Goal: Transaction & Acquisition: Purchase product/service

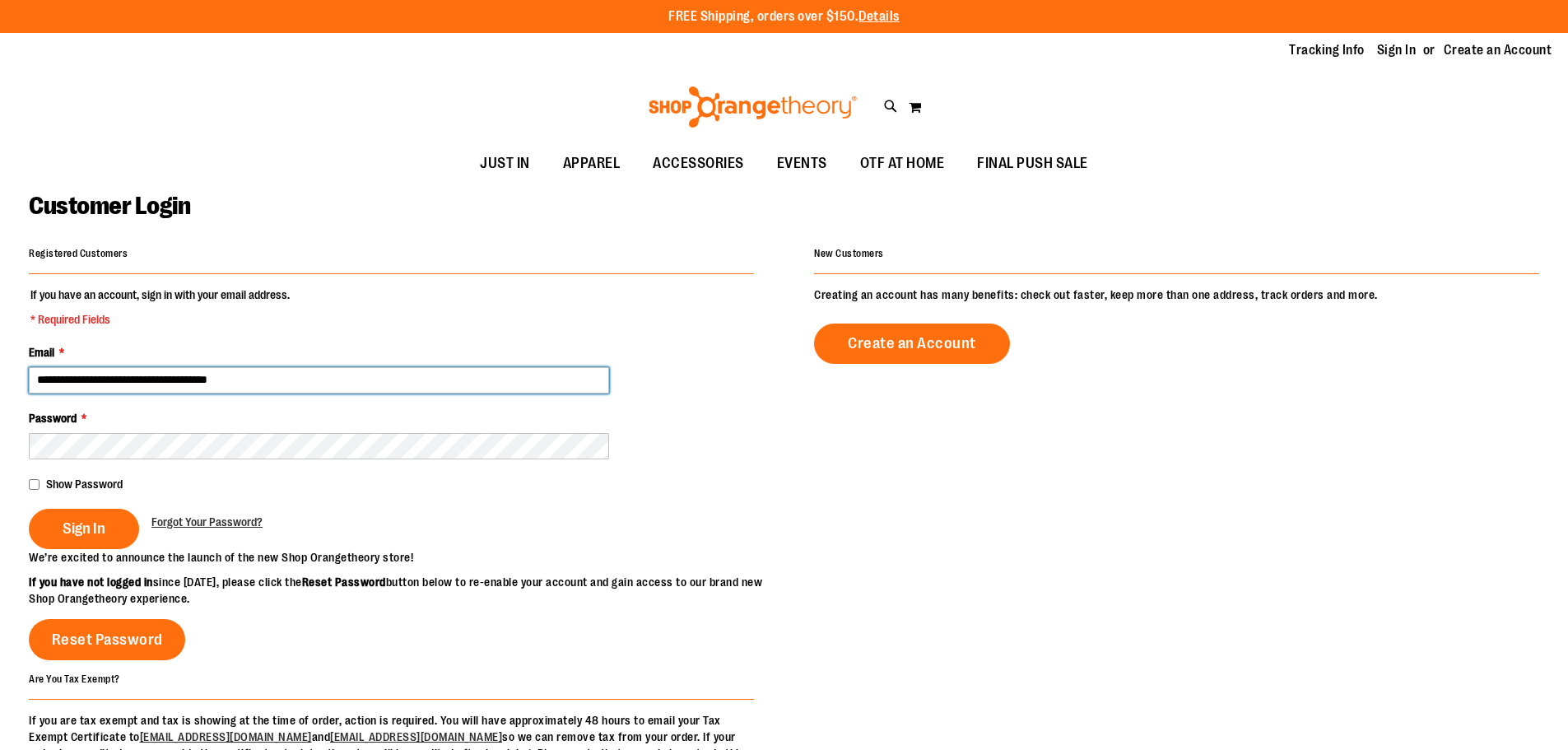
click at [134, 383] on input "**********" at bounding box center [318, 380] width 581 height 27
type input "**********"
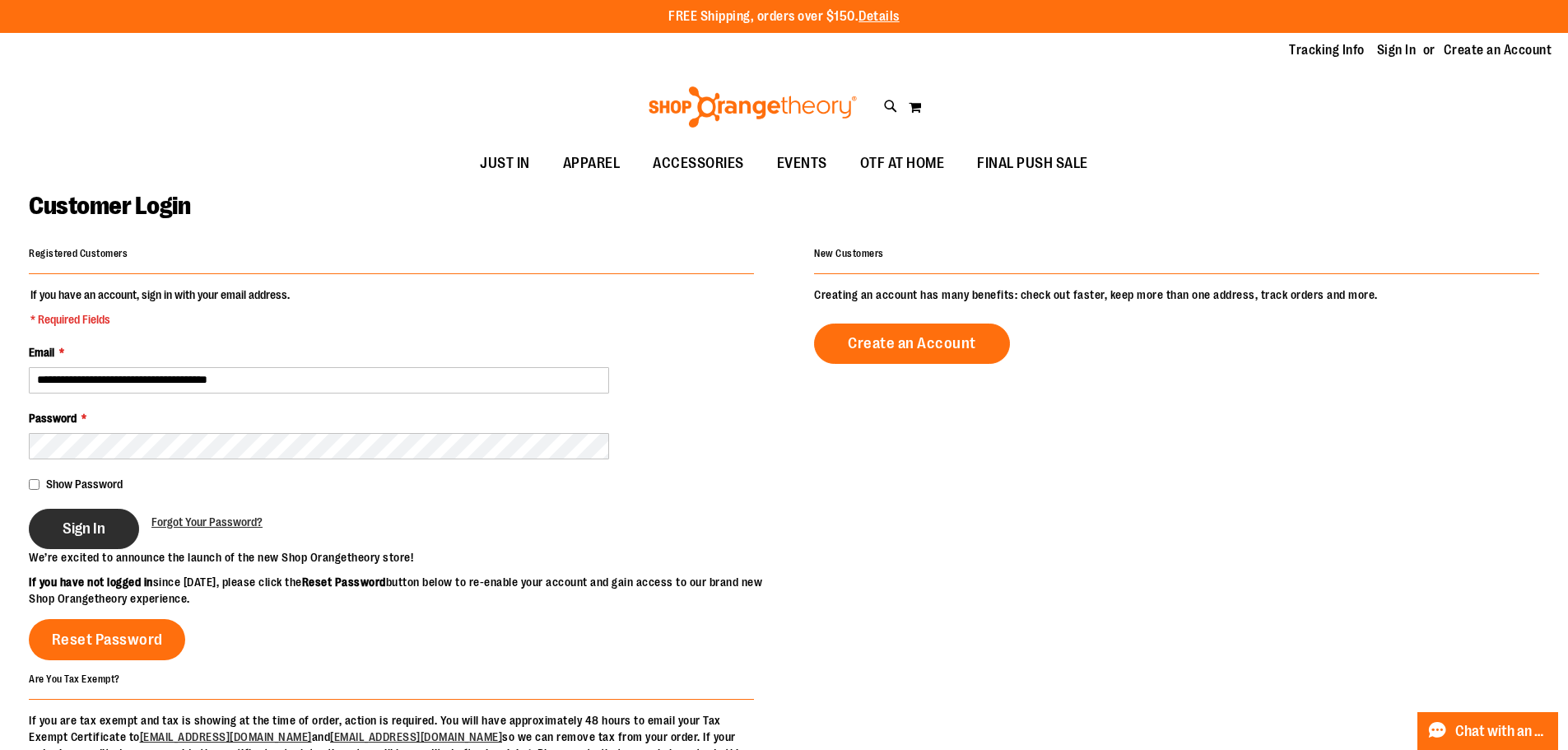
click at [69, 521] on span "Sign In" at bounding box center [84, 529] width 43 height 18
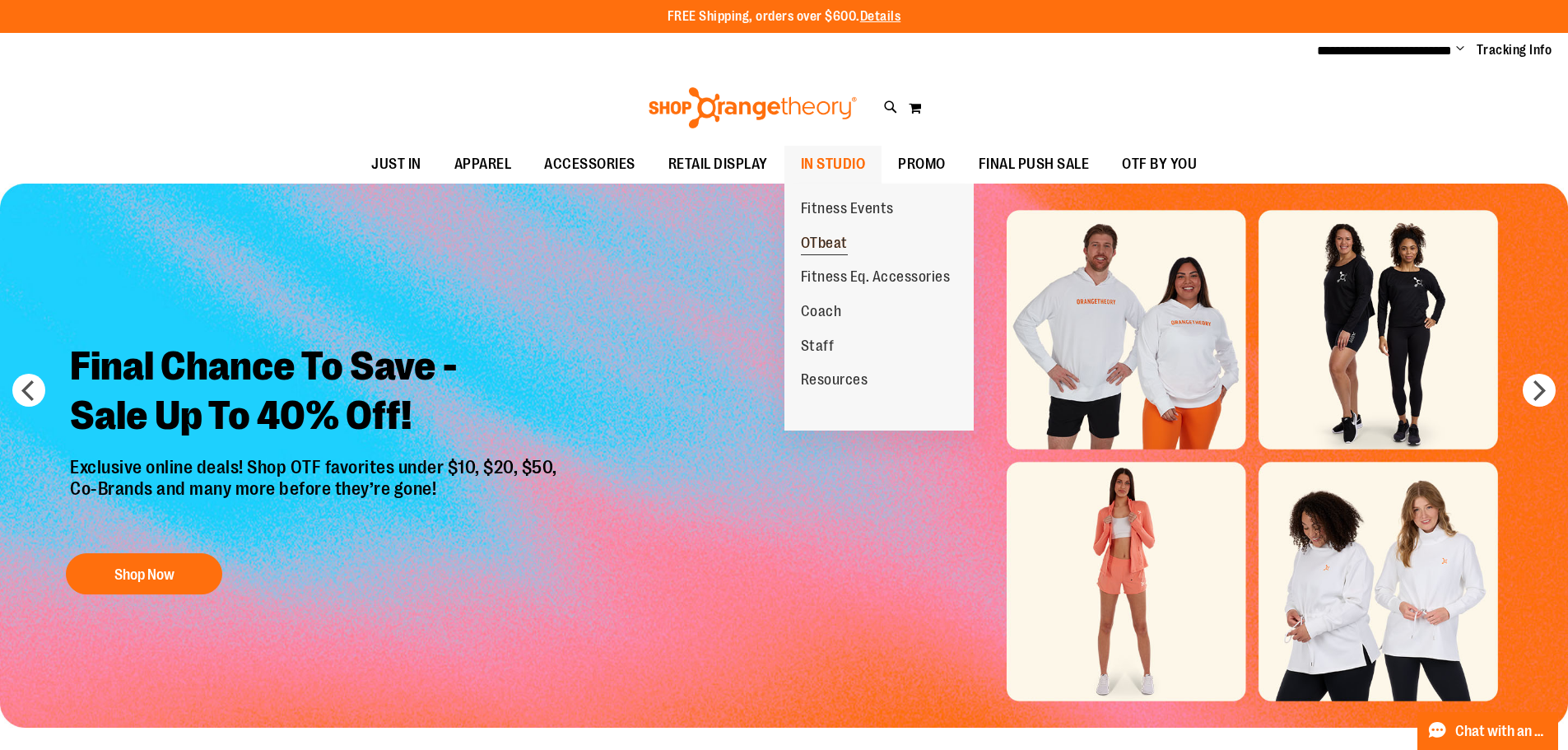
click at [828, 241] on span "OTbeat" at bounding box center [824, 245] width 47 height 21
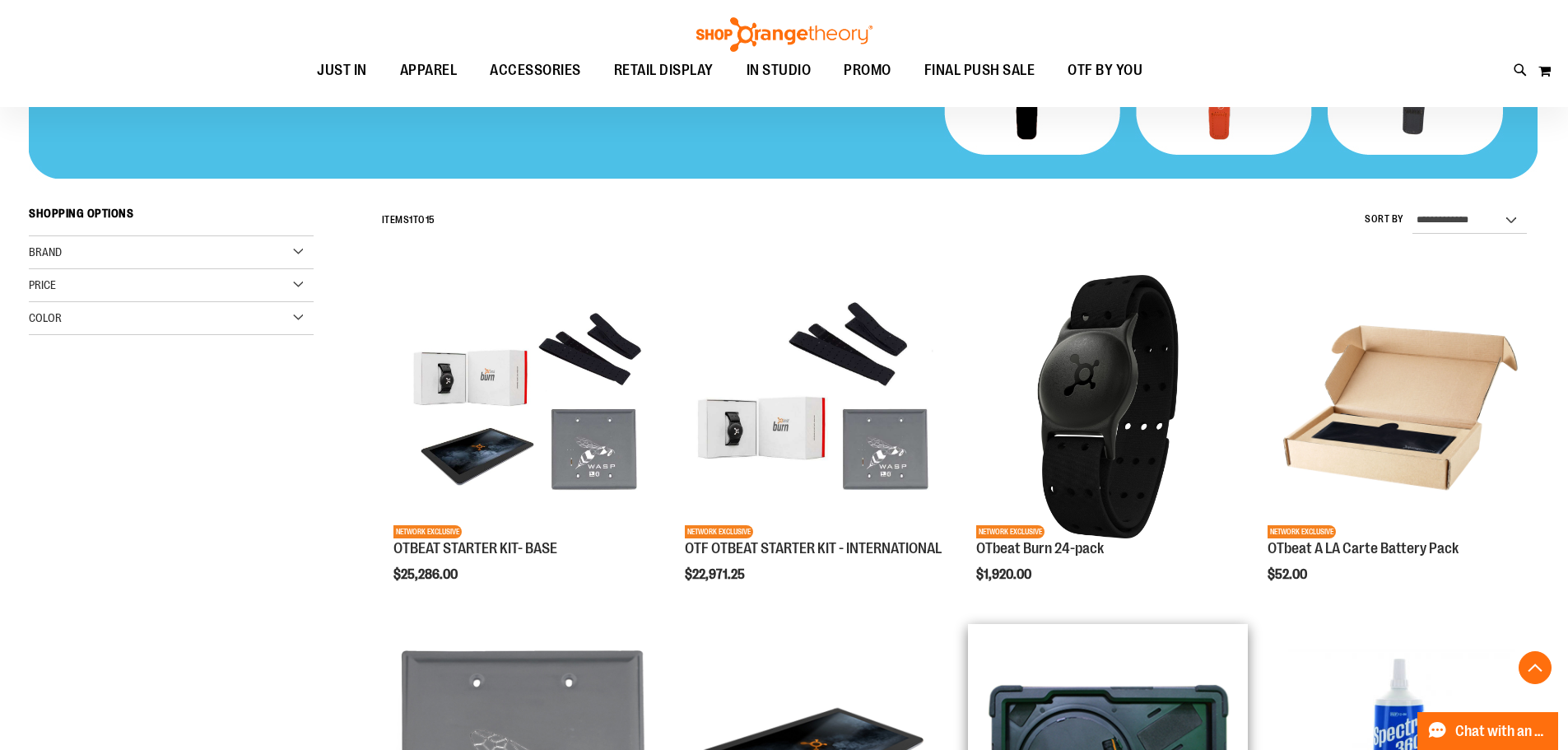
scroll to position [411, 0]
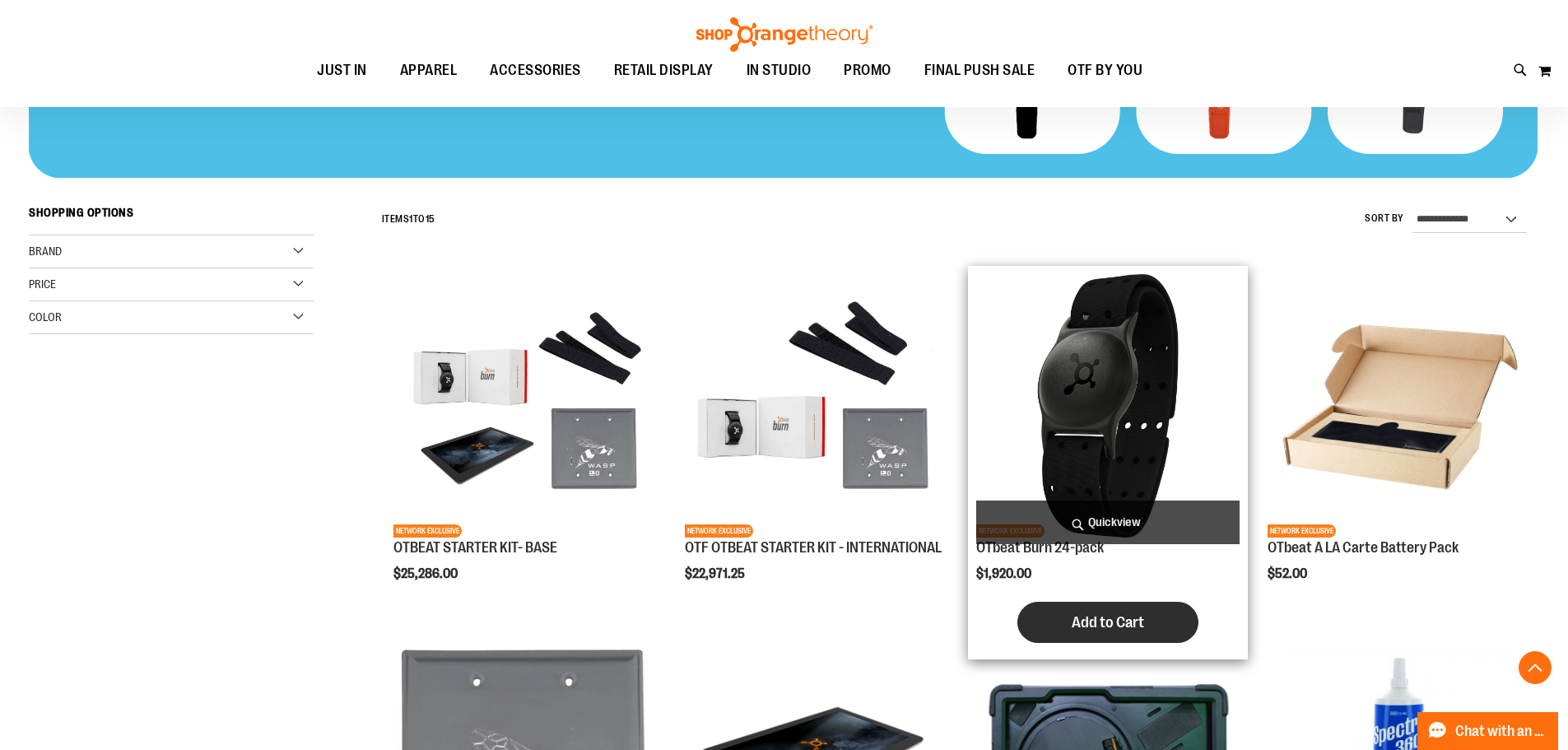
click at [1115, 616] on span "Add to Cart" at bounding box center [1108, 622] width 73 height 18
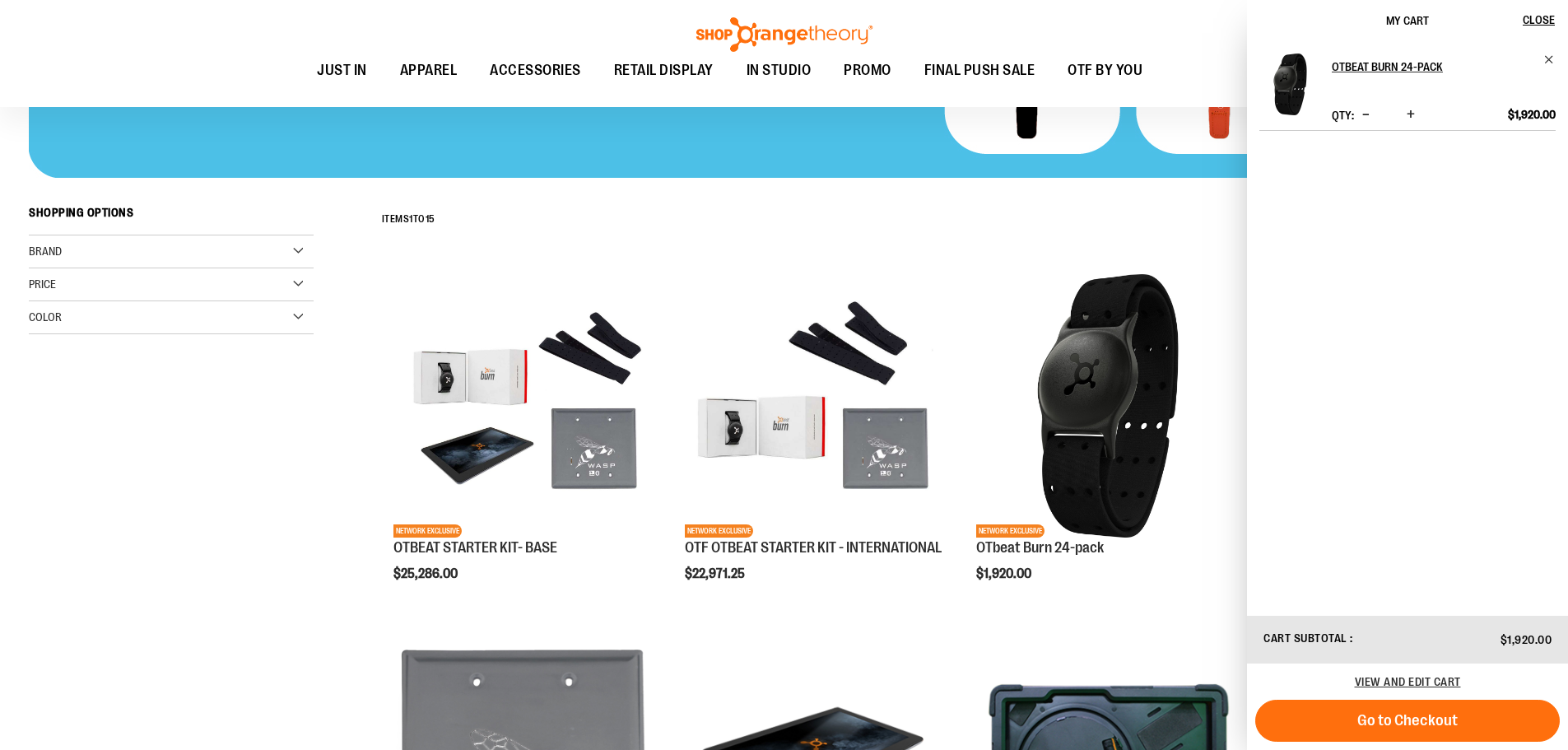
click at [1391, 669] on div "View and edit cart" at bounding box center [1407, 681] width 321 height 36
click at [1395, 687] on span "View and edit cart" at bounding box center [1408, 681] width 106 height 13
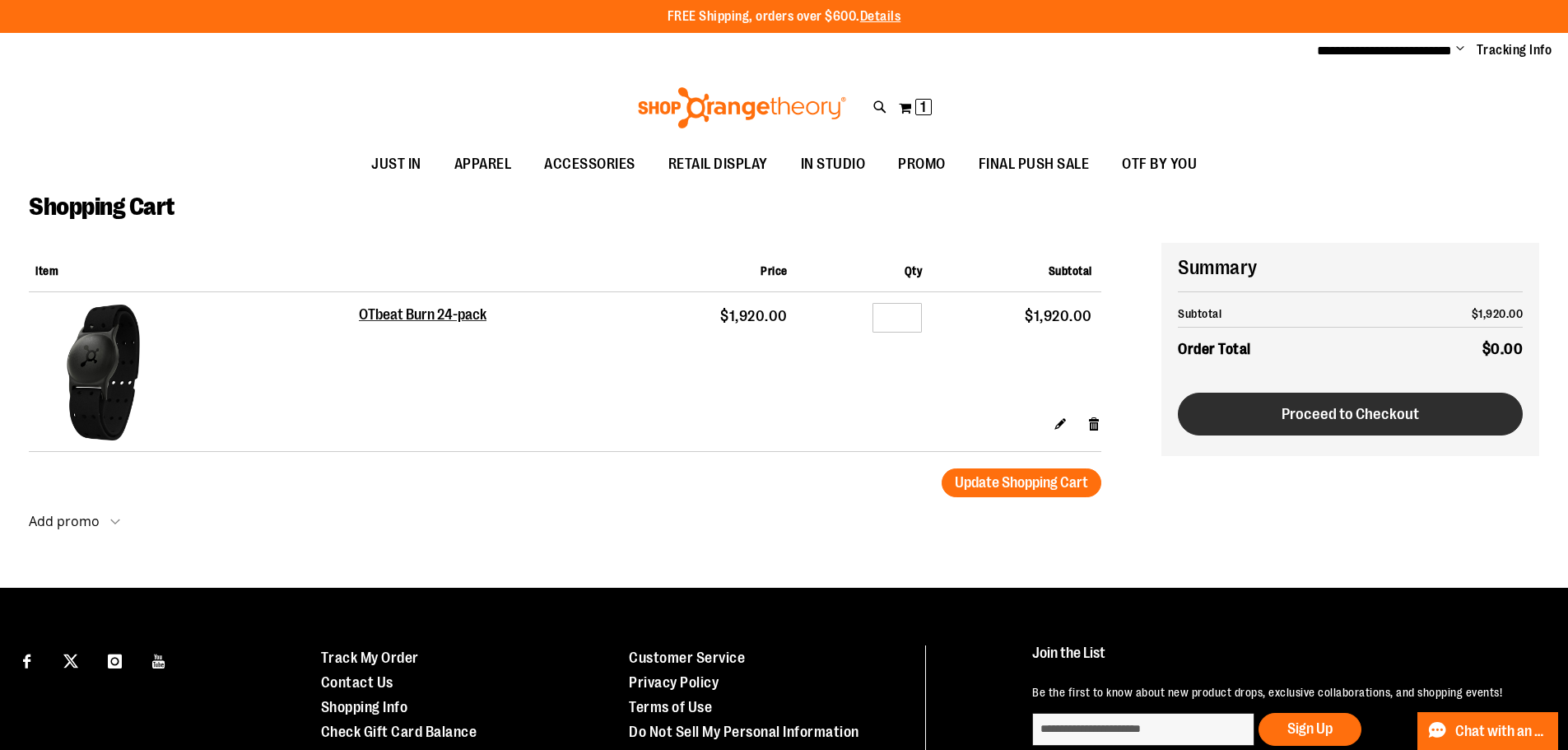
click at [1295, 405] on span "Proceed to Checkout" at bounding box center [1350, 414] width 138 height 18
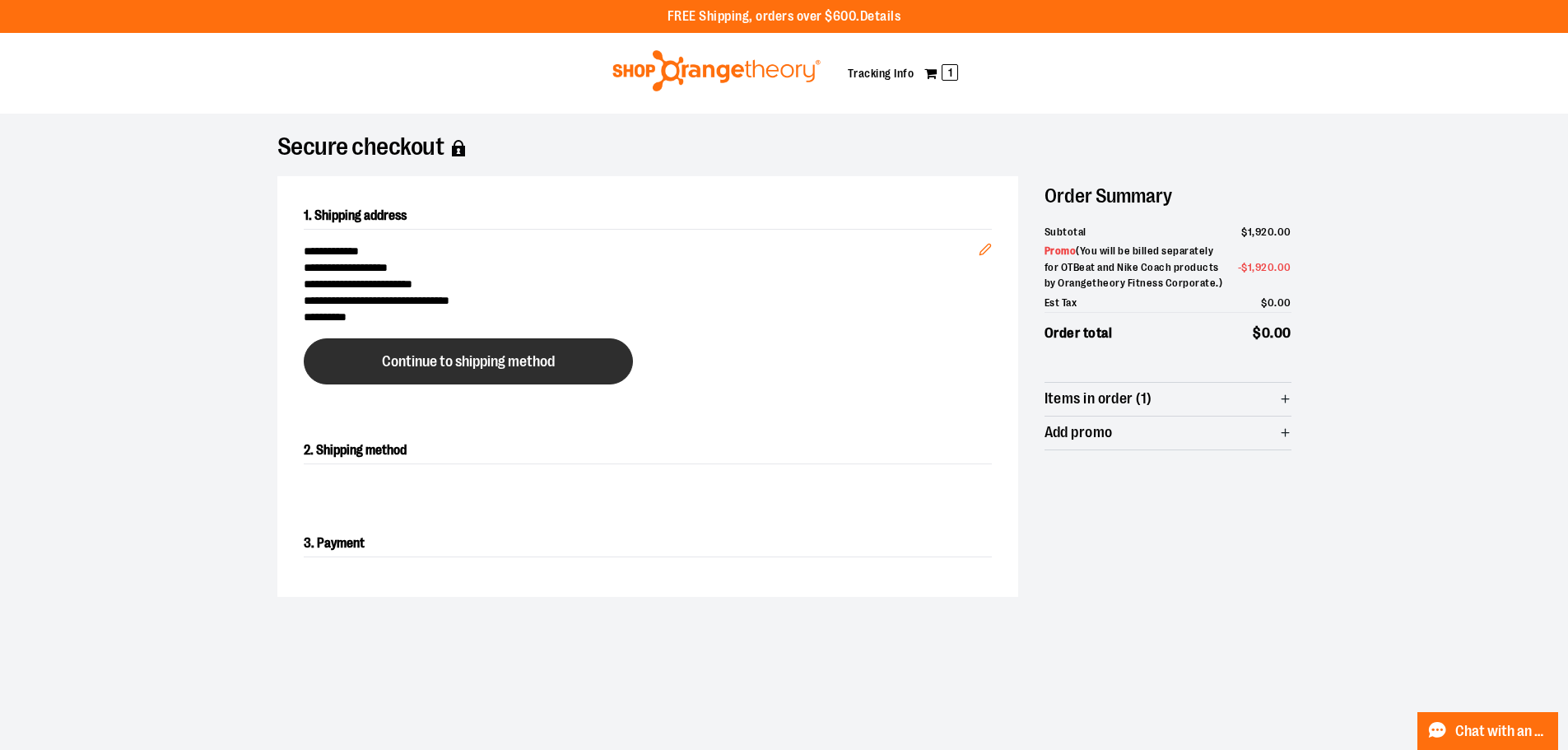
click at [567, 347] on button "Continue to shipping method" at bounding box center [468, 361] width 329 height 46
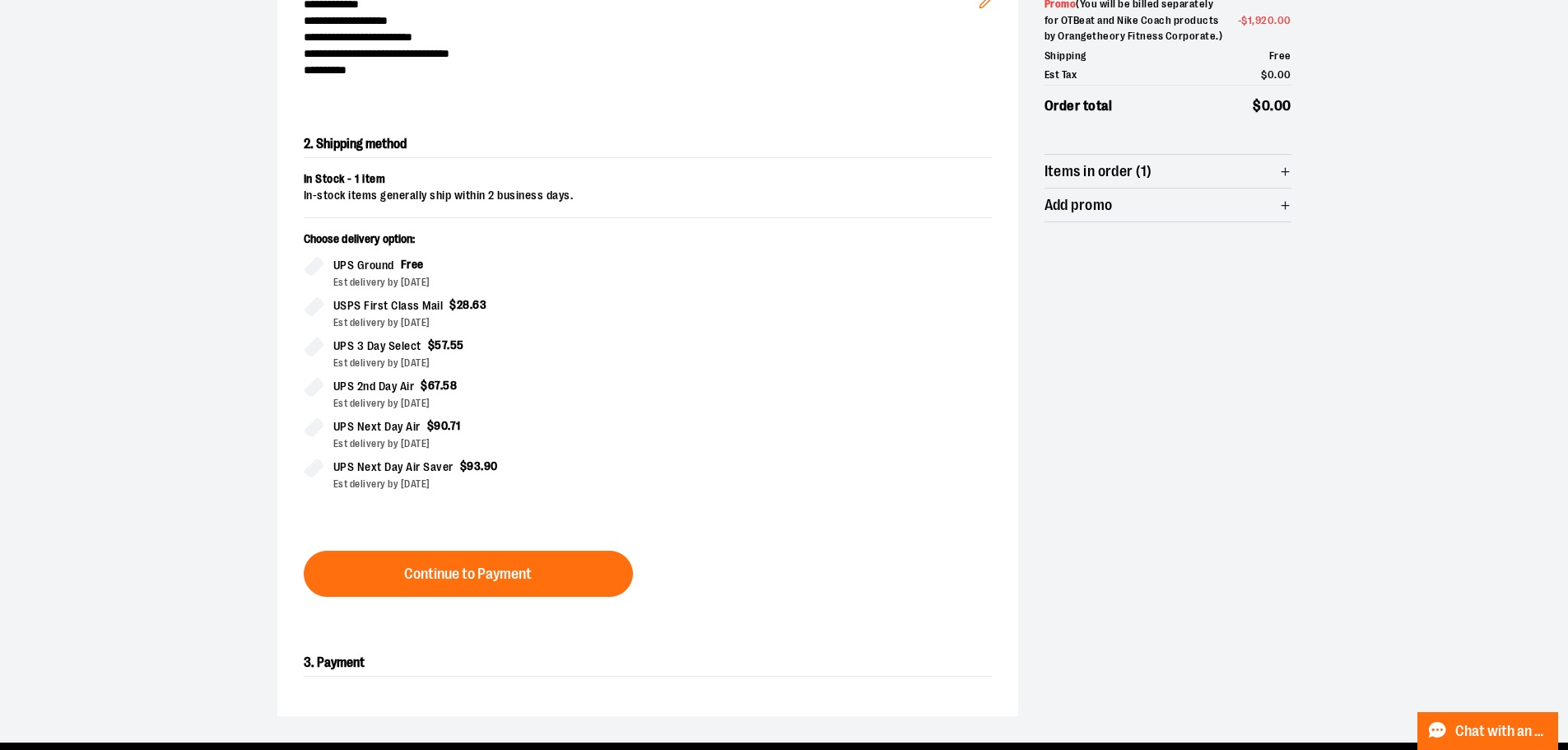
scroll to position [281, 0]
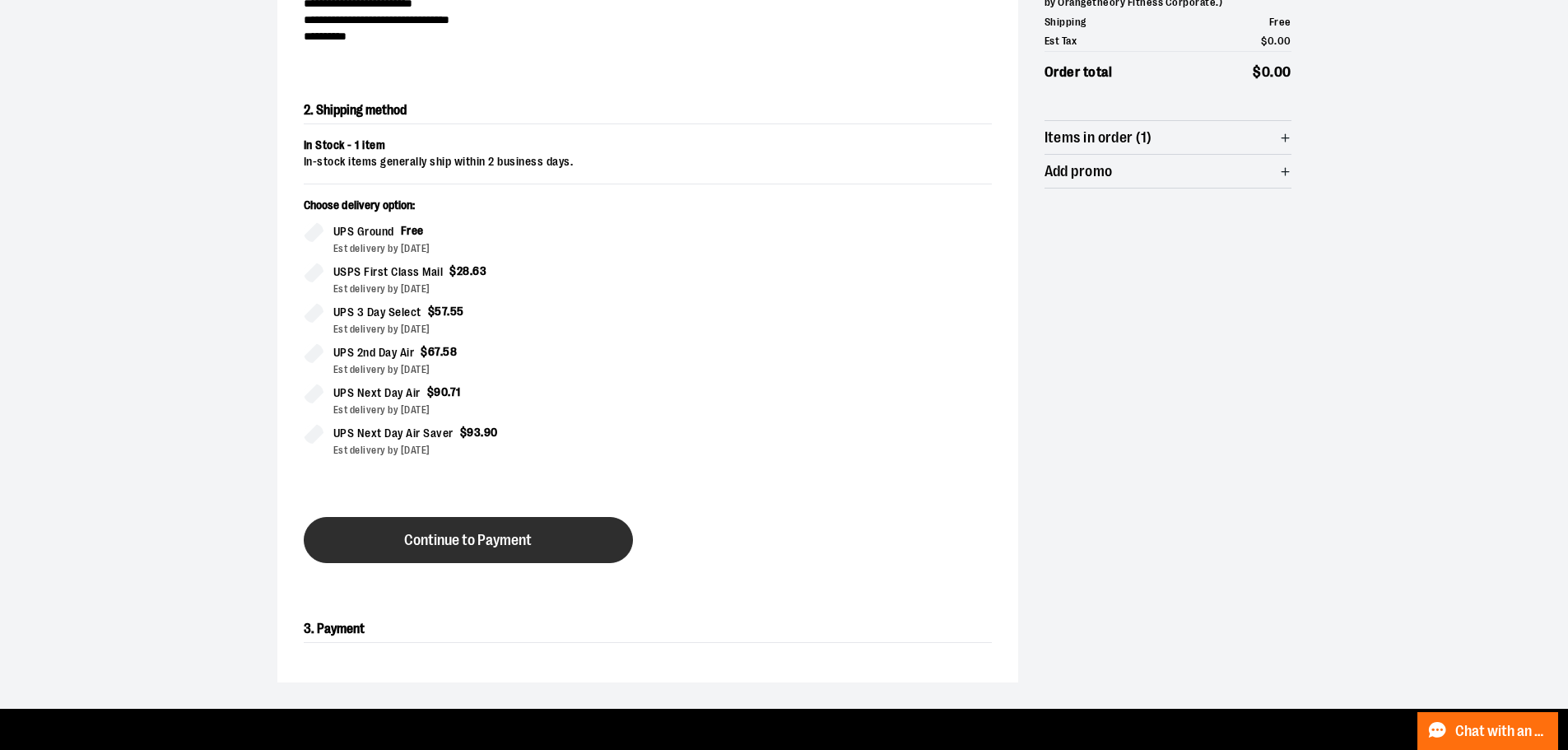
click at [476, 555] on button "Continue to Payment" at bounding box center [468, 540] width 329 height 46
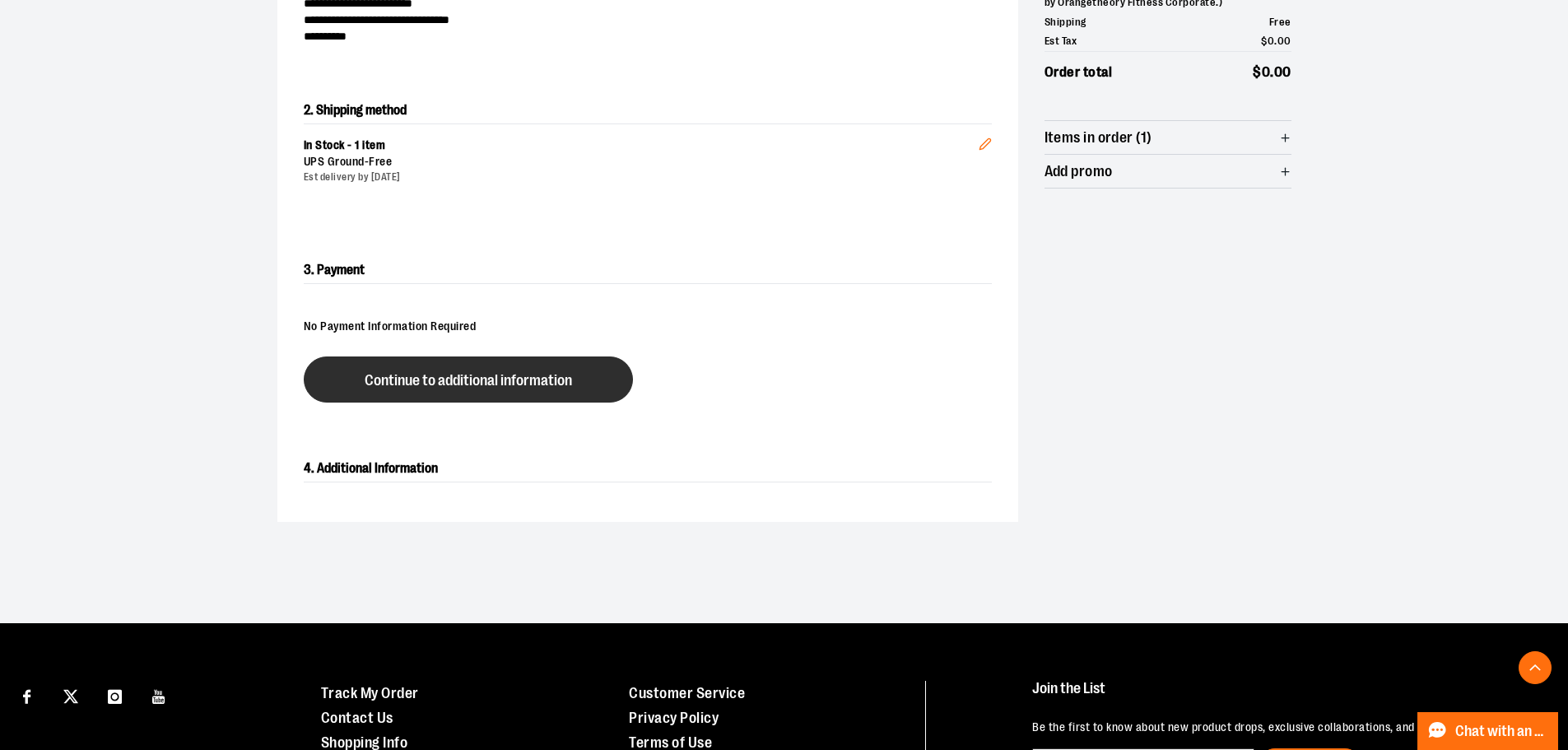
click at [522, 393] on button "Continue to additional information" at bounding box center [468, 379] width 329 height 46
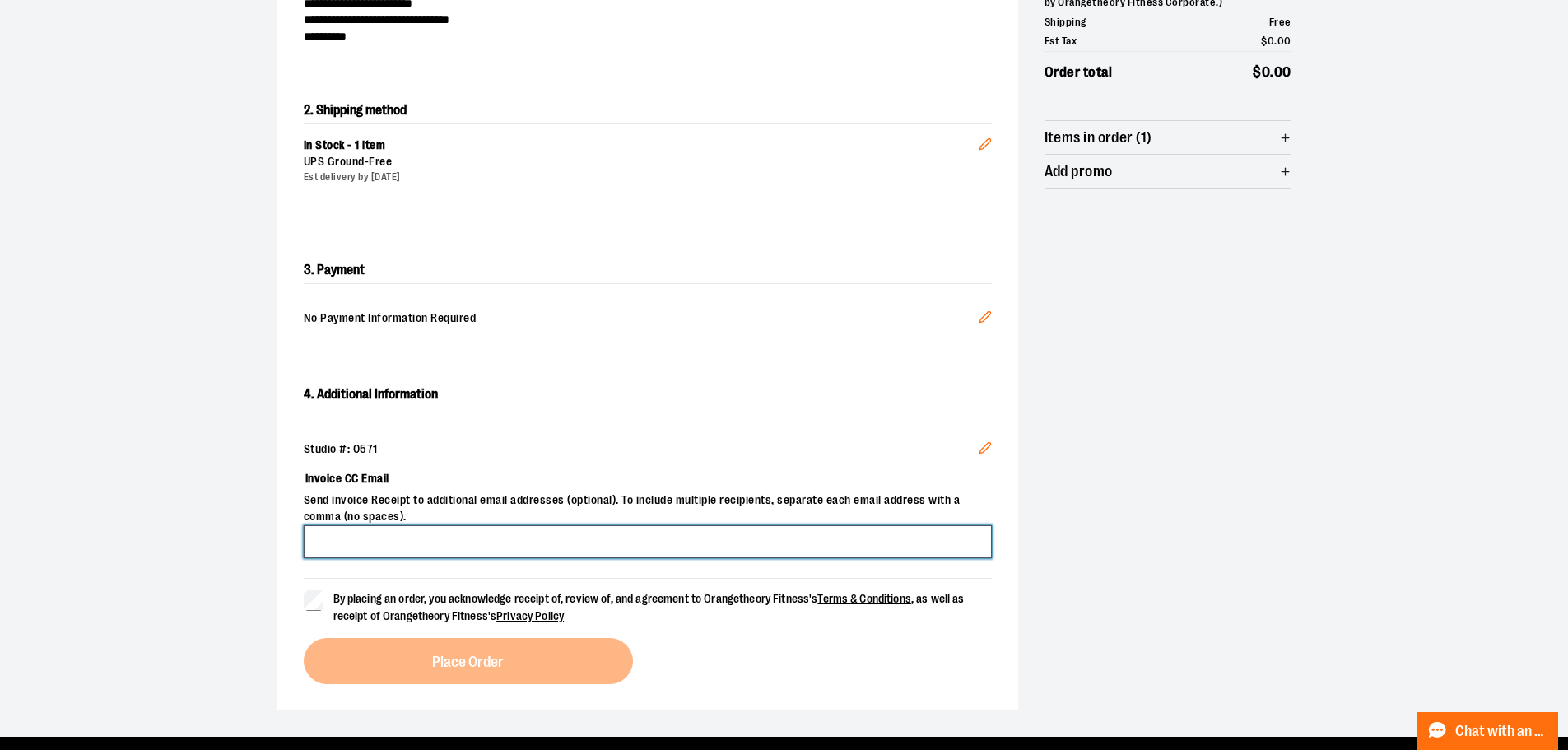
click at [467, 548] on input "Invoice CC Email" at bounding box center [647, 542] width 688 height 33
type input "**********"
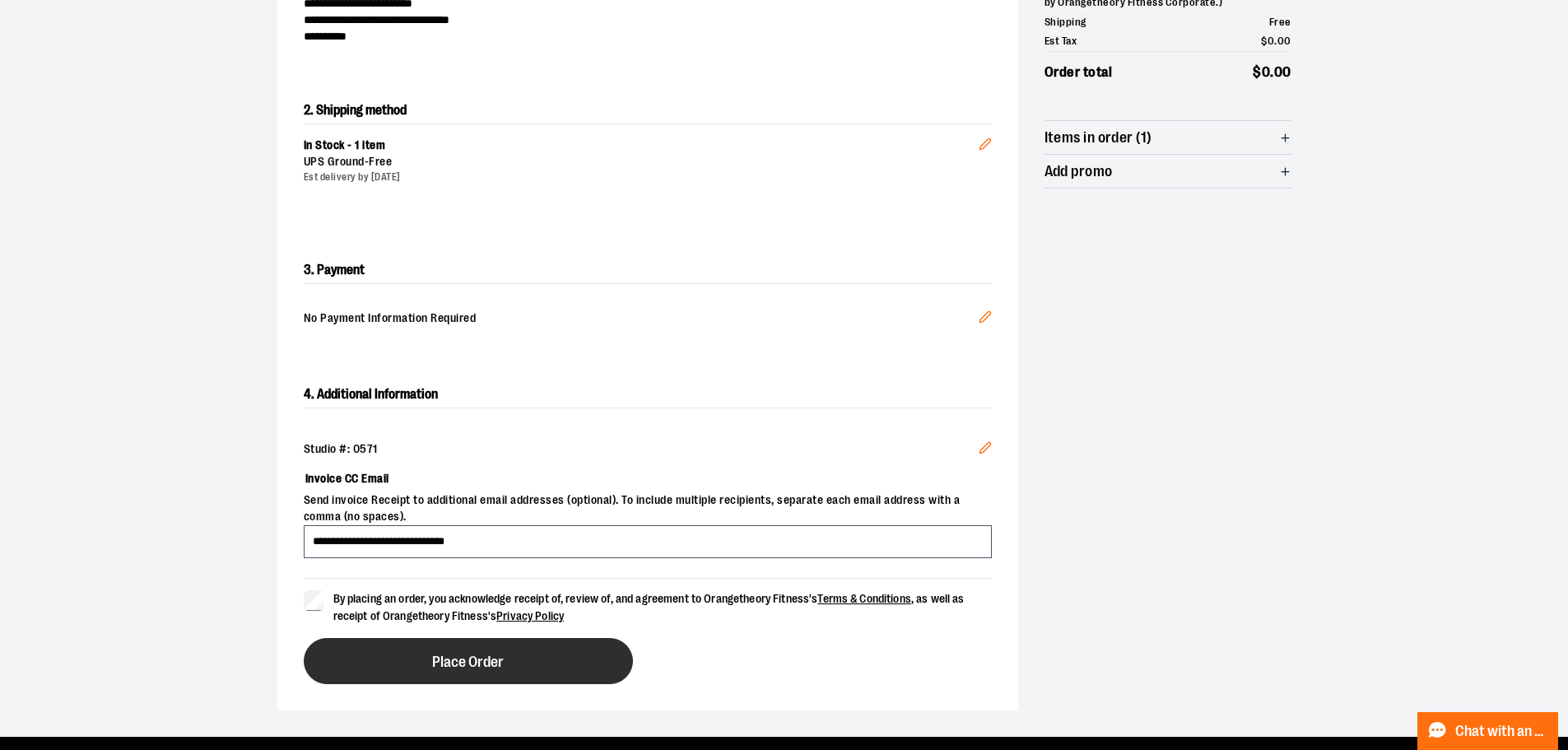
click at [405, 641] on button "Place Order" at bounding box center [468, 661] width 329 height 46
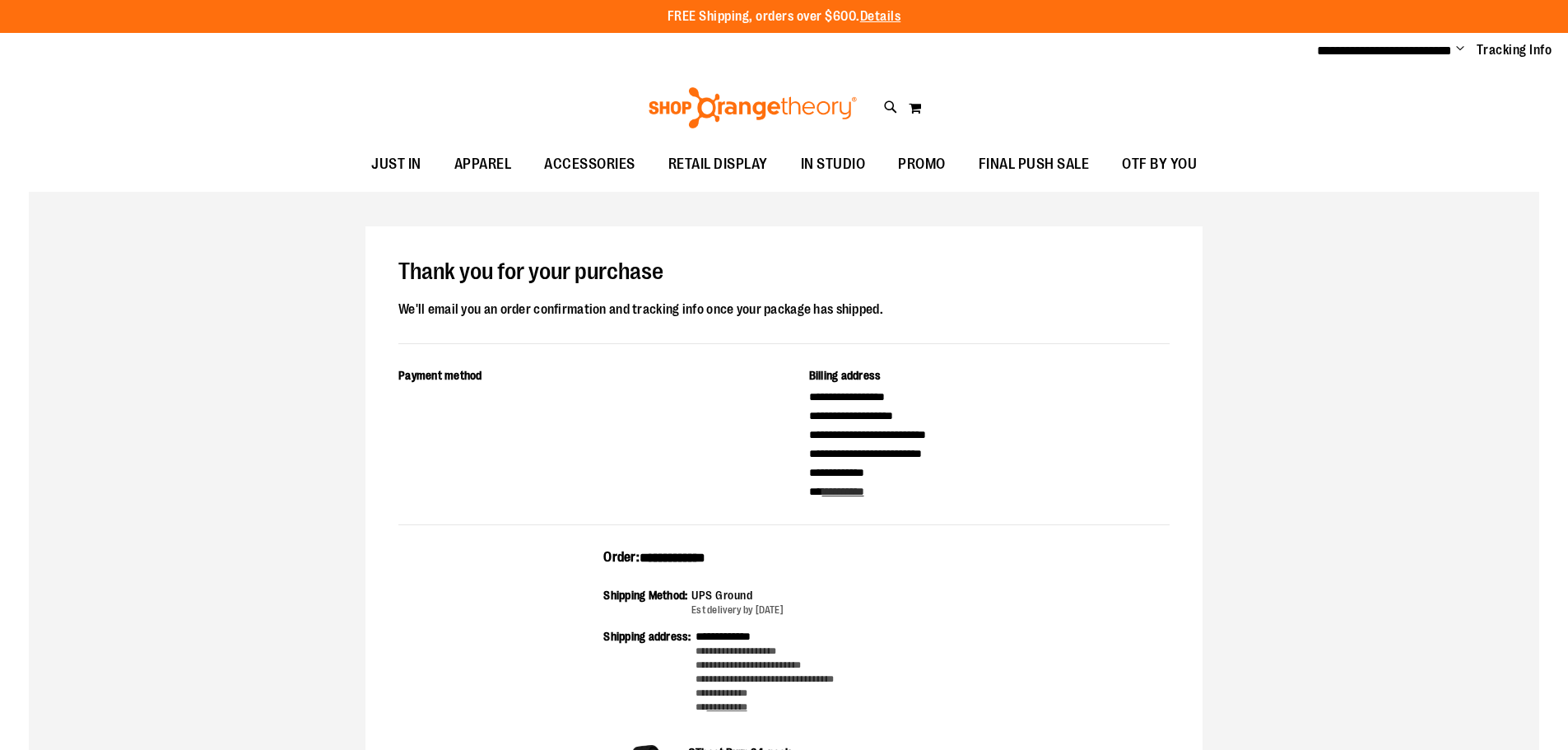
click at [692, 551] on span "**********" at bounding box center [672, 557] width 66 height 13
copy span "**********"
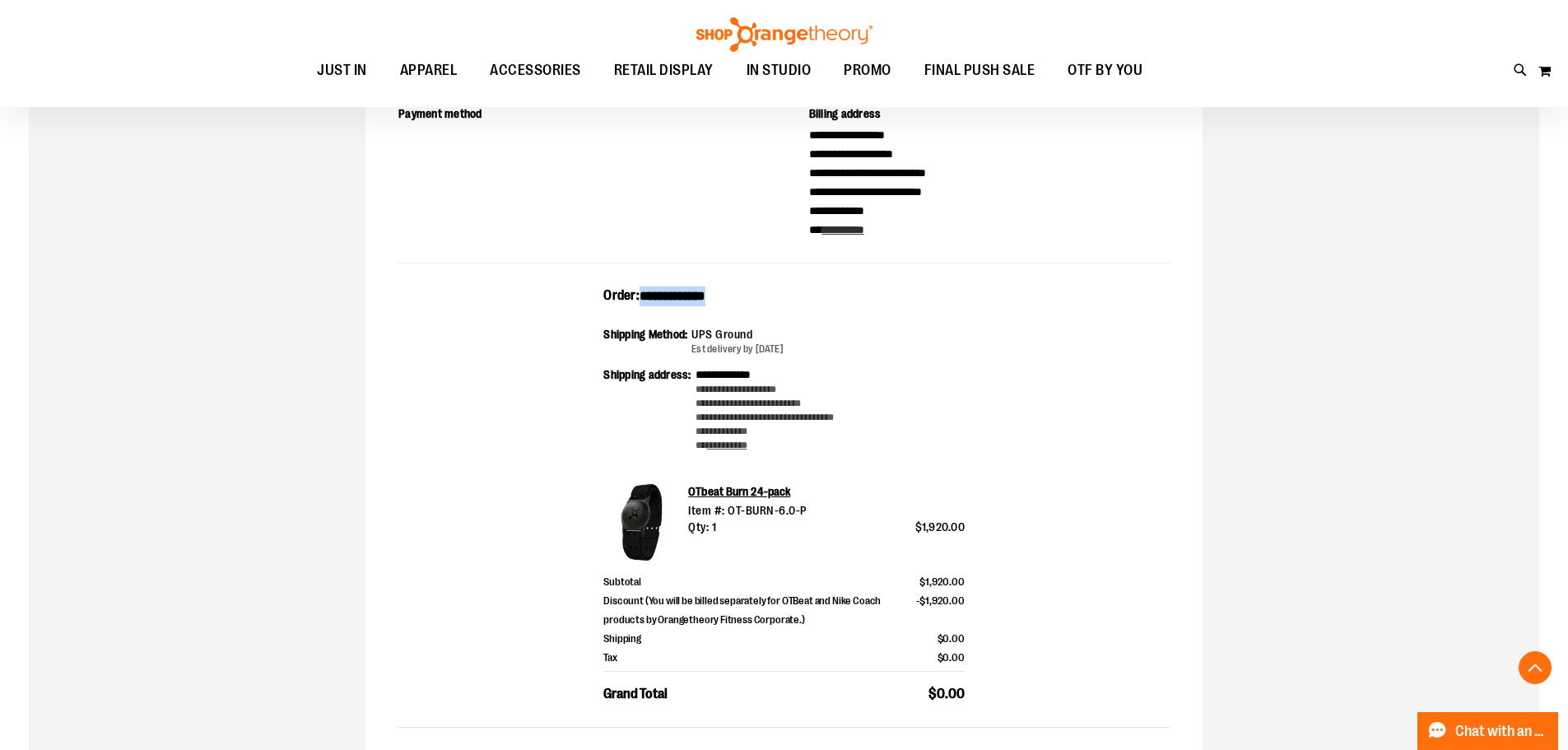
scroll to position [412, 0]
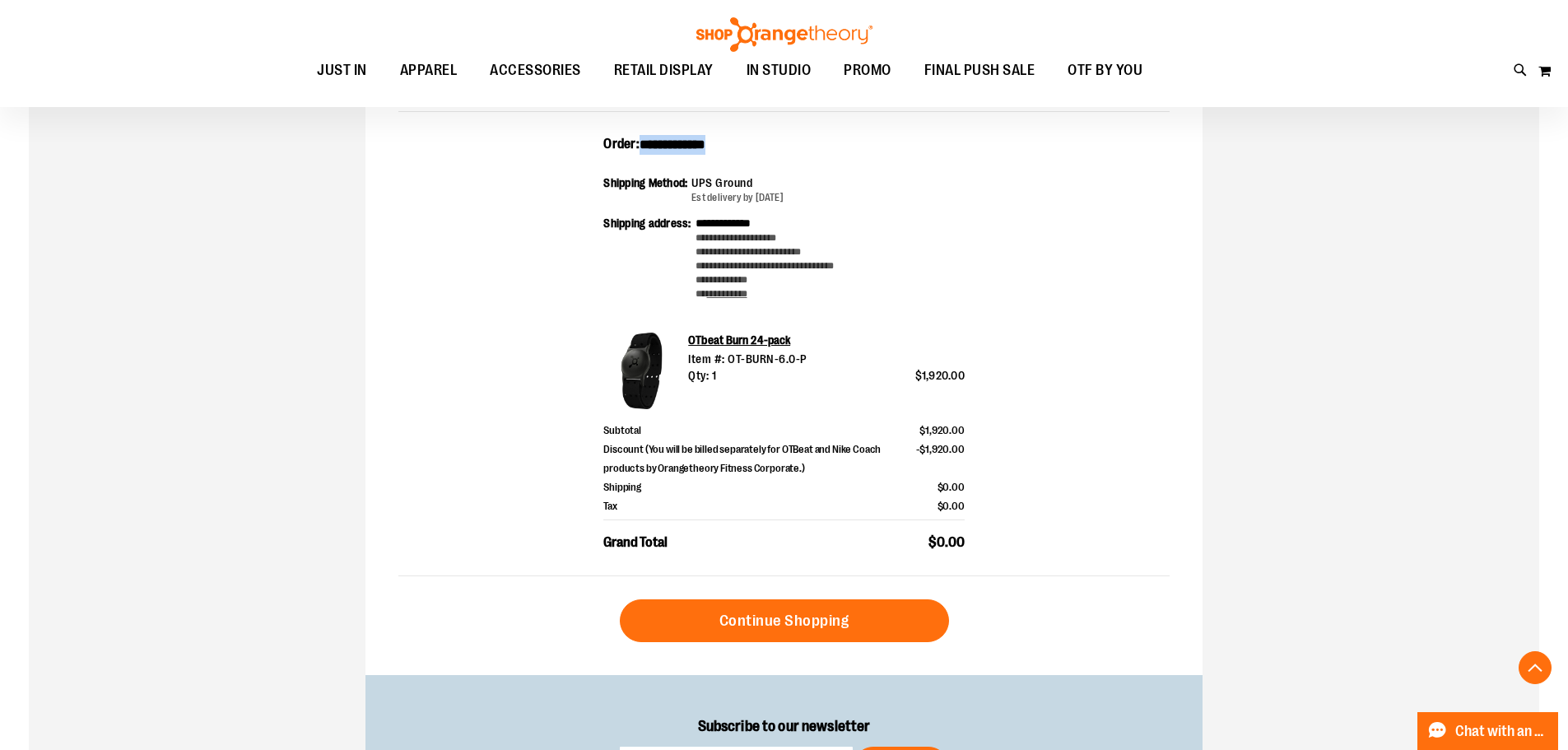
drag, startPoint x: 981, startPoint y: 532, endPoint x: 594, endPoint y: 125, distance: 561.6
click at [594, 125] on div "**********" at bounding box center [784, 244] width 837 height 862
click at [1089, 432] on div "**********" at bounding box center [783, 355] width 771 height 441
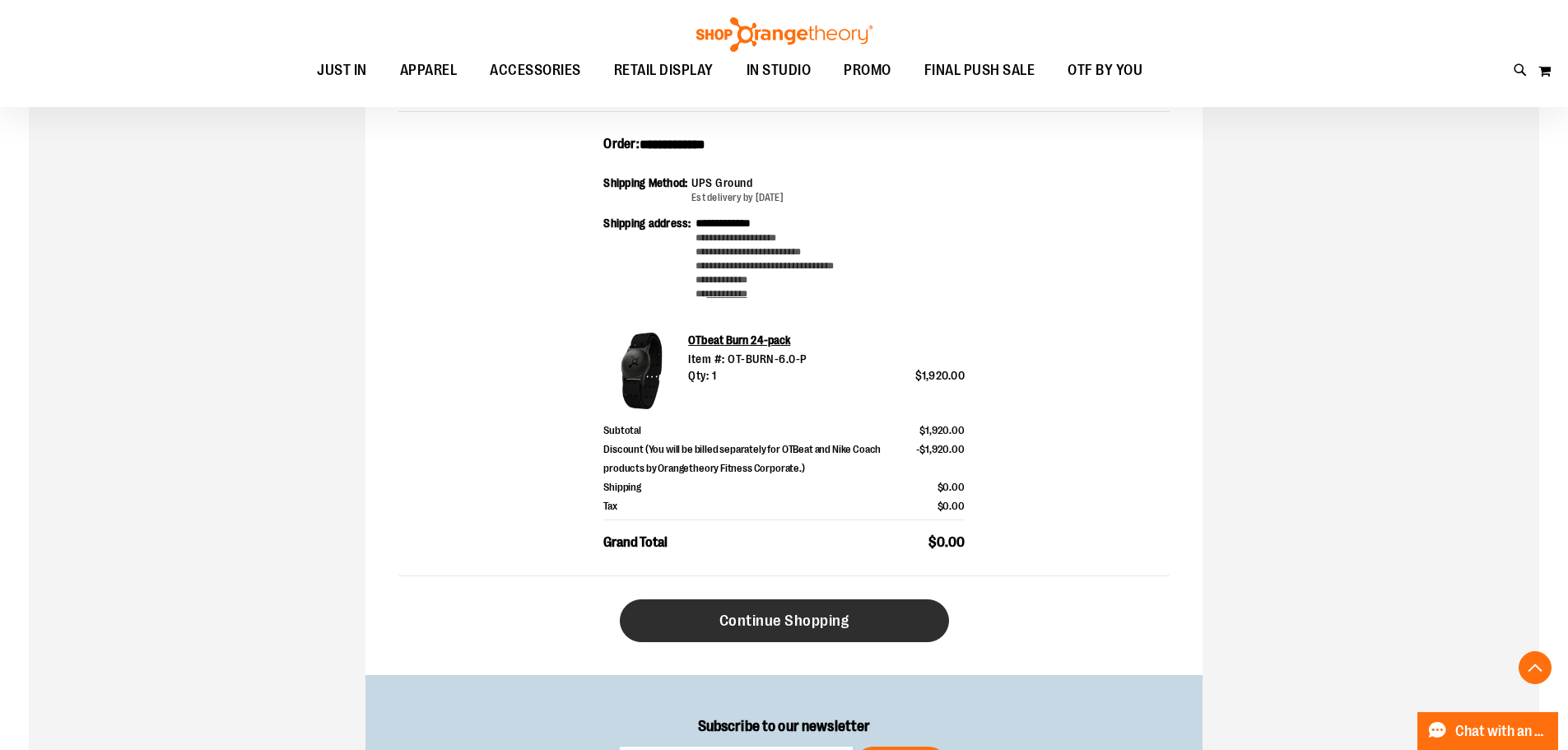
click at [905, 622] on link "Continue Shopping" at bounding box center [784, 621] width 329 height 43
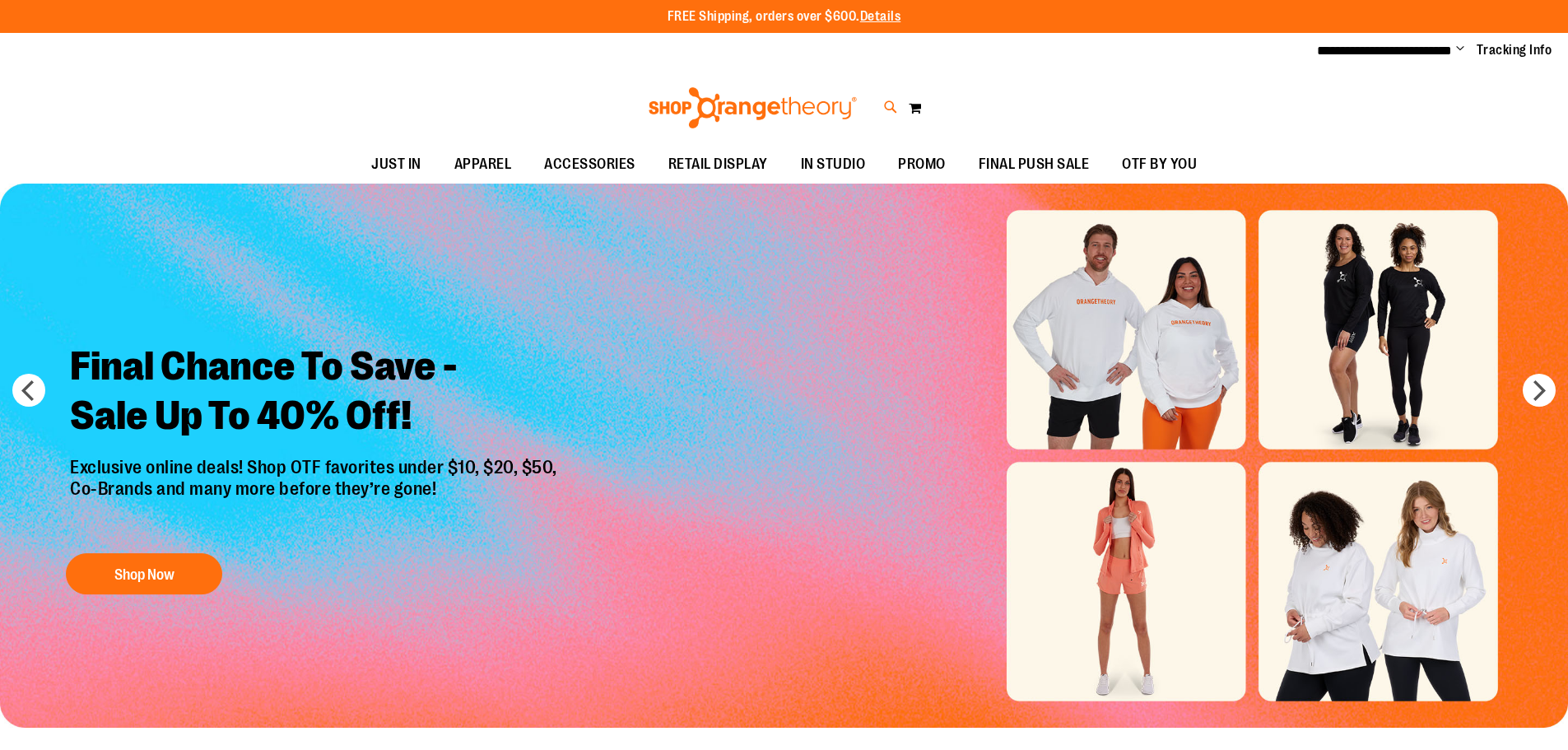
click at [885, 105] on icon at bounding box center [891, 107] width 14 height 19
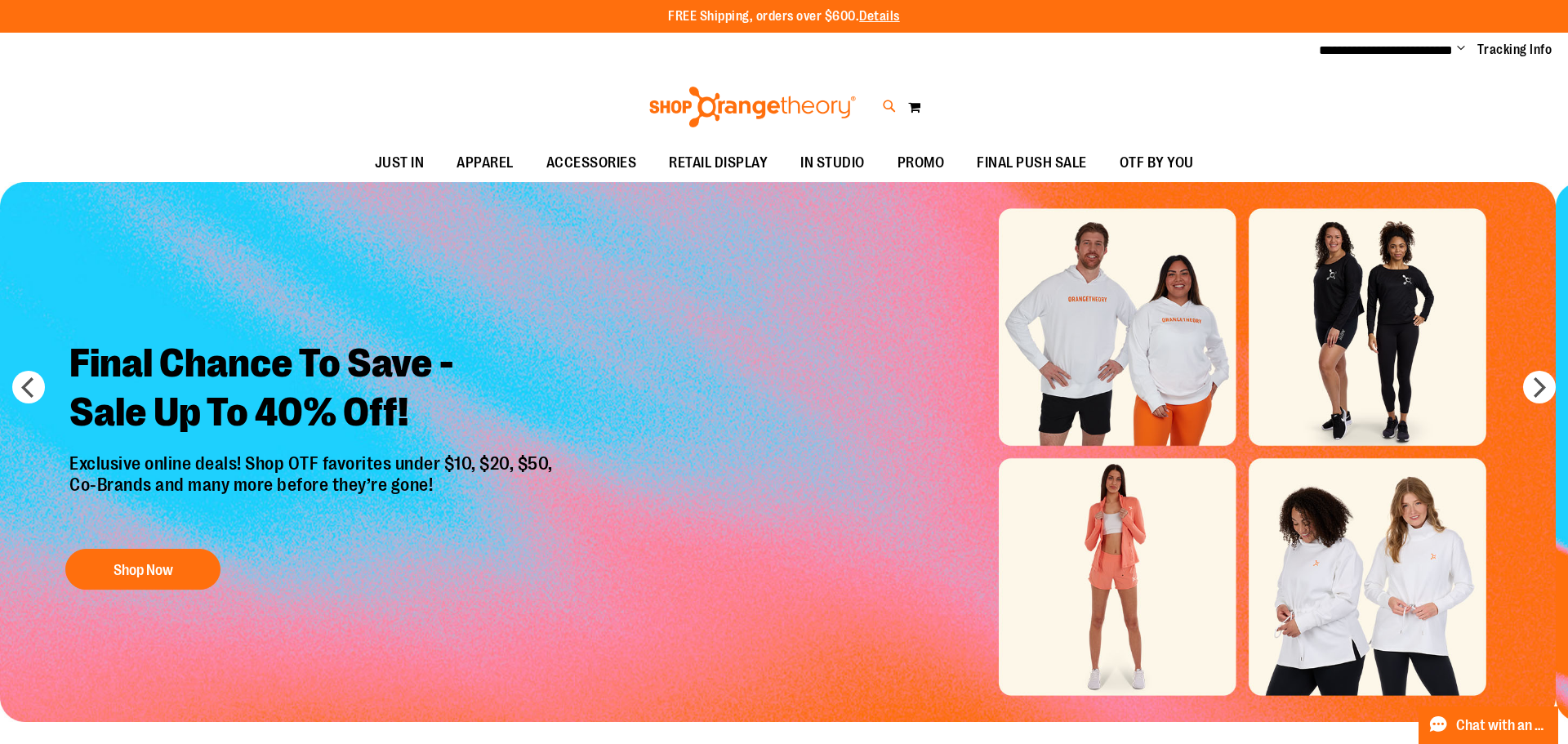
type input "*"
type input "**********"
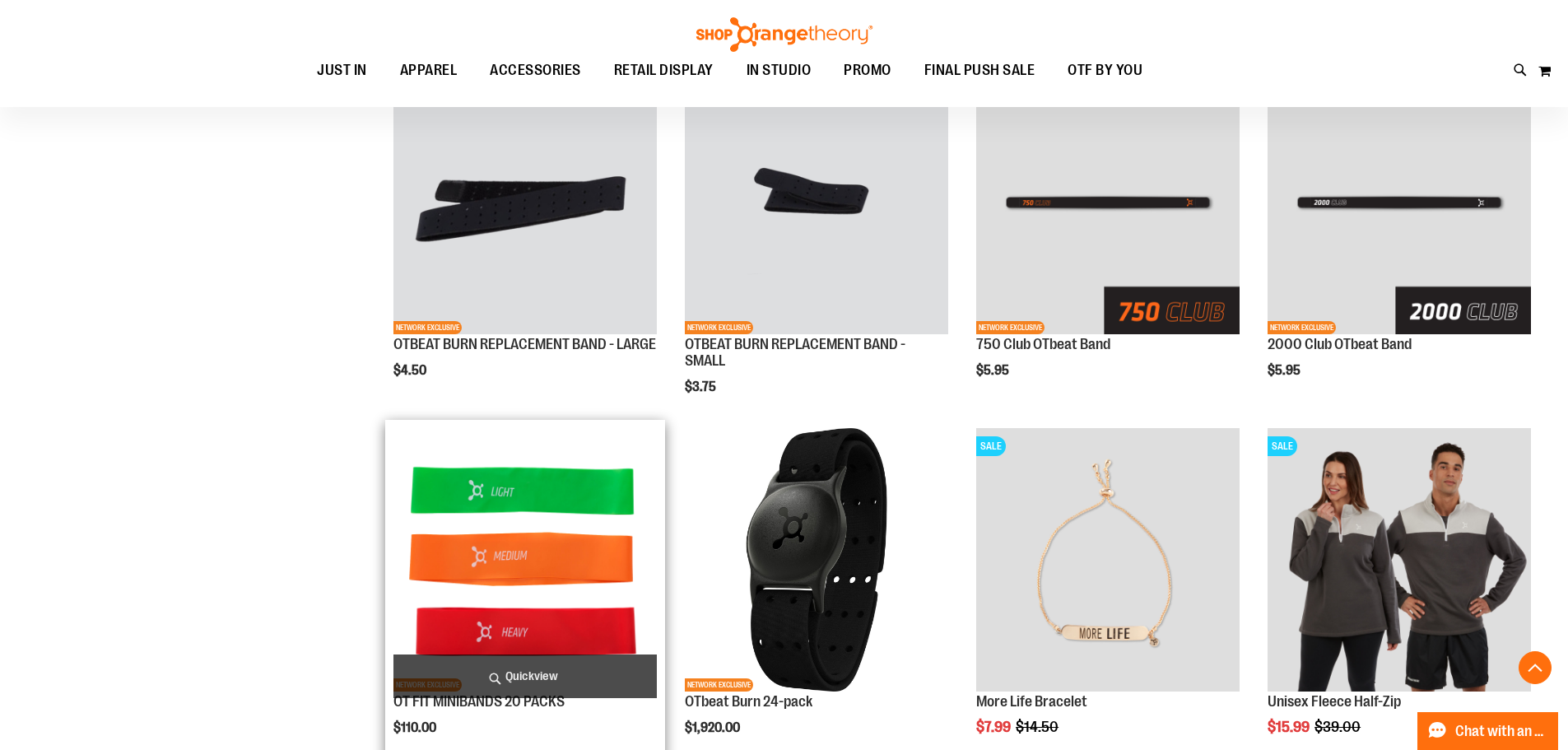
scroll to position [1893, 0]
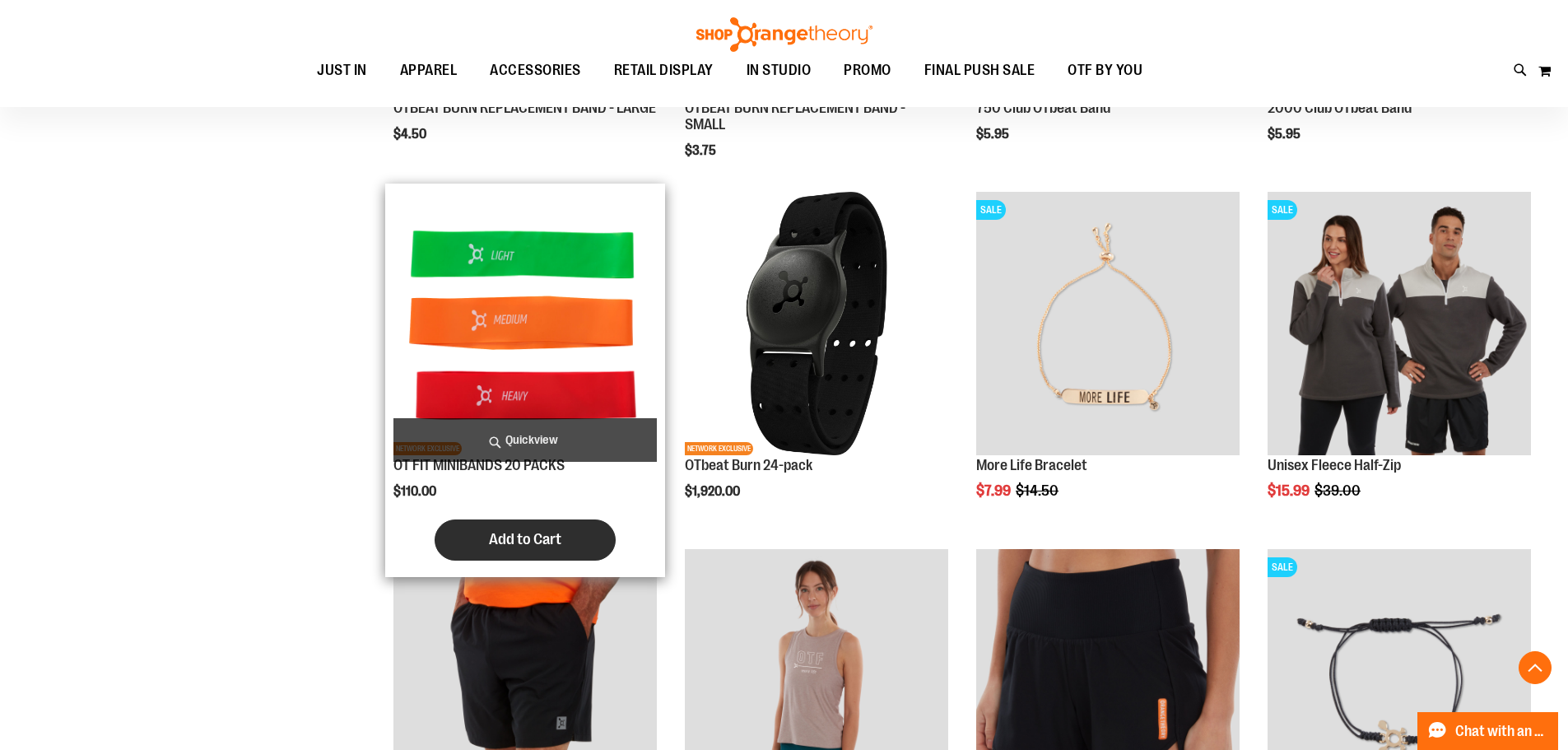
click at [508, 534] on span "Add to Cart" at bounding box center [526, 539] width 73 height 18
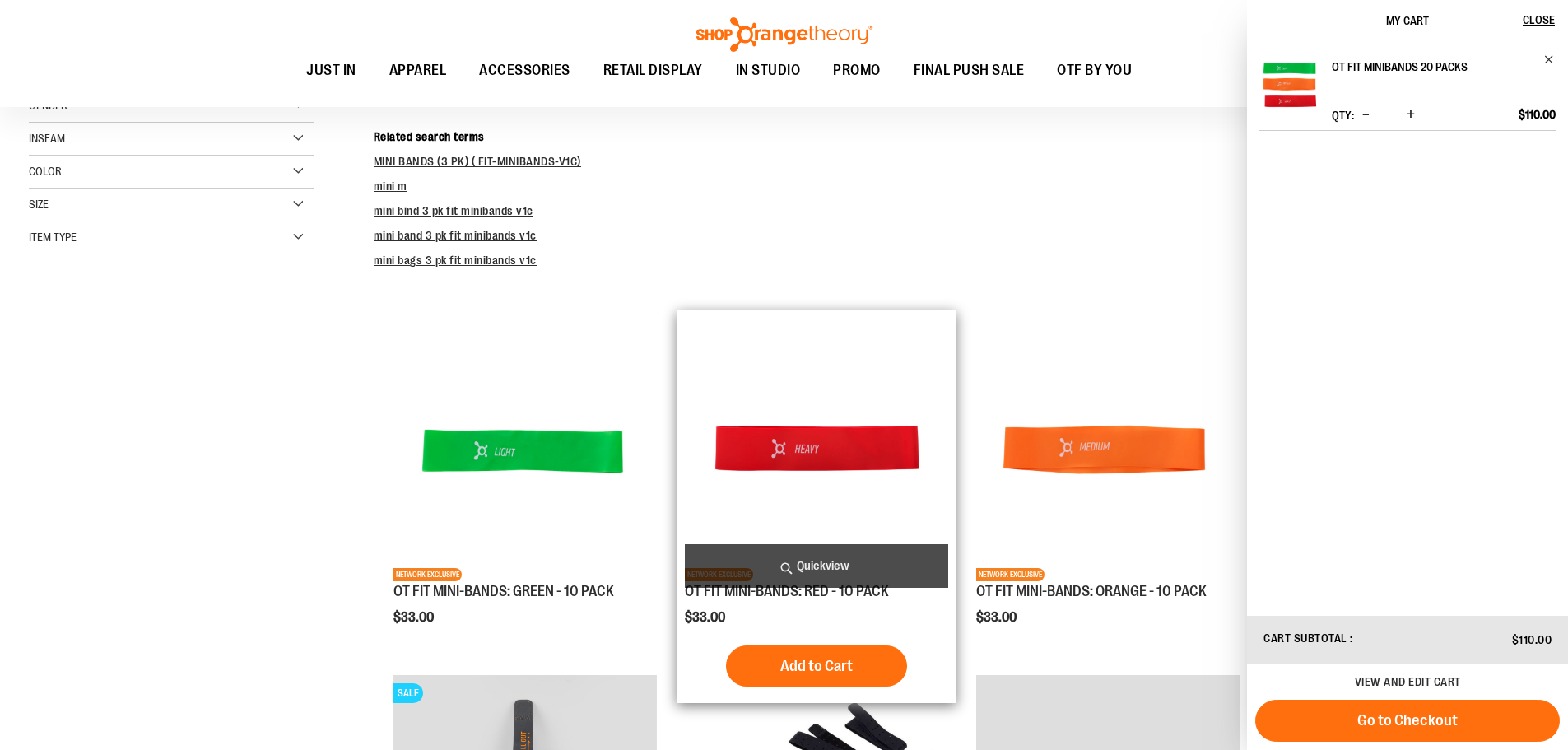
scroll to position [328, 0]
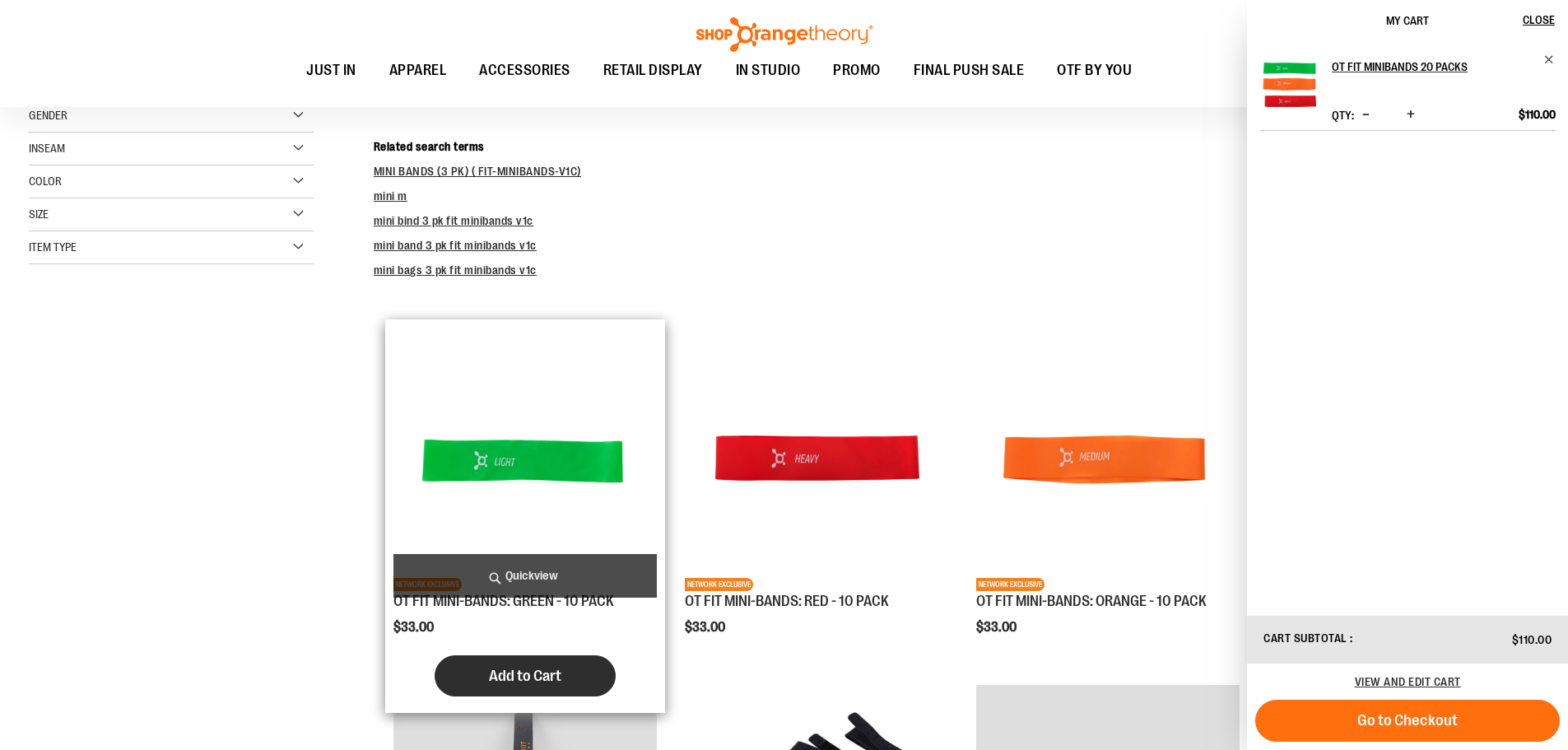
click at [551, 665] on button "Add to Cart" at bounding box center [525, 676] width 181 height 41
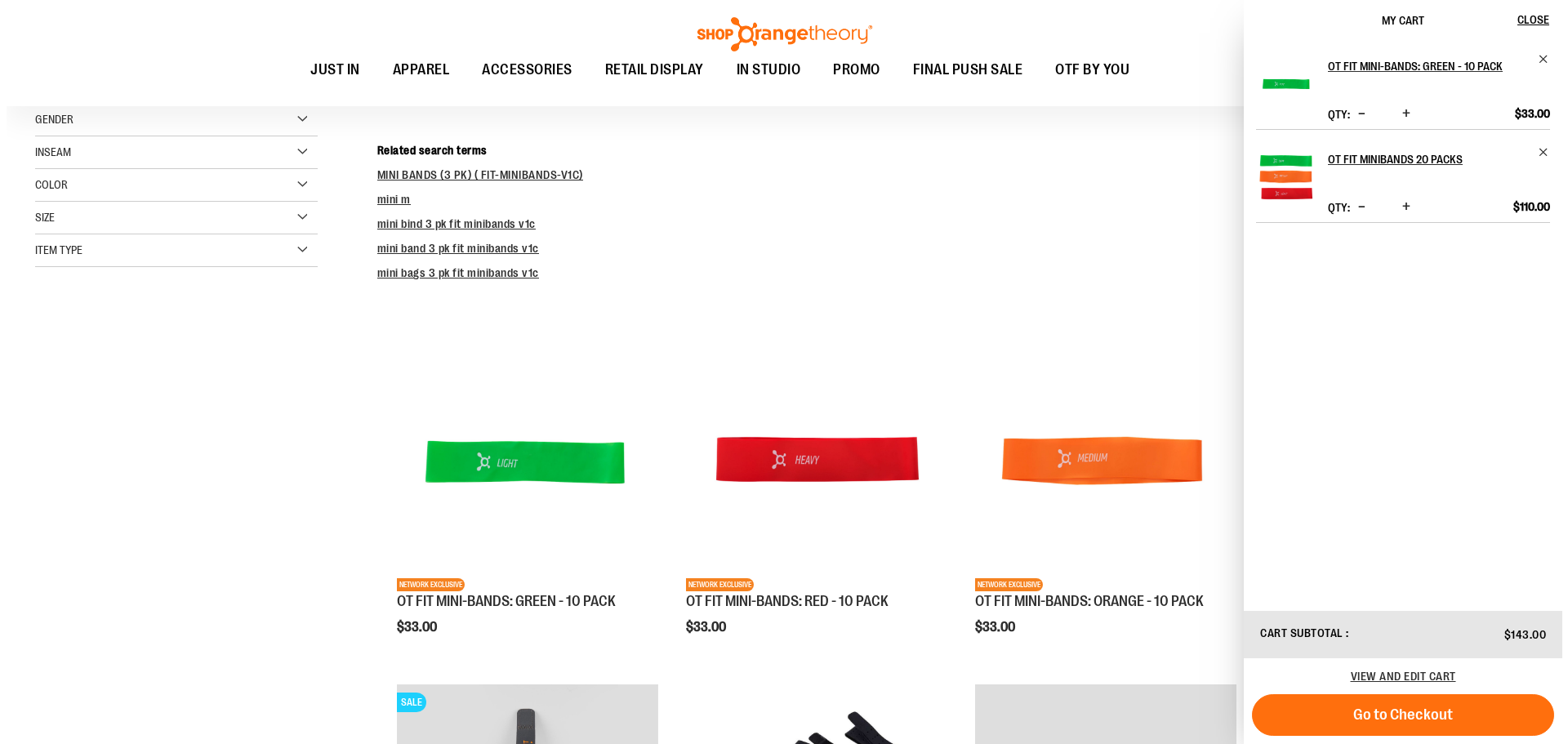
scroll to position [0, 0]
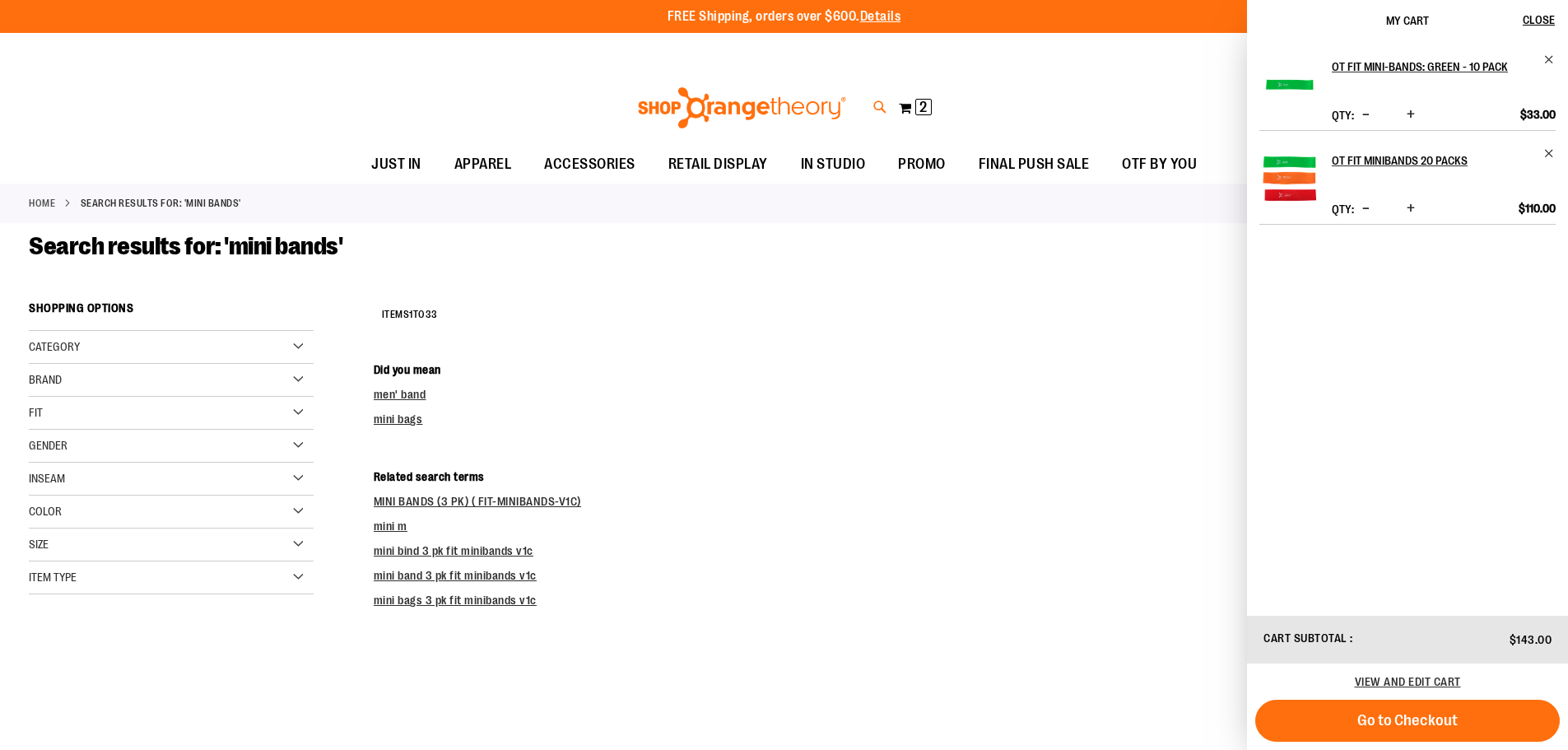
click at [884, 109] on icon at bounding box center [880, 107] width 14 height 19
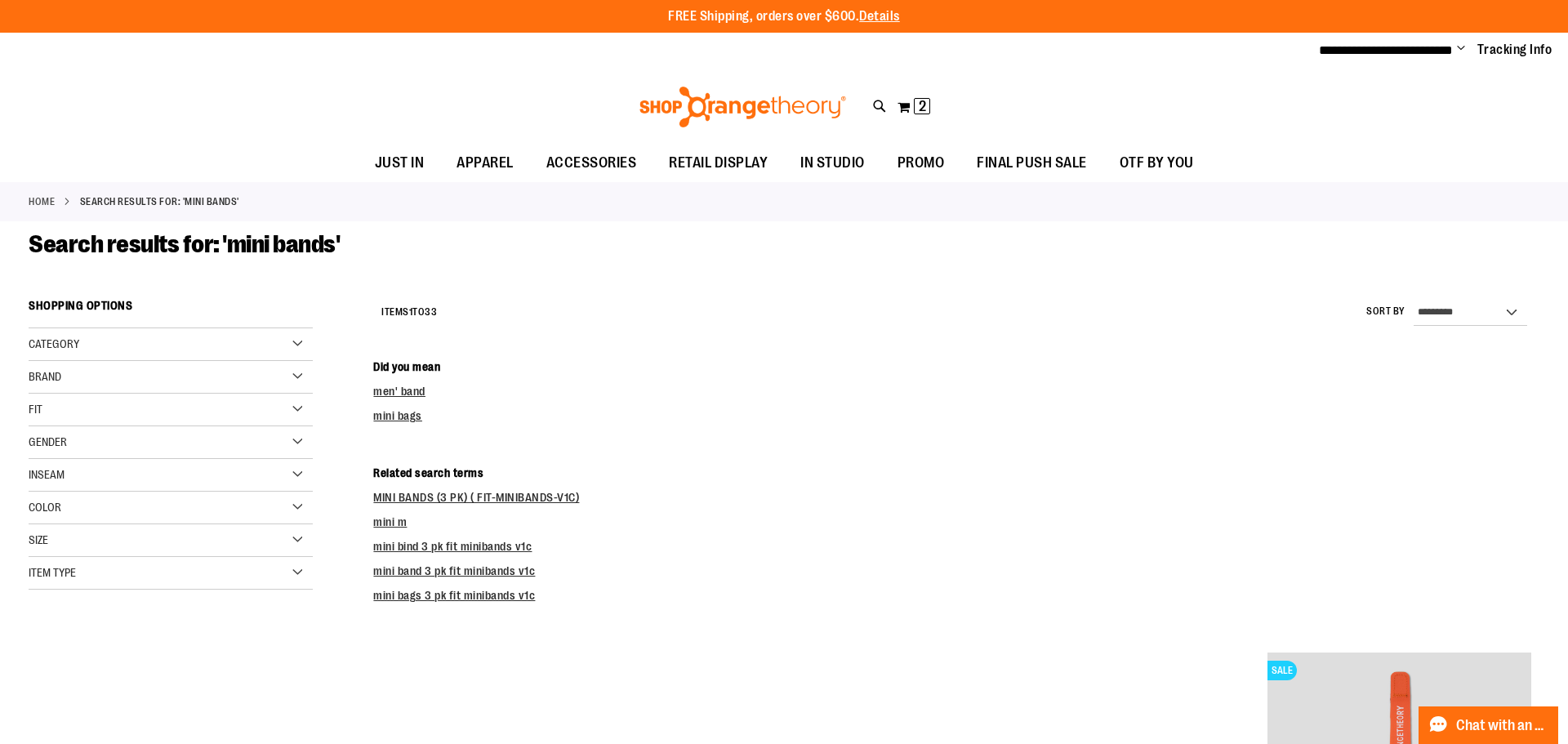
click at [294, 98] on input "**********" at bounding box center [784, 92] width 1244 height 54
type input "*****"
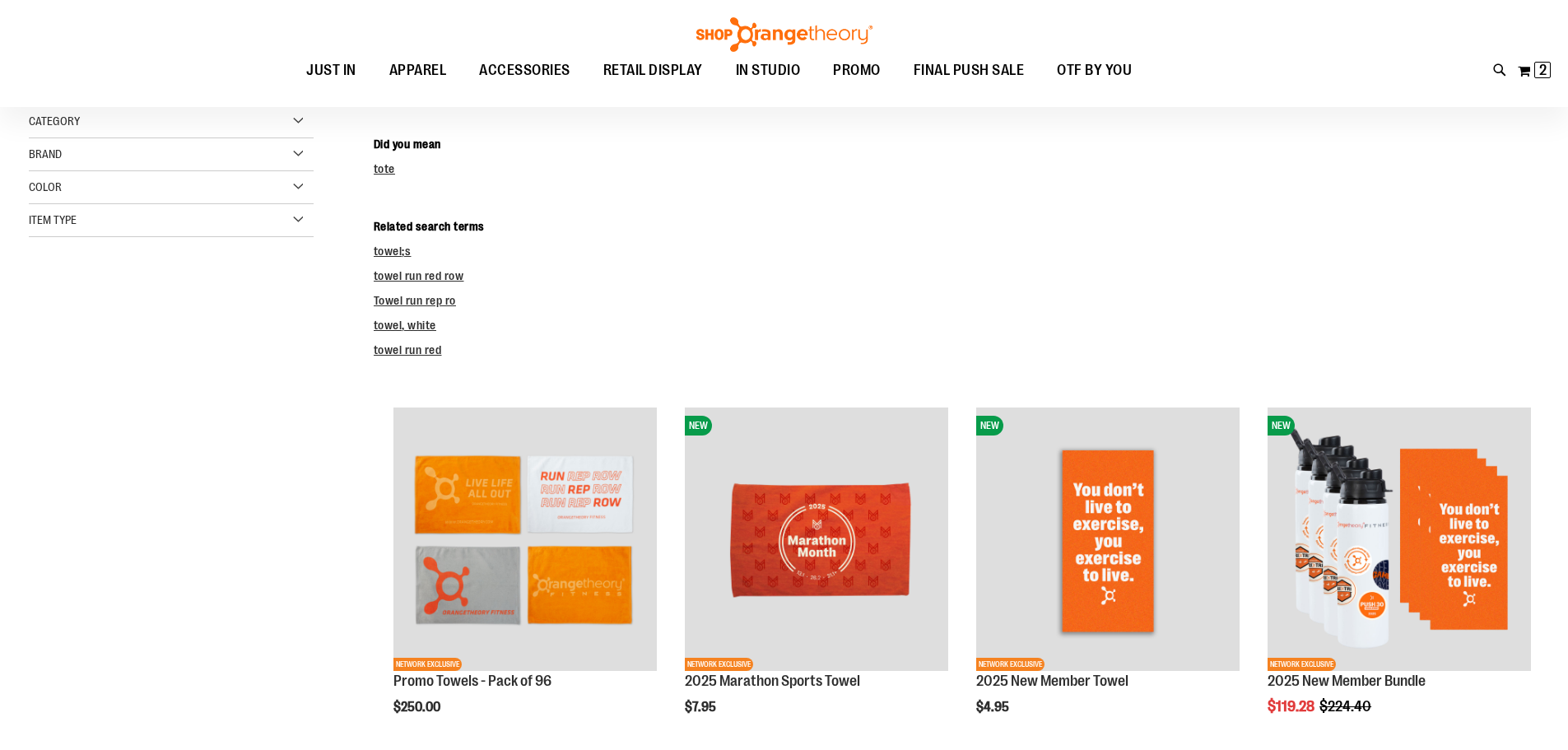
scroll to position [246, 0]
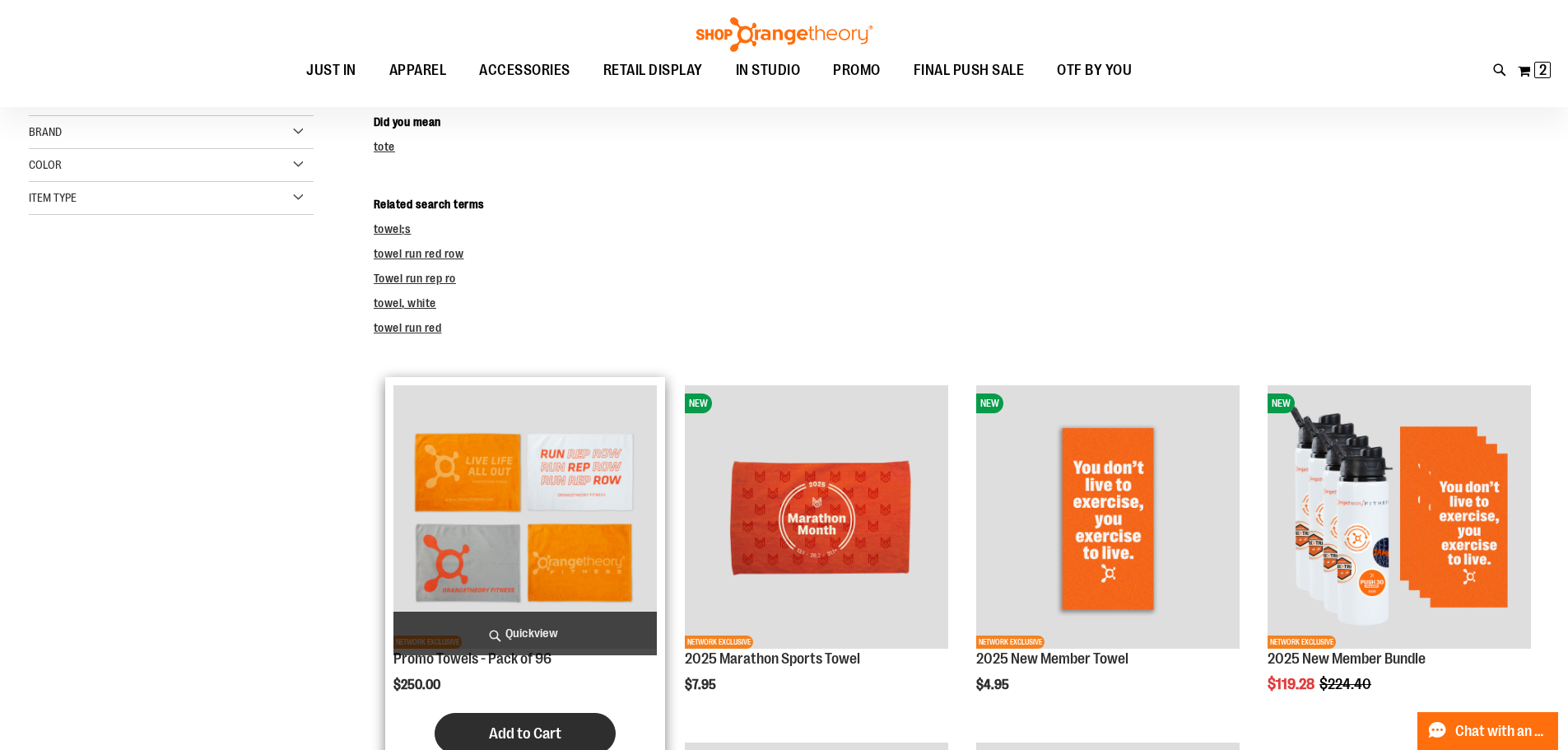
click at [544, 720] on button "Add to Cart" at bounding box center [525, 733] width 181 height 41
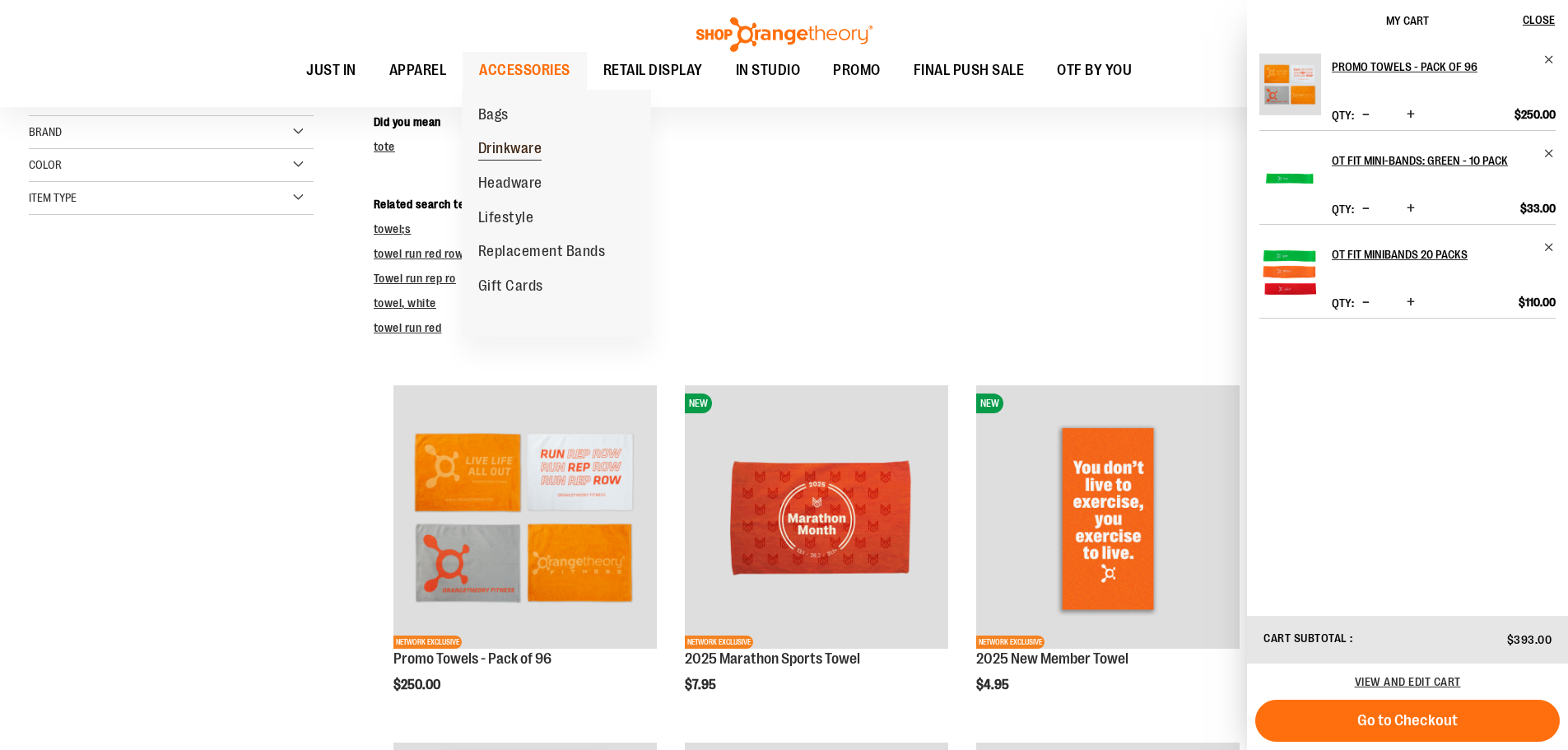
click at [515, 137] on link "Drinkware" at bounding box center [510, 148] width 97 height 34
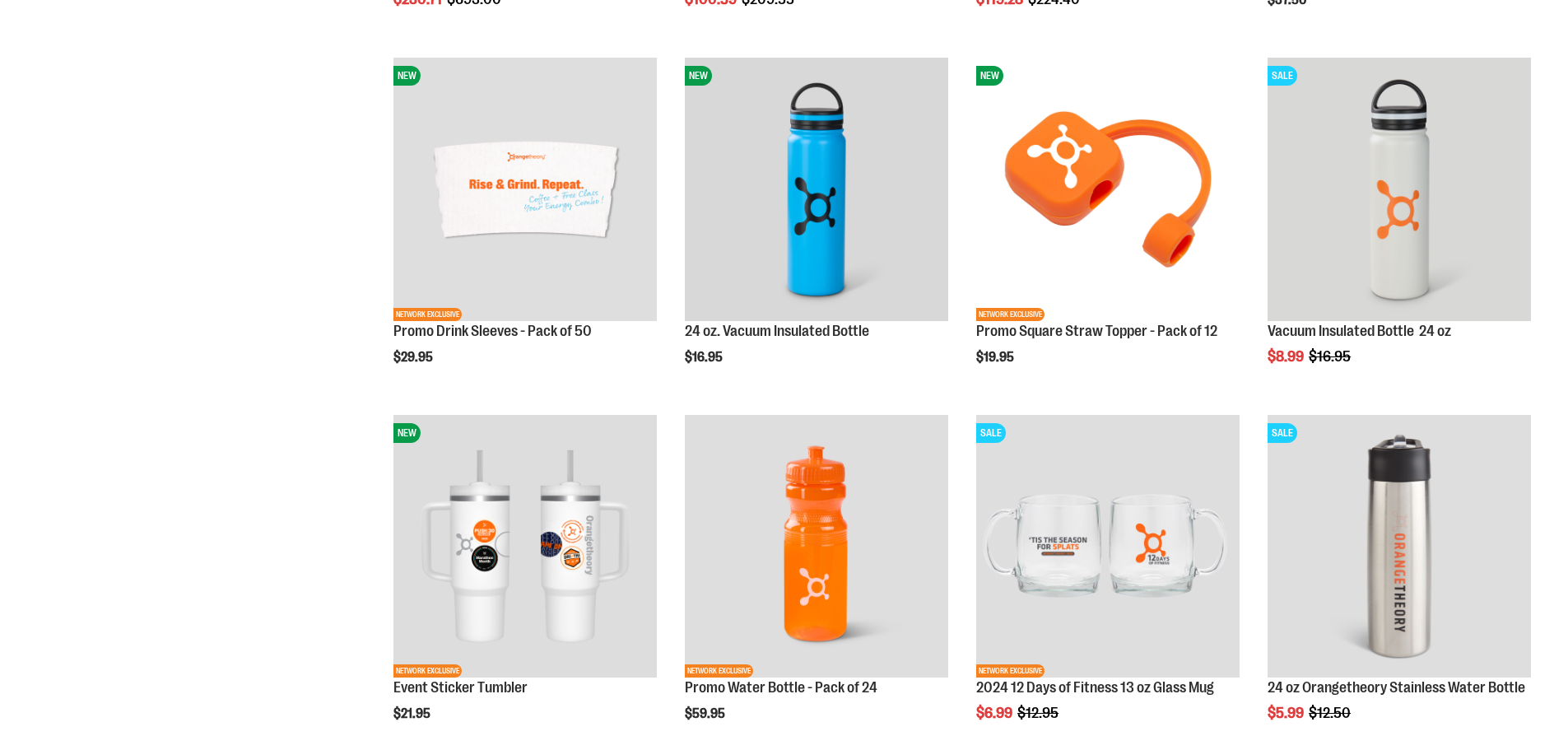
scroll to position [740, 0]
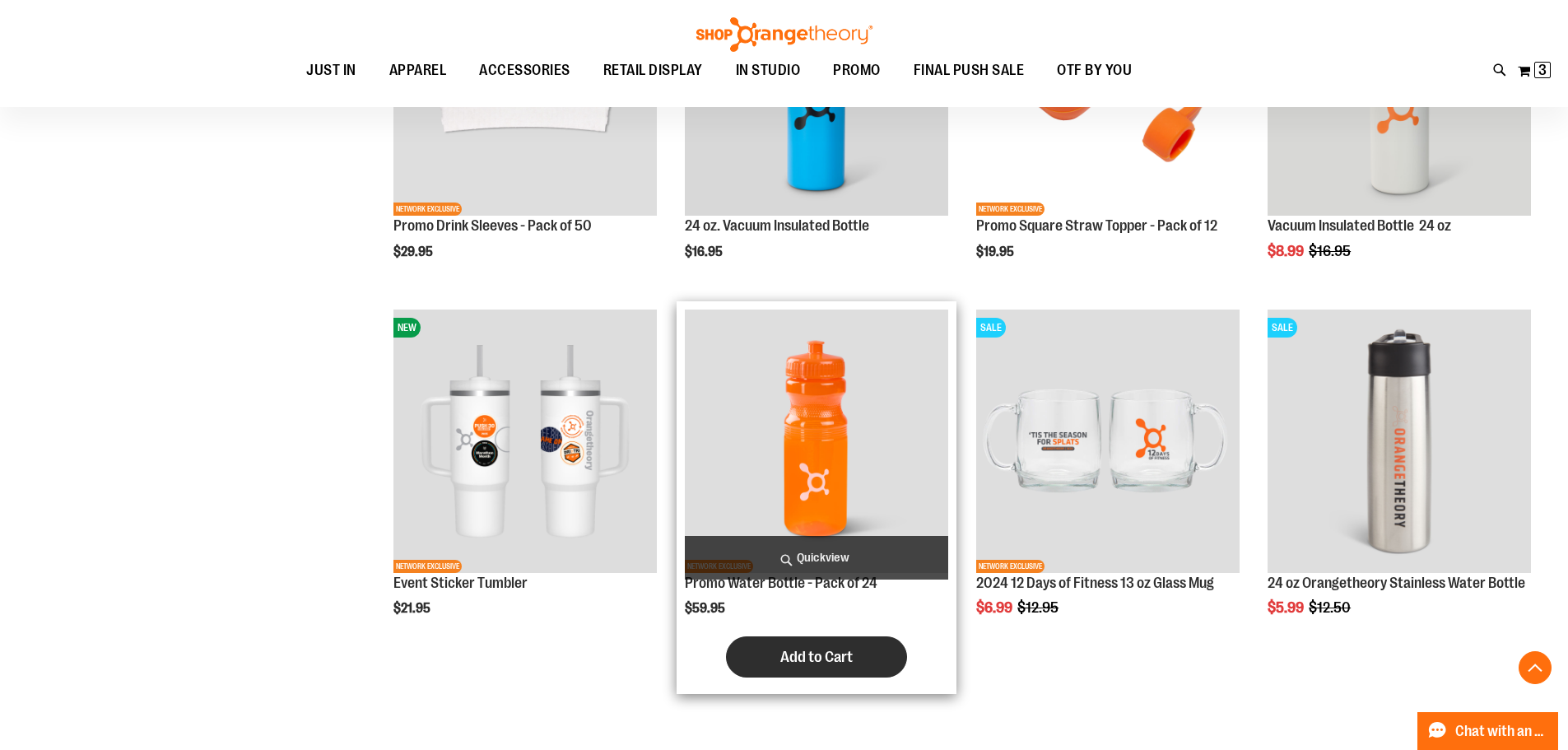
click at [846, 656] on span "Add to Cart" at bounding box center [816, 657] width 73 height 18
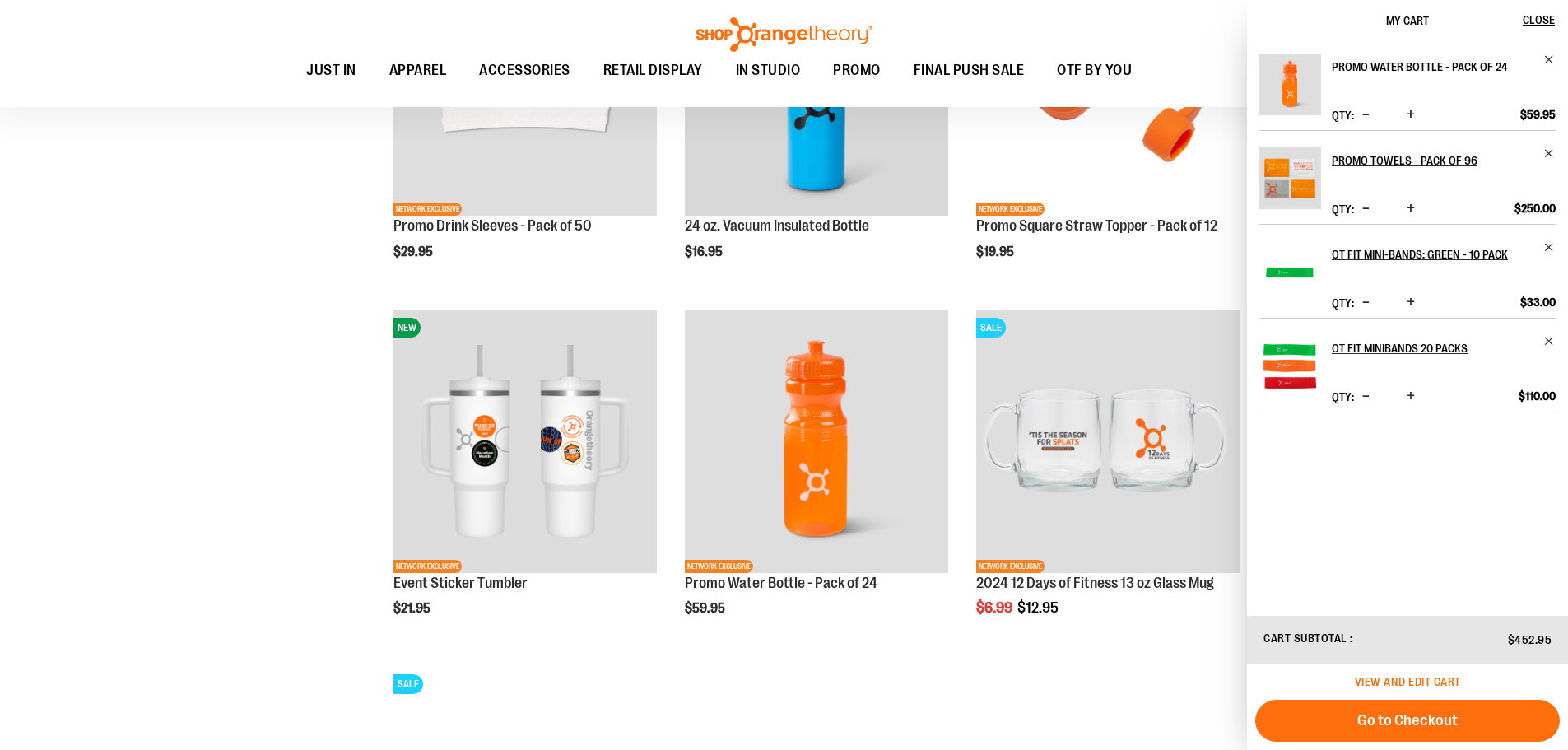
click at [1424, 677] on span "View and edit cart" at bounding box center [1408, 681] width 106 height 13
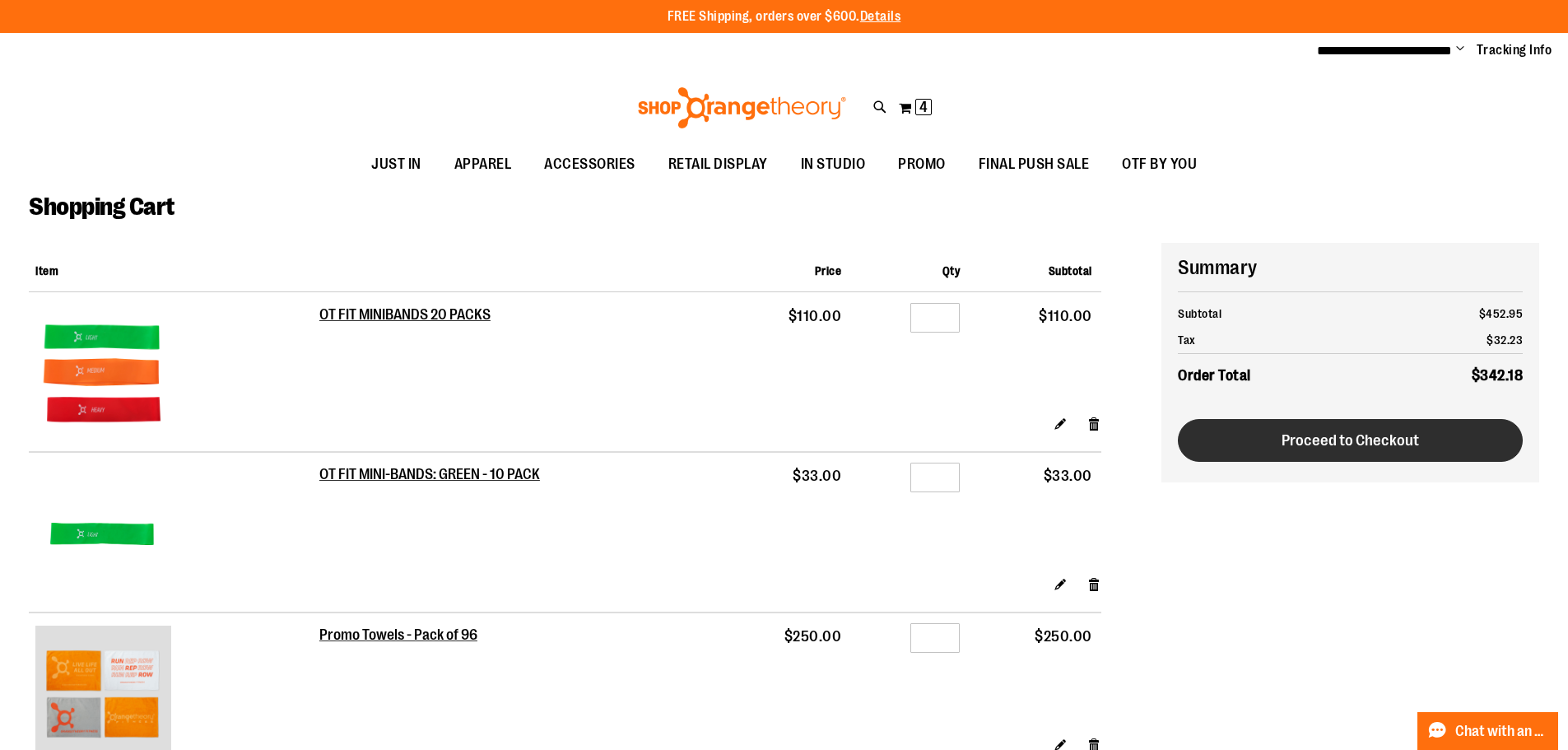
click at [1390, 425] on button "Proceed to Checkout" at bounding box center [1350, 440] width 345 height 43
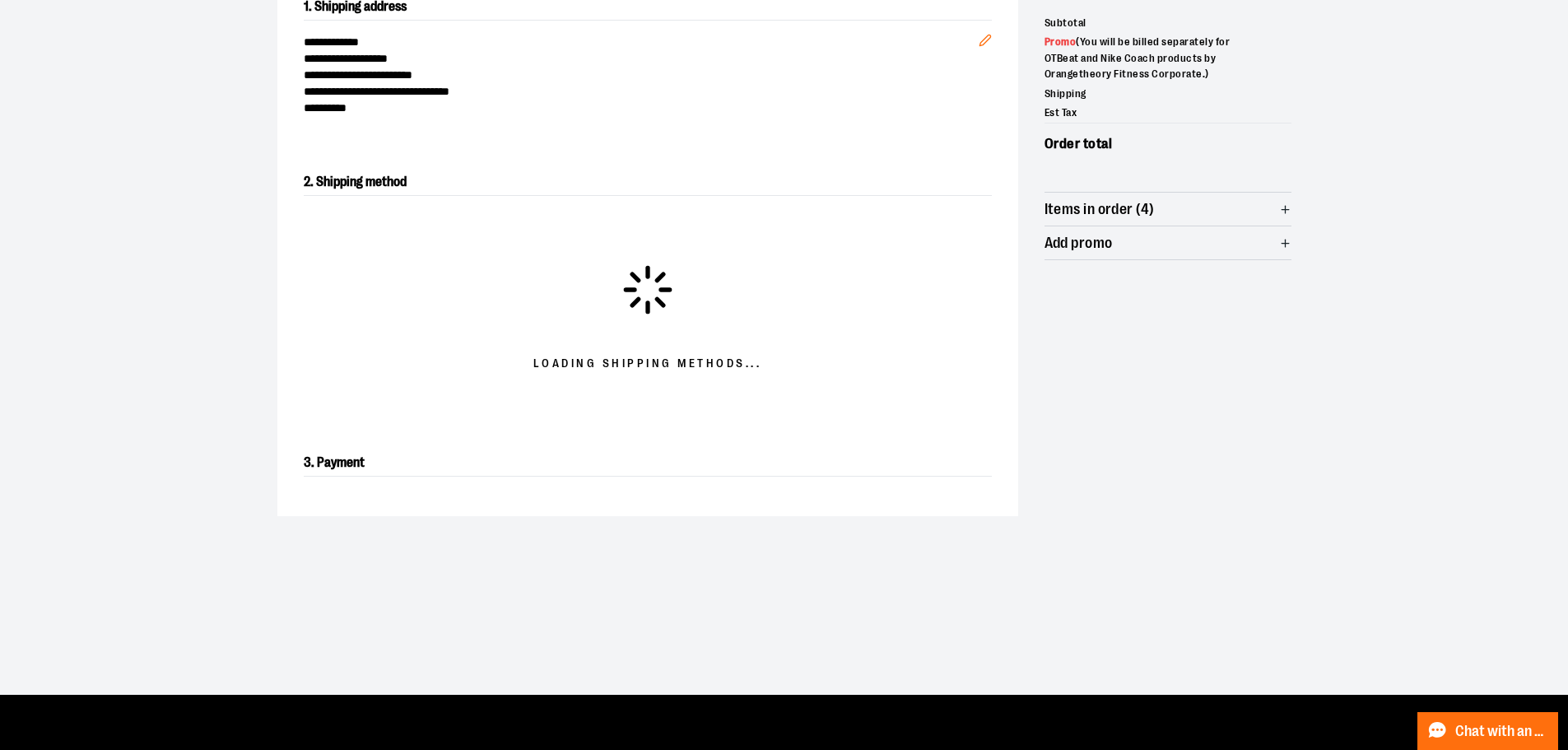
scroll to position [281, 0]
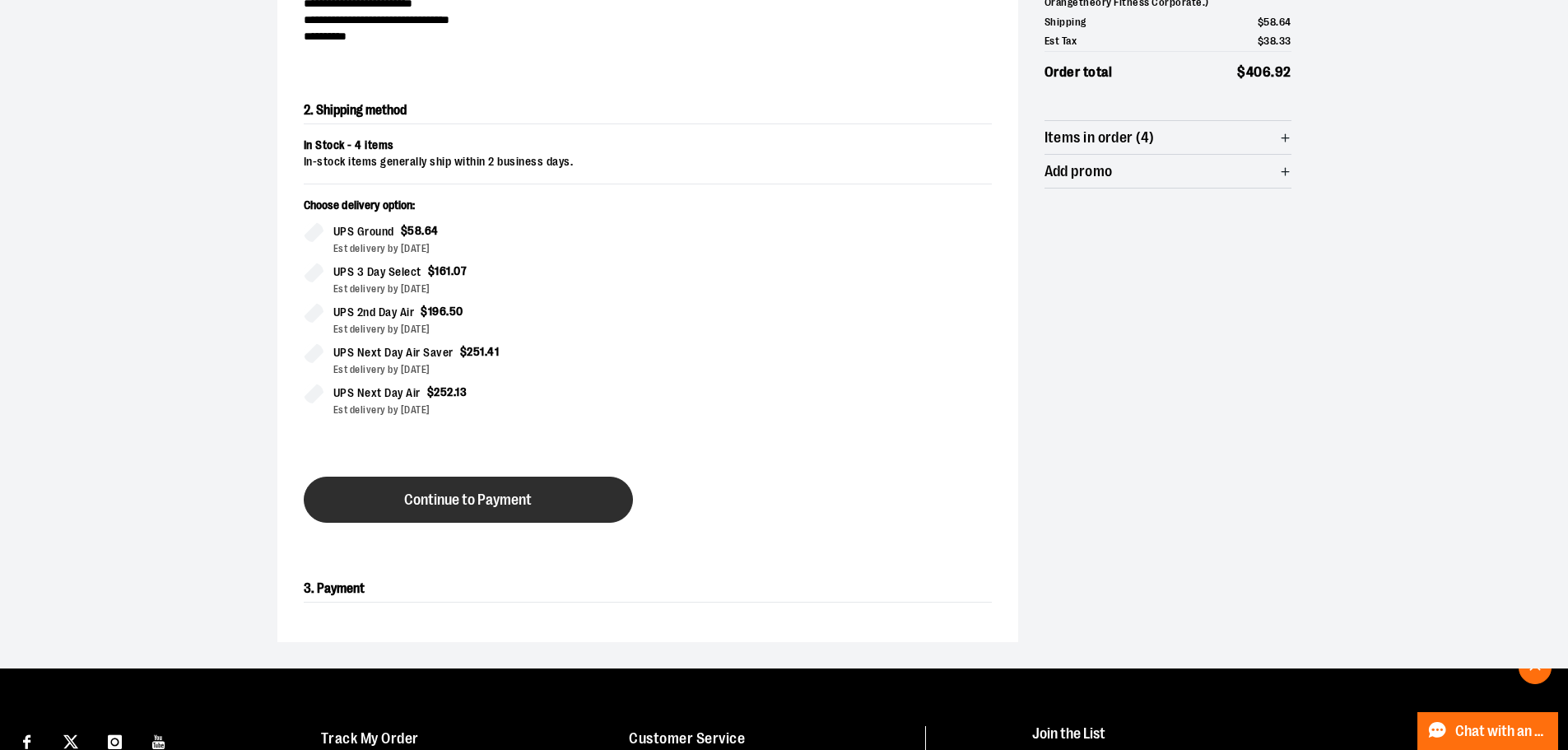
click at [470, 498] on span "Continue to Payment" at bounding box center [468, 500] width 128 height 16
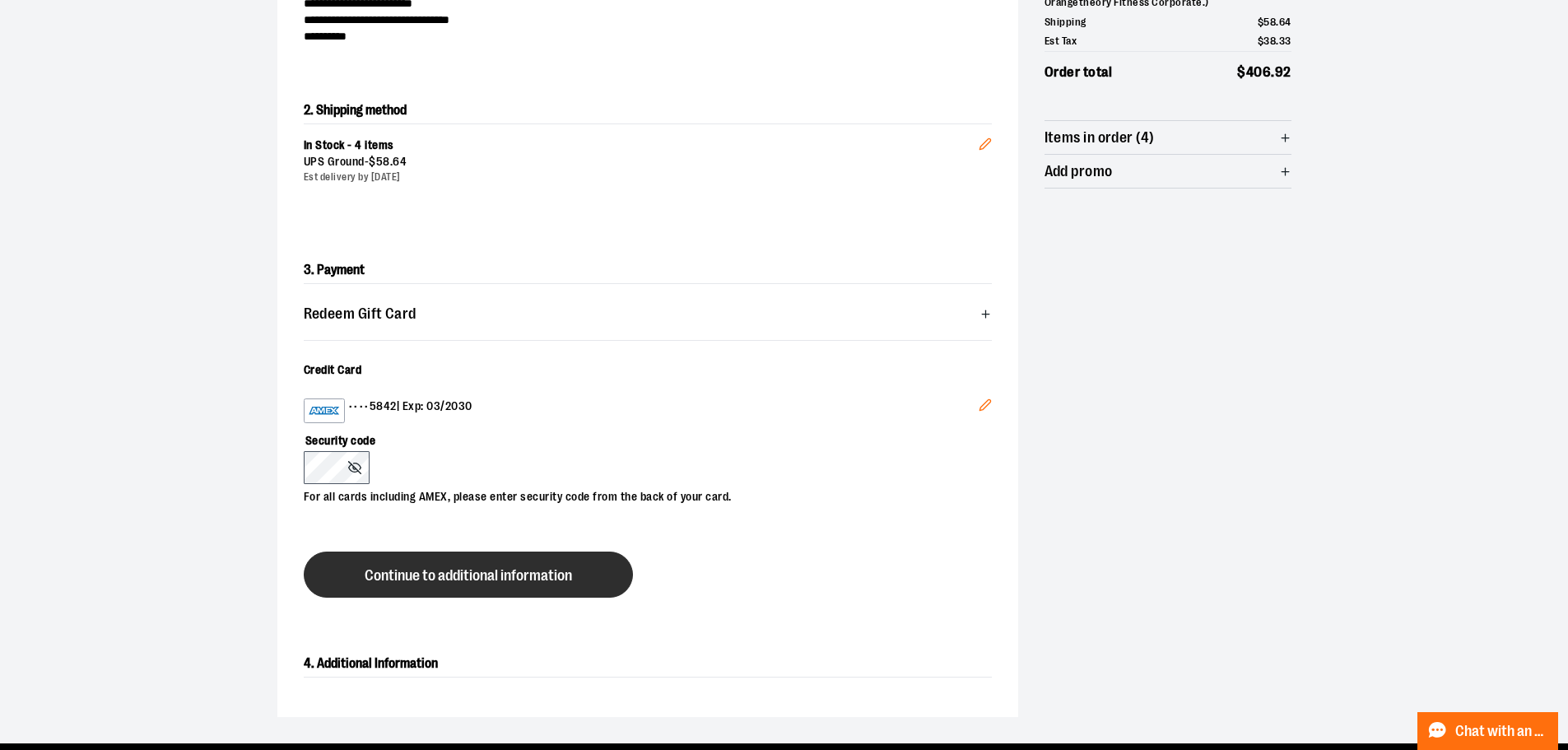
click at [408, 572] on span "Continue to additional information" at bounding box center [468, 576] width 207 height 16
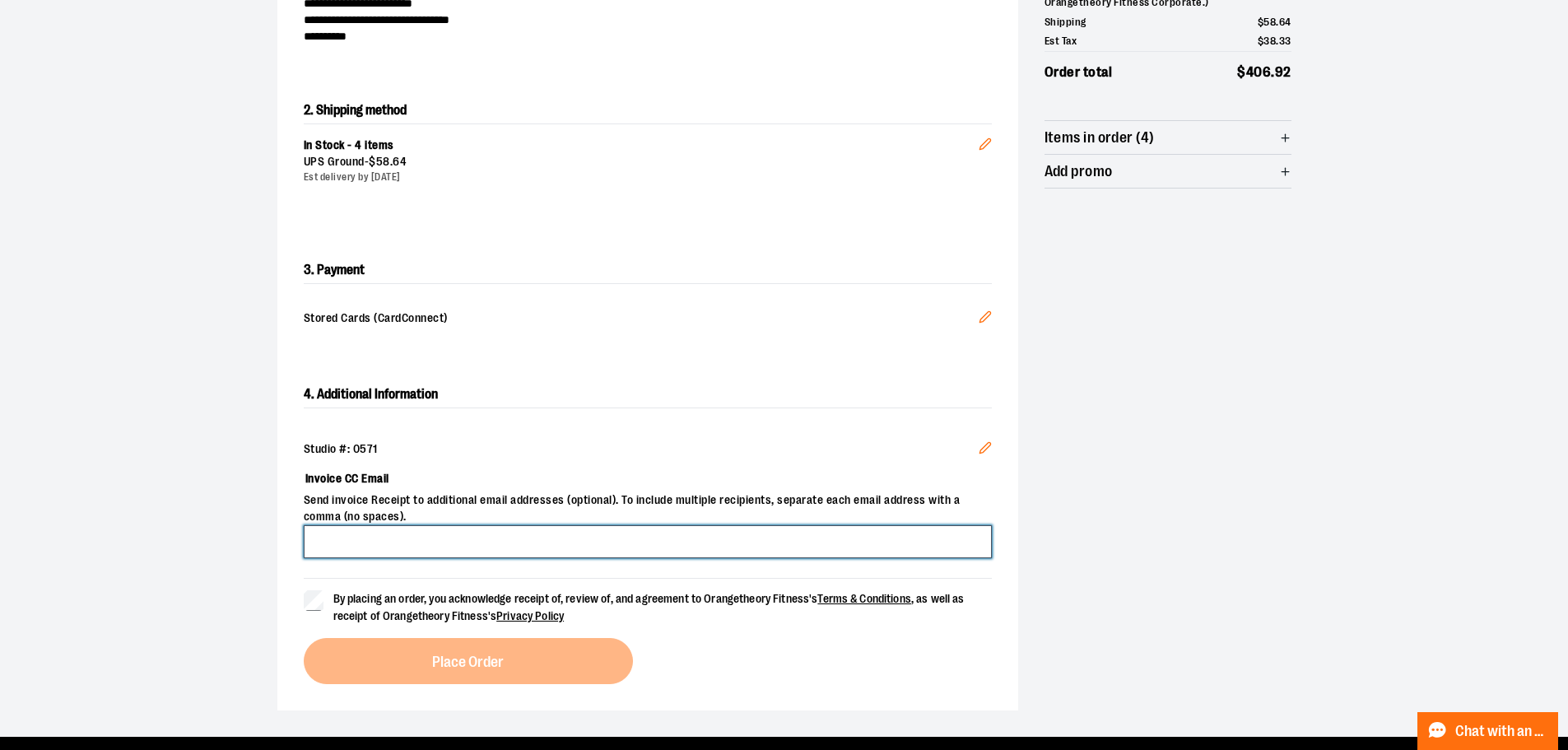
click at [405, 528] on input "Invoice CC Email" at bounding box center [647, 542] width 688 height 33
type input "**********"
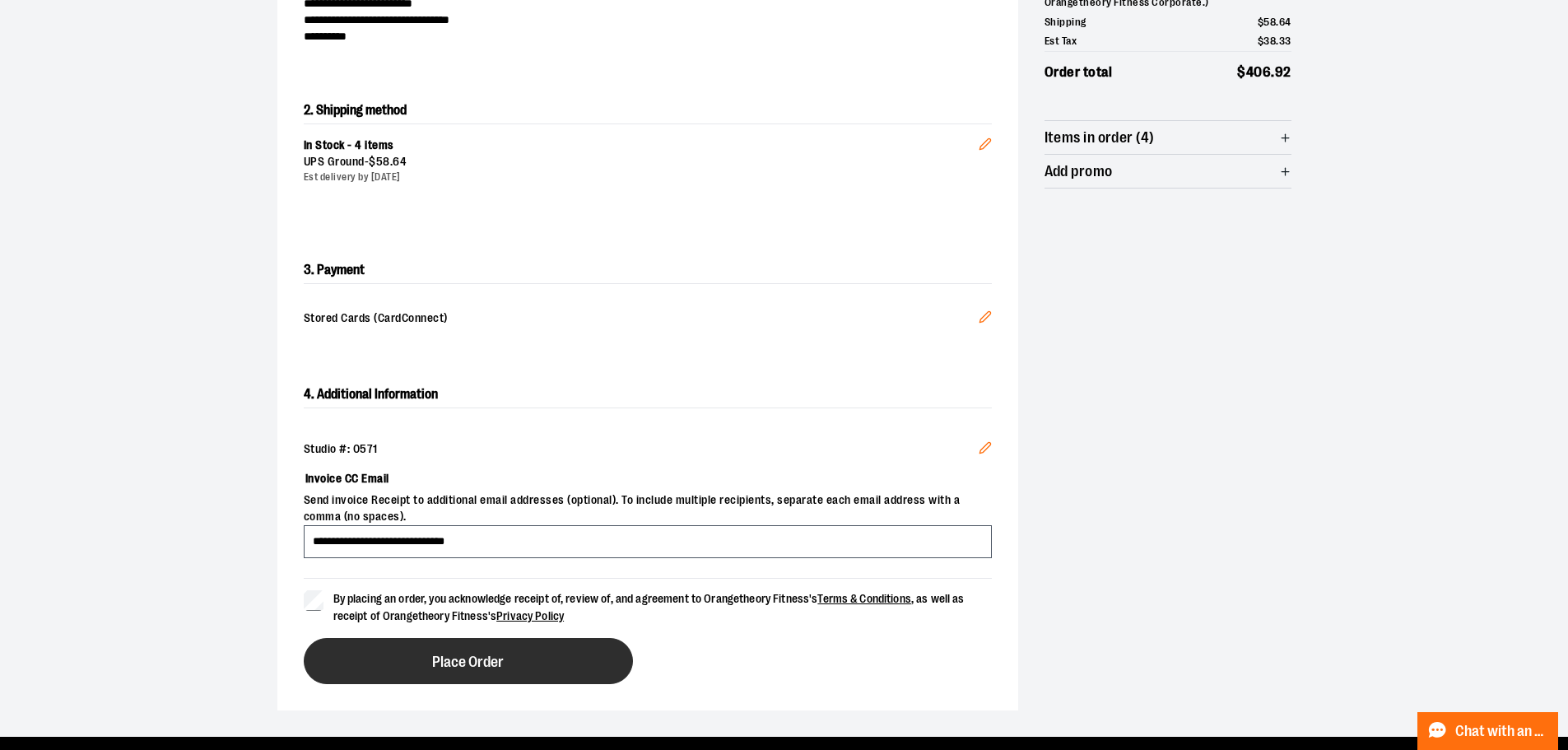
click at [398, 651] on button "Place Order" at bounding box center [468, 661] width 329 height 46
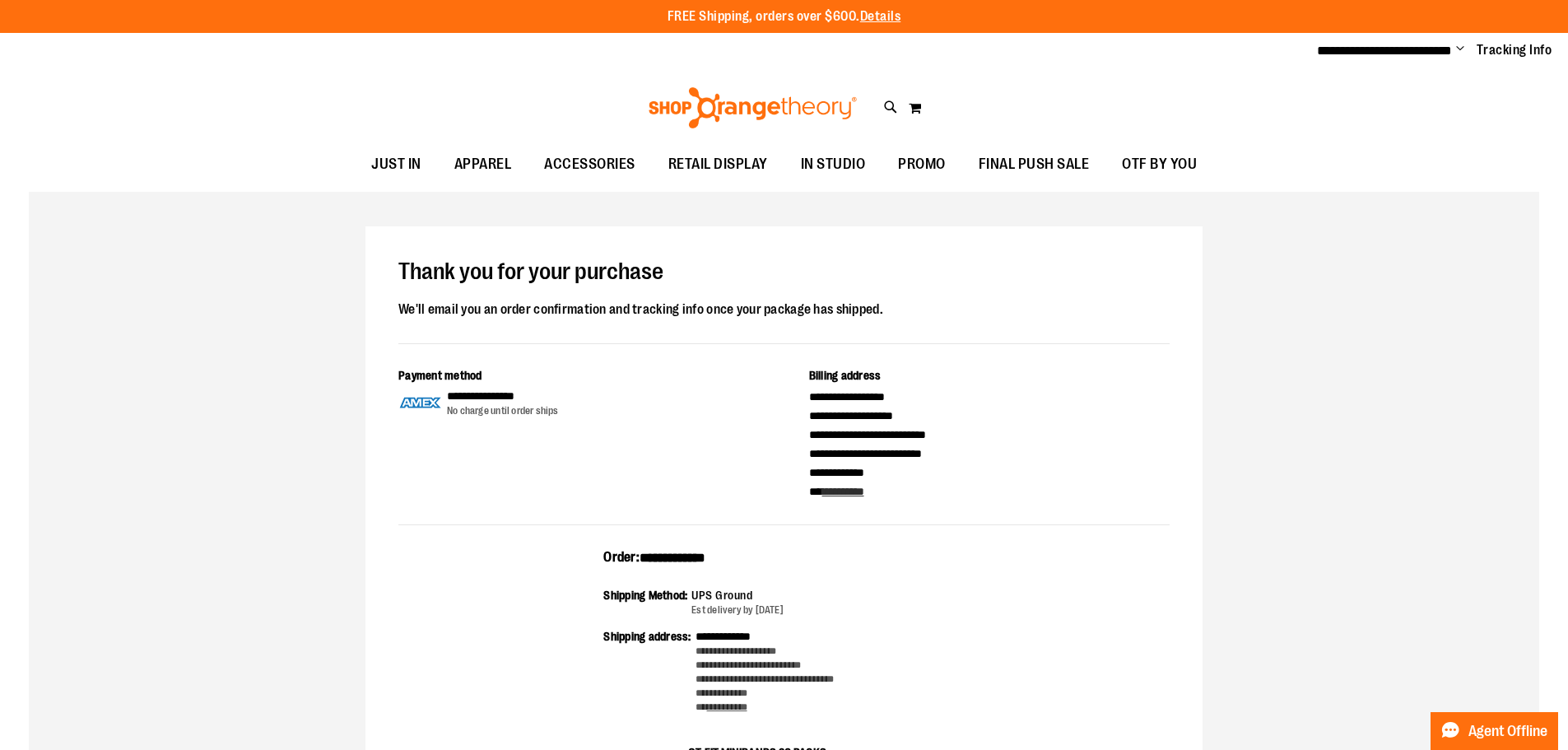
click at [665, 562] on span "**********" at bounding box center [672, 557] width 66 height 13
click at [666, 556] on span "**********" at bounding box center [672, 557] width 66 height 13
copy span "**********"
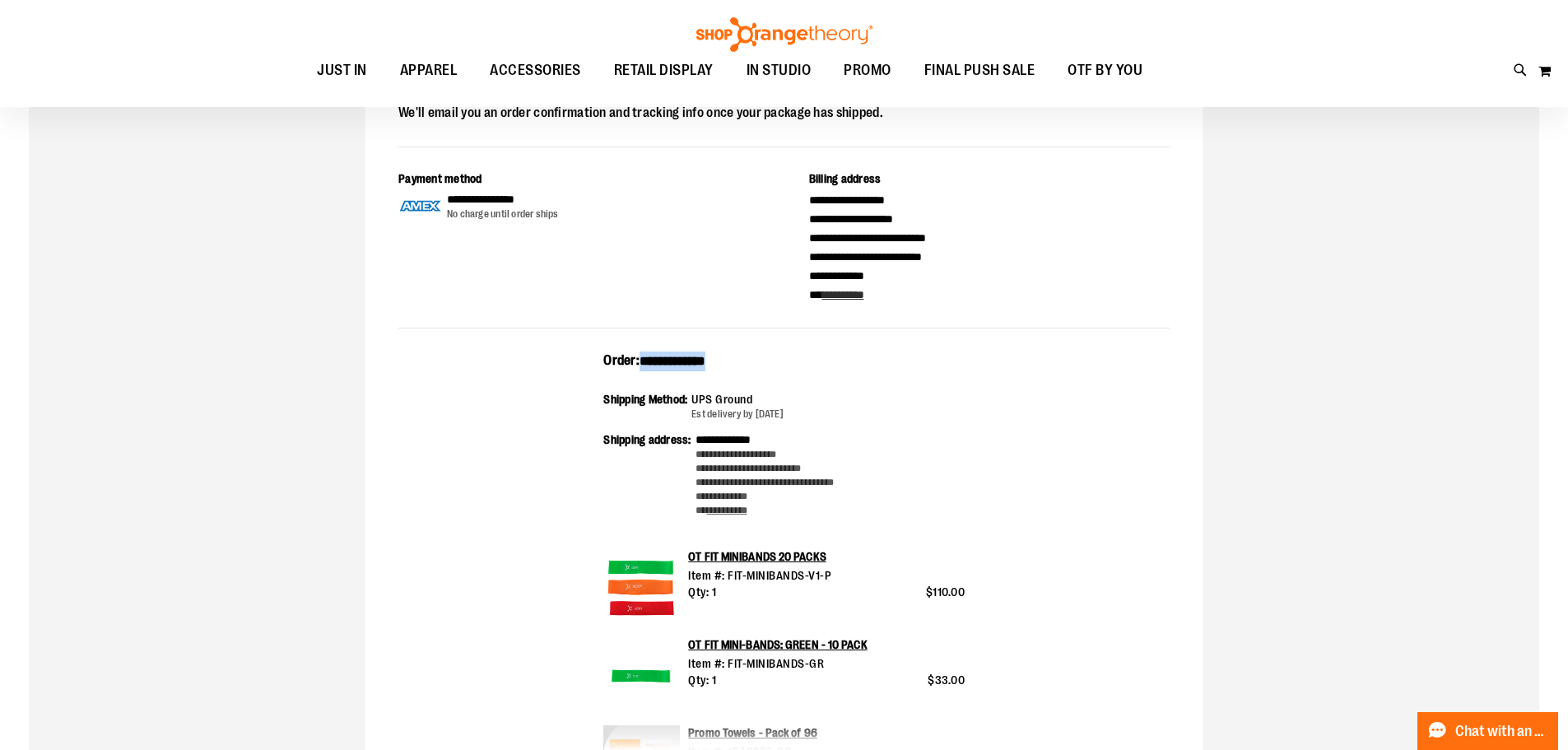
scroll to position [412, 0]
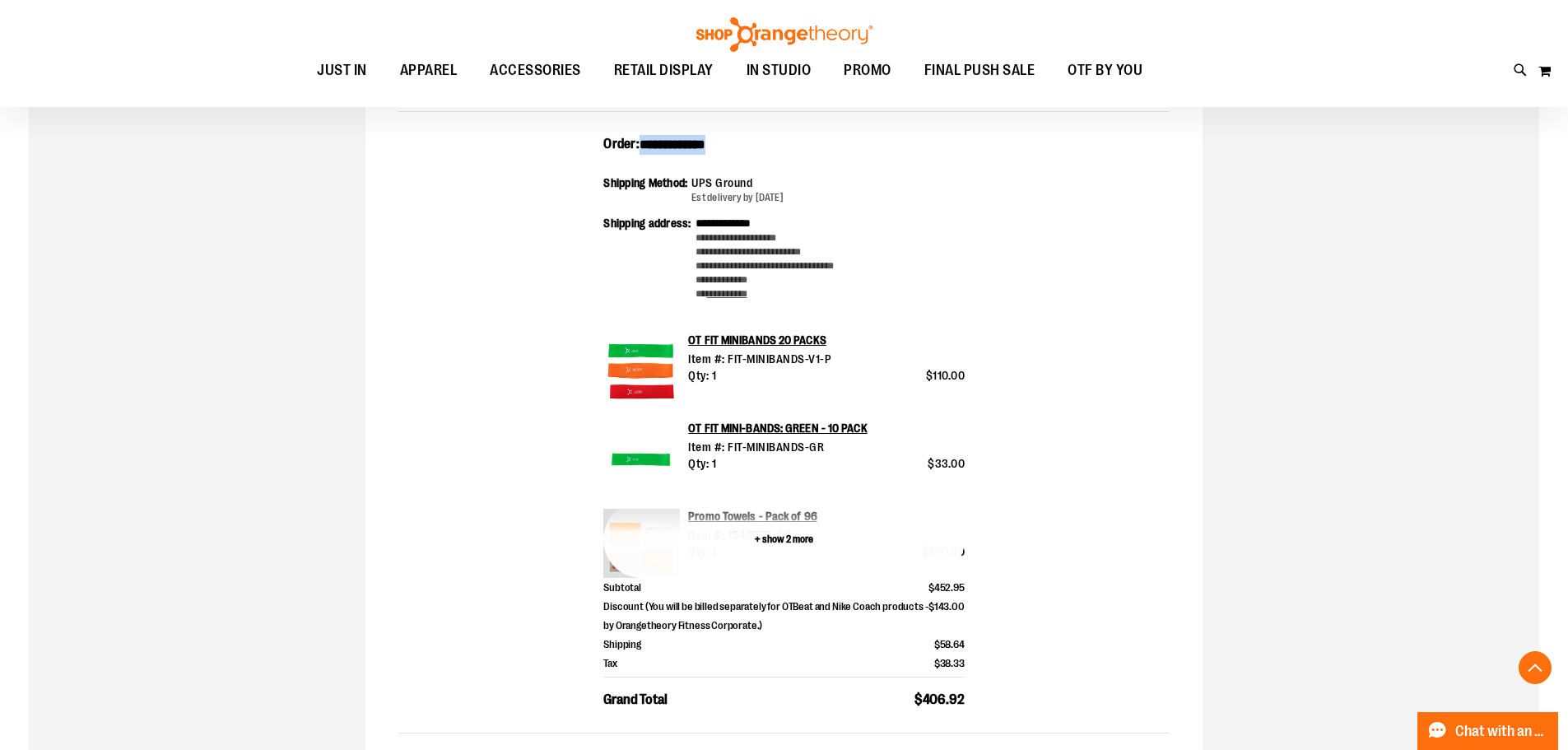
click at [788, 548] on button "+ show 2 more" at bounding box center [784, 540] width 362 height 77
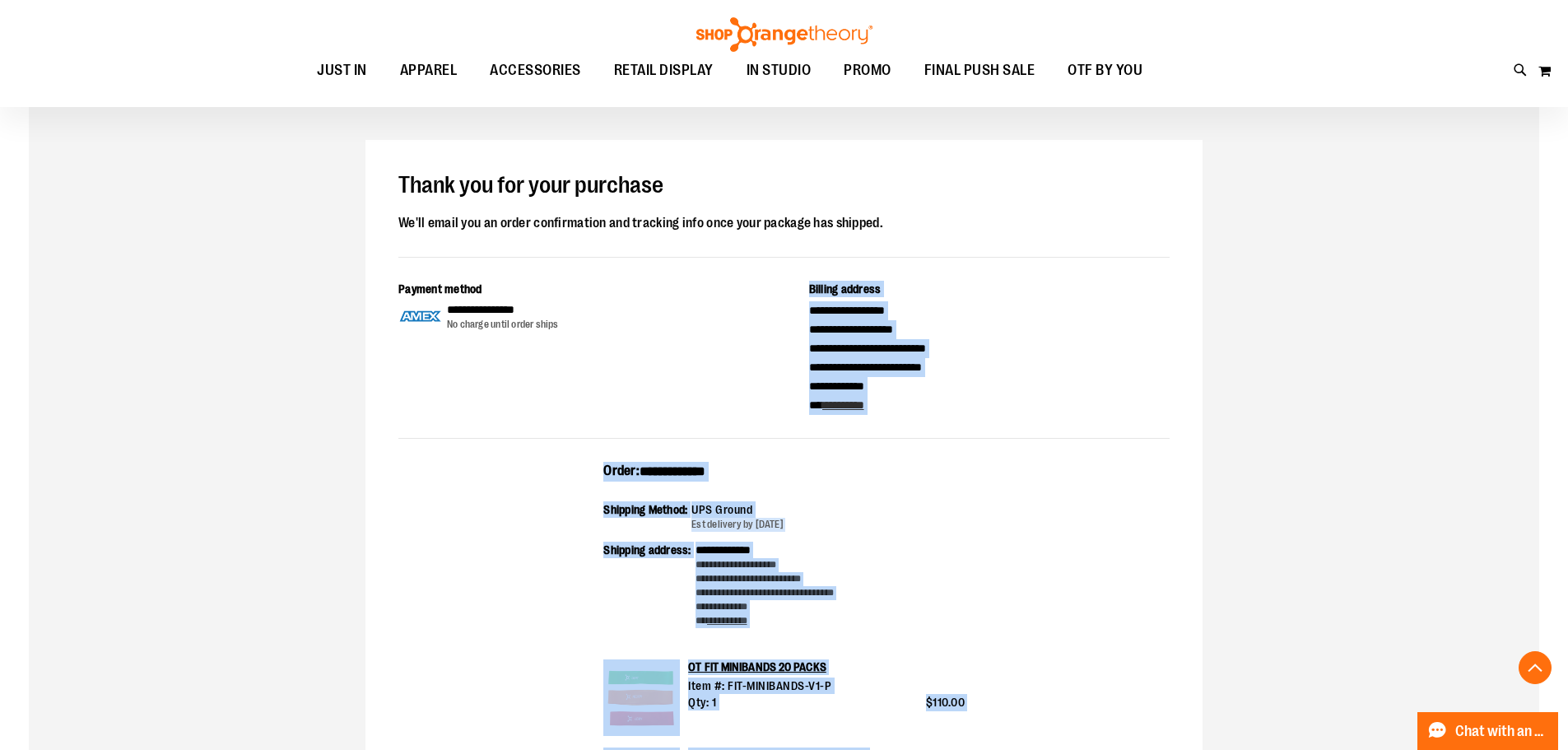
scroll to position [83, 0]
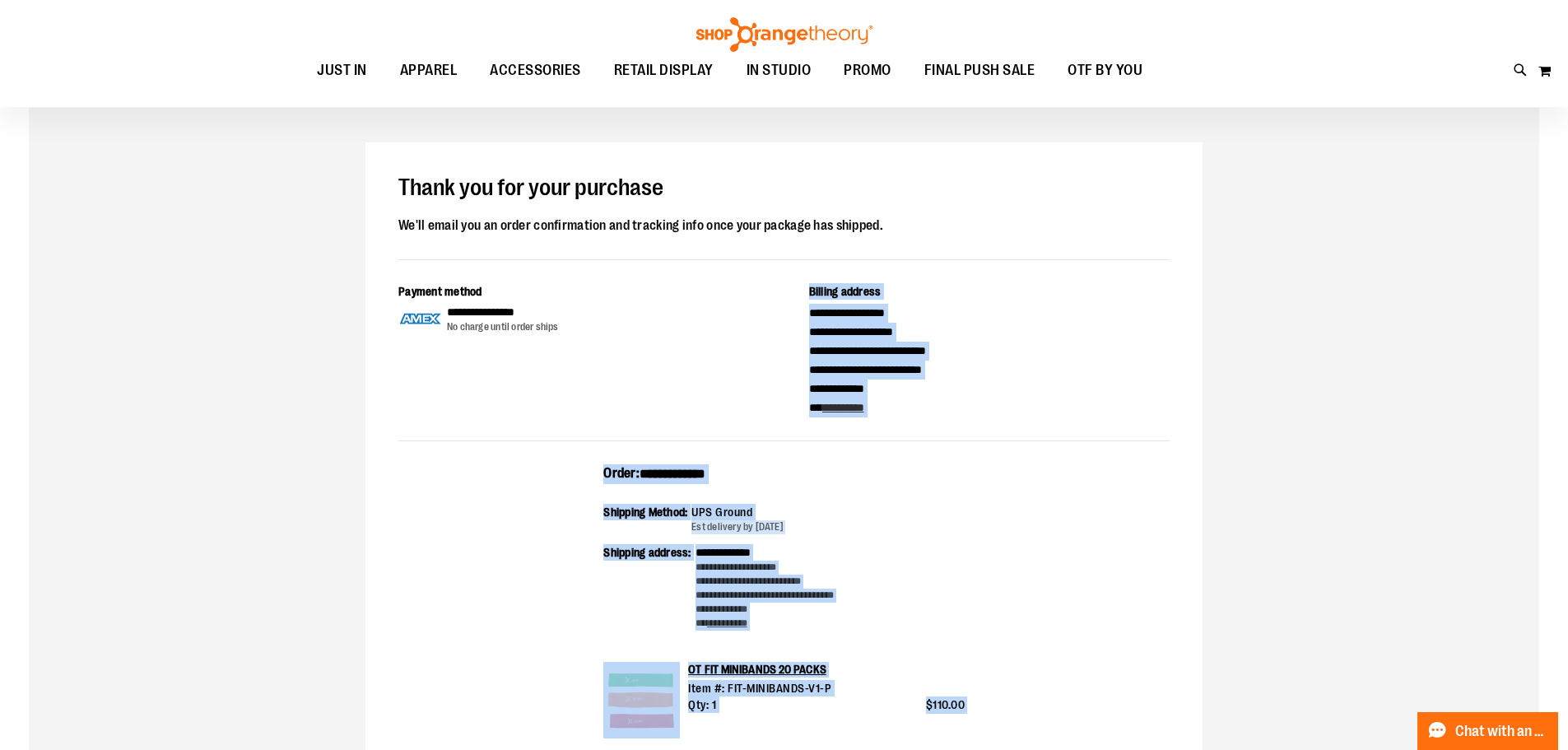
drag, startPoint x: 989, startPoint y: 432, endPoint x: 592, endPoint y: 476, distance: 399.4
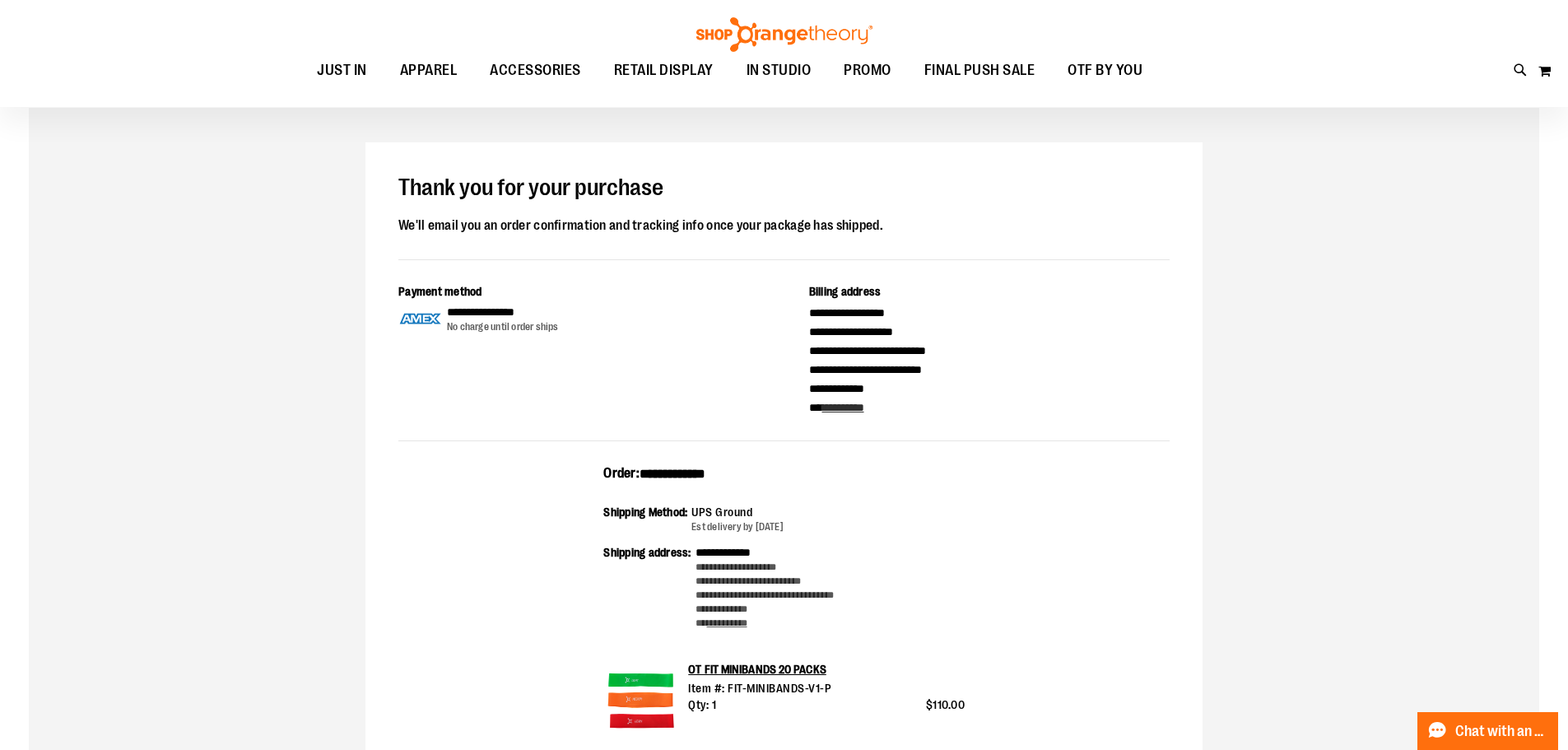
click at [1016, 310] on div "**********" at bounding box center [989, 361] width 362 height 114
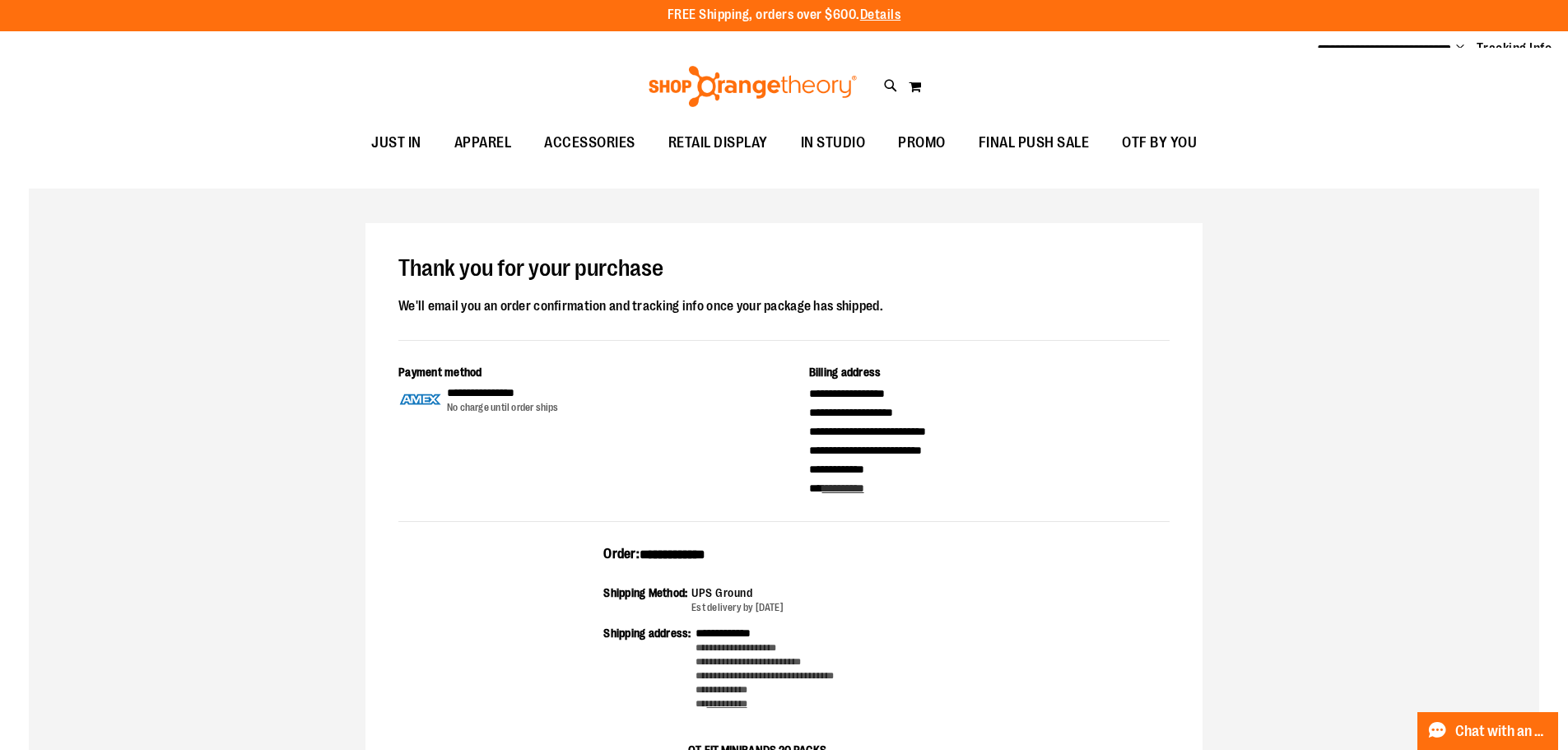
scroll to position [0, 0]
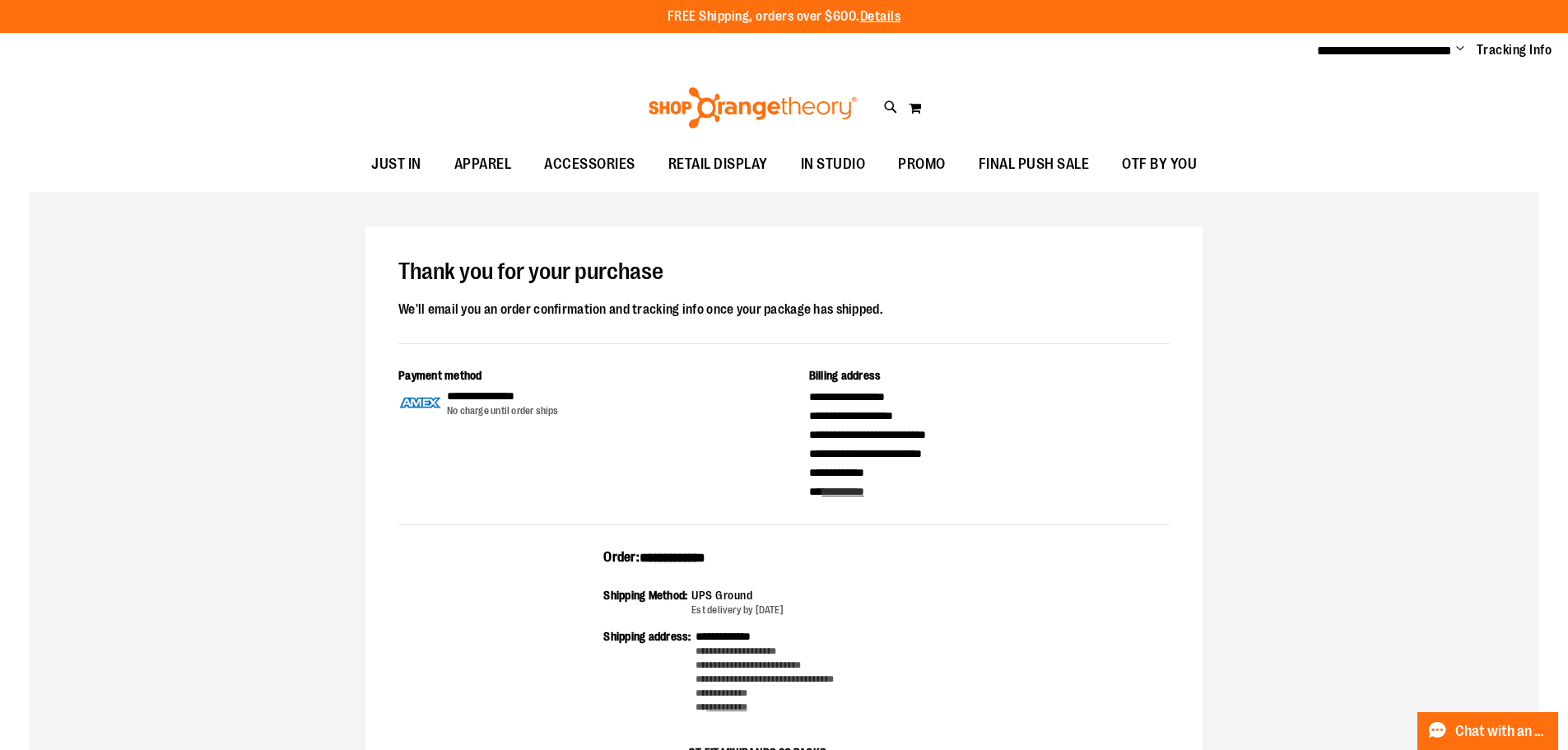
click at [1465, 53] on ul "**********" at bounding box center [1428, 51] width 248 height 20
click at [1461, 51] on span "Change" at bounding box center [1460, 50] width 8 height 16
click at [1414, 111] on link "Sign Out" at bounding box center [1401, 111] width 144 height 31
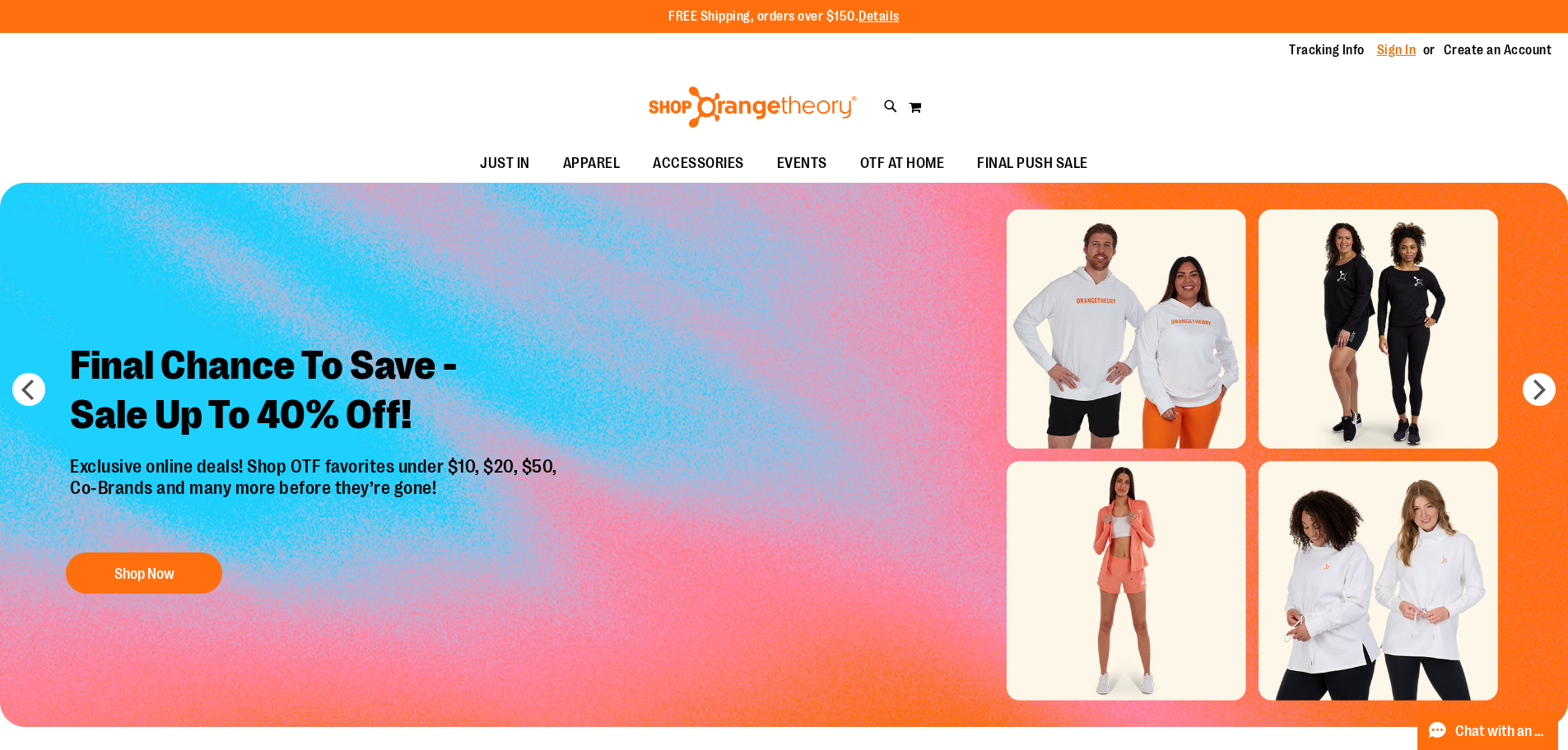
click at [1401, 45] on link "Sign In" at bounding box center [1396, 50] width 39 height 18
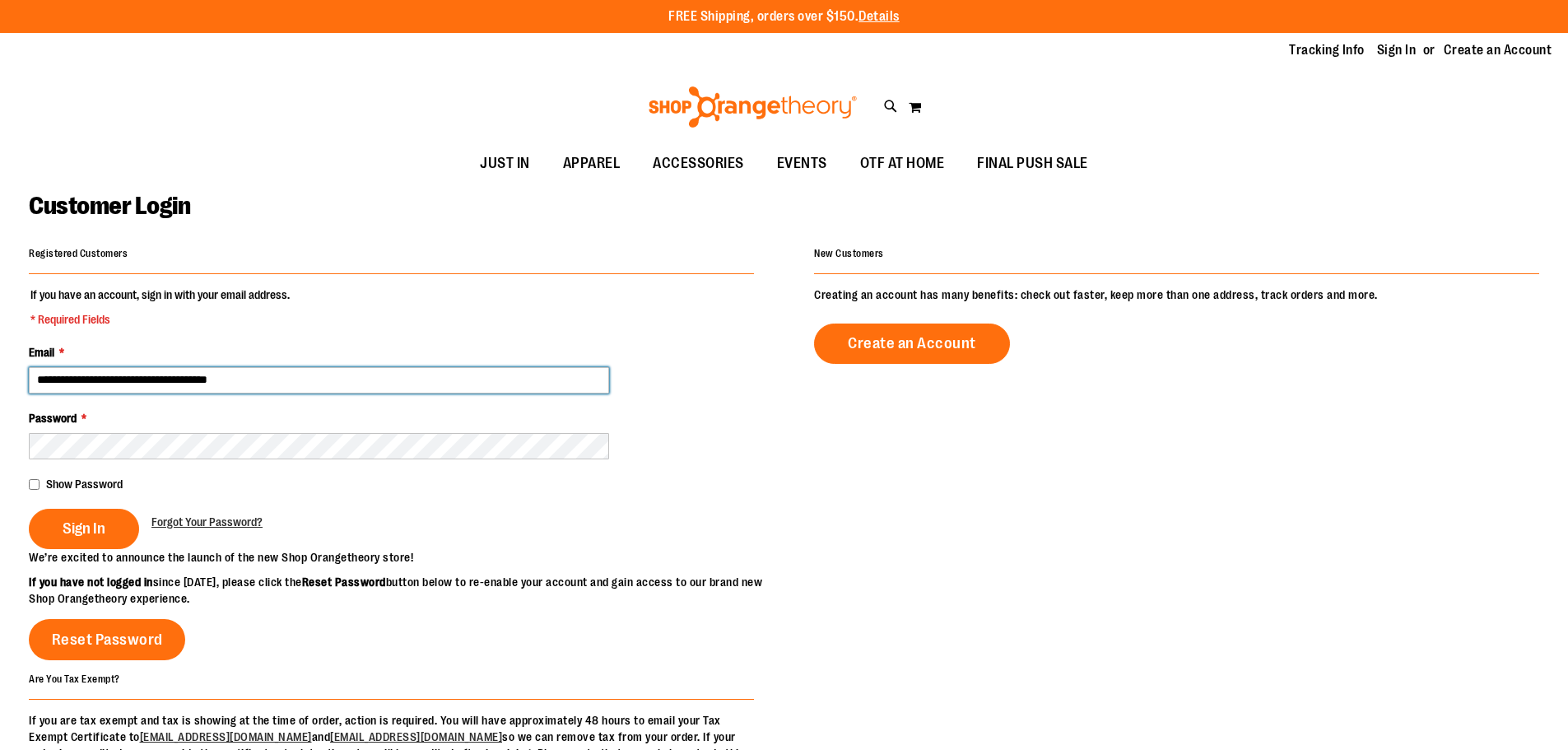
click at [154, 369] on input "**********" at bounding box center [318, 380] width 581 height 27
type input "**********"
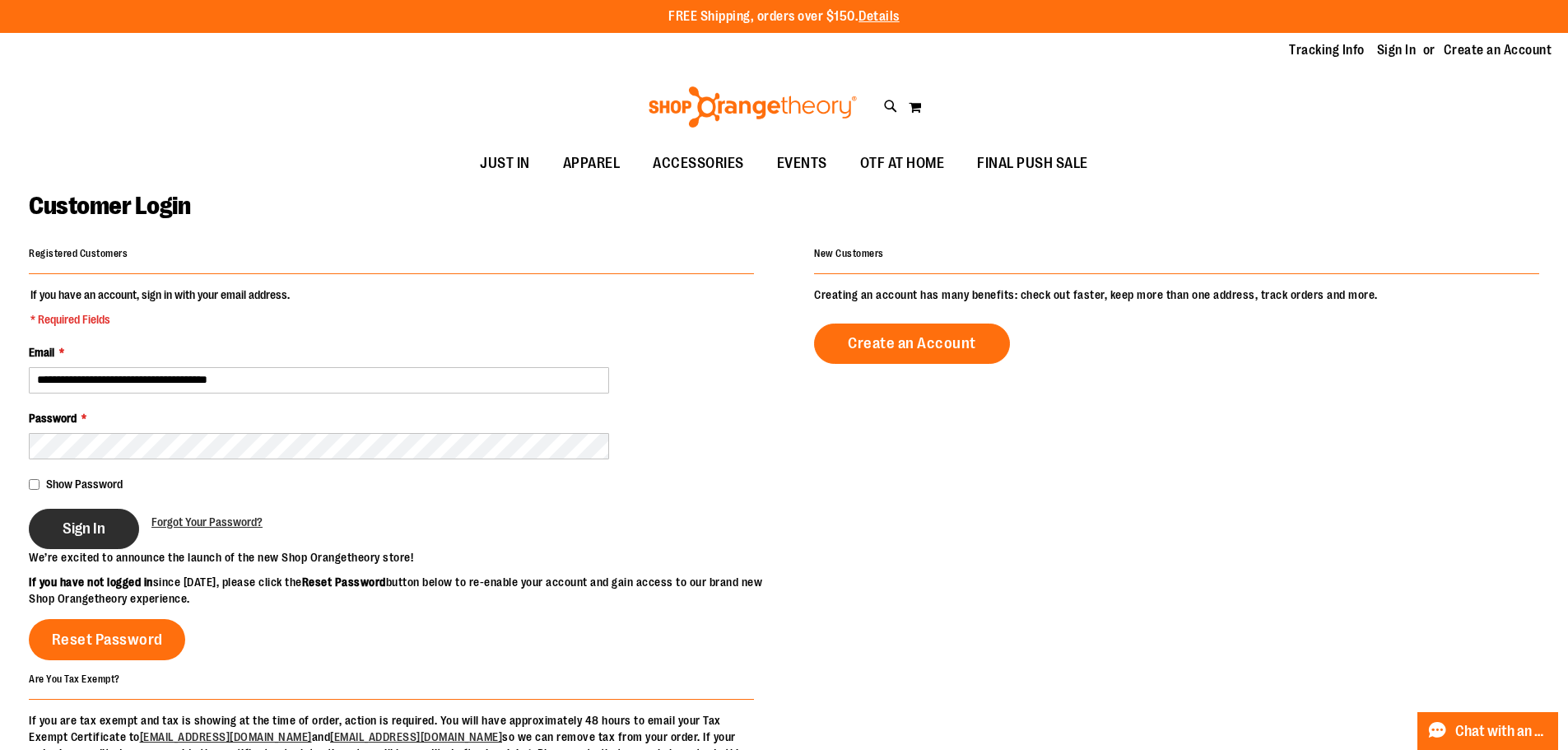
click at [80, 537] on span "Sign In" at bounding box center [84, 529] width 43 height 18
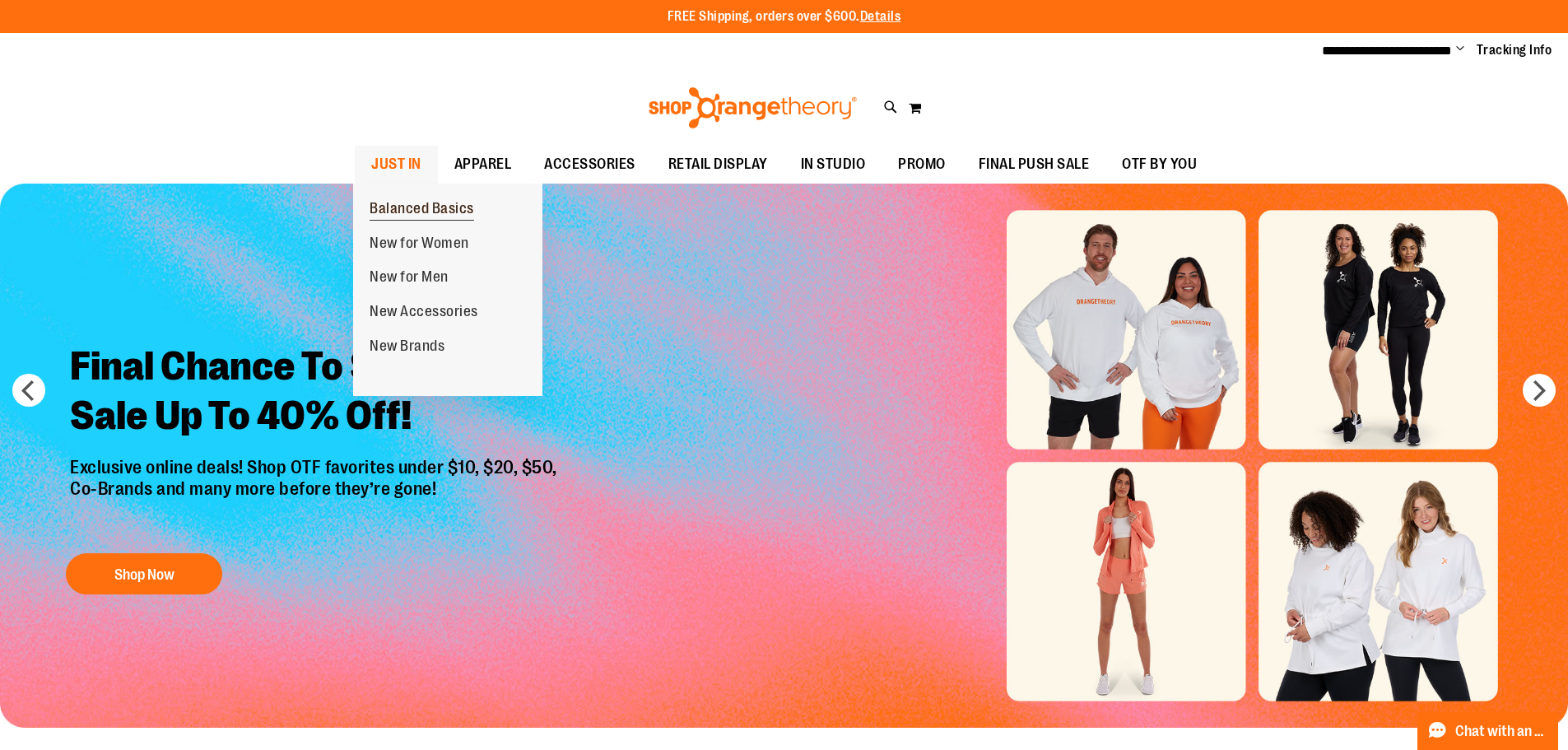
click at [394, 203] on span "Balanced Basics" at bounding box center [421, 210] width 104 height 21
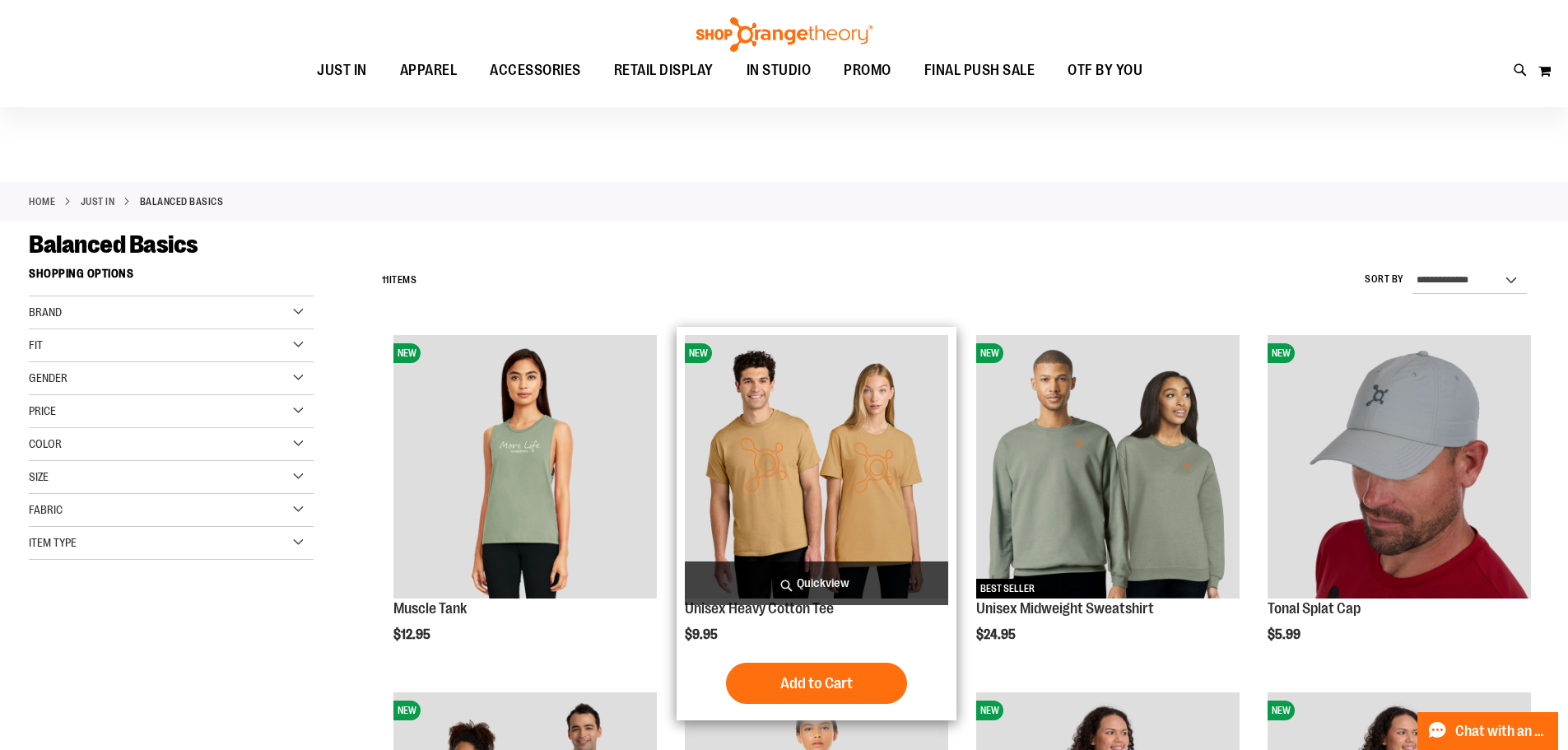
scroll to position [493, 0]
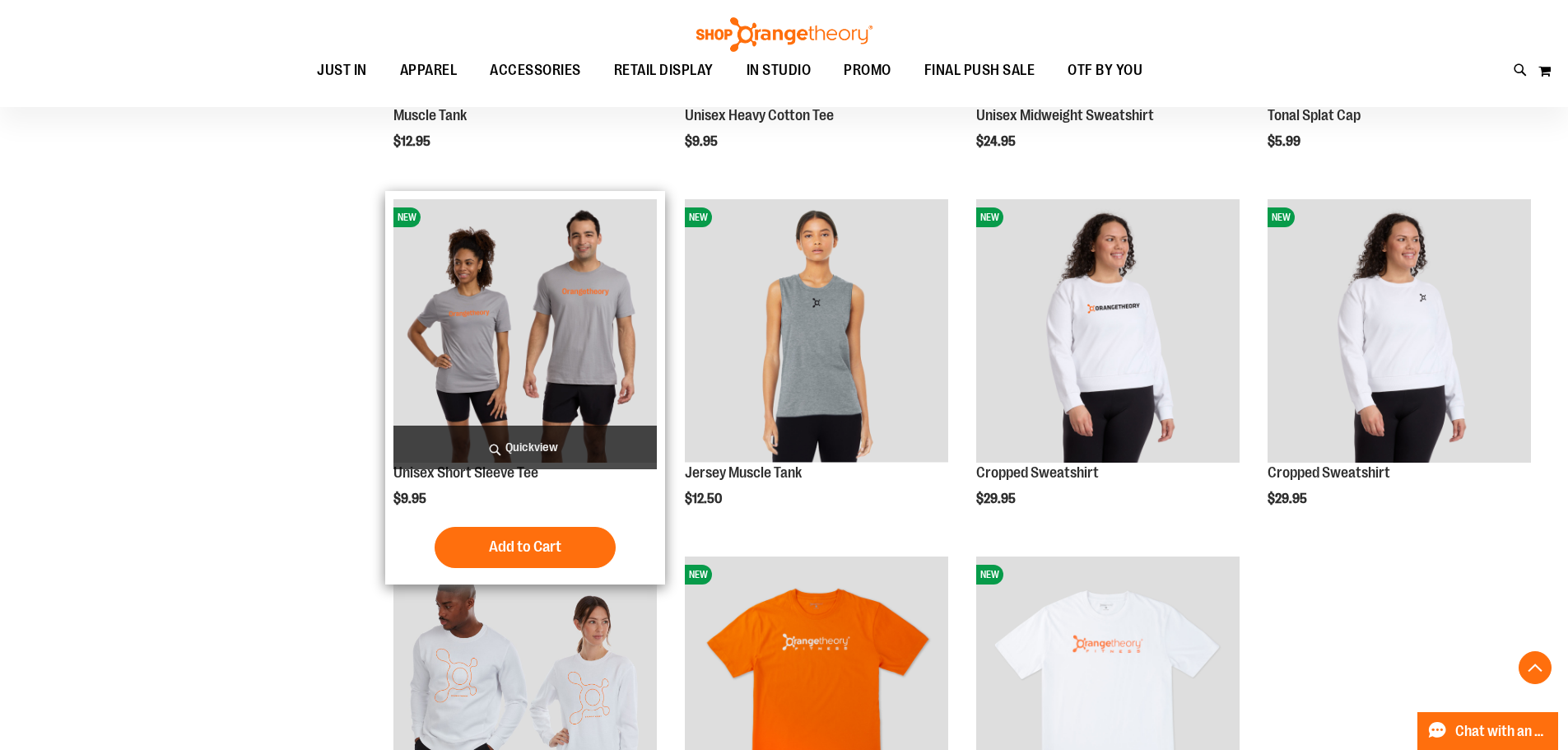
click at [584, 373] on img "product" at bounding box center [525, 331] width 263 height 263
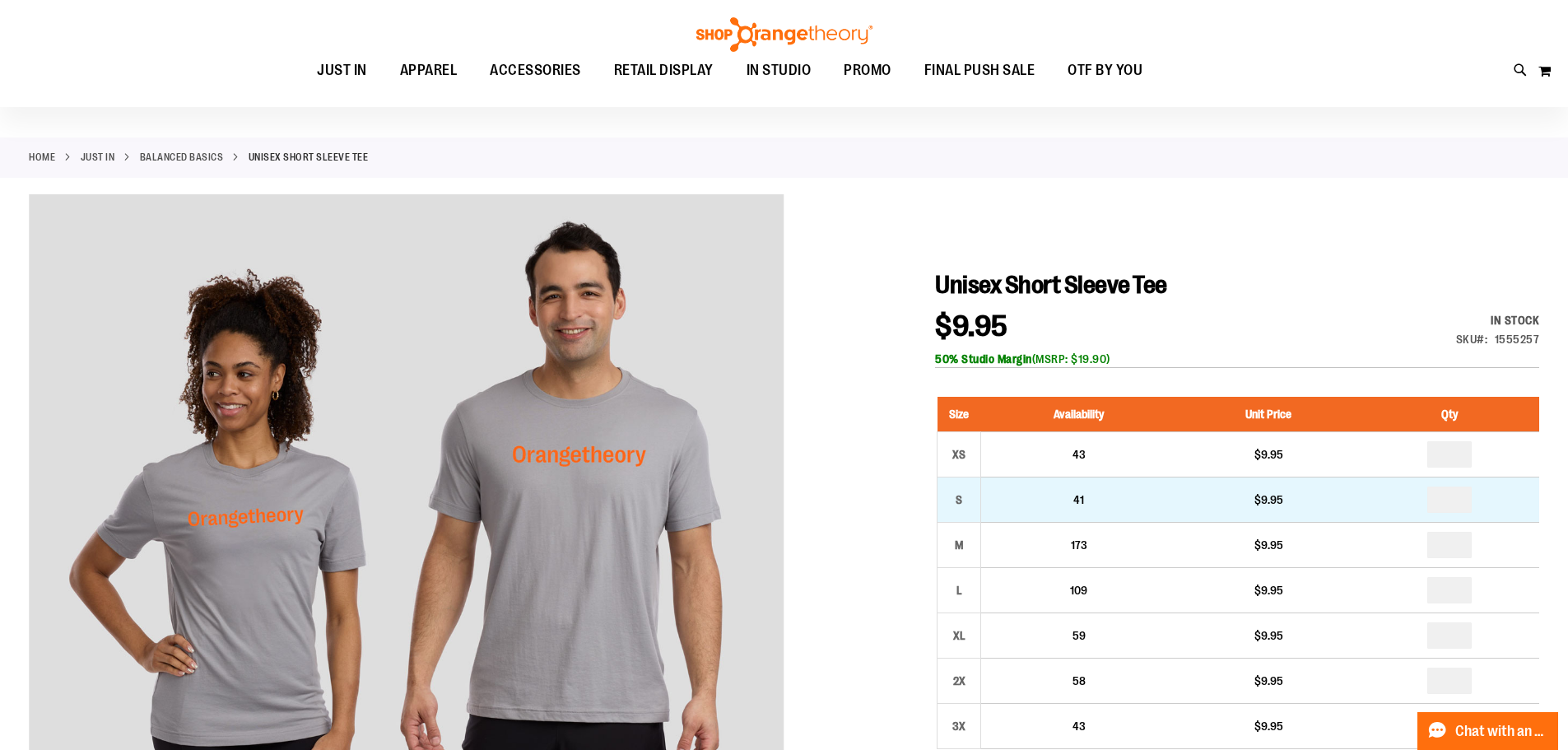
scroll to position [164, 0]
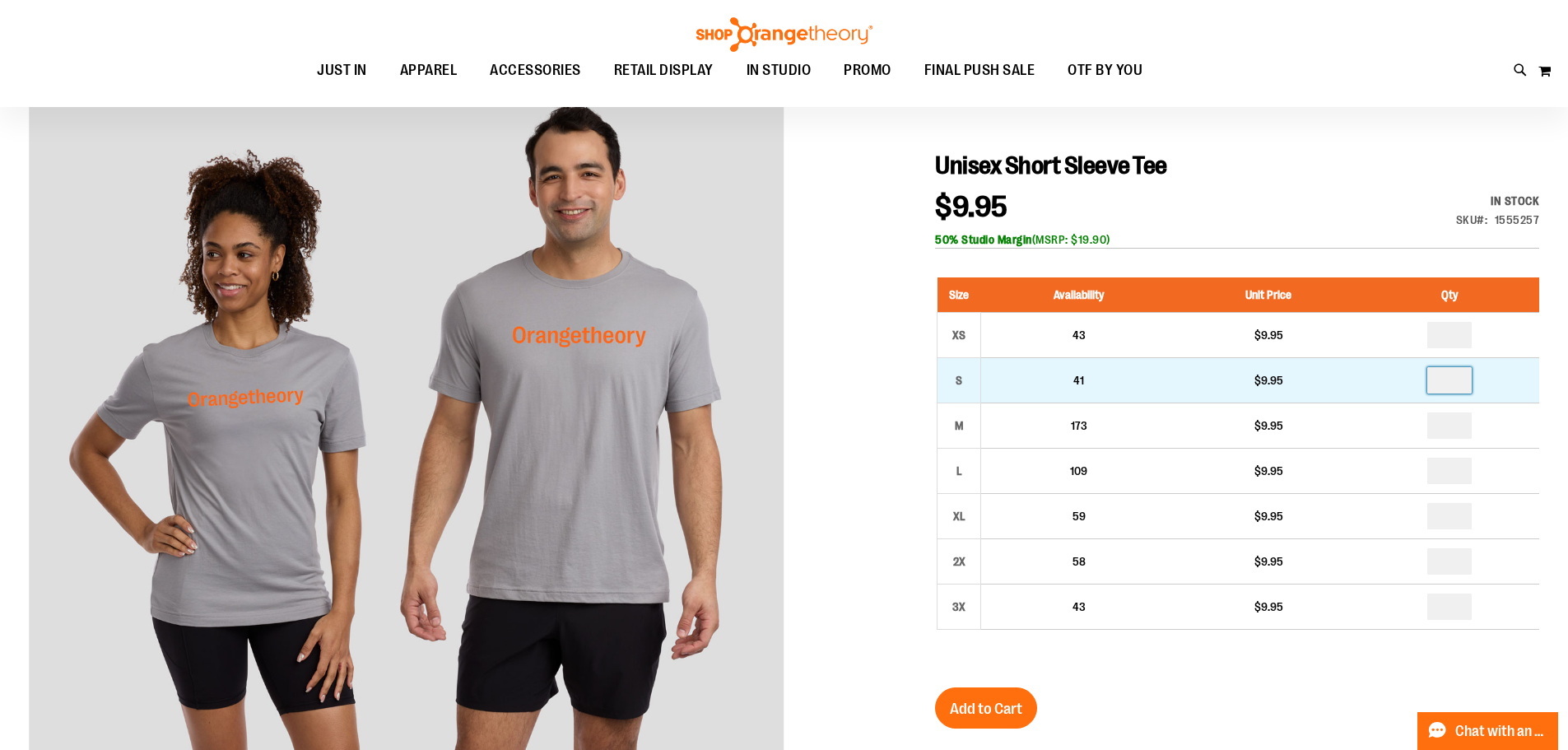
click at [1455, 382] on input "number" at bounding box center [1448, 380] width 44 height 27
type input "*"
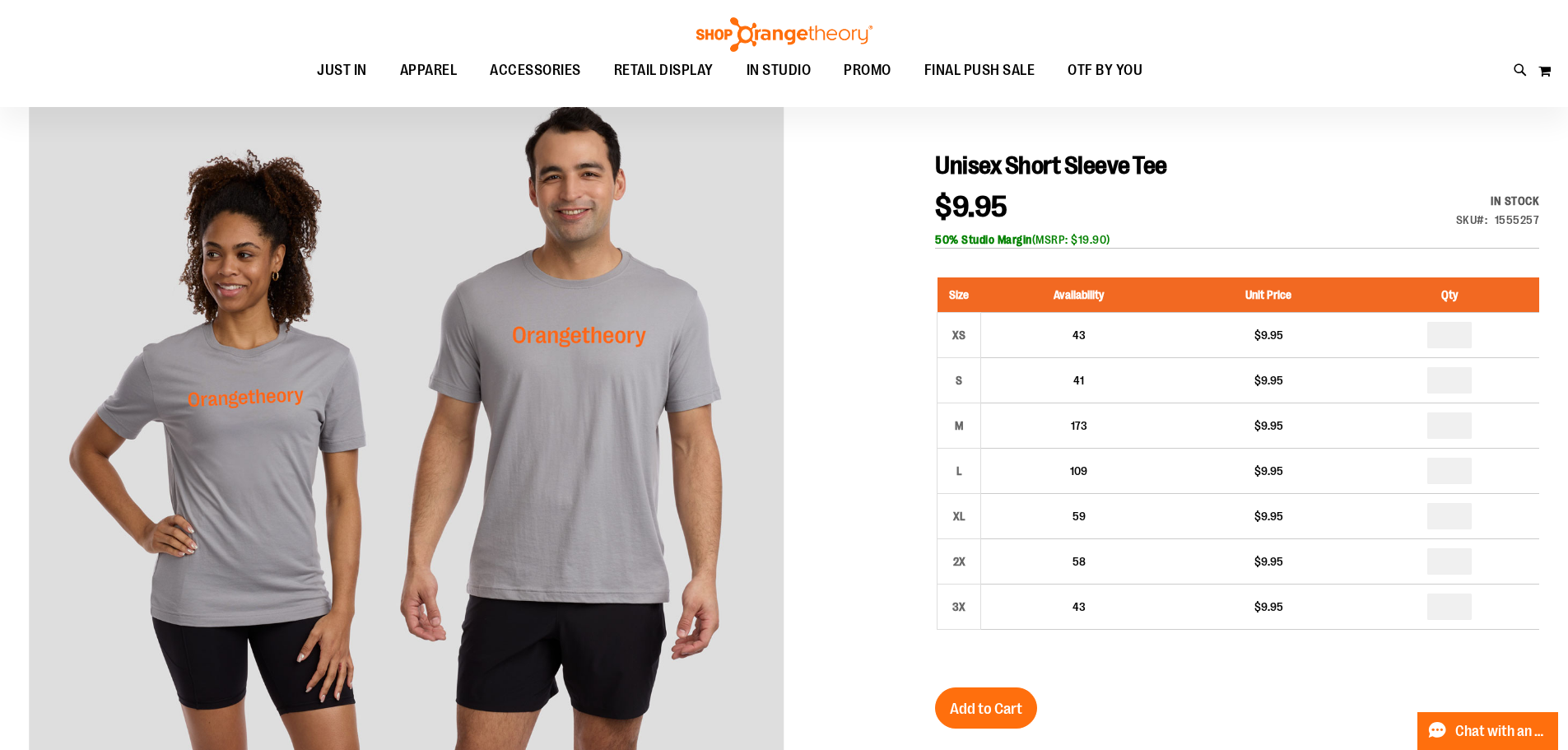
click at [1455, 424] on input "number" at bounding box center [1448, 426] width 44 height 27
type input "*"
click at [1446, 513] on input "number" at bounding box center [1448, 516] width 44 height 27
type input "*"
click at [1299, 713] on div "Unisex Short Sleeve Tee $9.95 In stock Only %1 left SKU 1555257 50% Studio Marg…" at bounding box center [1237, 594] width 604 height 887
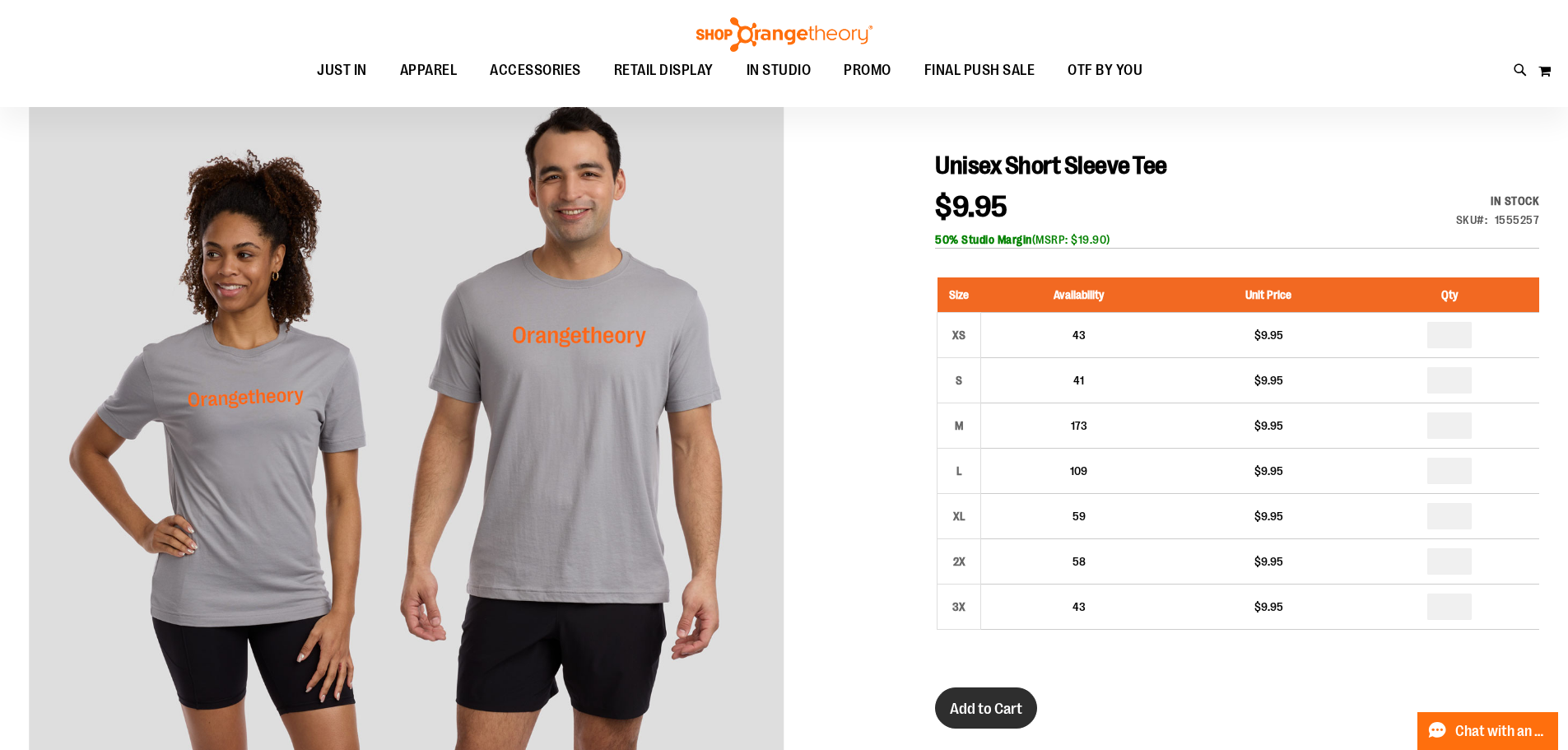
click at [982, 710] on span "Add to Cart" at bounding box center [986, 709] width 73 height 18
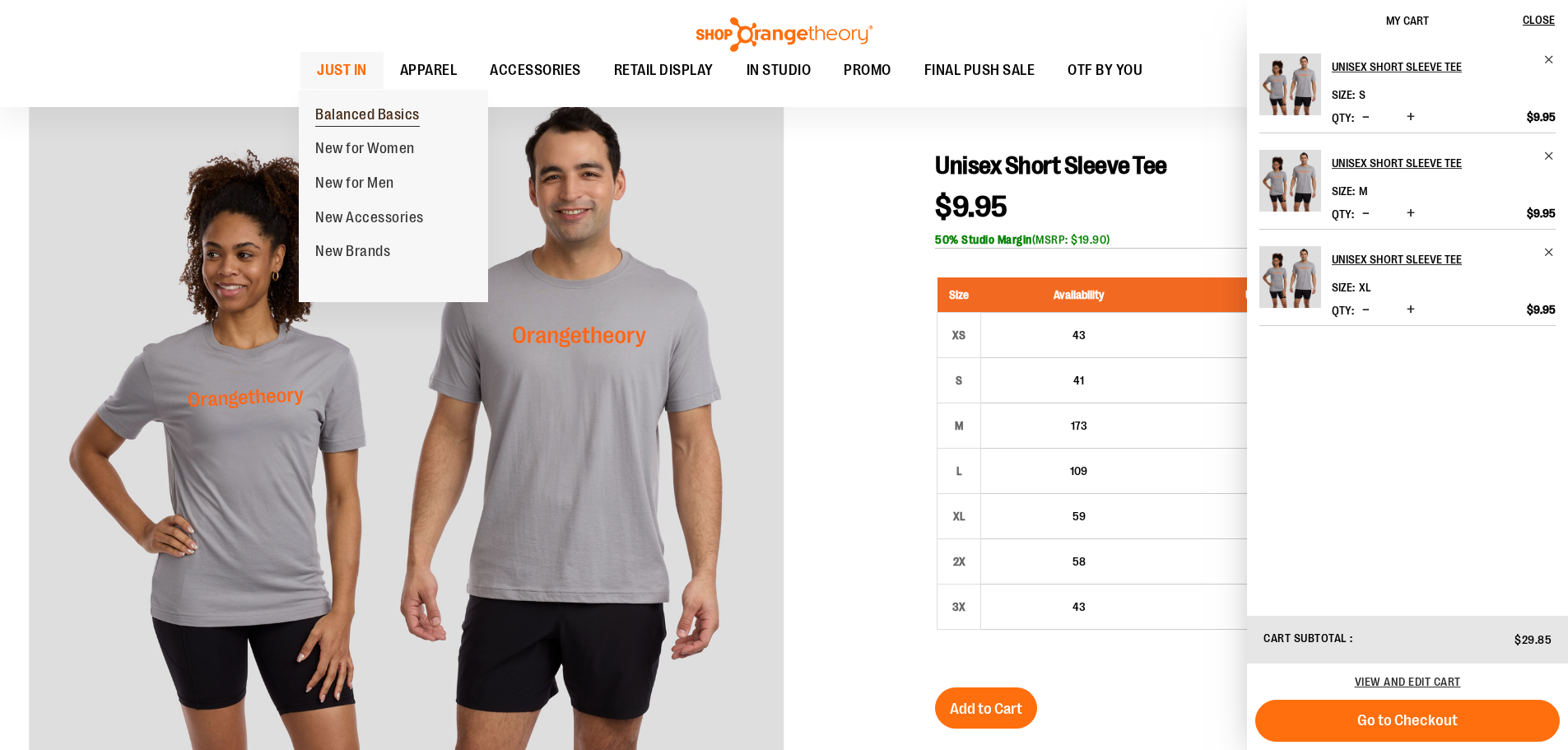
click at [358, 123] on span "Balanced Basics" at bounding box center [367, 116] width 104 height 21
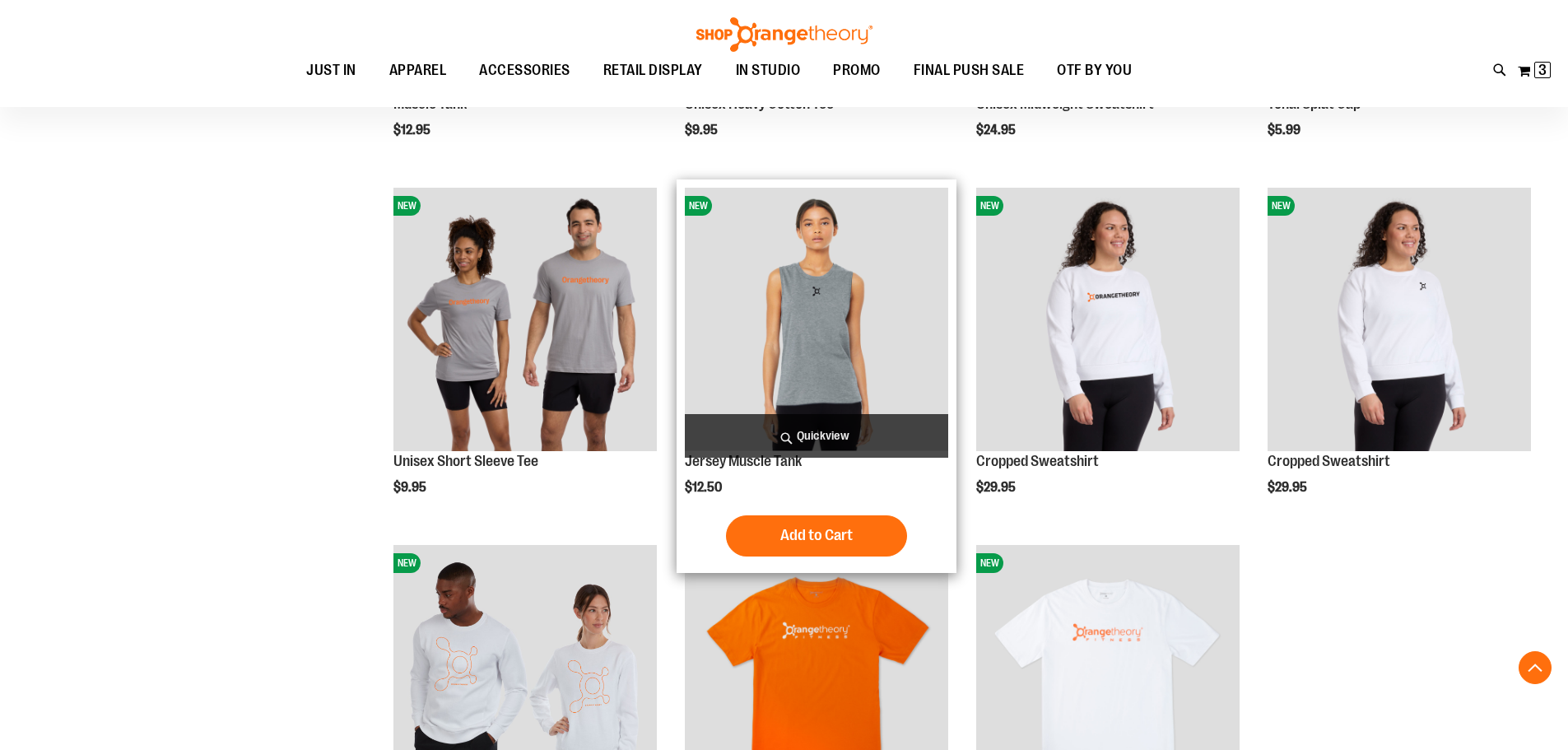
scroll to position [658, 0]
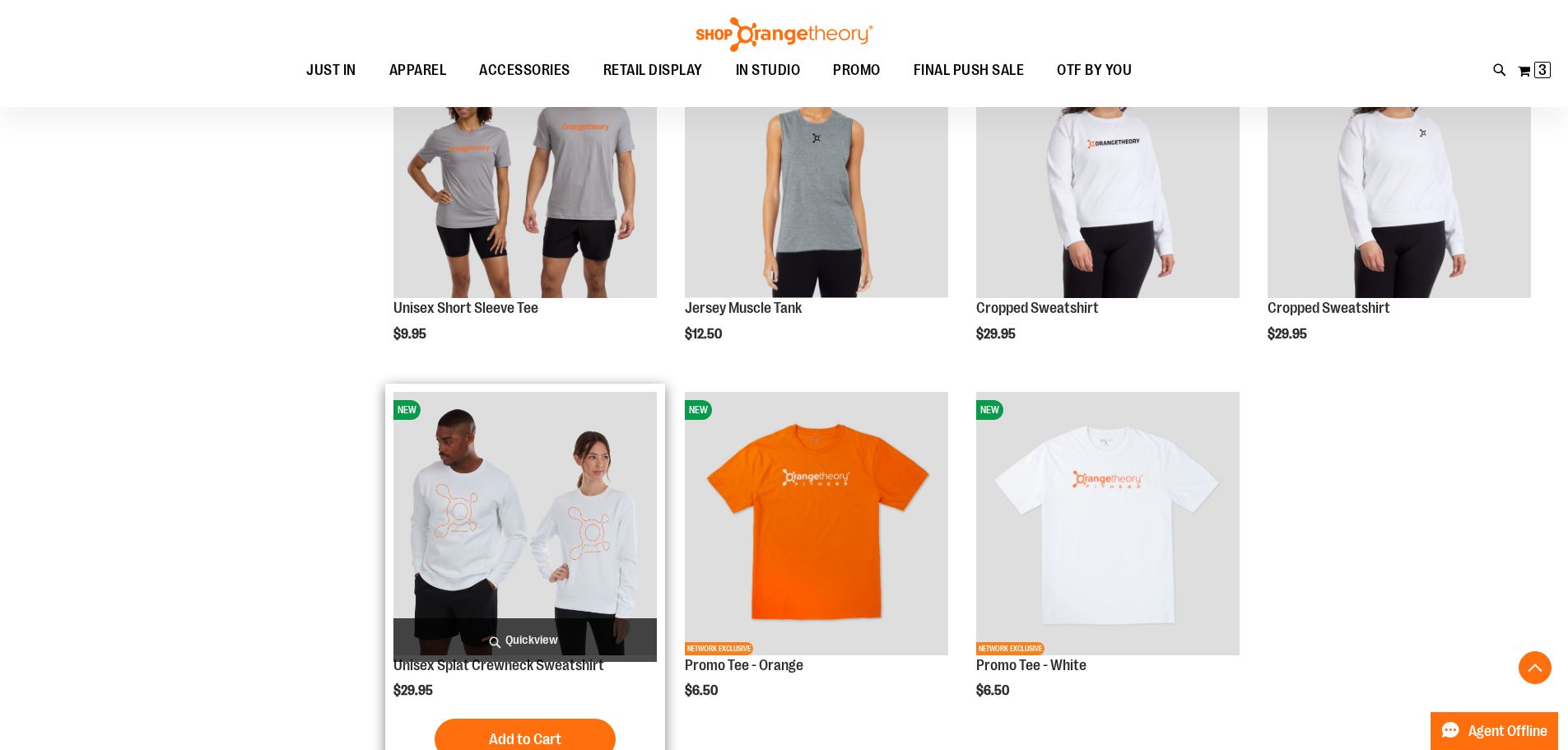
click at [534, 421] on img "product" at bounding box center [525, 524] width 263 height 263
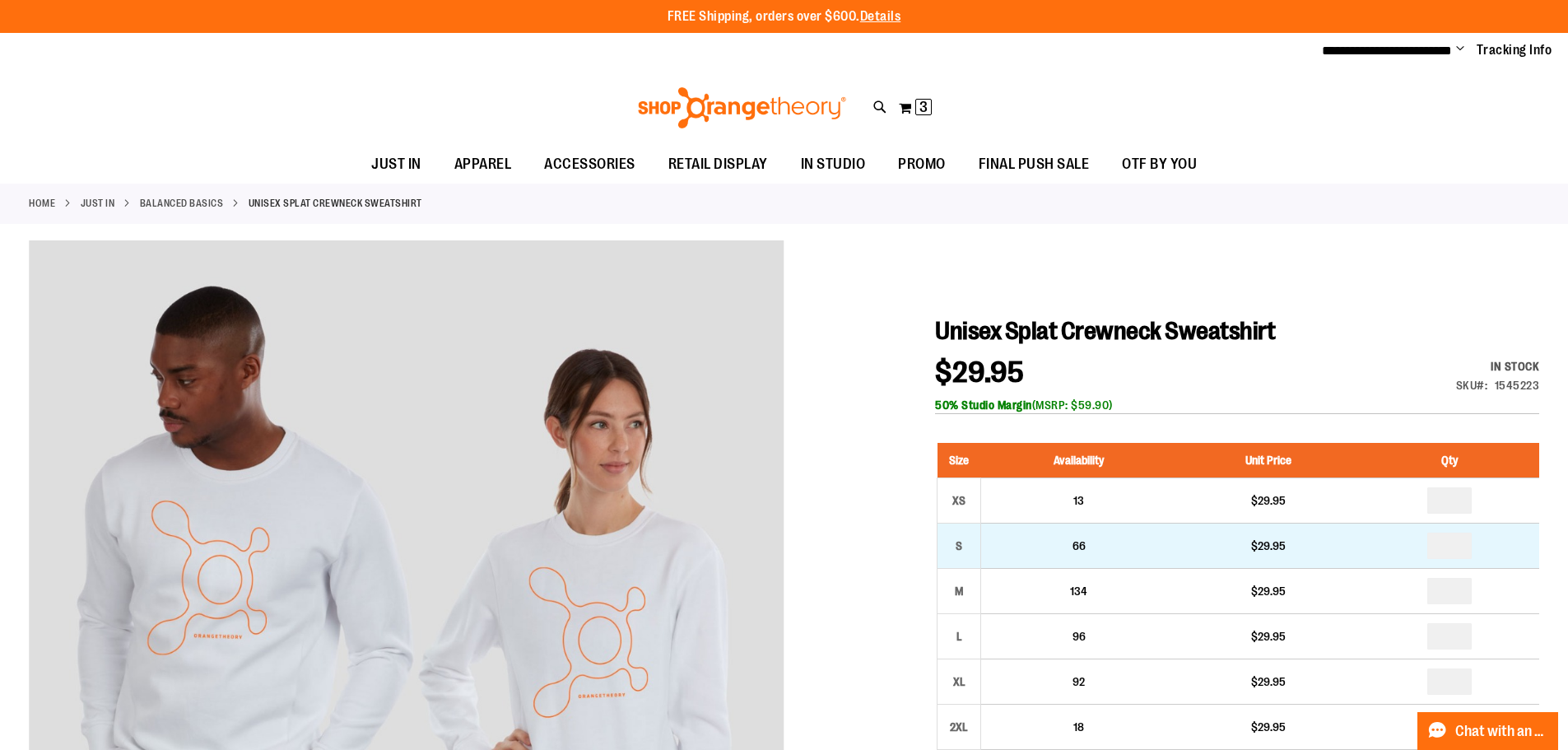
click at [1473, 542] on td "*" at bounding box center [1450, 546] width 179 height 45
click at [1466, 545] on input "number" at bounding box center [1448, 546] width 44 height 27
type input "*"
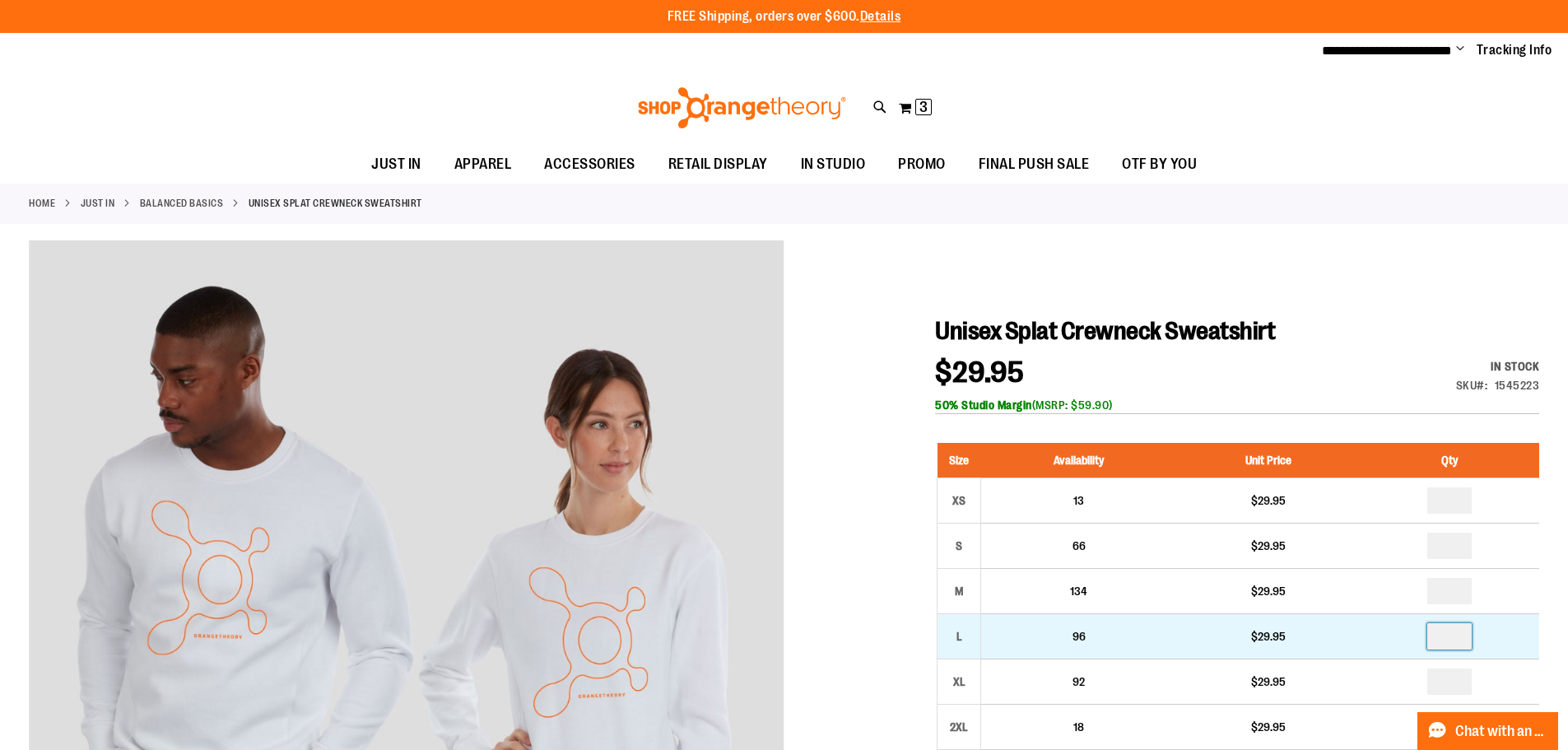
click at [1459, 628] on input "number" at bounding box center [1448, 636] width 44 height 27
type input "*"
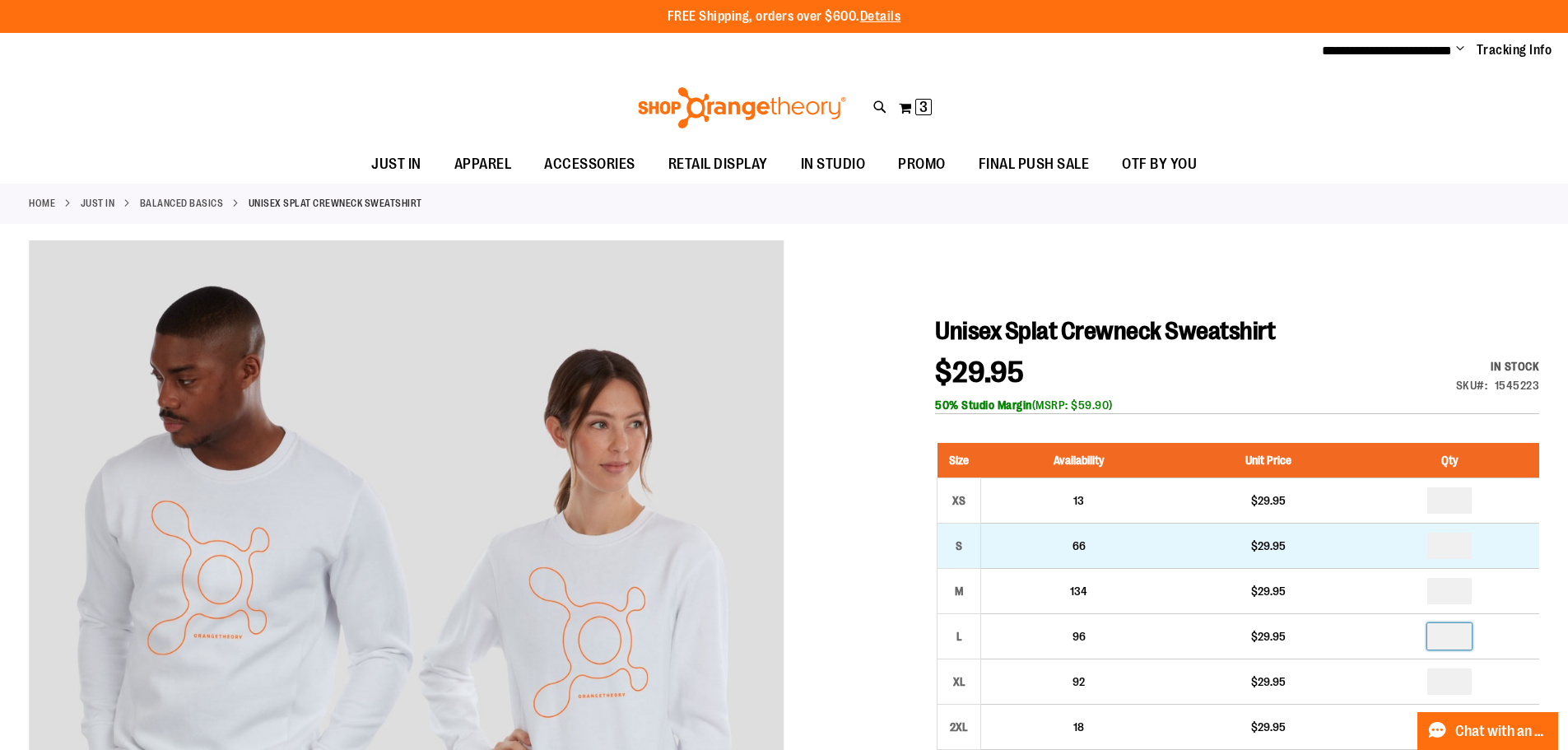
type input "*"
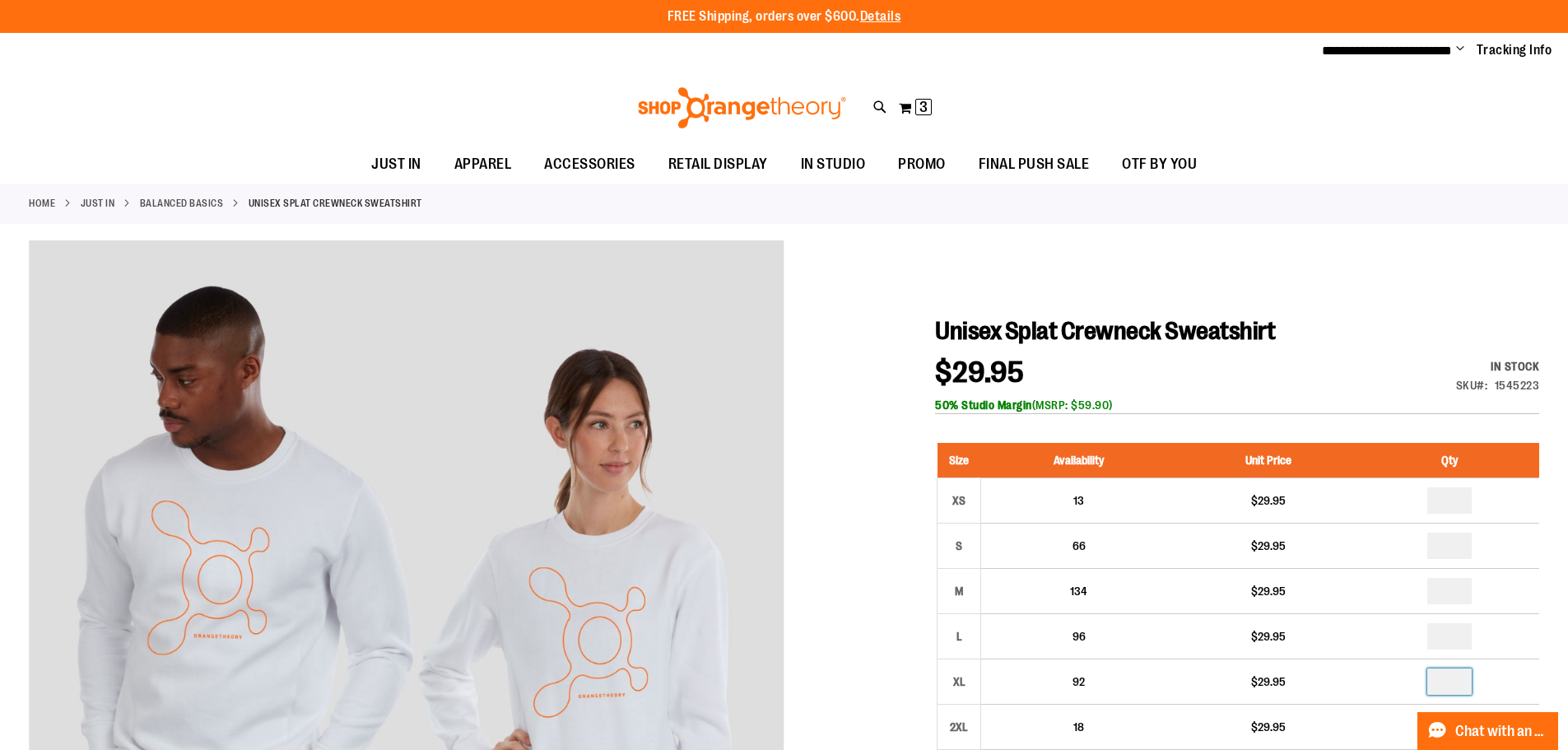
click at [1465, 686] on input "number" at bounding box center [1448, 681] width 44 height 27
type input "*"
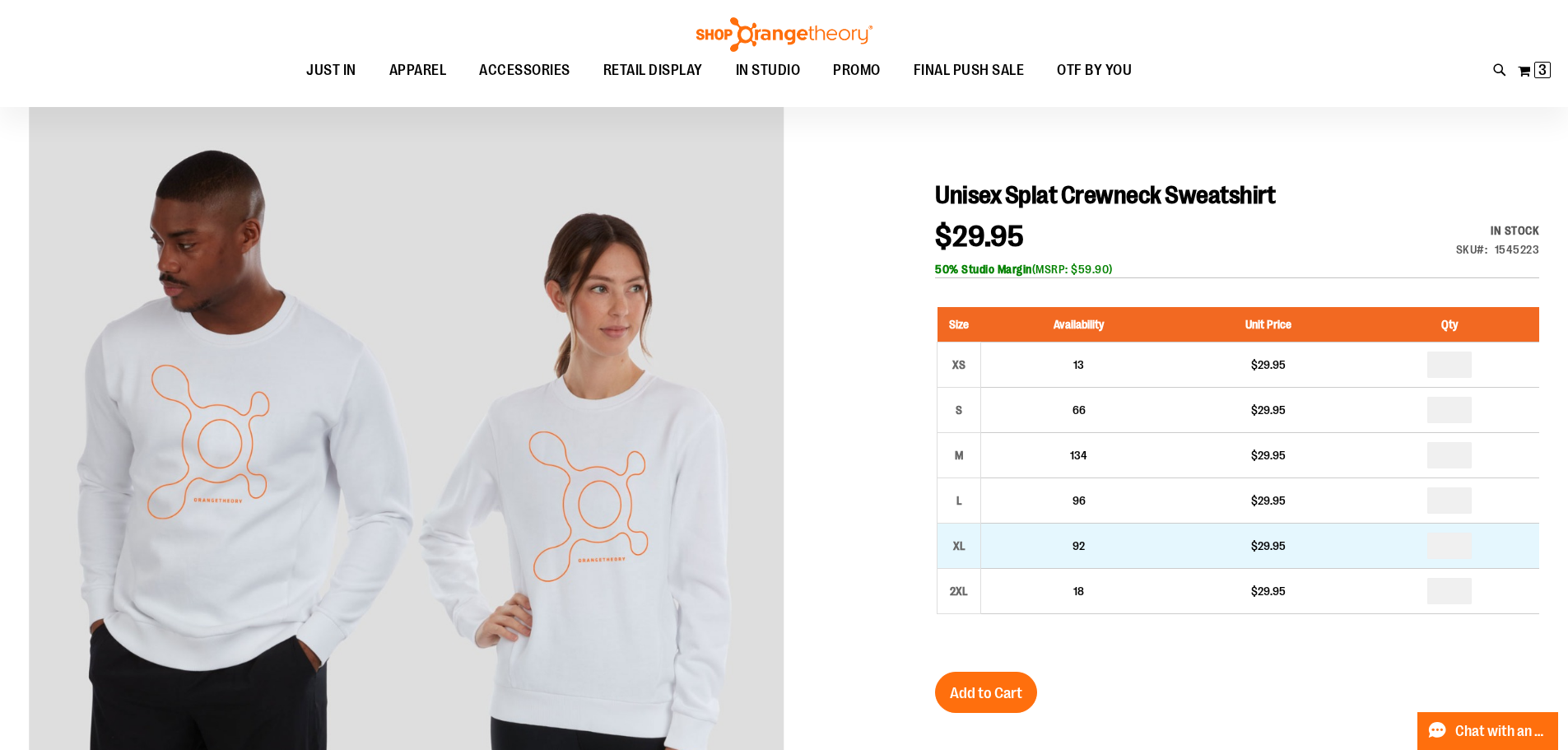
scroll to position [246, 0]
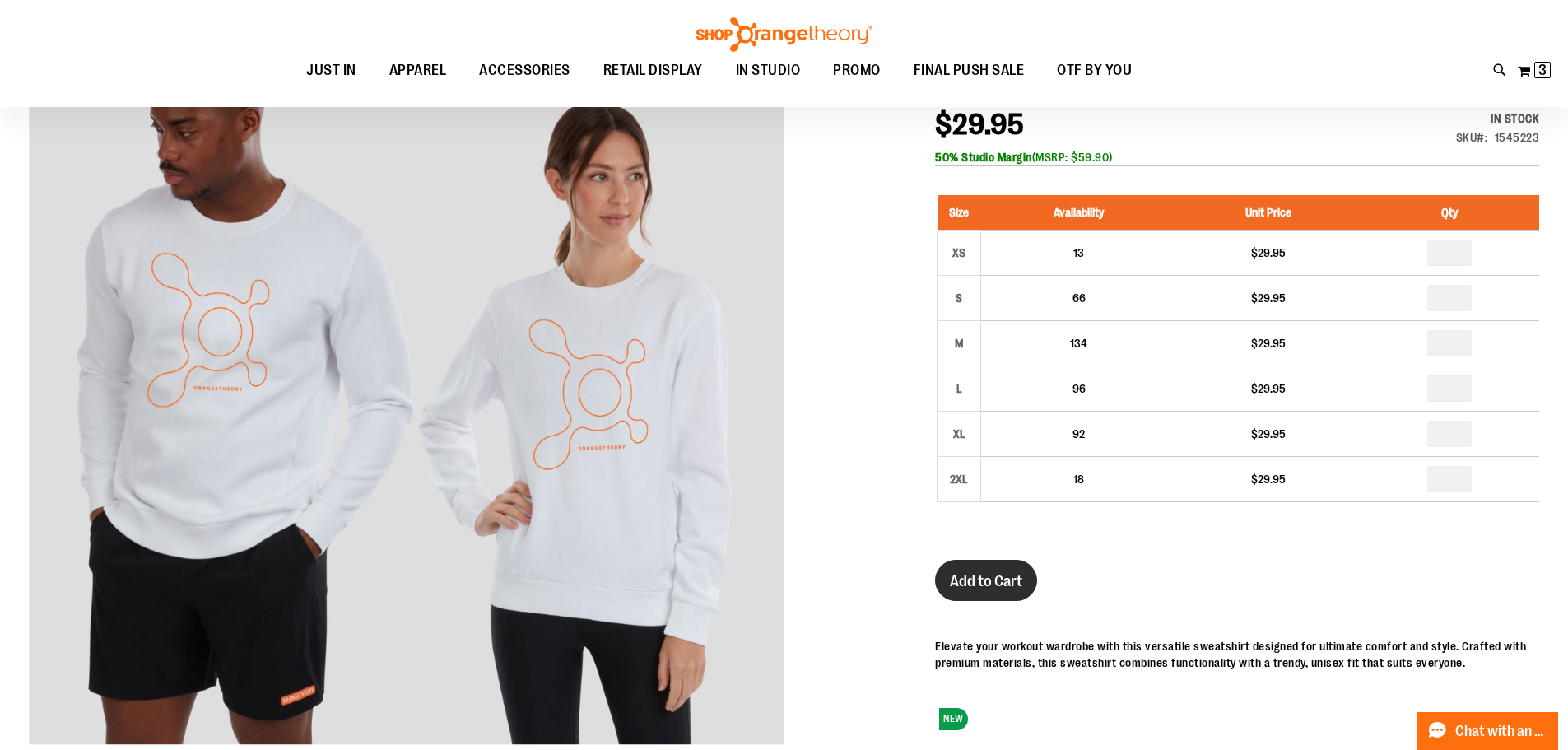
click at [1009, 595] on button "Add to Cart" at bounding box center [986, 581] width 102 height 41
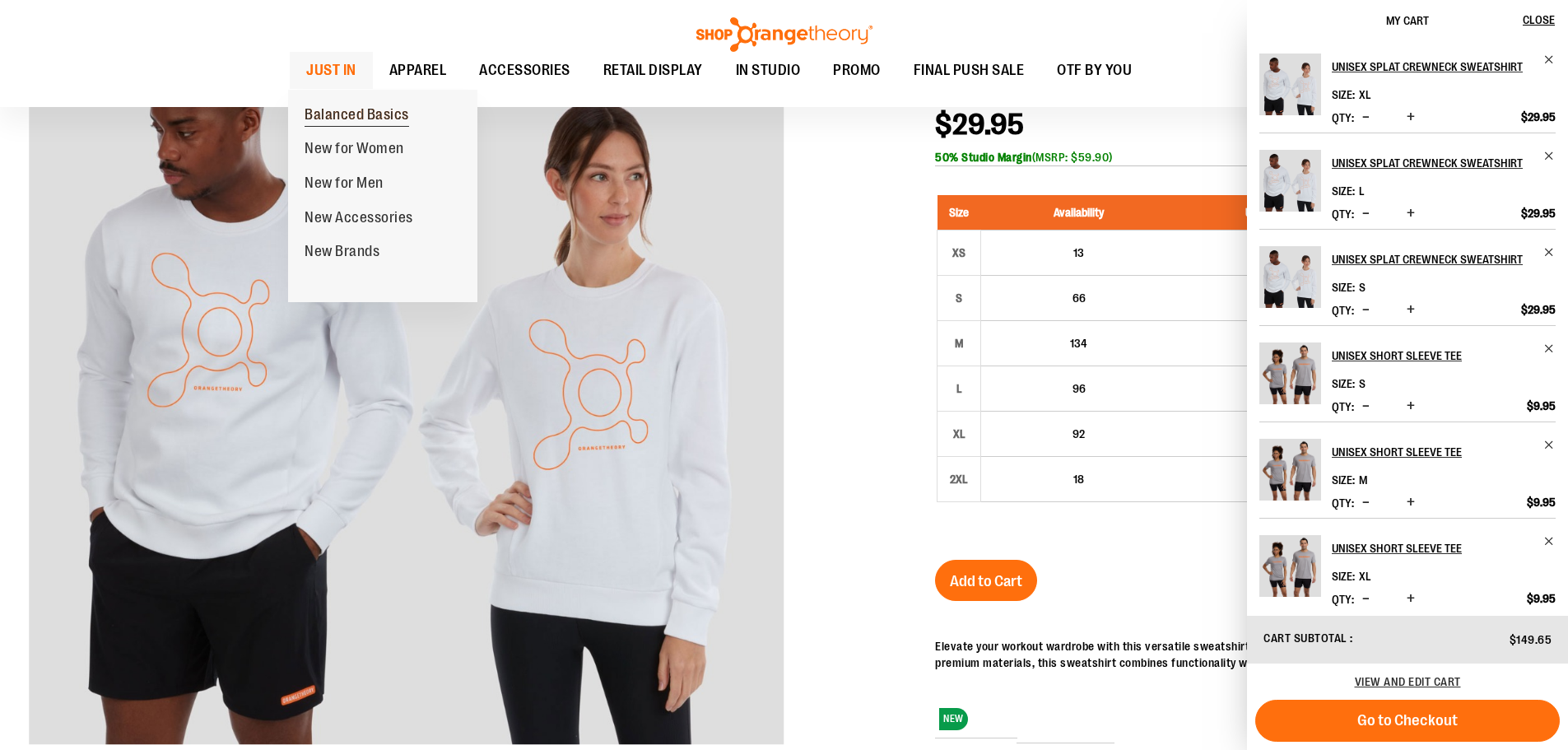
click at [322, 108] on span "Balanced Basics" at bounding box center [357, 116] width 104 height 21
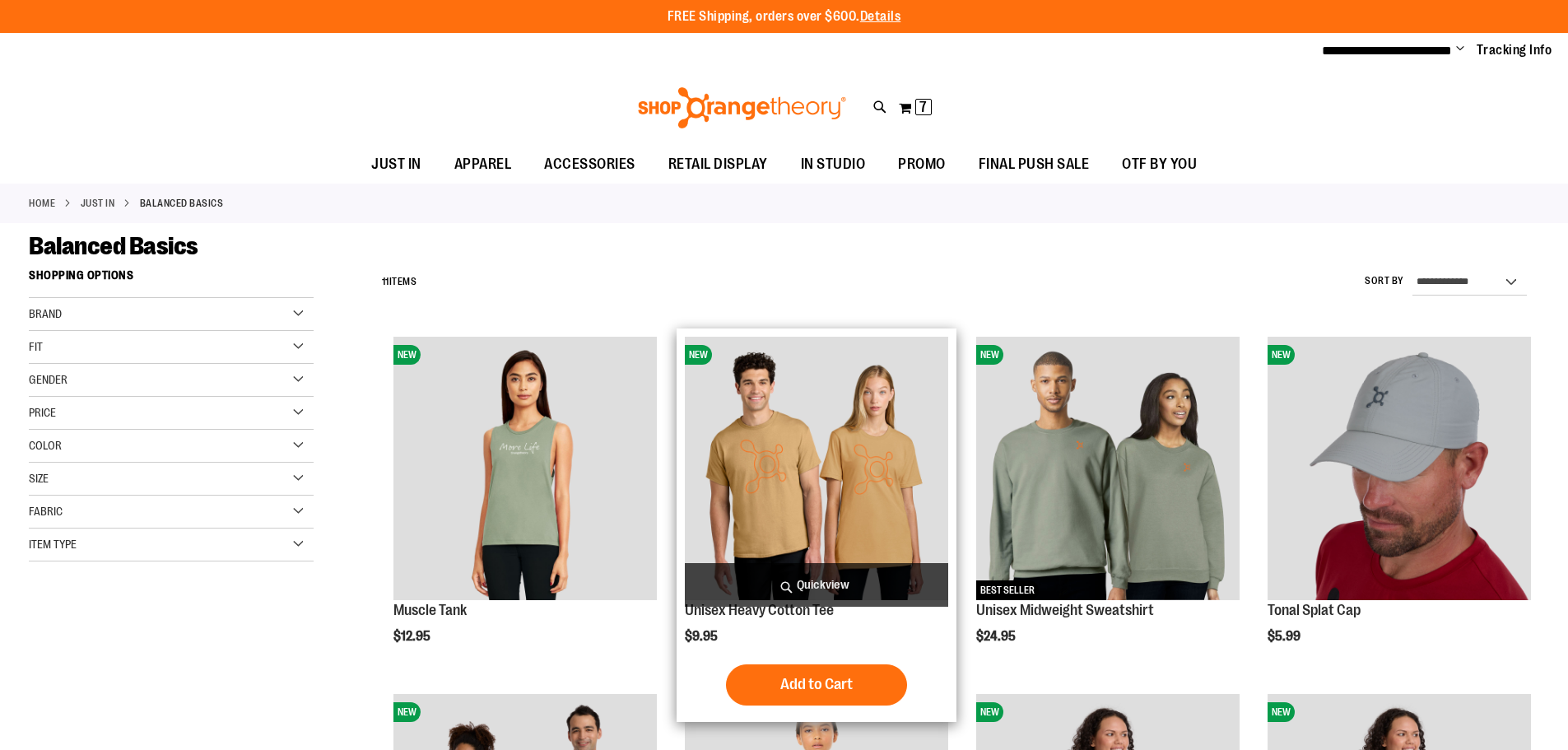
scroll to position [411, 0]
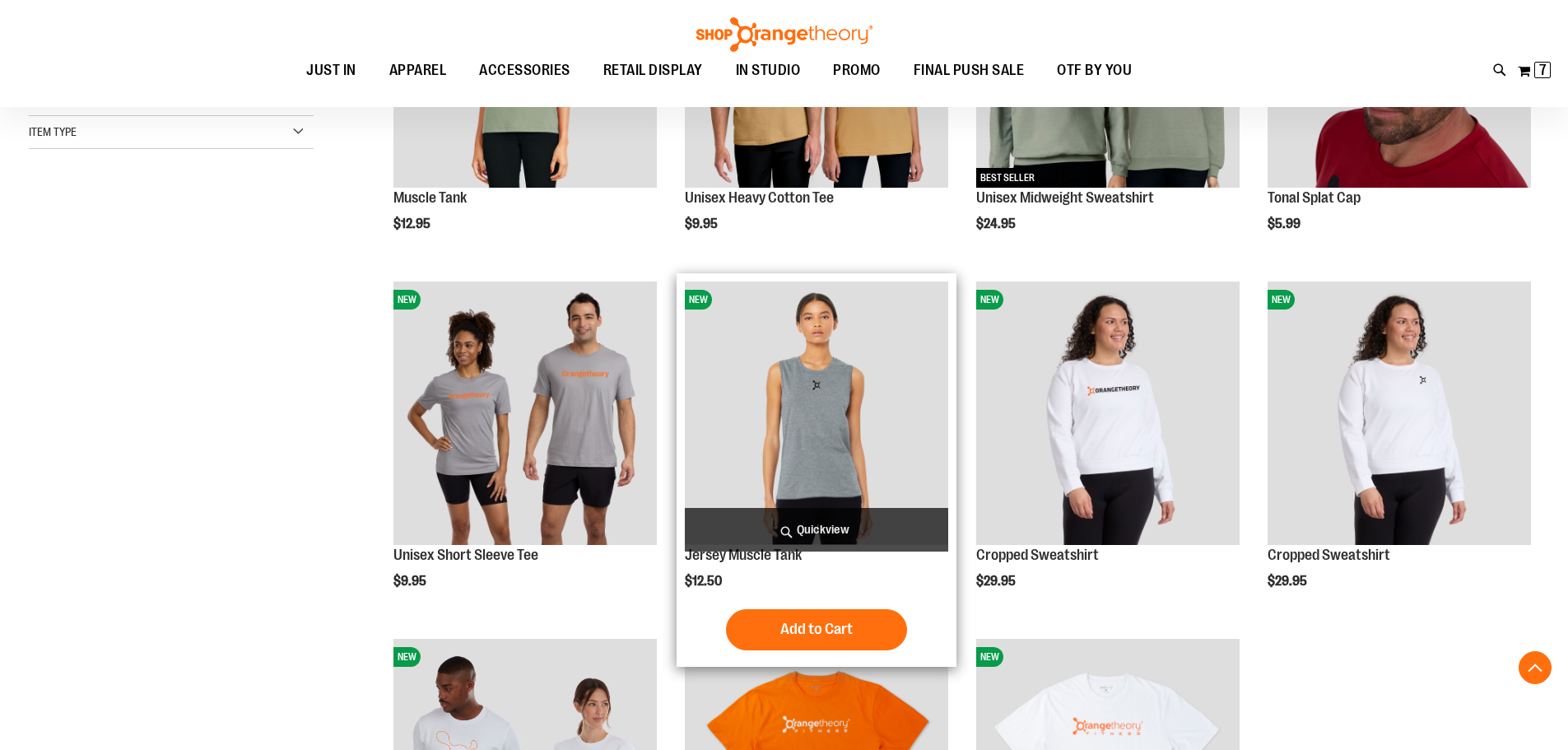
click at [888, 377] on img "product" at bounding box center [816, 413] width 263 height 263
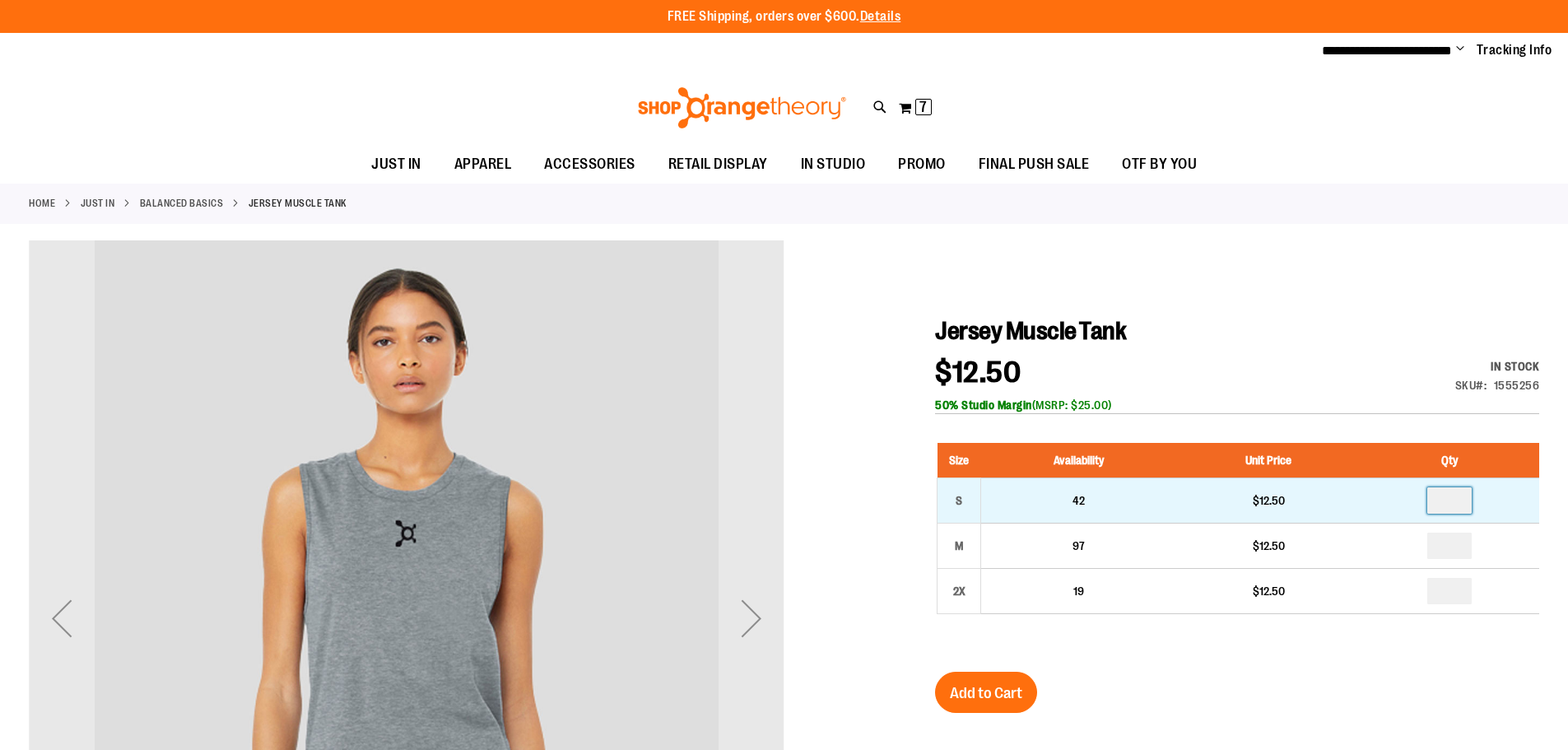
click at [1458, 505] on input "number" at bounding box center [1448, 500] width 44 height 27
type input "*"
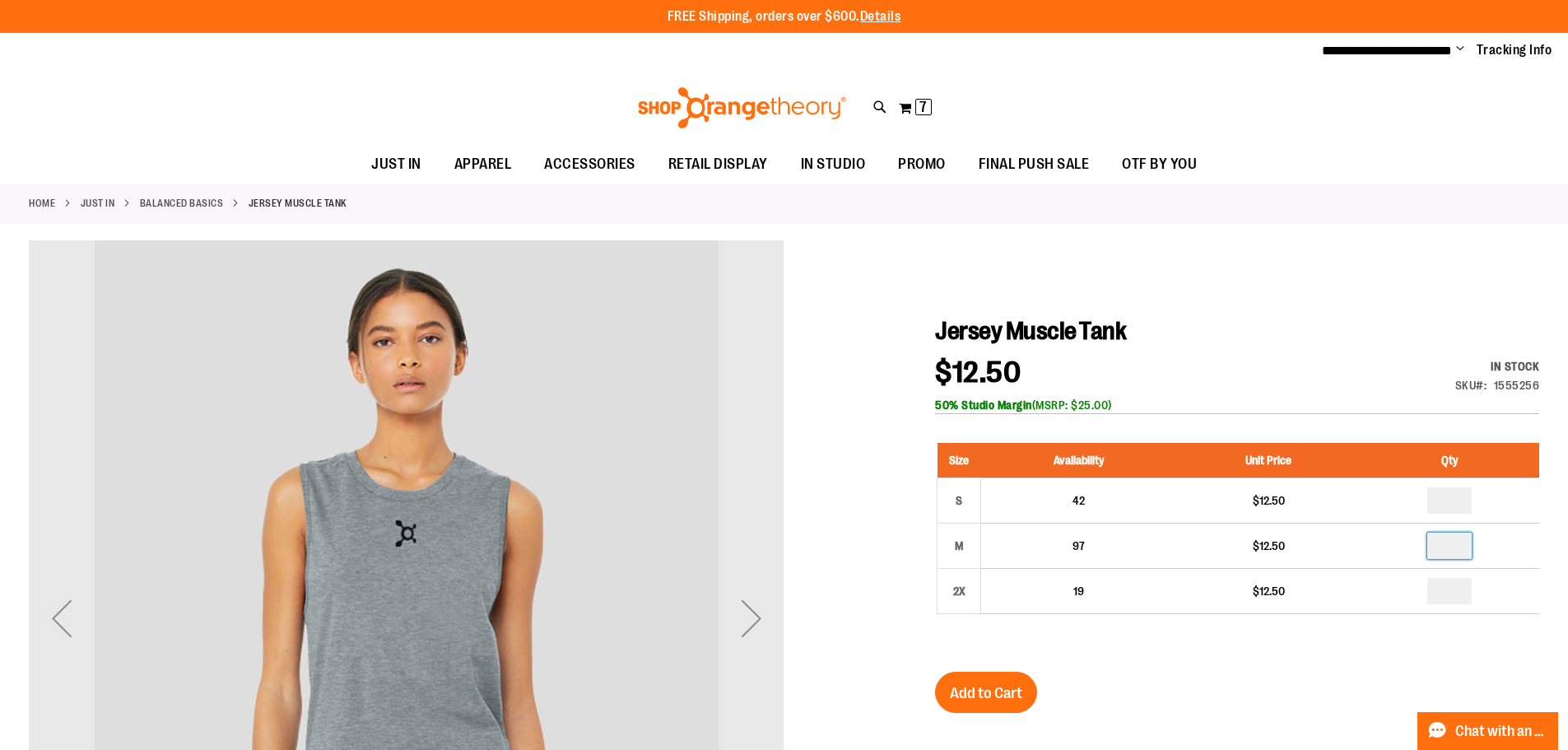
click at [1457, 547] on input "number" at bounding box center [1448, 546] width 44 height 27
type input "*"
click at [1352, 310] on div at bounding box center [783, 663] width 1510 height 845
click at [1025, 681] on button "Add to Cart" at bounding box center [986, 692] width 102 height 41
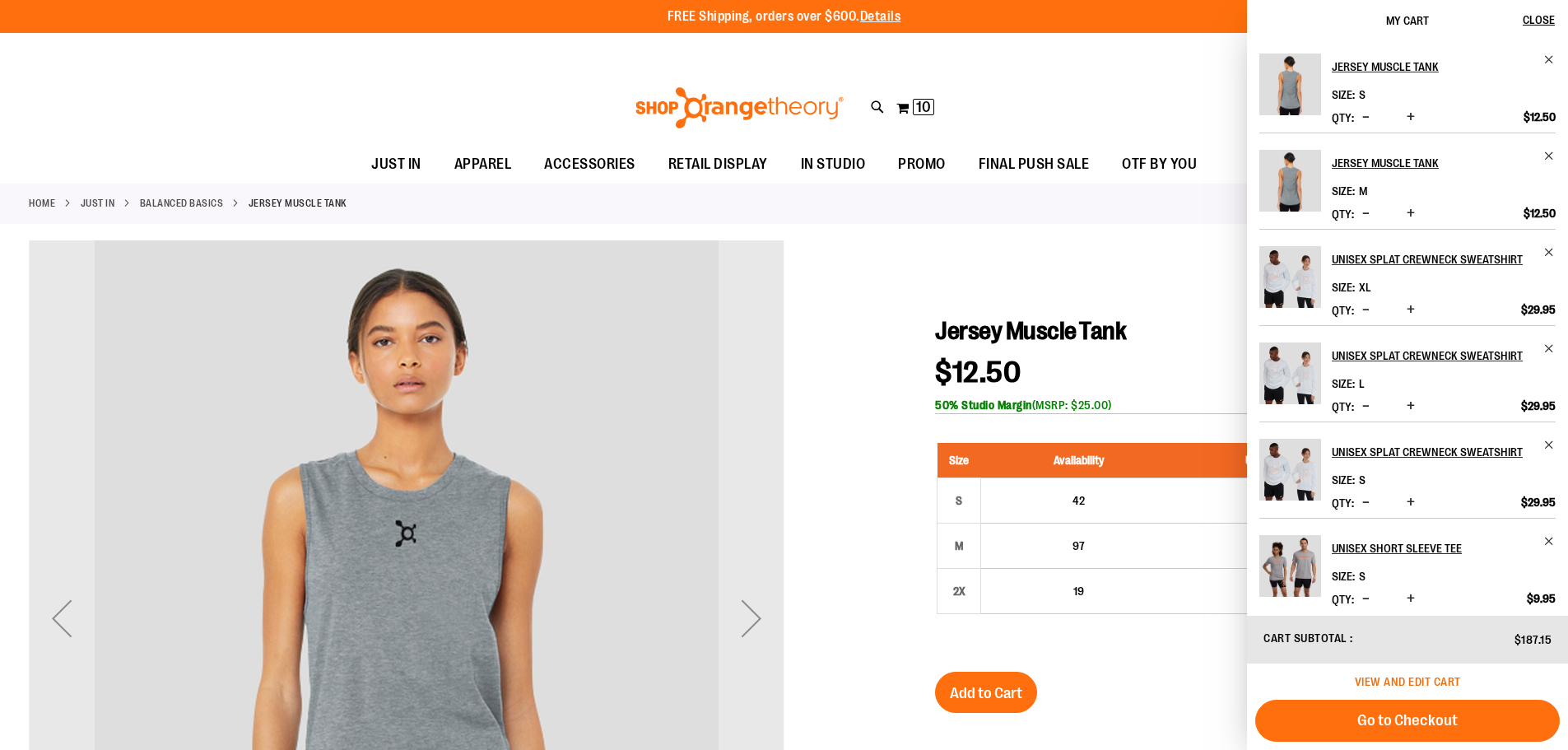
click at [1394, 678] on span "View and edit cart" at bounding box center [1408, 681] width 106 height 13
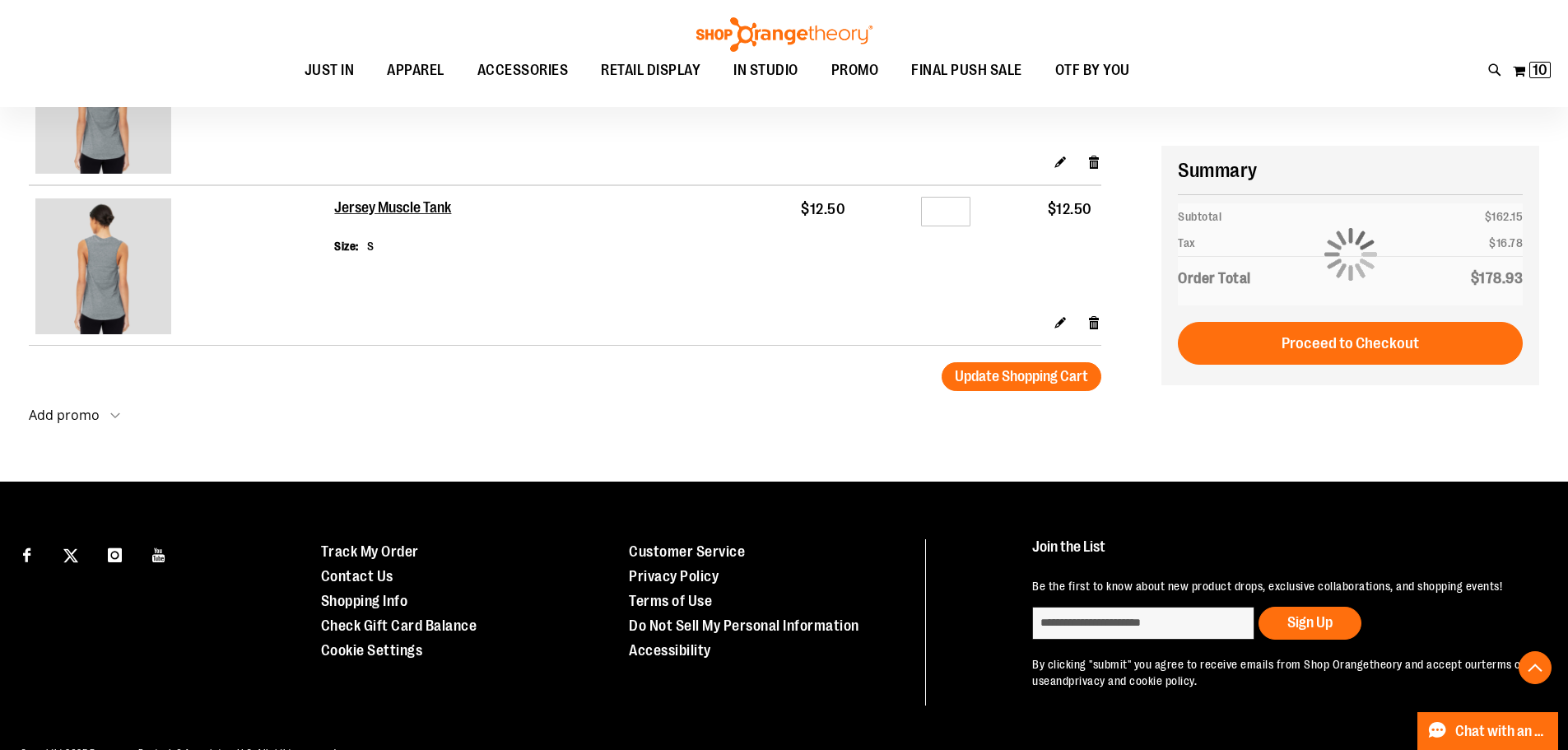
scroll to position [1267, 0]
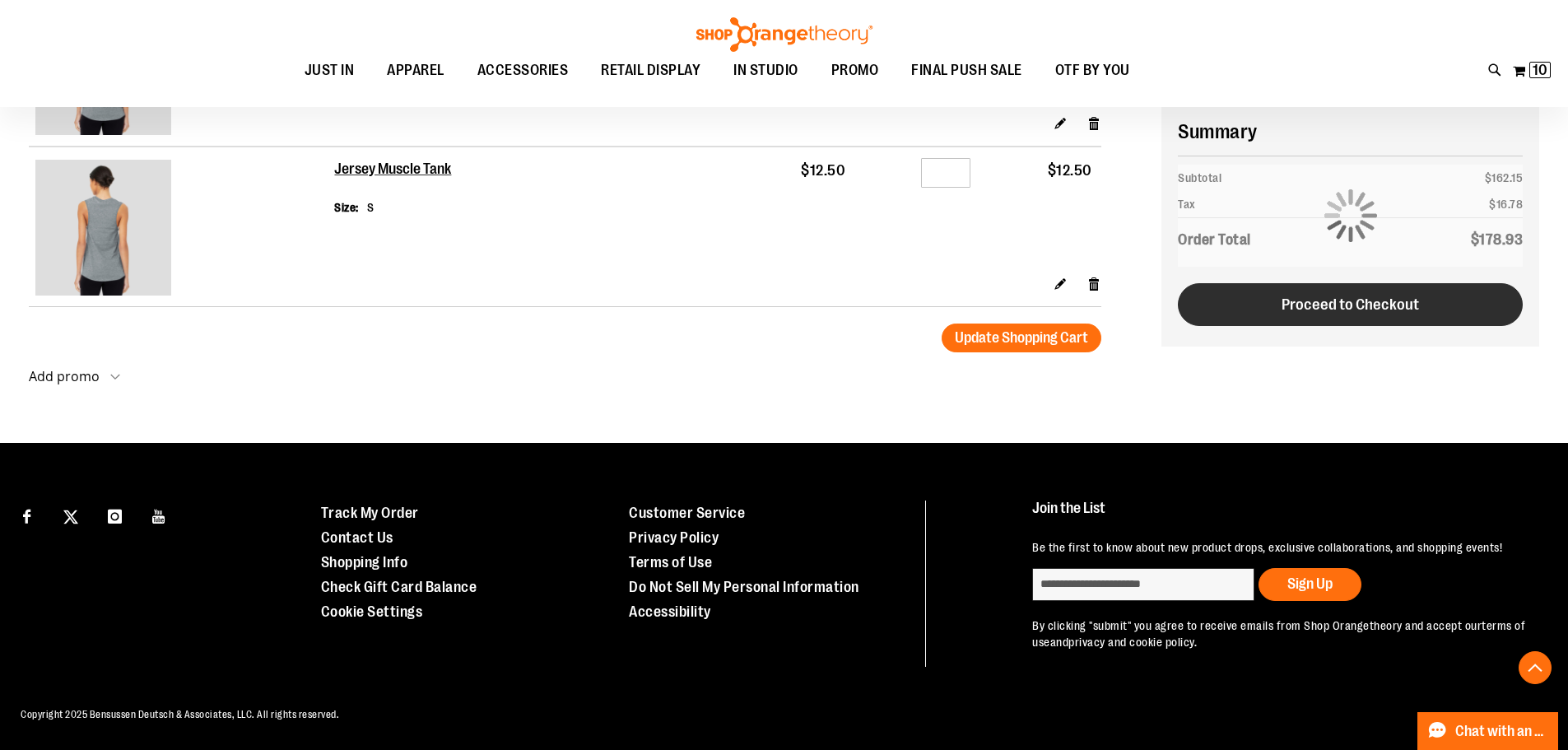
click at [1249, 307] on button "Proceed to Checkout" at bounding box center [1350, 305] width 345 height 43
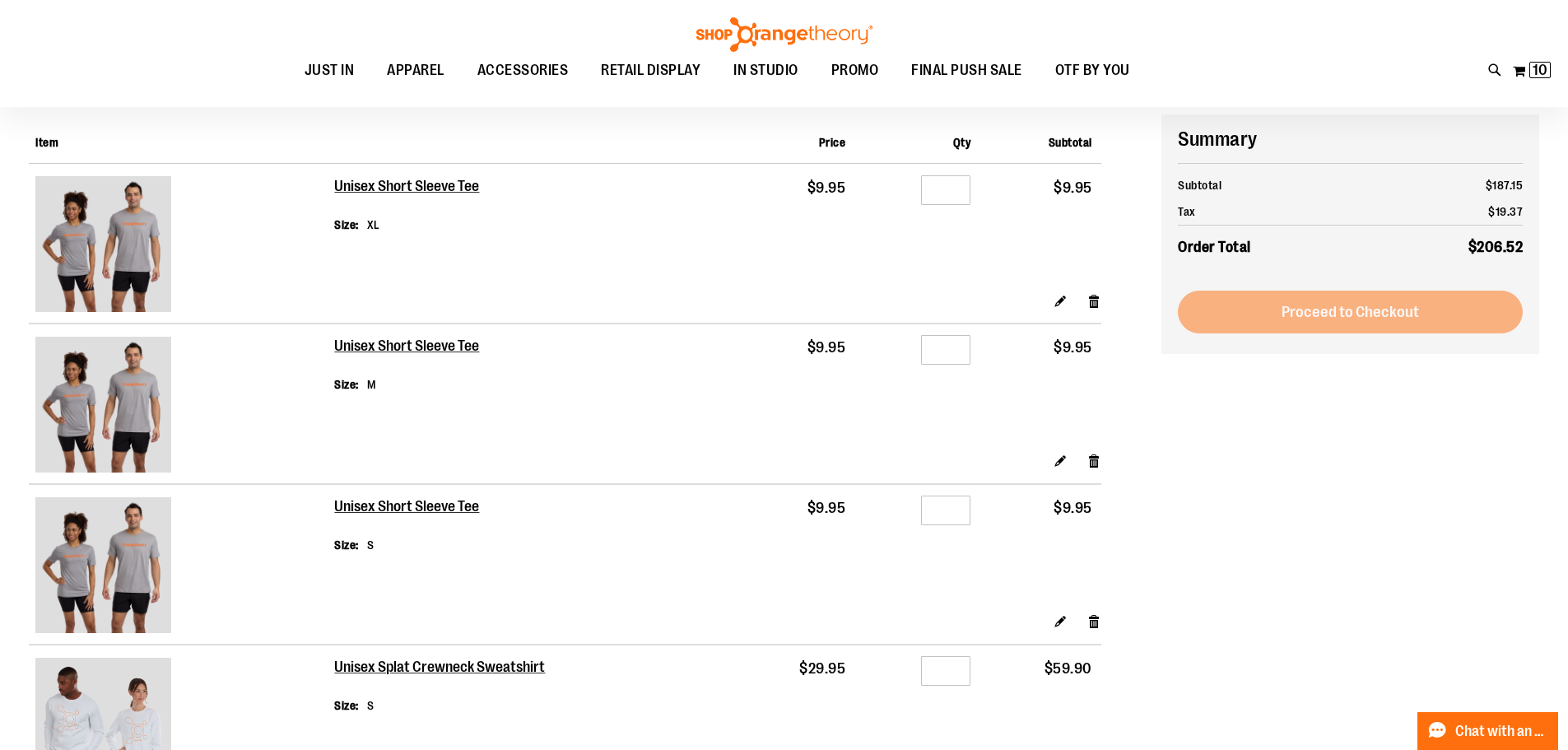
scroll to position [32, 0]
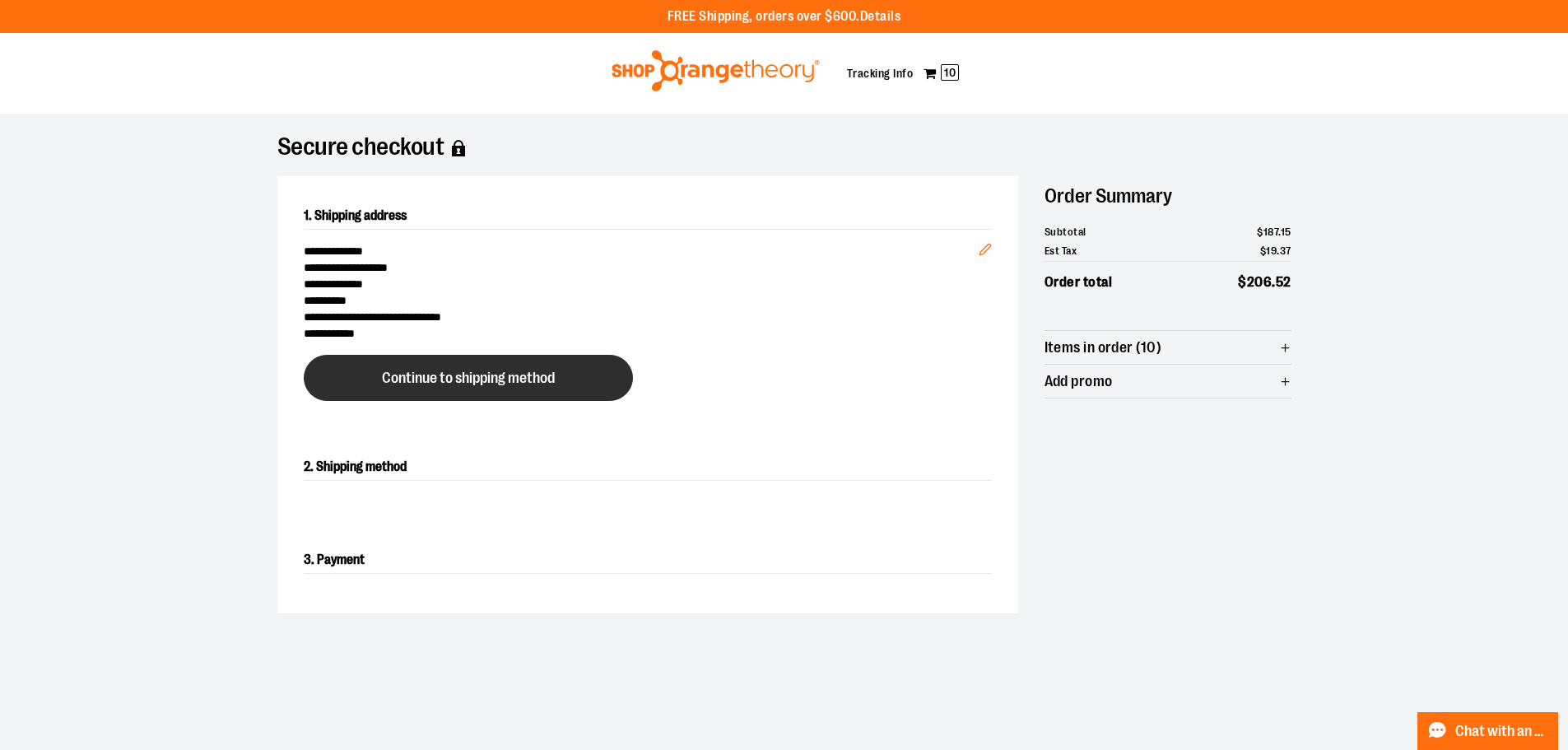
click at [445, 389] on button "Continue to shipping method" at bounding box center [468, 377] width 329 height 46
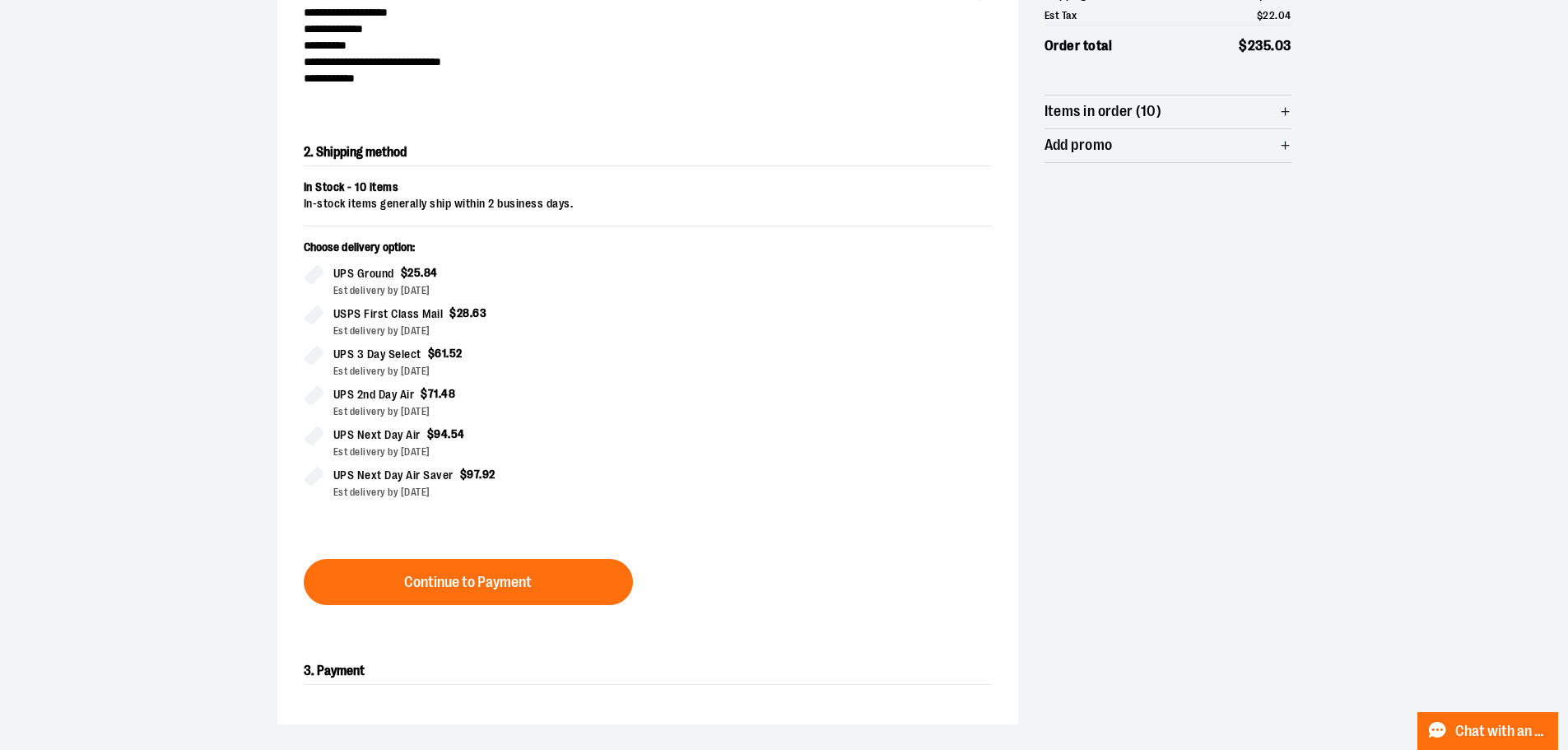
scroll to position [297, 0]
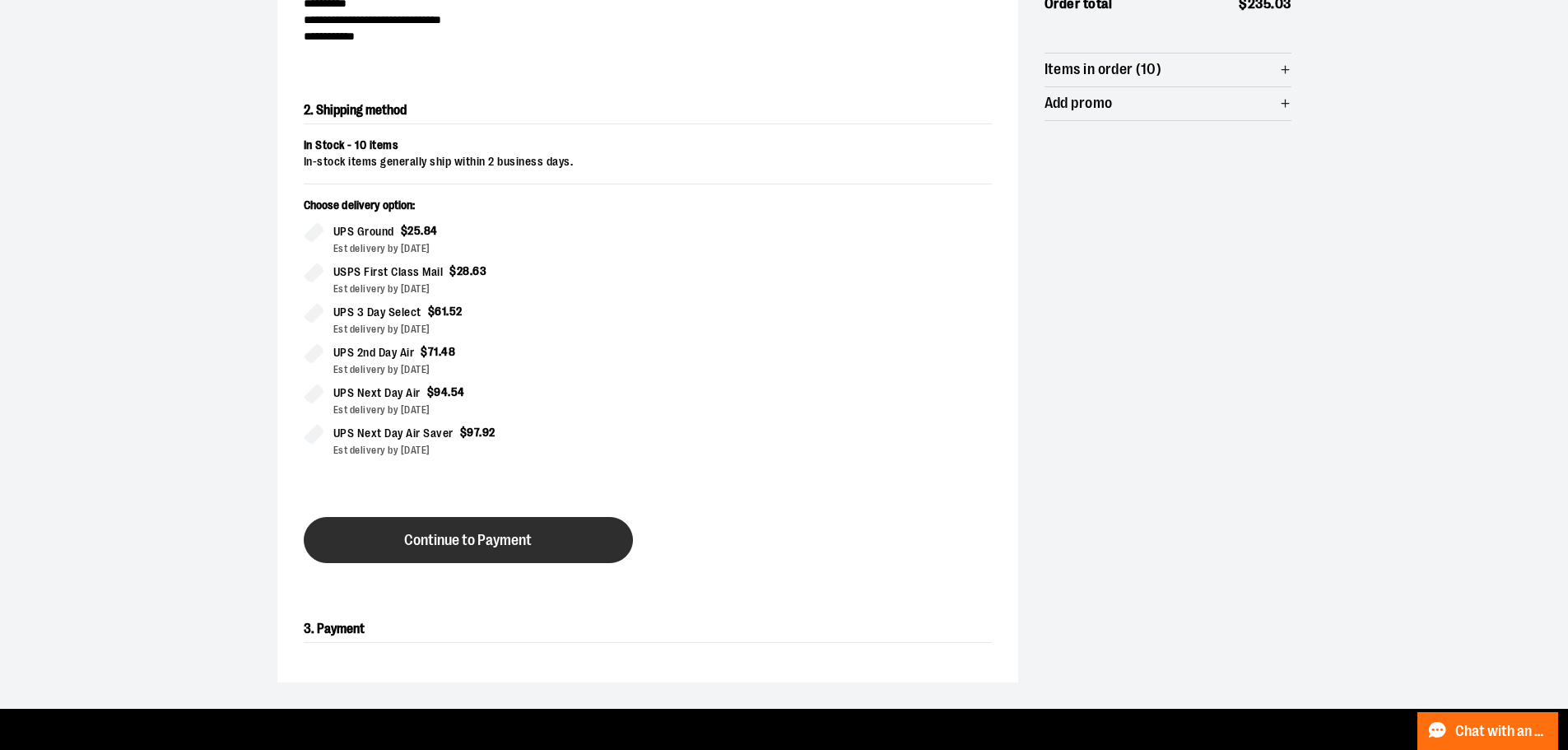
click at [482, 539] on span "Continue to Payment" at bounding box center [468, 541] width 128 height 16
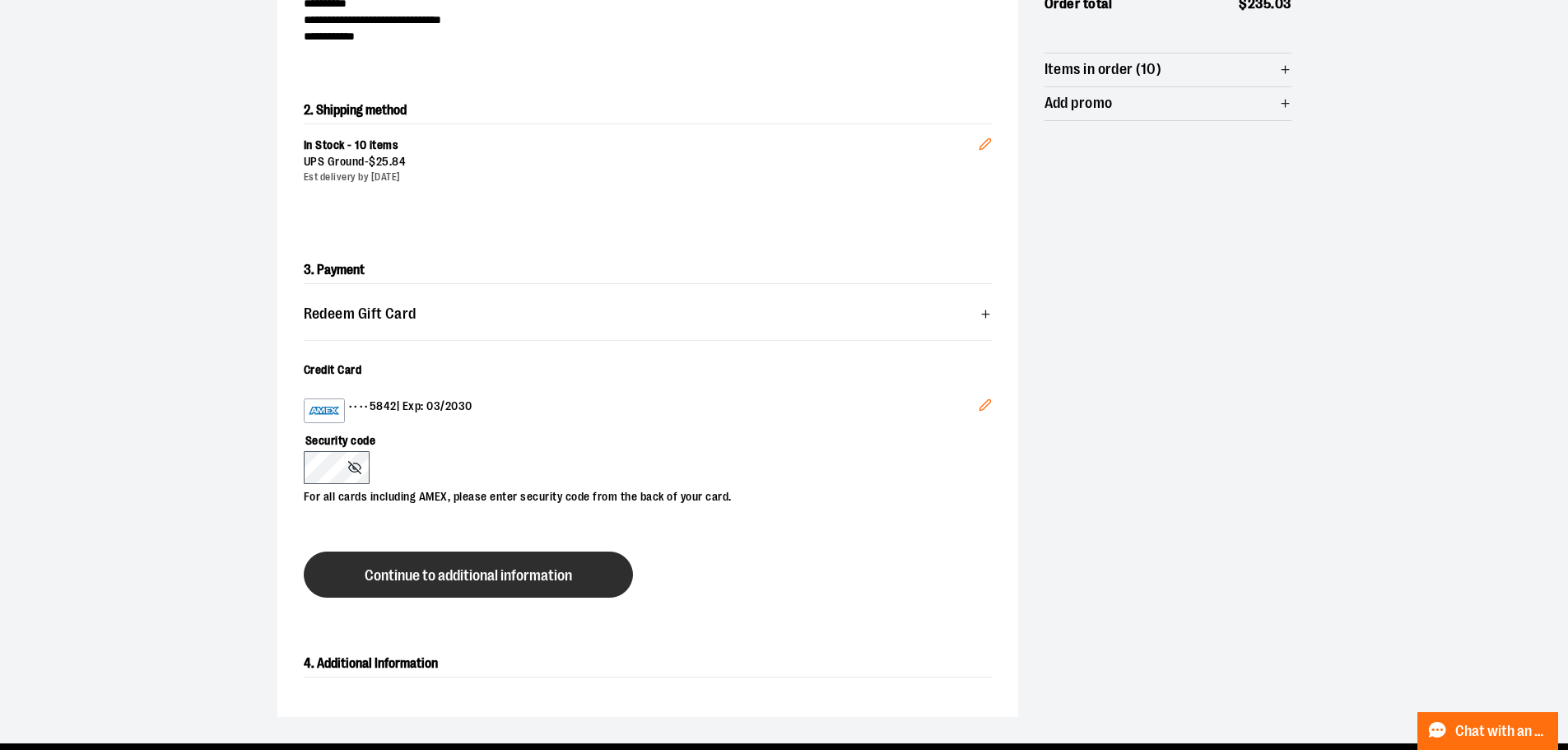
click at [398, 575] on span "Continue to additional information" at bounding box center [468, 576] width 207 height 16
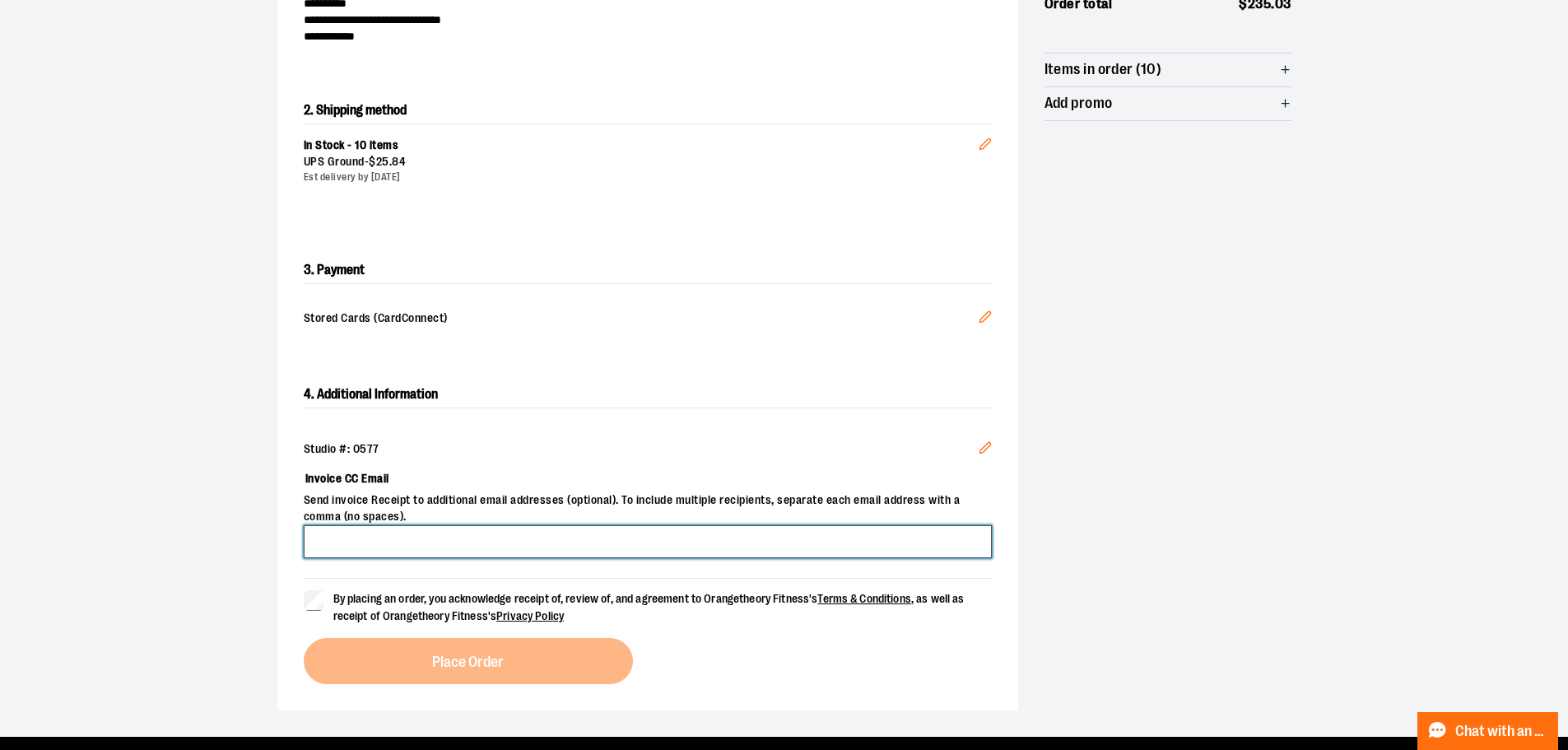
click at [412, 525] on input "Invoice CC Email" at bounding box center [647, 542] width 688 height 33
type input "**********"
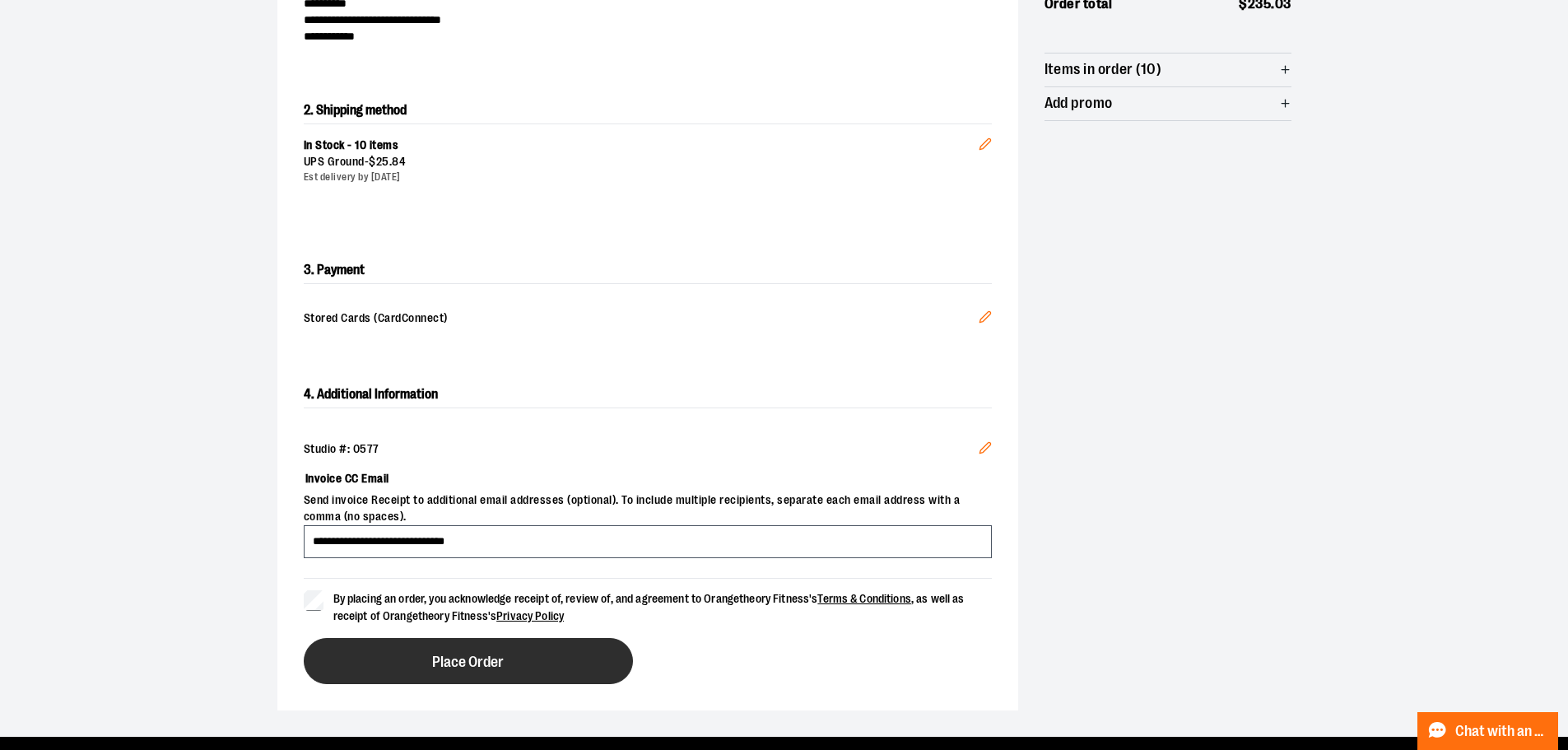
click at [488, 667] on span "Place Order" at bounding box center [468, 663] width 72 height 16
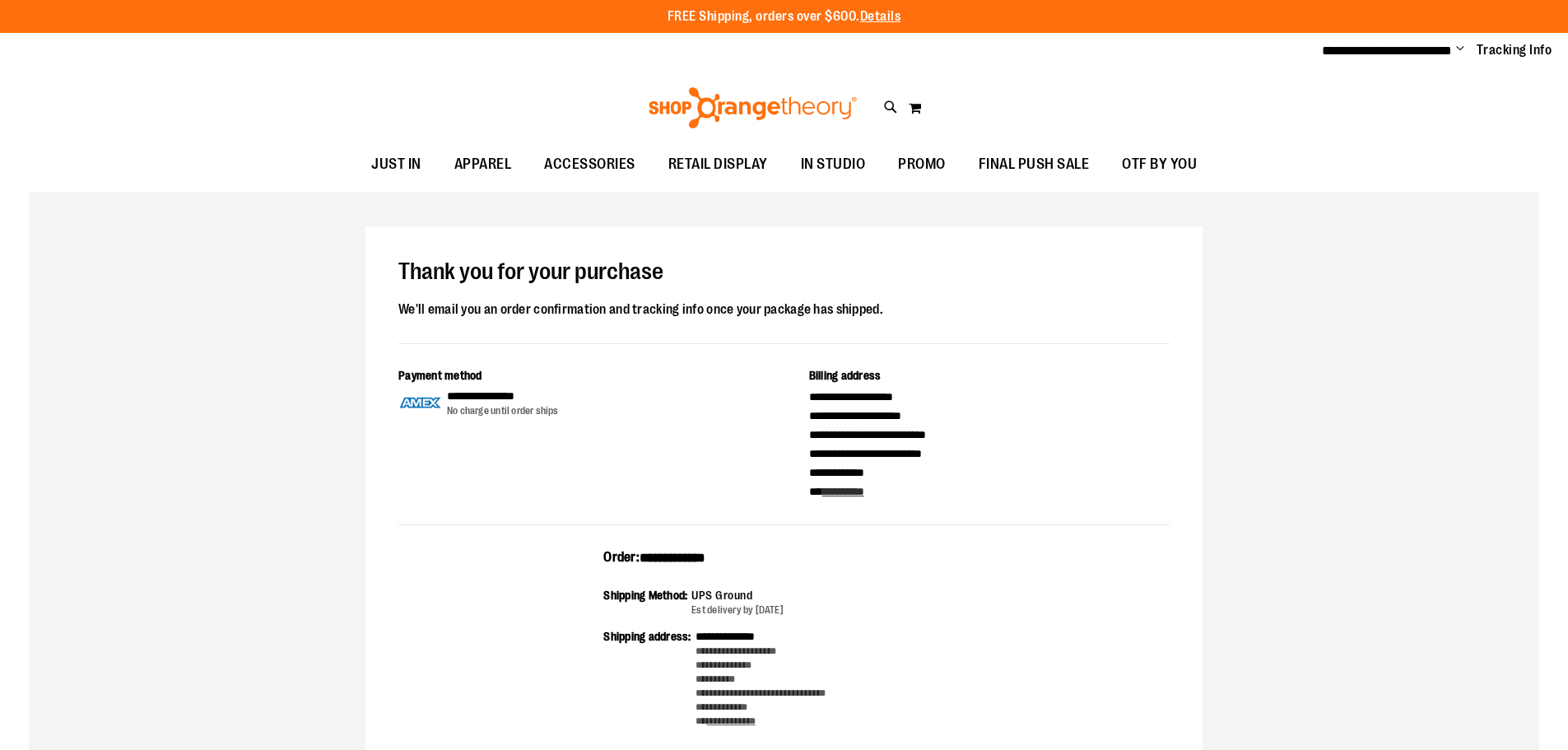
click at [703, 559] on span "**********" at bounding box center [672, 557] width 66 height 13
copy span "**********"
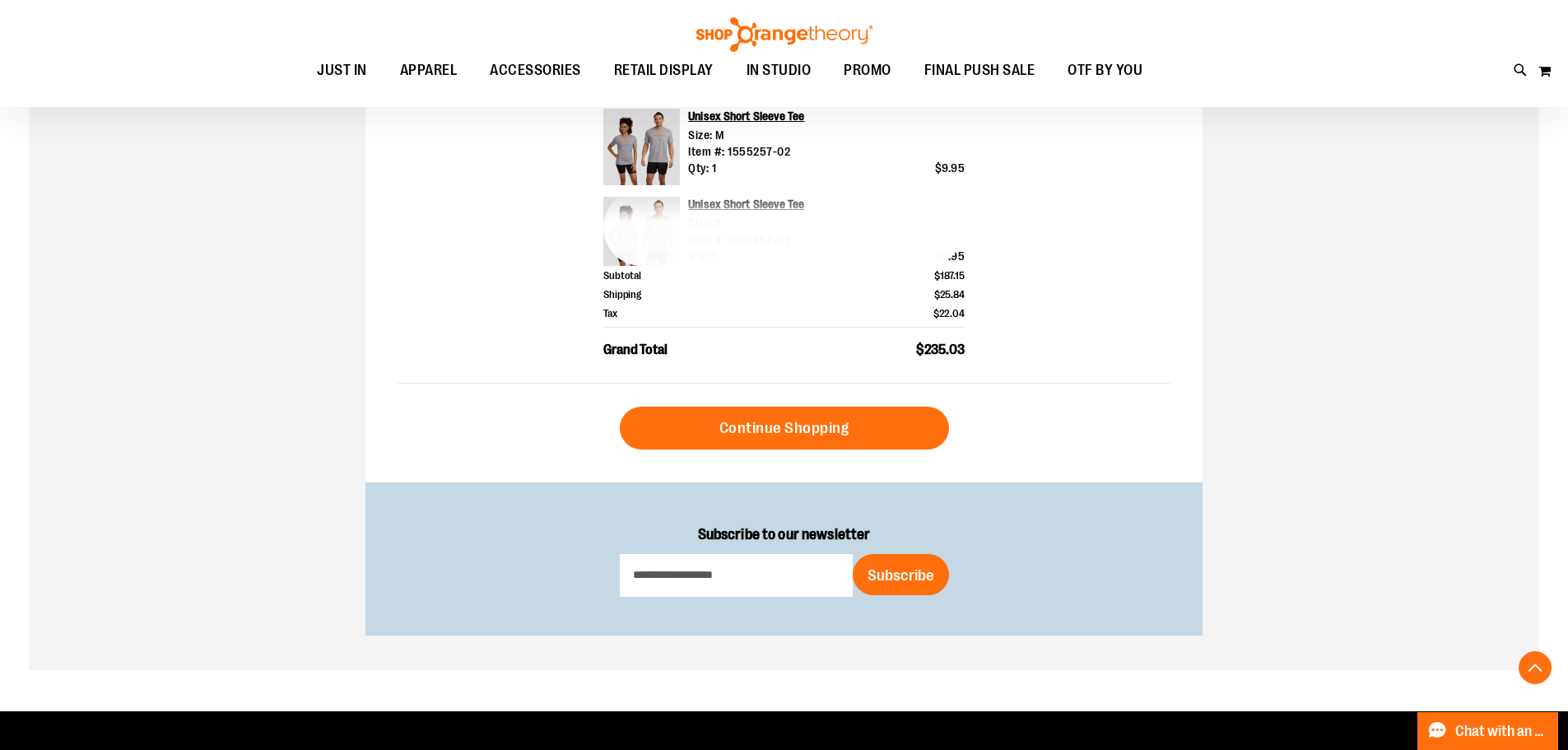
scroll to position [741, 0]
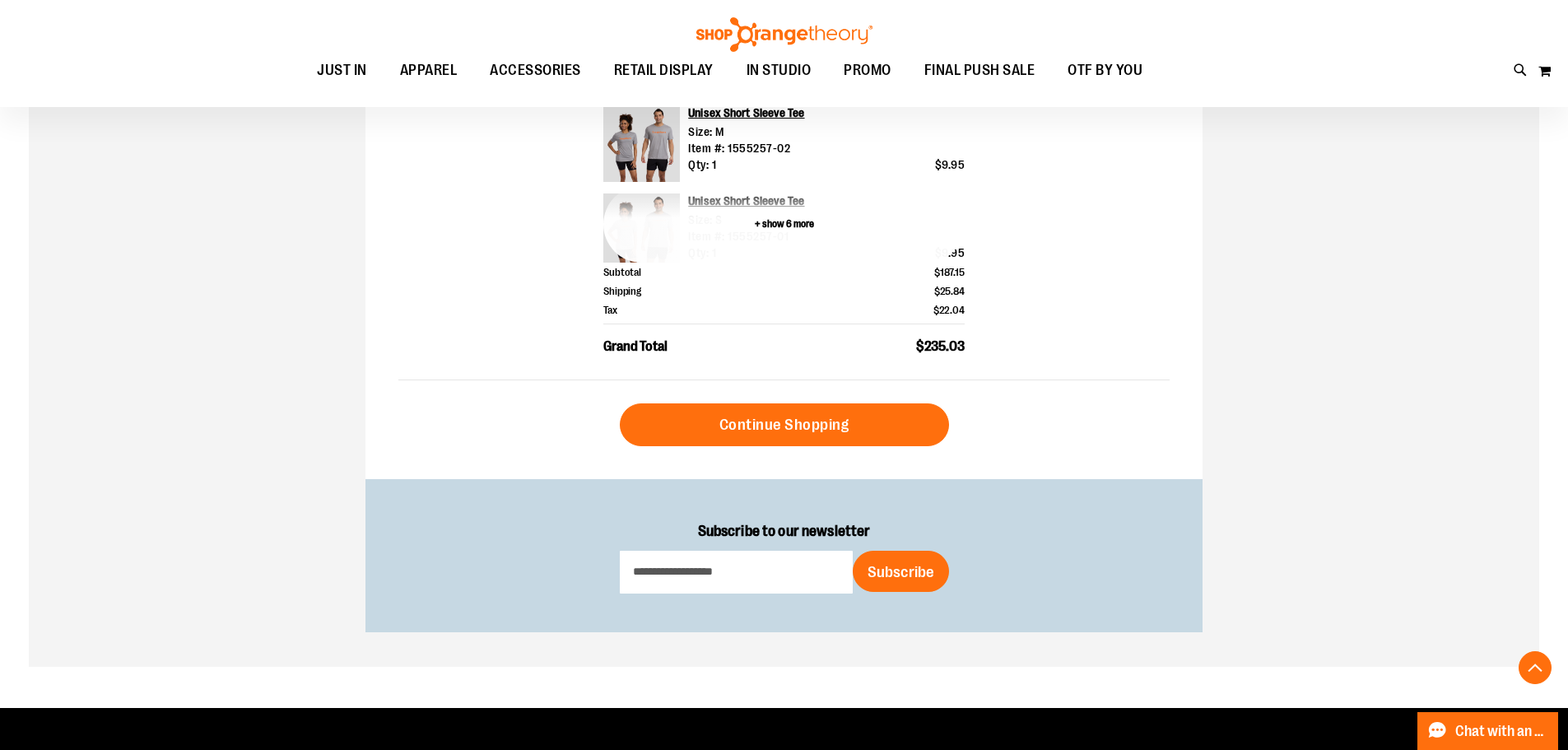
click at [777, 229] on button "+ show 6 more" at bounding box center [784, 224] width 362 height 77
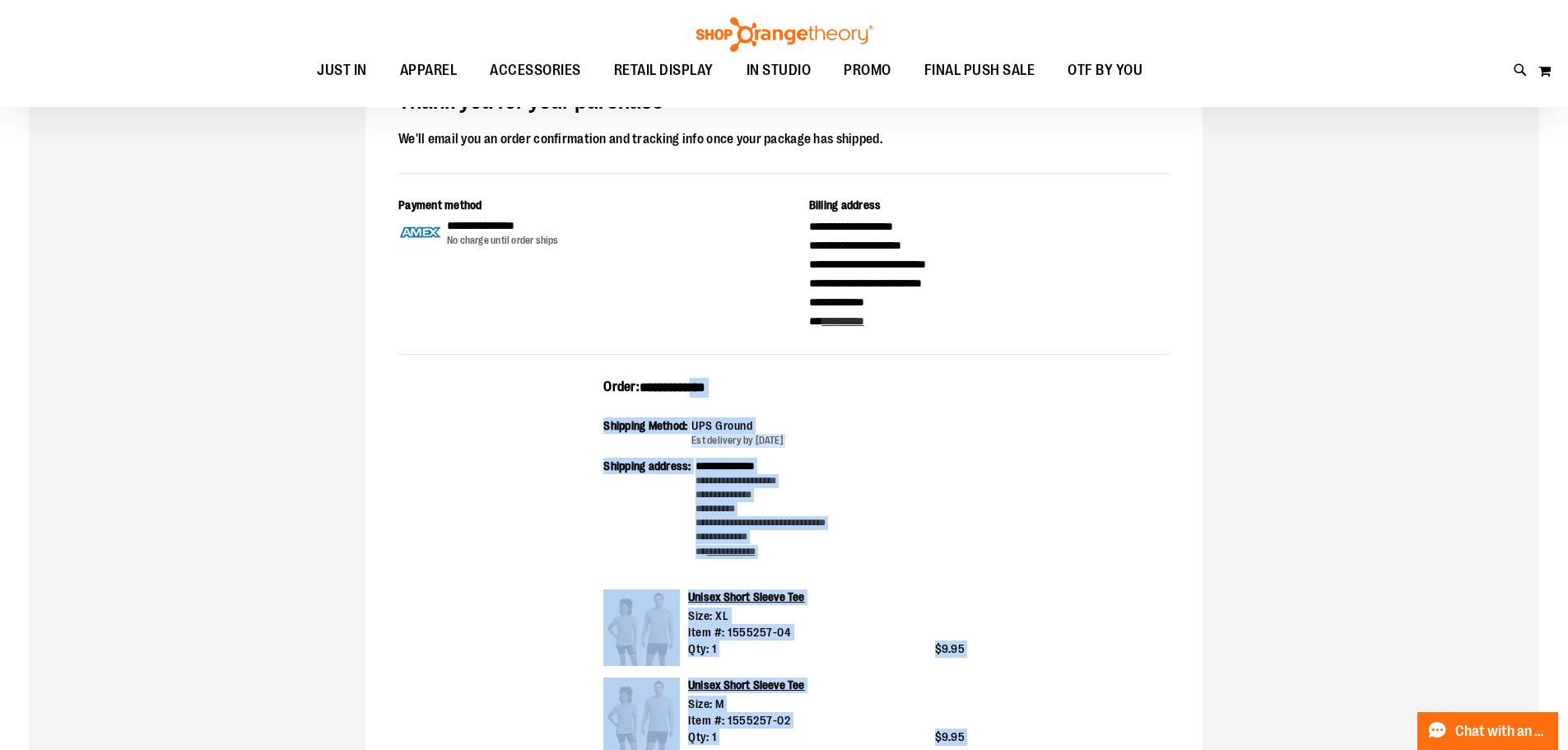
scroll to position [165, 0]
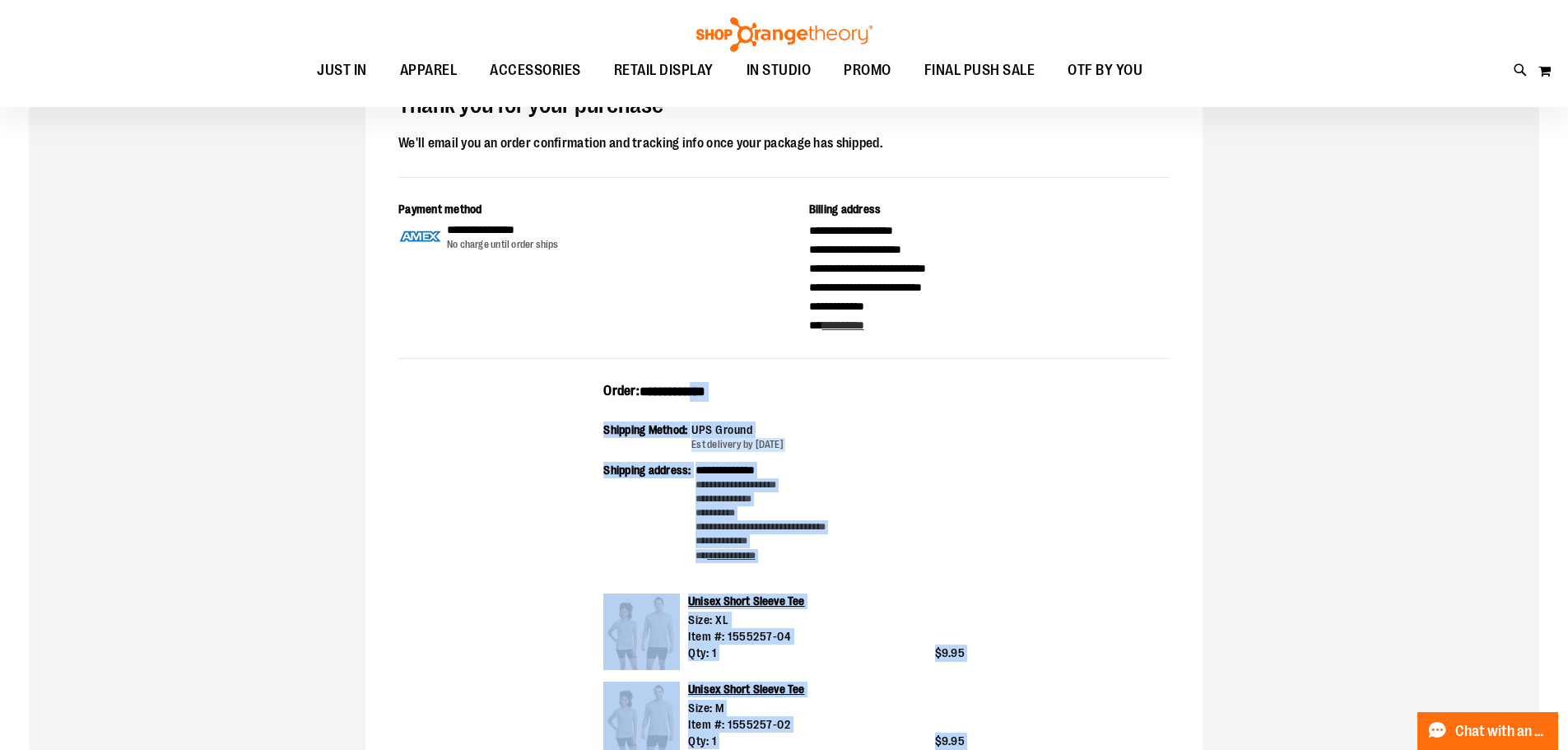
drag, startPoint x: 980, startPoint y: 503, endPoint x: 600, endPoint y: 383, distance: 398.5
click at [907, 472] on div "**********" at bounding box center [784, 517] width 362 height 111
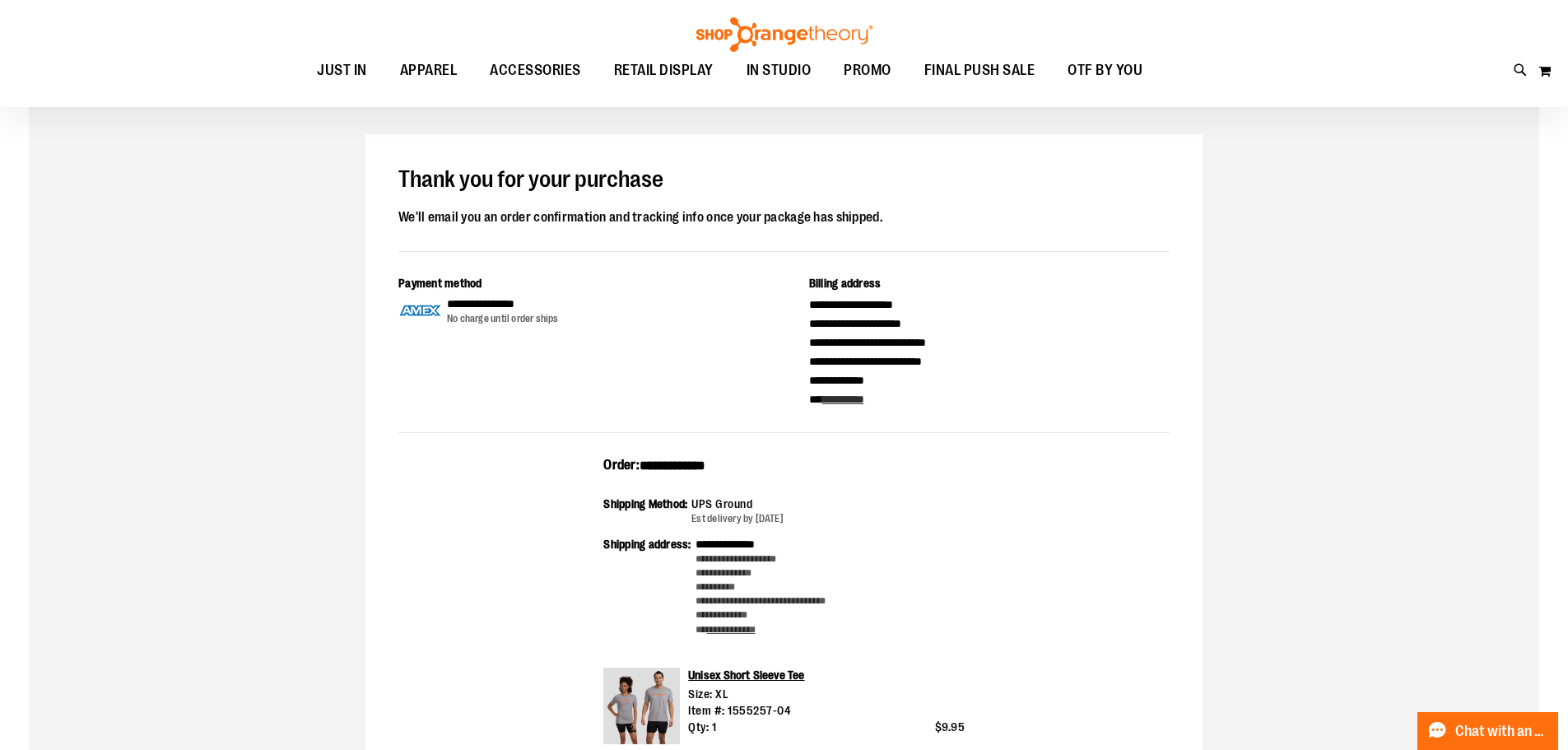
scroll to position [0, 0]
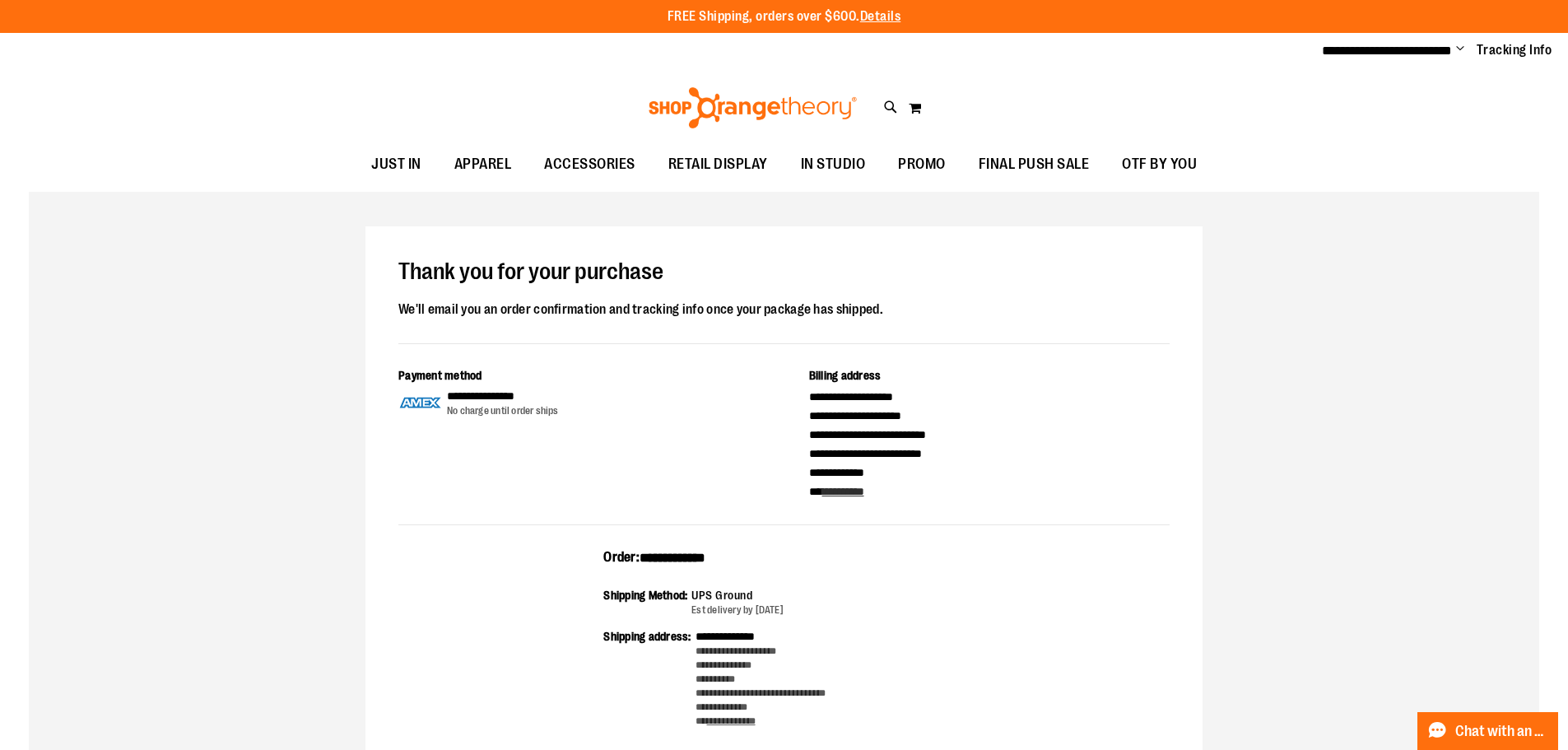
click at [1457, 50] on span "Change" at bounding box center [1460, 50] width 8 height 16
click at [1415, 118] on link "Sign Out" at bounding box center [1401, 111] width 144 height 31
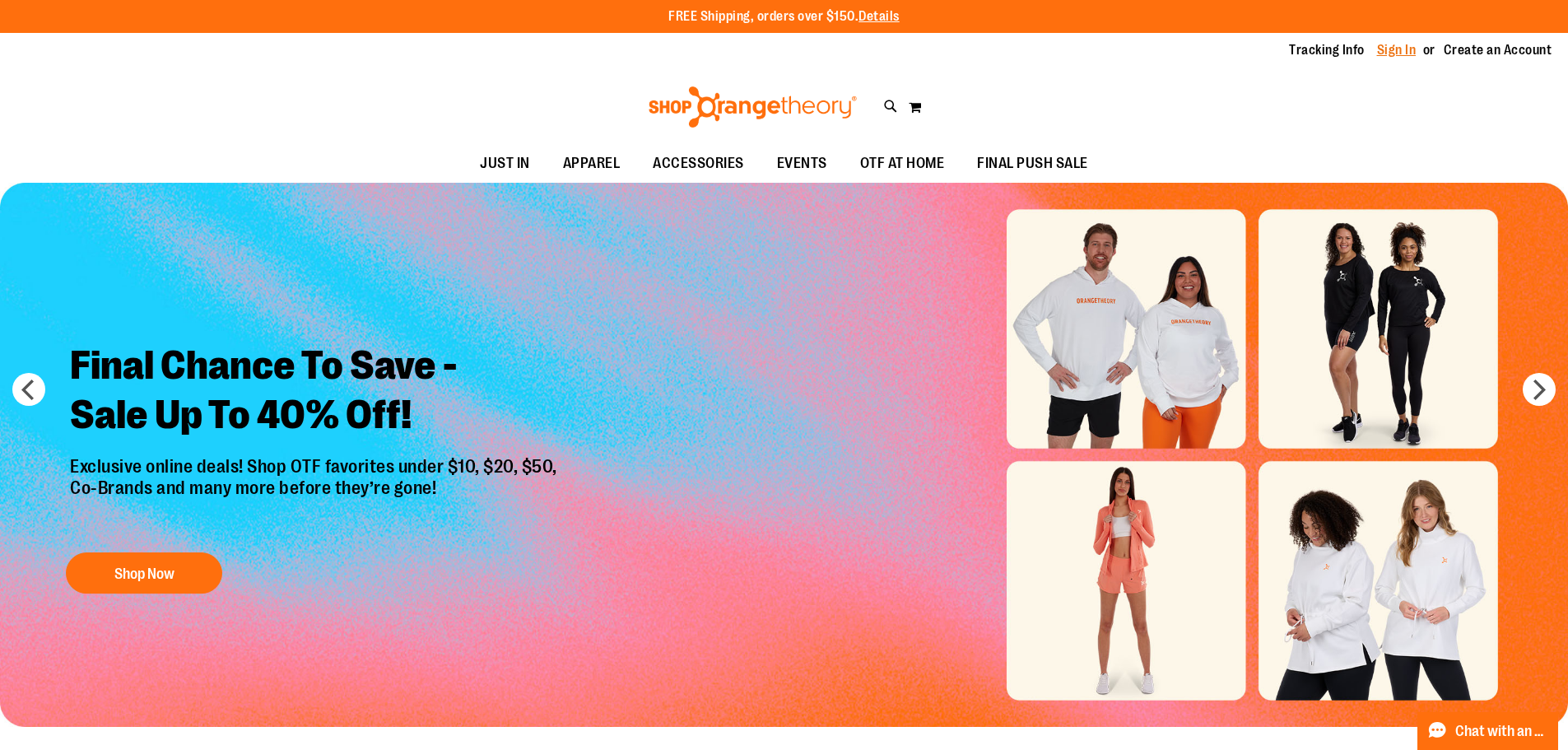
click at [1401, 54] on link "Sign In" at bounding box center [1396, 50] width 39 height 18
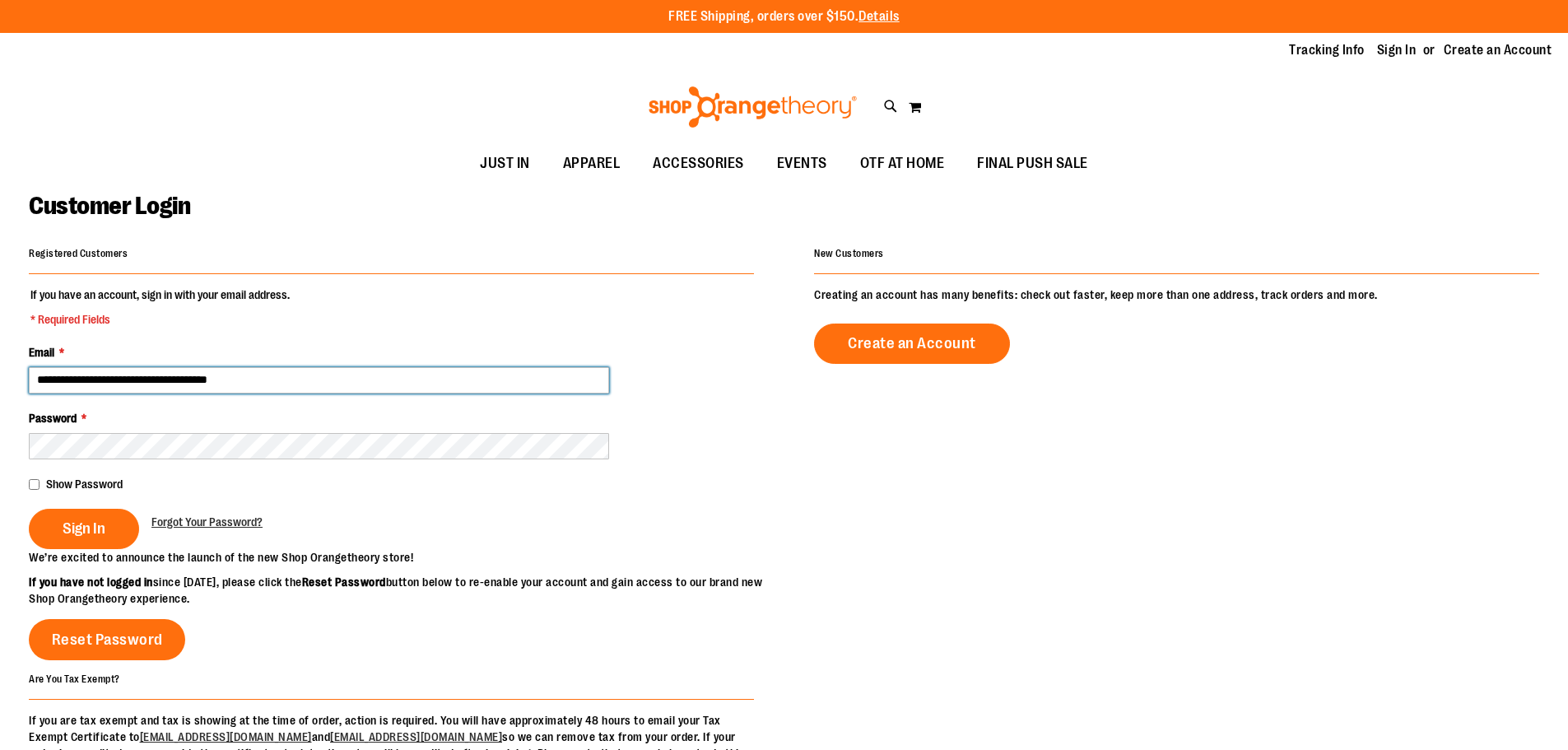
click at [239, 368] on input "**********" at bounding box center [318, 380] width 581 height 27
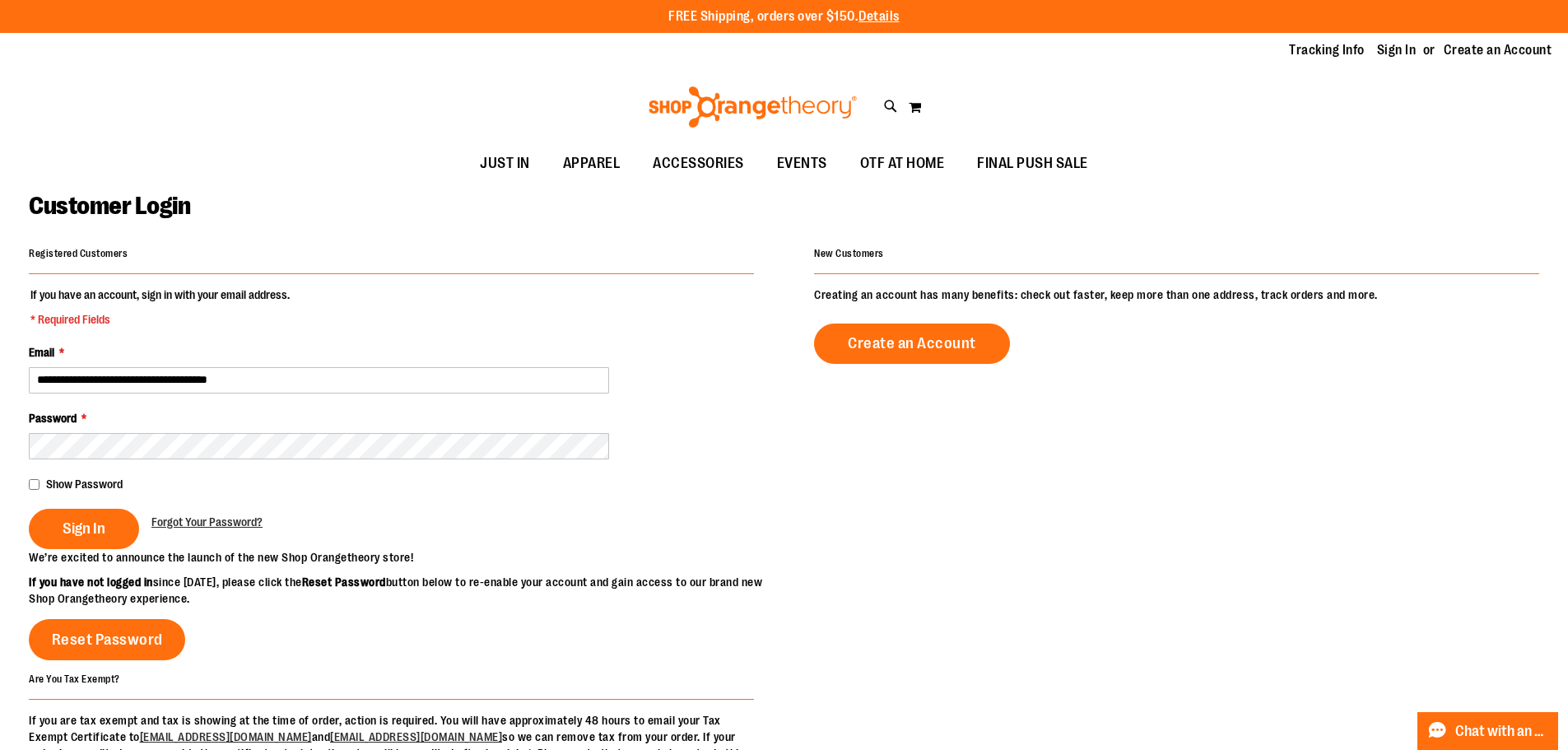
click at [0, 0] on div at bounding box center [0, 0] width 0 height 0
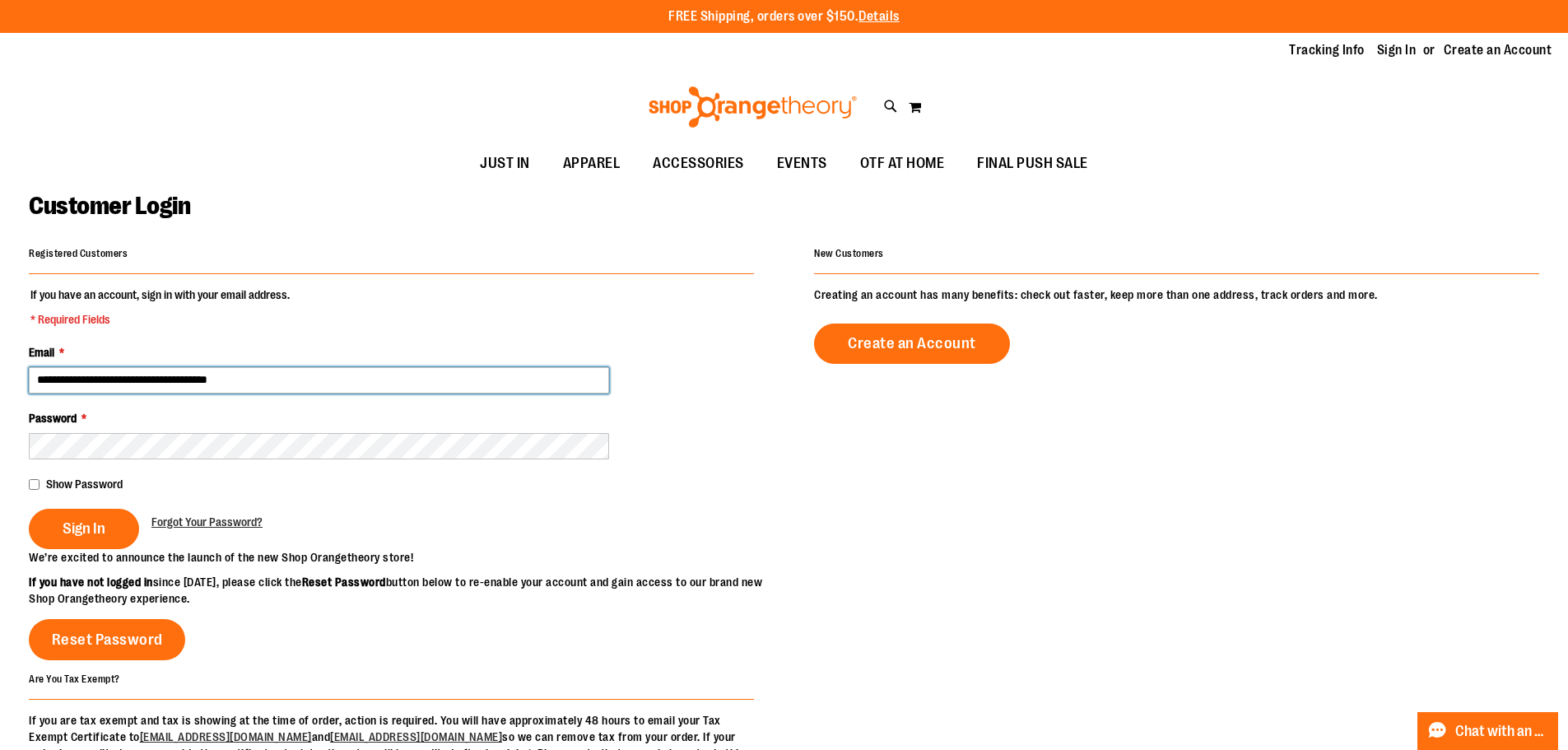
click at [152, 377] on input "**********" at bounding box center [318, 380] width 581 height 27
type input "**********"
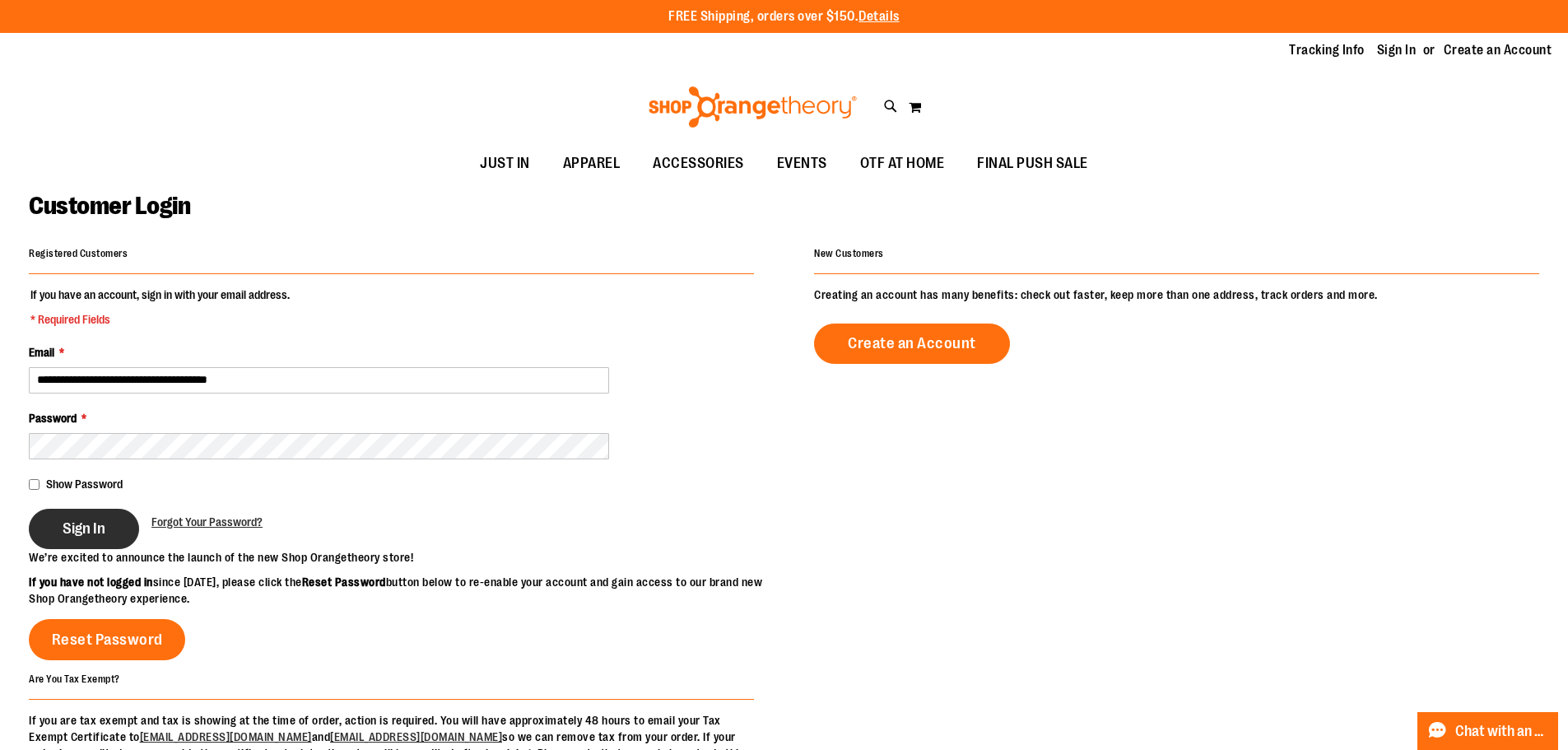
click at [82, 527] on span "Sign In" at bounding box center [84, 529] width 43 height 18
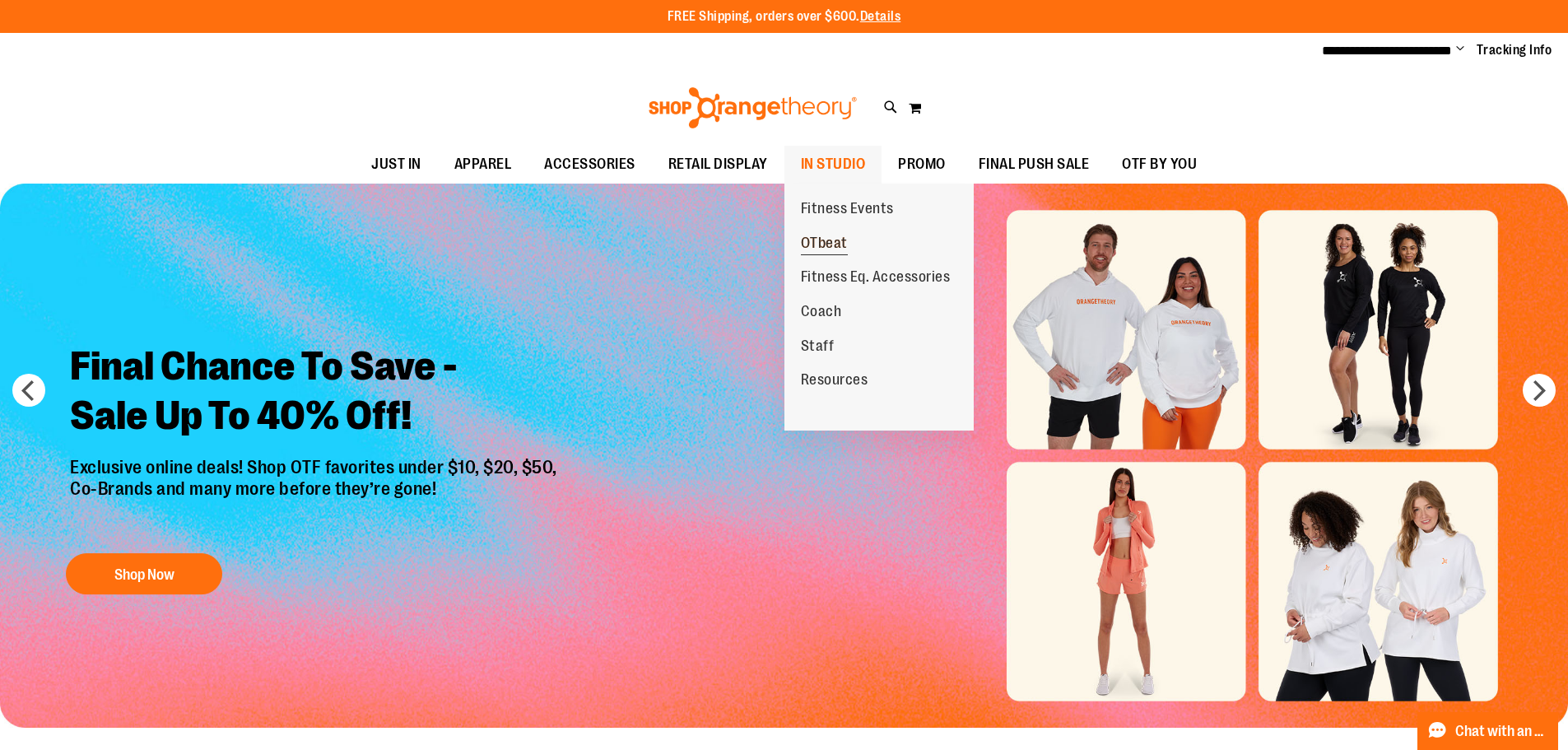
click at [823, 251] on span "OTbeat" at bounding box center [824, 245] width 47 height 21
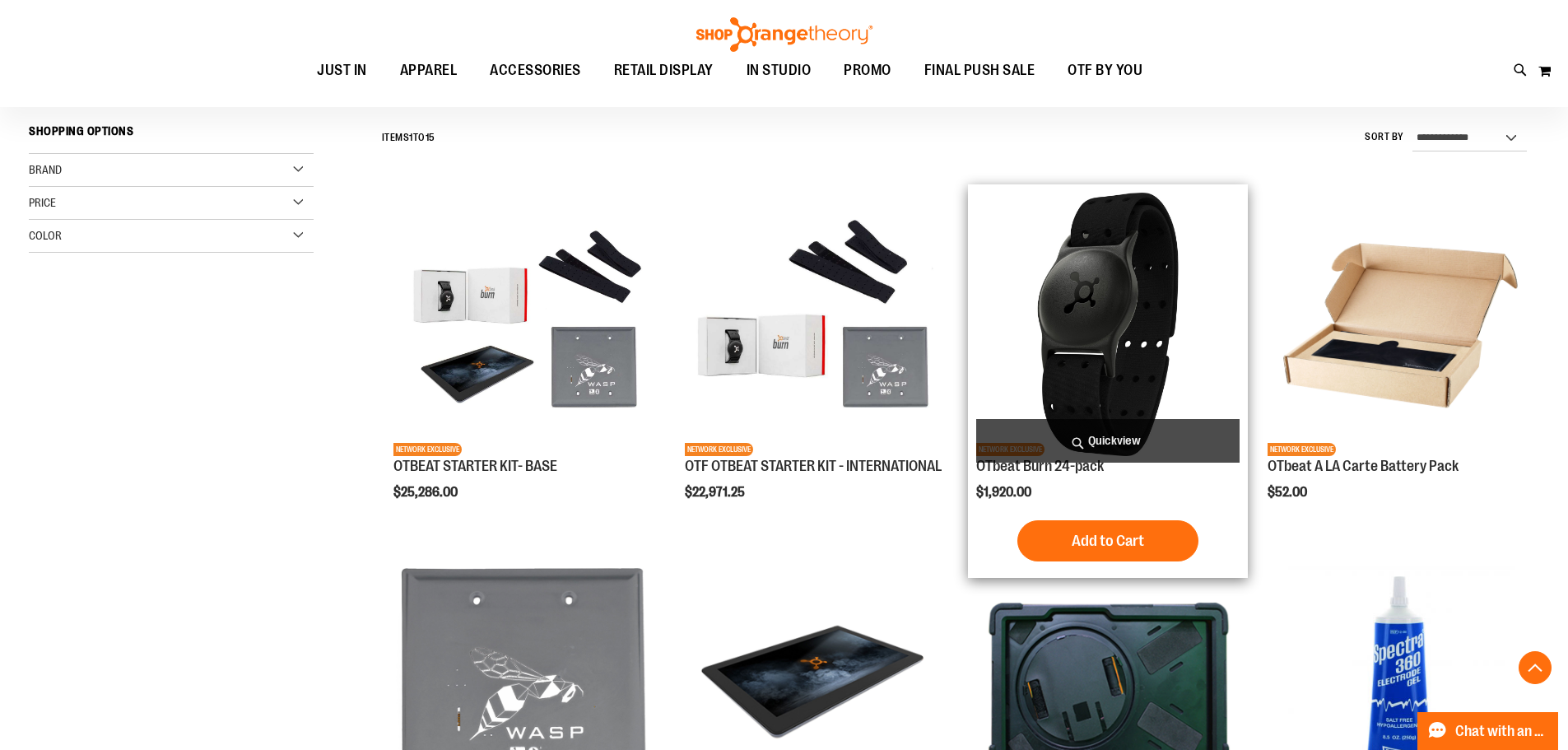
scroll to position [493, 0]
click at [1114, 538] on span "Add to Cart" at bounding box center [1108, 540] width 73 height 18
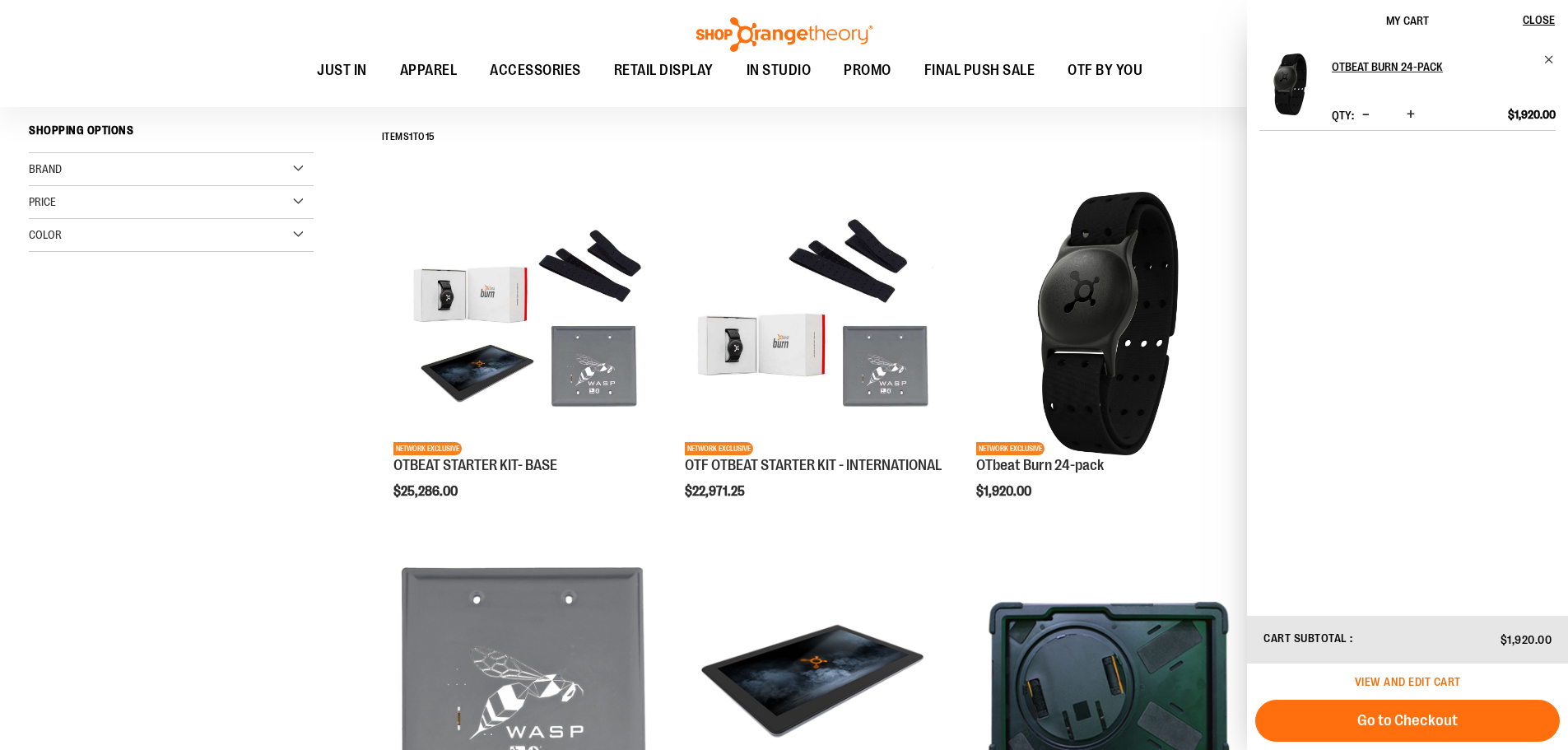
click at [1432, 681] on span "View and edit cart" at bounding box center [1408, 681] width 106 height 13
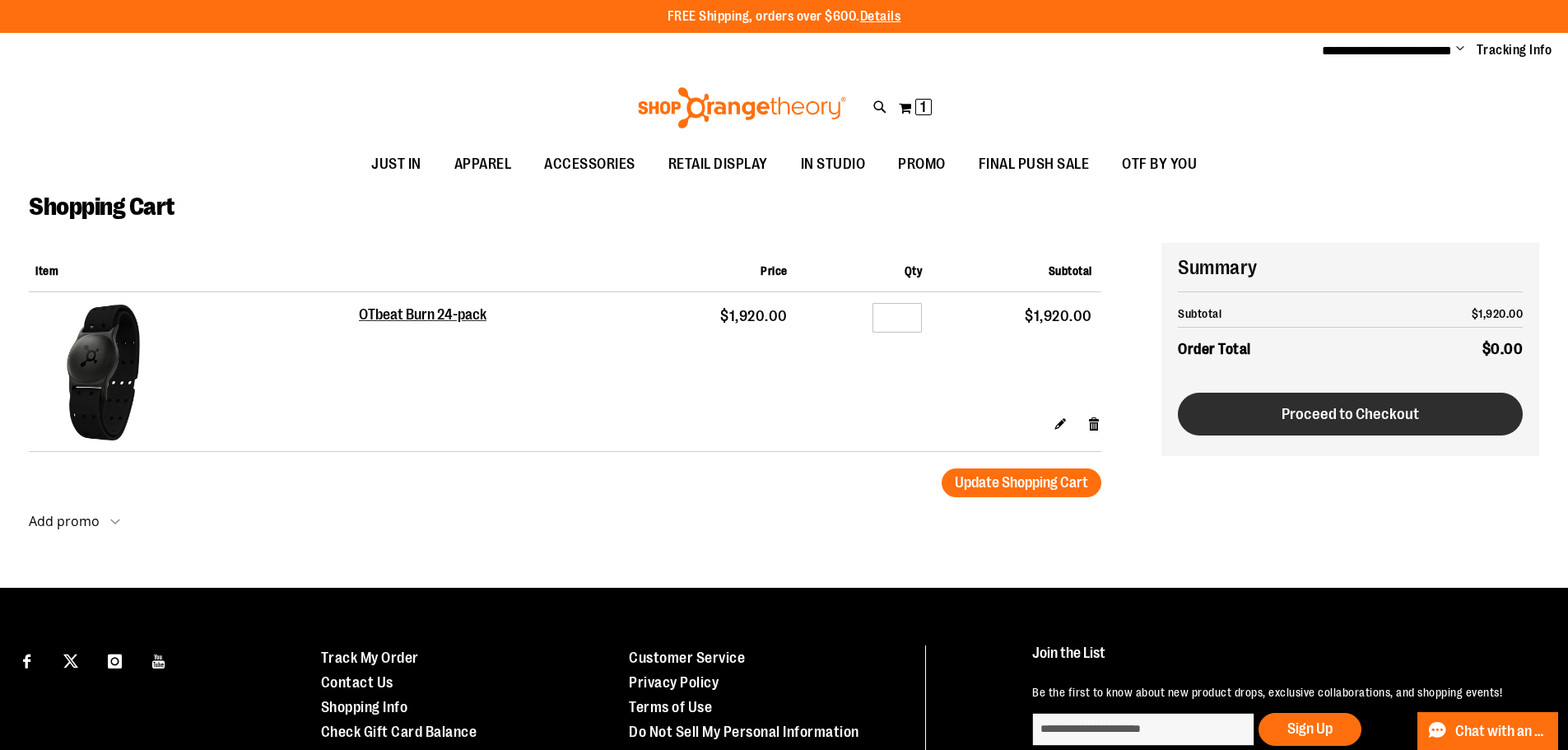
click at [1359, 415] on span "Proceed to Checkout" at bounding box center [1350, 414] width 138 height 18
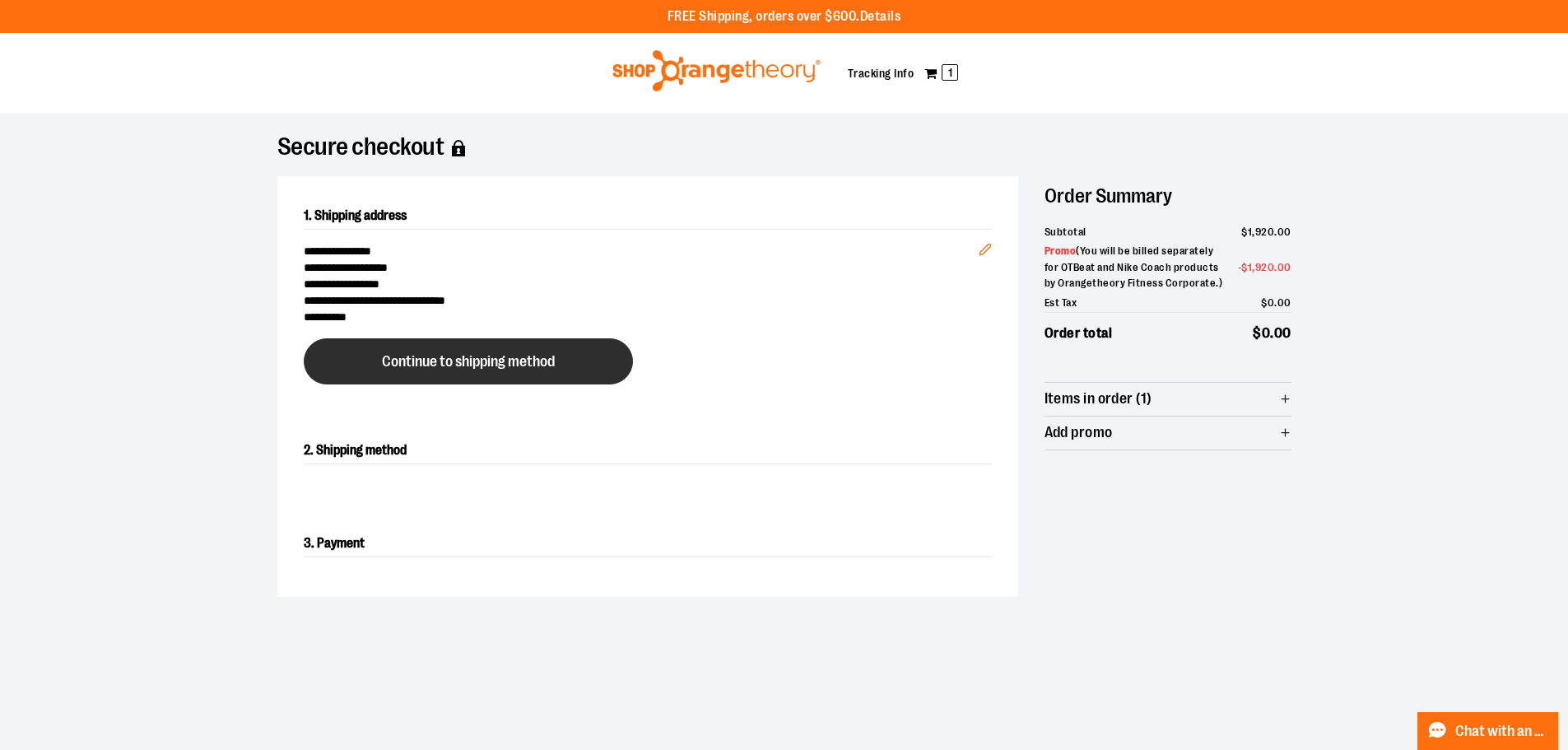
click at [444, 356] on span "Continue to shipping method" at bounding box center [469, 362] width 173 height 16
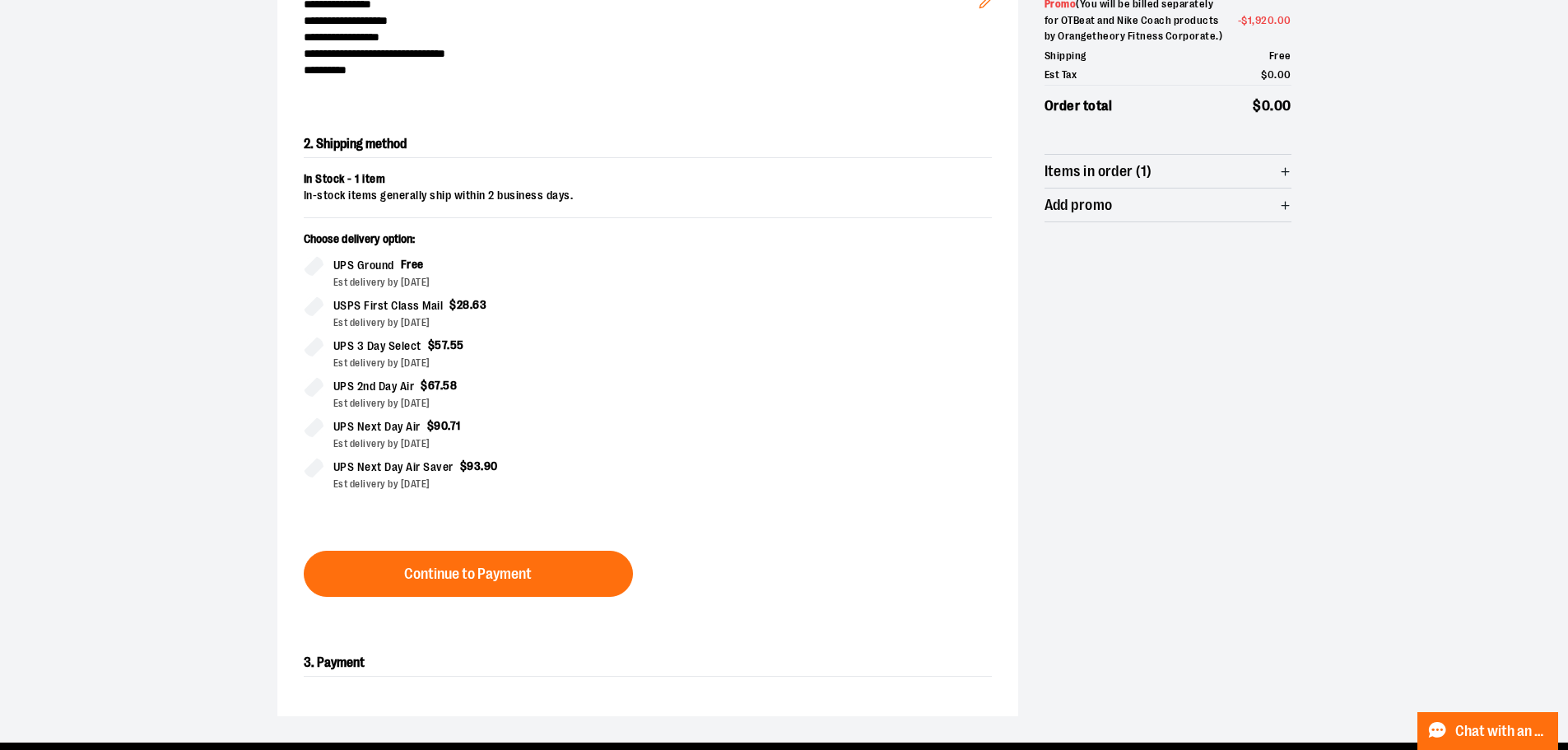
scroll to position [281, 0]
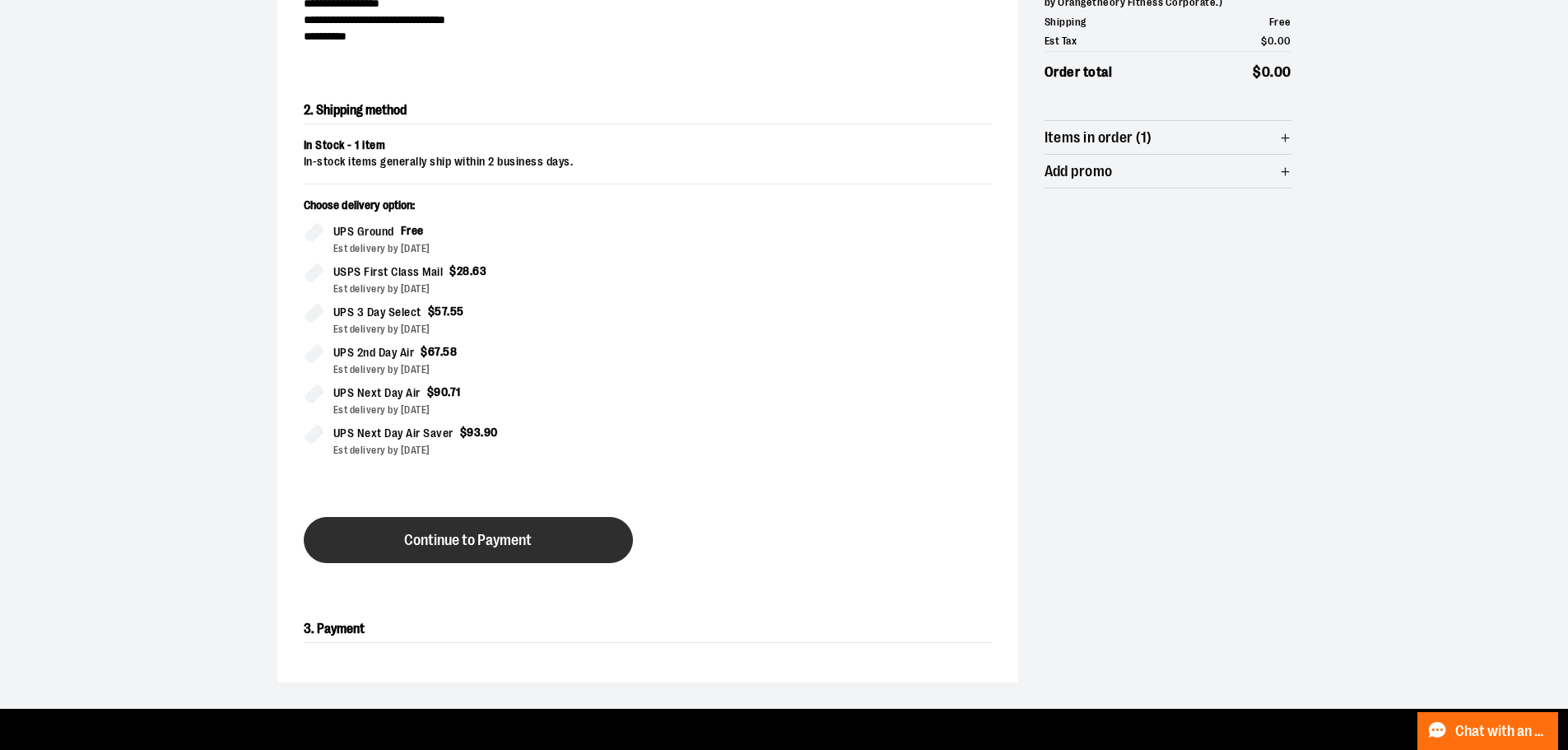
click at [478, 530] on button "Continue to Payment" at bounding box center [468, 540] width 329 height 46
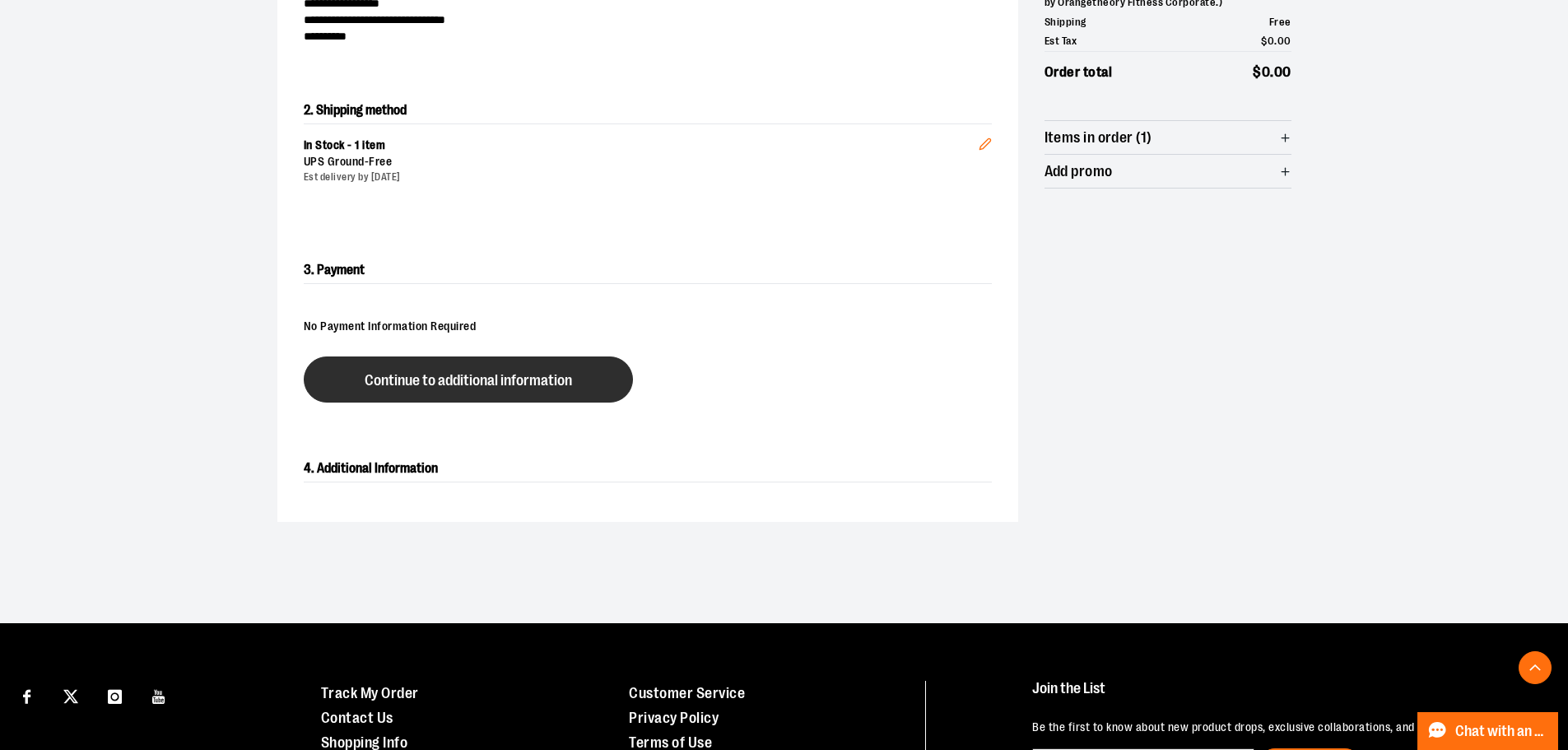
click at [482, 378] on span "Continue to additional information" at bounding box center [468, 380] width 207 height 16
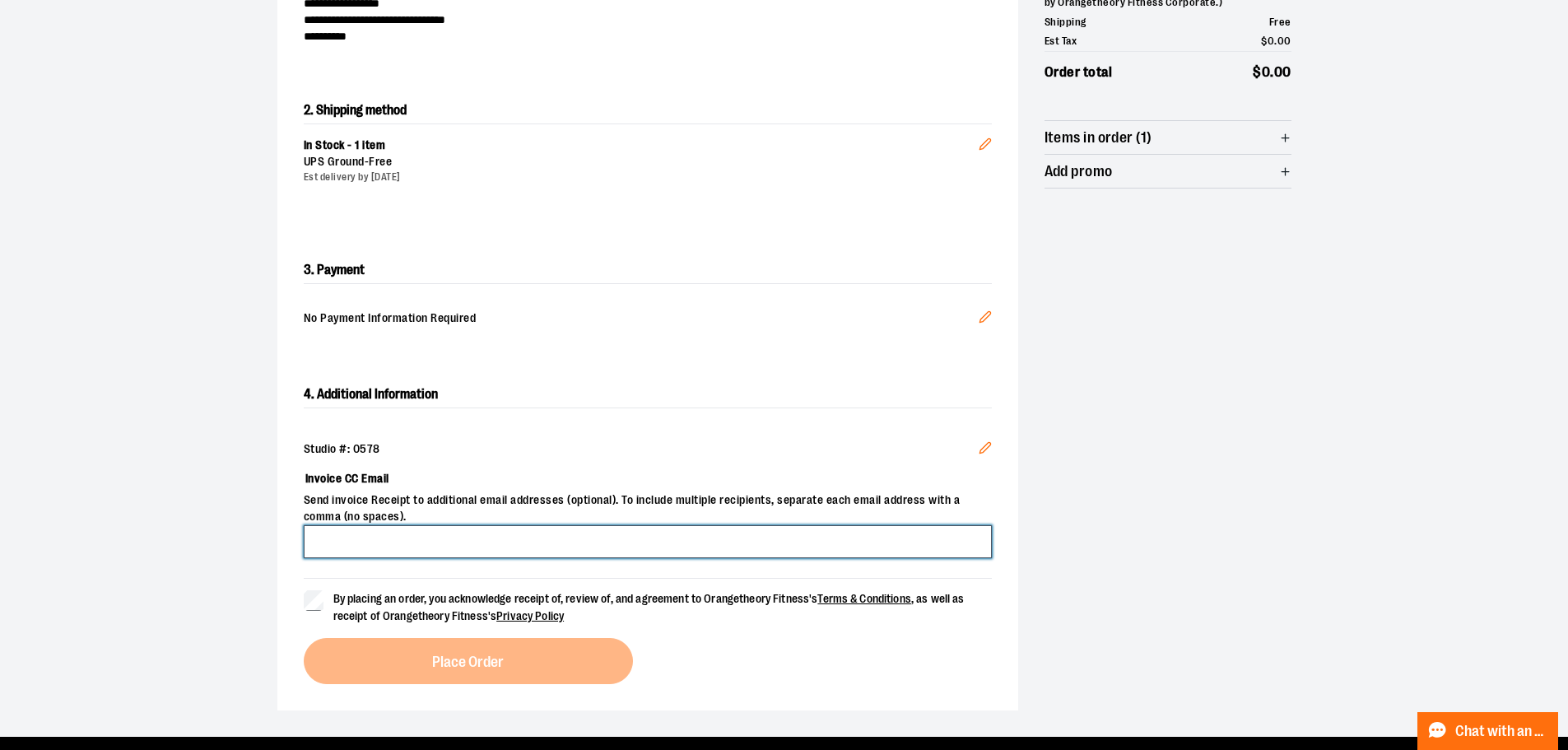
drag, startPoint x: 388, startPoint y: 535, endPoint x: 397, endPoint y: 545, distance: 13.5
click at [388, 535] on input "Invoice CC Email" at bounding box center [647, 542] width 688 height 33
type input "**********"
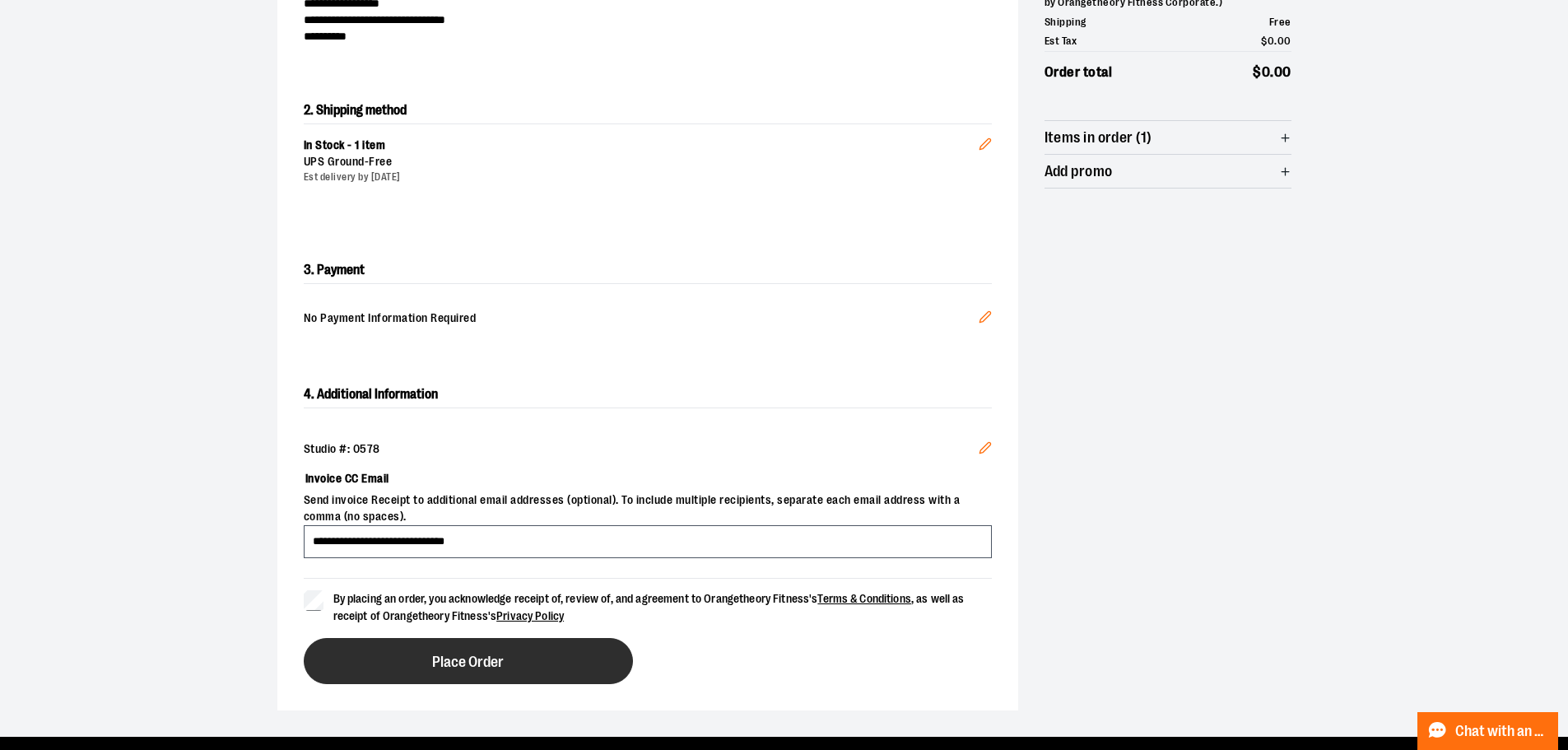
click at [413, 654] on button "Place Order" at bounding box center [468, 661] width 329 height 46
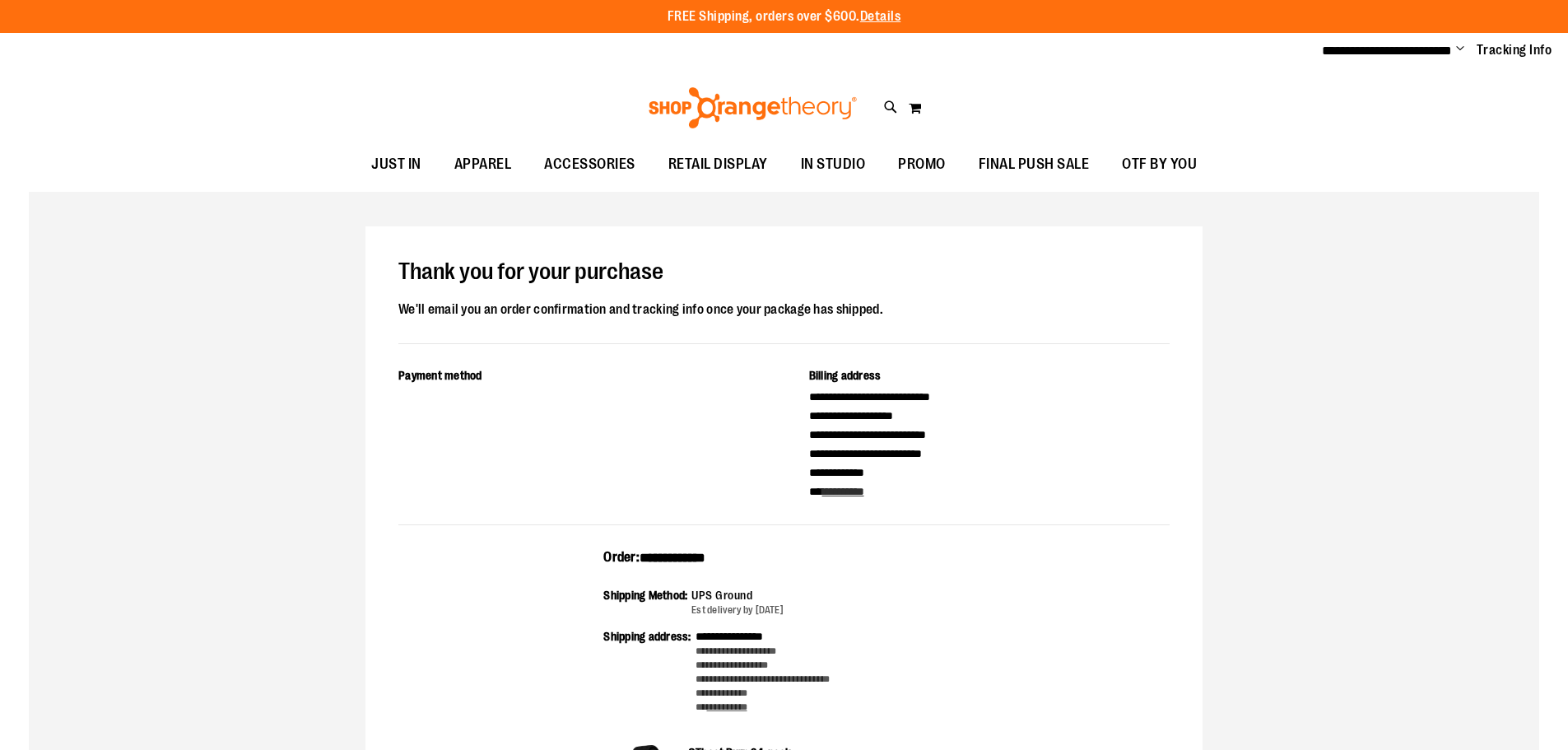
click at [703, 565] on div "**********" at bounding box center [784, 563] width 362 height 29
click at [703, 560] on span "**********" at bounding box center [672, 557] width 66 height 13
copy span "**********"
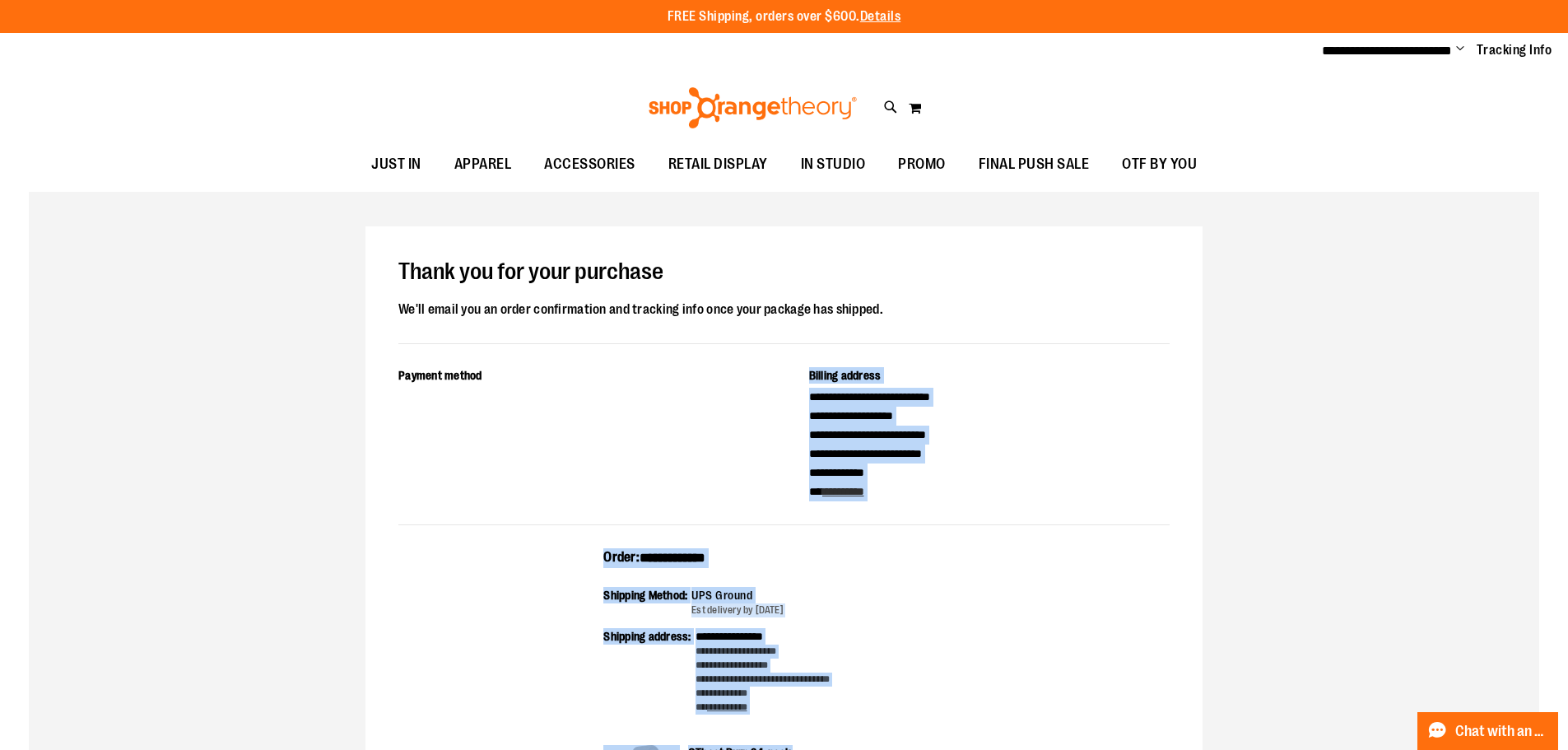
drag, startPoint x: 996, startPoint y: 550, endPoint x: 605, endPoint y: 560, distance: 391.1
click at [1457, 48] on span "Change" at bounding box center [1460, 50] width 8 height 16
click at [1406, 108] on link "Sign Out" at bounding box center [1401, 111] width 144 height 31
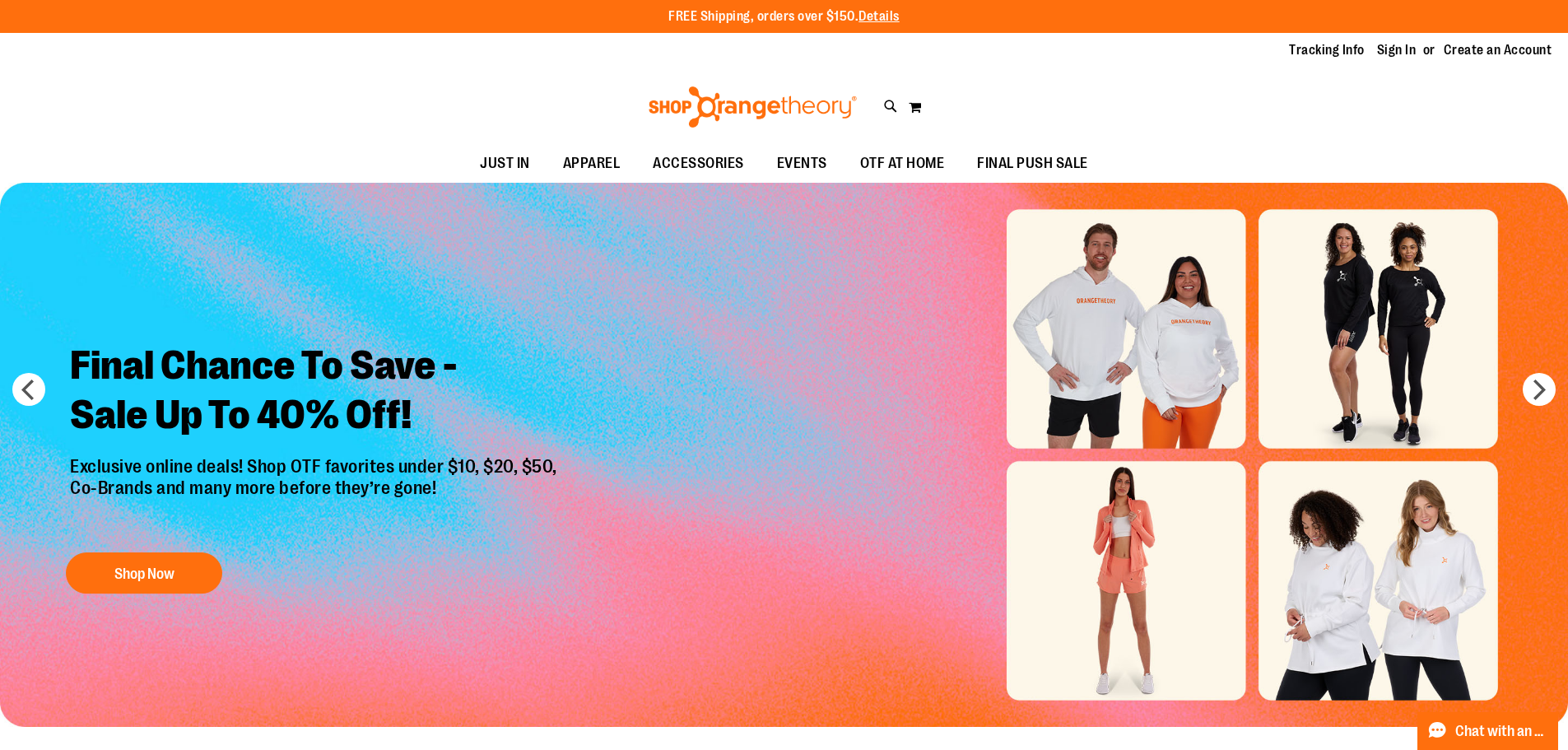
click at [1406, 62] on div "Tracking Info Sign In Return to Procurement Create an Account" at bounding box center [784, 51] width 1568 height 35
click at [1406, 52] on link "Sign In" at bounding box center [1396, 50] width 39 height 18
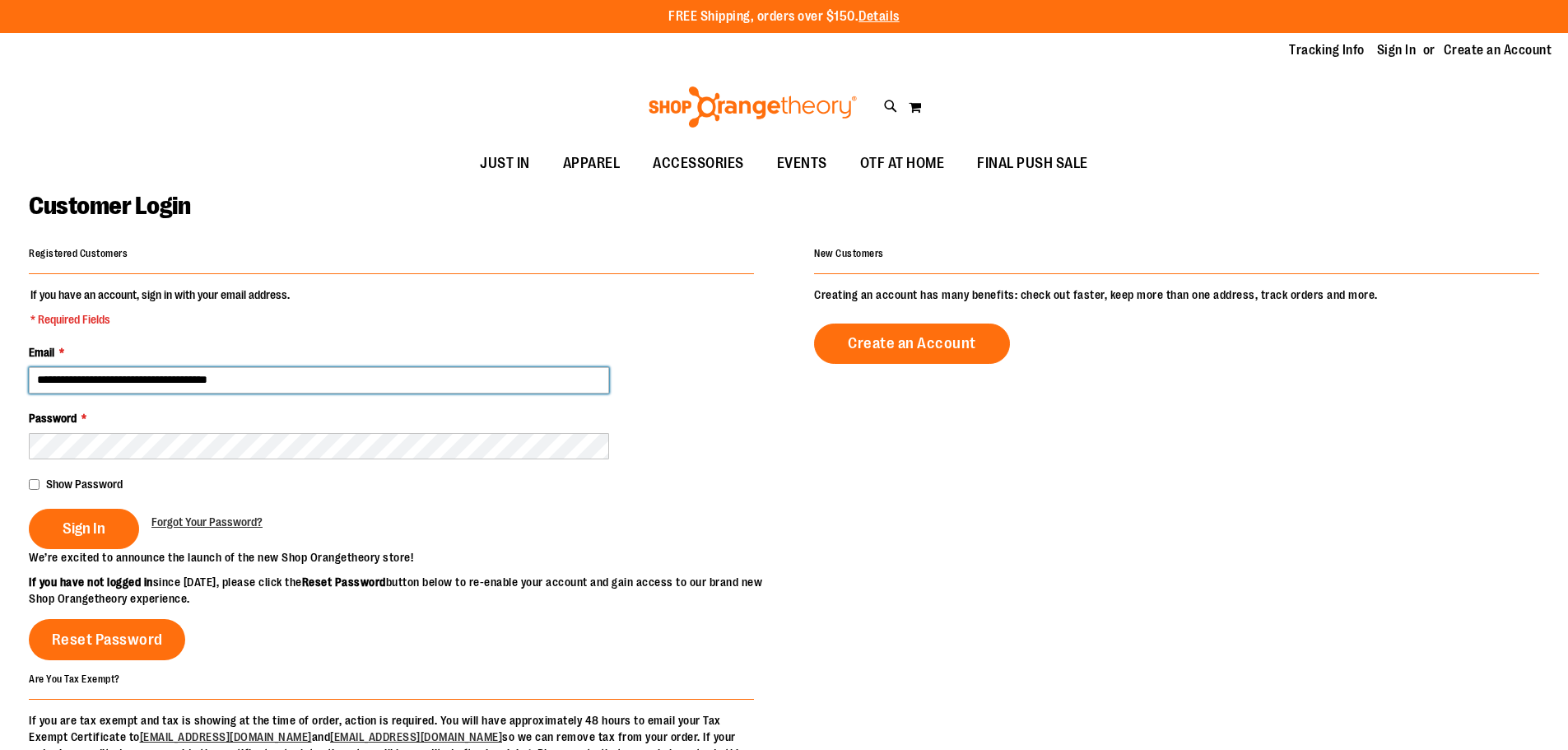
click at [327, 376] on input "**********" at bounding box center [318, 380] width 581 height 27
click at [271, 379] on input "**********" at bounding box center [318, 380] width 581 height 27
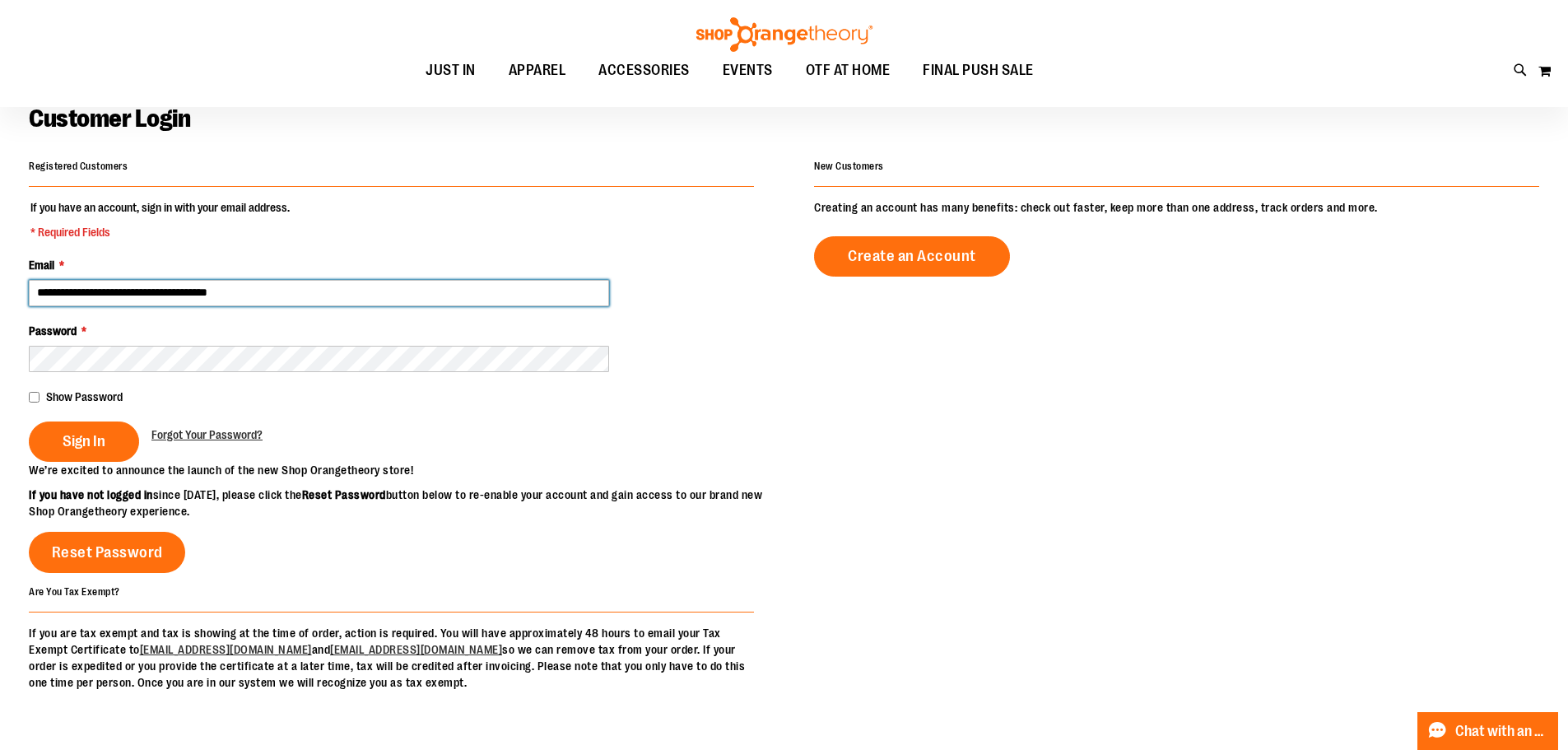
scroll to position [164, 0]
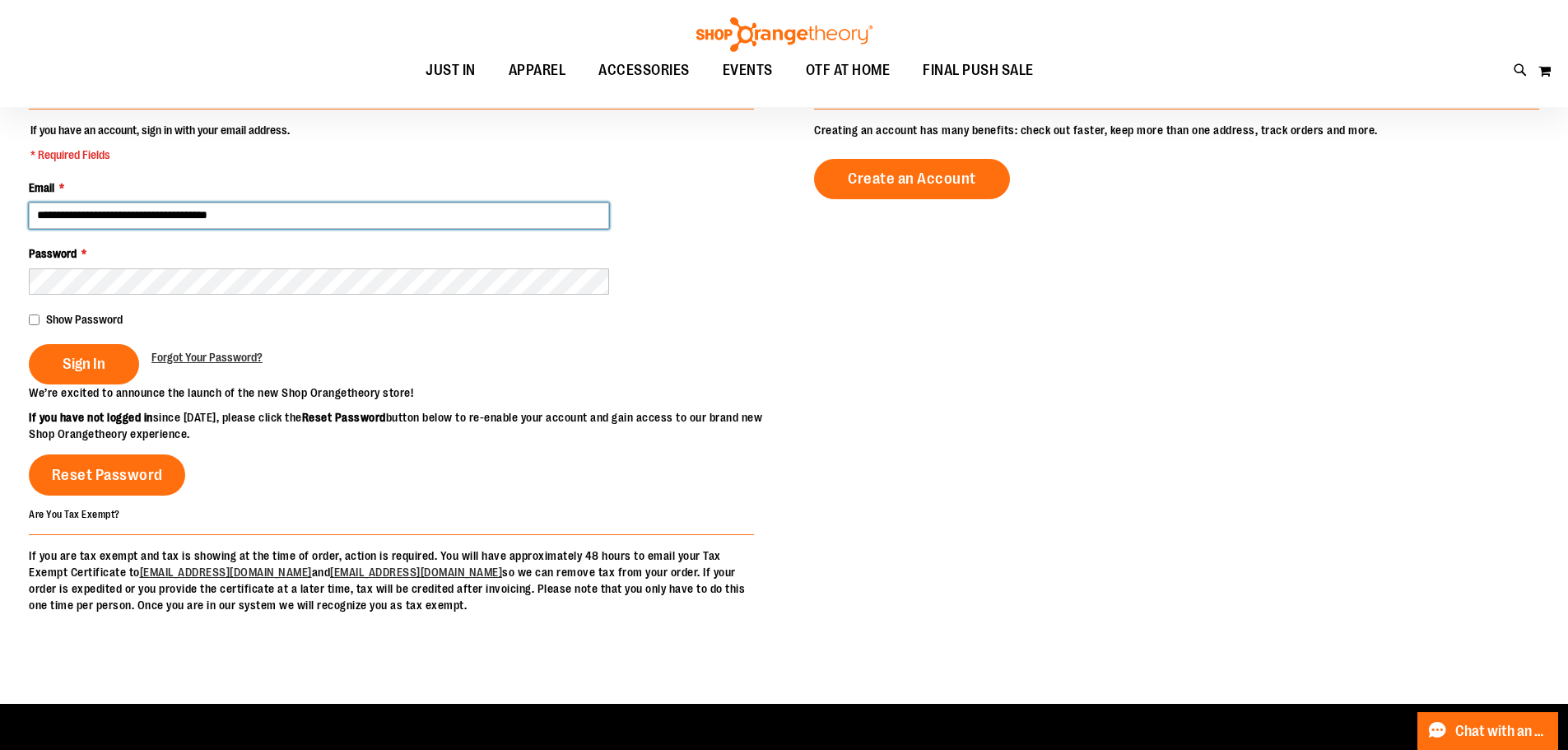
type input "**********"
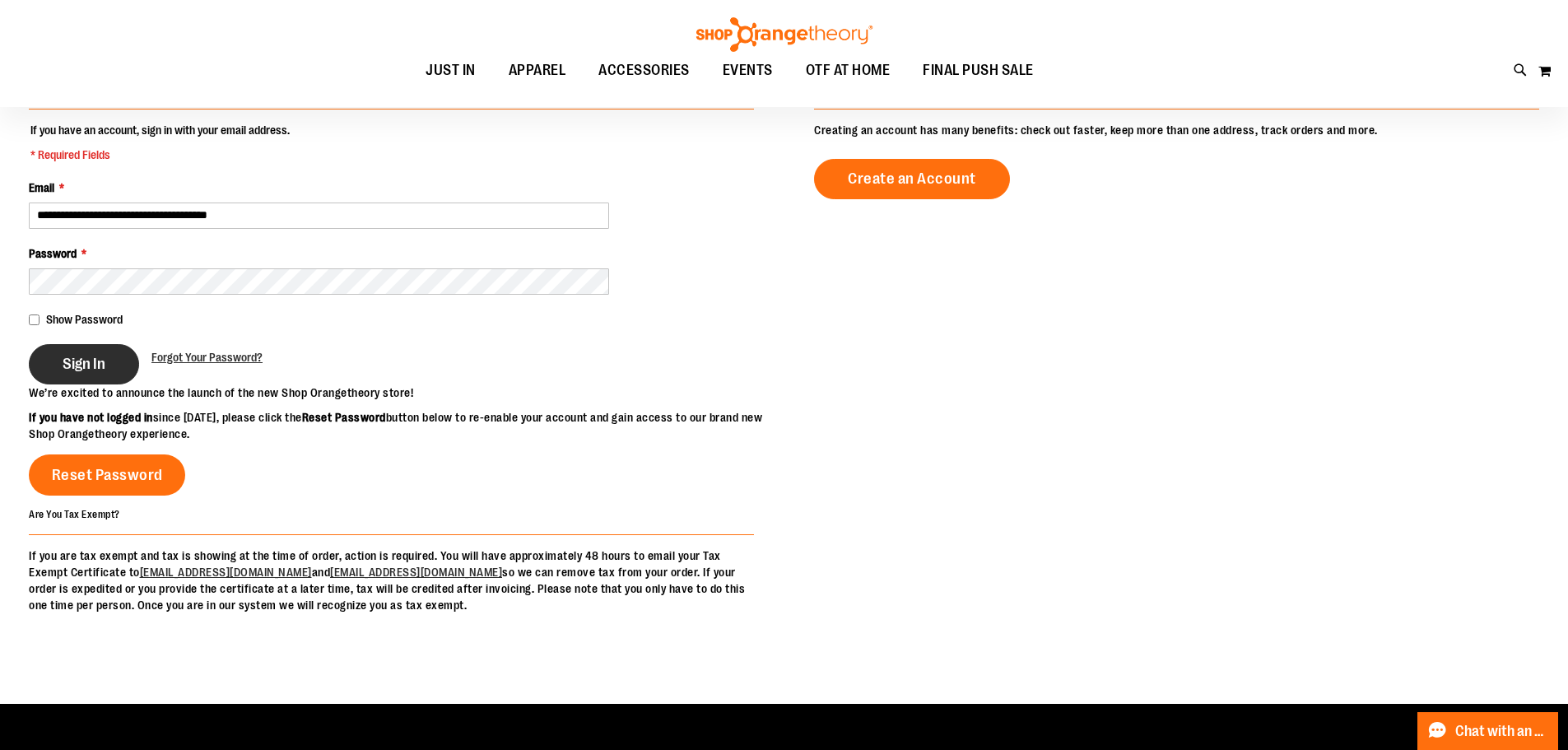
click at [98, 359] on span "Sign In" at bounding box center [84, 364] width 43 height 18
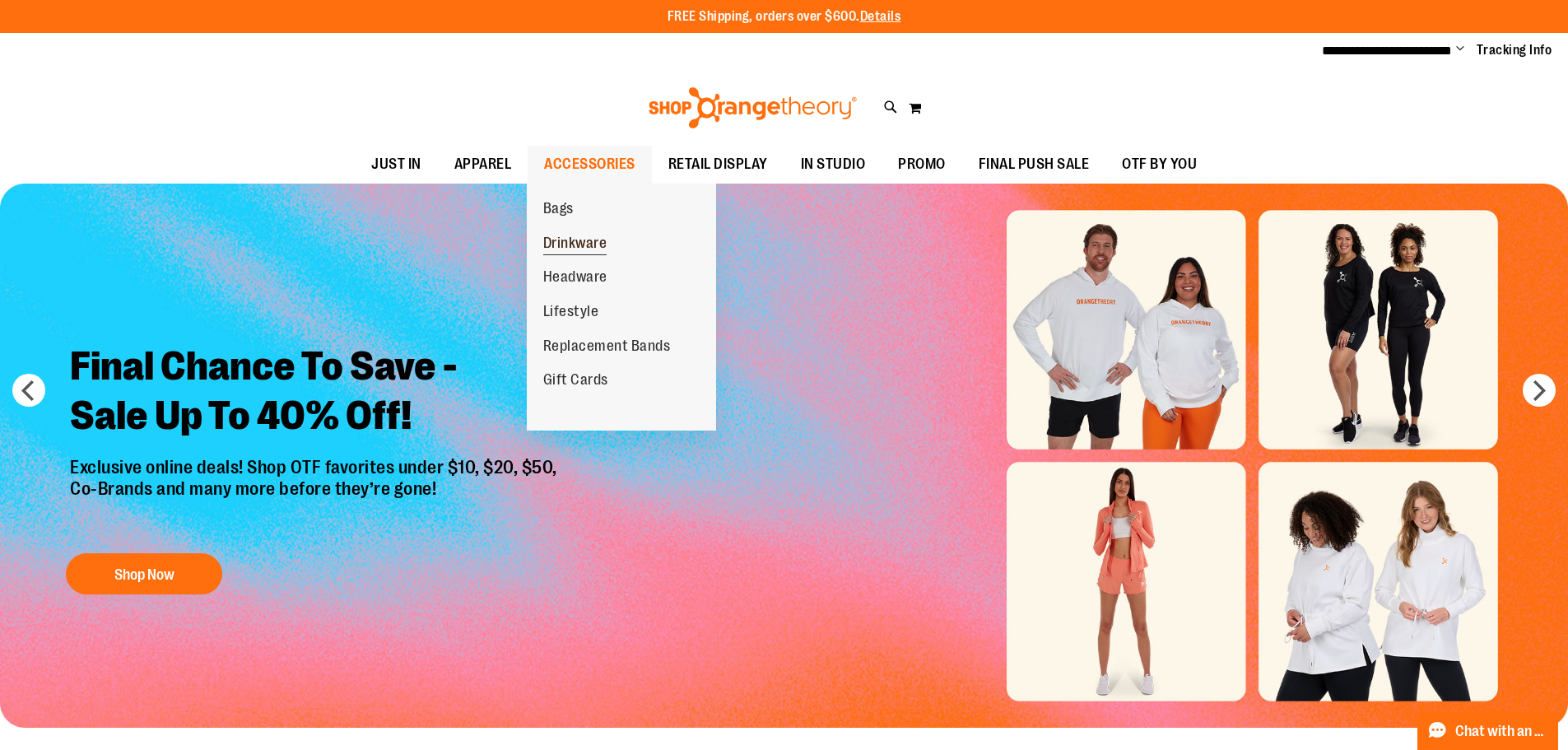
click at [555, 236] on span "Drinkware" at bounding box center [575, 245] width 64 height 21
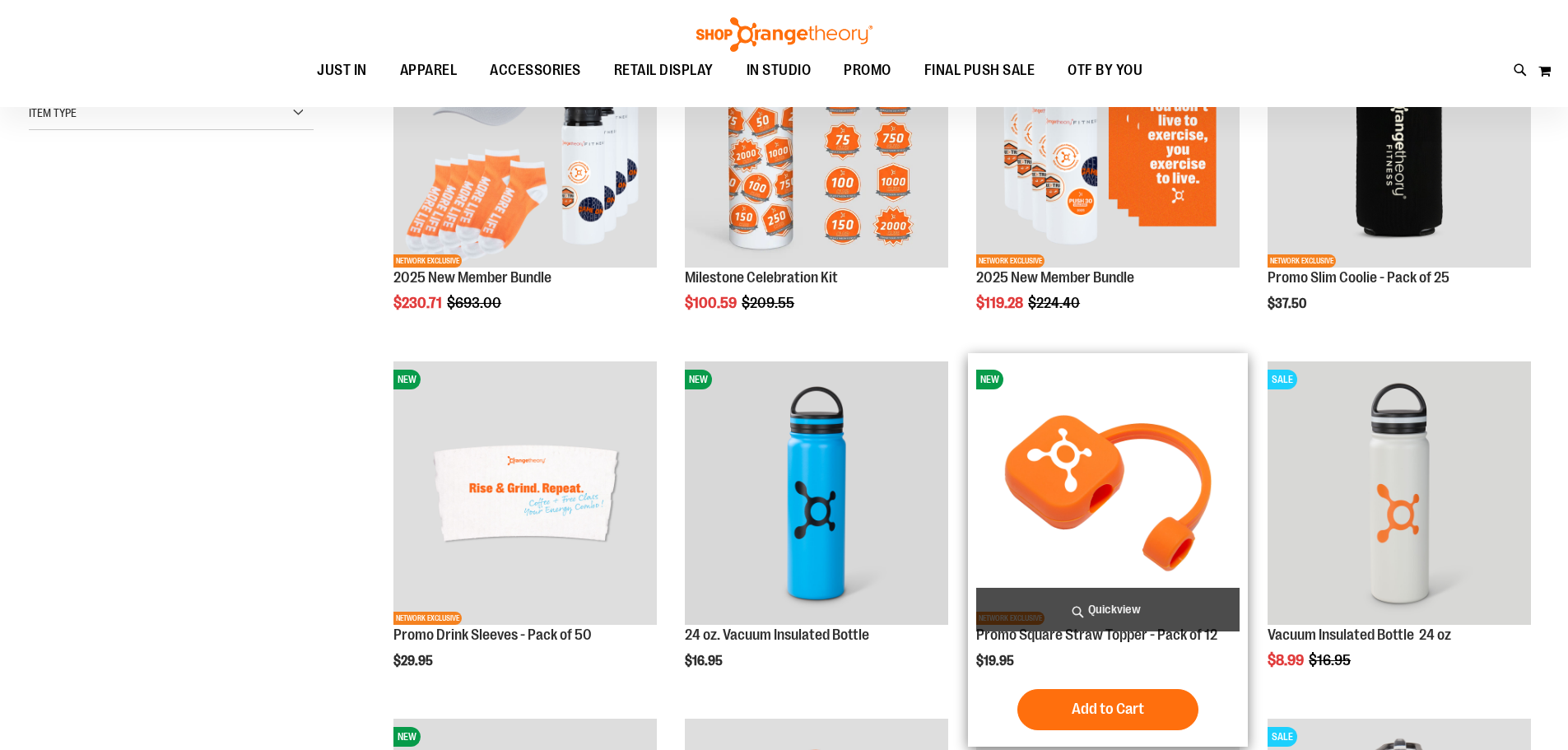
scroll to position [658, 0]
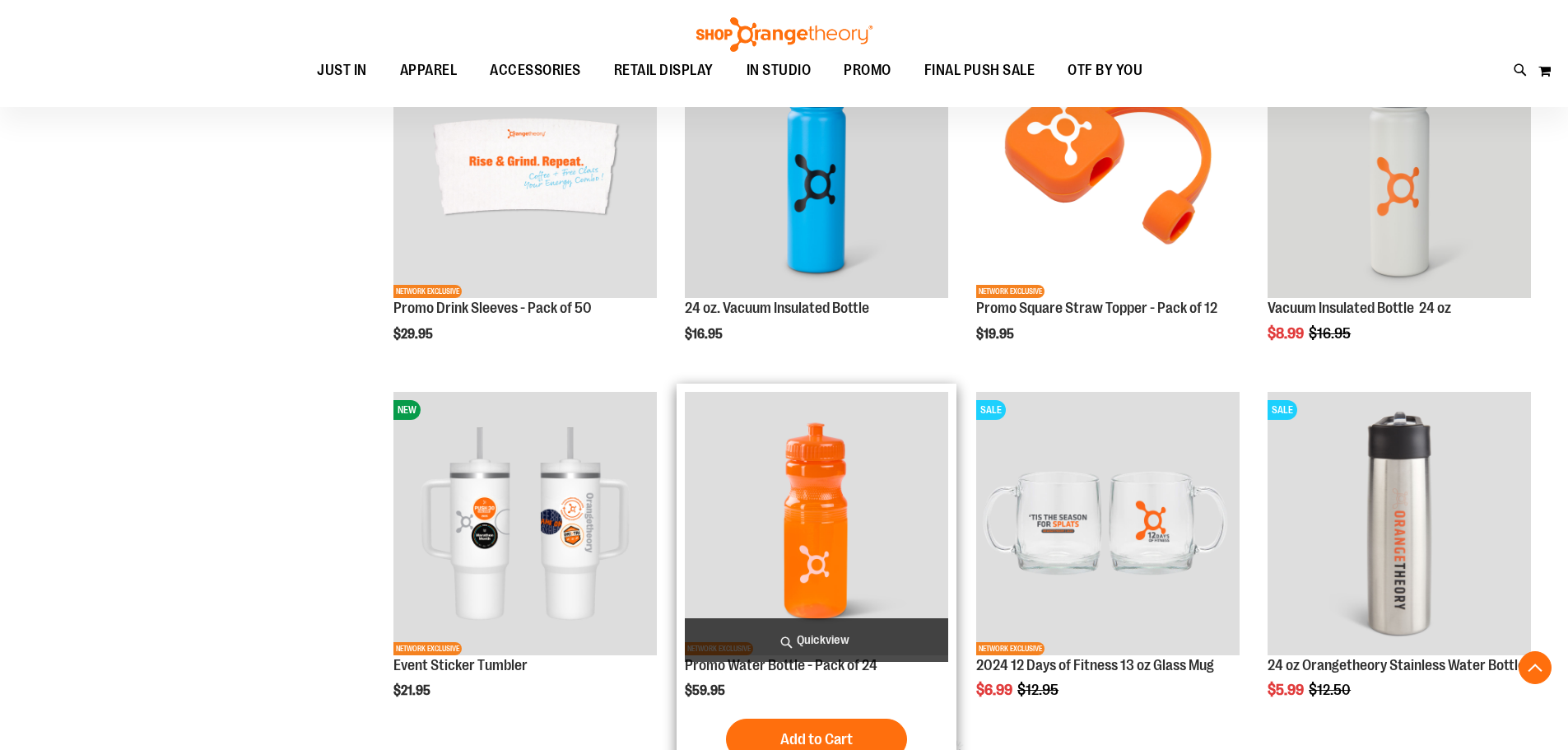
click at [812, 475] on img "product" at bounding box center [816, 524] width 263 height 263
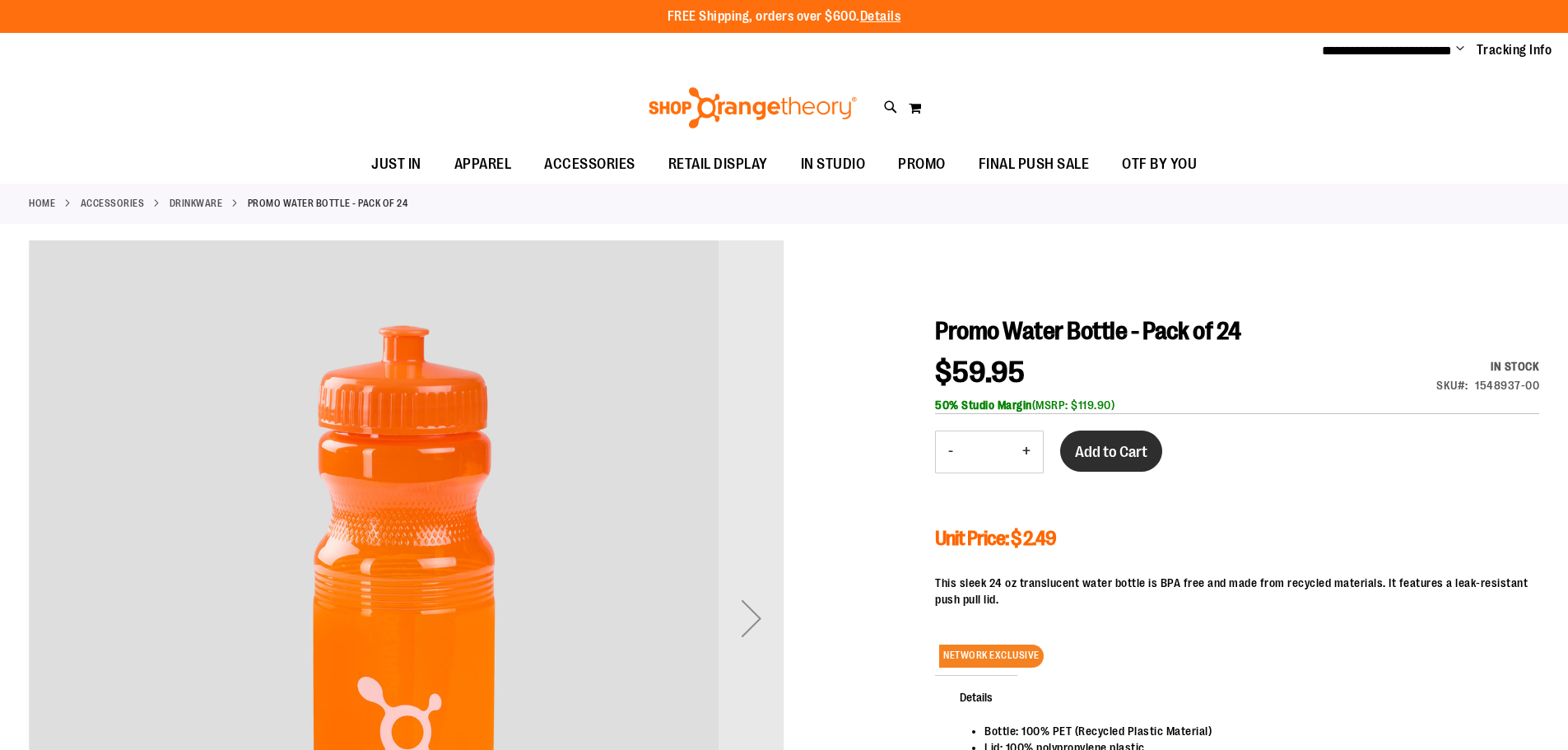
click at [1087, 461] on button "Add to Cart" at bounding box center [1111, 451] width 102 height 41
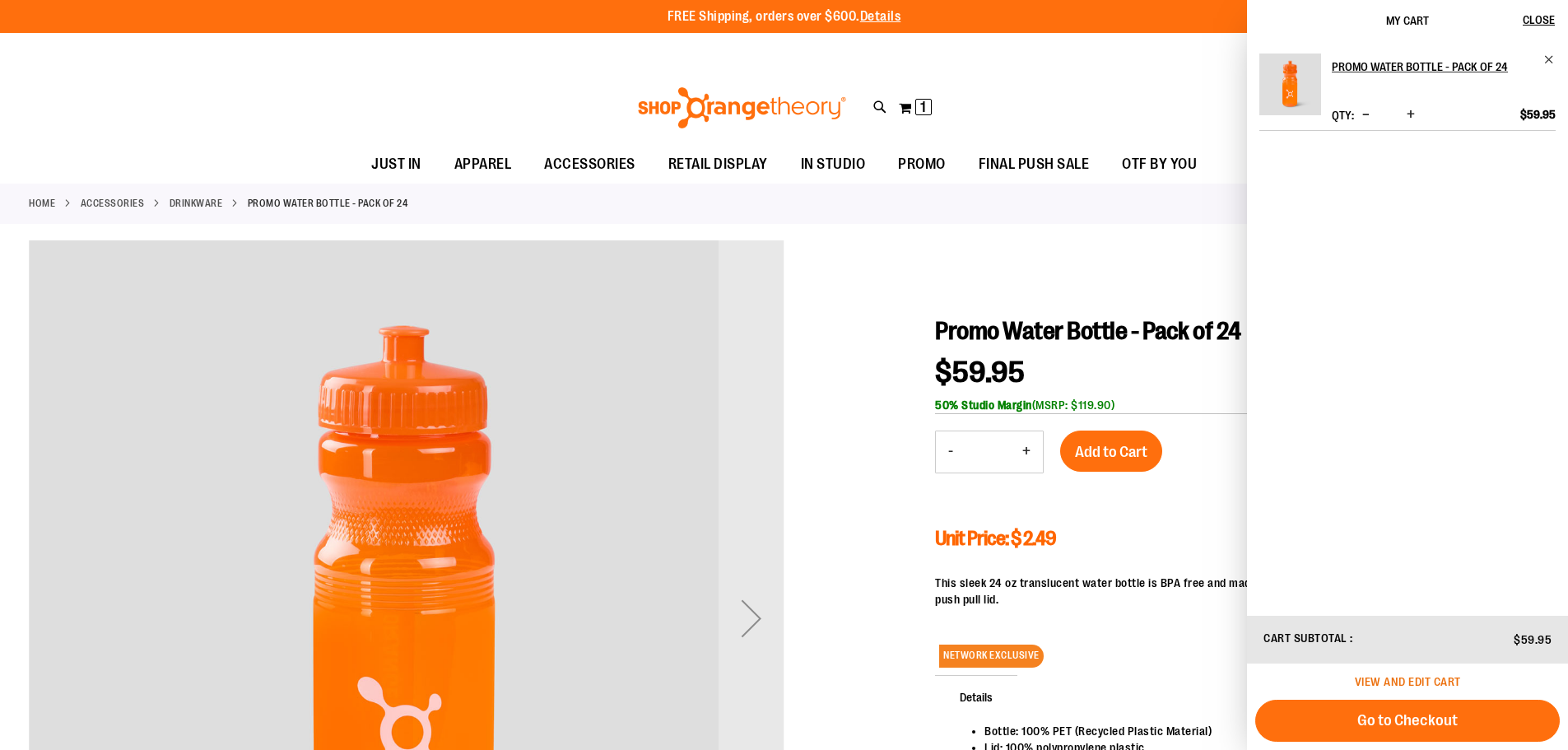
click at [1411, 679] on span "View and edit cart" at bounding box center [1408, 681] width 106 height 13
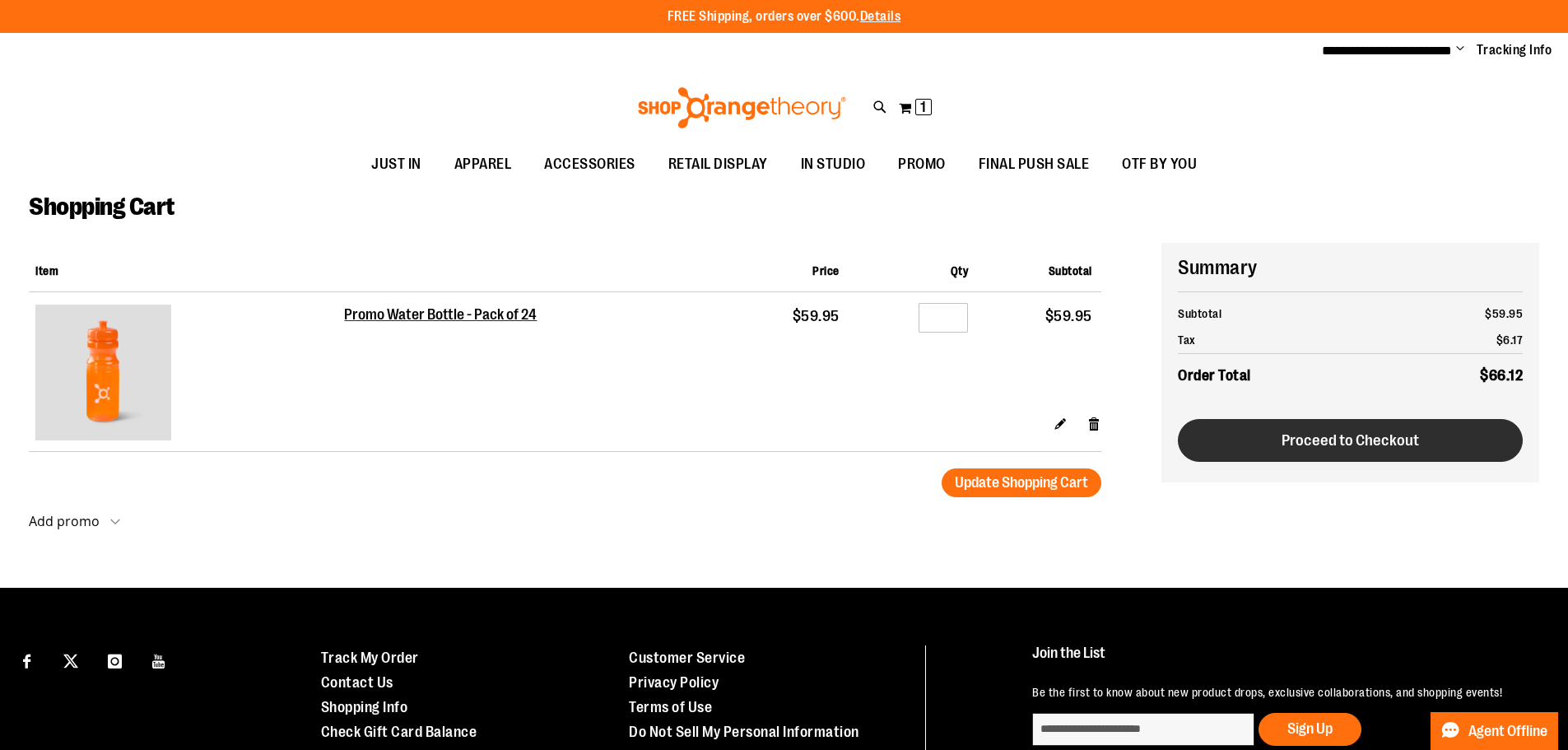
click at [1423, 433] on button "Proceed to Checkout" at bounding box center [1350, 440] width 345 height 43
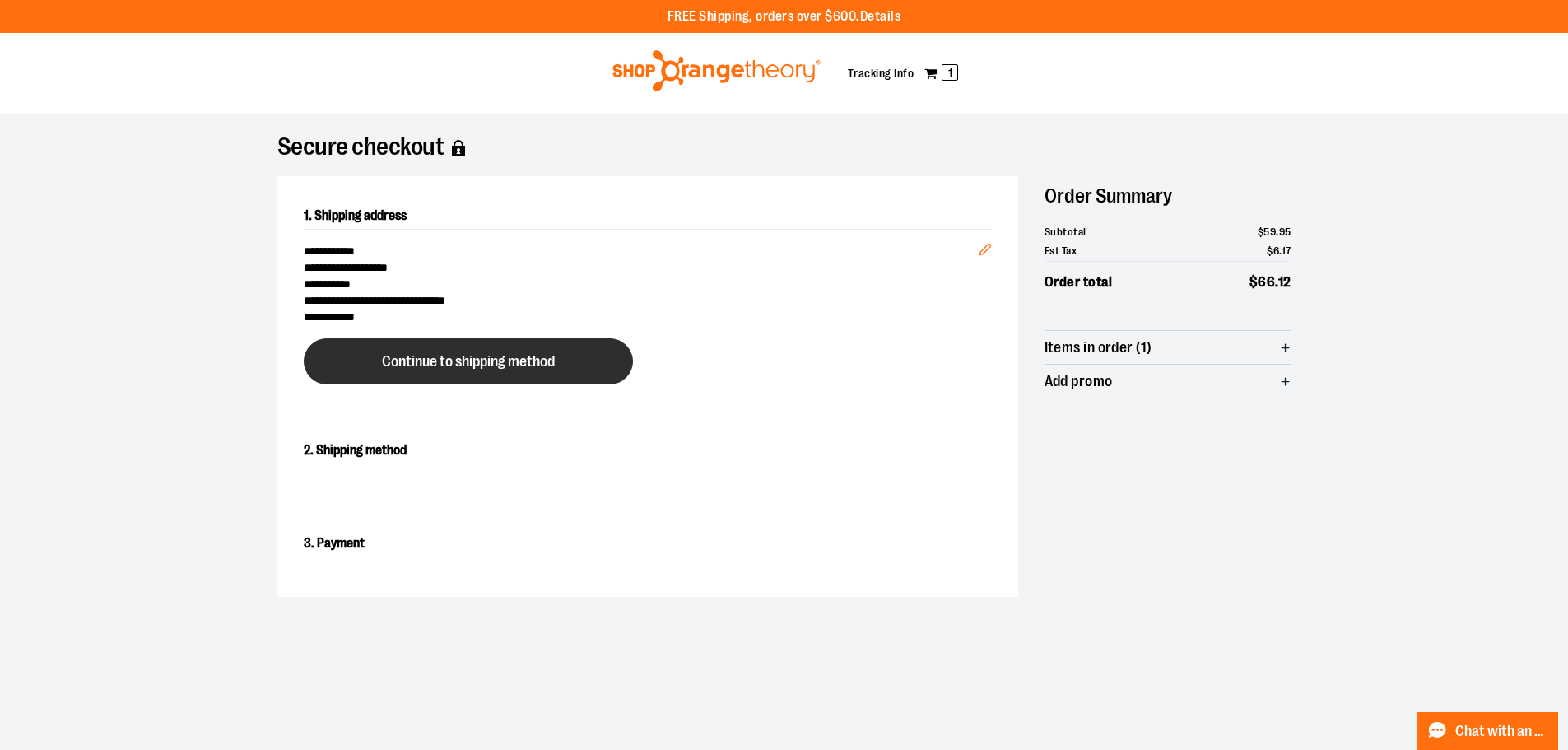
click at [347, 369] on button "Continue to shipping method" at bounding box center [468, 361] width 329 height 46
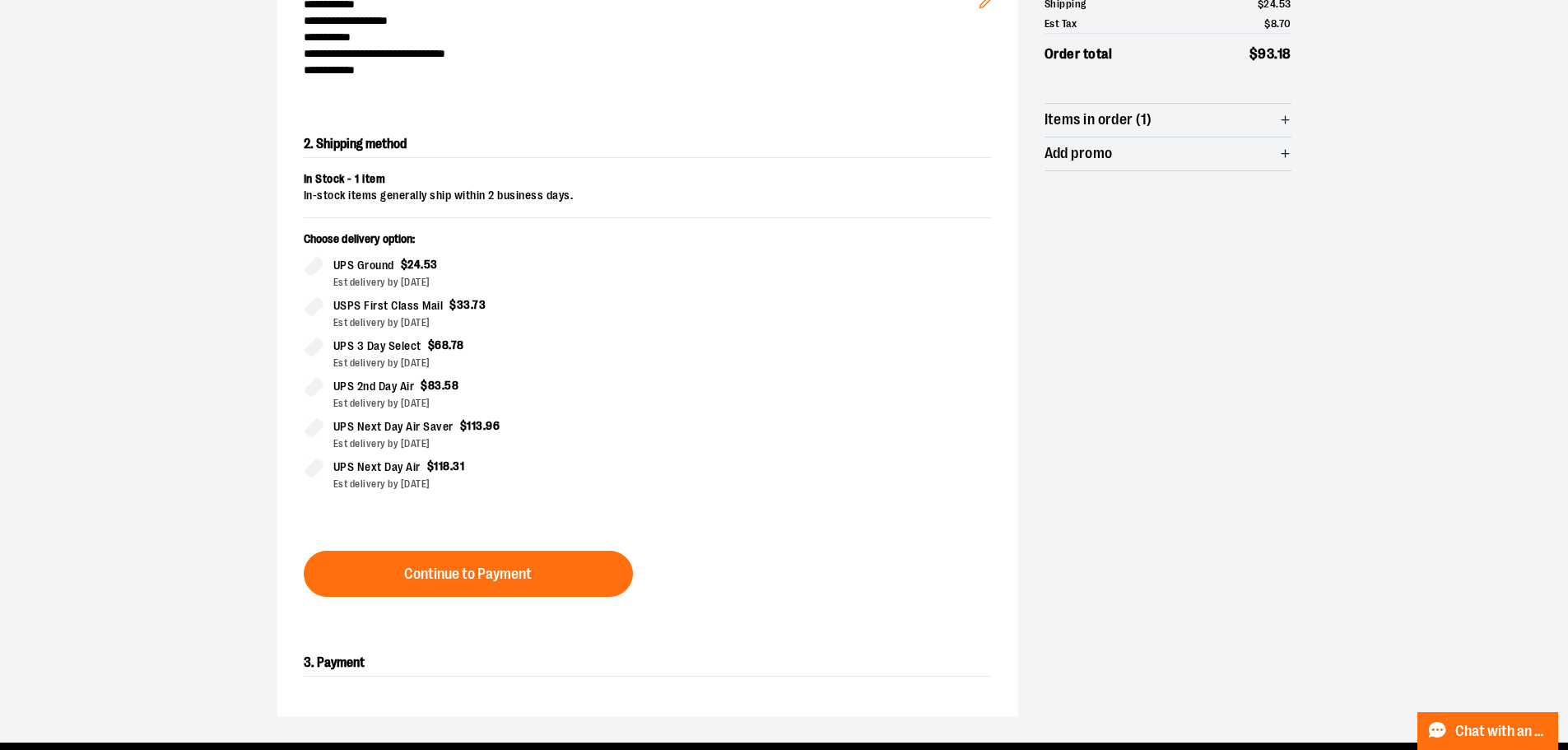
scroll to position [281, 0]
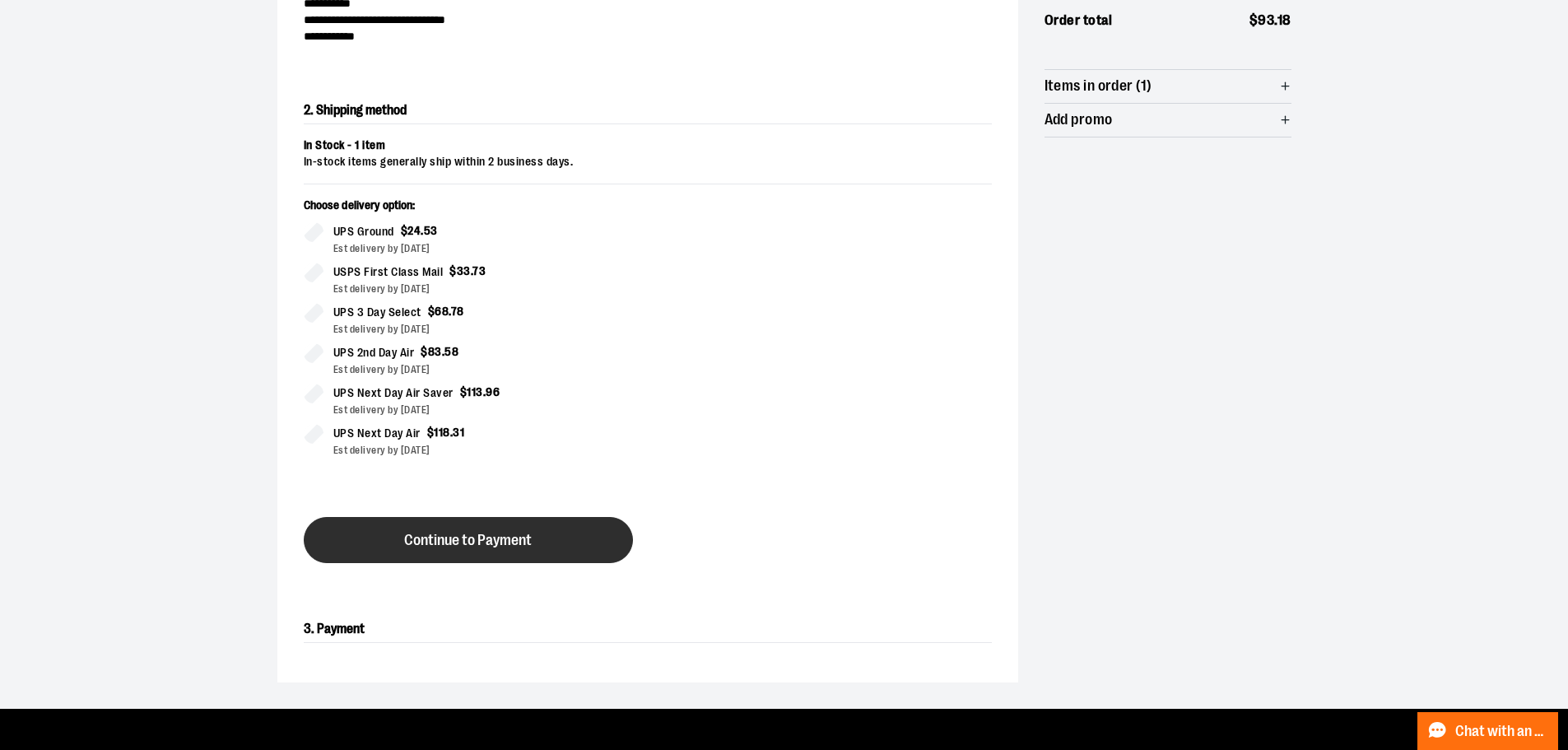
click at [454, 541] on span "Continue to Payment" at bounding box center [468, 541] width 128 height 16
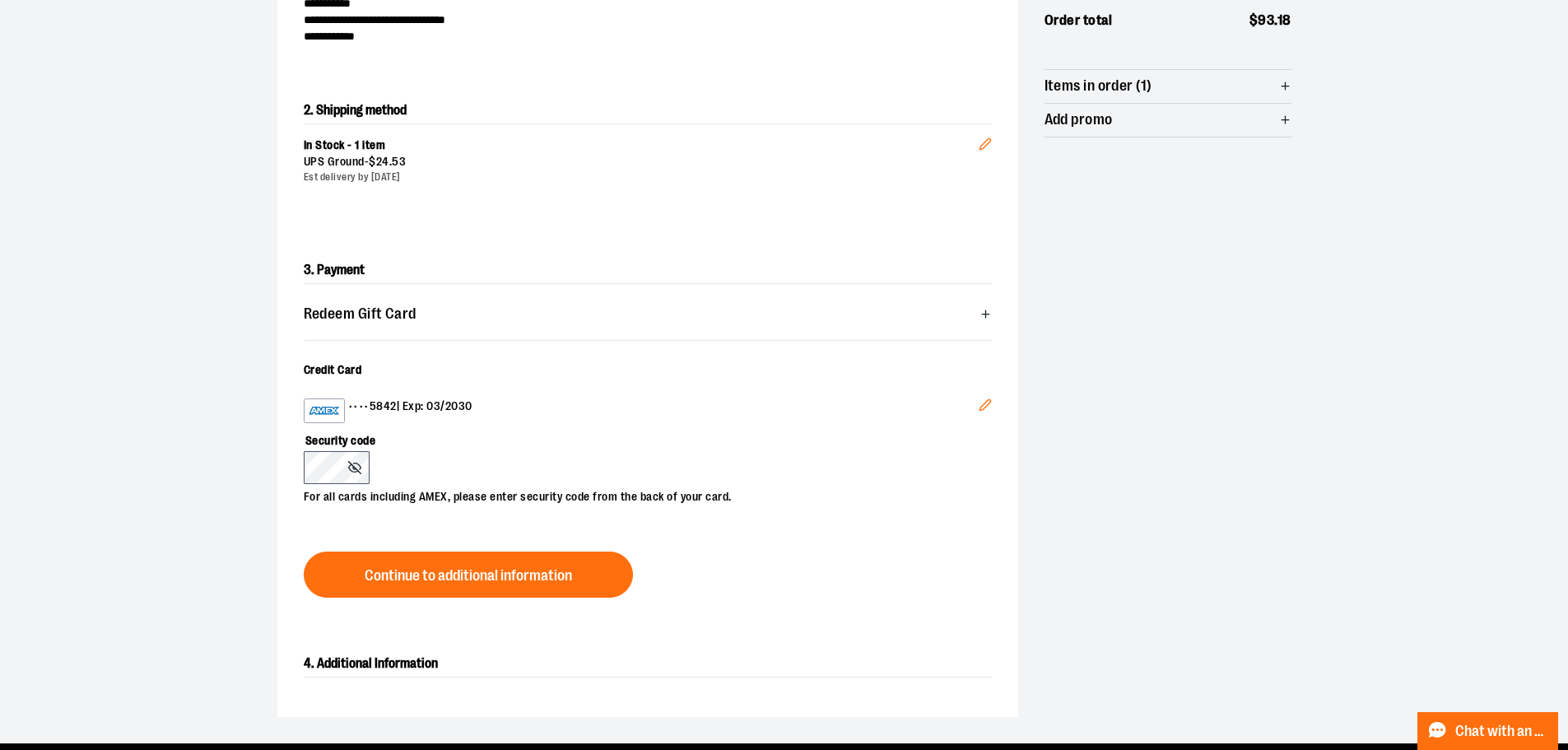
click at [342, 513] on div "•••• 5842 | Exp: 03/2030 Edit Security code For all cards including AMEX, pleas…" at bounding box center [647, 451] width 688 height 146
click at [404, 583] on button "Continue to additional information" at bounding box center [468, 574] width 329 height 46
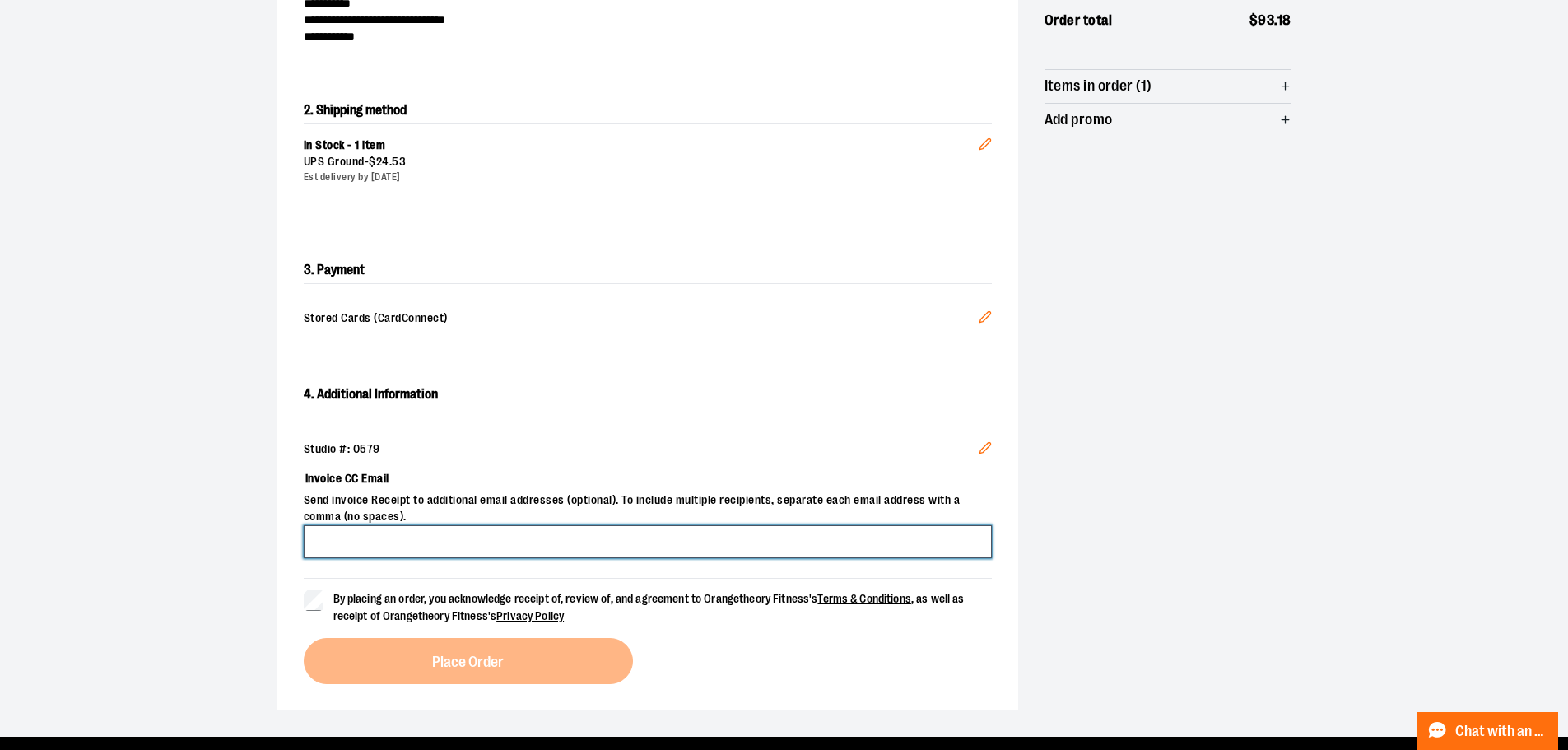
click at [433, 533] on input "Invoice CC Email" at bounding box center [647, 542] width 688 height 33
type input "**********"
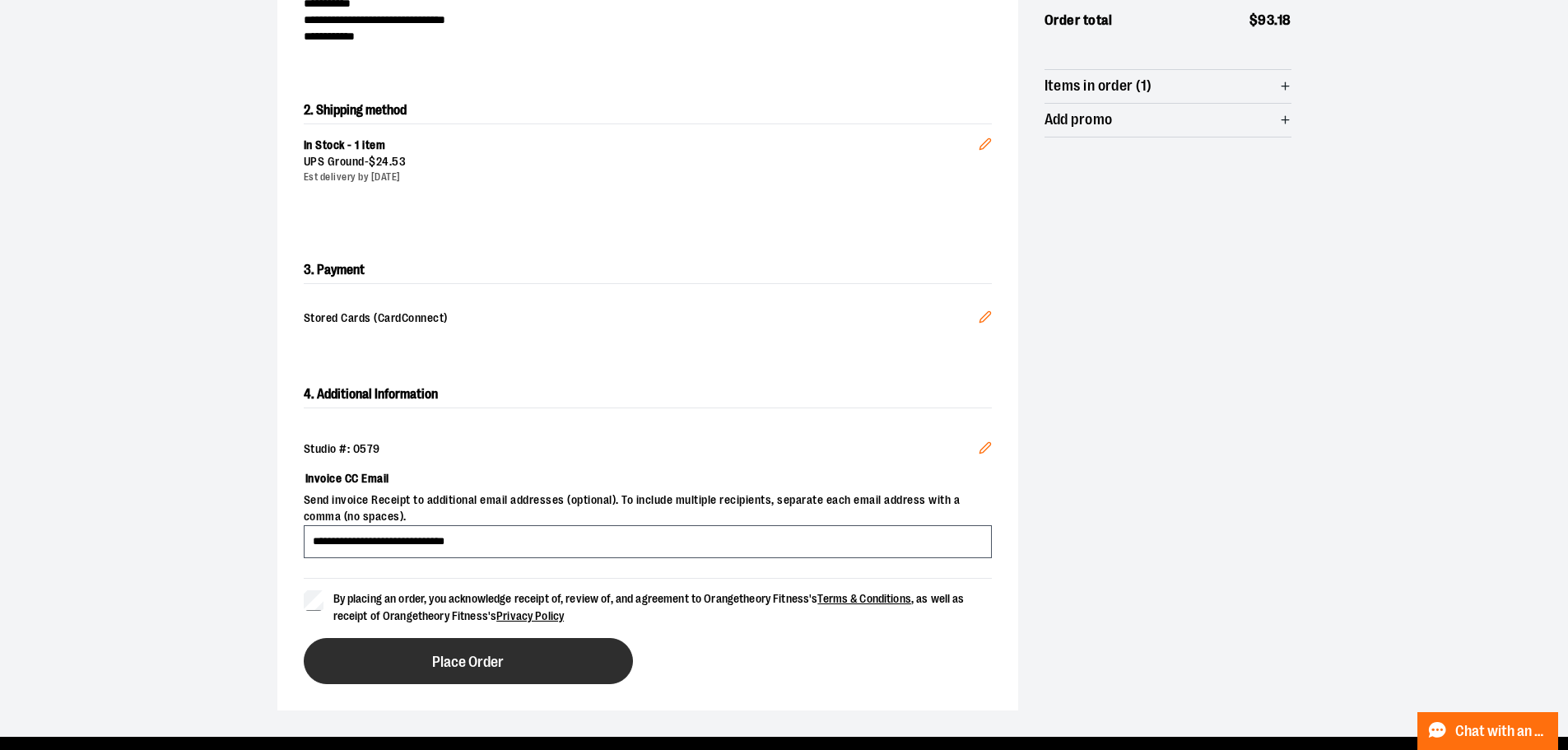
click at [377, 655] on button "Place Order" at bounding box center [468, 661] width 329 height 46
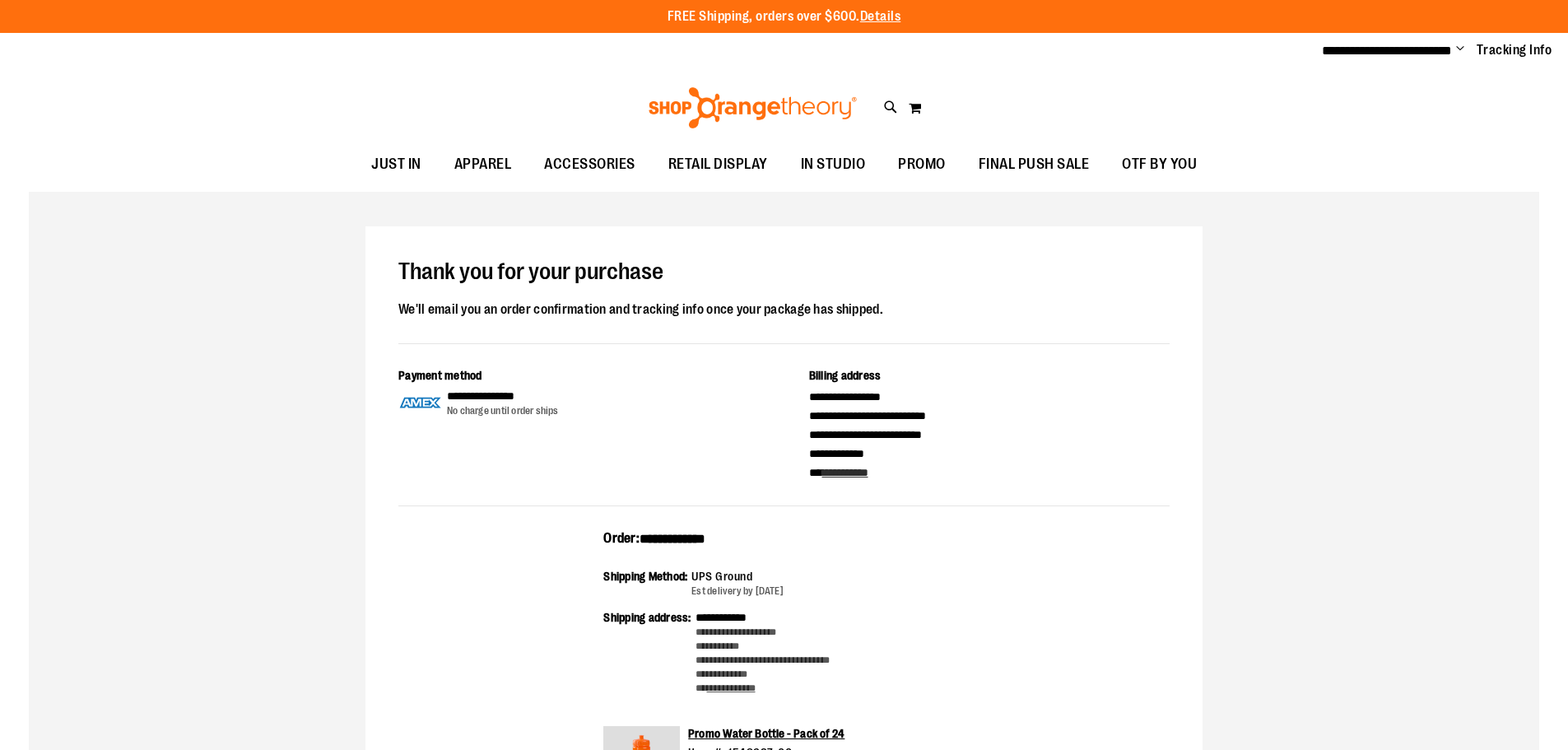
click at [673, 537] on span "**********" at bounding box center [672, 539] width 66 height 13
copy span "**********"
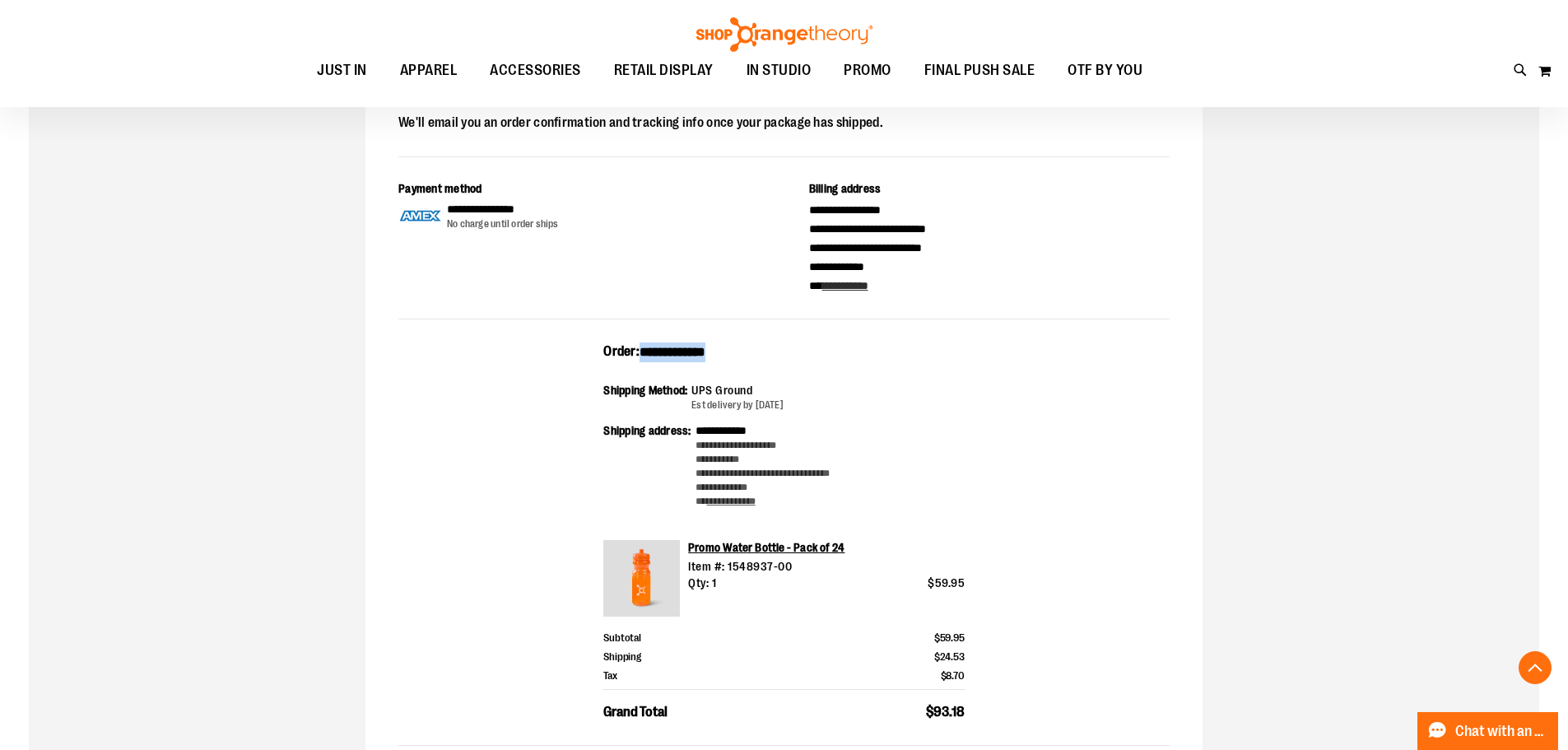
scroll to position [328, 0]
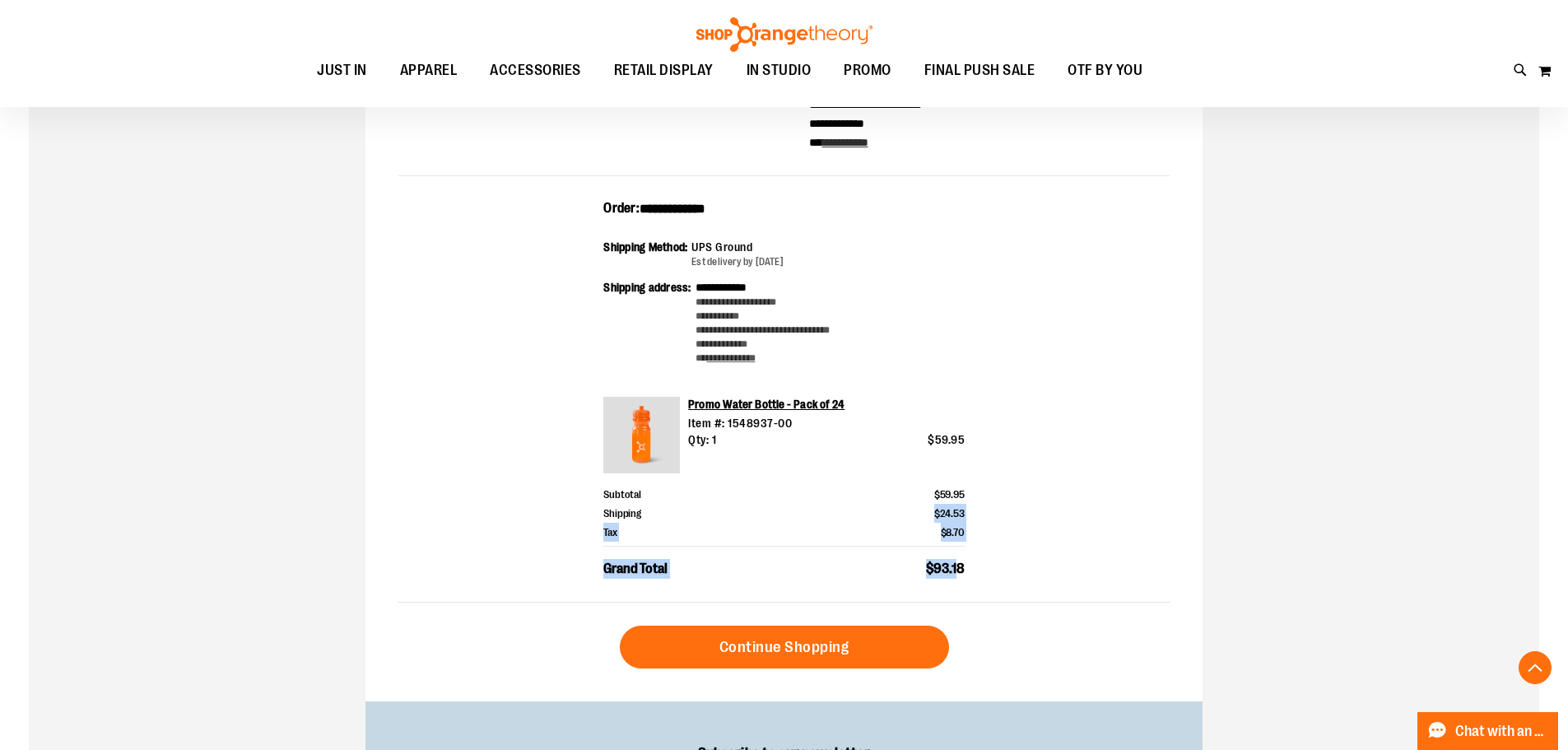
drag, startPoint x: 958, startPoint y: 564, endPoint x: 785, endPoint y: 516, distance: 179.5
click at [785, 516] on div "Subtotal $59.95 Shipping $24.53 Tax $8.70 Grand Total $93.18" at bounding box center [784, 531] width 362 height 93
click at [1131, 569] on div "**********" at bounding box center [783, 401] width 771 height 403
drag, startPoint x: 882, startPoint y: 565, endPoint x: 597, endPoint y: 212, distance: 453.7
click at [597, 212] on div "**********" at bounding box center [783, 401] width 771 height 403
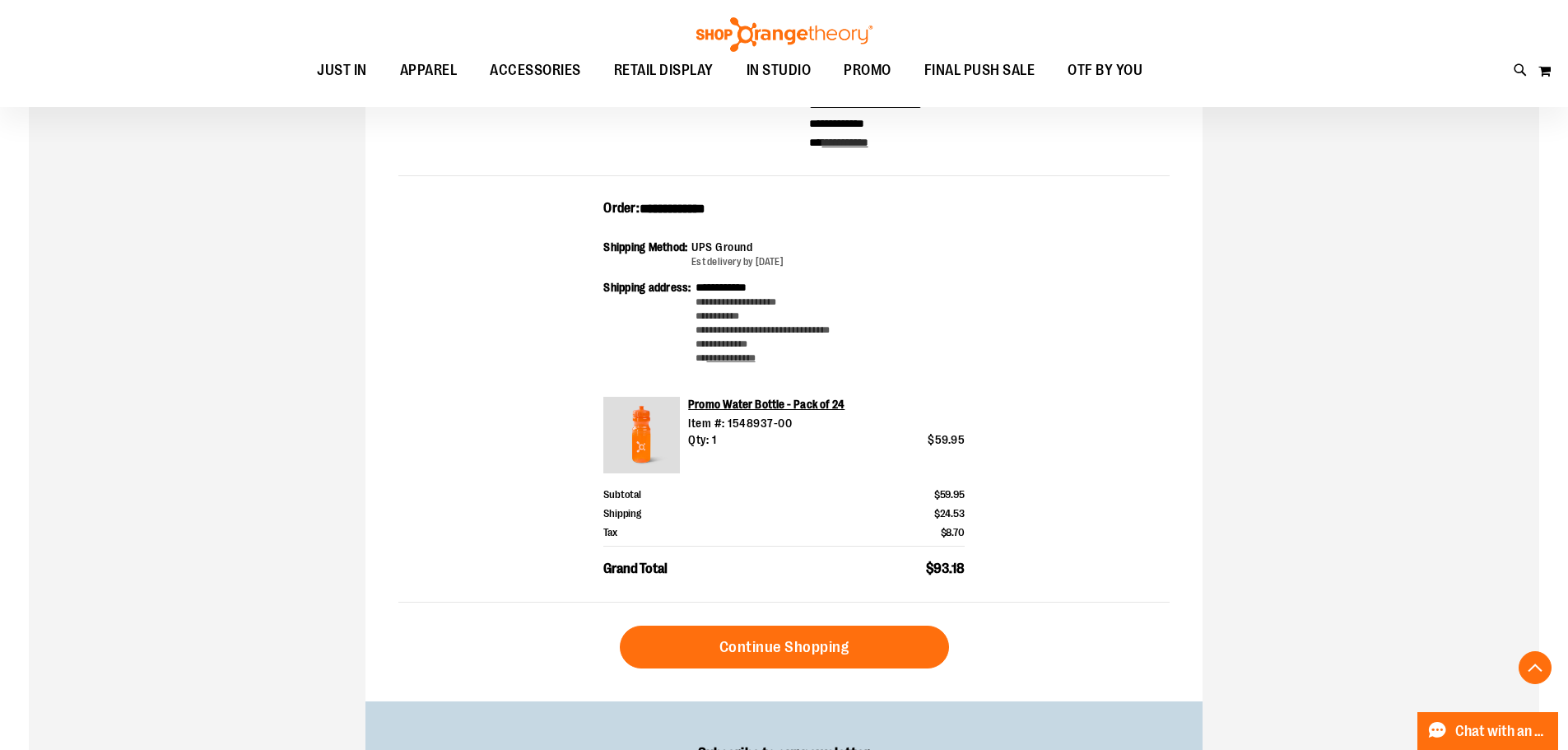
click at [1322, 202] on div "**********" at bounding box center [783, 375] width 1510 height 1027
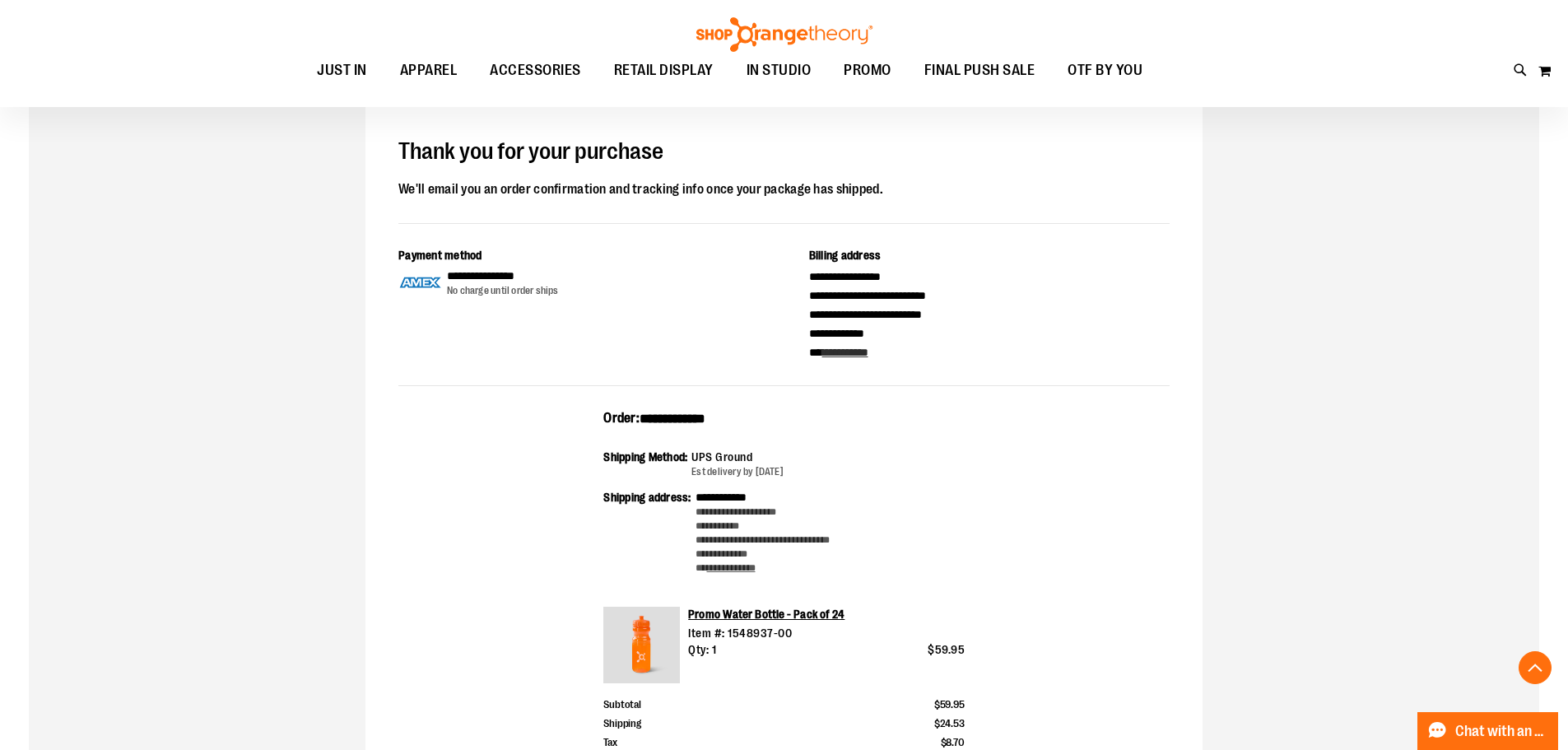
scroll to position [0, 0]
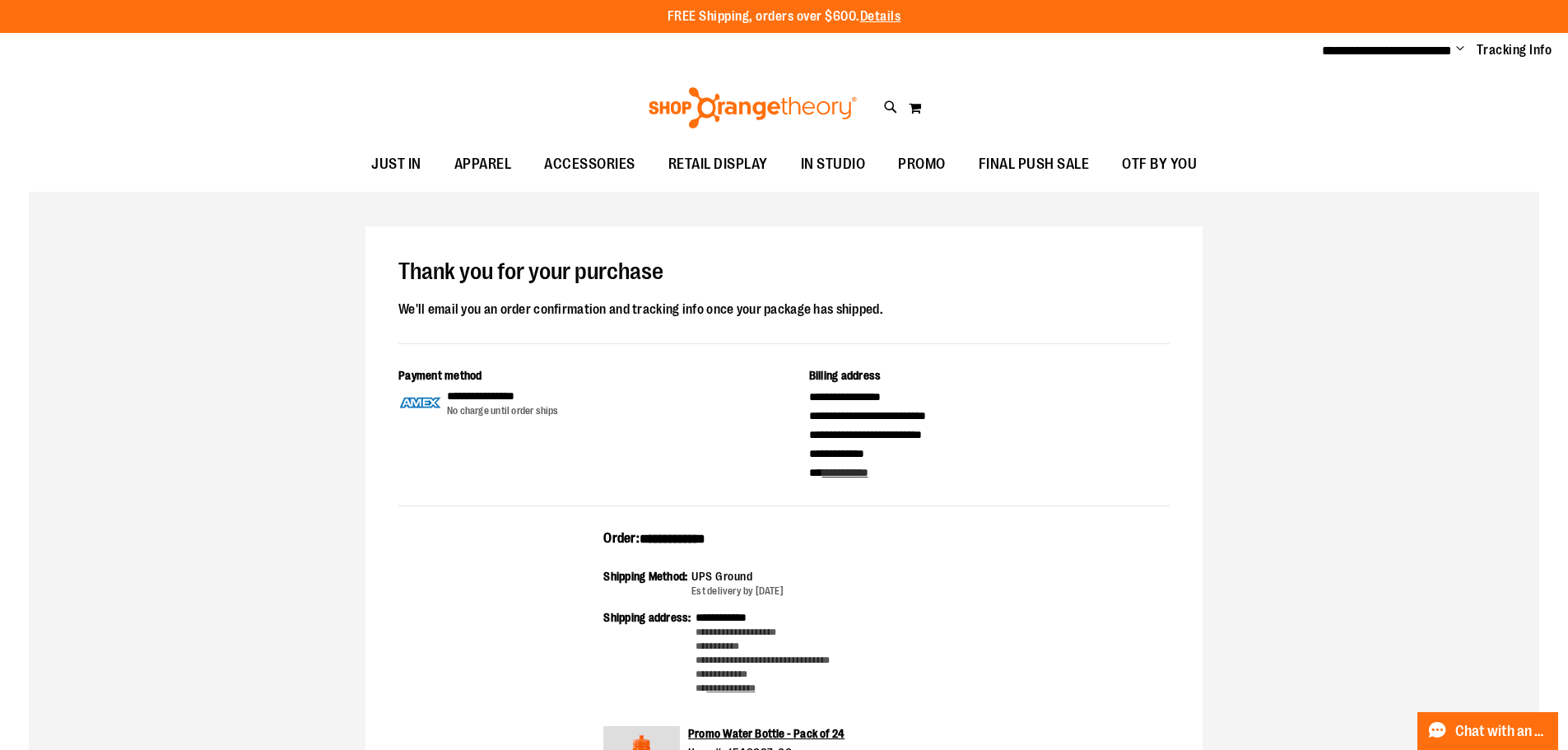
click at [1461, 43] on span "Change" at bounding box center [1460, 50] width 8 height 16
click at [1371, 116] on link "Sign Out" at bounding box center [1401, 111] width 144 height 31
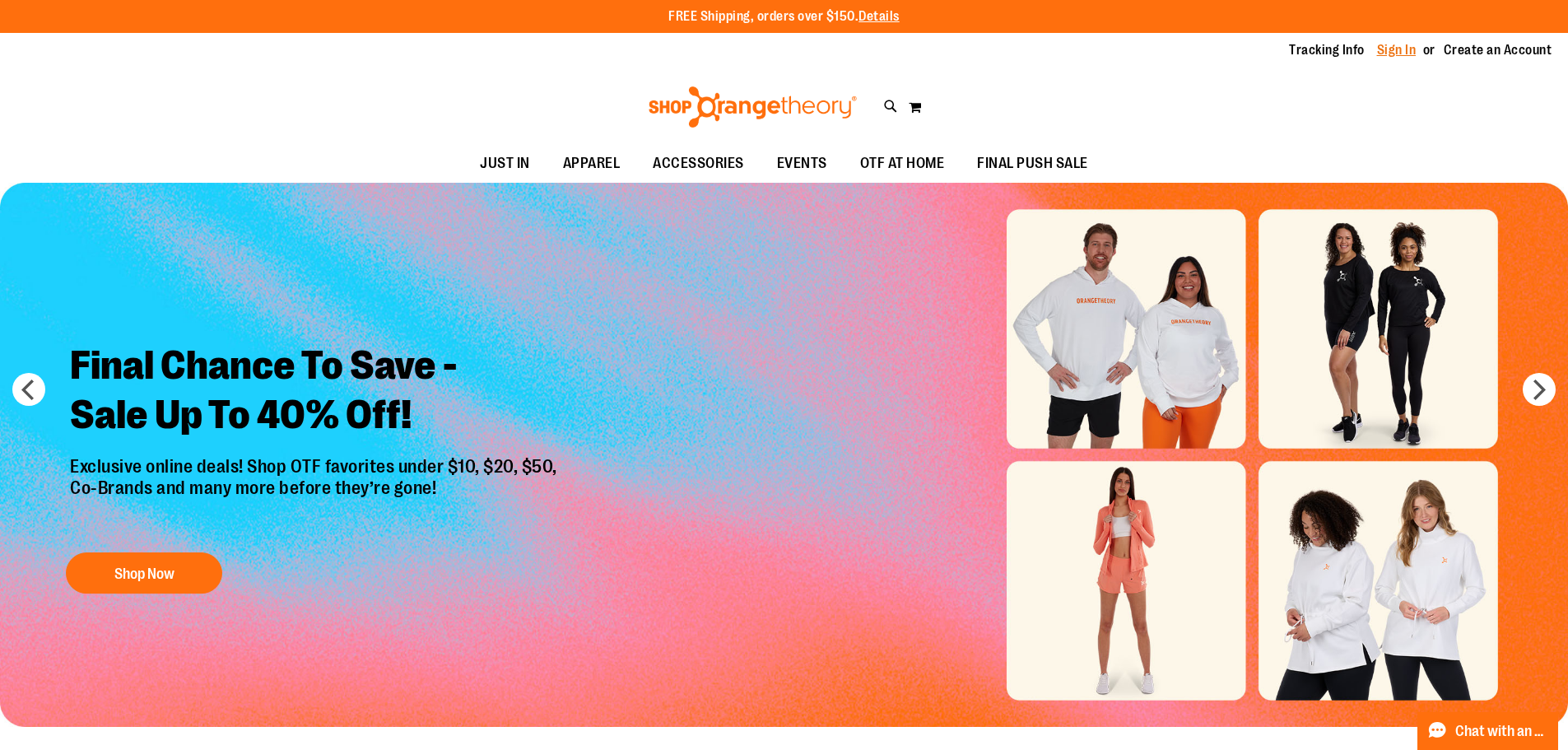
click at [1401, 43] on link "Sign In" at bounding box center [1396, 50] width 39 height 18
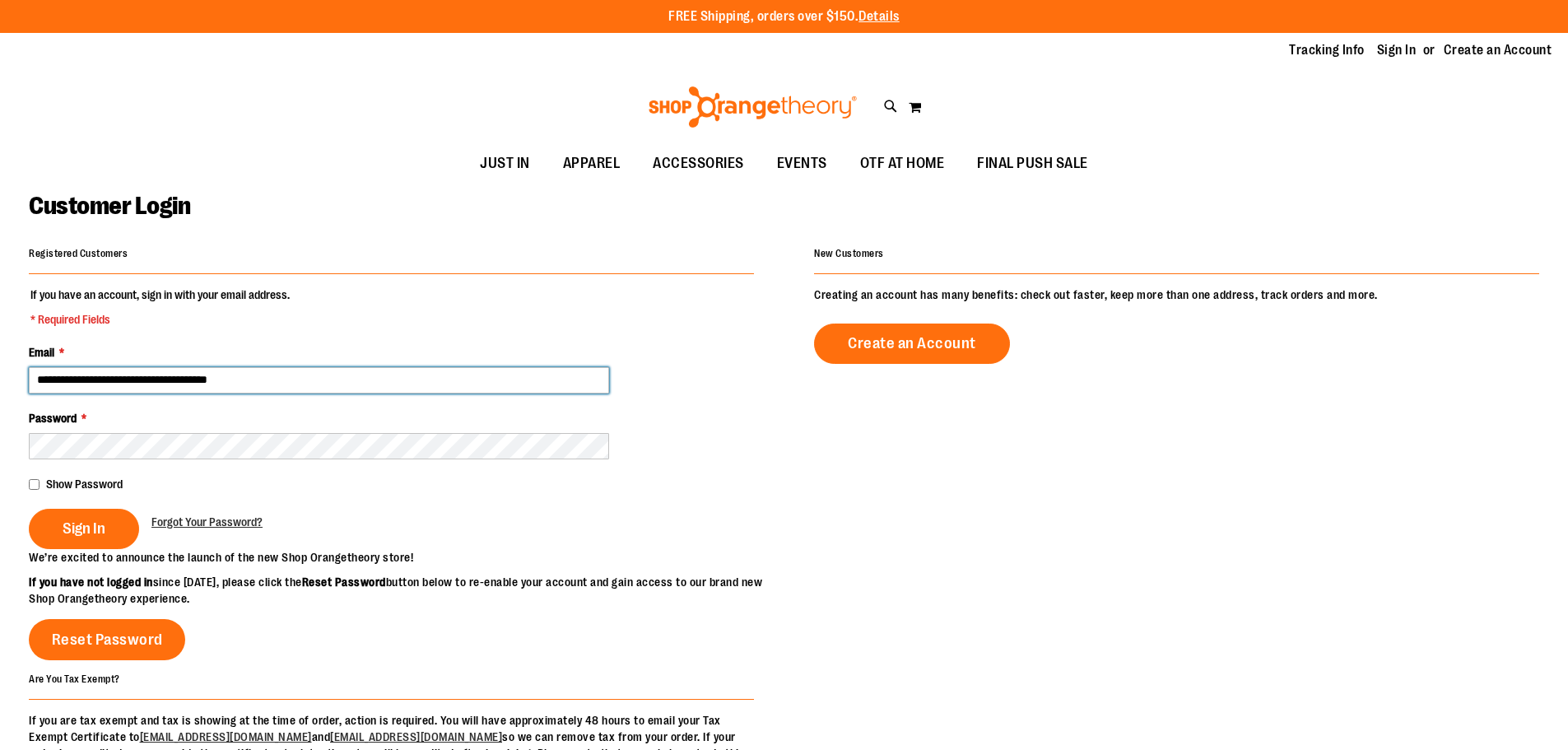
click at [108, 375] on input "**********" at bounding box center [318, 380] width 581 height 27
type input "**********"
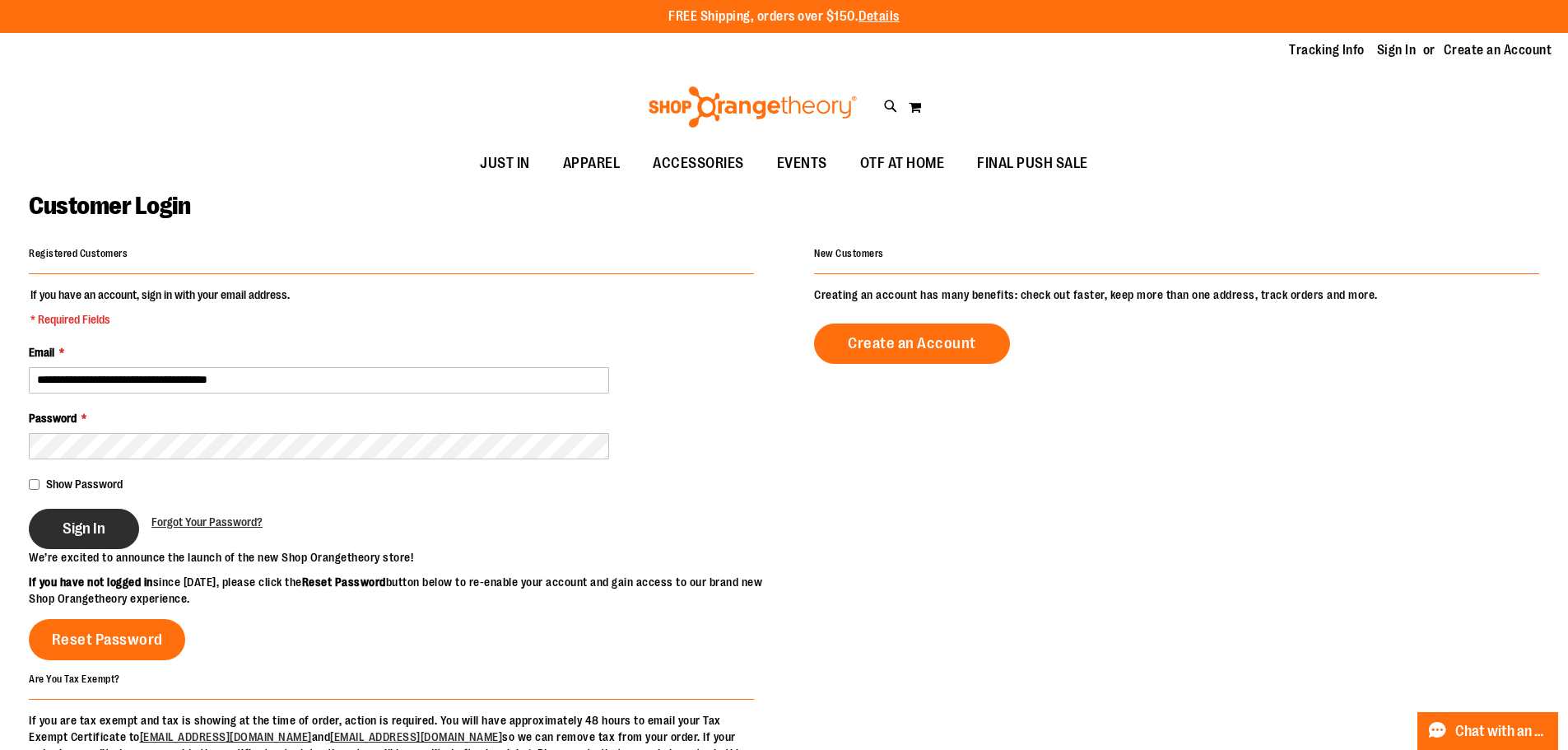
click at [49, 525] on button "Sign In" at bounding box center [84, 529] width 110 height 40
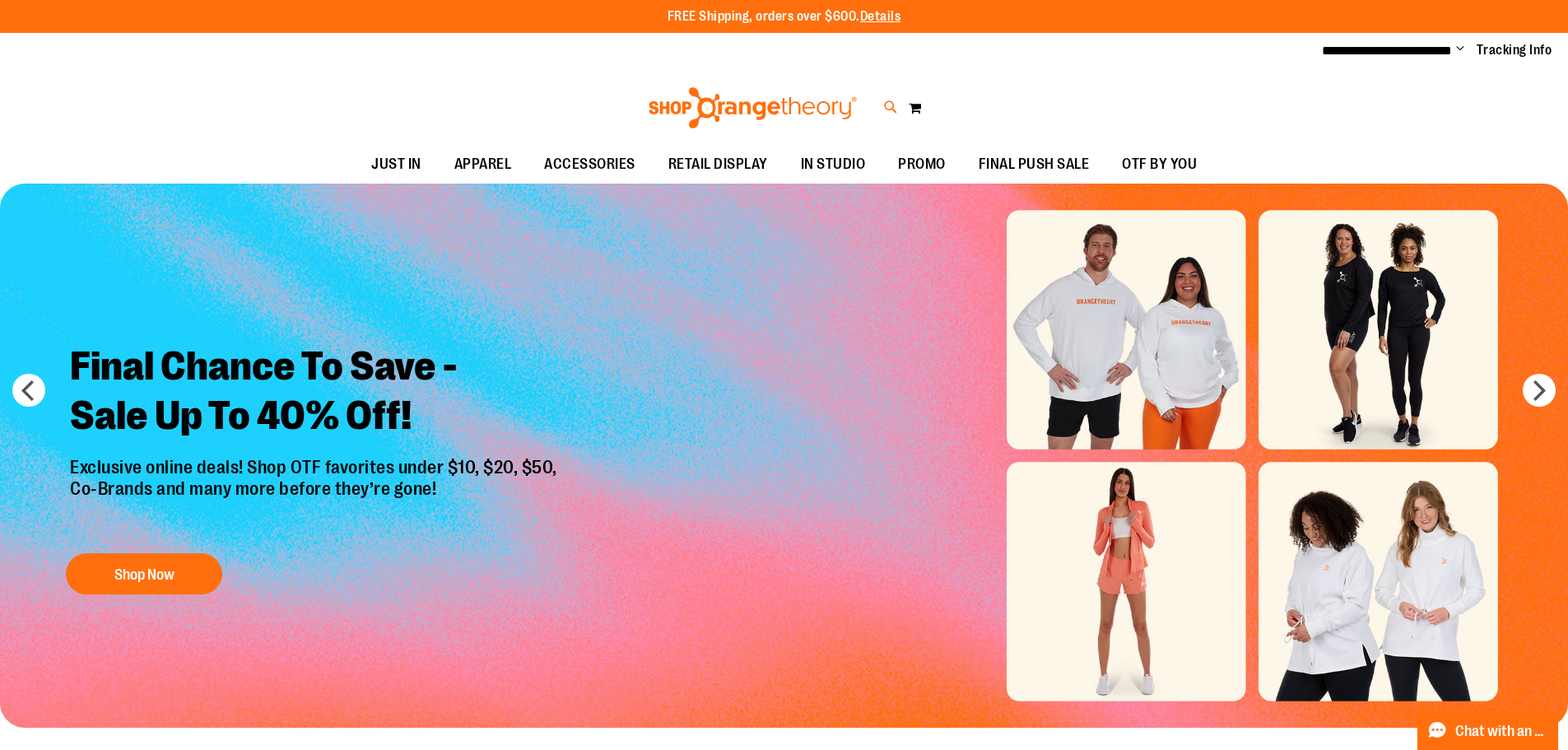
click at [885, 104] on icon at bounding box center [891, 107] width 14 height 19
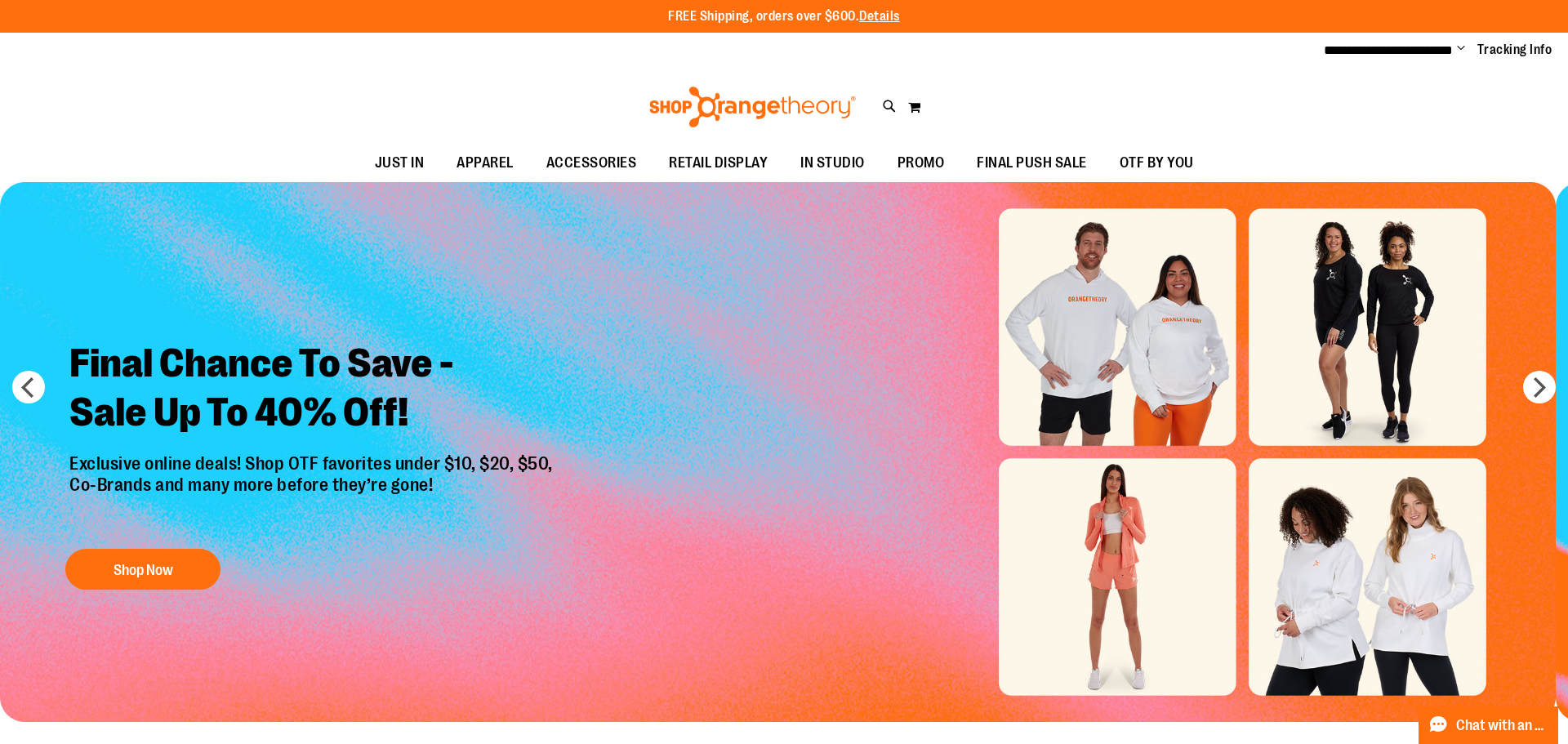
click at [526, 235] on span "$4.00" at bounding box center [437, 241] width 333 height 17
type input "**********"
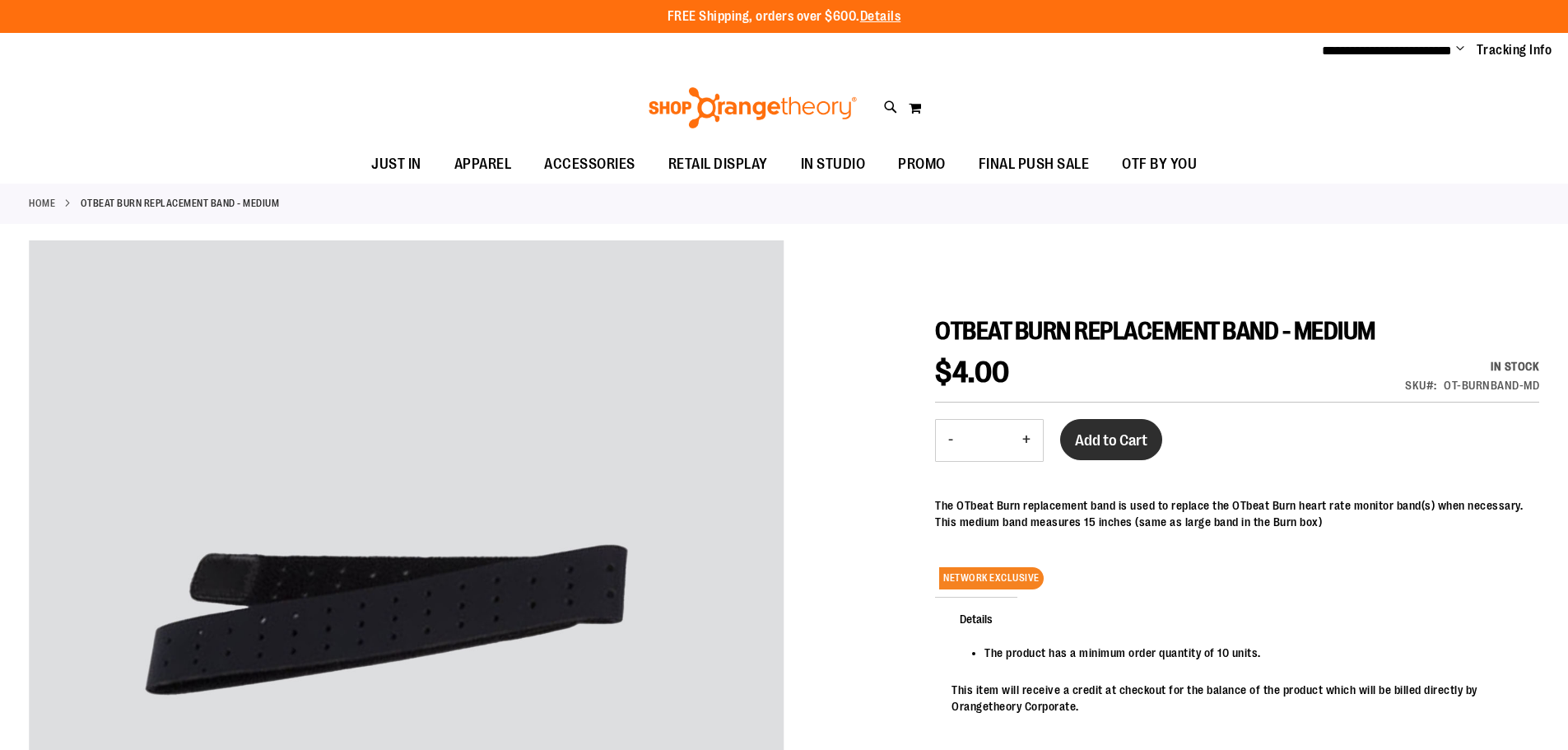
click at [1117, 438] on span "Add to Cart" at bounding box center [1111, 440] width 73 height 18
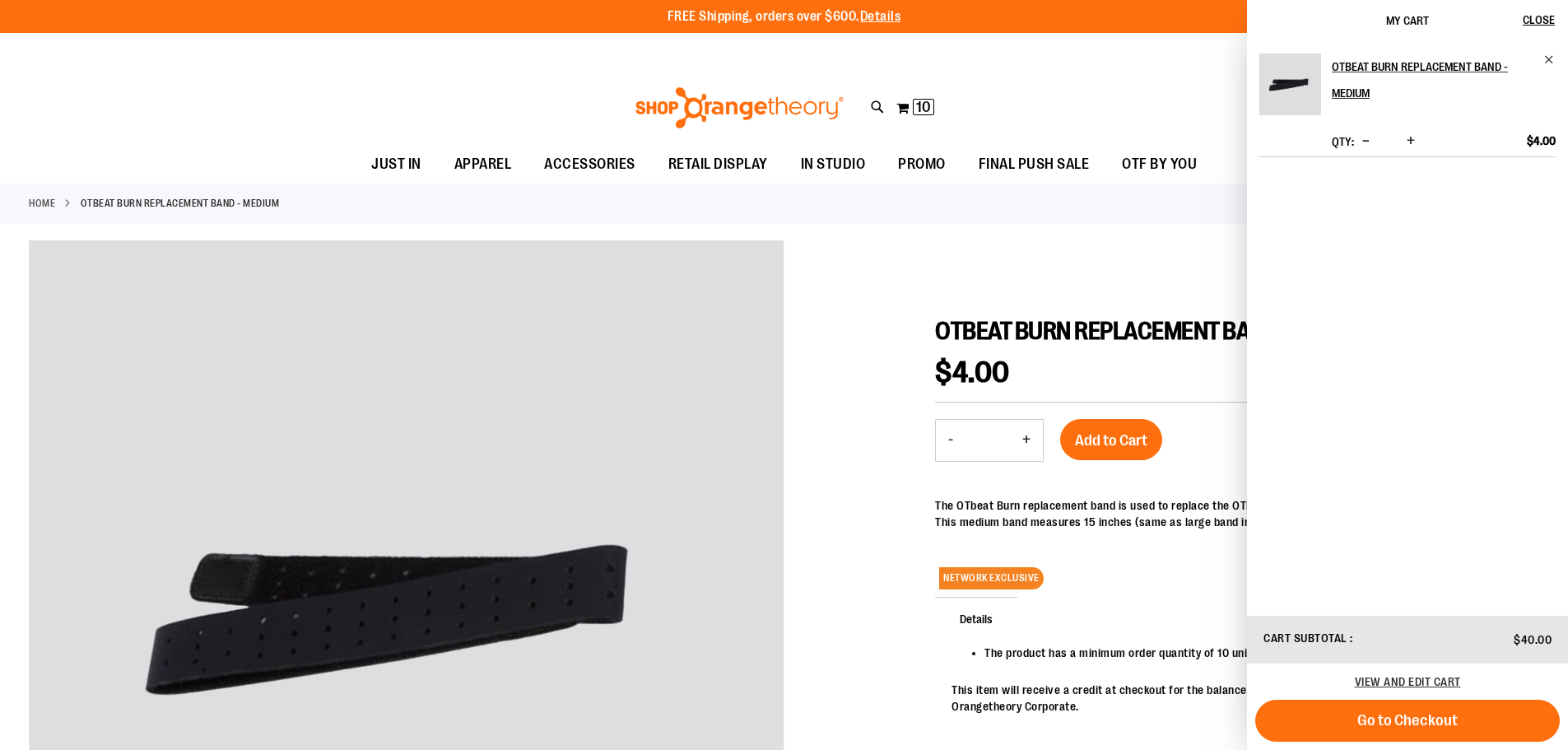
click at [1057, 272] on div at bounding box center [783, 629] width 1510 height 777
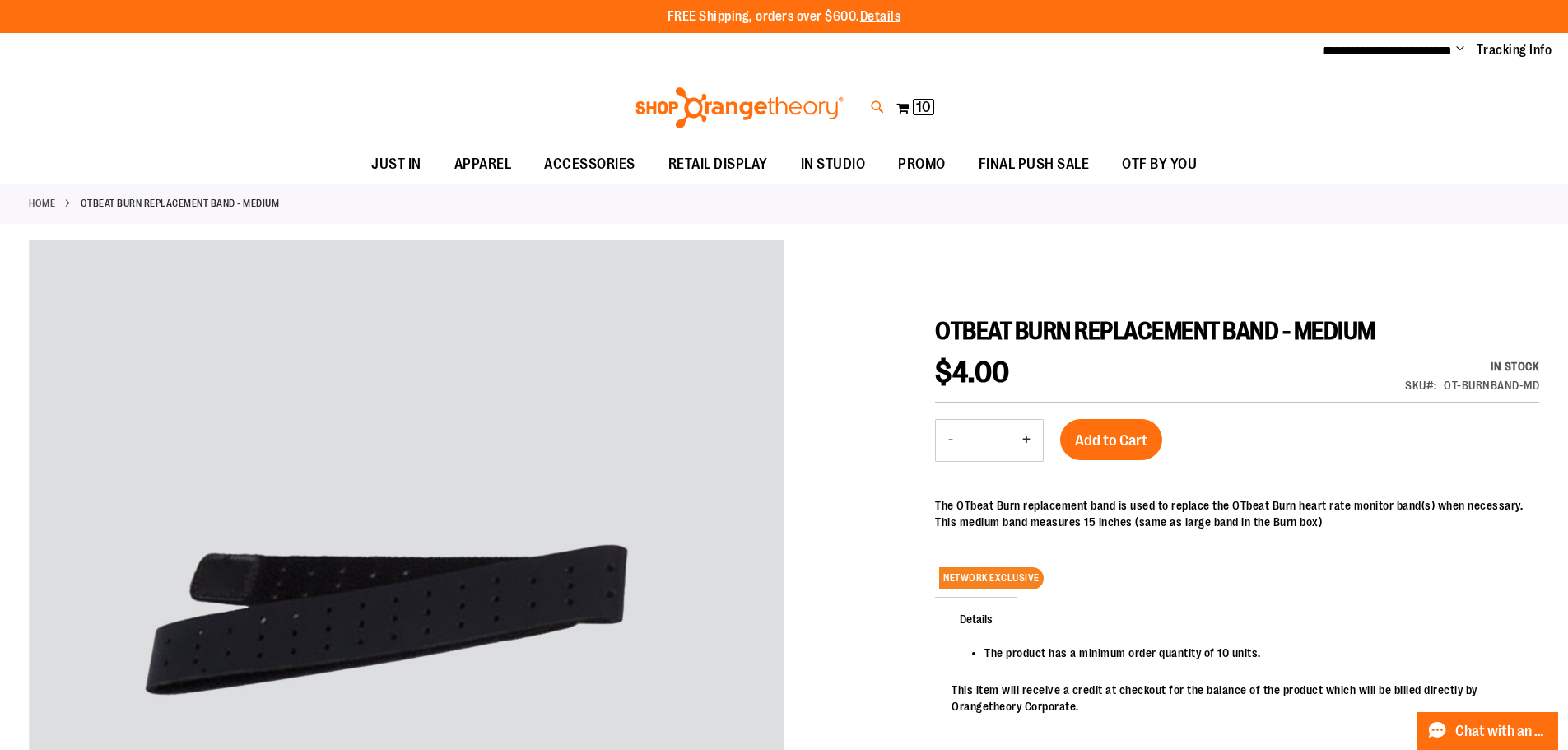
click at [874, 108] on icon at bounding box center [877, 107] width 14 height 19
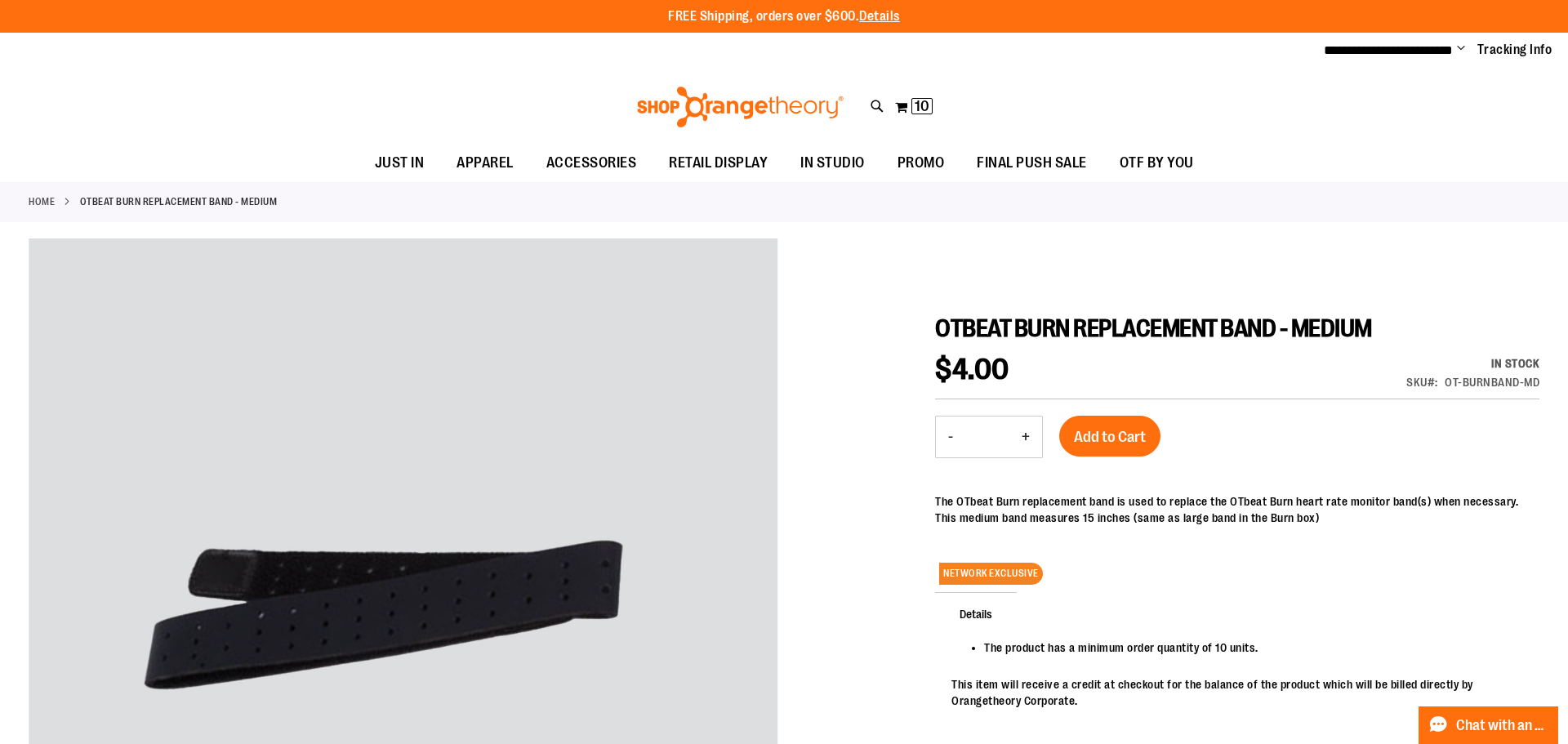
paste input "**********"
type input "*******"
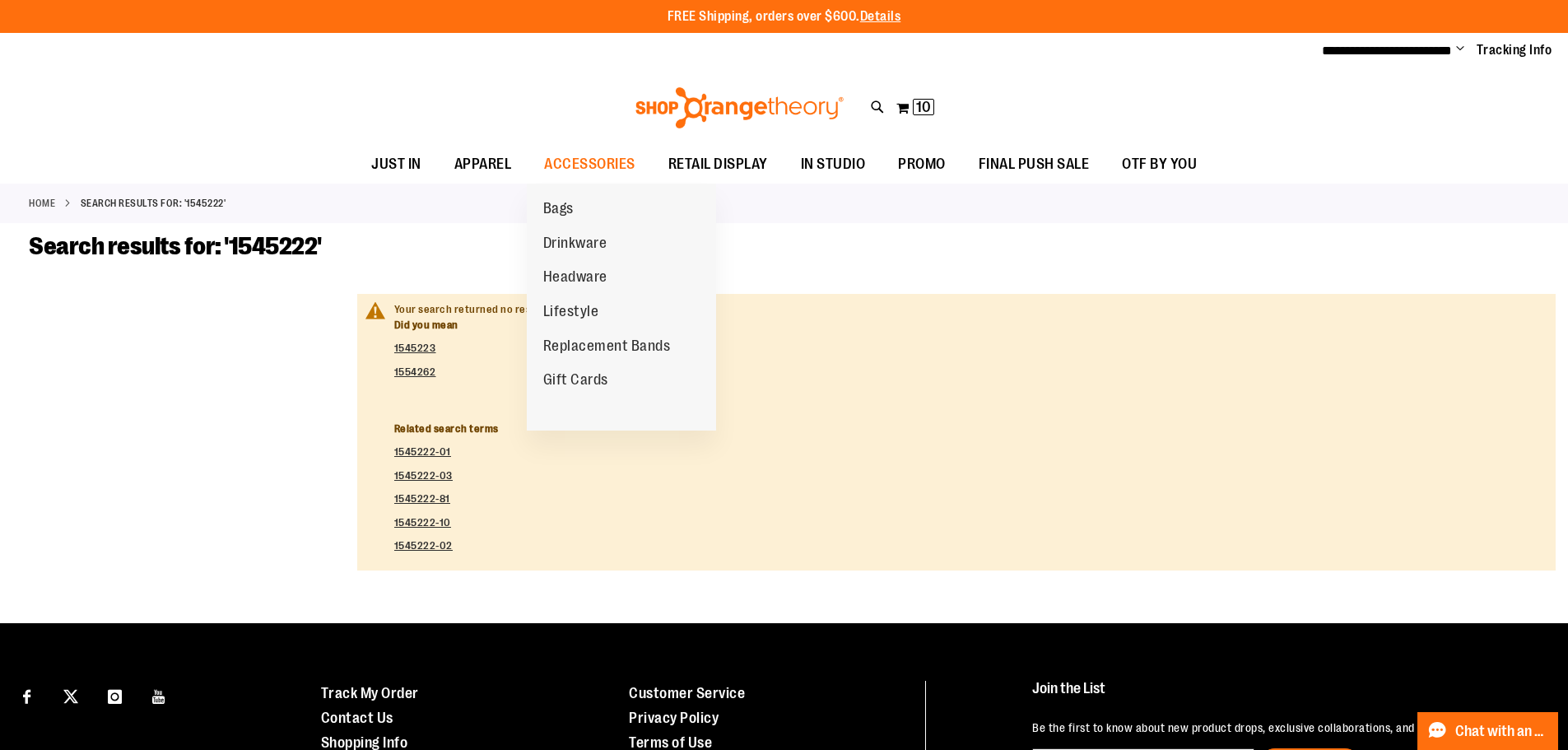
click at [567, 241] on span "Drinkware" at bounding box center [575, 245] width 64 height 21
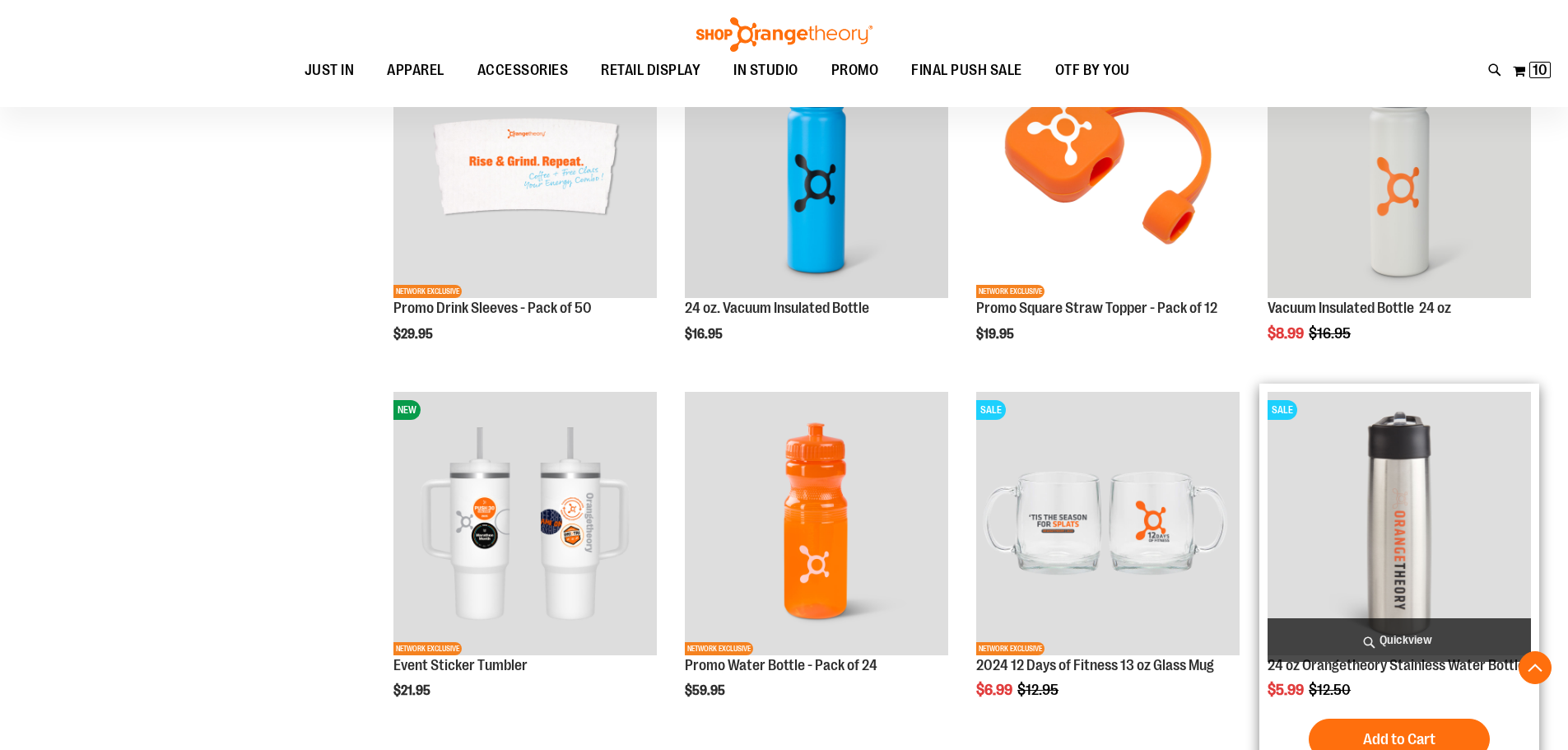
scroll to position [987, 0]
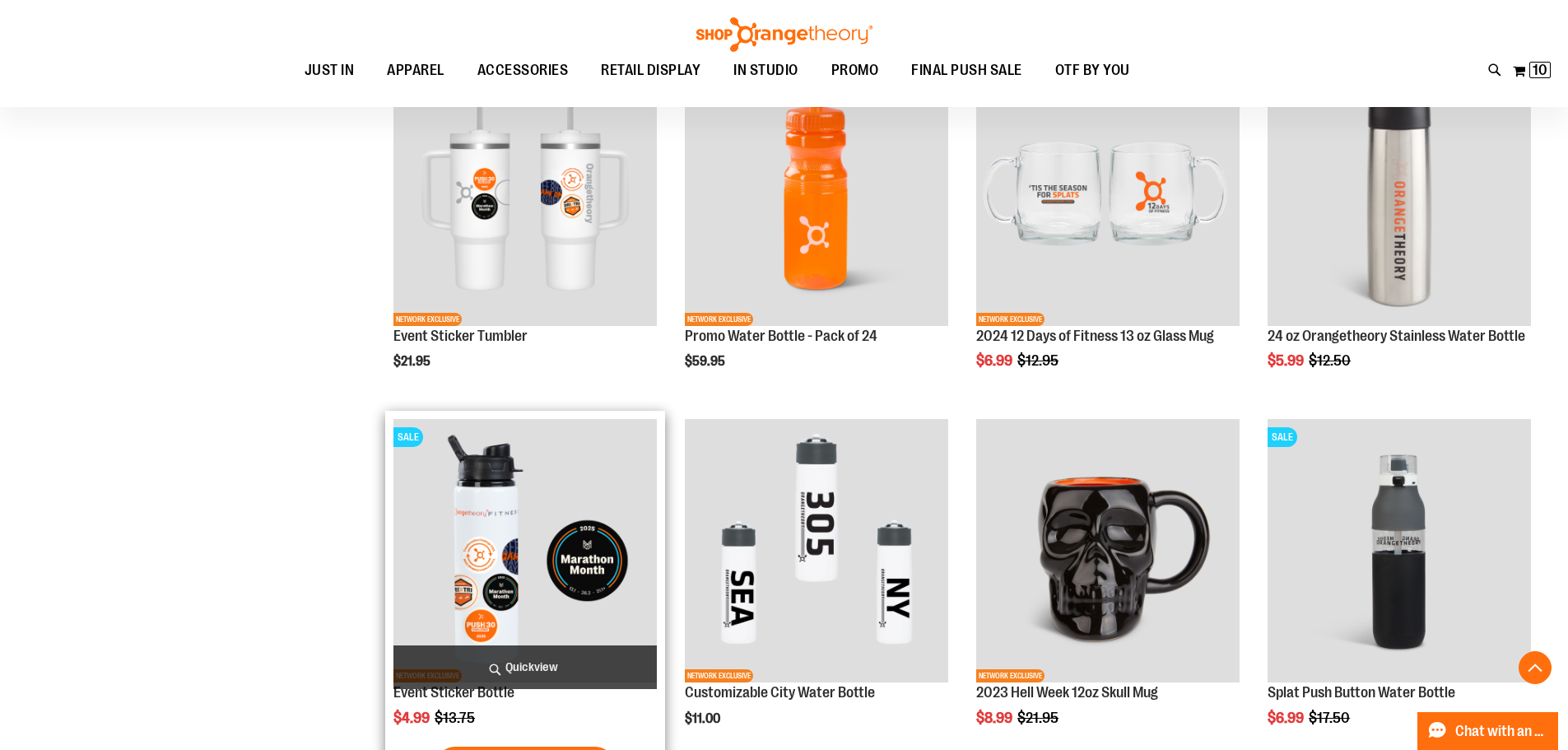
click at [593, 485] on img "product" at bounding box center [525, 550] width 263 height 263
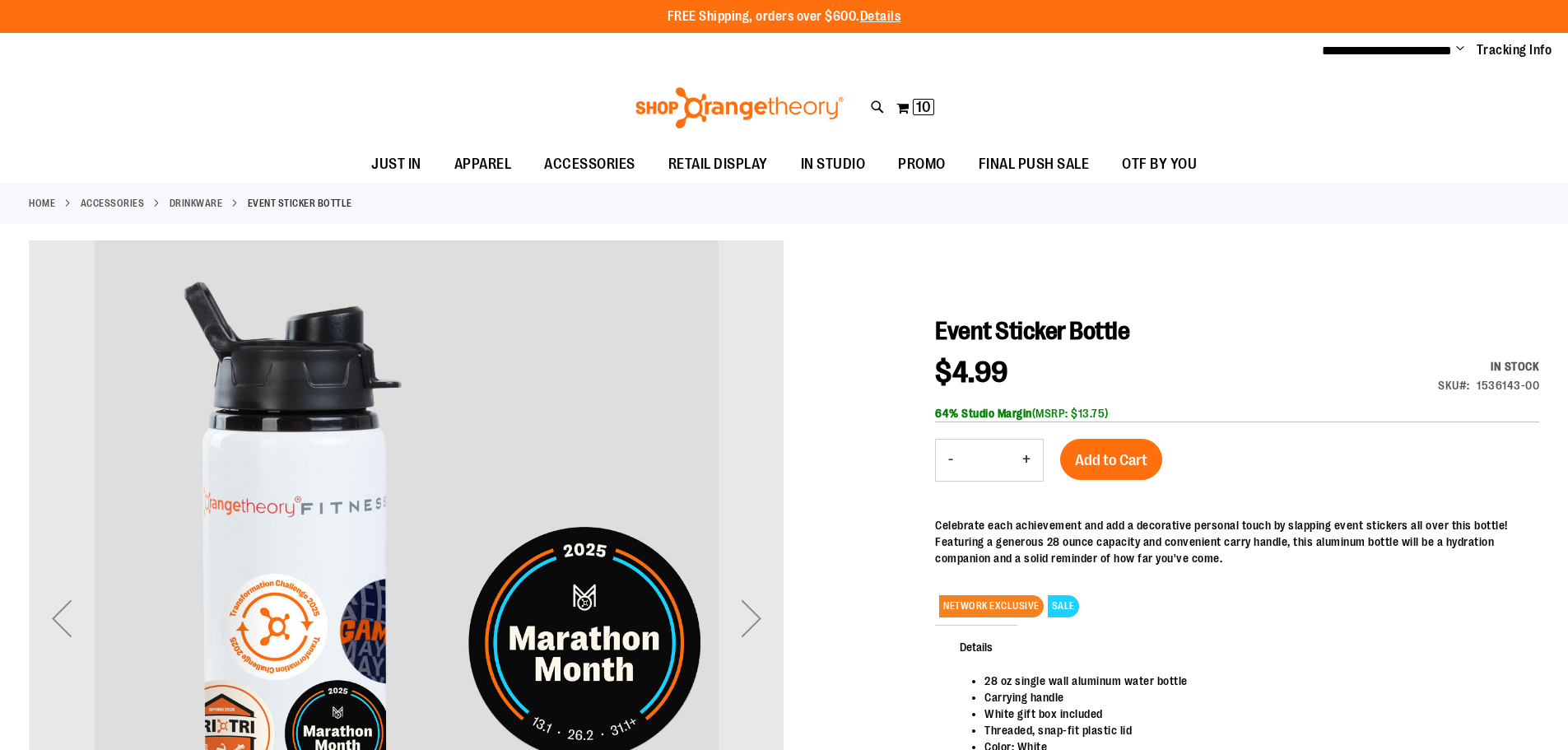
click at [1021, 452] on button "+" at bounding box center [1027, 460] width 33 height 41
type input "*"
click at [1077, 457] on span "Add to Cart" at bounding box center [1111, 460] width 73 height 18
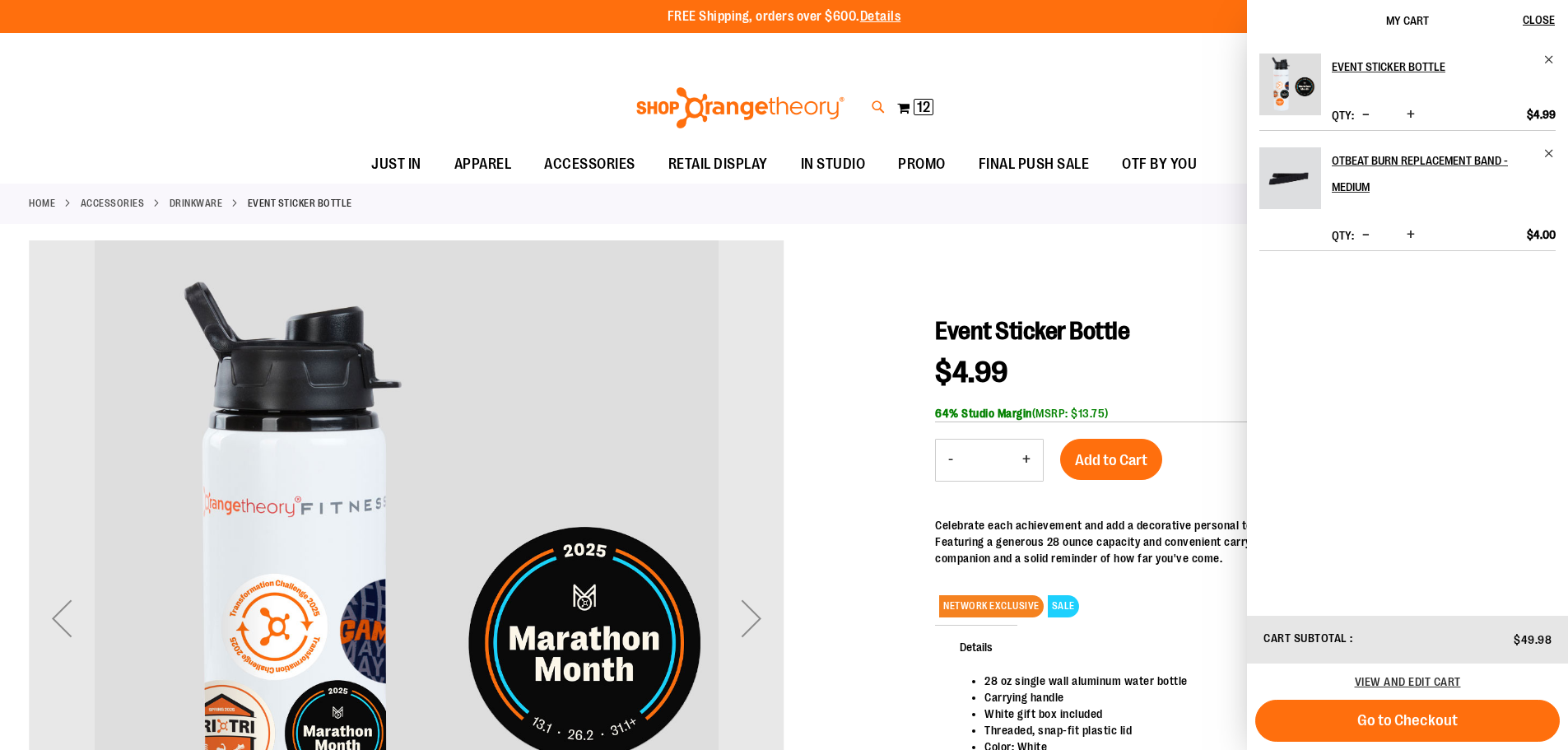
click at [874, 102] on icon at bounding box center [878, 107] width 14 height 19
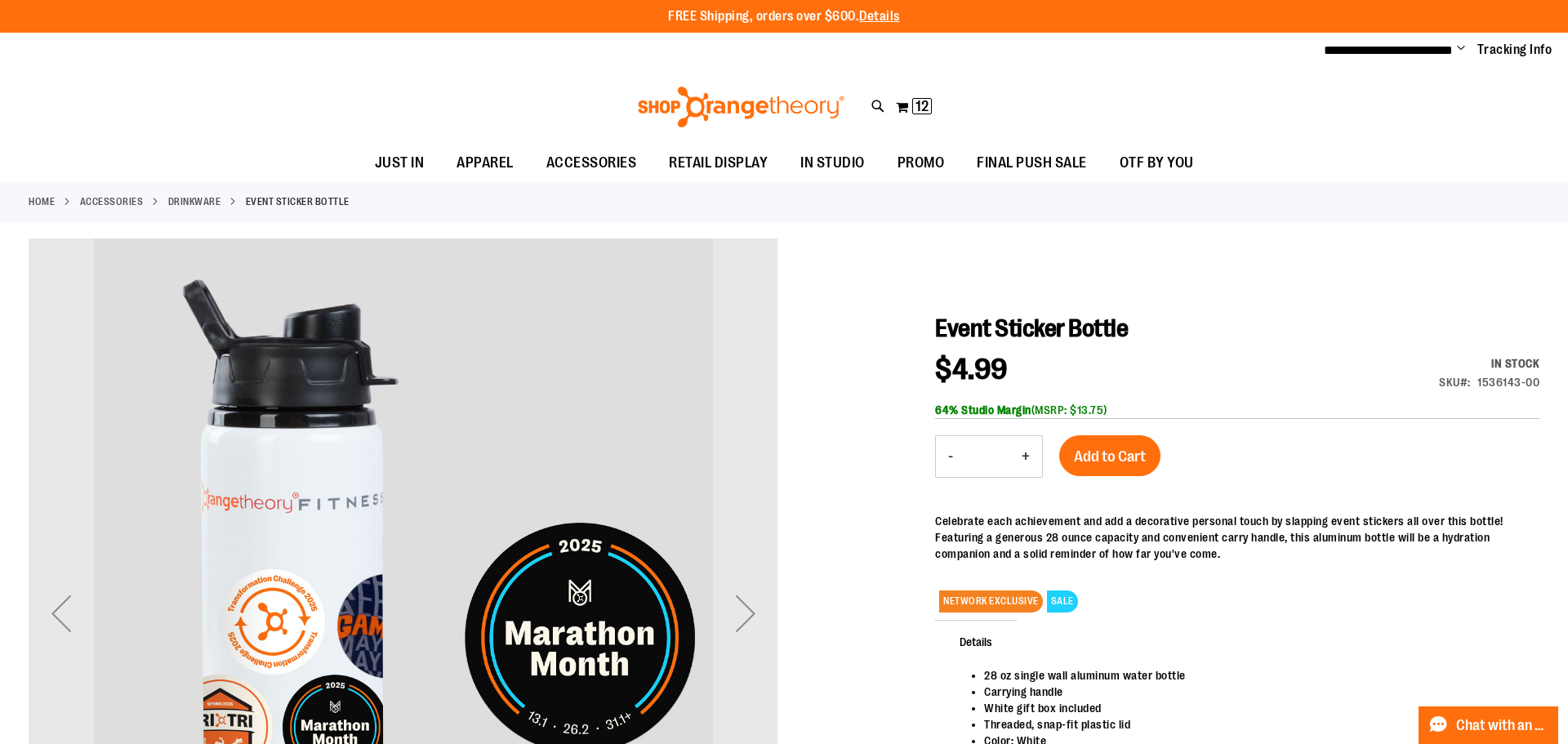
click at [321, 94] on input "Search" at bounding box center [784, 92] width 1244 height 54
click at [204, 90] on input "****" at bounding box center [784, 92] width 1244 height 54
type input "****"
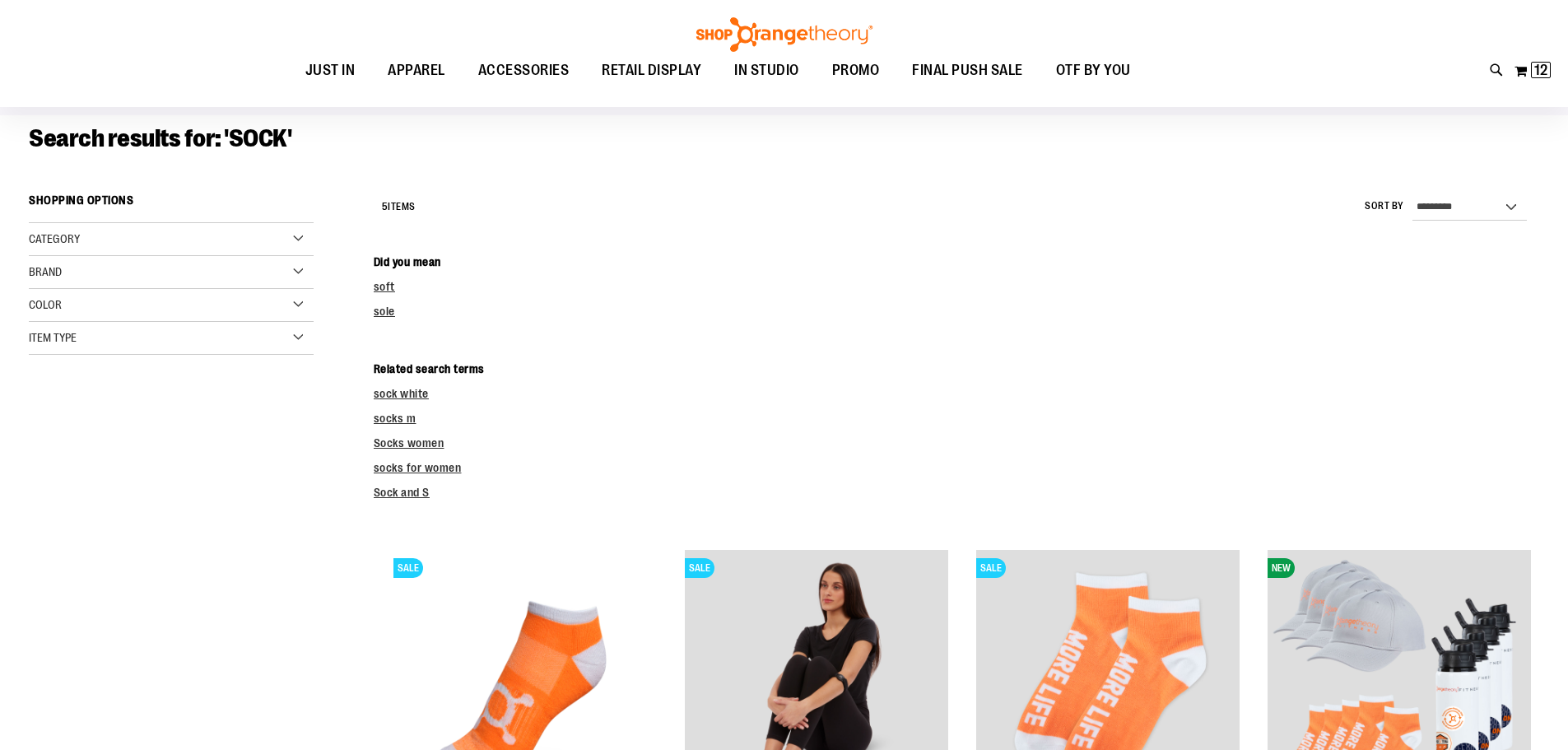
scroll to position [246, 0]
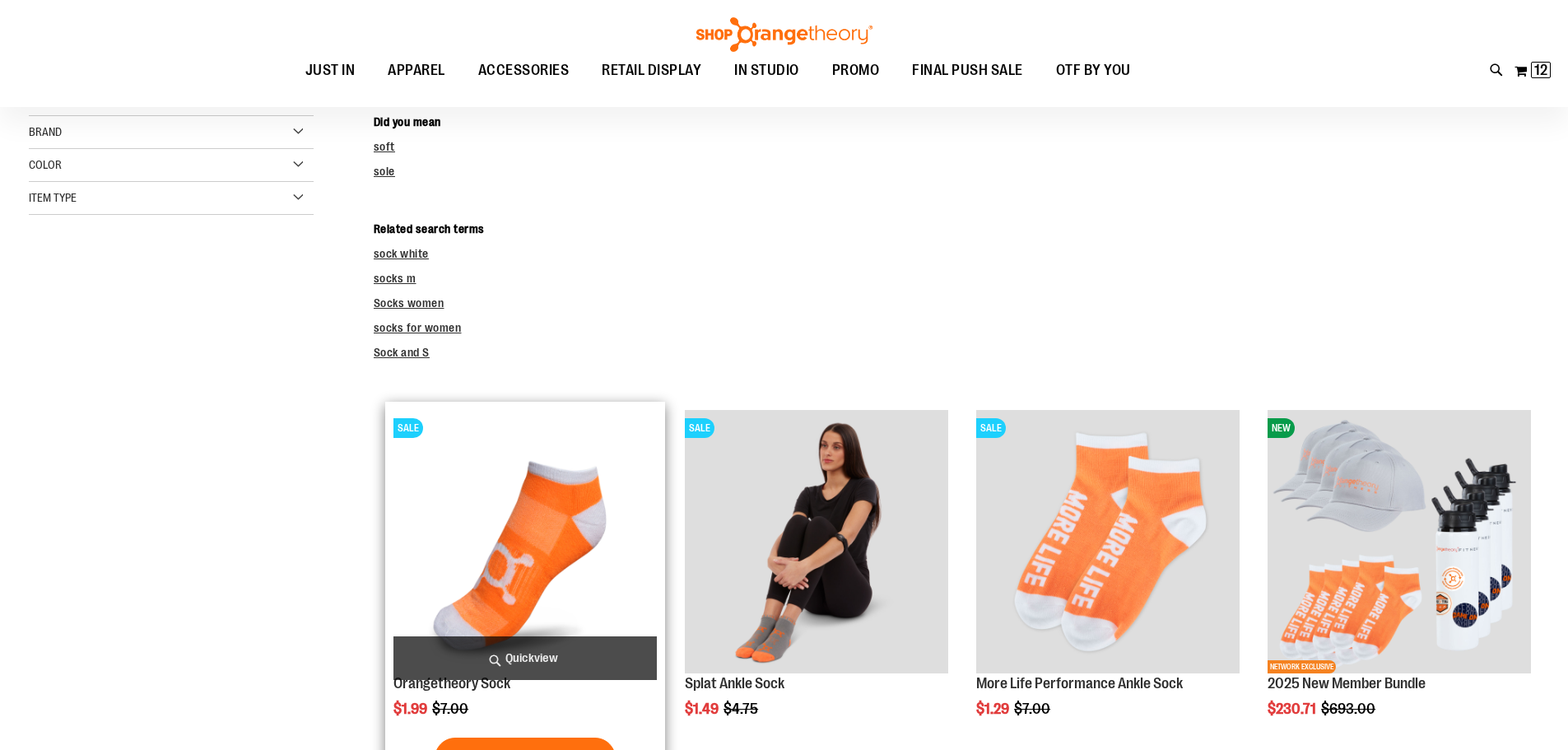
click at [571, 480] on img "product" at bounding box center [525, 542] width 263 height 263
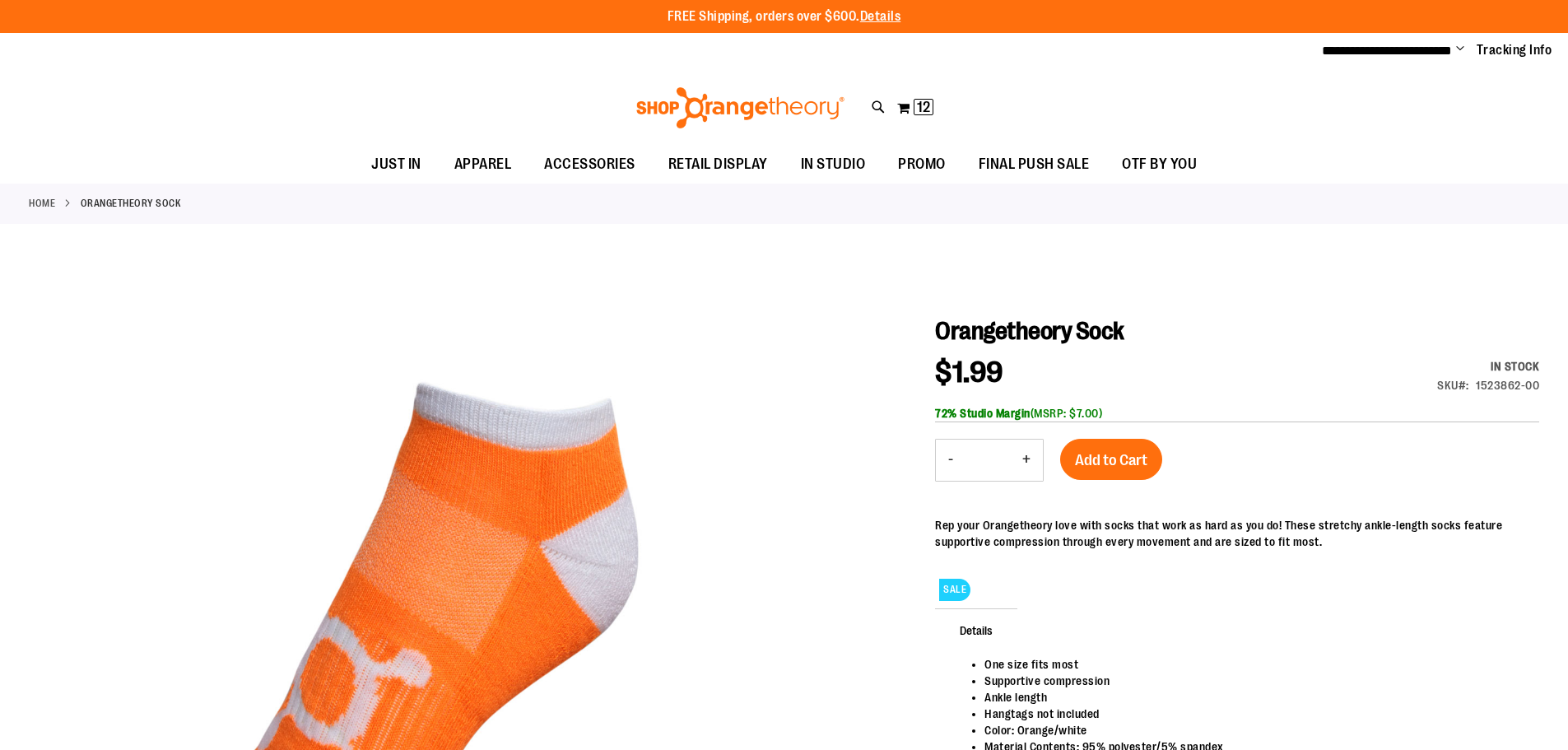
click at [1021, 461] on button "+" at bounding box center [1027, 460] width 33 height 41
type input "*"
click at [1112, 462] on span "Add to Cart" at bounding box center [1111, 460] width 73 height 18
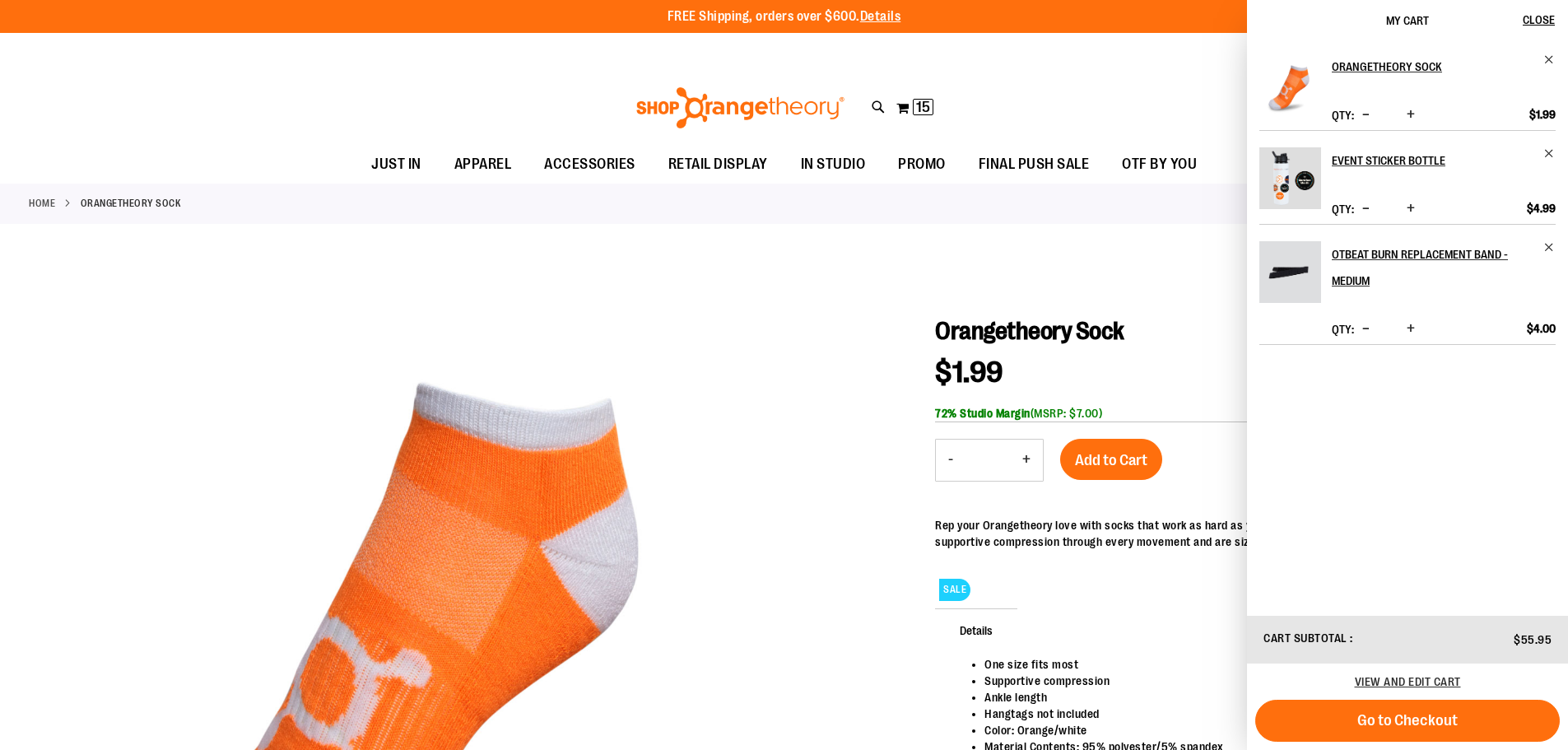
click at [1016, 273] on div at bounding box center [783, 663] width 1510 height 845
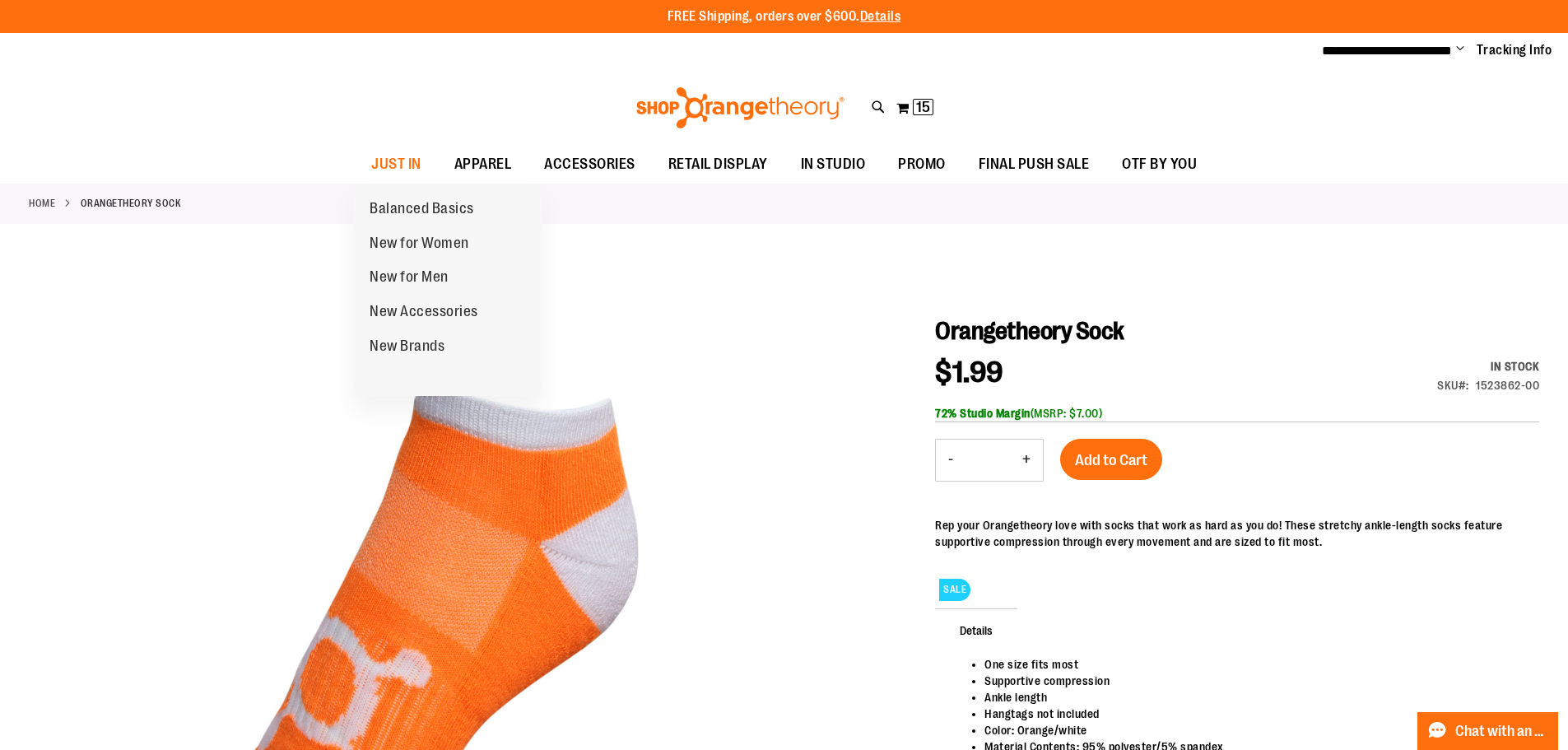
click at [419, 207] on span "Balanced Basics" at bounding box center [421, 210] width 104 height 21
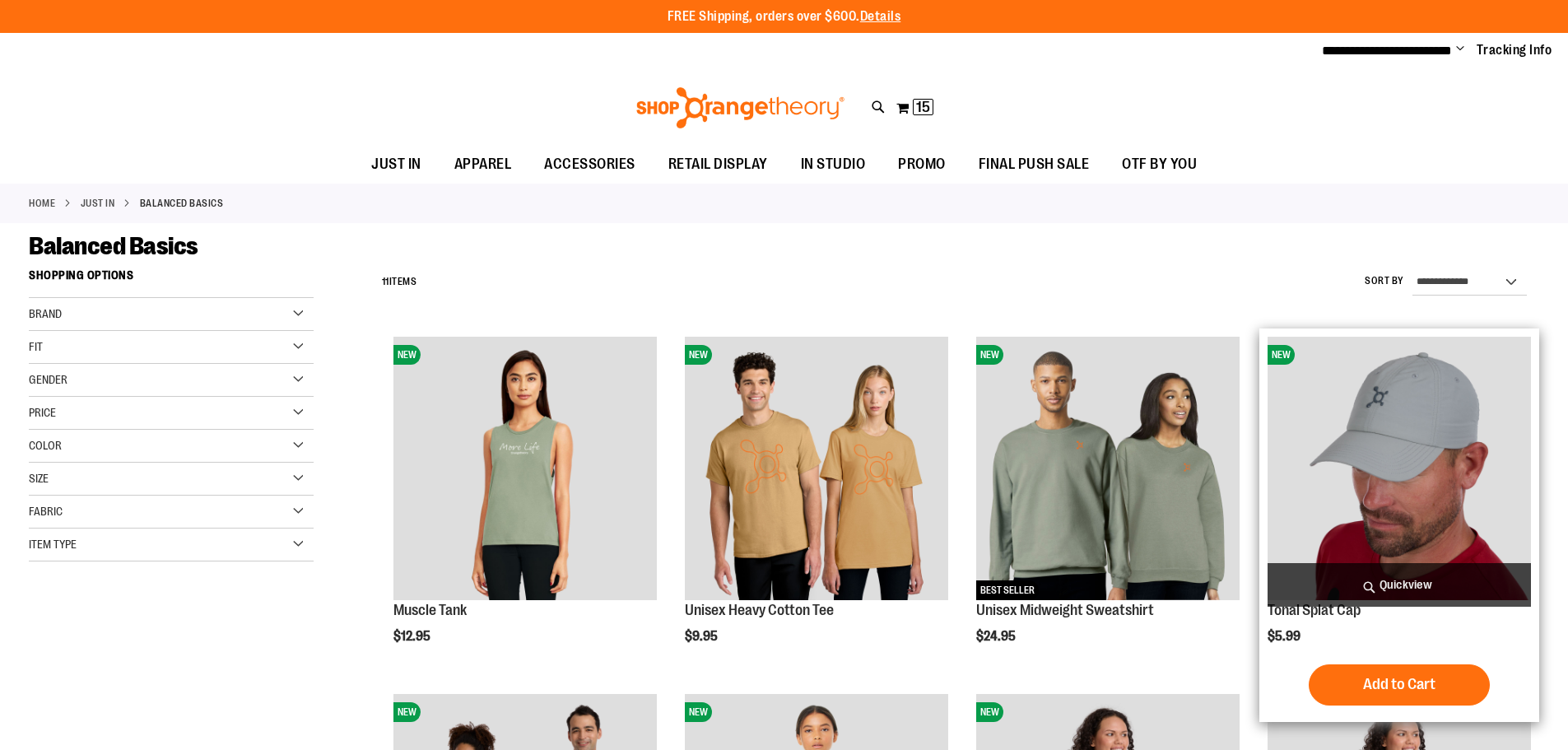
click at [1380, 372] on img "product" at bounding box center [1399, 469] width 263 height 263
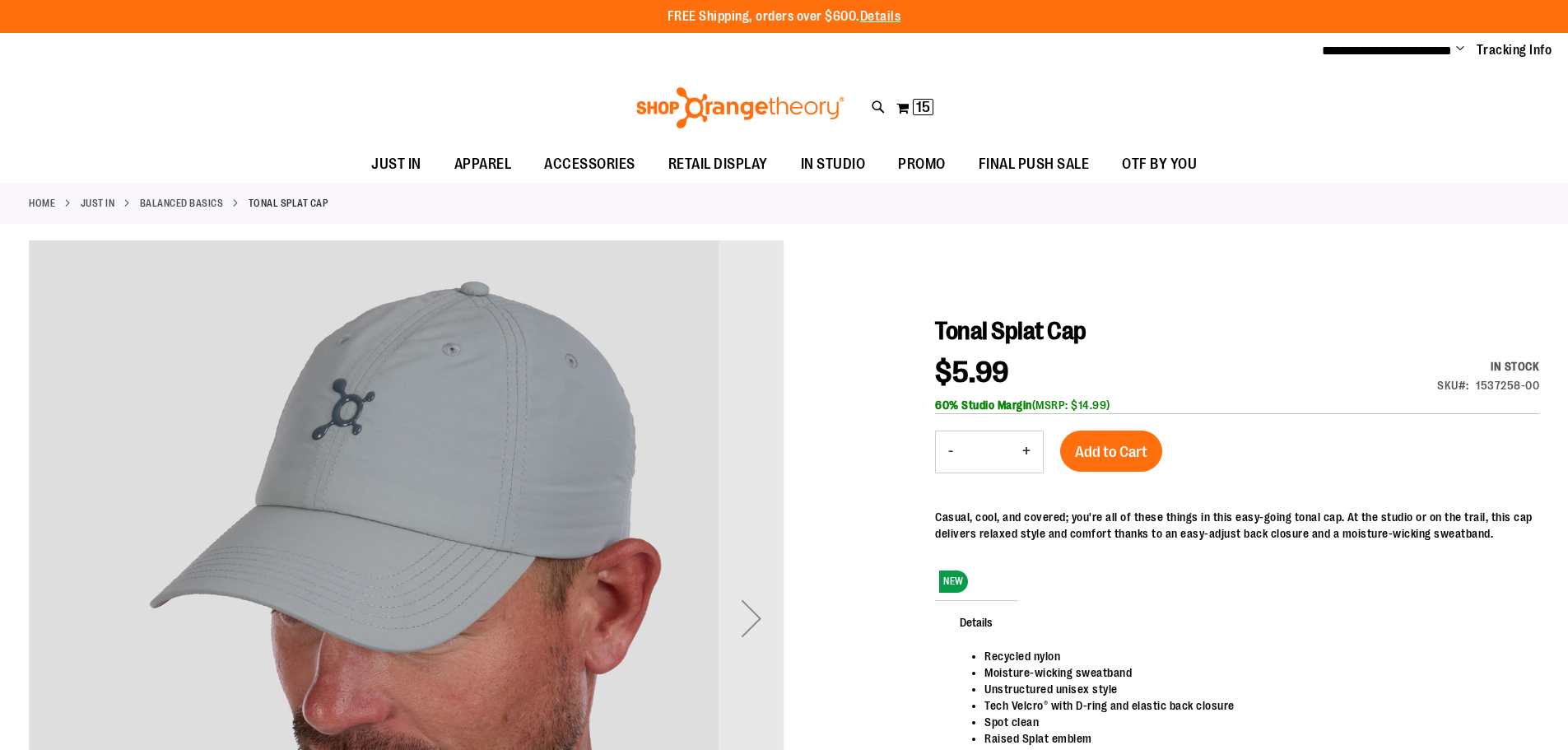
click at [1022, 451] on button "+" at bounding box center [1027, 452] width 33 height 41
type input "*"
click at [1123, 452] on span "Add to Cart" at bounding box center [1111, 452] width 73 height 18
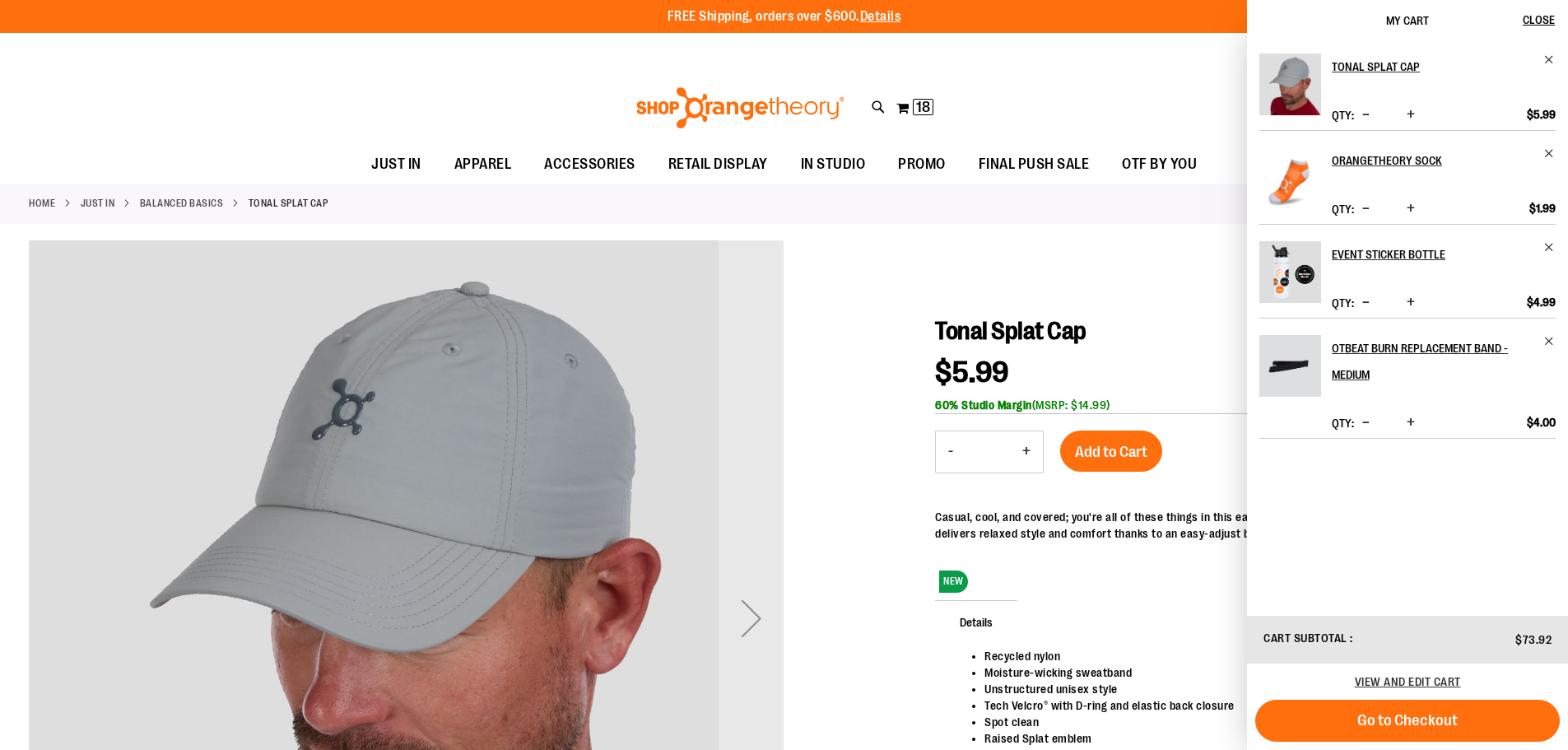
click at [1191, 276] on div at bounding box center [783, 663] width 1510 height 845
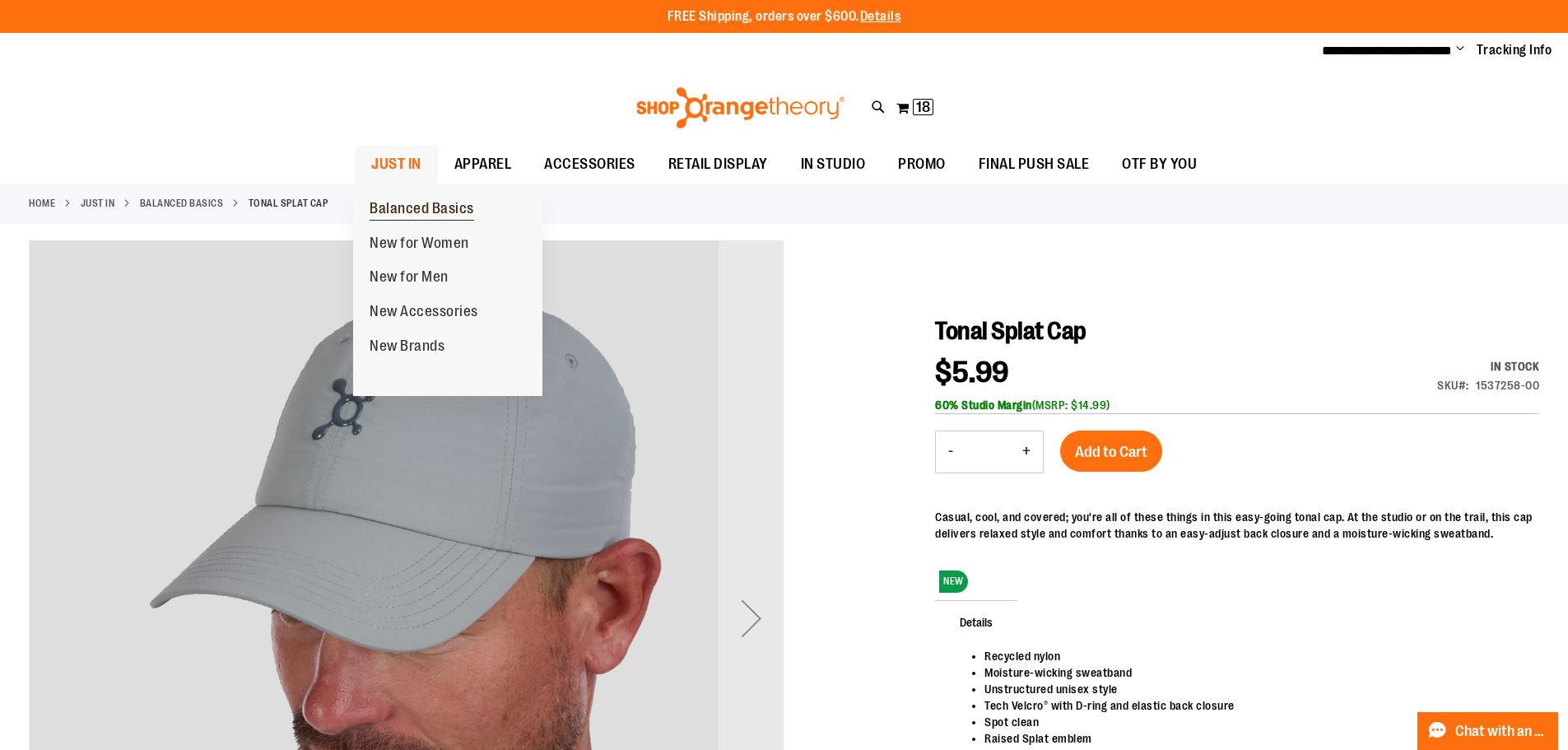
click at [409, 202] on span "Balanced Basics" at bounding box center [421, 210] width 104 height 21
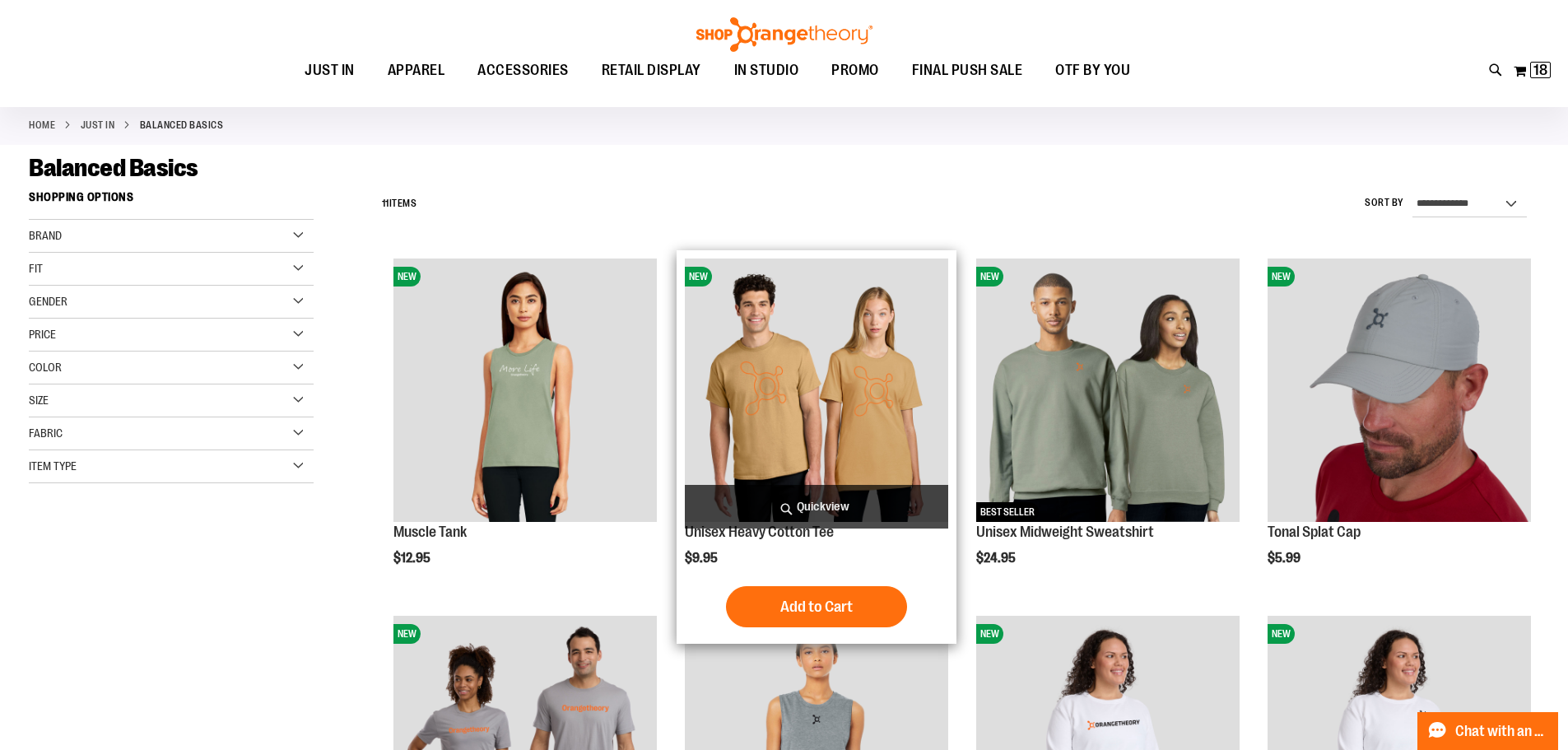
scroll to position [246, 0]
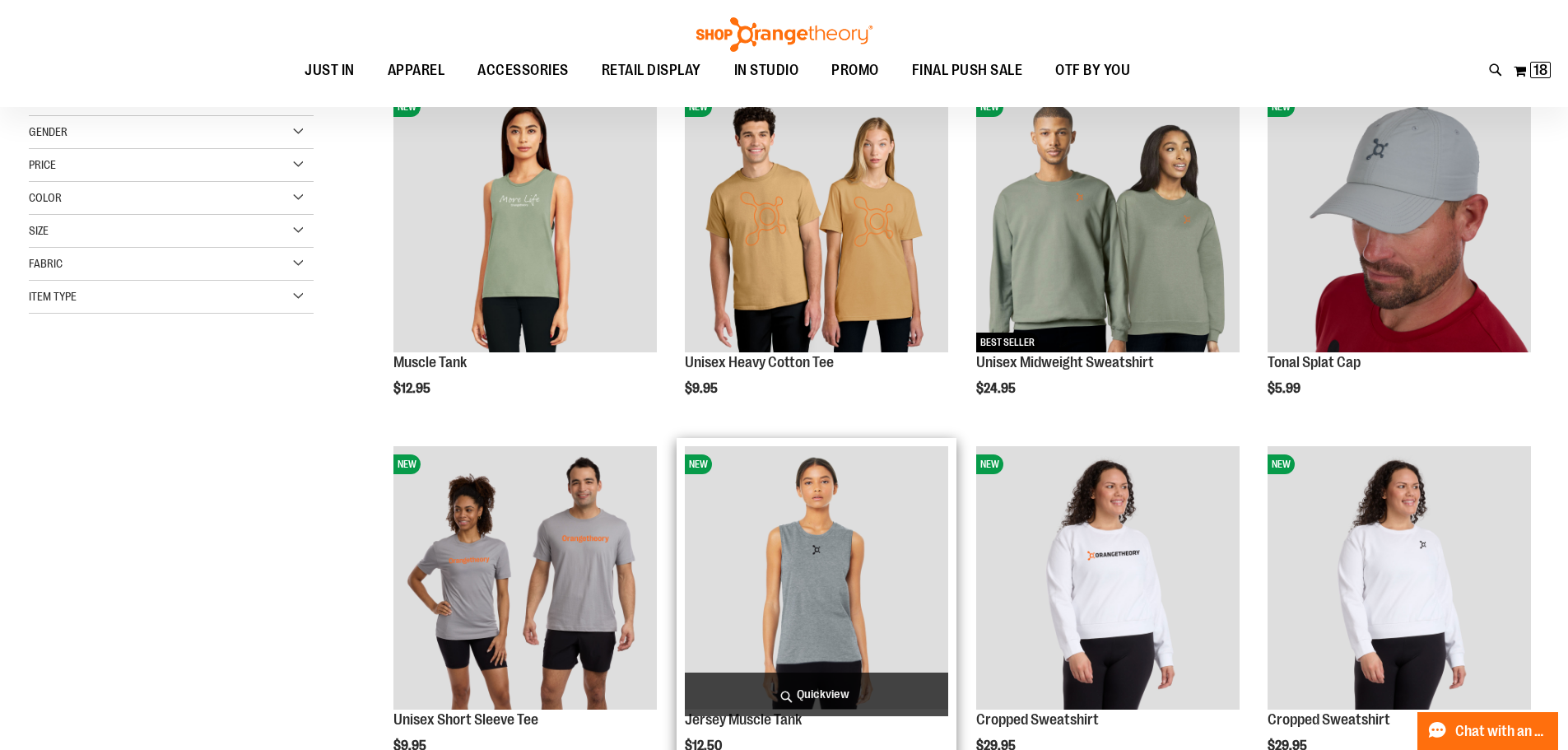
click at [839, 616] on img "product" at bounding box center [816, 578] width 263 height 263
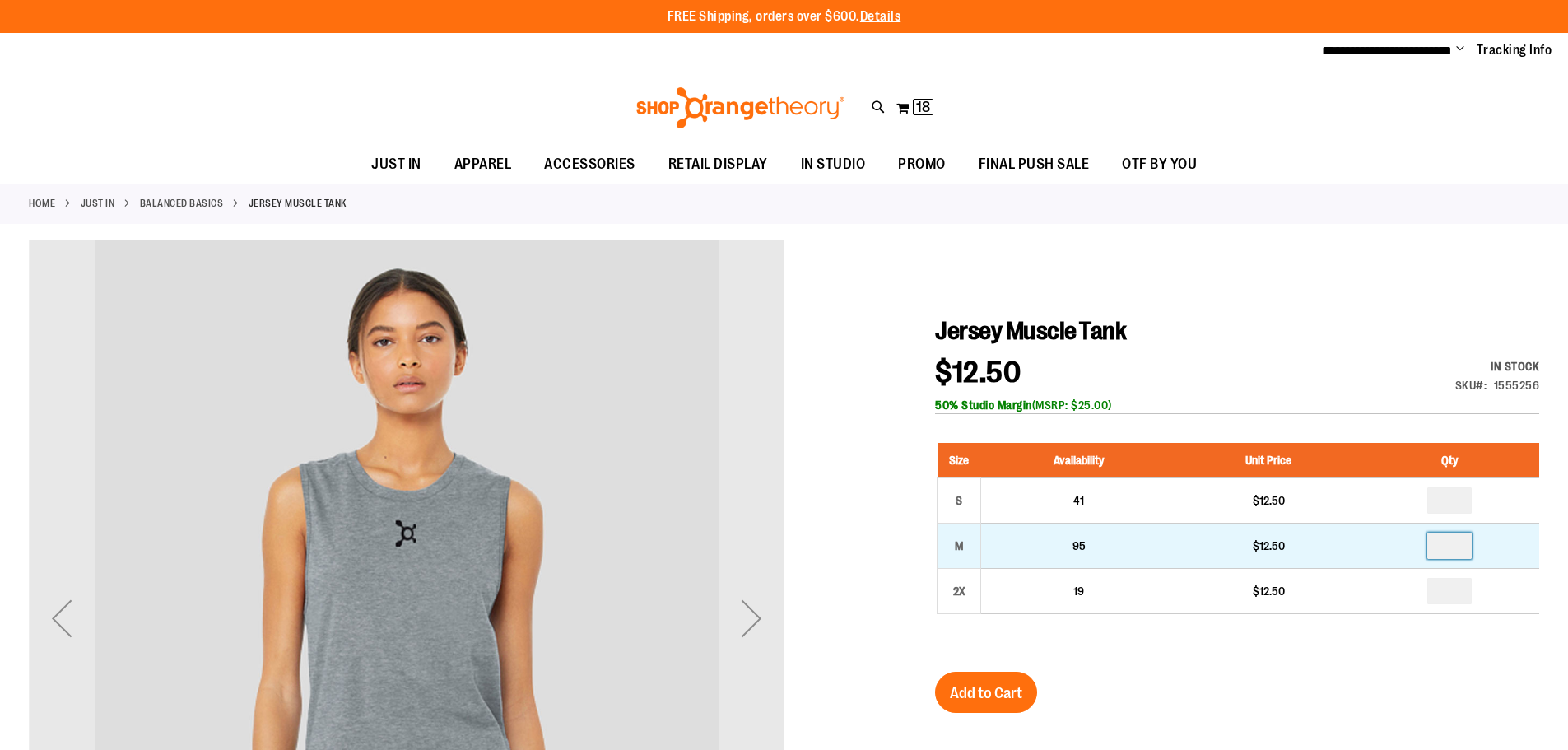
click at [1436, 546] on input "number" at bounding box center [1448, 546] width 44 height 27
type input "*"
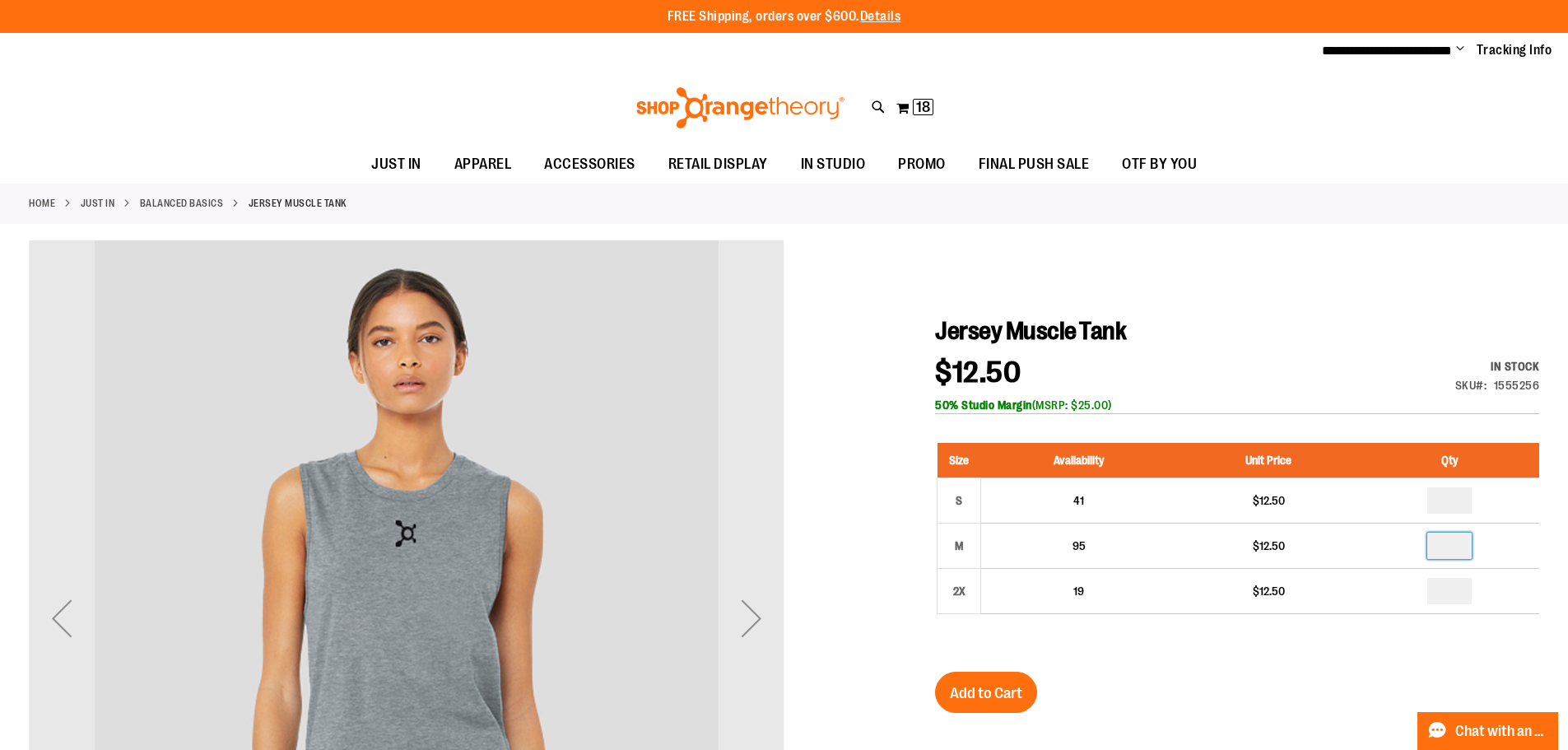
click at [1305, 261] on div at bounding box center [783, 663] width 1510 height 845
click at [976, 686] on span "Add to Cart" at bounding box center [986, 693] width 73 height 18
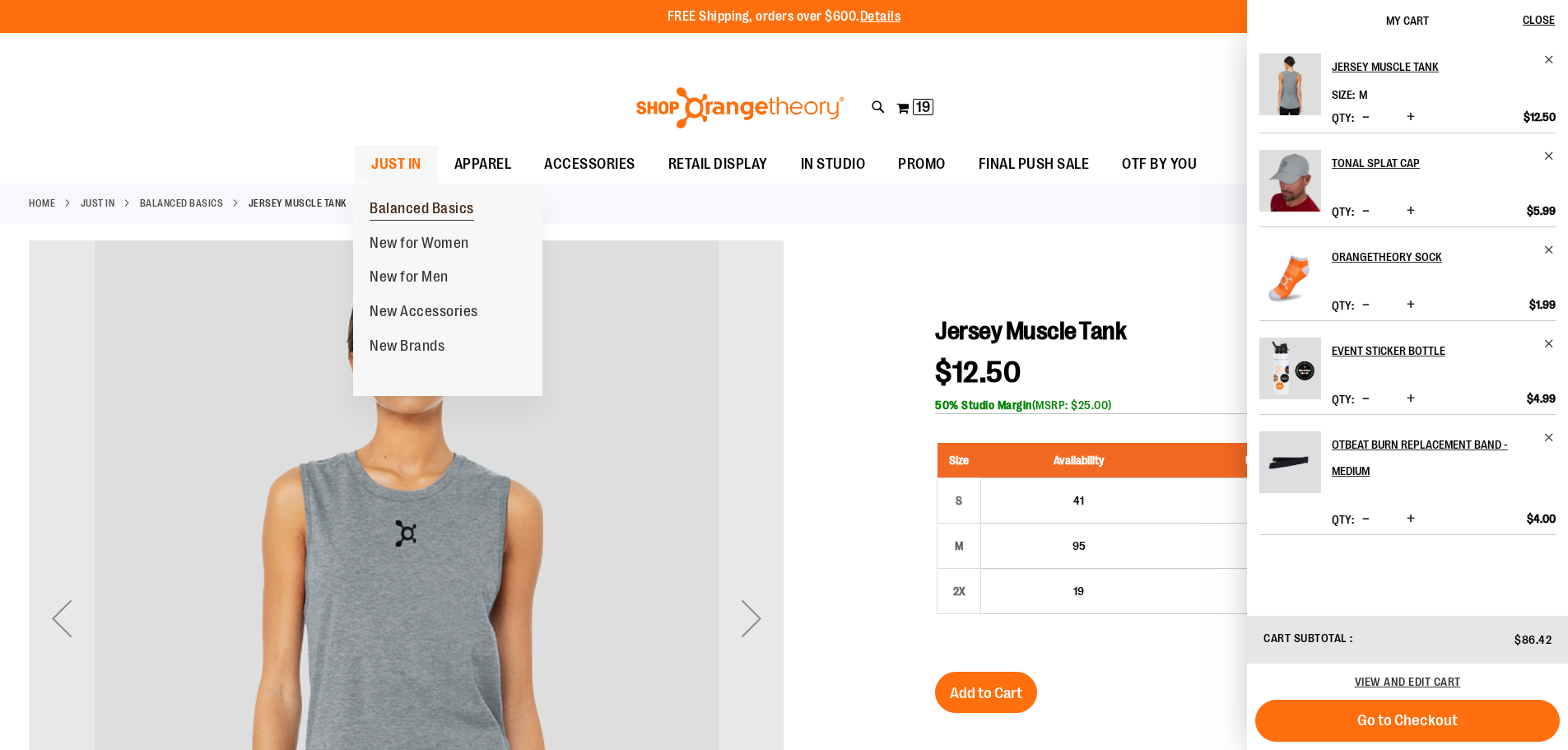
click at [420, 215] on span "Balanced Basics" at bounding box center [421, 210] width 104 height 21
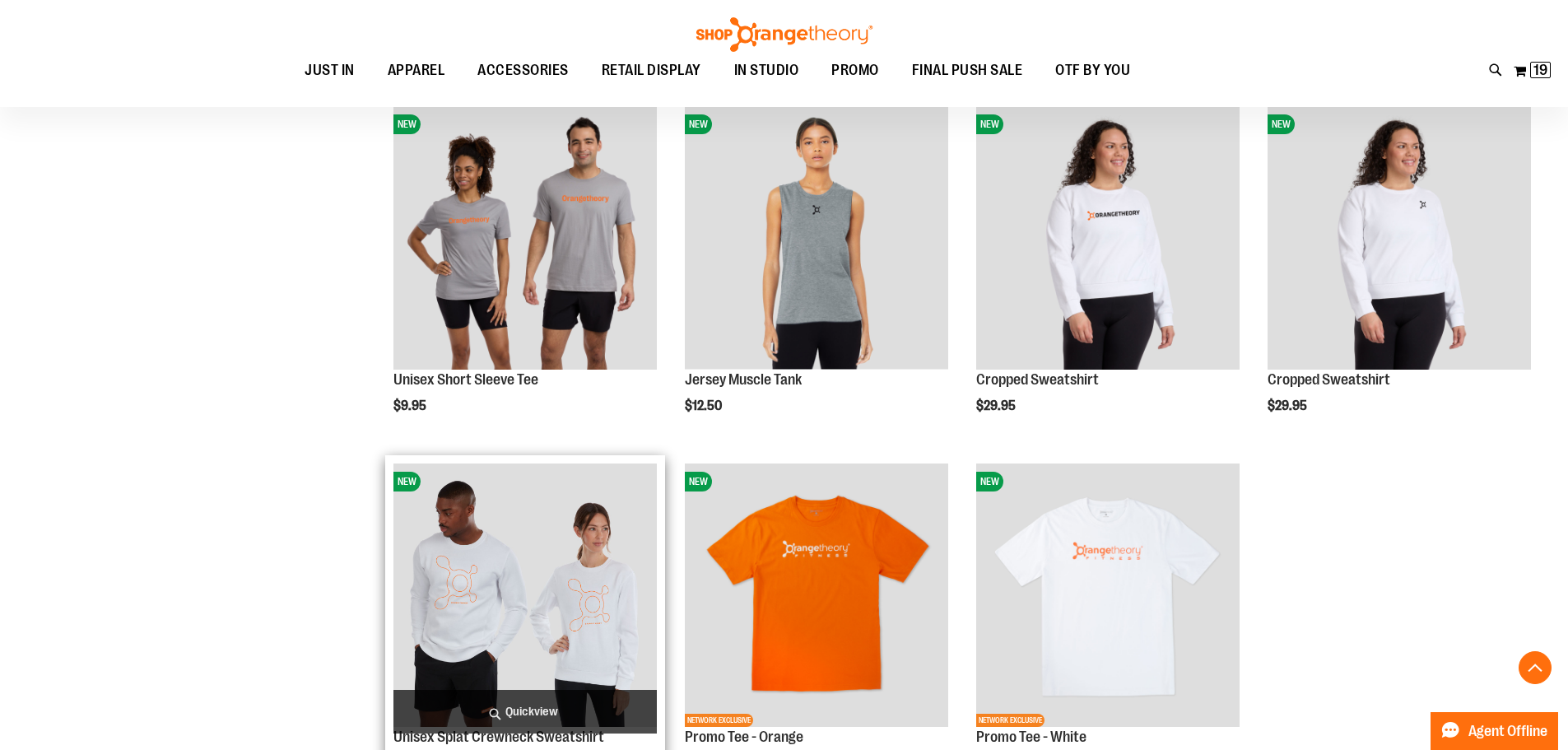
scroll to position [658, 0]
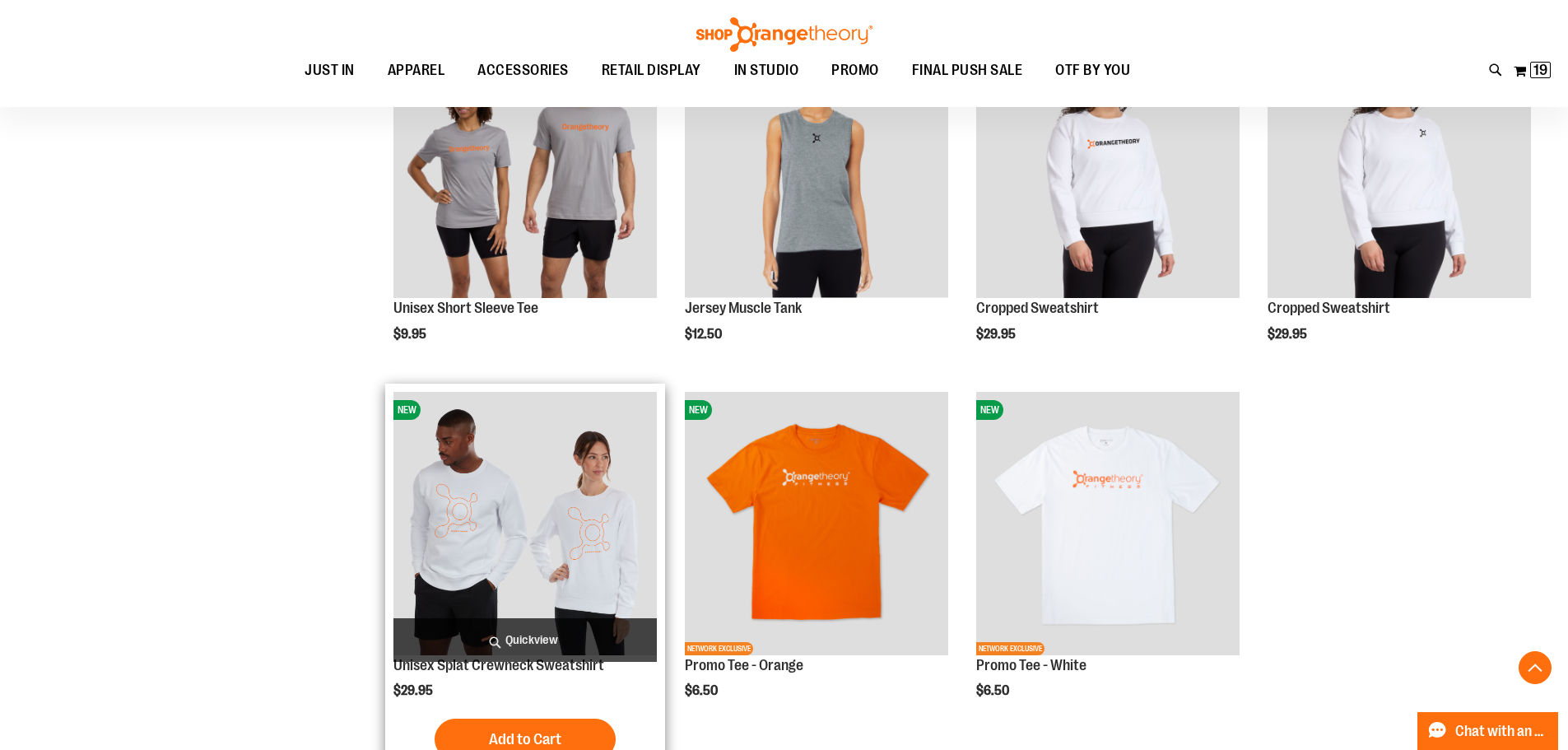
click at [516, 525] on img "product" at bounding box center [525, 524] width 263 height 263
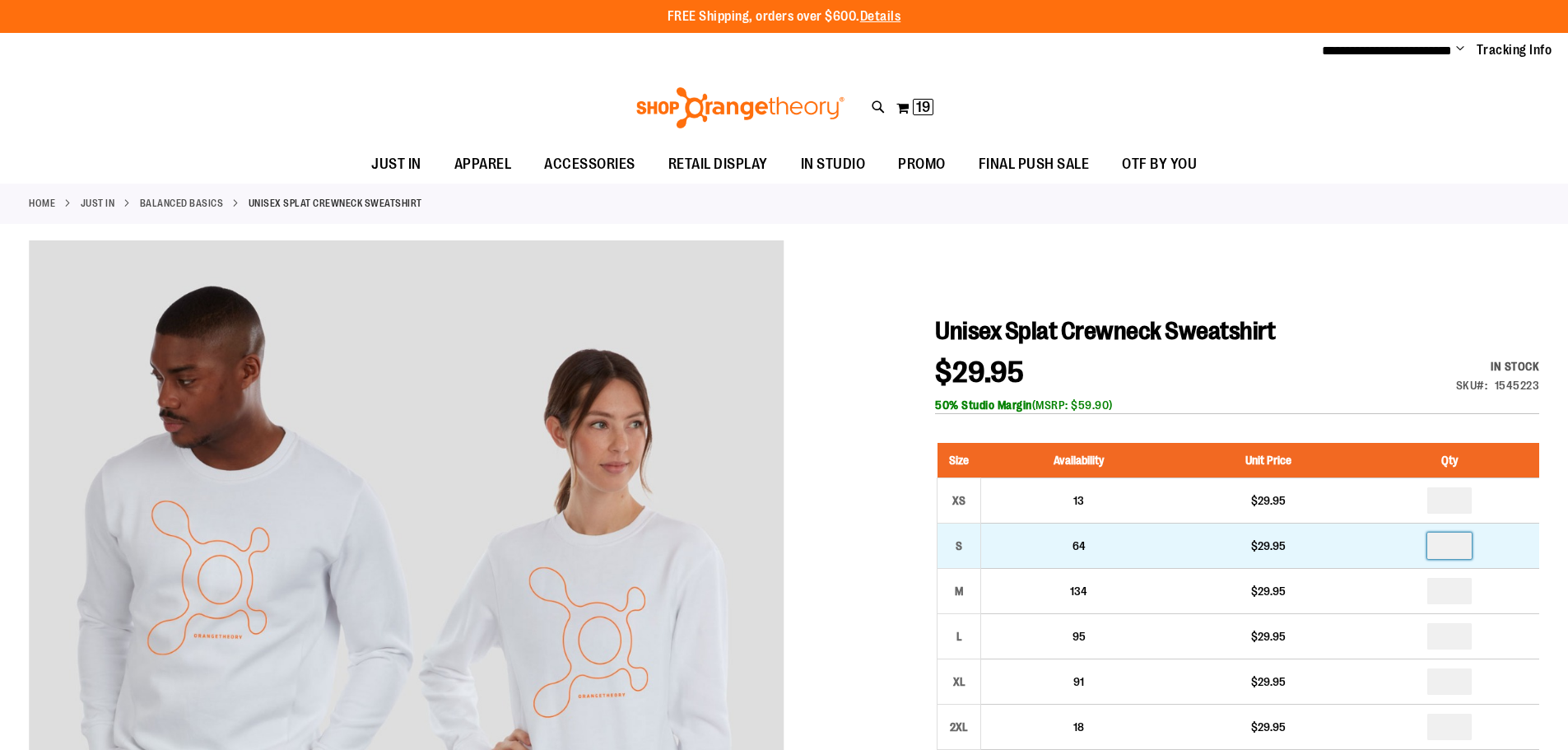
click at [1460, 550] on input "number" at bounding box center [1448, 546] width 44 height 27
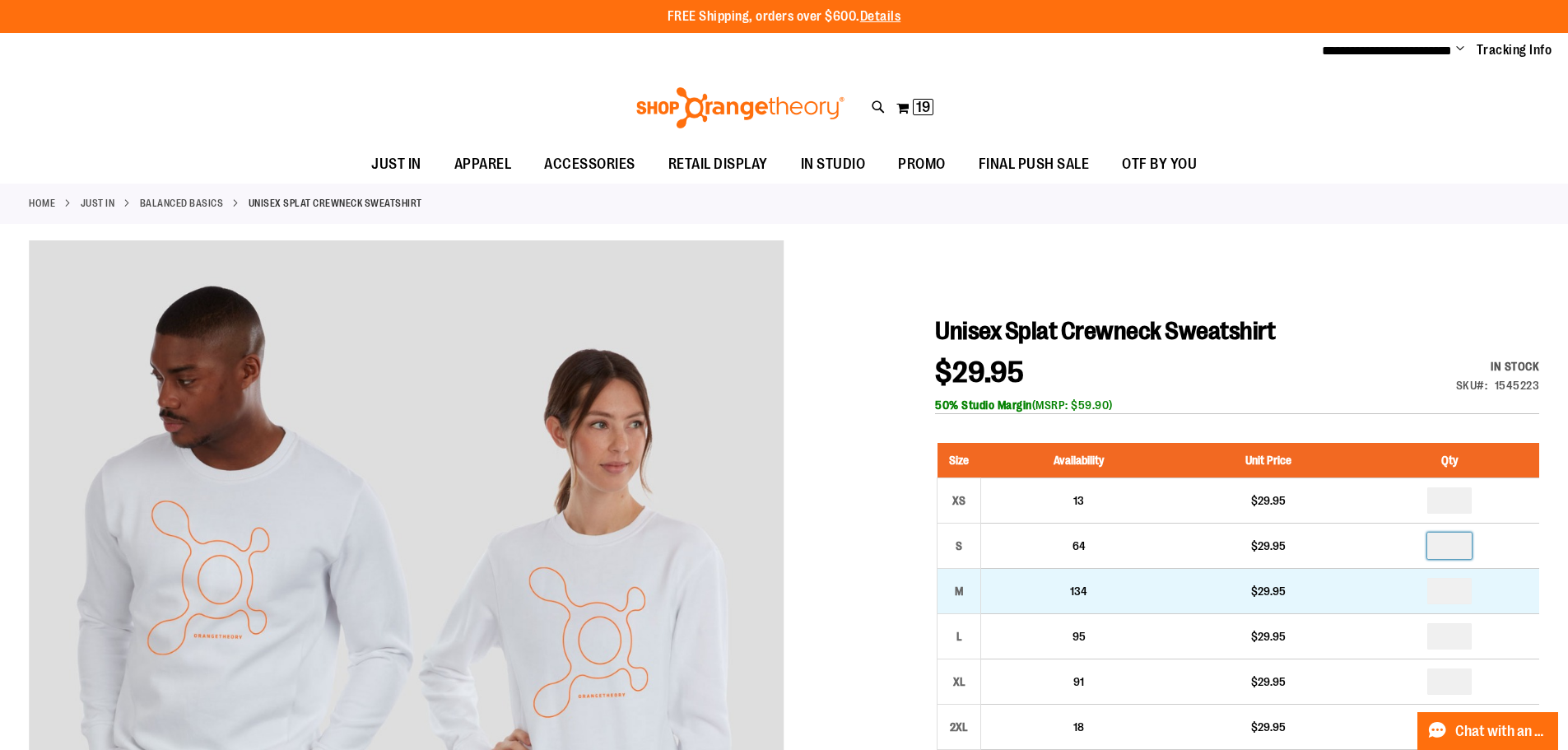
type input "*"
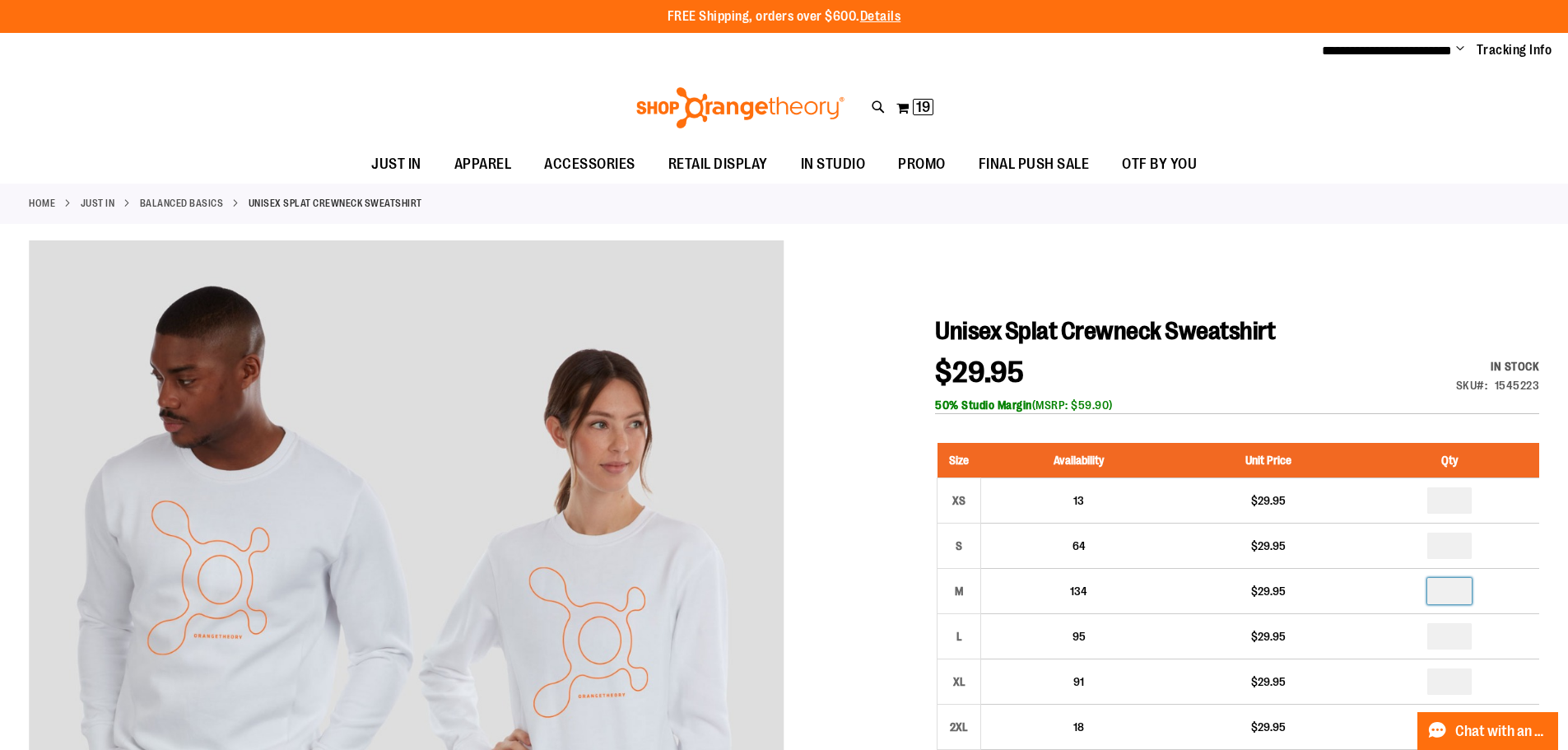
click at [1452, 596] on input "number" at bounding box center [1448, 591] width 44 height 27
type input "*"
click at [1452, 676] on input "number" at bounding box center [1448, 681] width 44 height 27
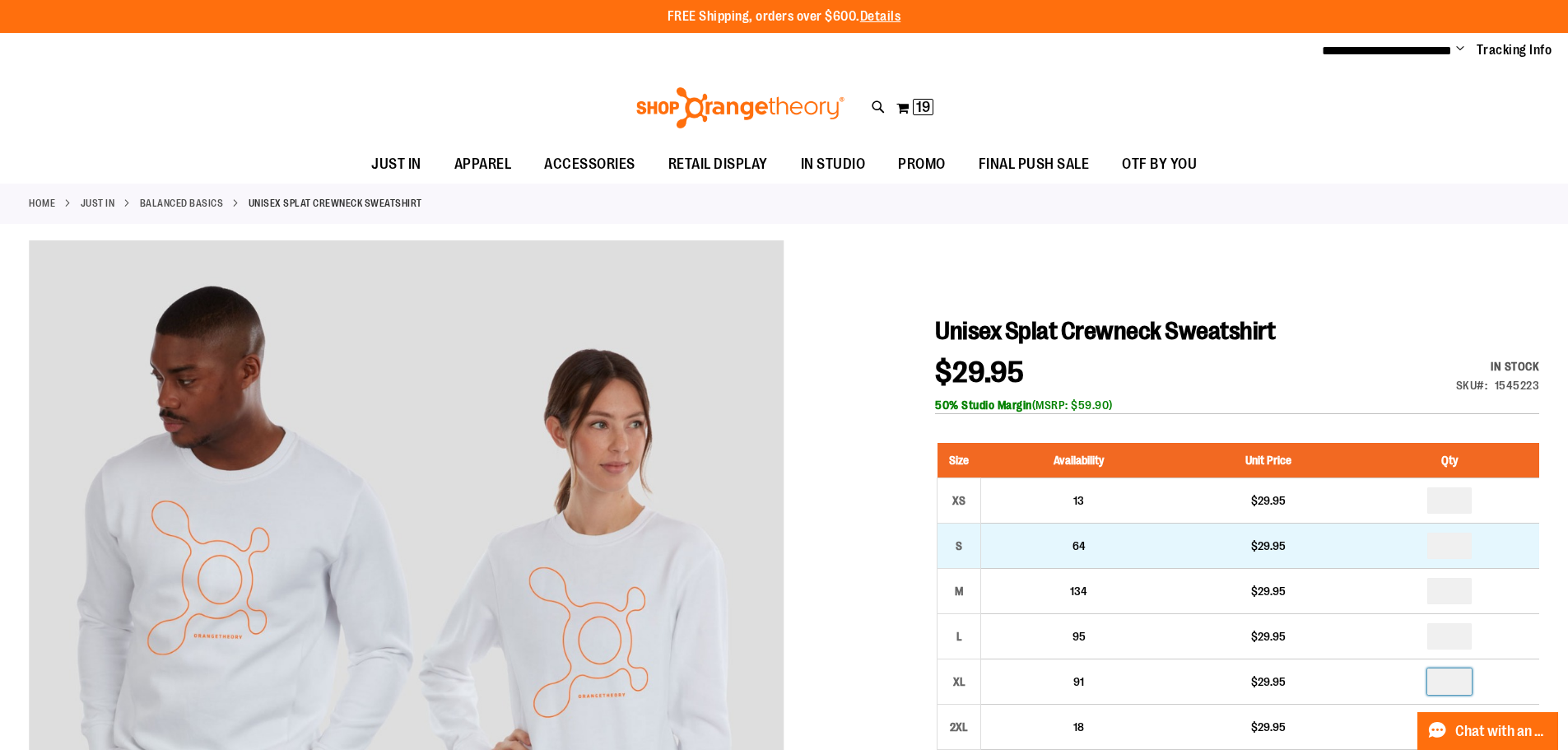
type input "*"
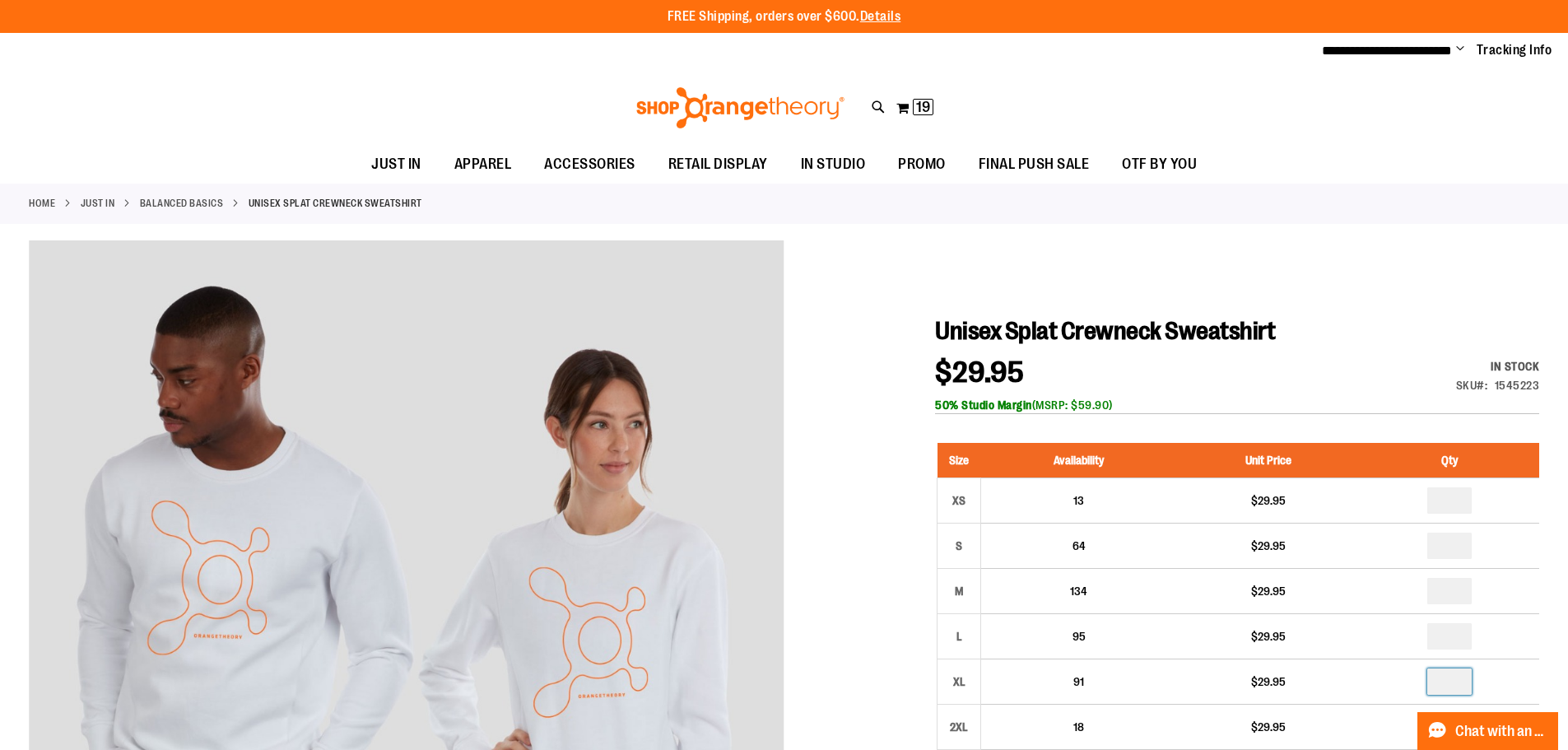
click at [1331, 408] on div "50% Studio Margin (MSRP: $59.90)" at bounding box center [1237, 405] width 604 height 17
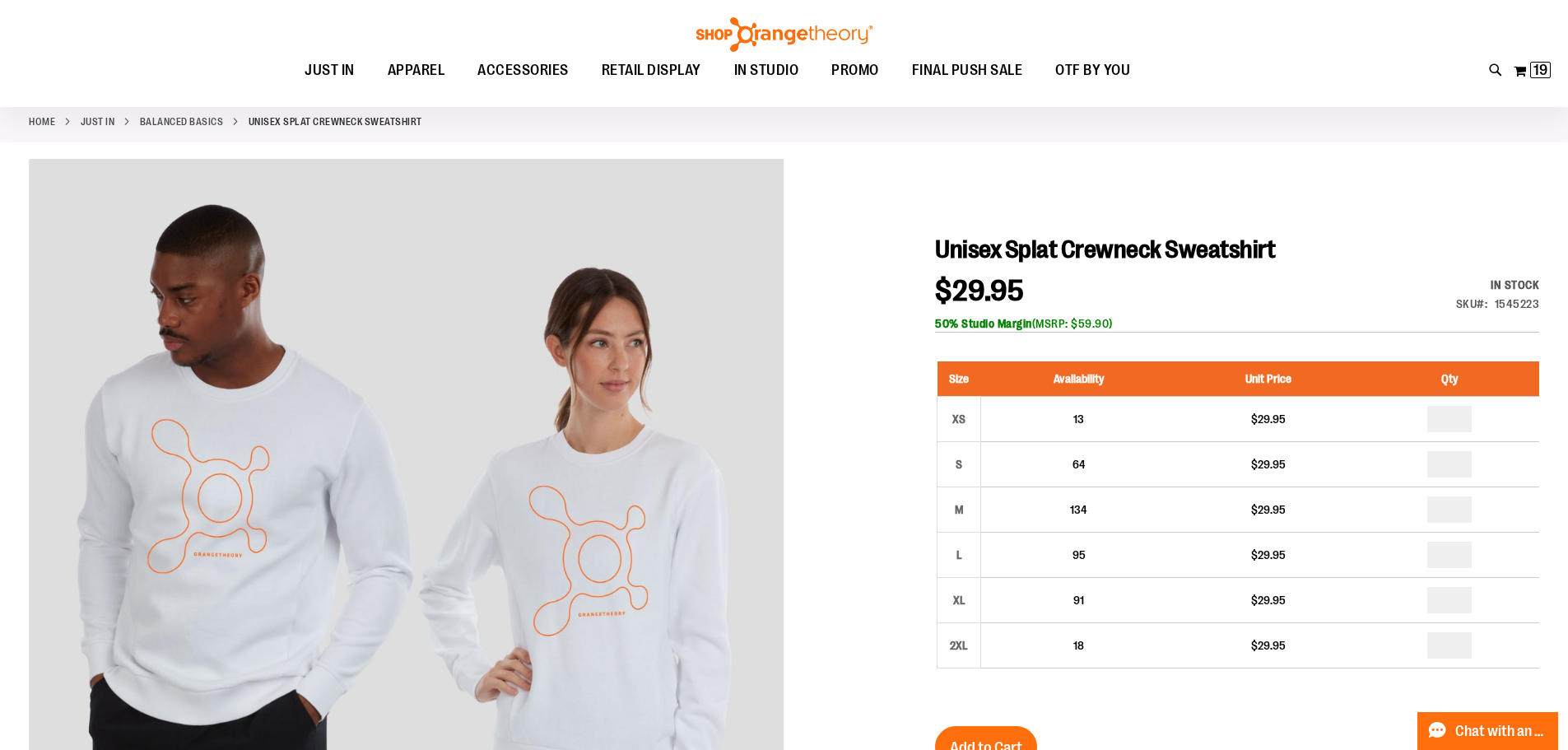
scroll to position [246, 0]
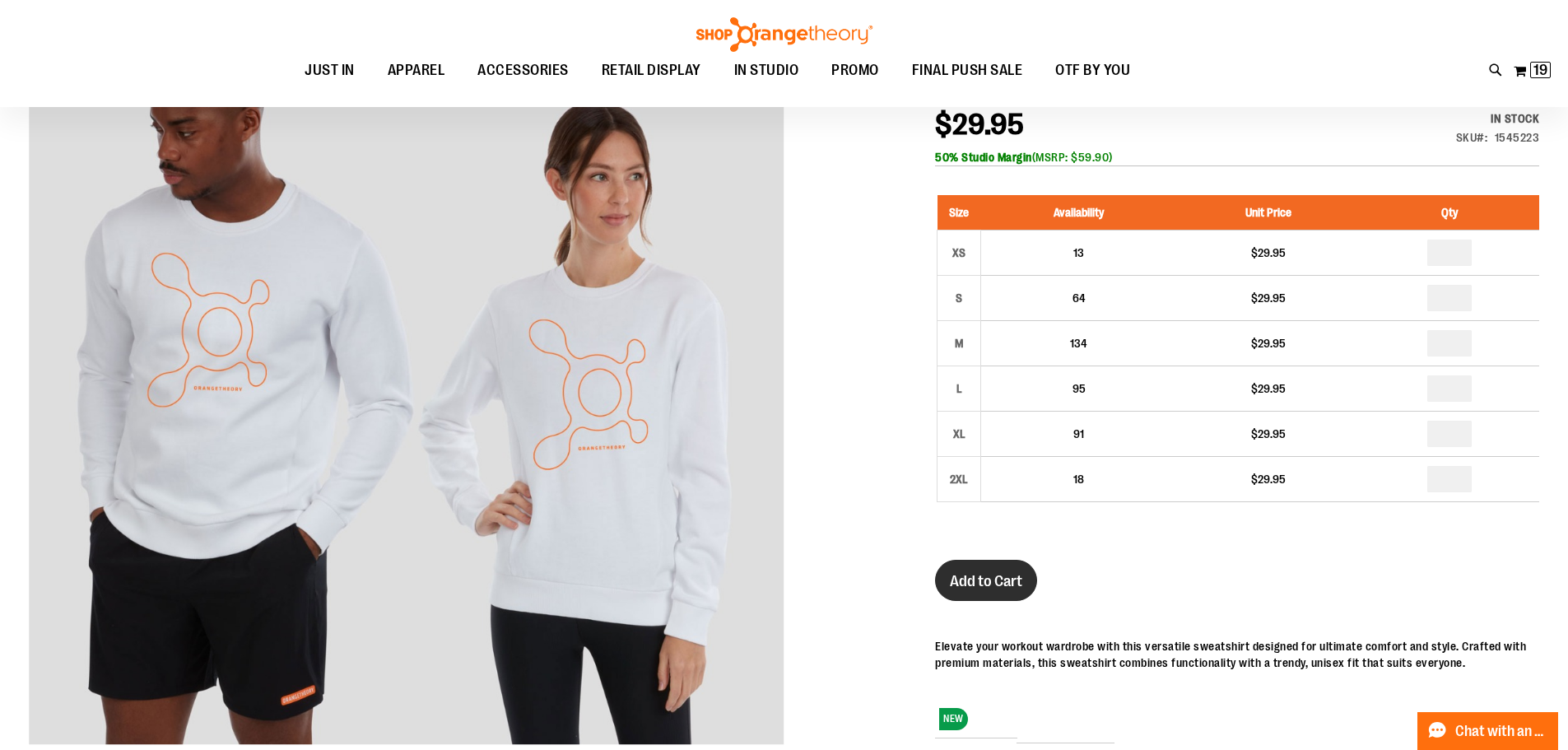
click at [990, 575] on span "Add to Cart" at bounding box center [986, 581] width 73 height 18
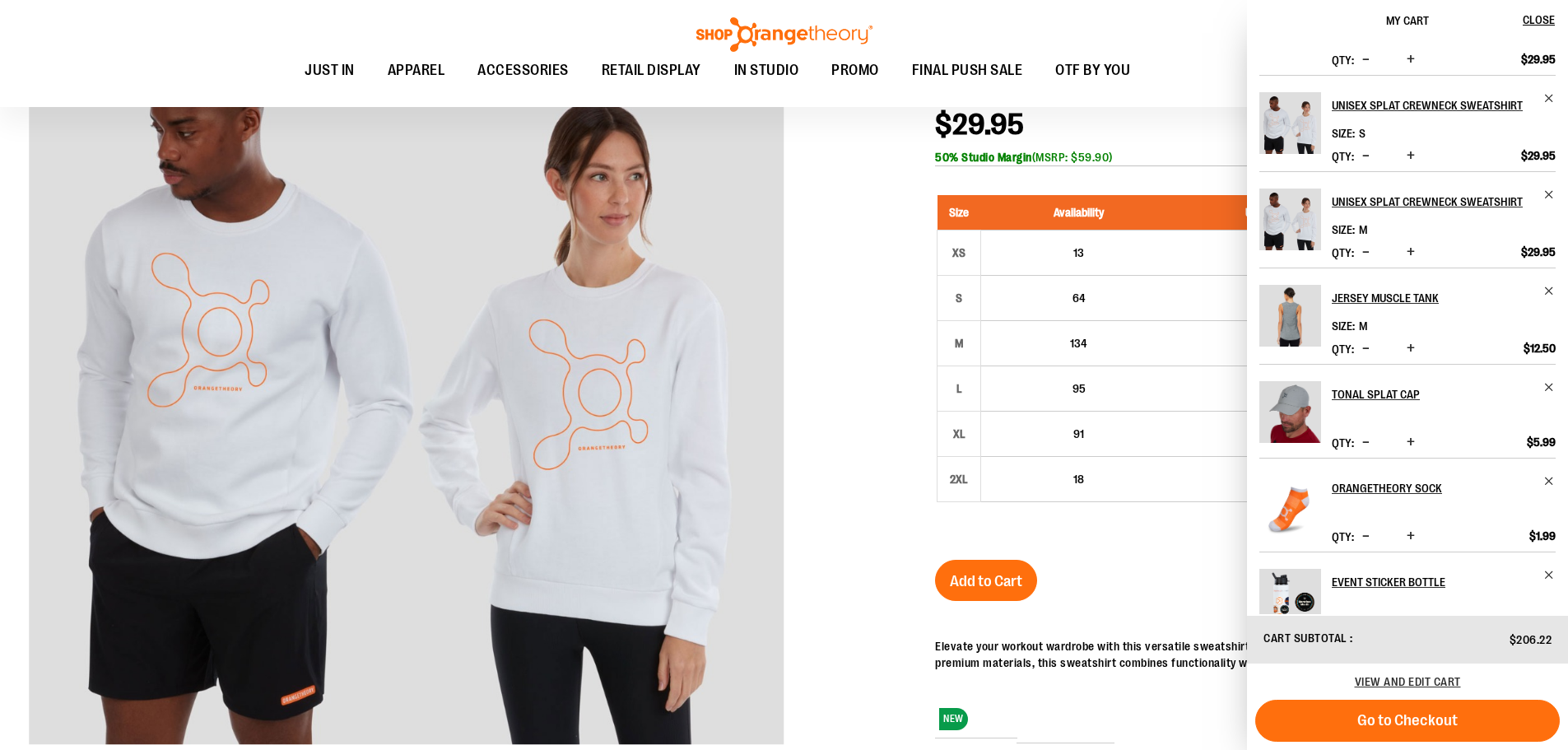
scroll to position [0, 0]
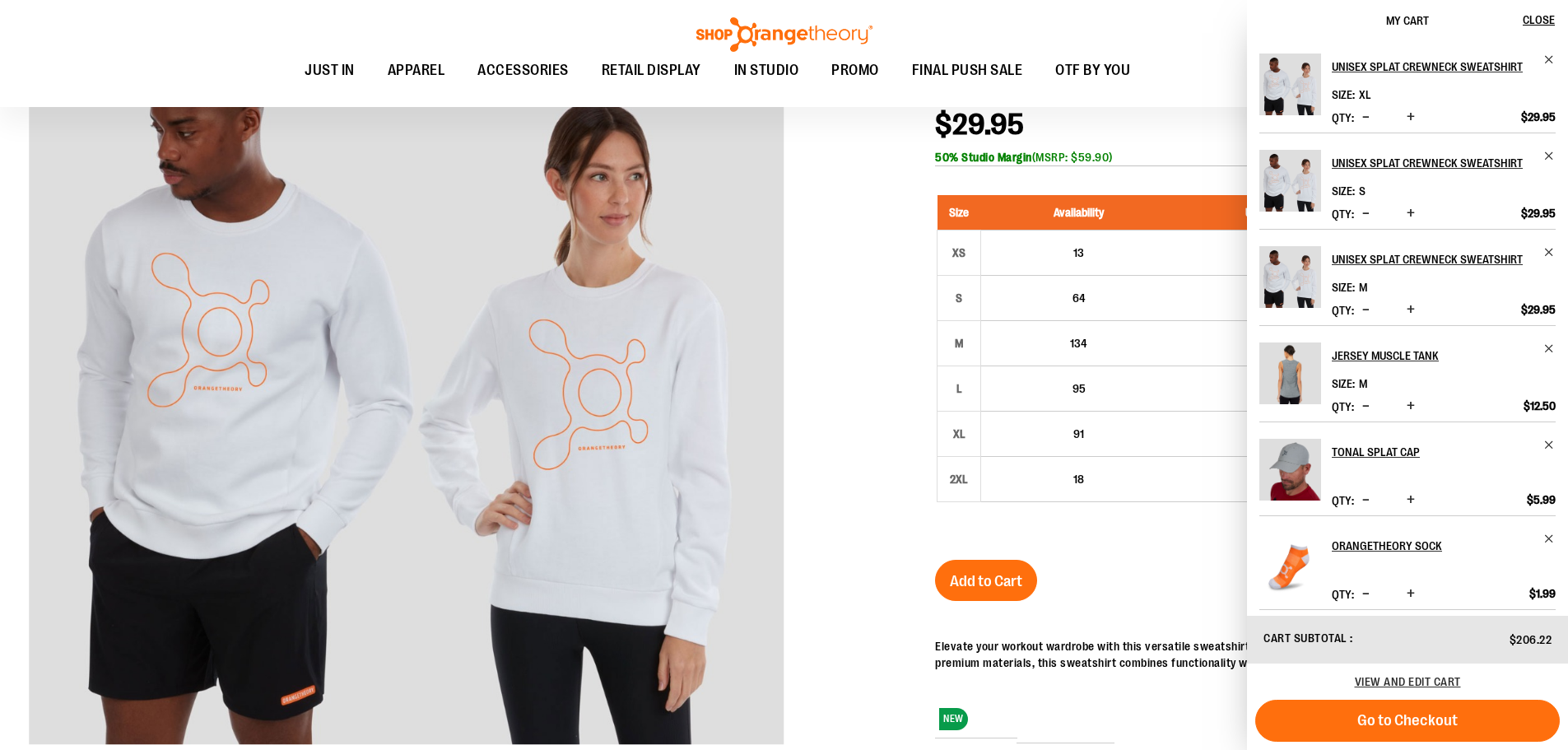
drag, startPoint x: 1434, startPoint y: 677, endPoint x: 1562, endPoint y: 710, distance: 132.2
click at [1434, 677] on span "View and edit cart" at bounding box center [1408, 681] width 106 height 13
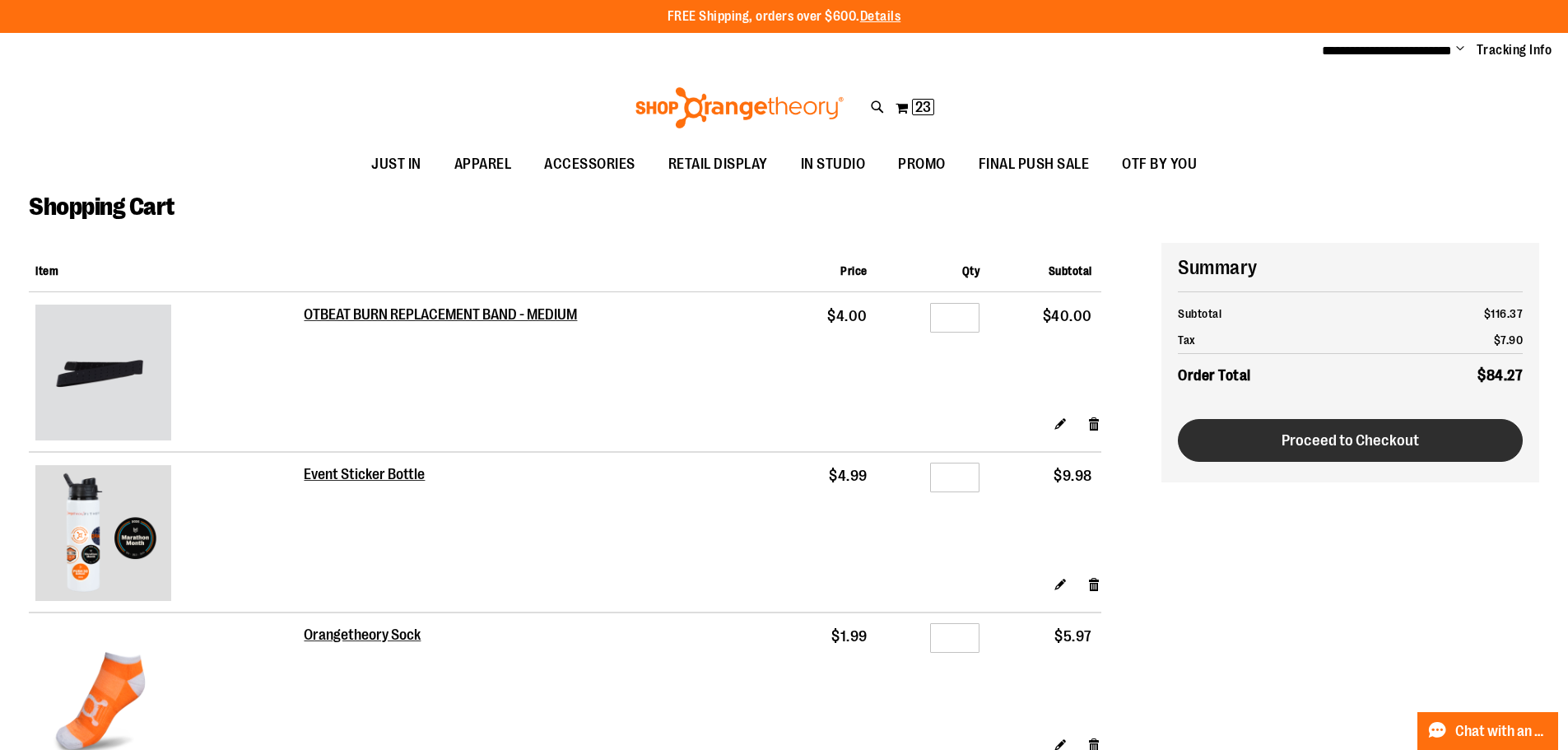
click at [1376, 438] on span "Proceed to Checkout" at bounding box center [1350, 440] width 138 height 18
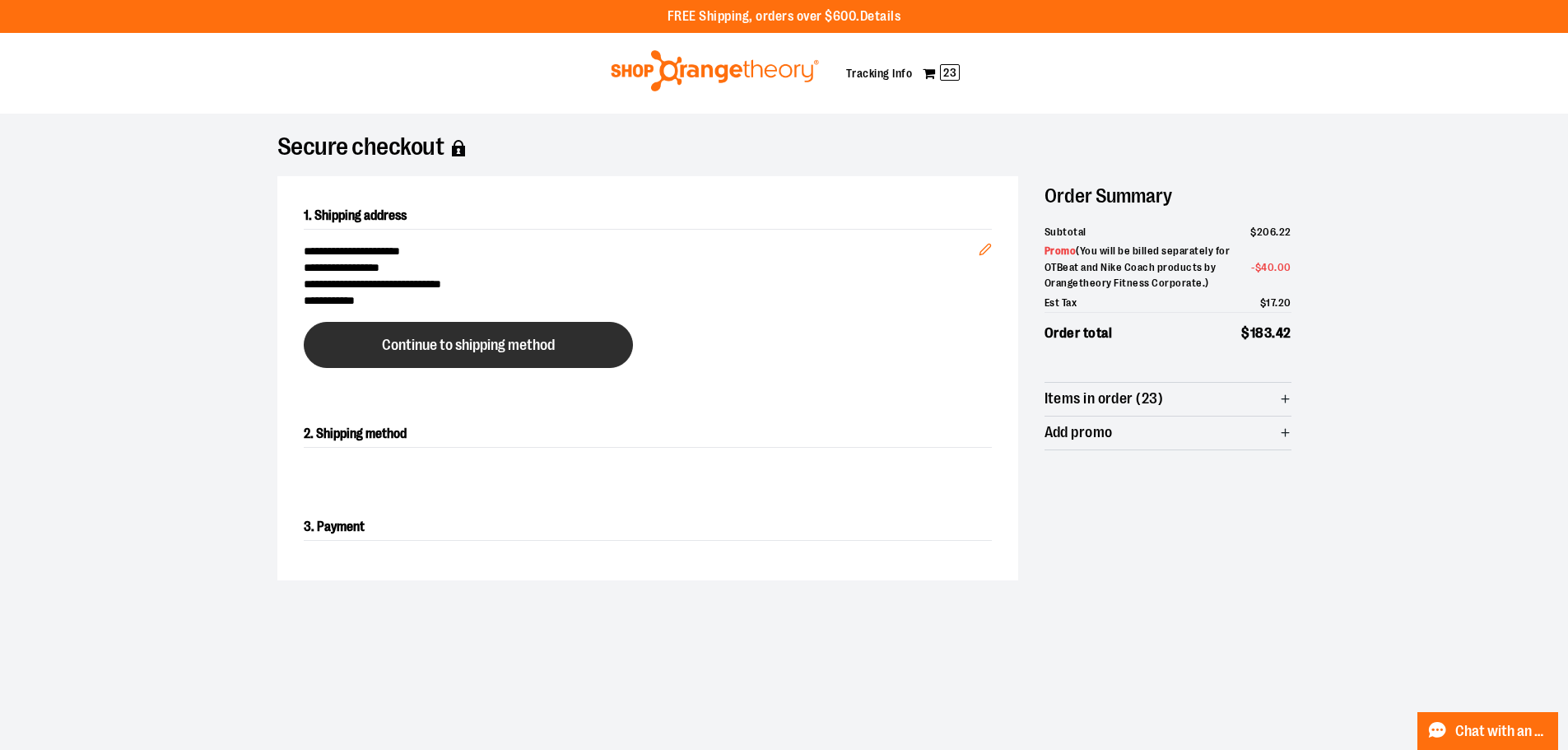
click at [485, 344] on span "Continue to shipping method" at bounding box center [469, 345] width 173 height 16
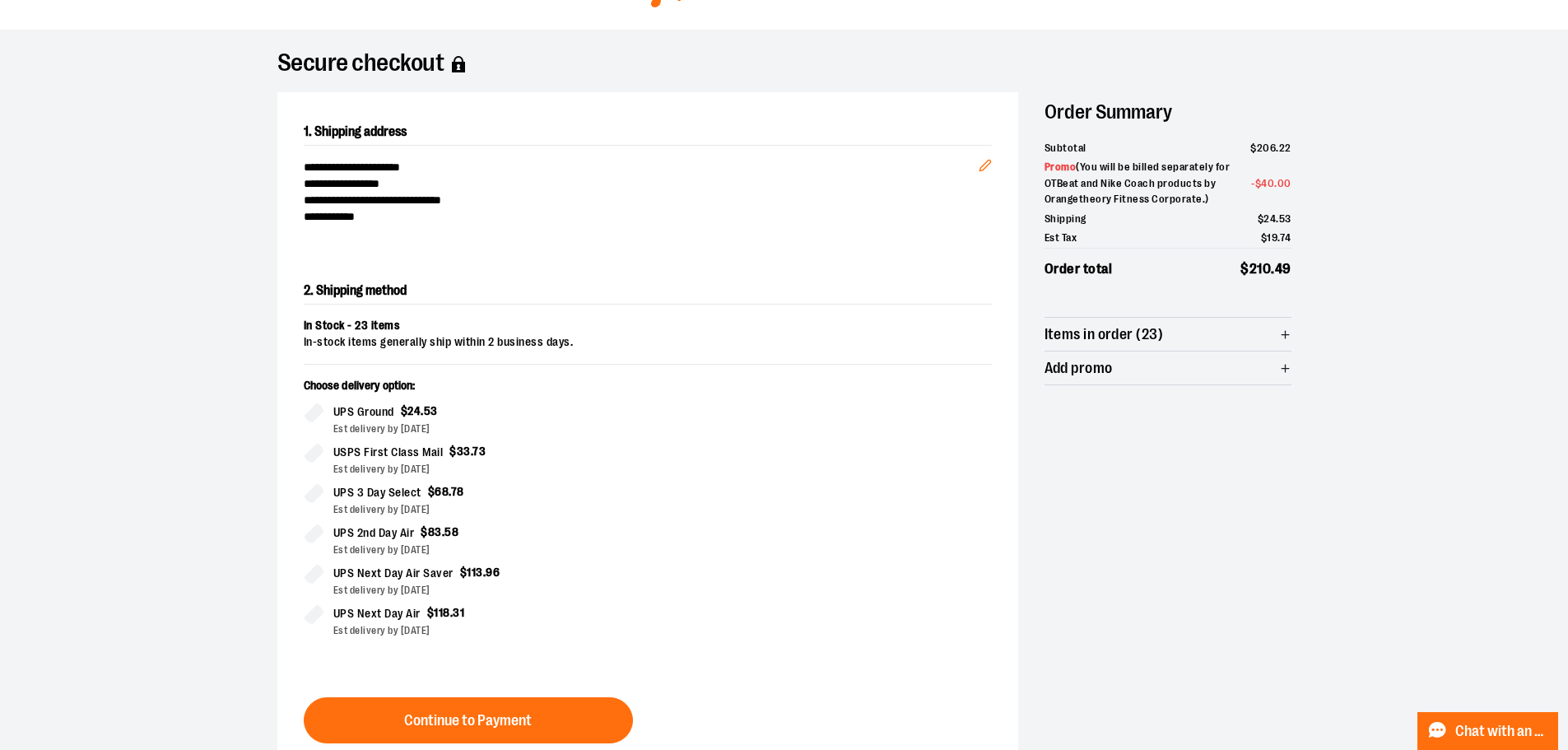
scroll to position [264, 0]
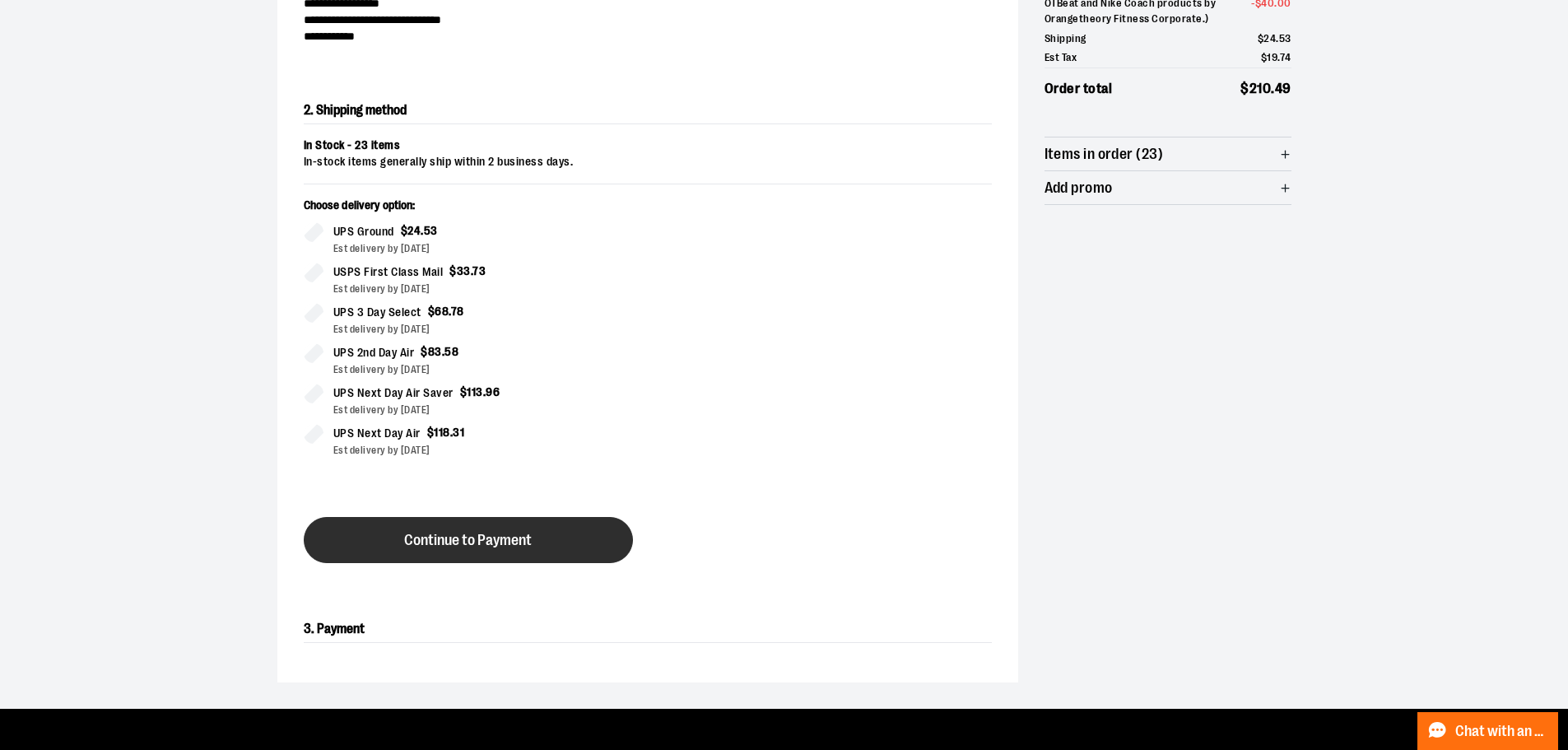
click at [489, 543] on span "Continue to Payment" at bounding box center [468, 541] width 128 height 16
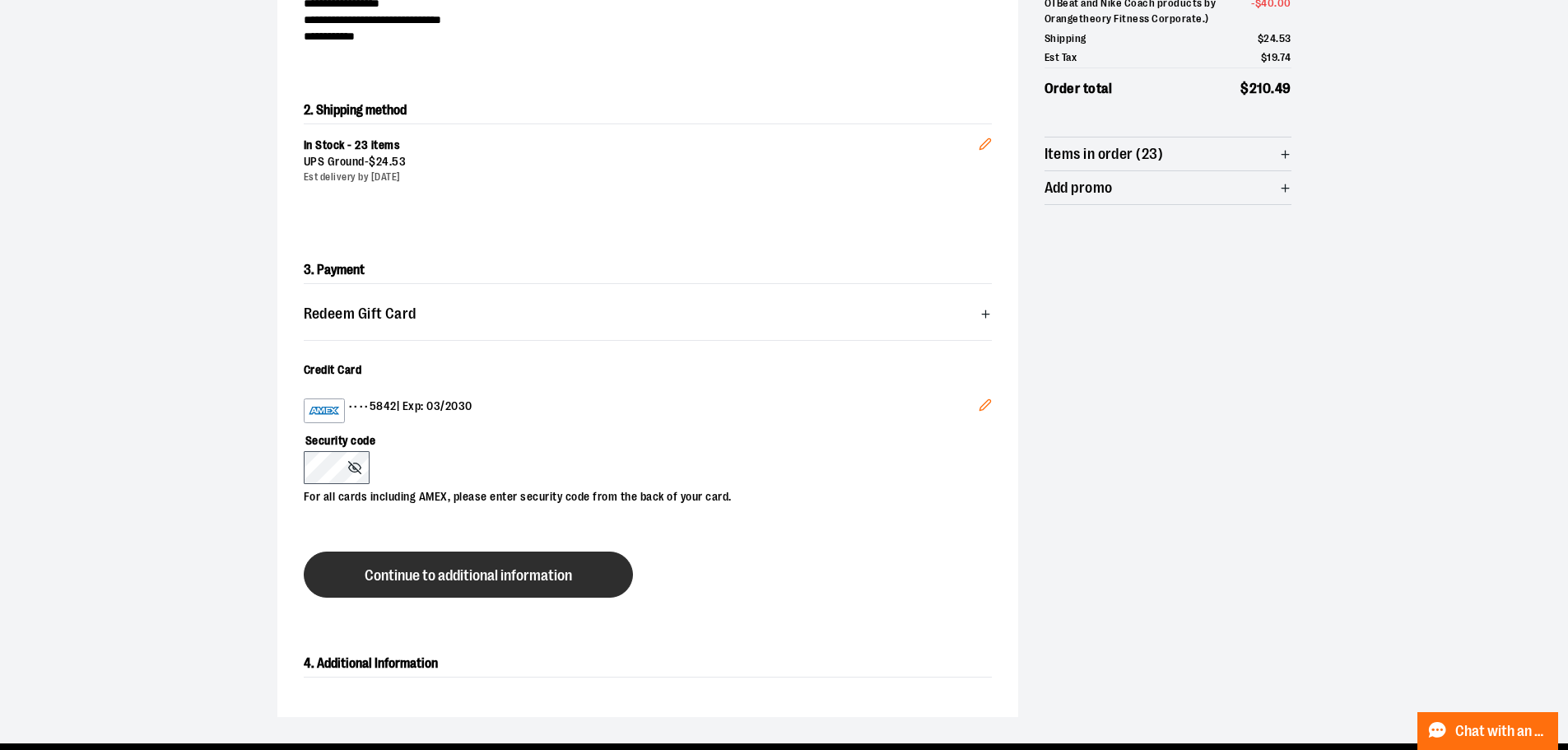
click at [401, 594] on button "Continue to additional information" at bounding box center [468, 574] width 329 height 46
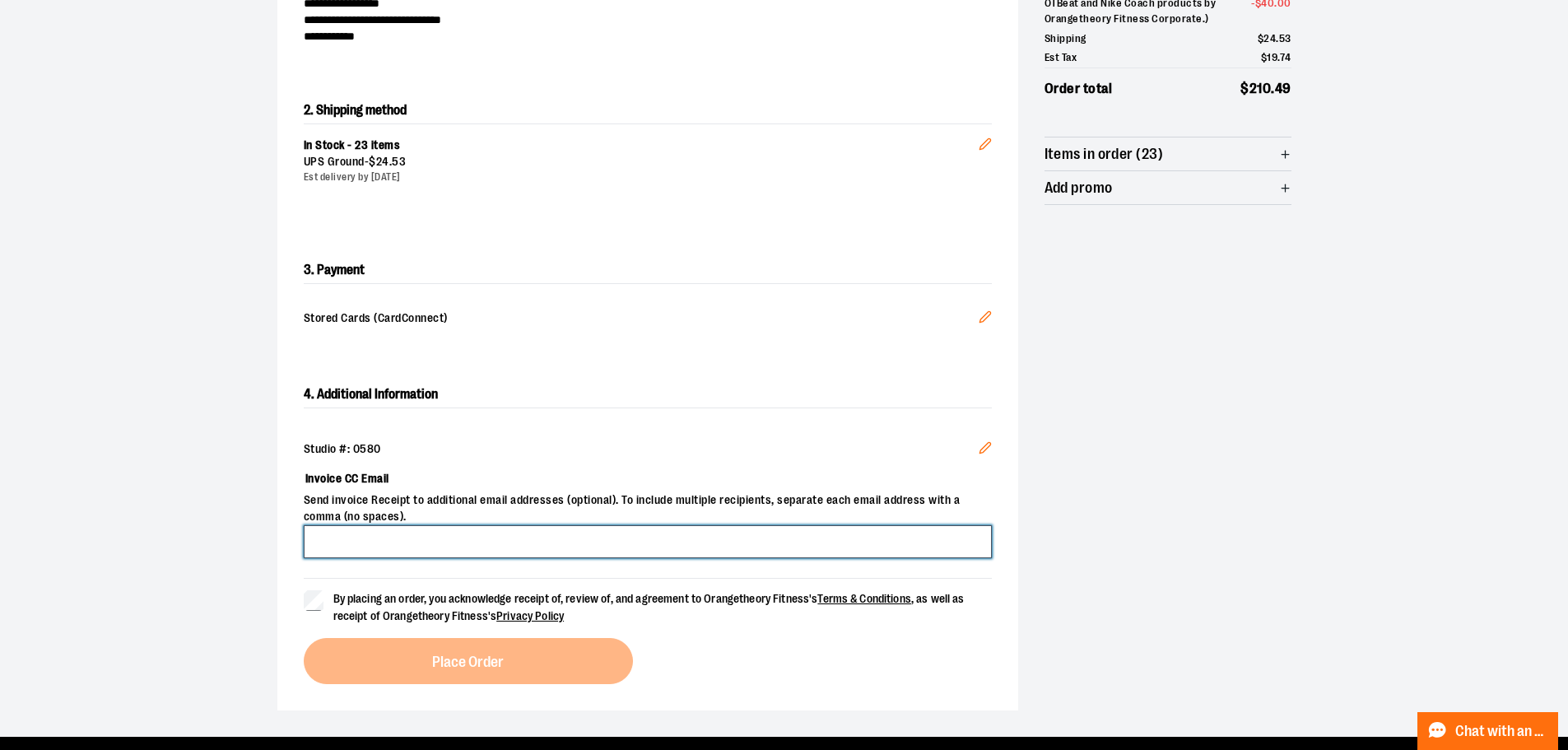
click at [379, 540] on input "Invoice CC Email" at bounding box center [647, 542] width 688 height 33
type input "**********"
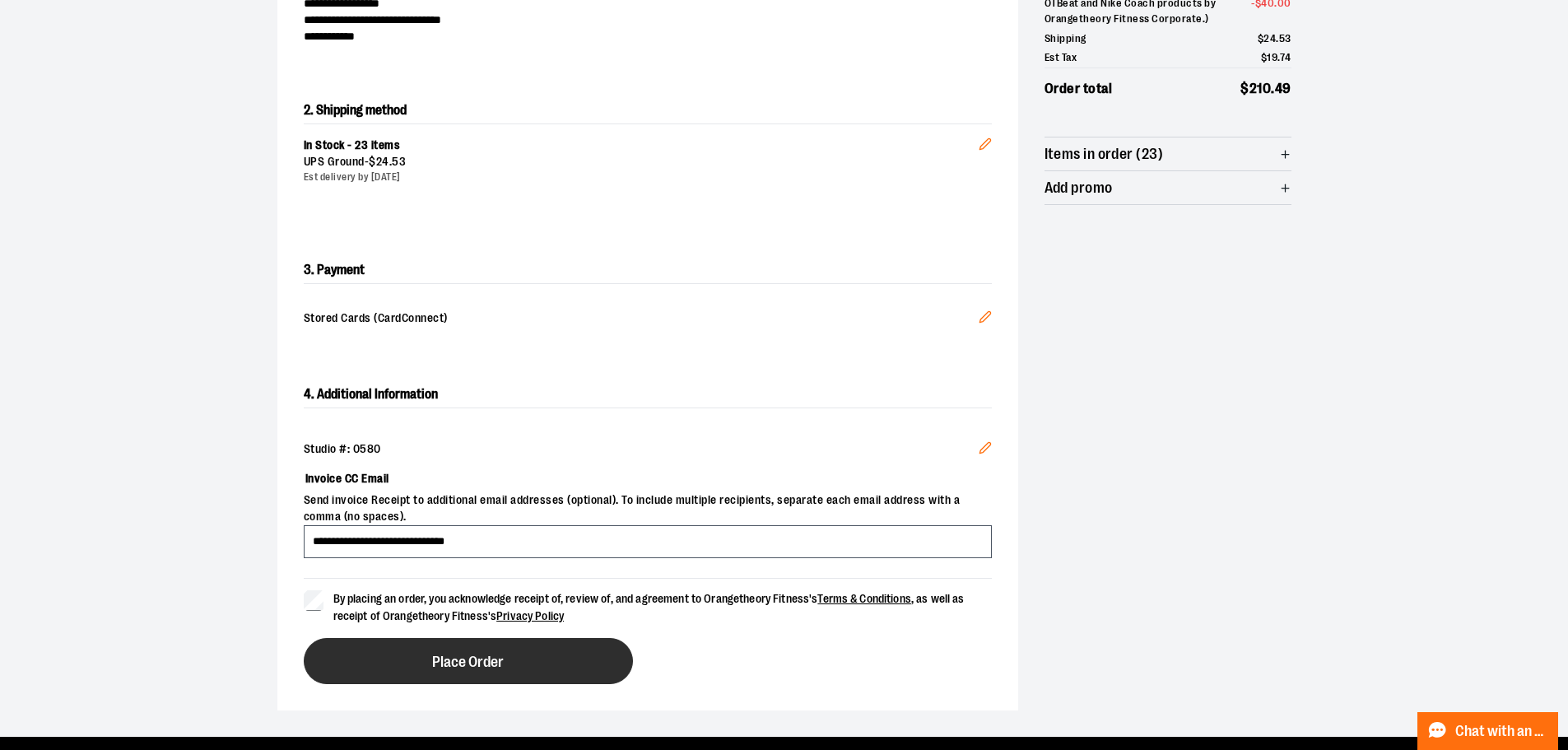
click at [446, 666] on span "Place Order" at bounding box center [468, 663] width 72 height 16
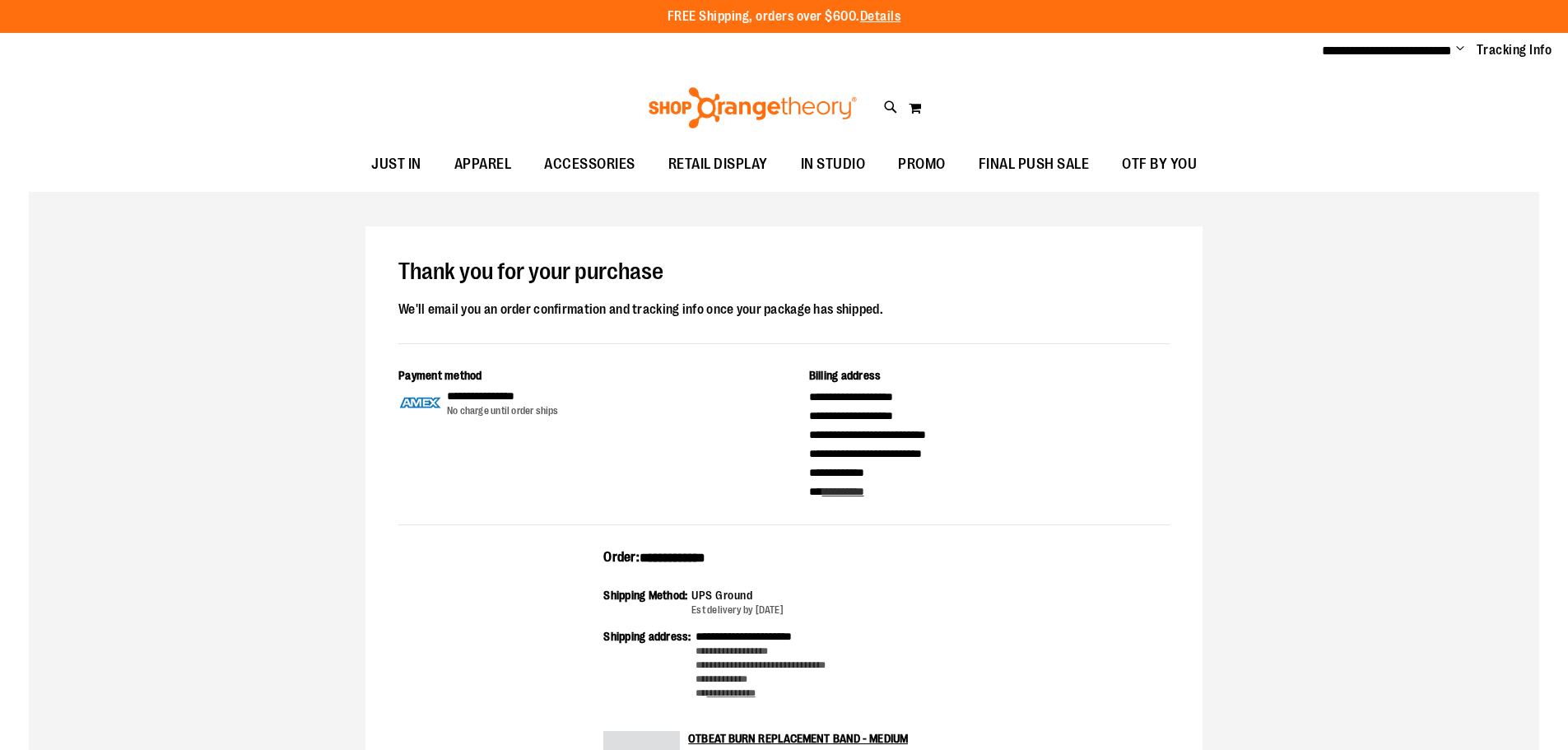
click at [681, 545] on div "**********" at bounding box center [784, 728] width 837 height 1005
click at [682, 557] on span "**********" at bounding box center [672, 557] width 66 height 13
copy span "**********"
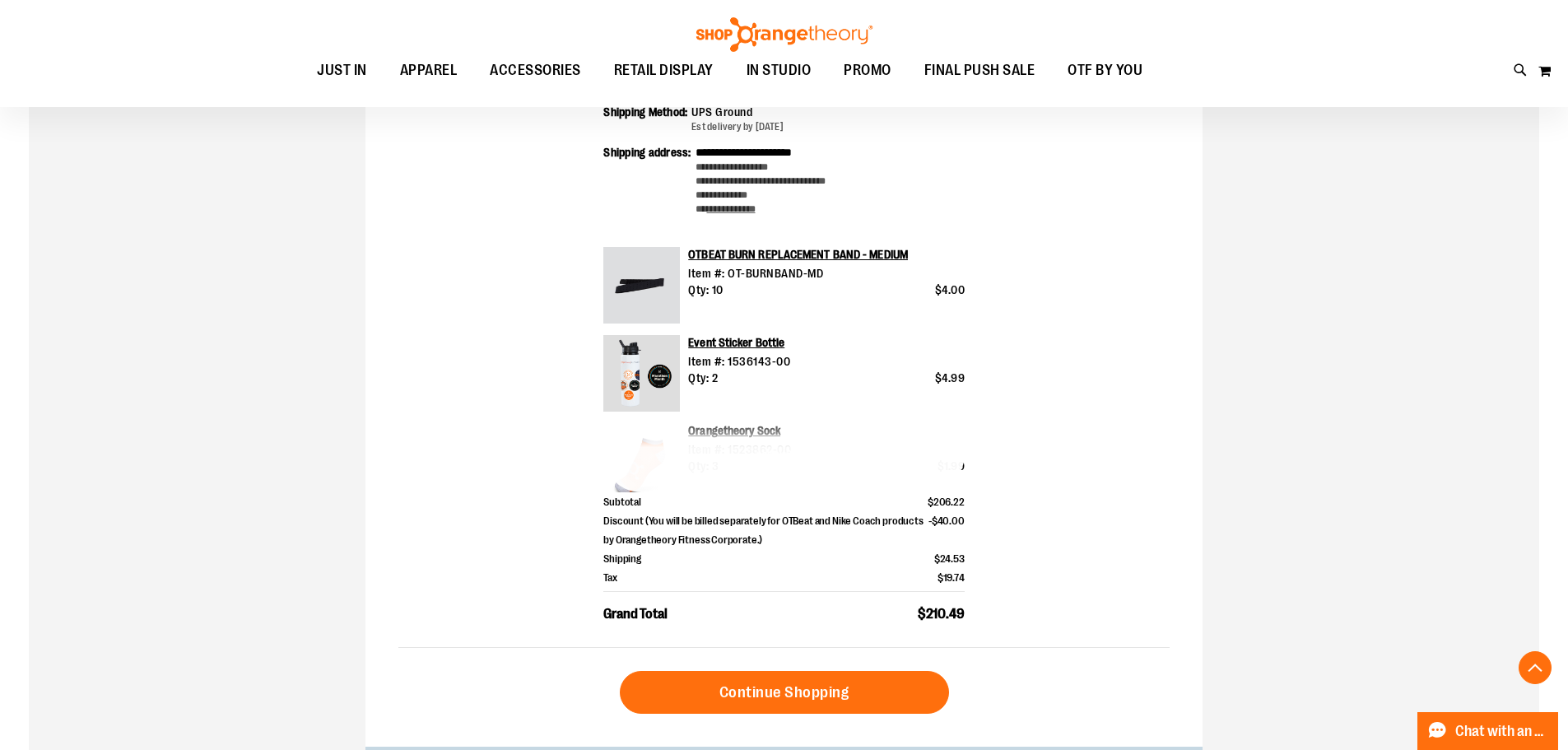
scroll to position [575, 0]
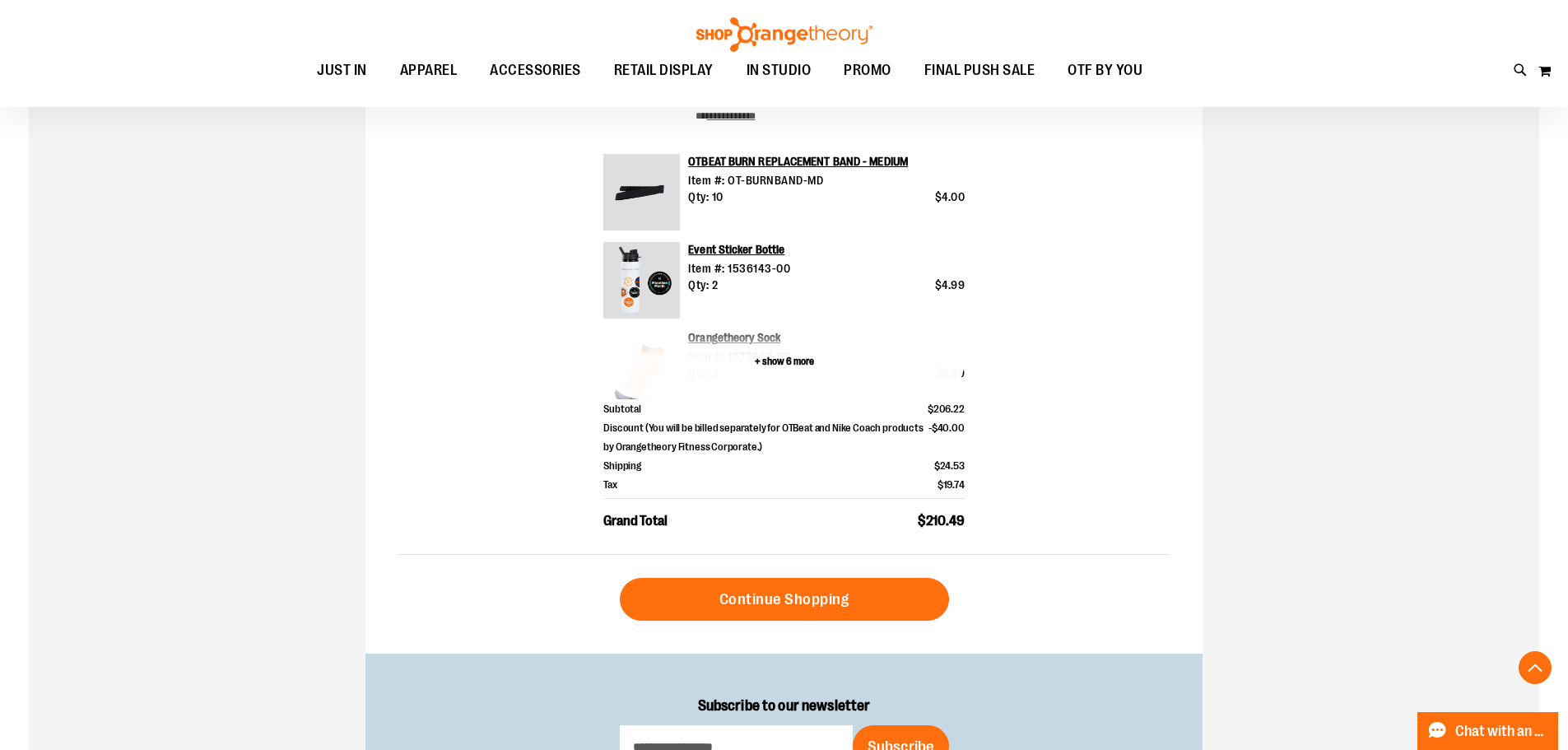
click at [781, 361] on button "+ show 6 more" at bounding box center [784, 361] width 362 height 77
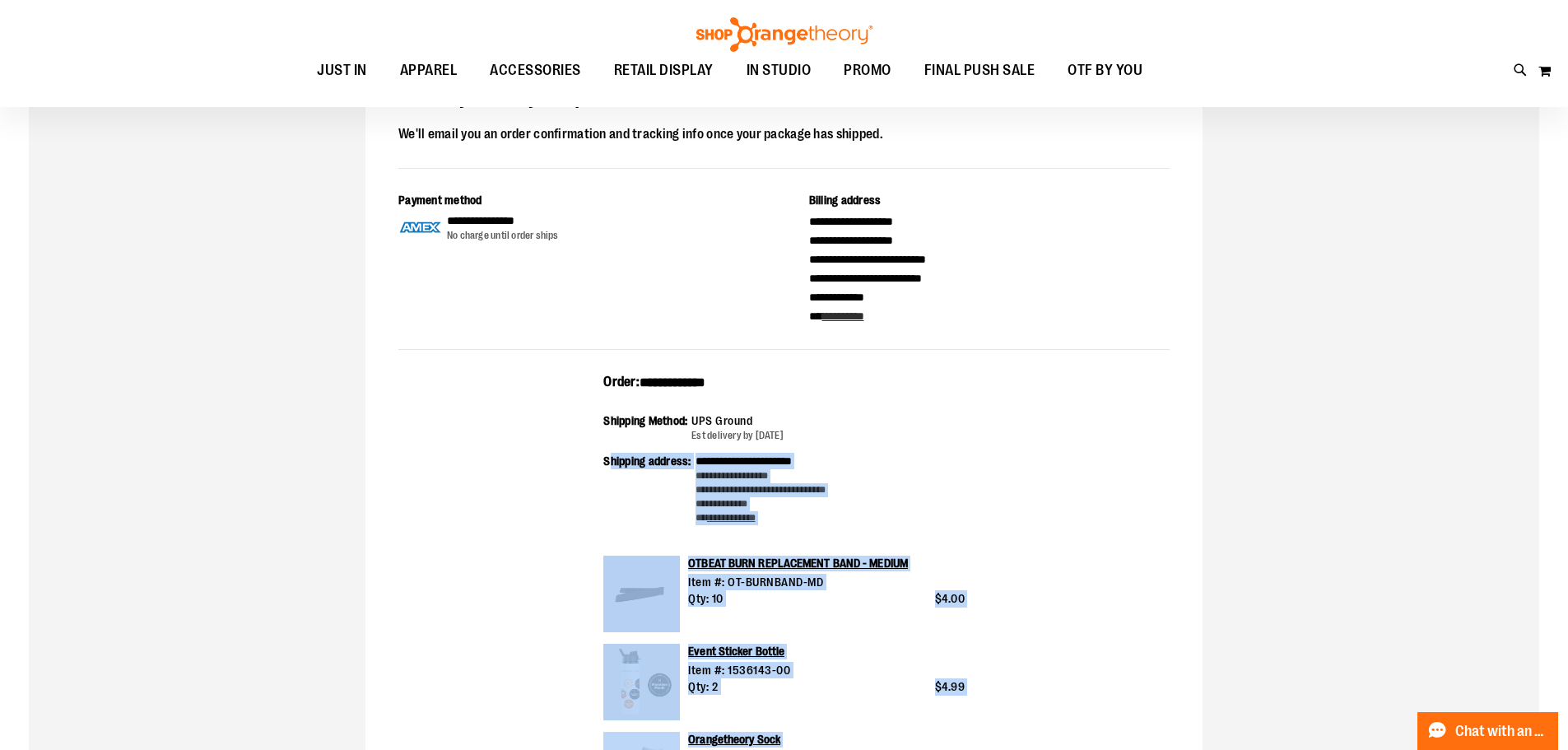
scroll to position [164, 0]
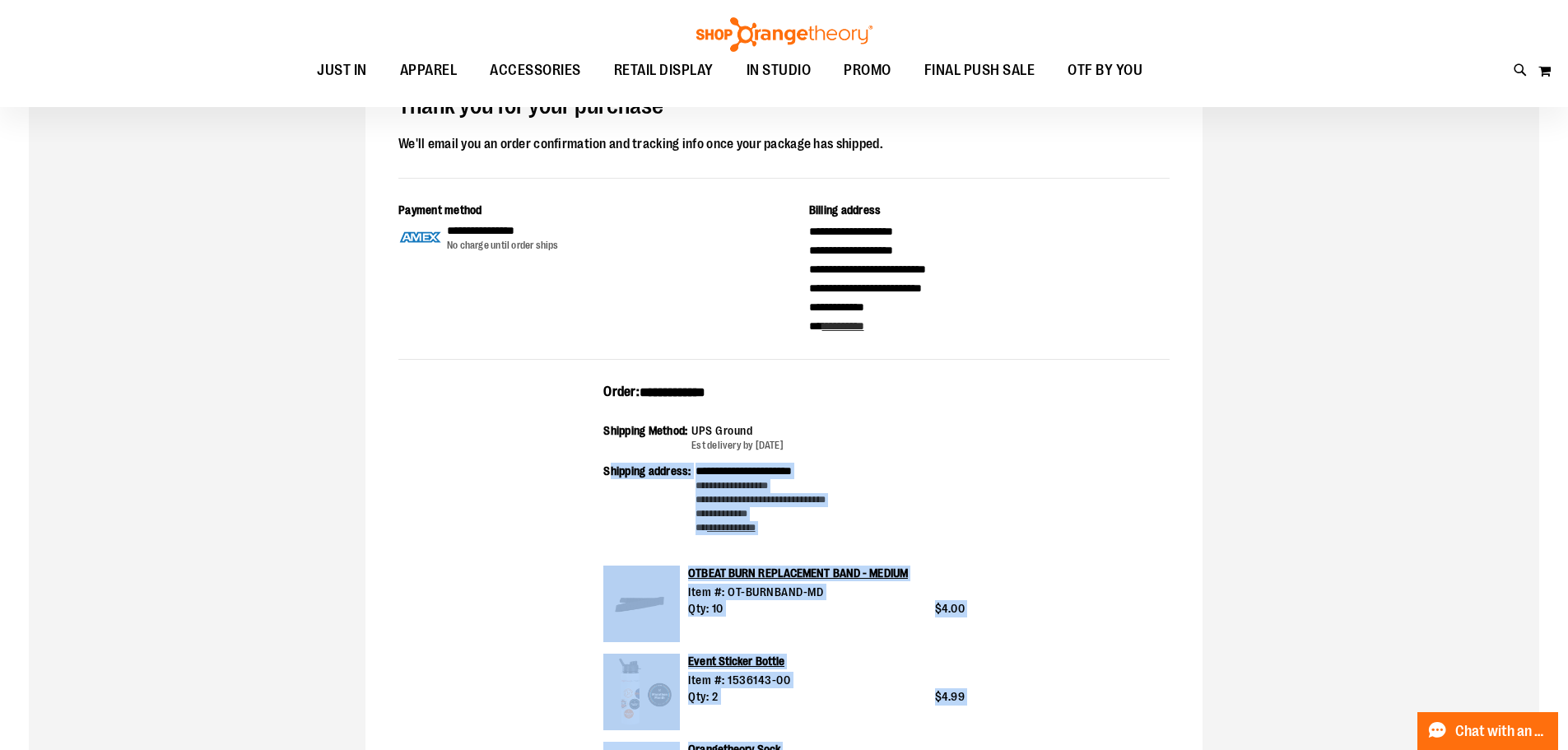
drag, startPoint x: 996, startPoint y: 687, endPoint x: 576, endPoint y: 385, distance: 517.3
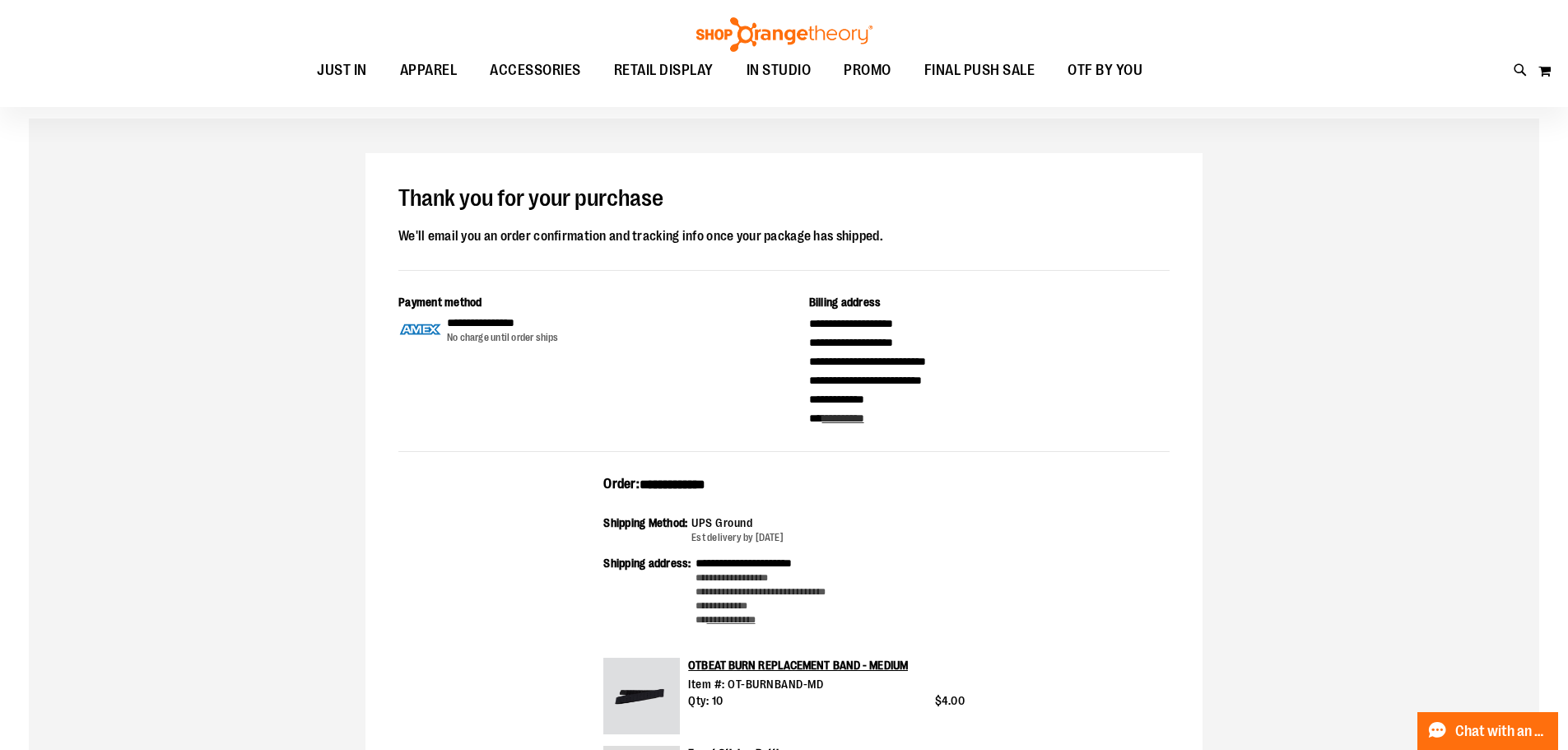
scroll to position [0, 0]
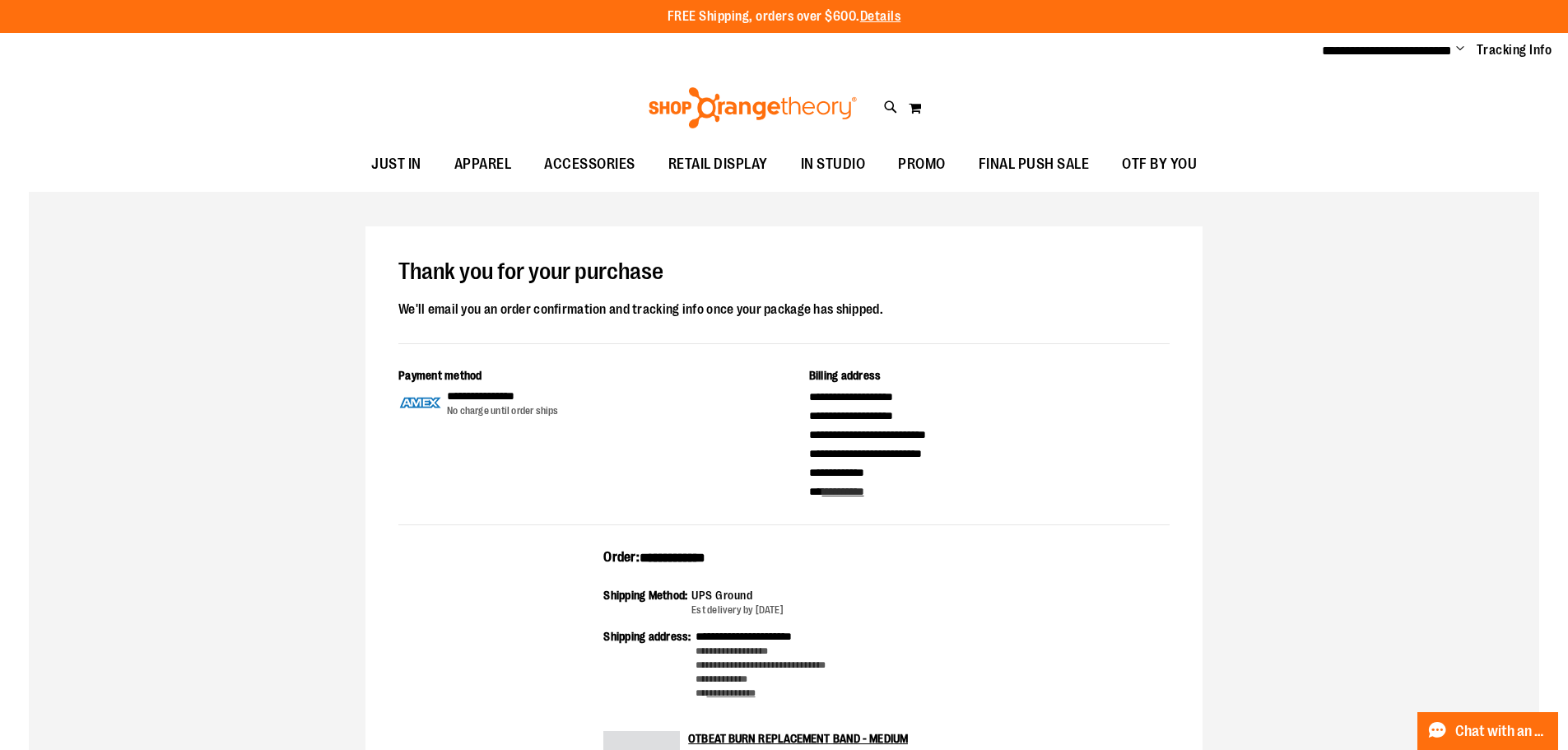
click at [1464, 45] on span "Change" at bounding box center [1460, 50] width 8 height 16
click at [1415, 114] on link "Sign Out" at bounding box center [1401, 111] width 144 height 31
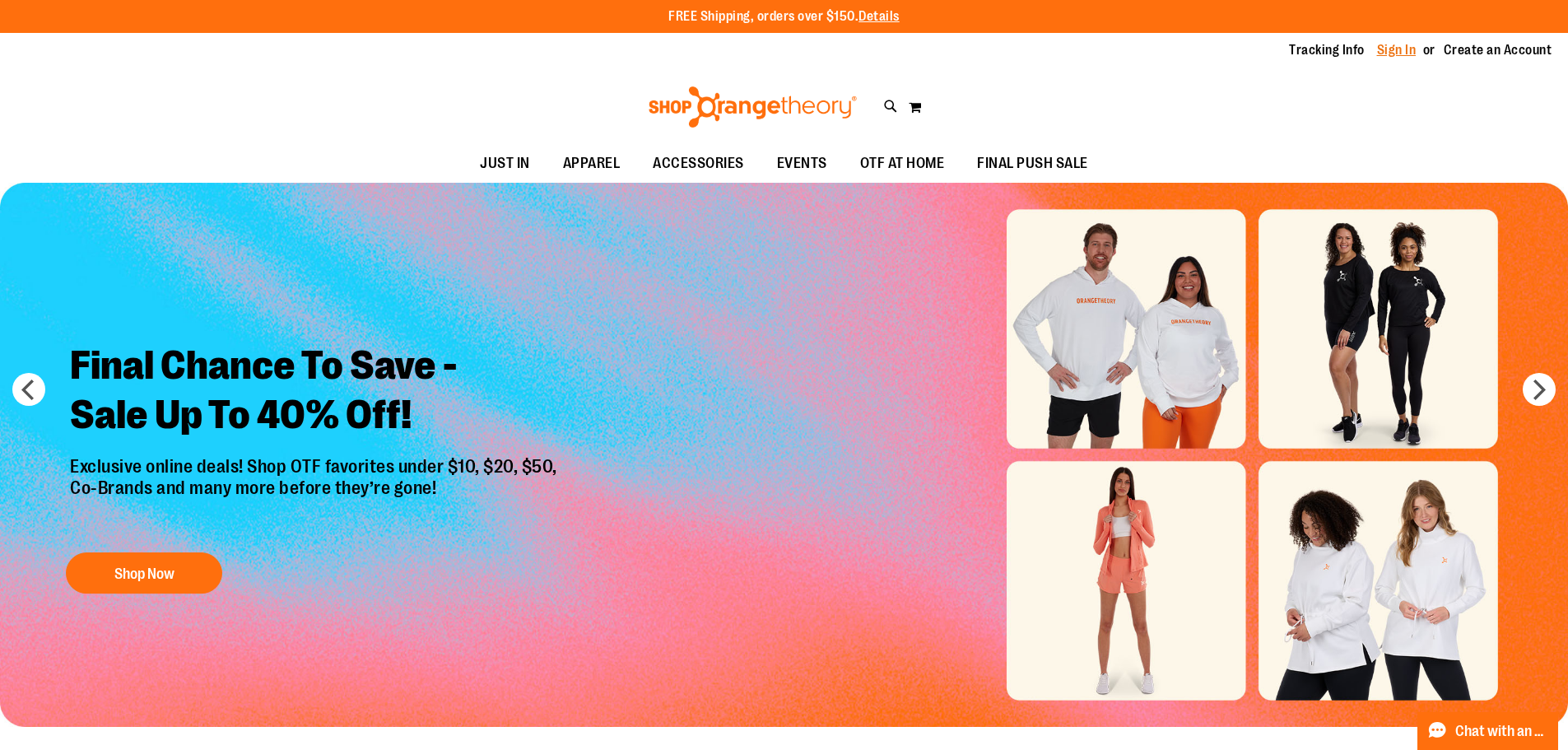
click at [1406, 43] on link "Sign In" at bounding box center [1396, 50] width 39 height 18
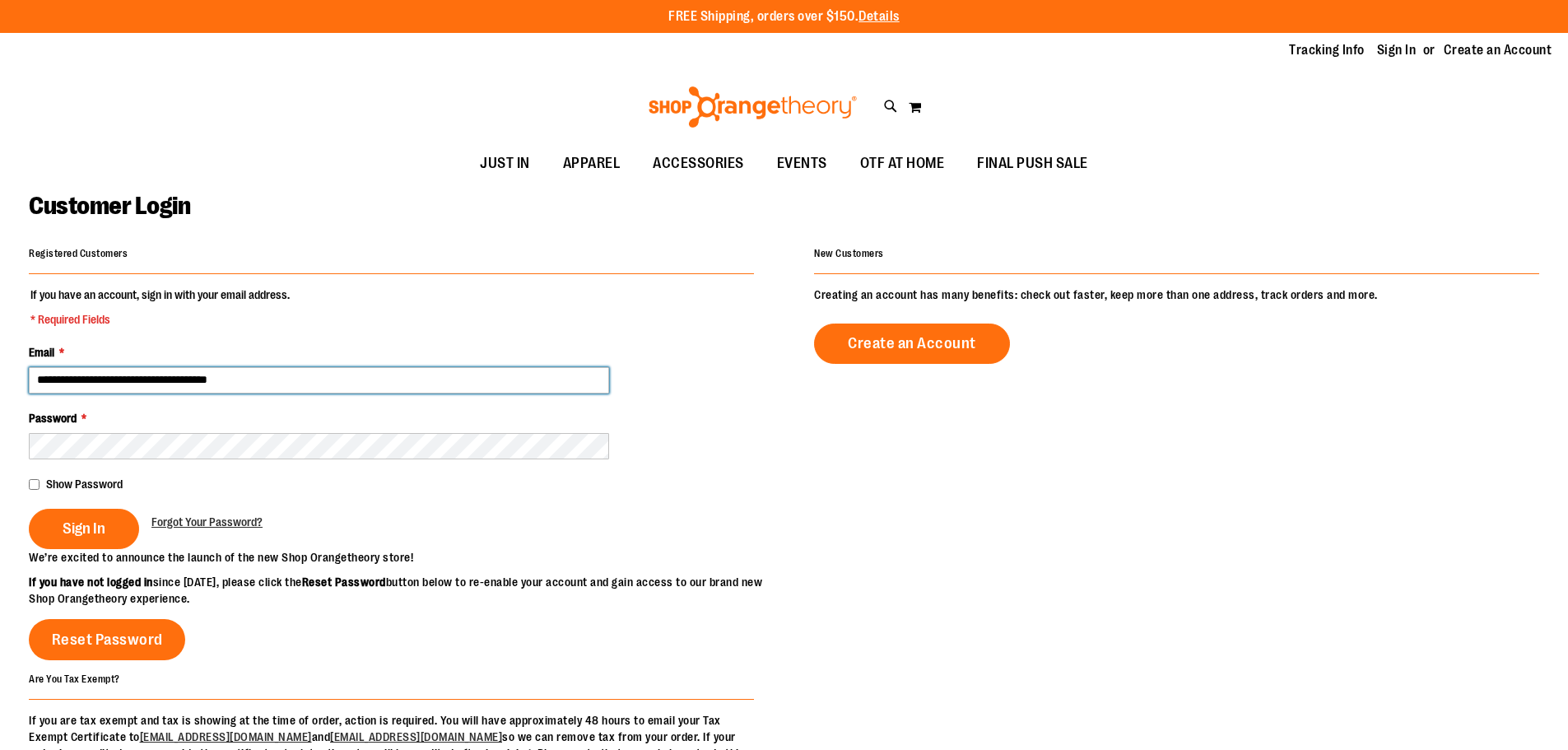
click at [150, 375] on input "**********" at bounding box center [318, 380] width 581 height 27
type input "**********"
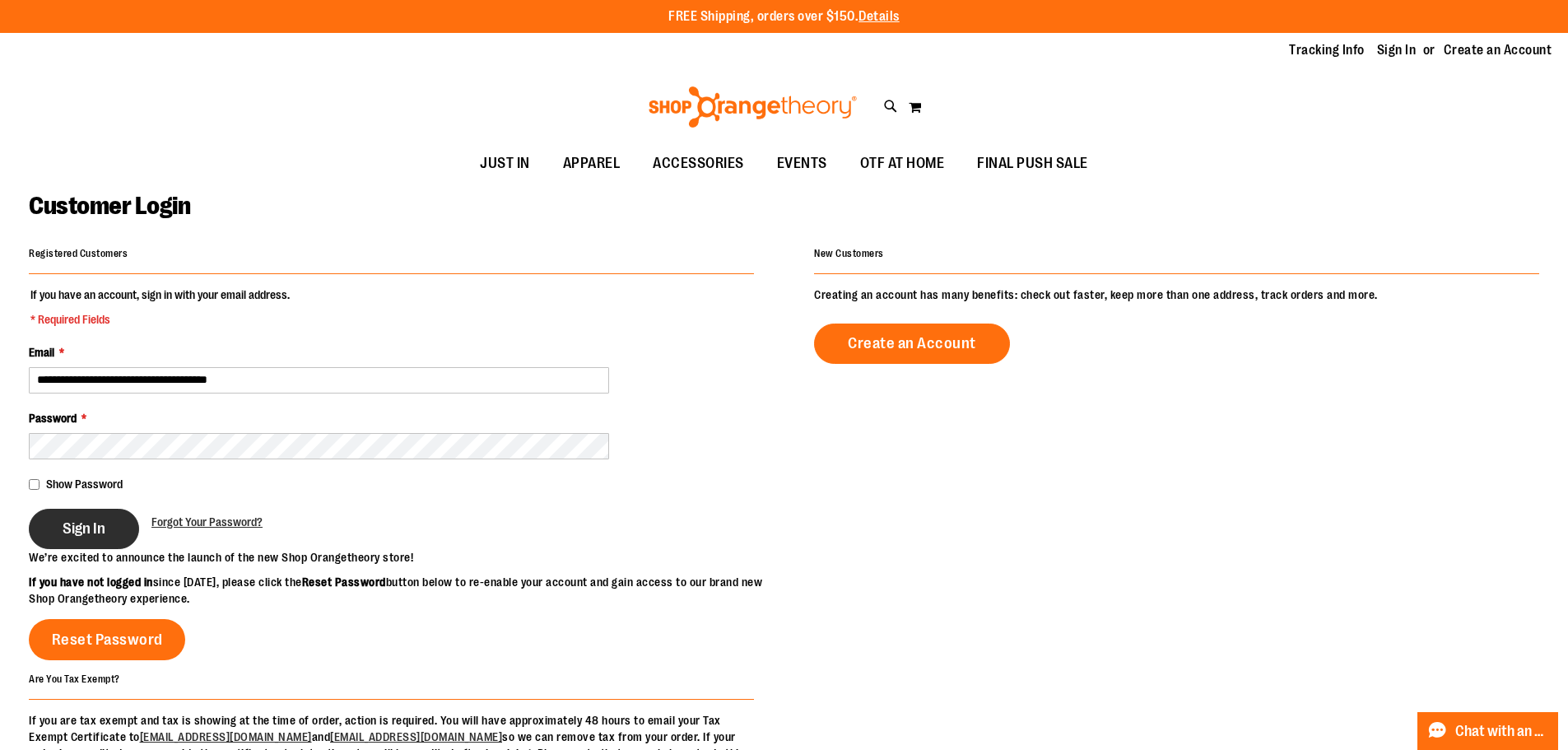
click at [38, 538] on button "Sign In" at bounding box center [84, 529] width 110 height 40
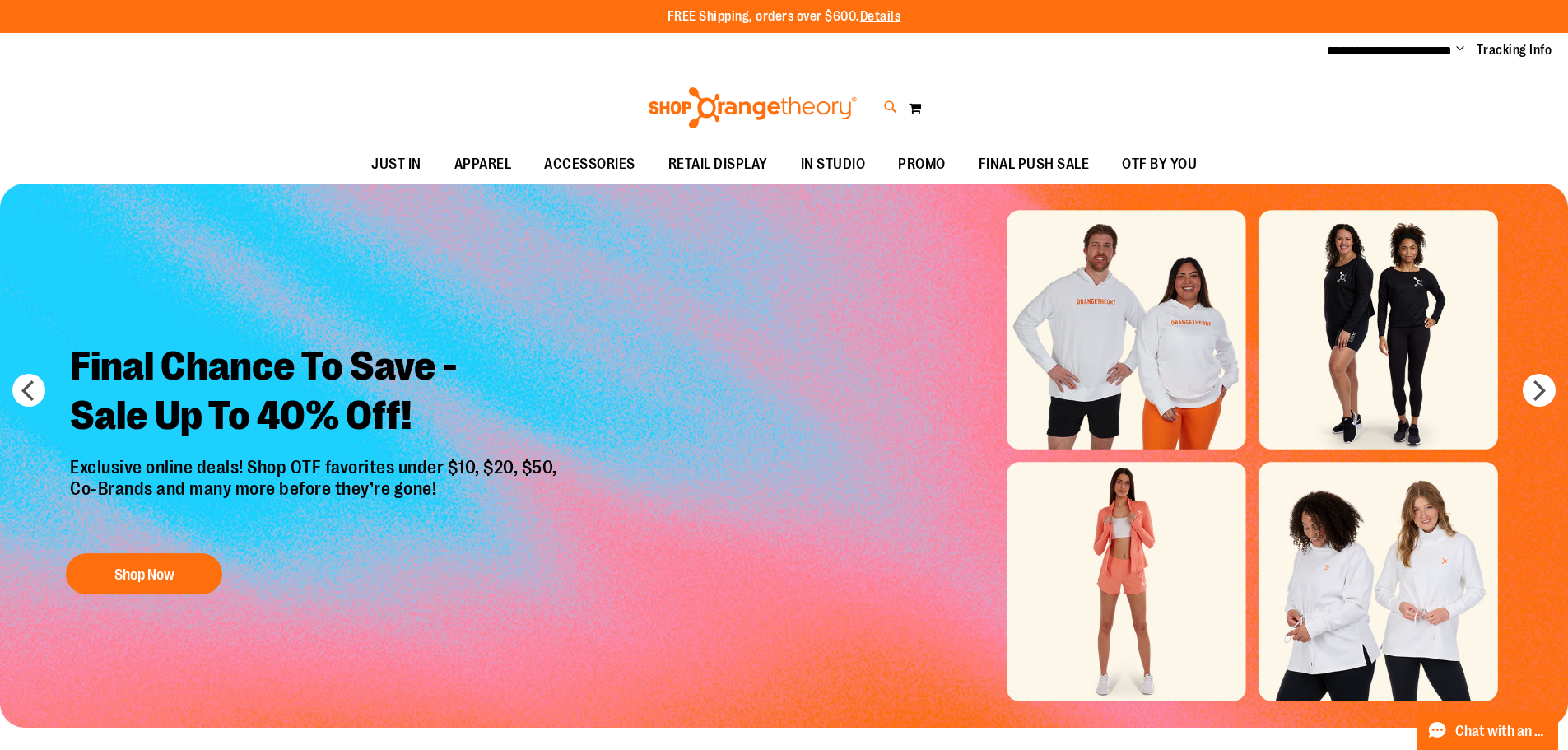
click at [897, 106] on icon at bounding box center [891, 107] width 14 height 19
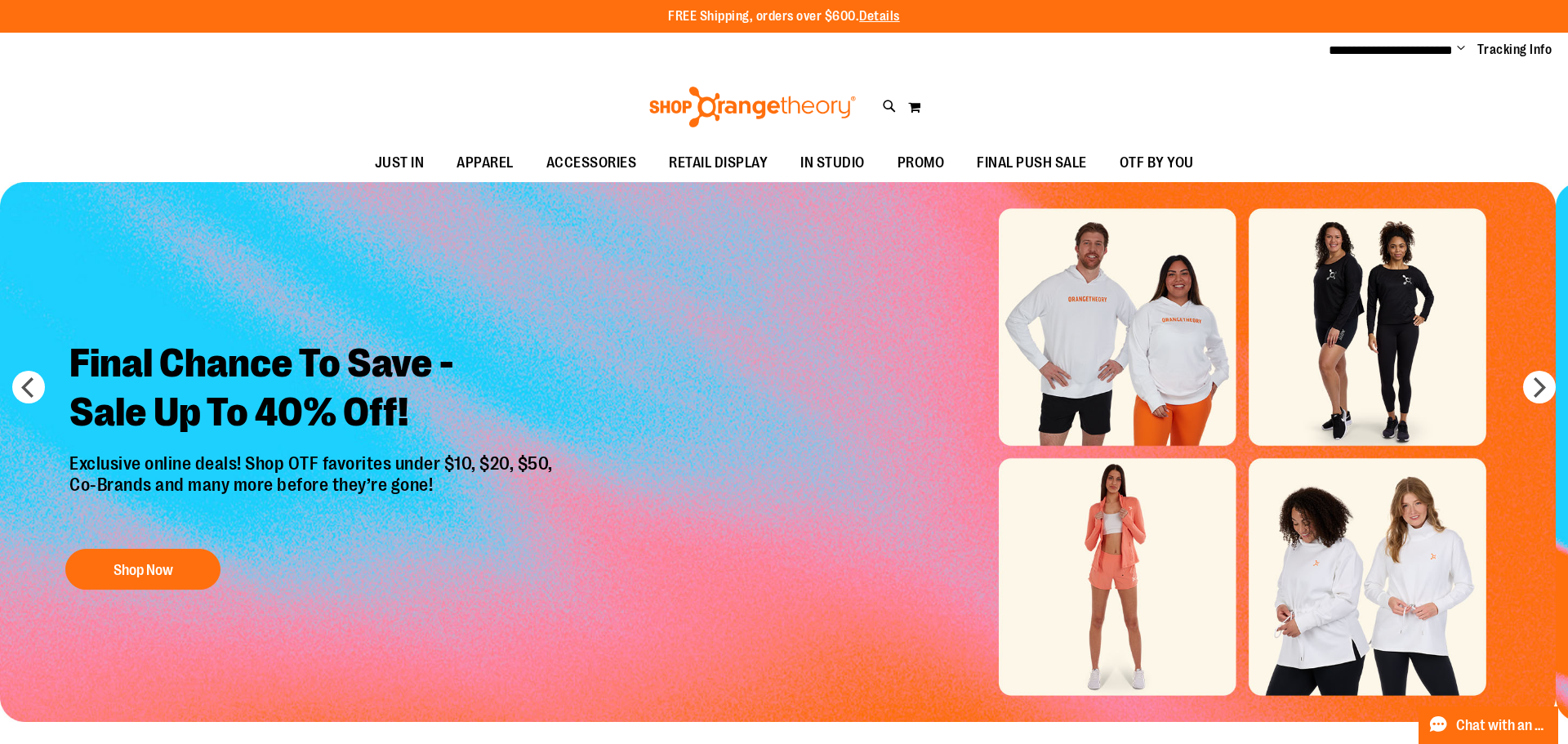
type input "****"
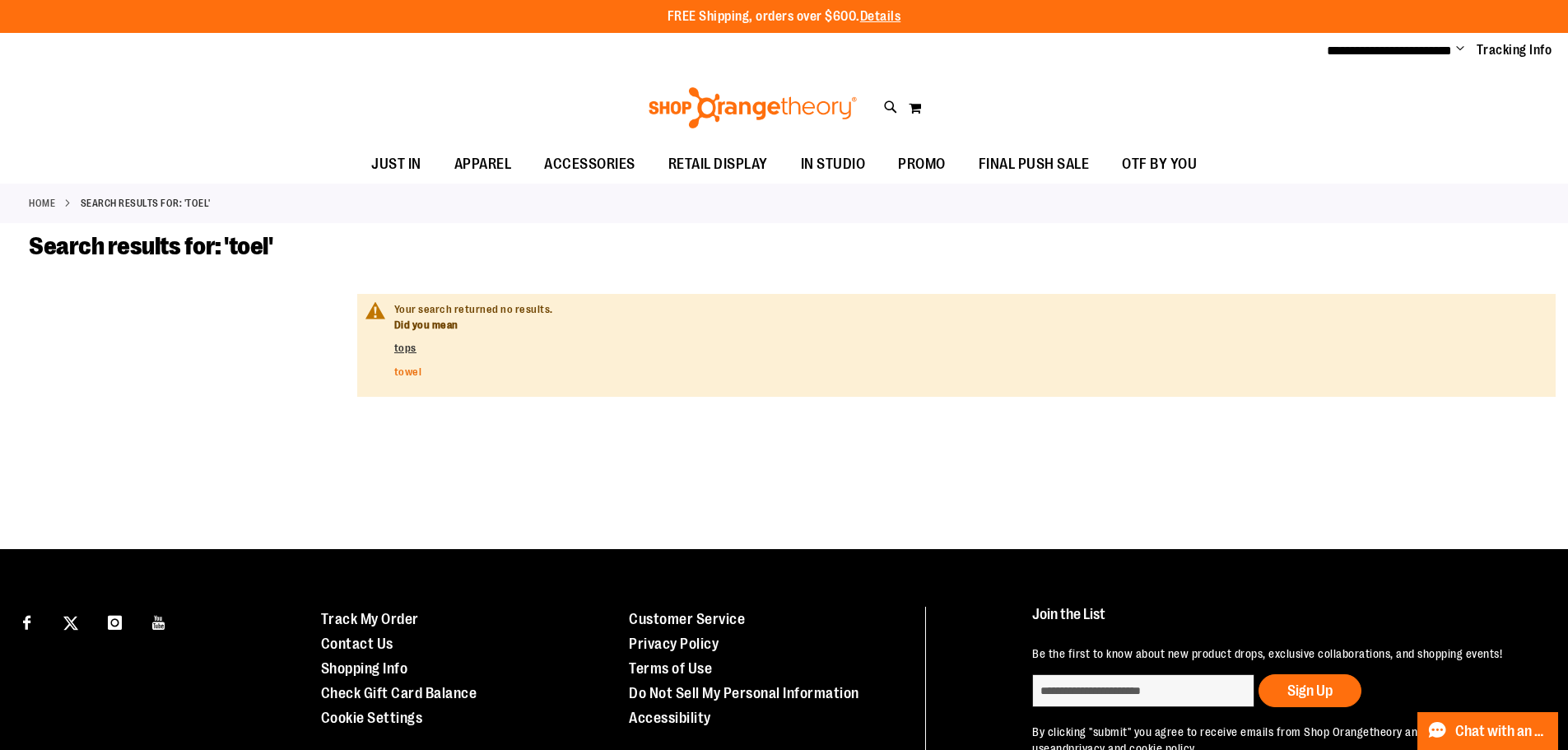
click at [415, 370] on link "towel" at bounding box center [408, 372] width 28 height 13
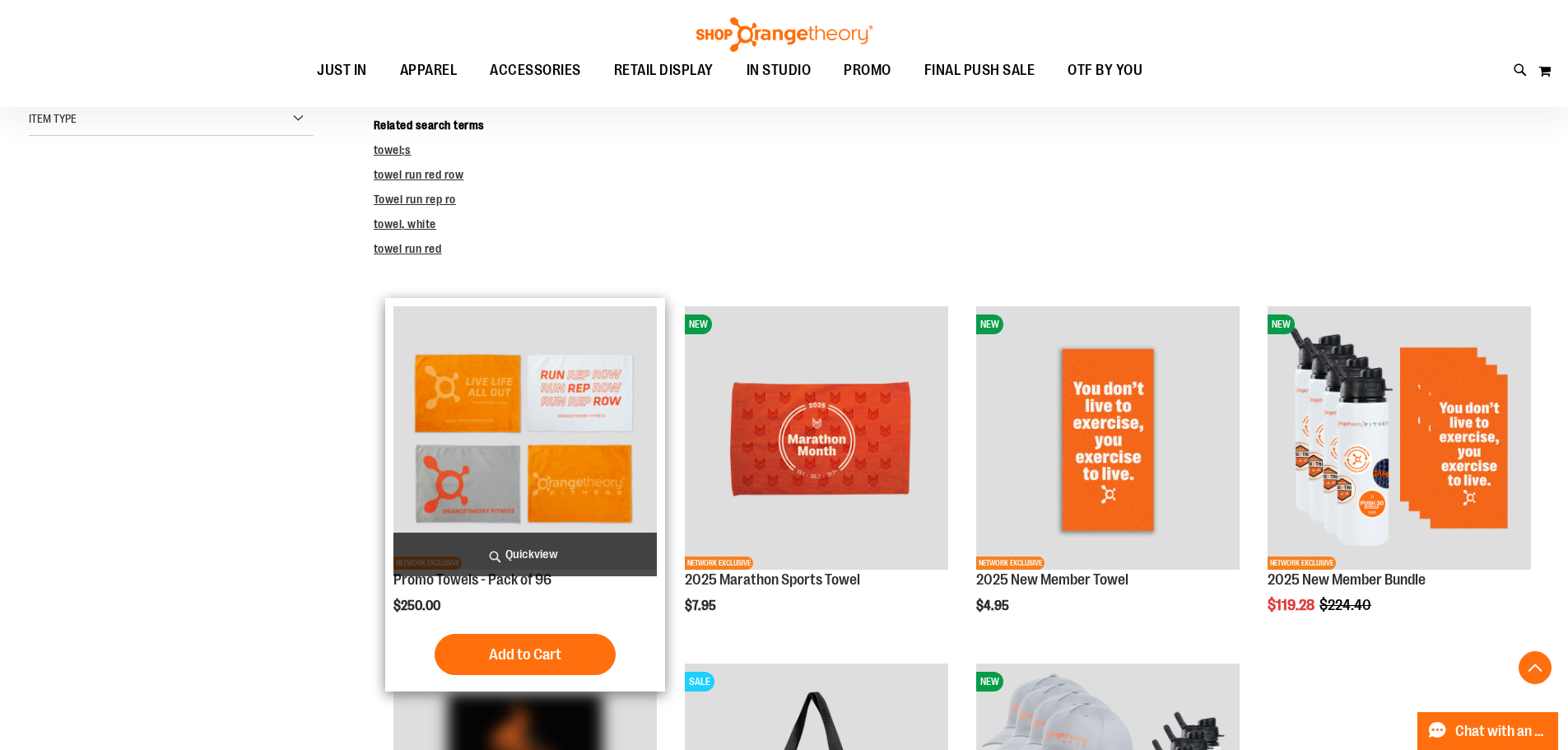
scroll to position [328, 0]
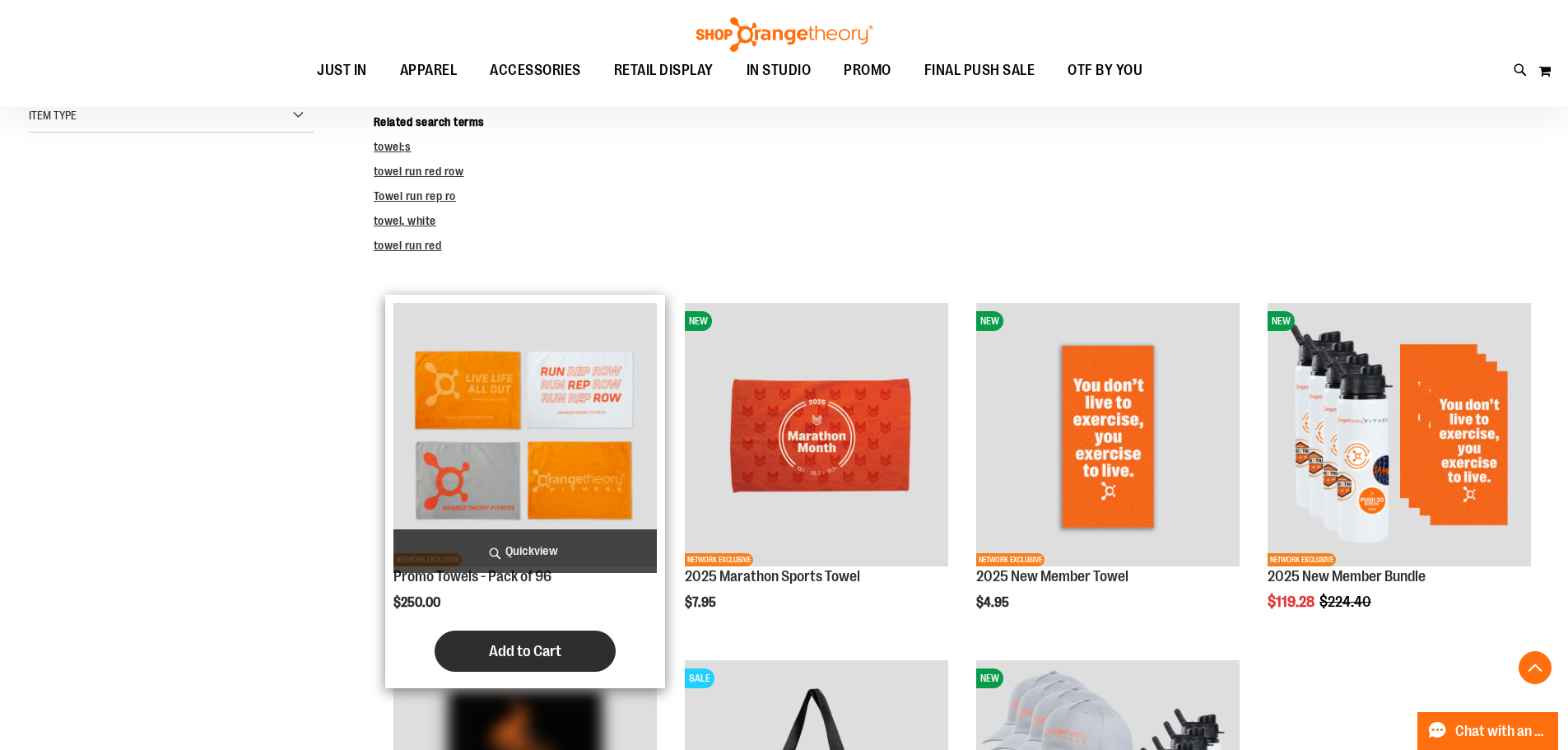
click at [547, 645] on span "Add to Cart" at bounding box center [526, 651] width 73 height 18
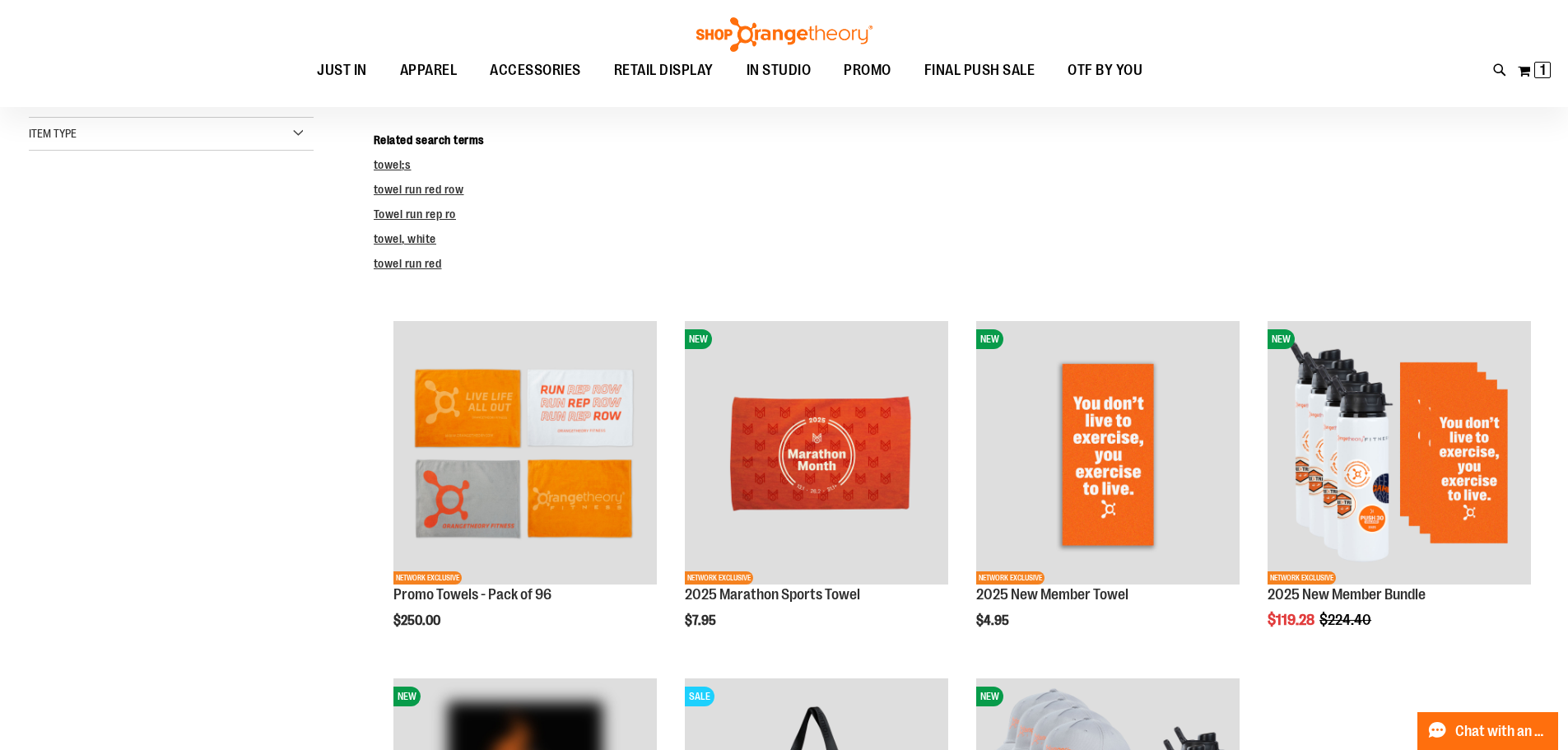
scroll to position [82, 0]
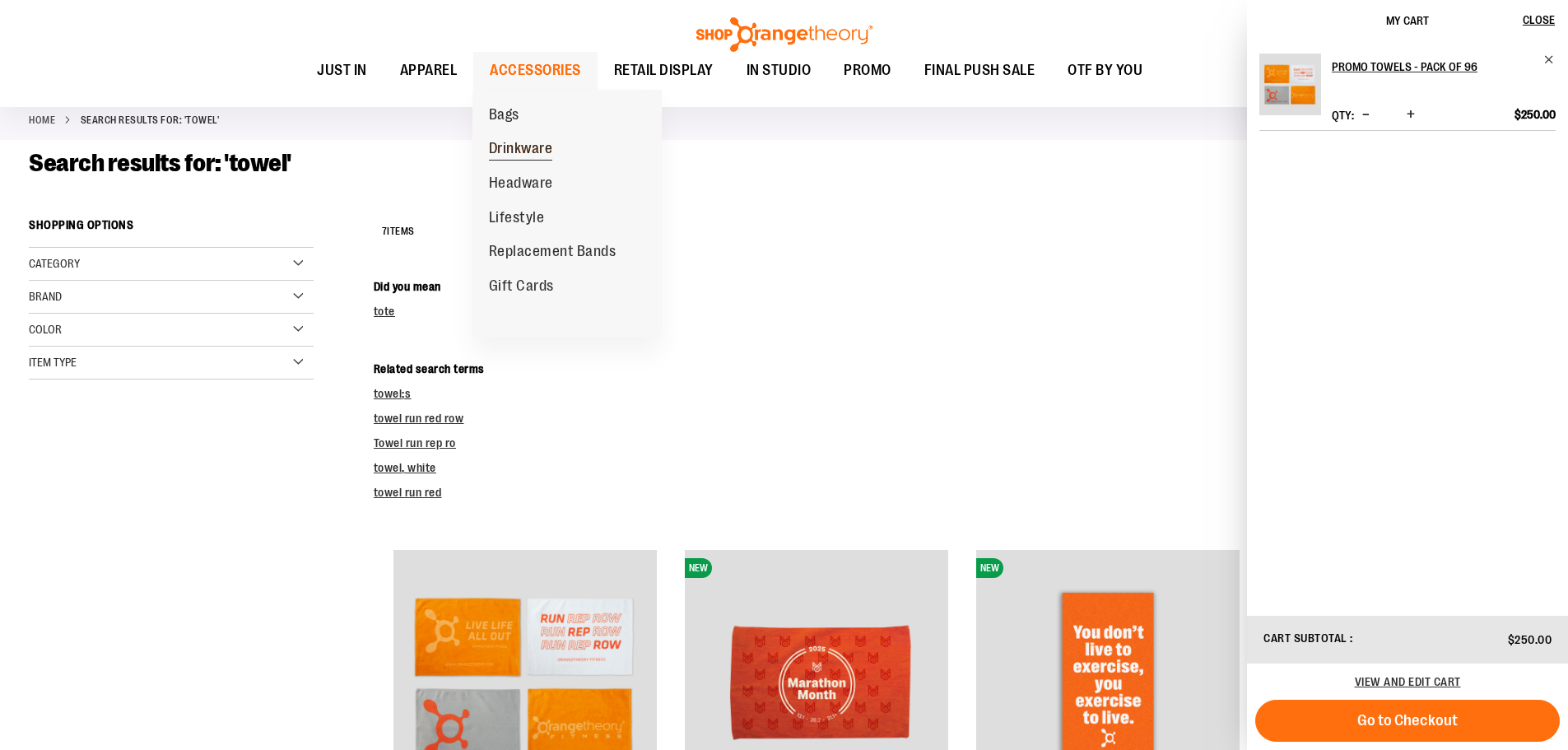
click at [516, 142] on span "Drinkware" at bounding box center [521, 149] width 64 height 21
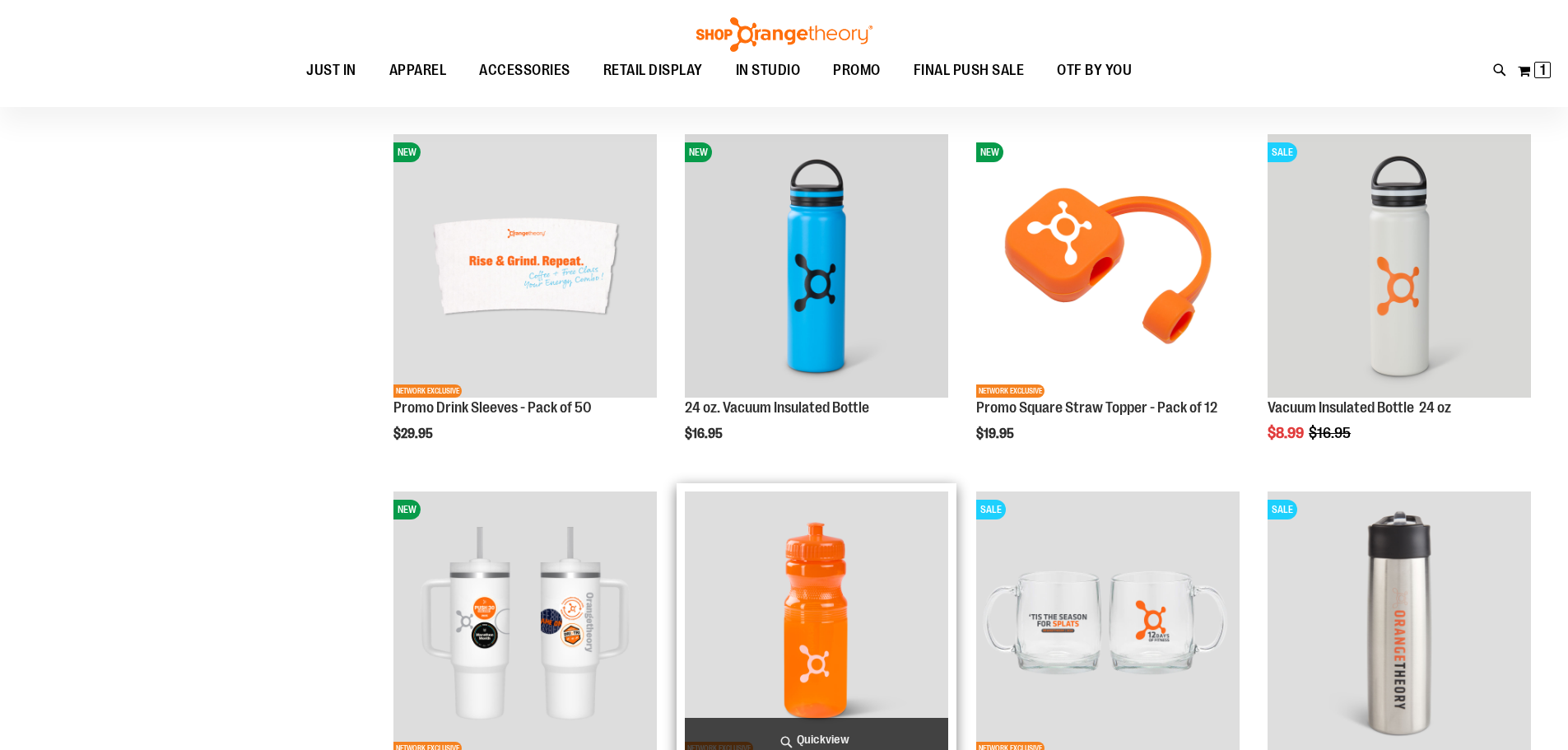
scroll to position [558, 0]
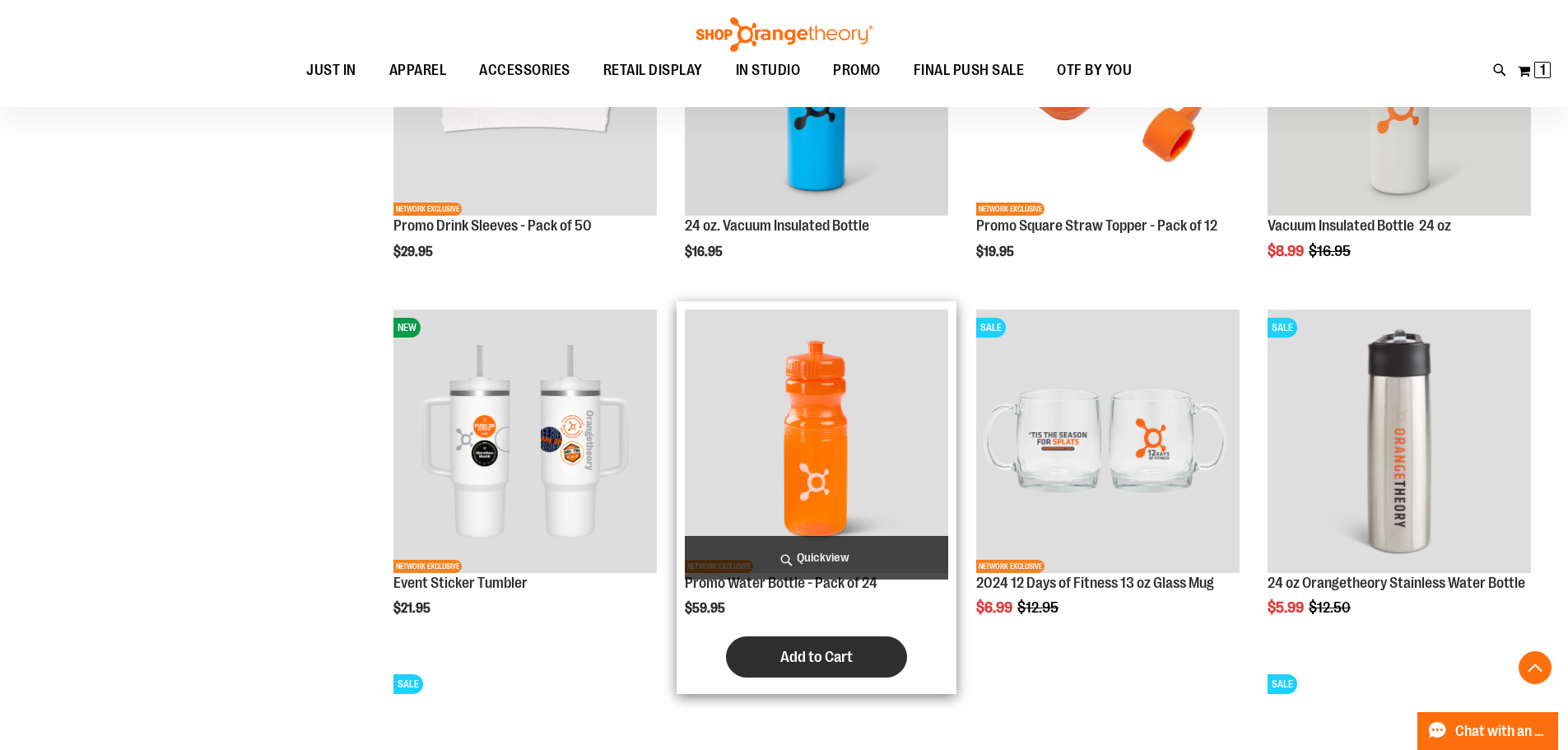
click at [831, 646] on button "Add to Cart" at bounding box center [816, 657] width 181 height 41
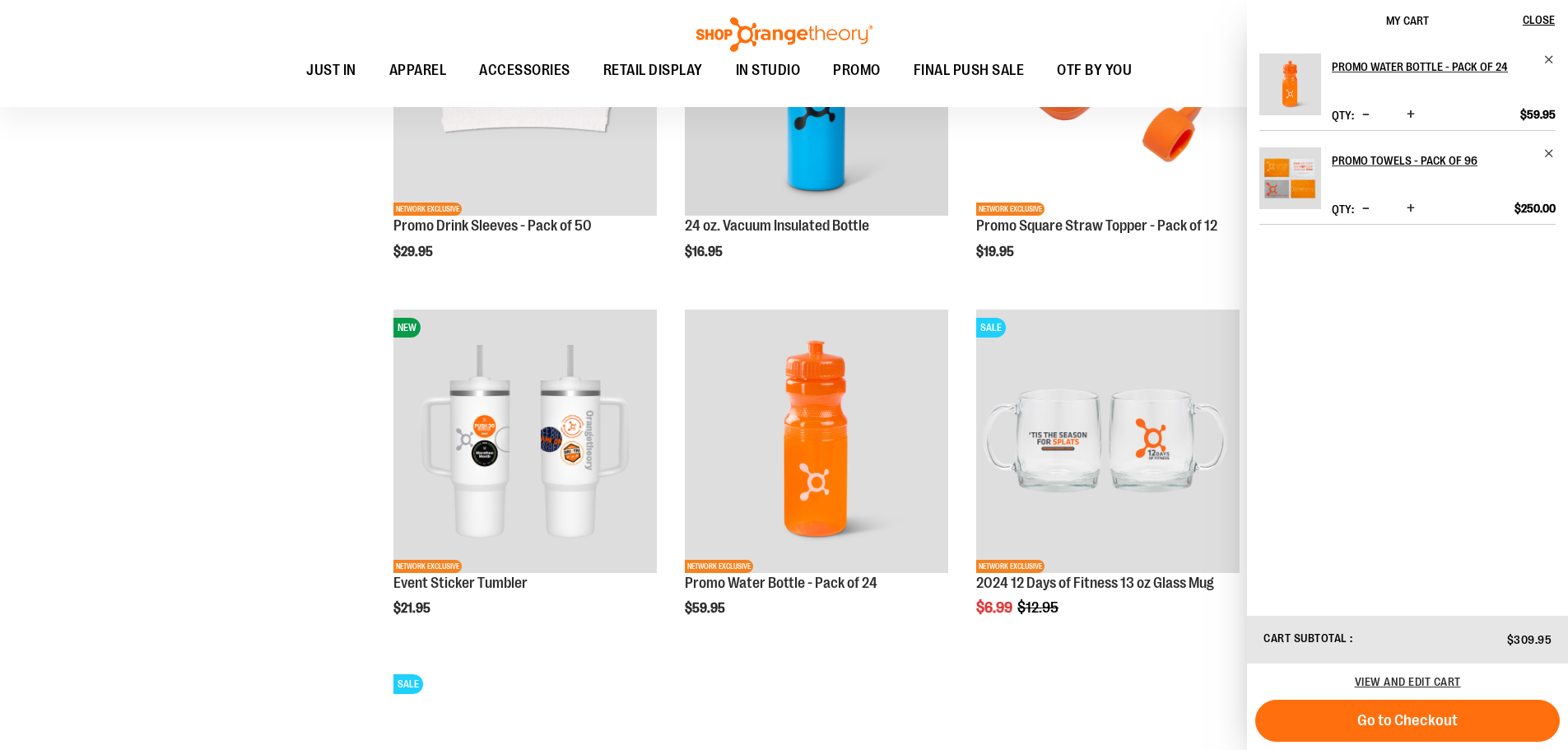
click at [238, 469] on div "**********" at bounding box center [783, 317] width 1510 height 1594
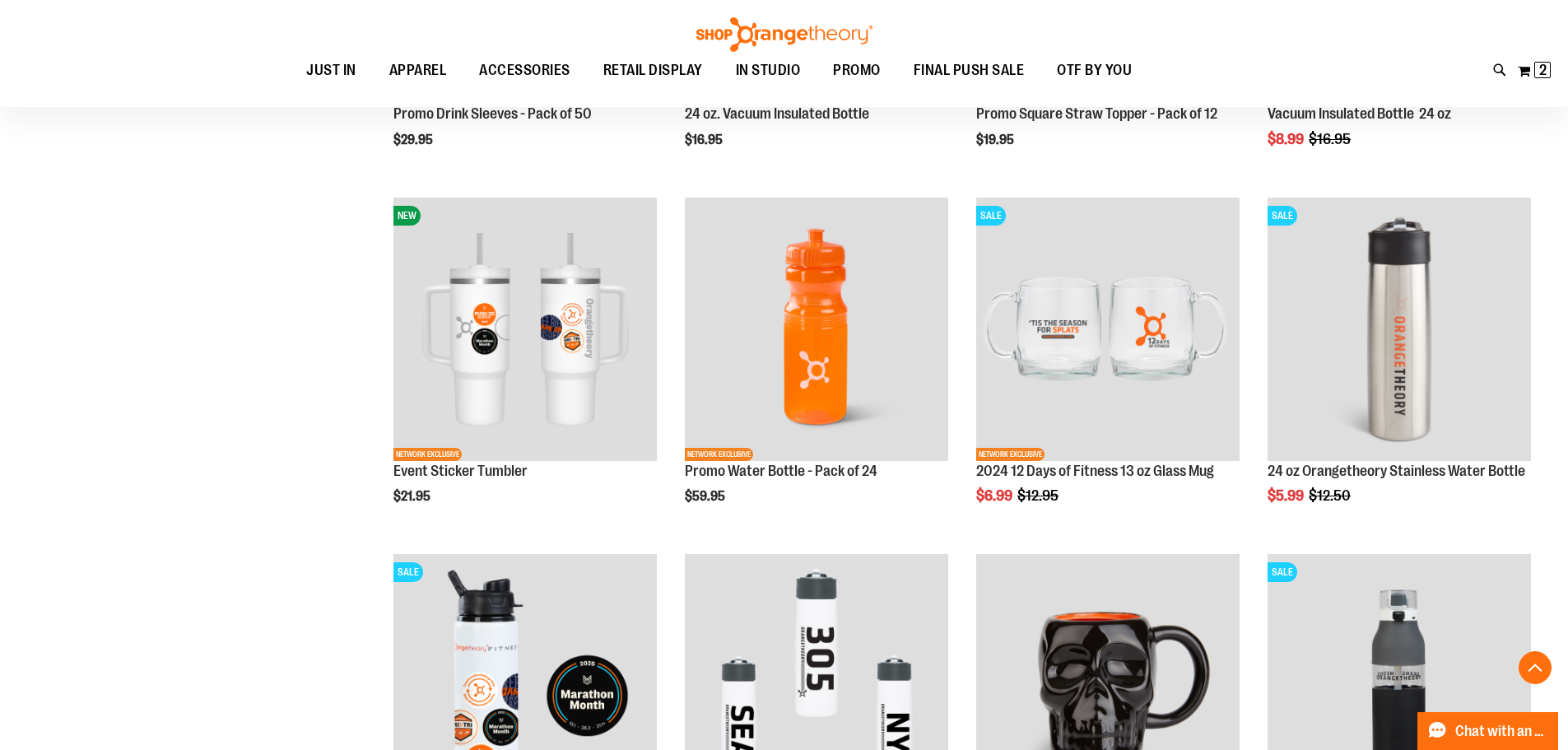
scroll to position [888, 0]
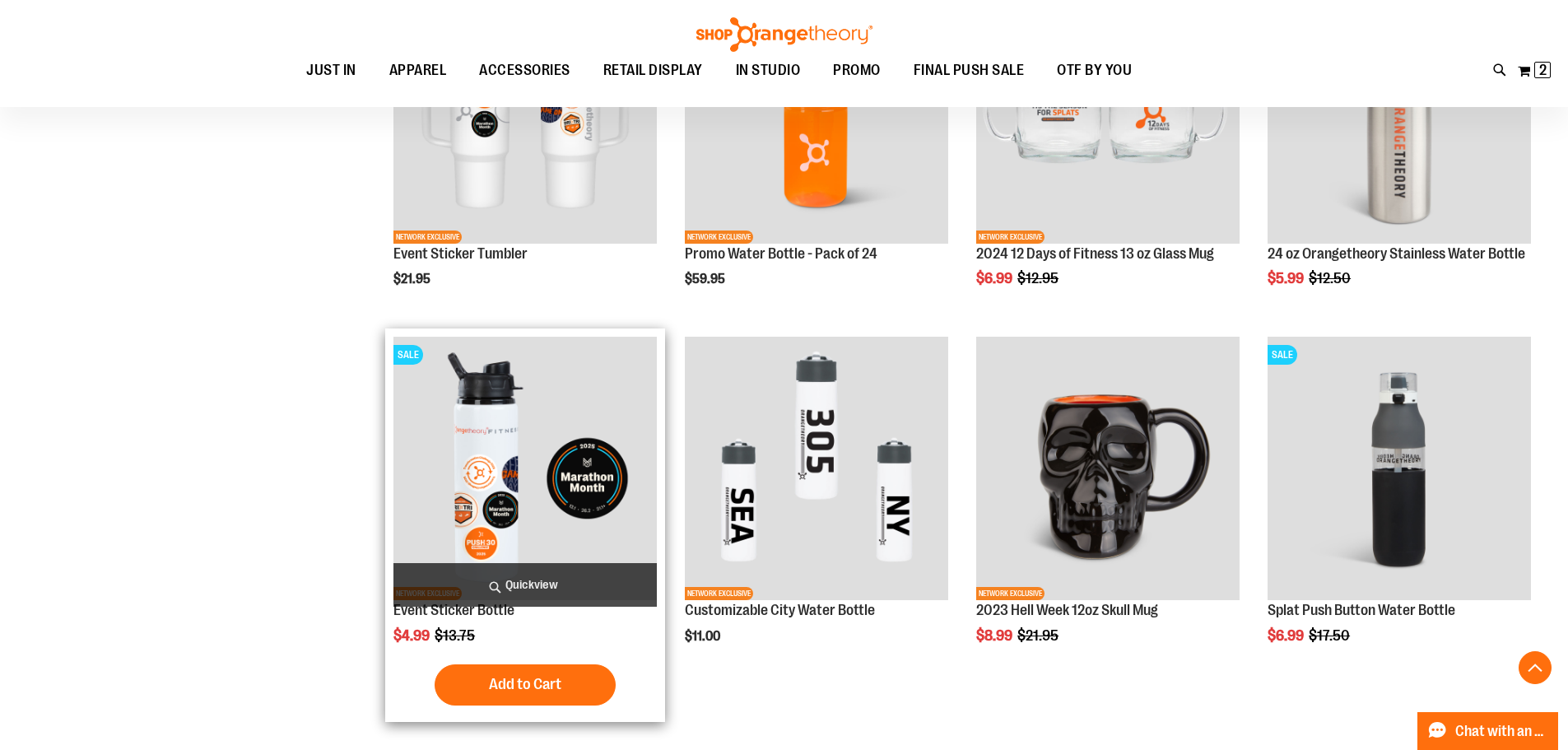
click at [490, 463] on img "product" at bounding box center [525, 469] width 263 height 263
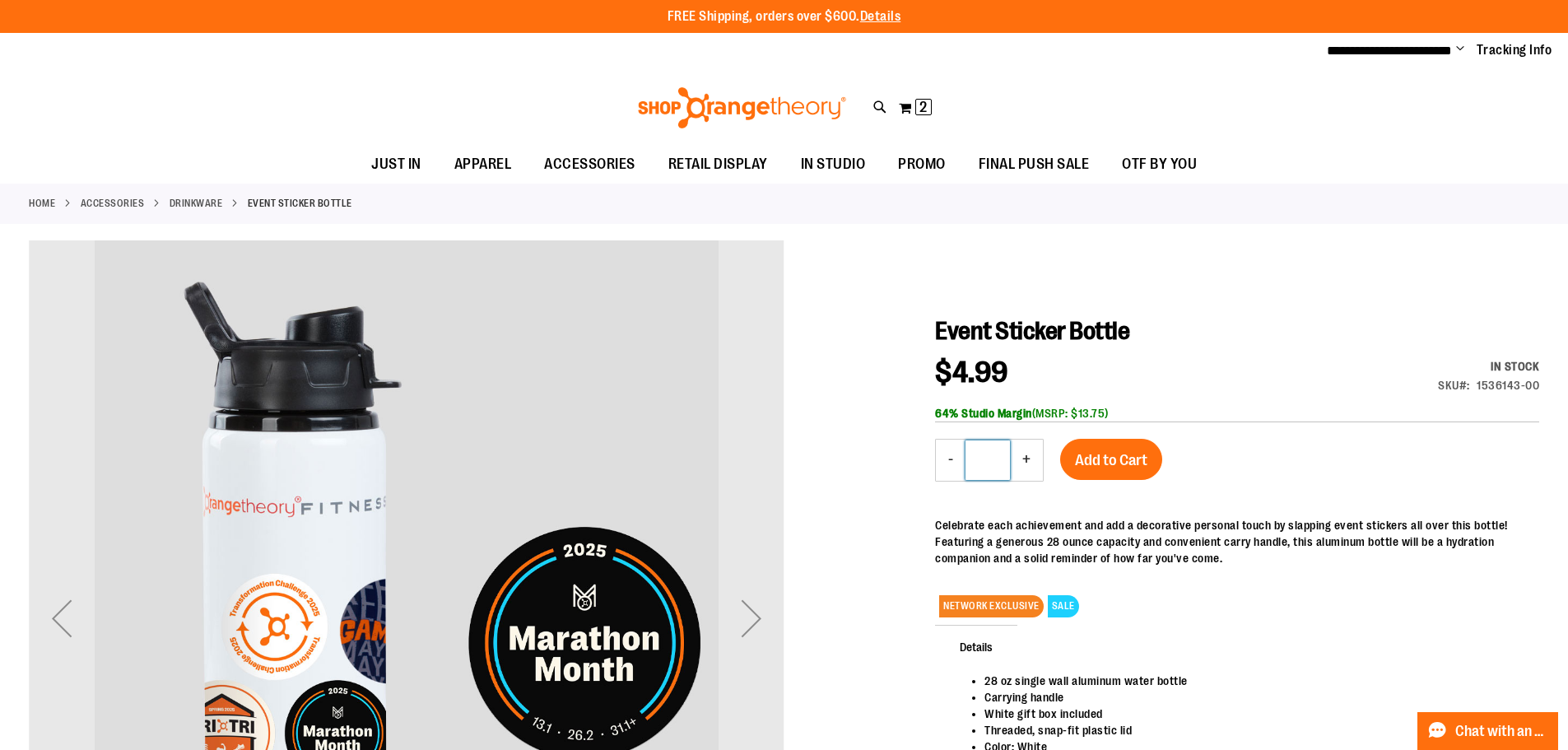
click at [989, 461] on input "*" at bounding box center [987, 460] width 44 height 39
type input "**"
click at [1206, 355] on div "Event Sticker Bottle Special Price $4.99 Regular Price $13.75 In stock SKU 1536…" at bounding box center [1237, 586] width 604 height 539
click at [1117, 475] on button "Add to Cart" at bounding box center [1111, 459] width 102 height 41
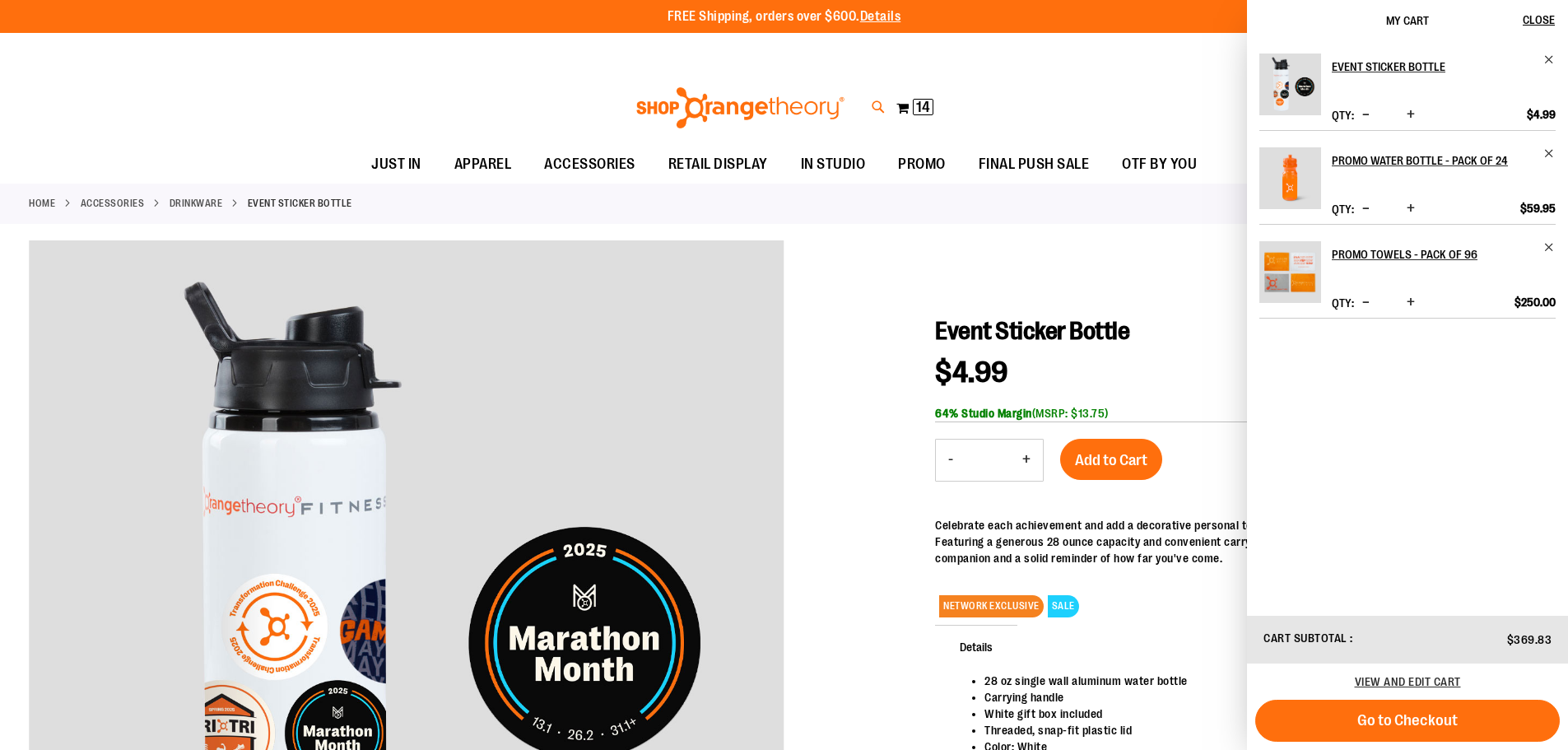
click at [881, 104] on icon at bounding box center [878, 107] width 14 height 19
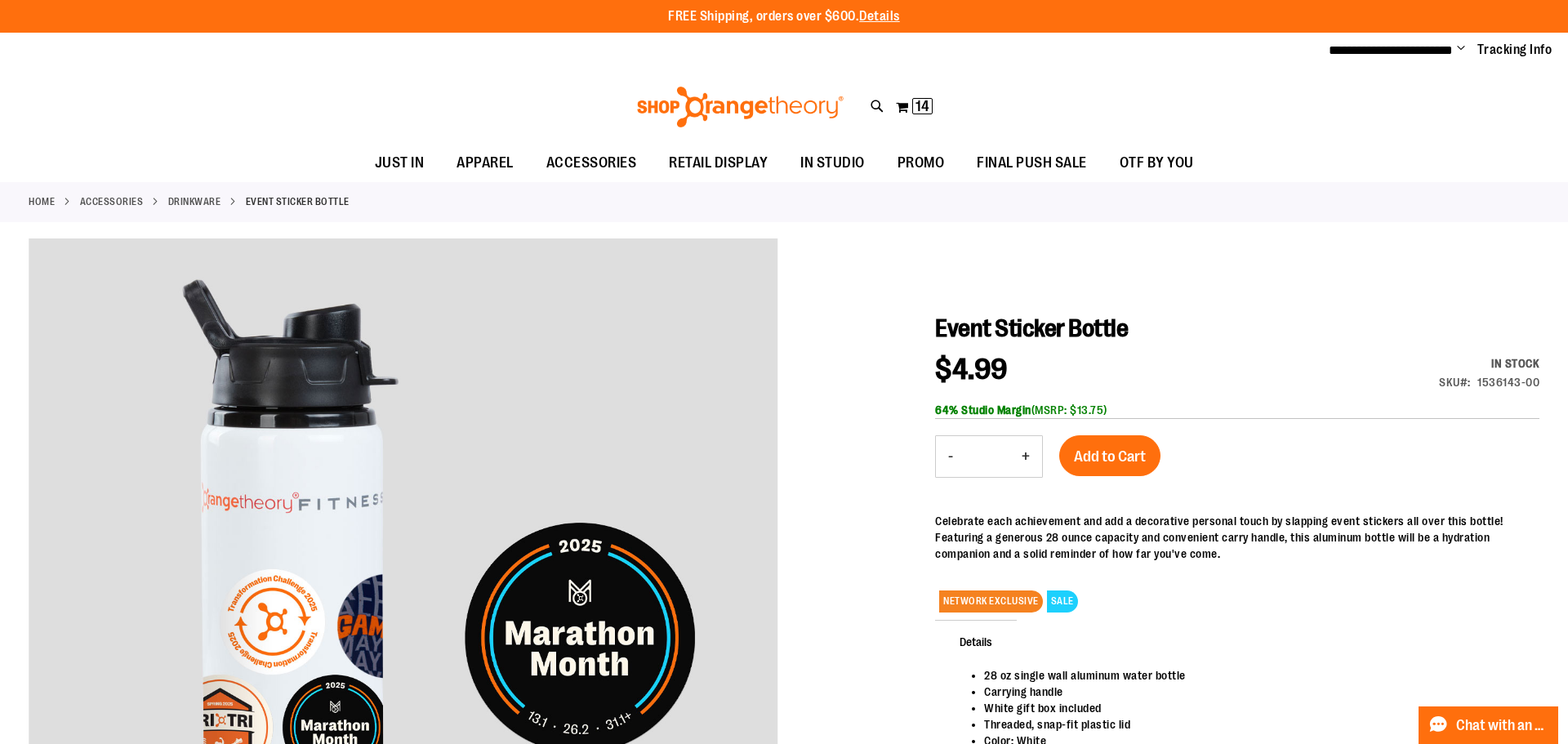
click at [355, 98] on input "Search" at bounding box center [784, 92] width 1244 height 54
type input "****"
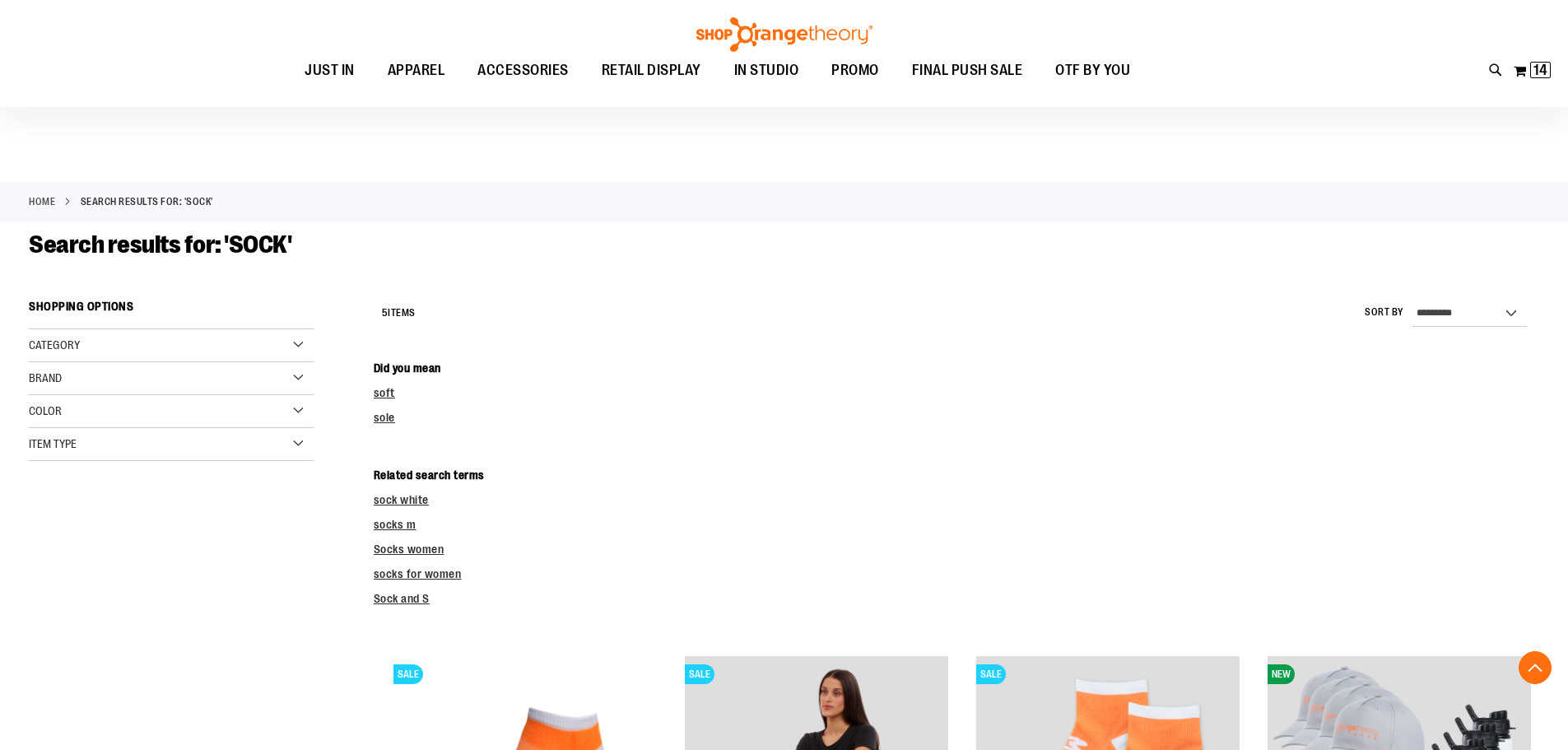
scroll to position [328, 0]
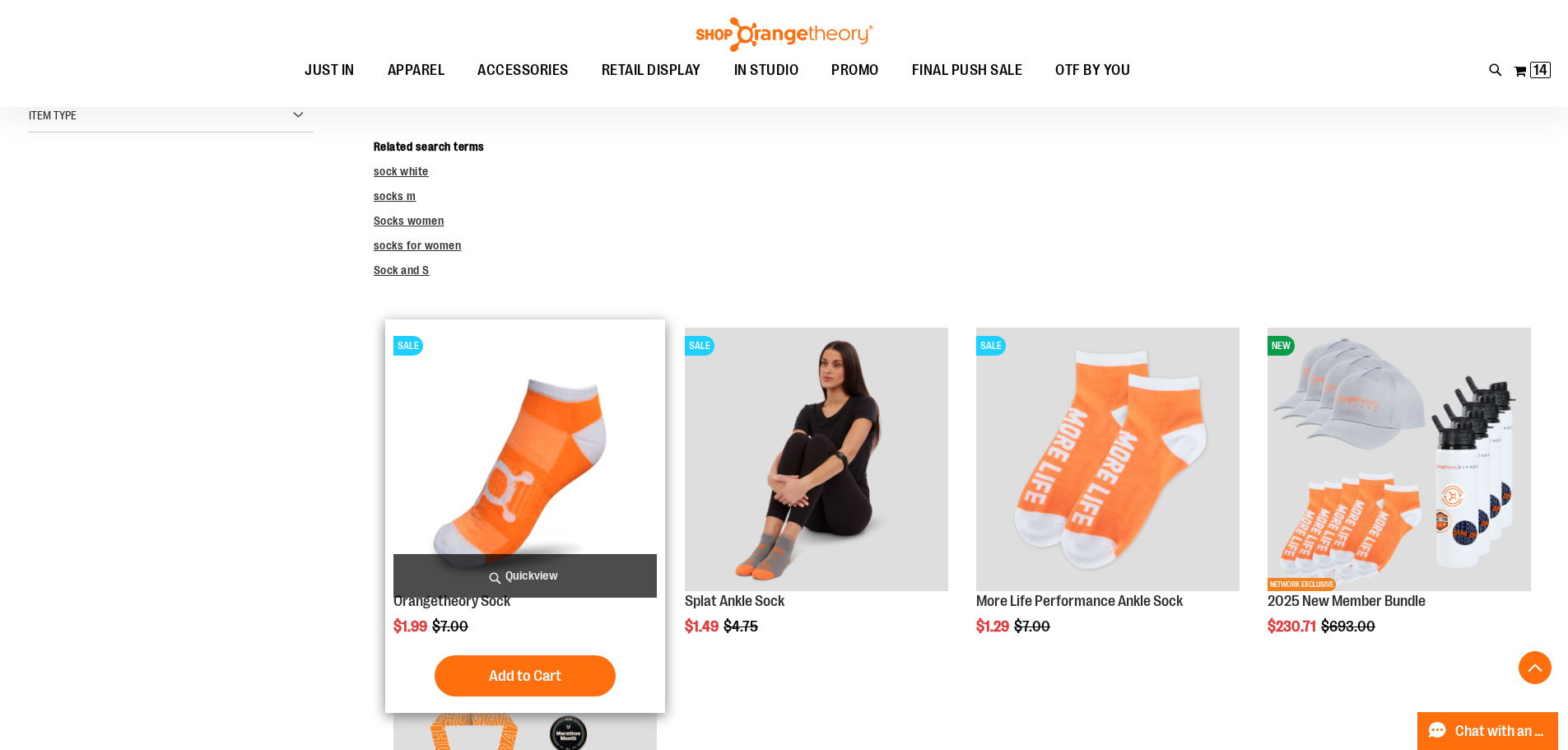
click at [537, 413] on img "product" at bounding box center [525, 459] width 263 height 263
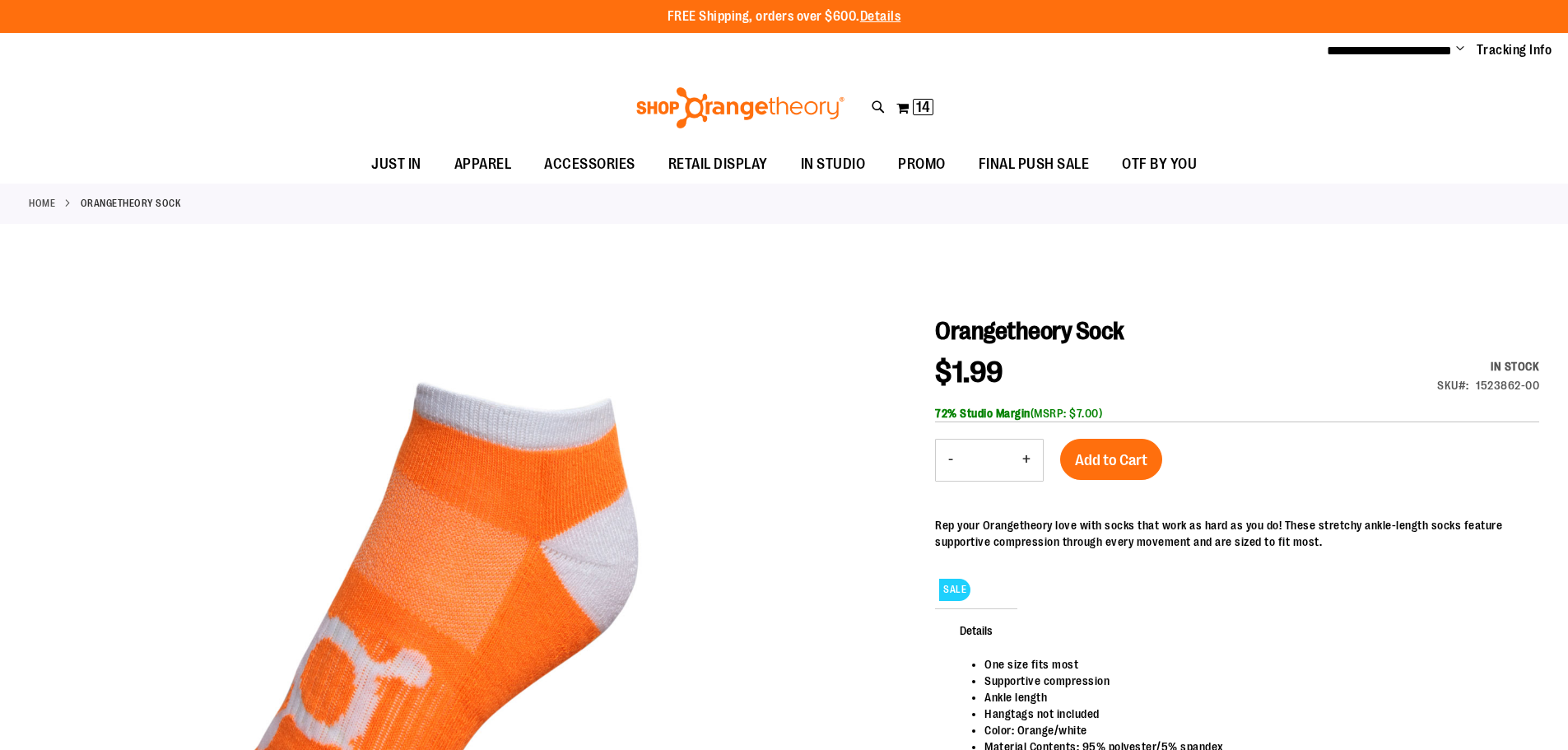
click at [1026, 465] on button "+" at bounding box center [1027, 460] width 33 height 41
type input "*"
click at [1104, 455] on span "Add to Cart" at bounding box center [1111, 460] width 73 height 18
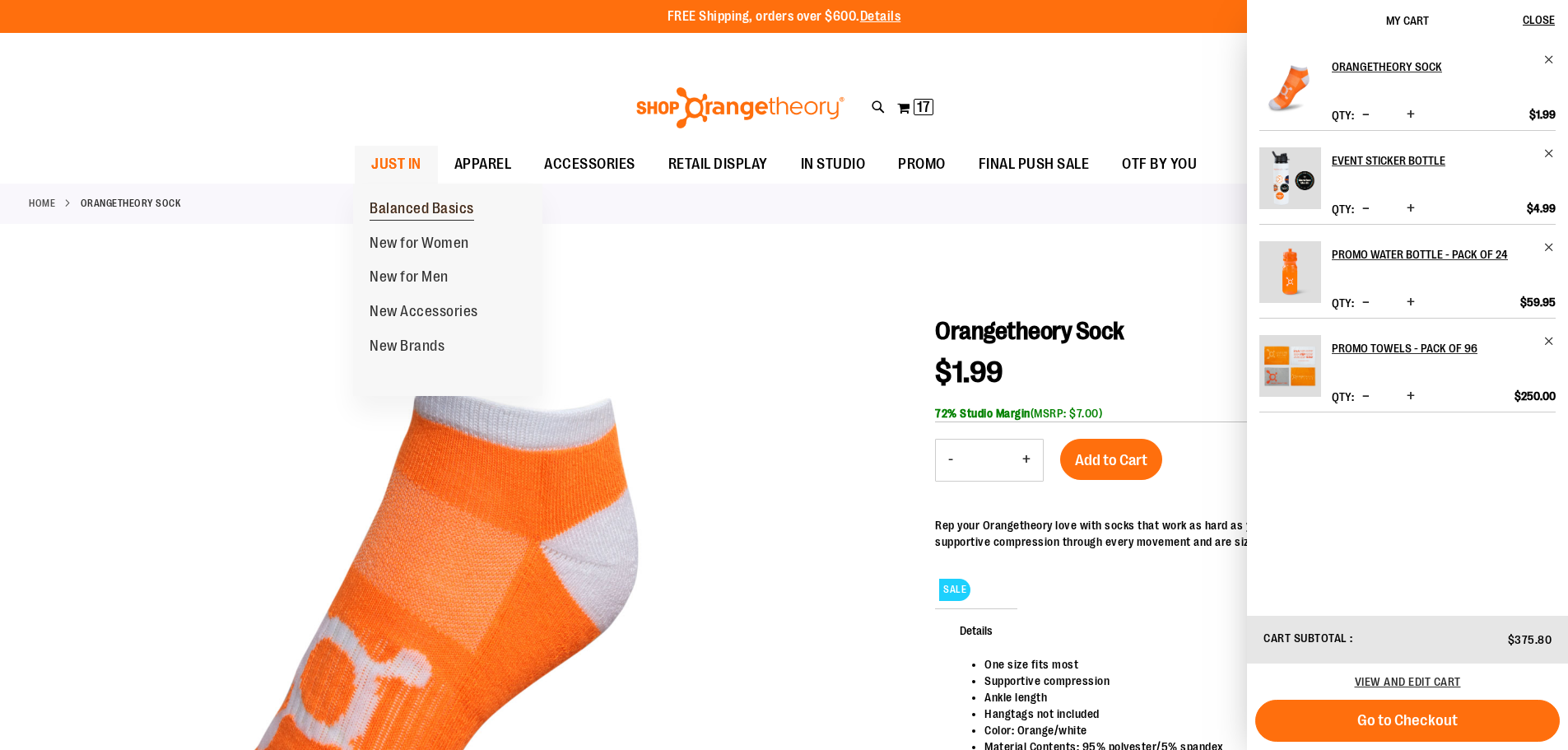
click at [384, 196] on link "Balanced Basics" at bounding box center [421, 208] width 138 height 34
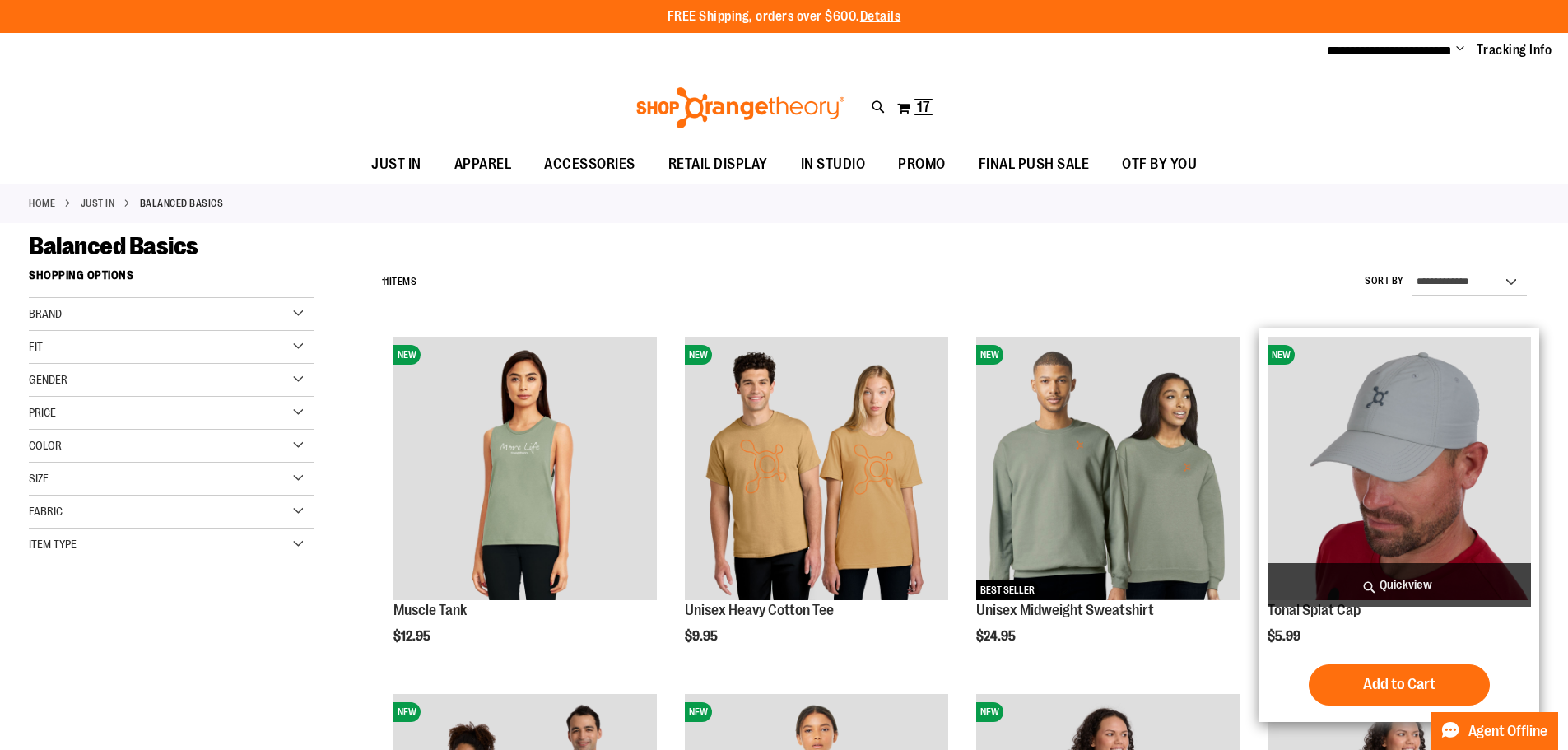
click at [1413, 489] on img "product" at bounding box center [1399, 469] width 263 height 263
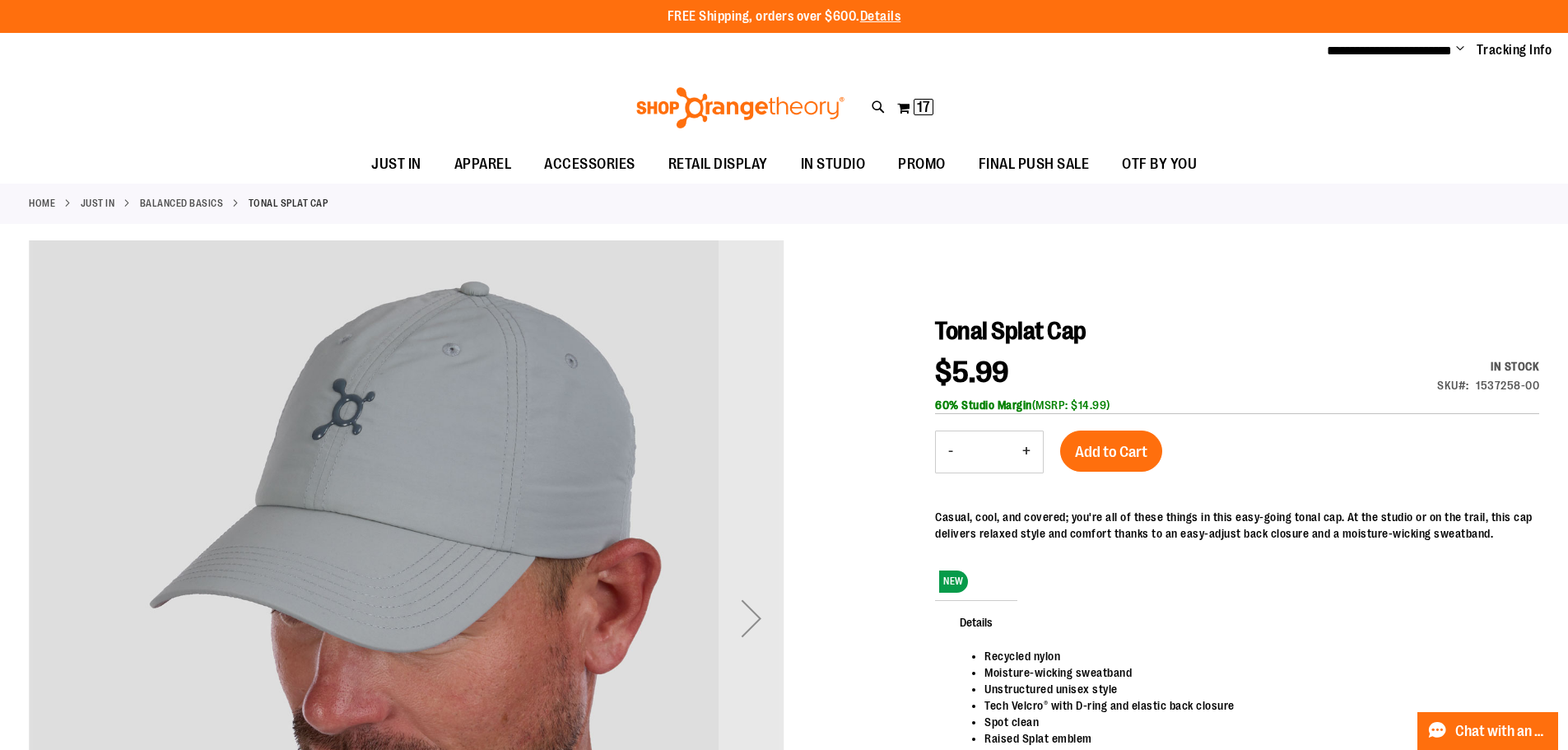
click at [1027, 450] on button "+" at bounding box center [1027, 452] width 33 height 41
type input "*"
click at [1108, 452] on span "Add to Cart" at bounding box center [1111, 452] width 73 height 18
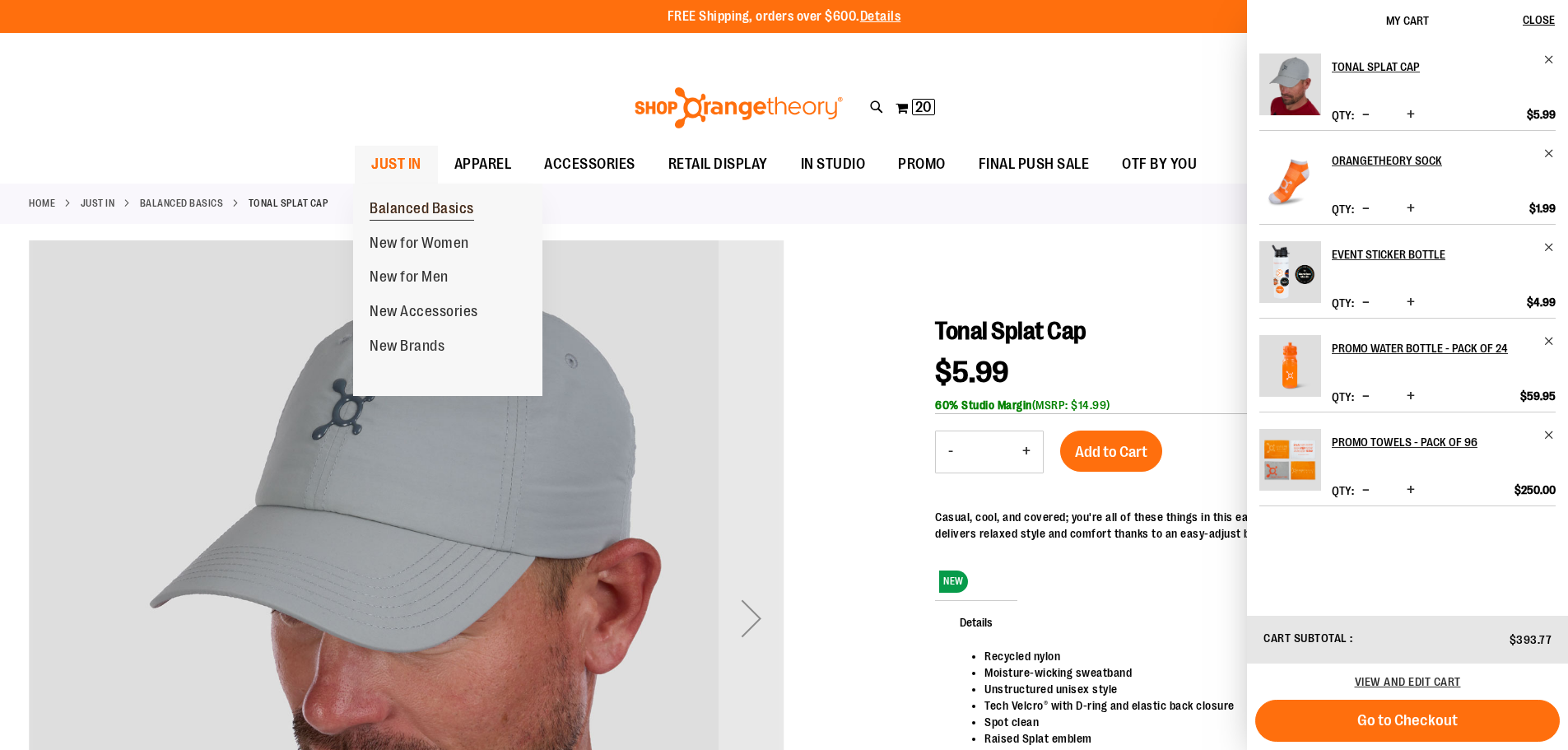
click at [408, 204] on span "Balanced Basics" at bounding box center [421, 210] width 104 height 21
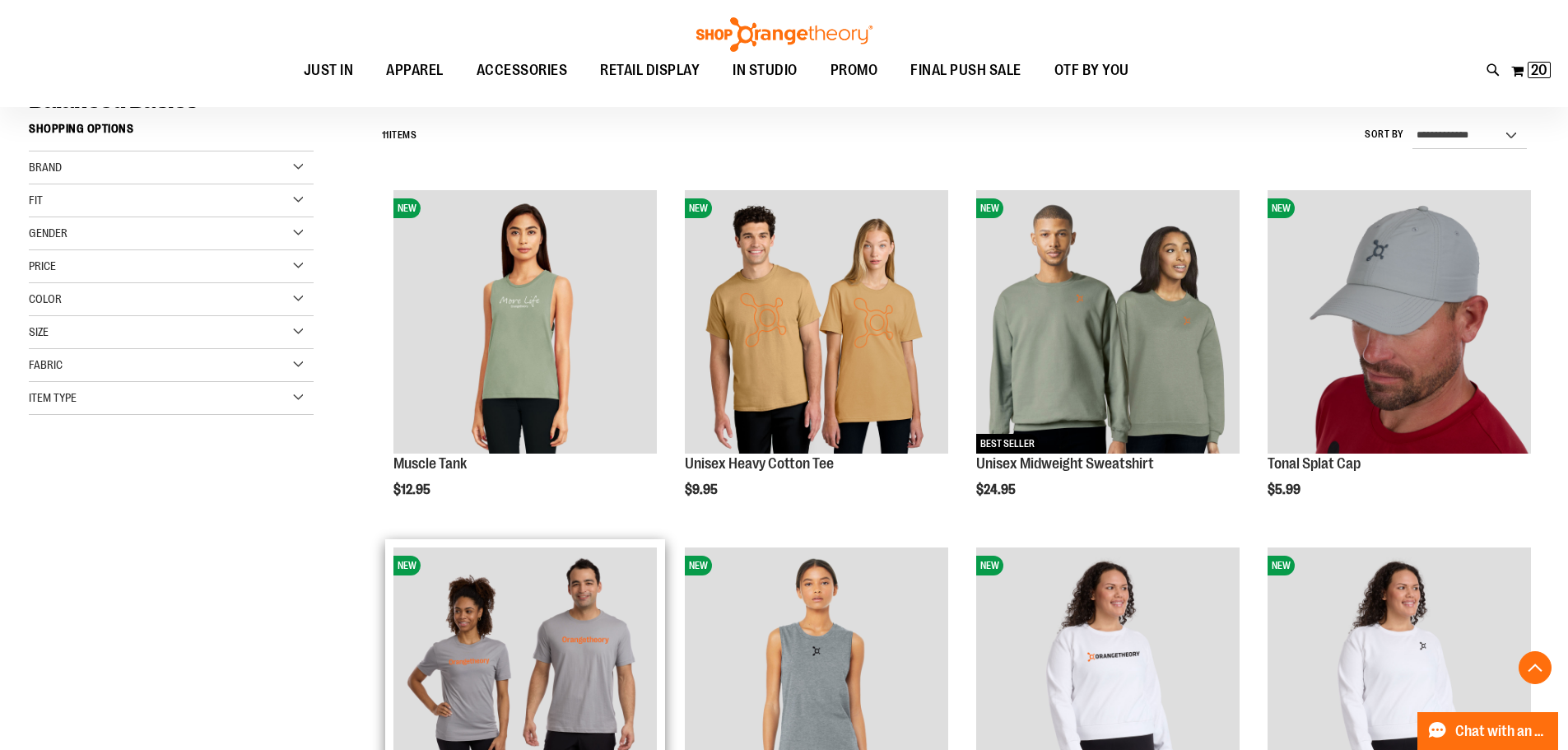
scroll to position [328, 0]
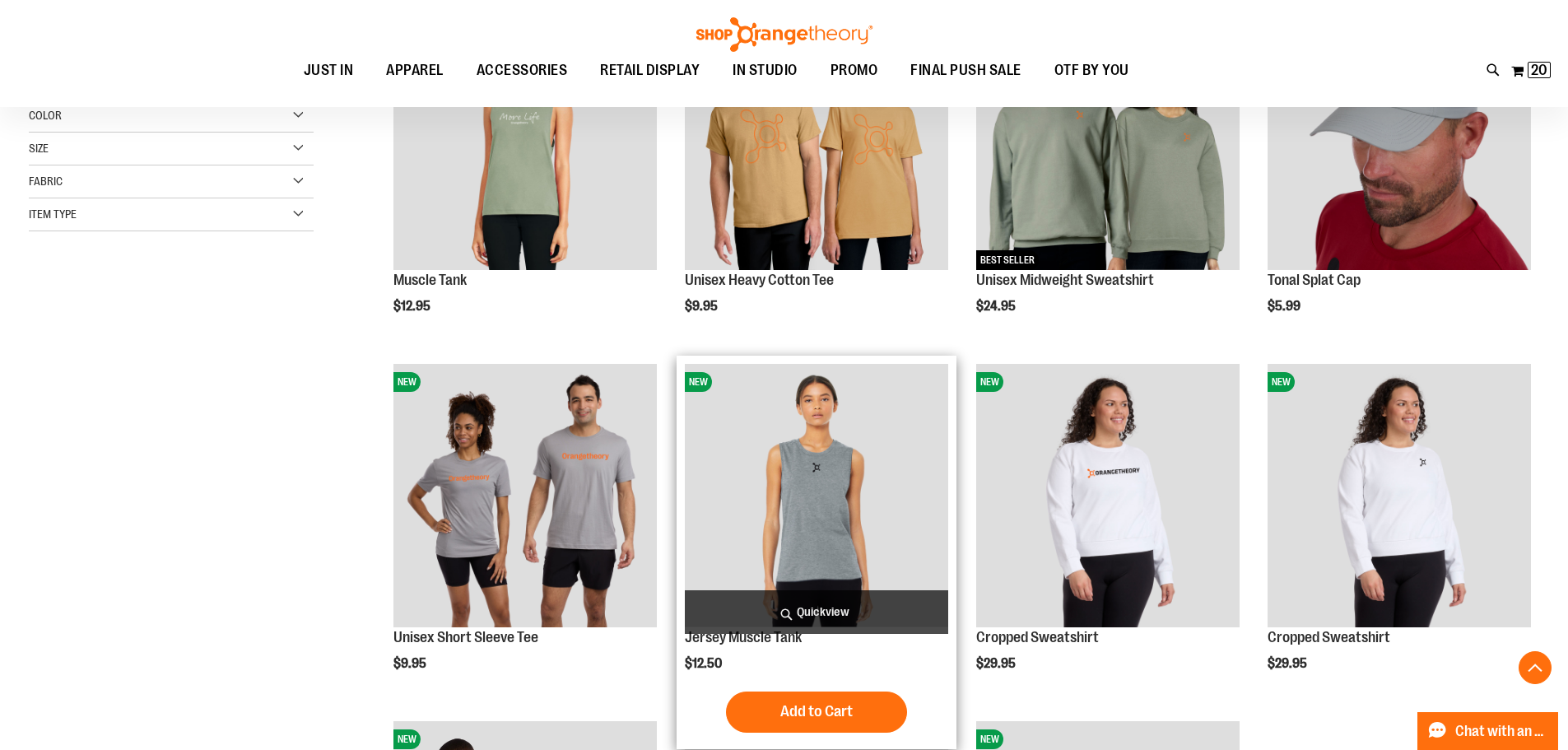
click at [843, 430] on img "product" at bounding box center [816, 495] width 263 height 263
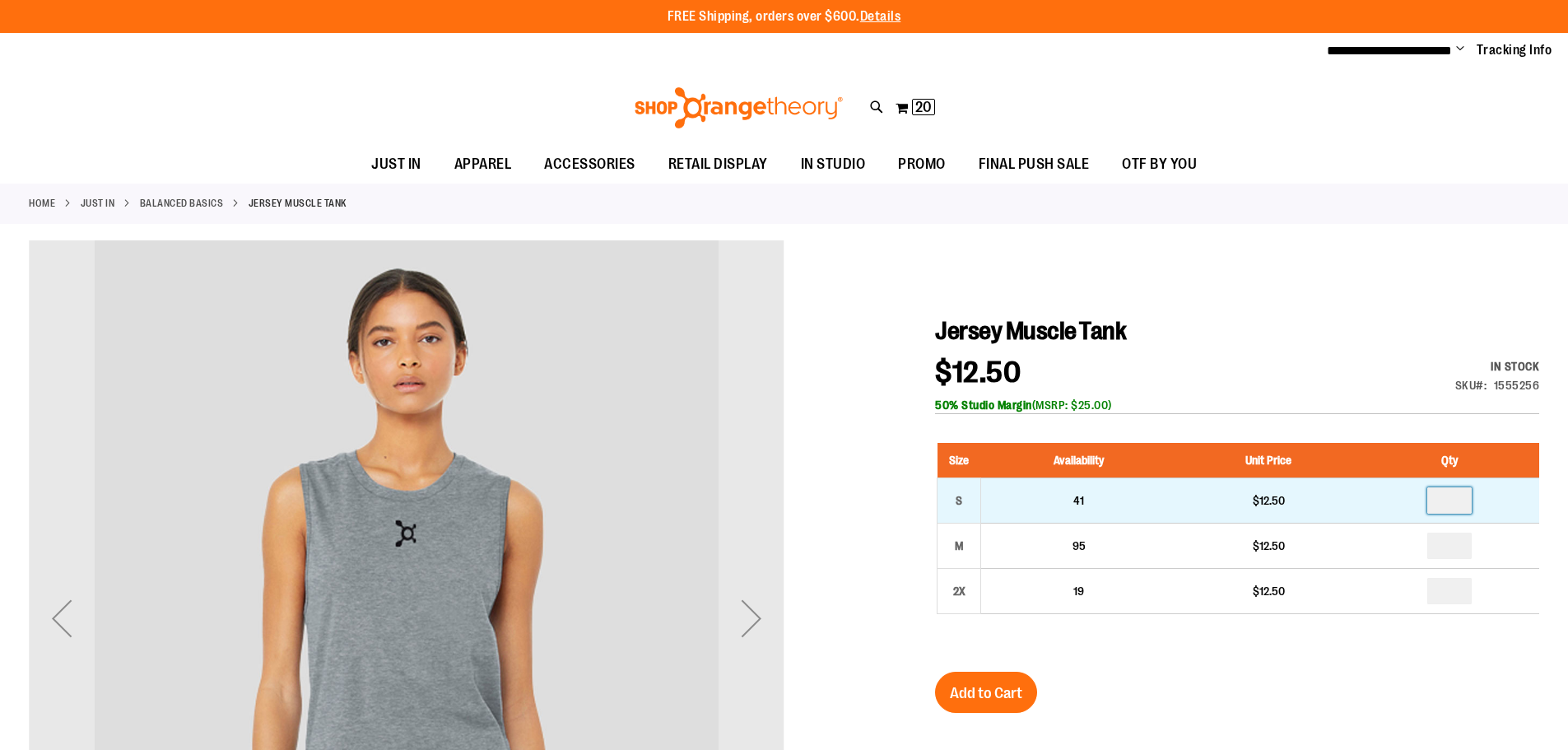
click at [1463, 510] on input "number" at bounding box center [1448, 500] width 44 height 27
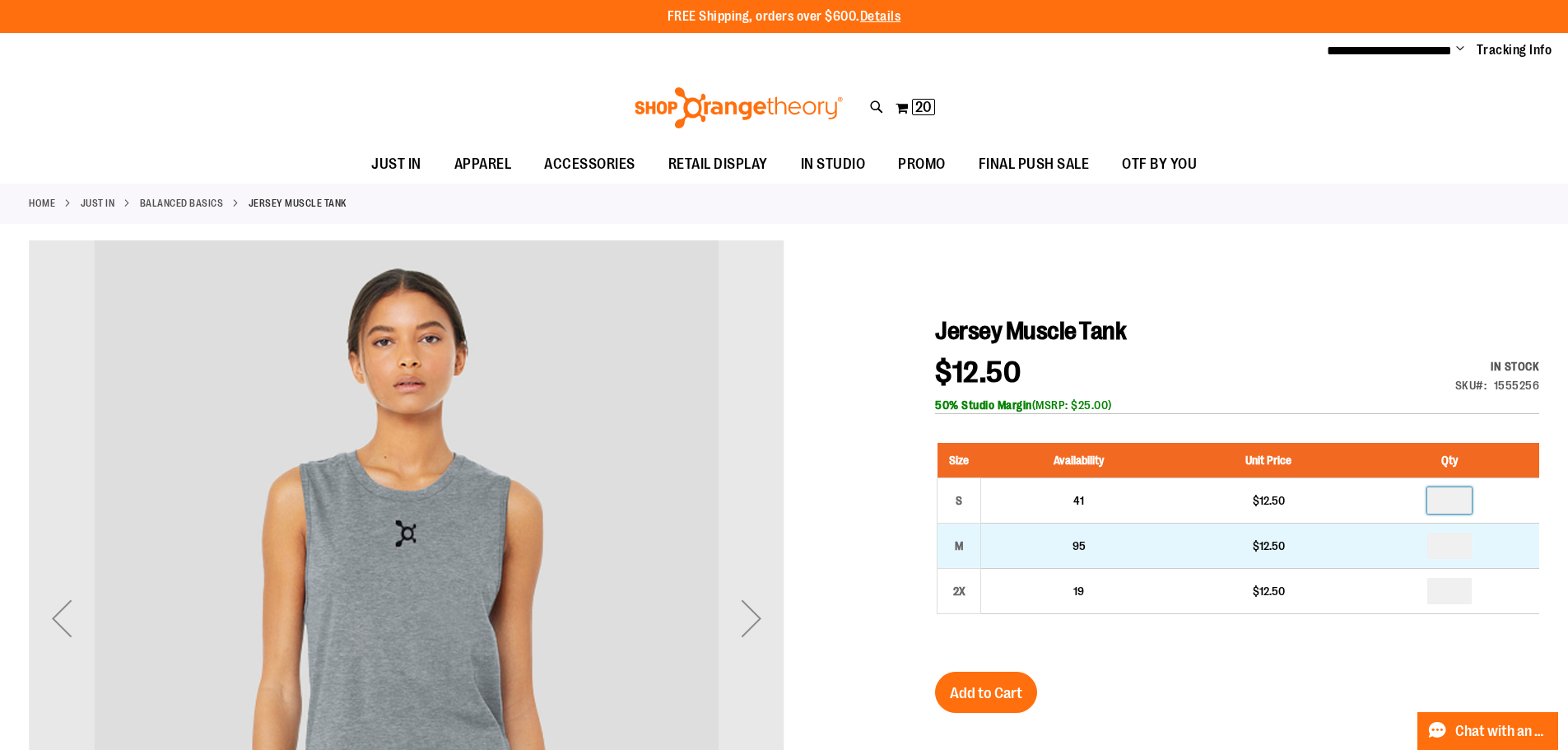
type input "*"
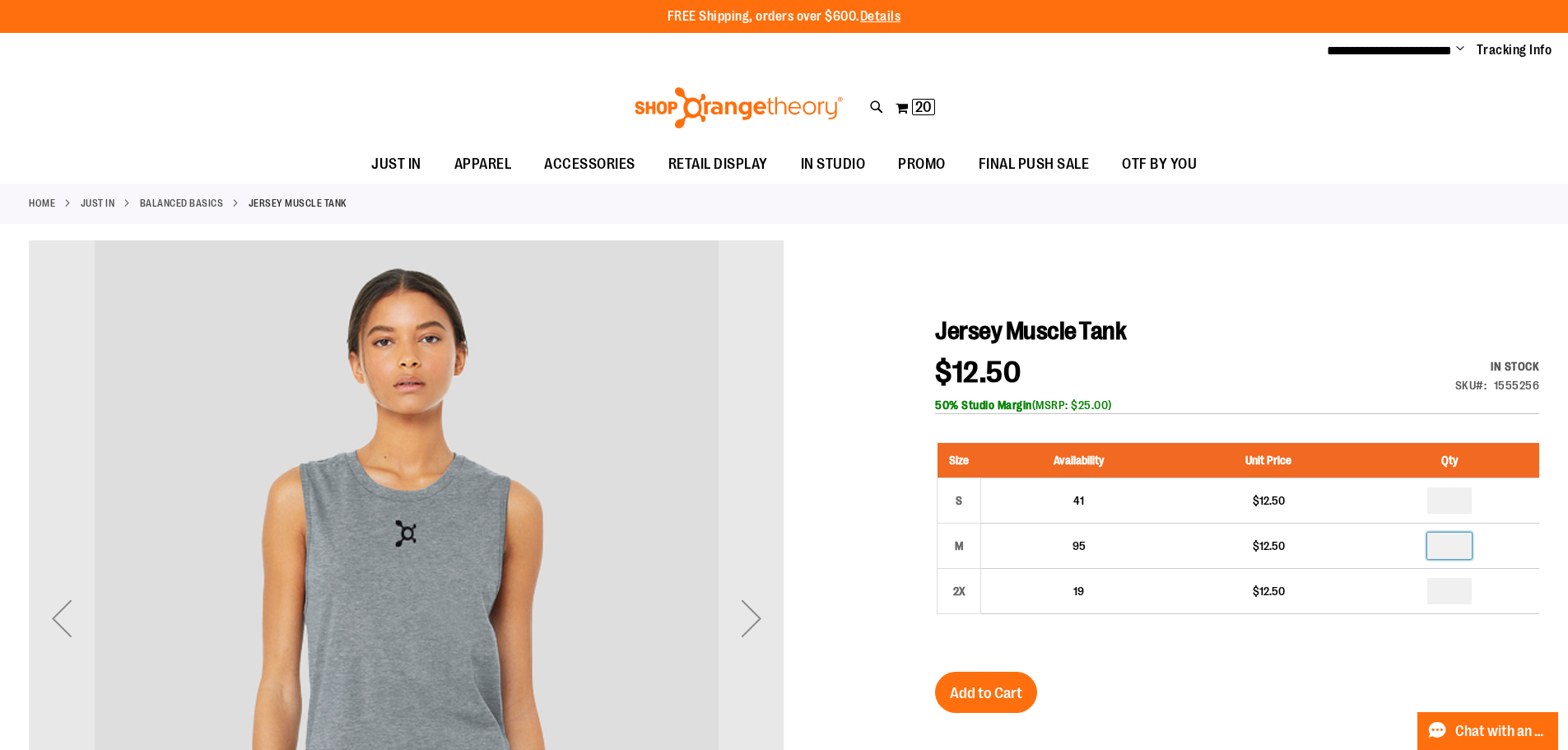
click at [1450, 544] on input "number" at bounding box center [1448, 546] width 44 height 27
type input "*"
click at [1305, 374] on div "$12.50 In stock Only %1 left SKU 1555256 50% Studio Margin (MSRP: $25.00)" at bounding box center [1237, 385] width 604 height 56
click at [979, 684] on span "Add to Cart" at bounding box center [986, 693] width 73 height 18
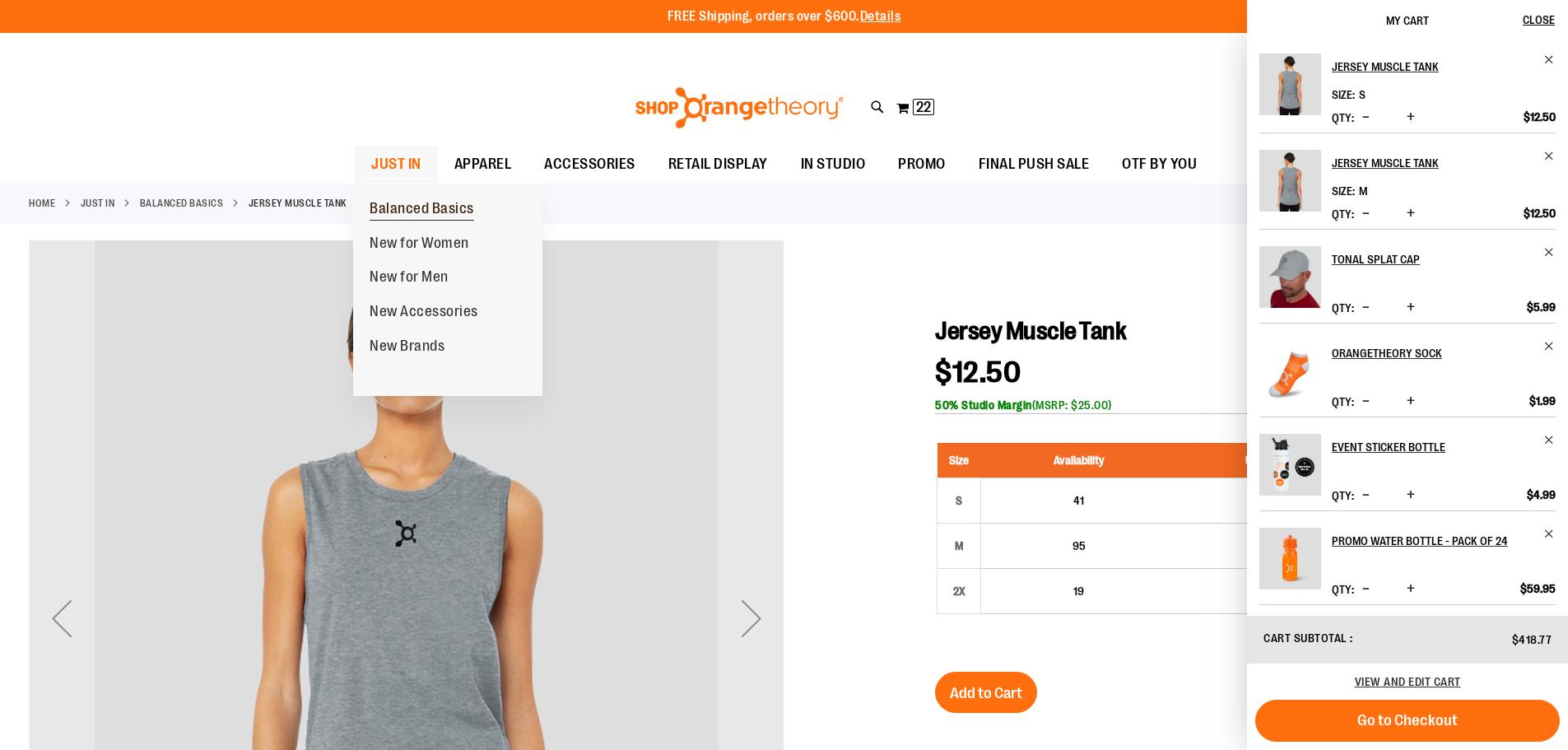
click at [430, 211] on span "Balanced Basics" at bounding box center [421, 210] width 104 height 21
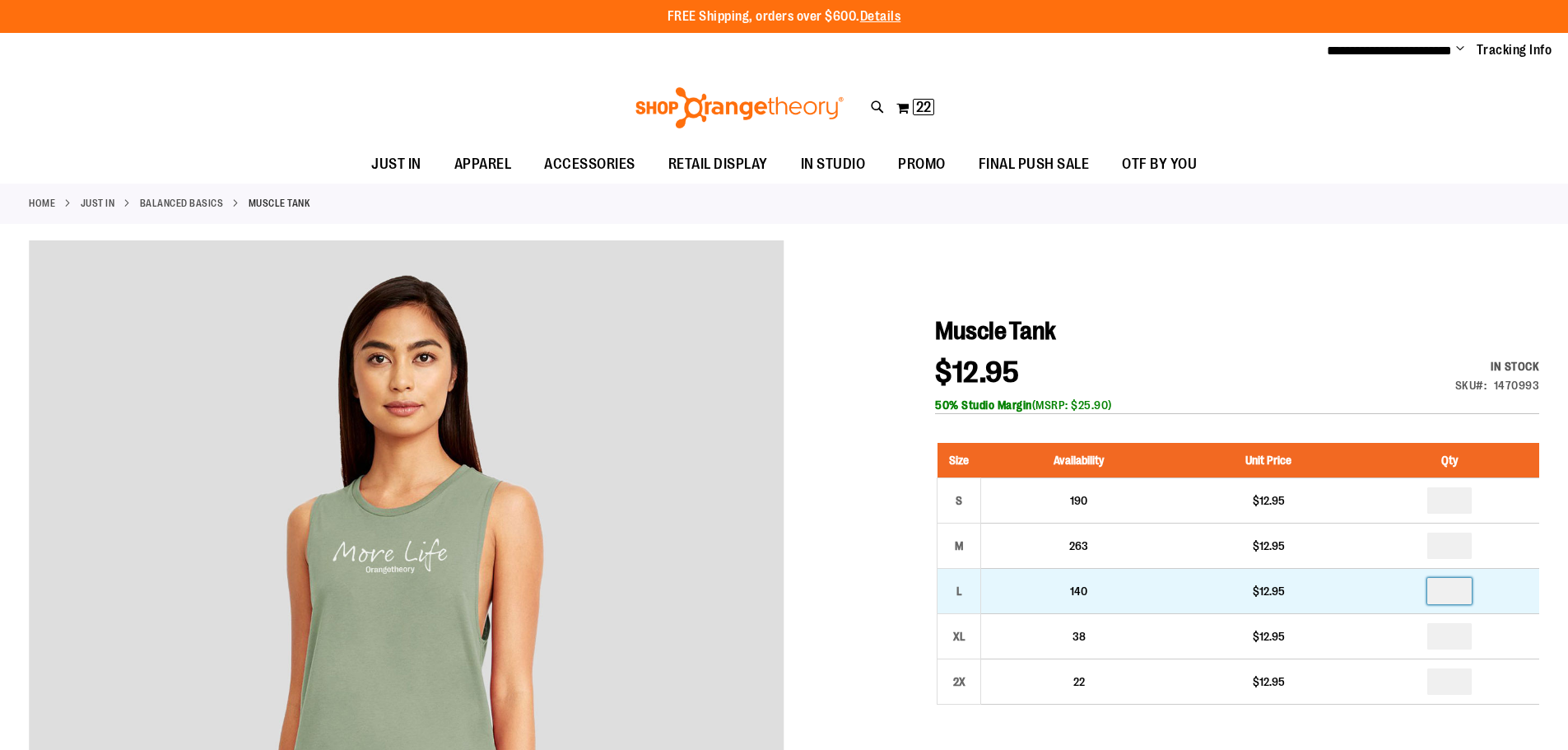
click at [1466, 591] on input "number" at bounding box center [1448, 591] width 44 height 27
type input "*"
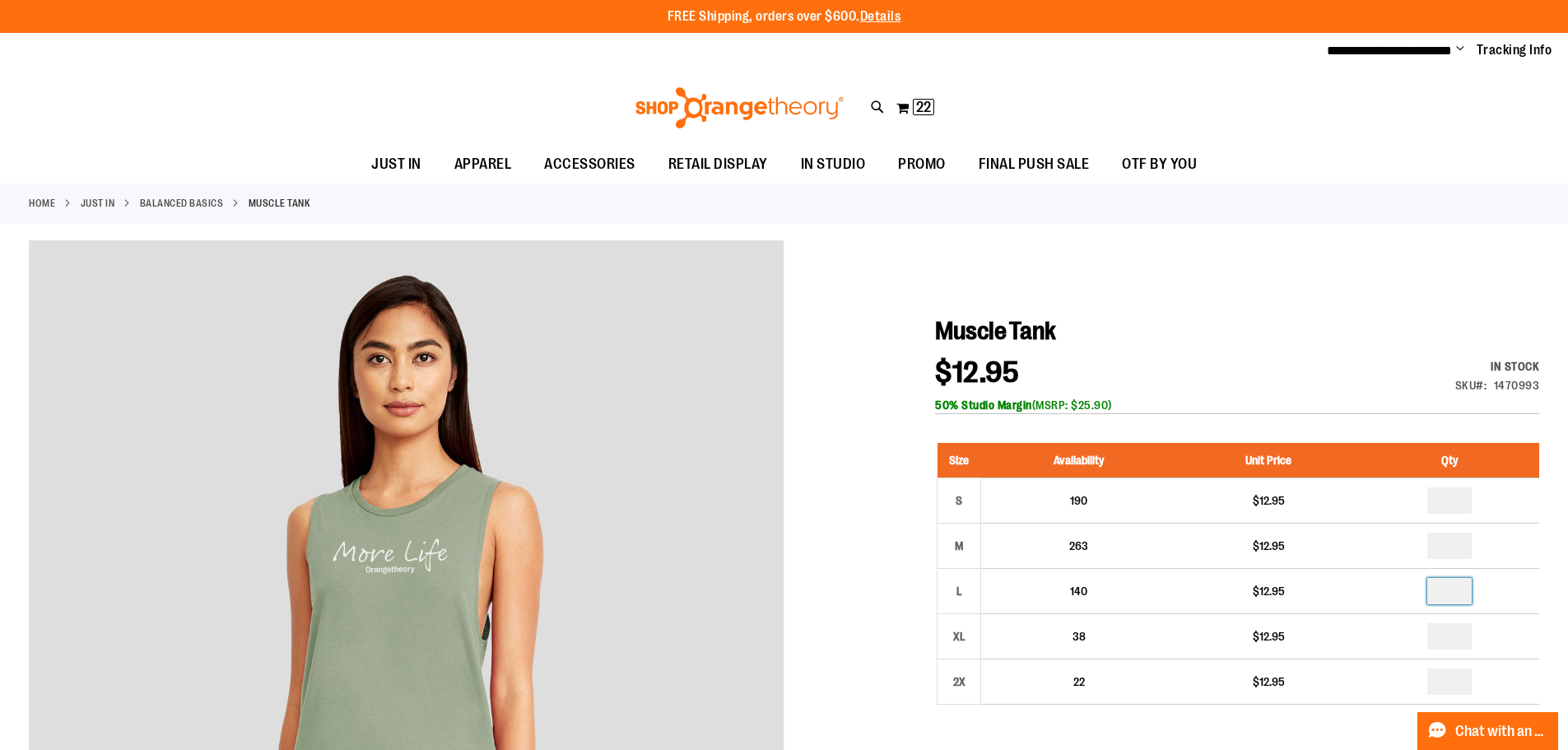
click at [1352, 338] on h1 "Muscle Tank" at bounding box center [1237, 331] width 604 height 29
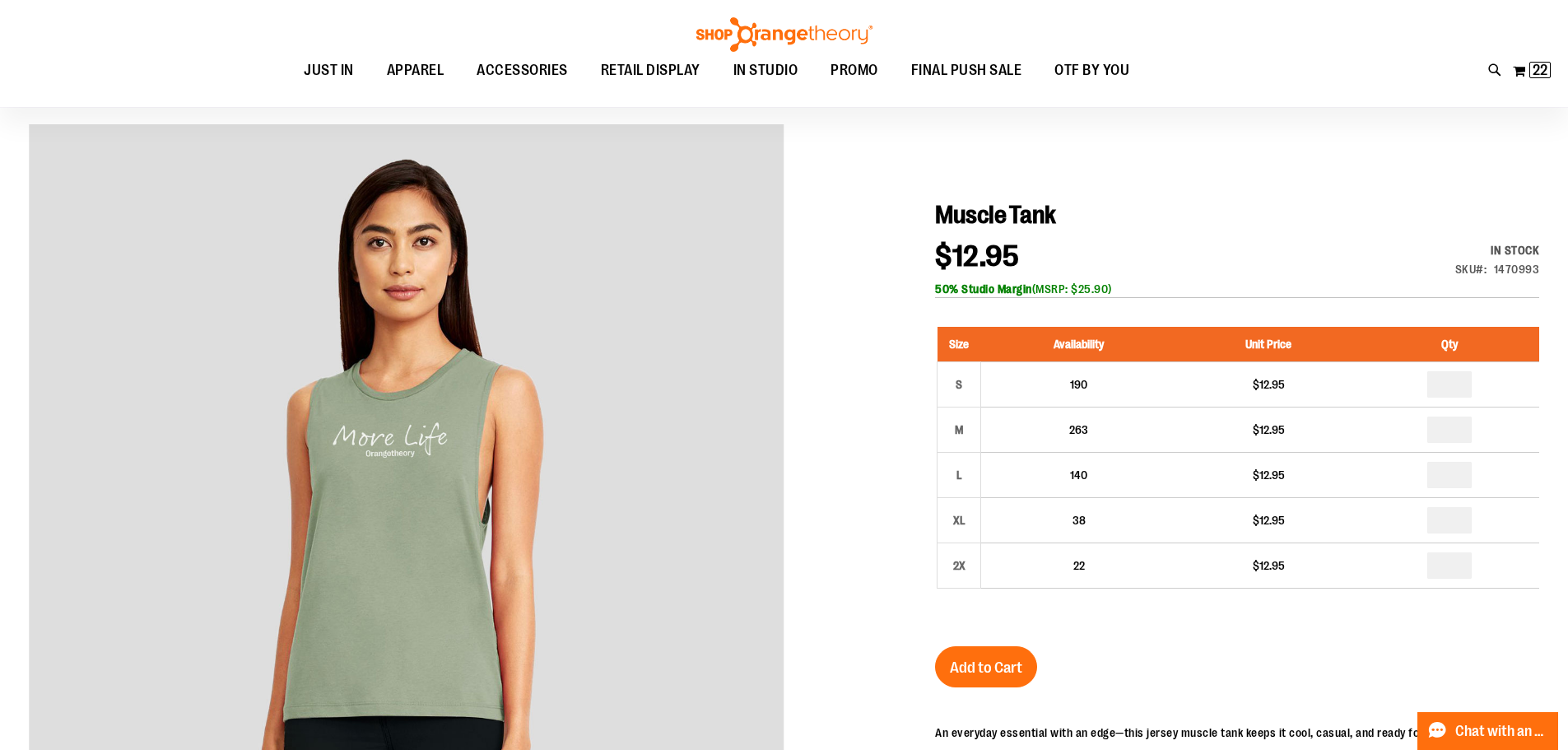
scroll to position [246, 0]
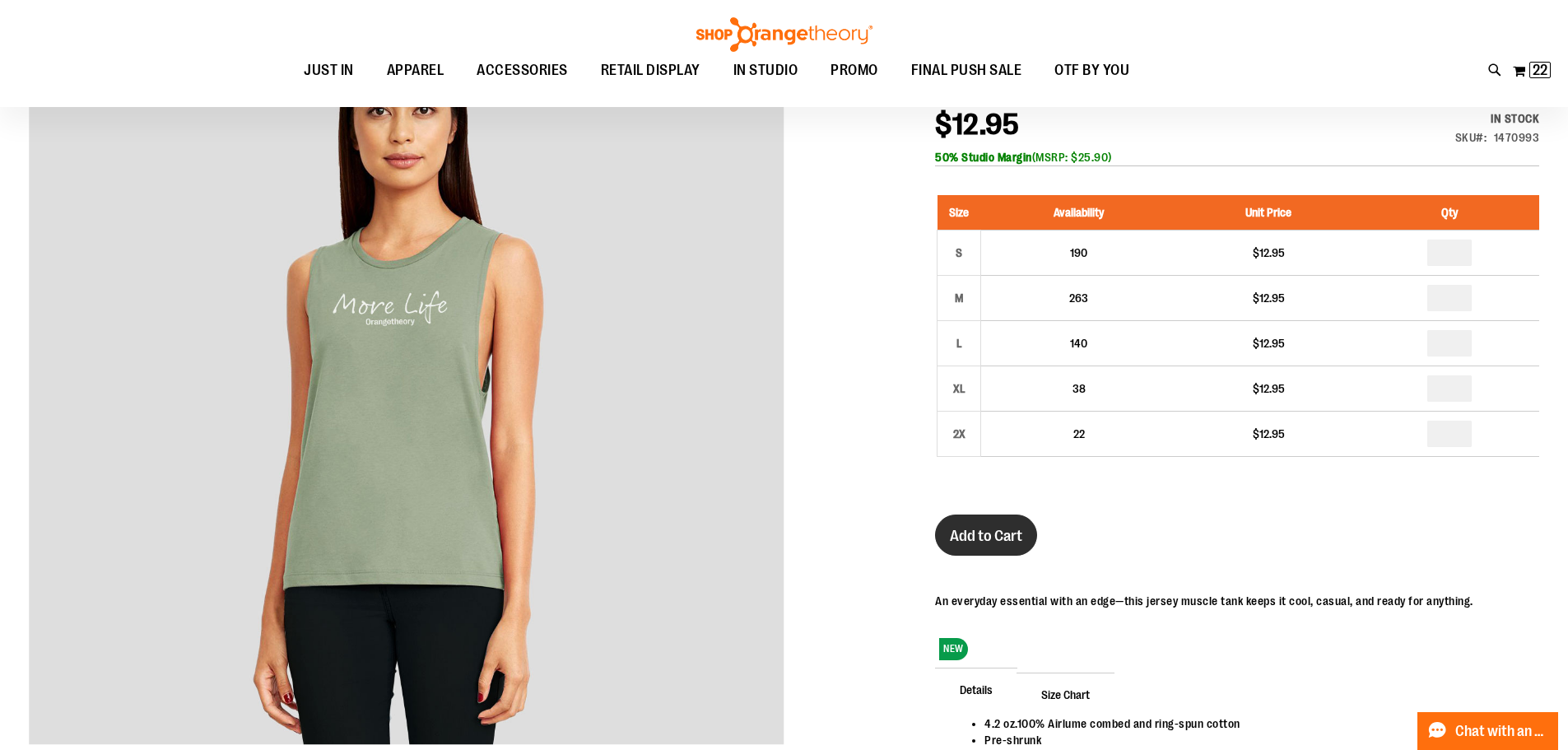
click at [1006, 529] on span "Add to Cart" at bounding box center [986, 536] width 73 height 18
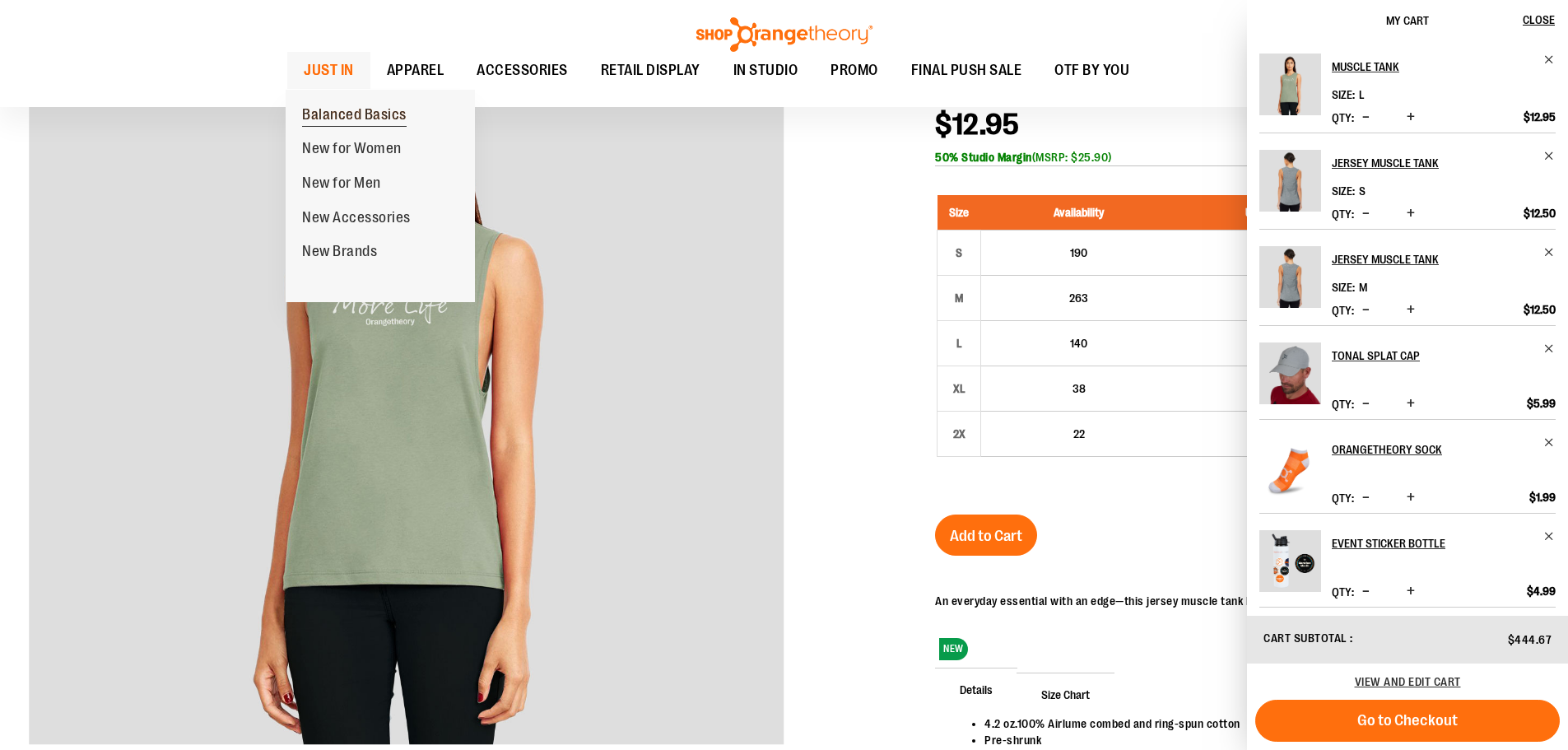
click at [353, 118] on span "Balanced Basics" at bounding box center [354, 116] width 104 height 21
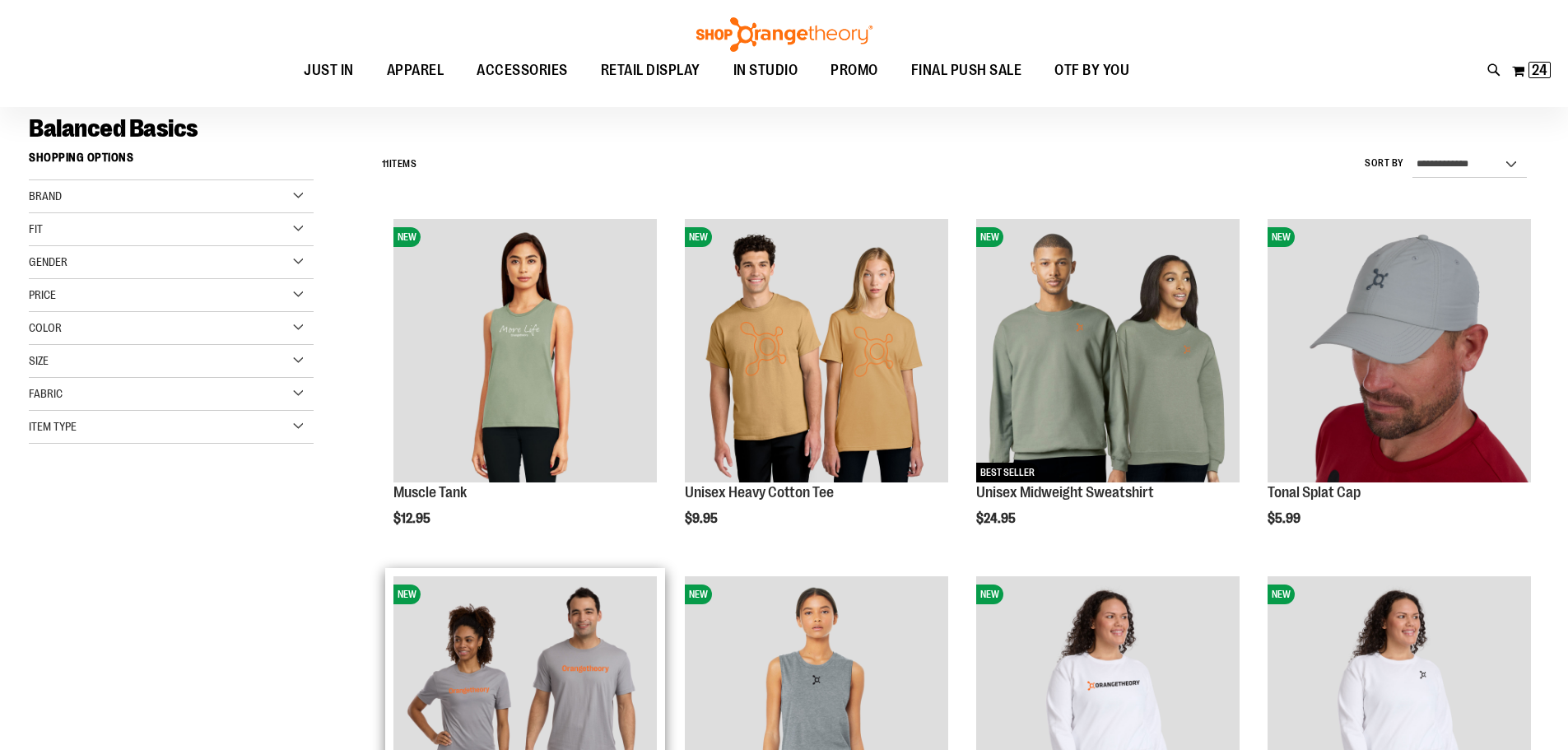
scroll to position [575, 0]
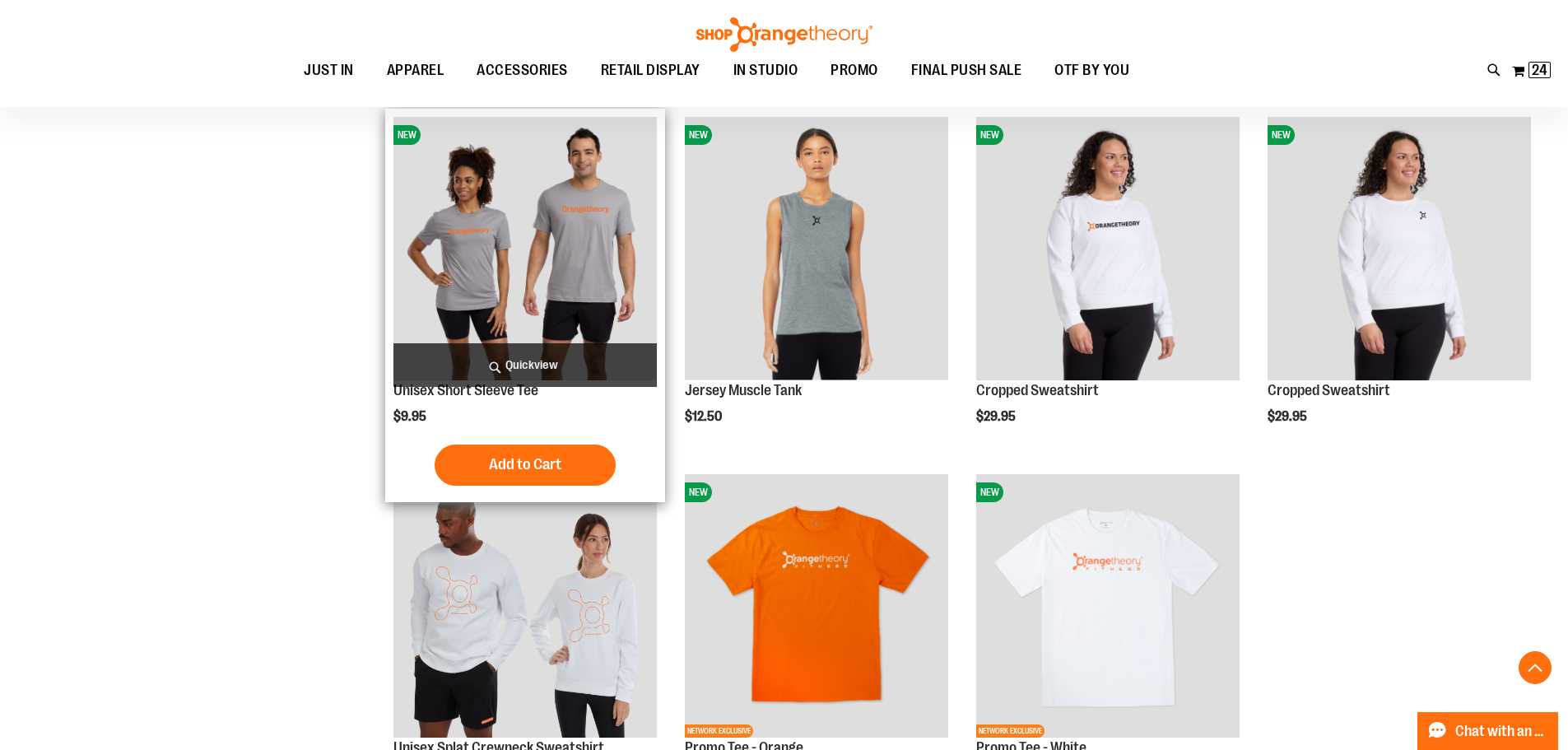
click at [489, 234] on img "product" at bounding box center [525, 249] width 263 height 263
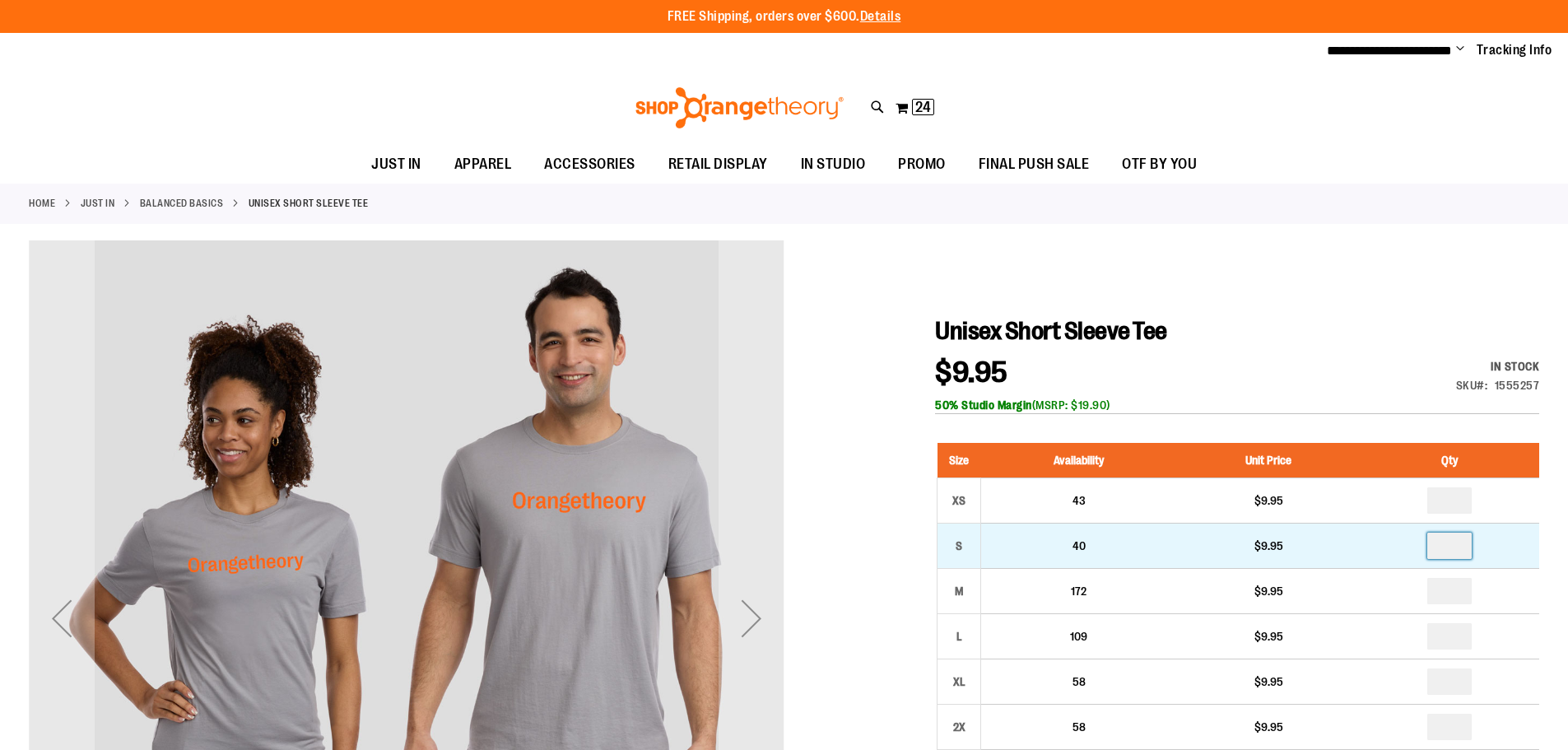
click at [1452, 538] on input "number" at bounding box center [1448, 546] width 44 height 27
type input "*"
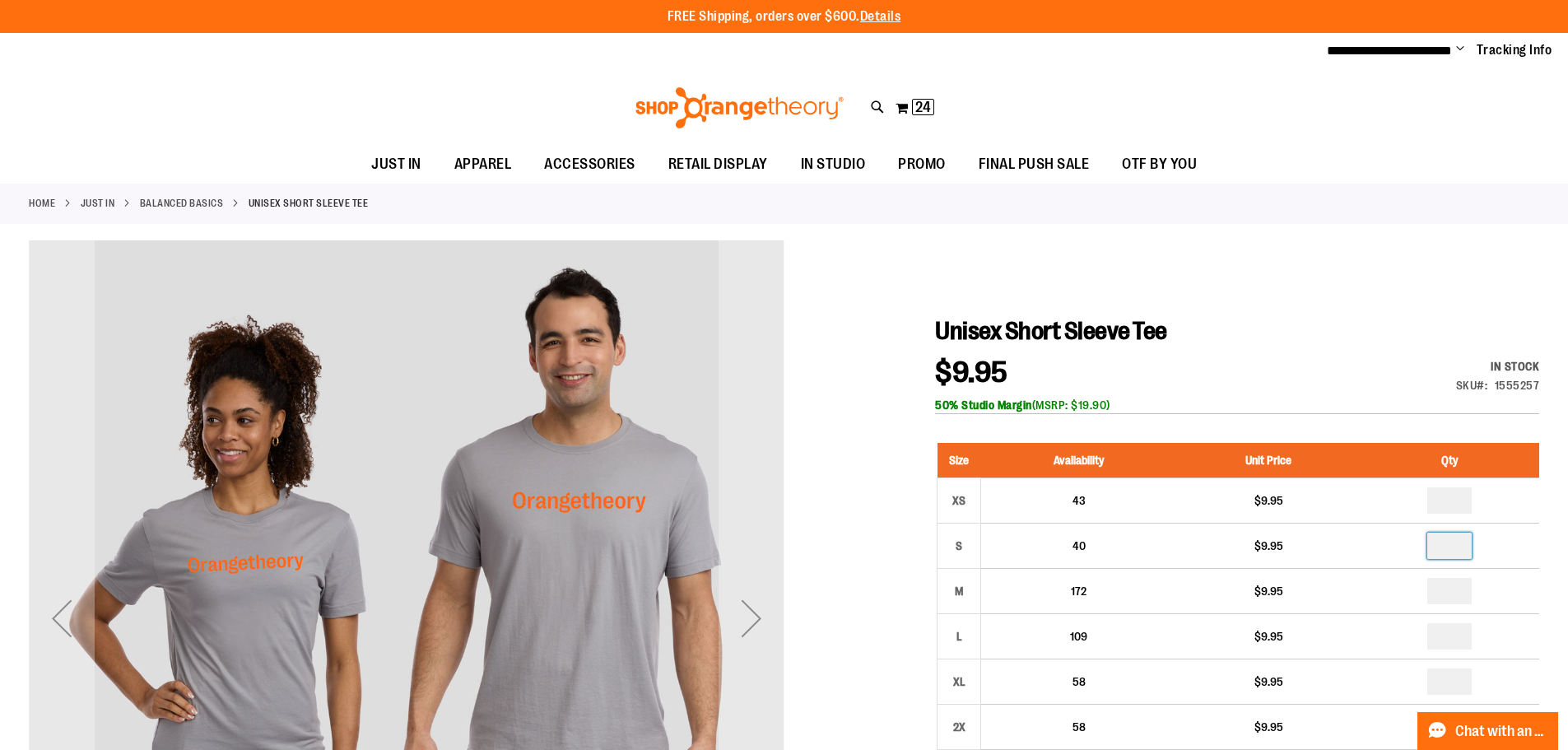
click at [1400, 339] on h1 "Unisex Short Sleeve Tee" at bounding box center [1237, 331] width 604 height 29
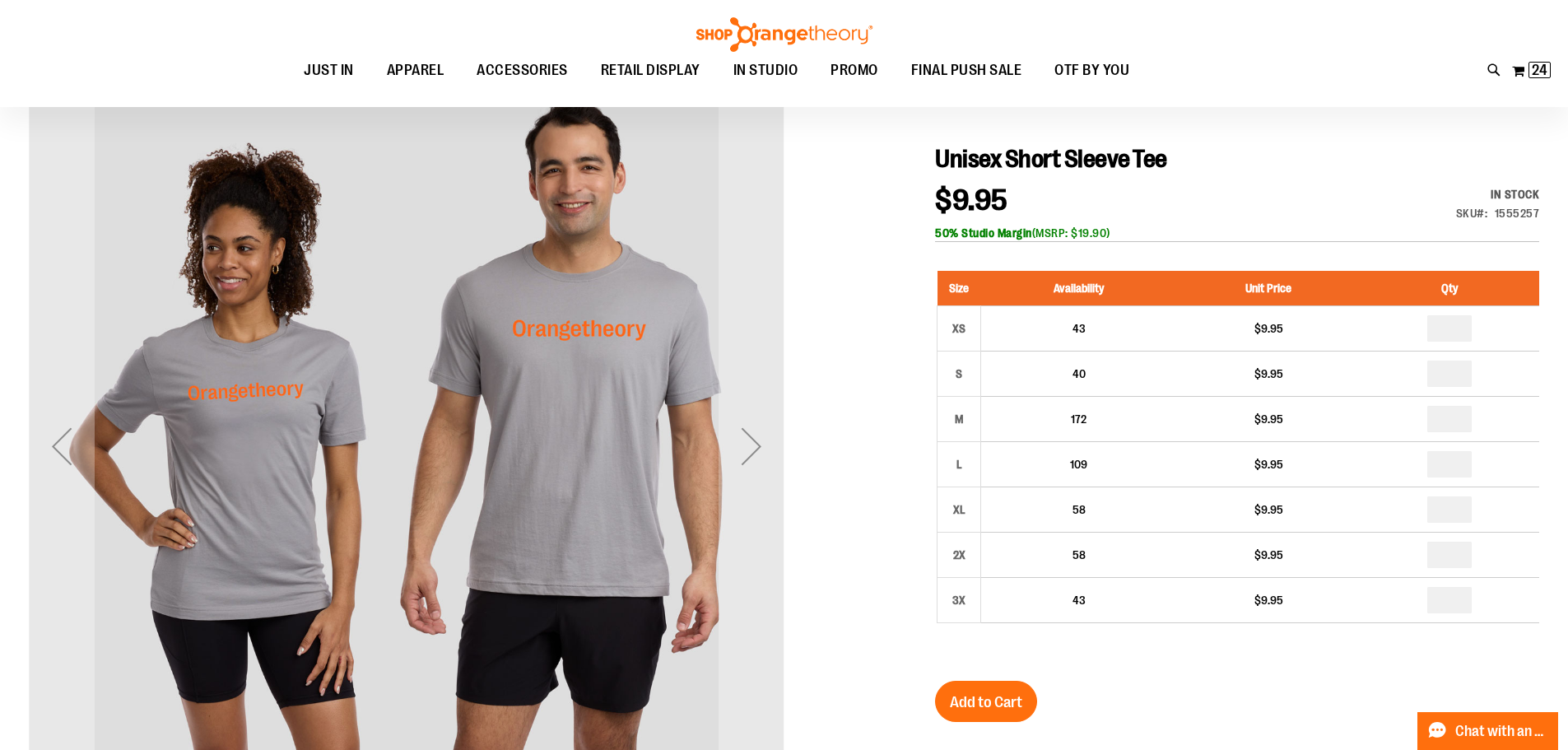
scroll to position [246, 0]
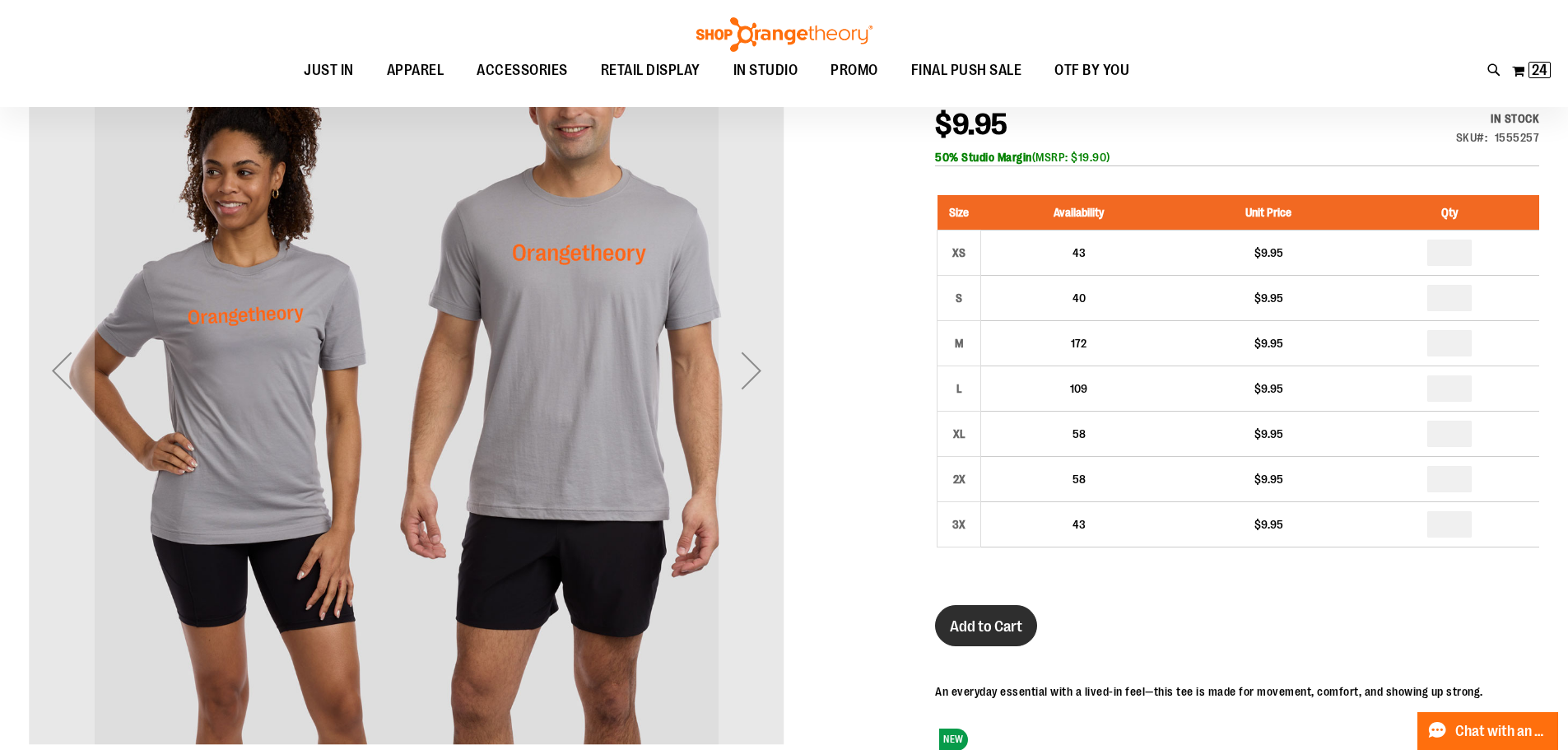
click at [1016, 613] on button "Add to Cart" at bounding box center [986, 626] width 102 height 41
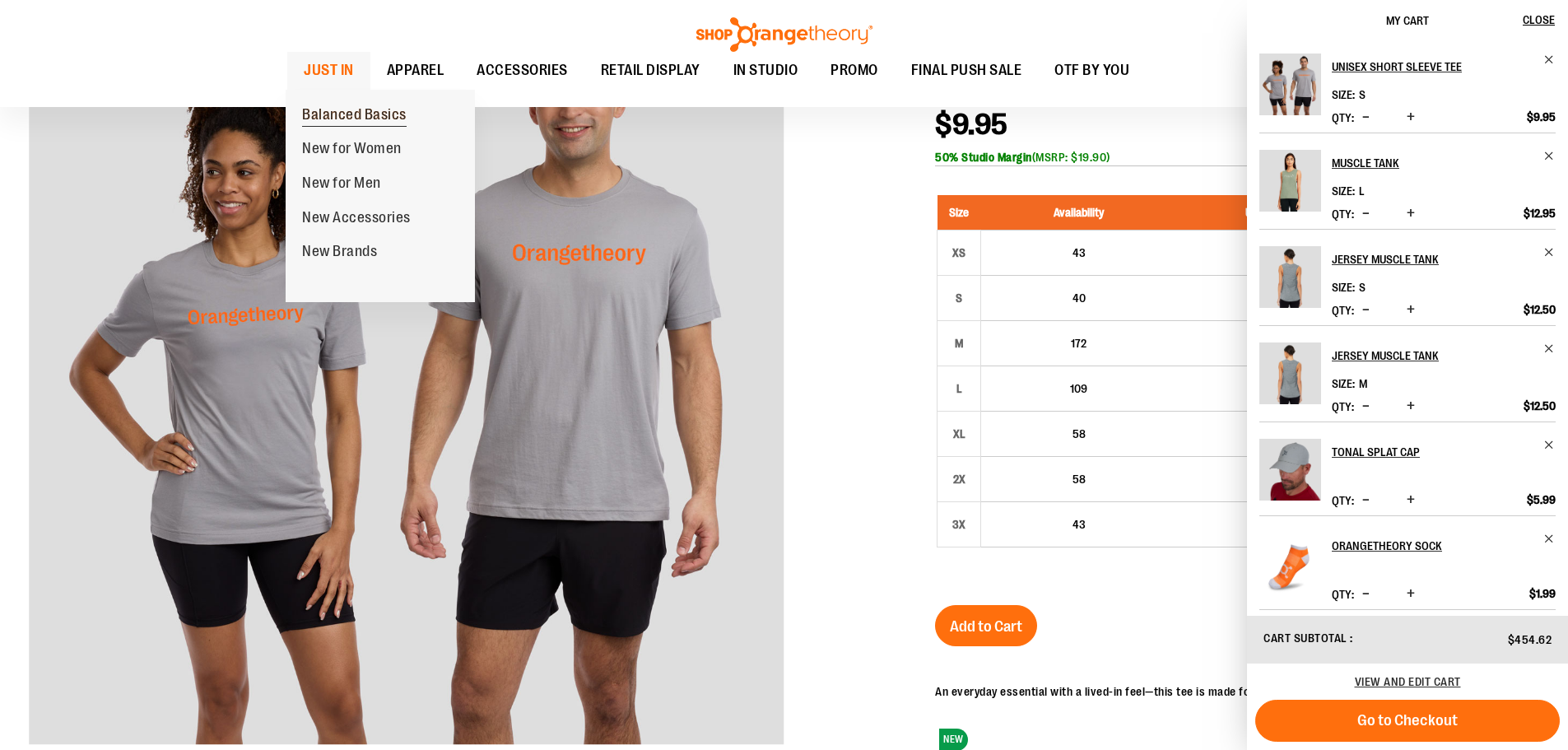
click at [350, 114] on span "Balanced Basics" at bounding box center [354, 116] width 104 height 21
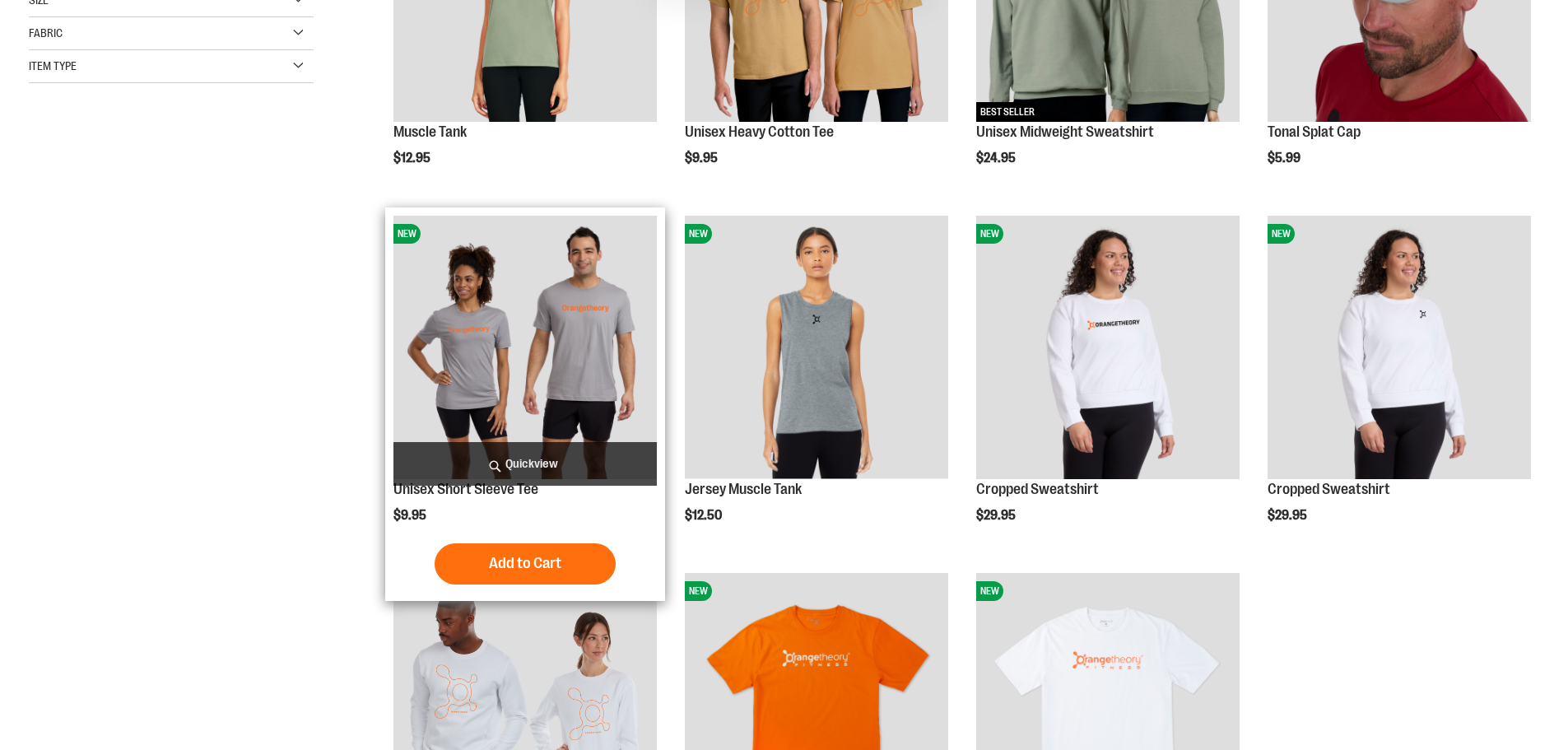
scroll to position [493, 0]
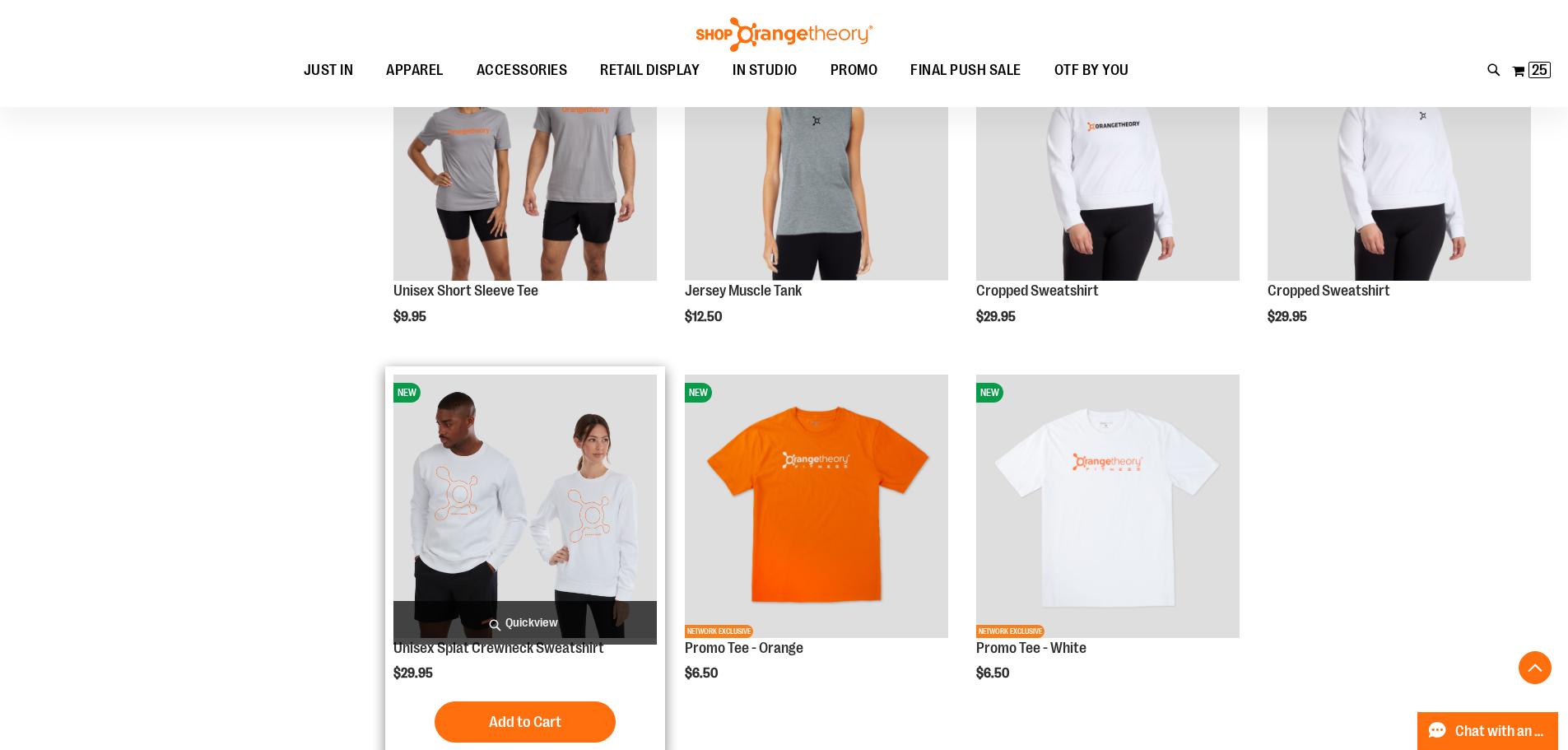
click at [555, 494] on img "product" at bounding box center [525, 506] width 263 height 263
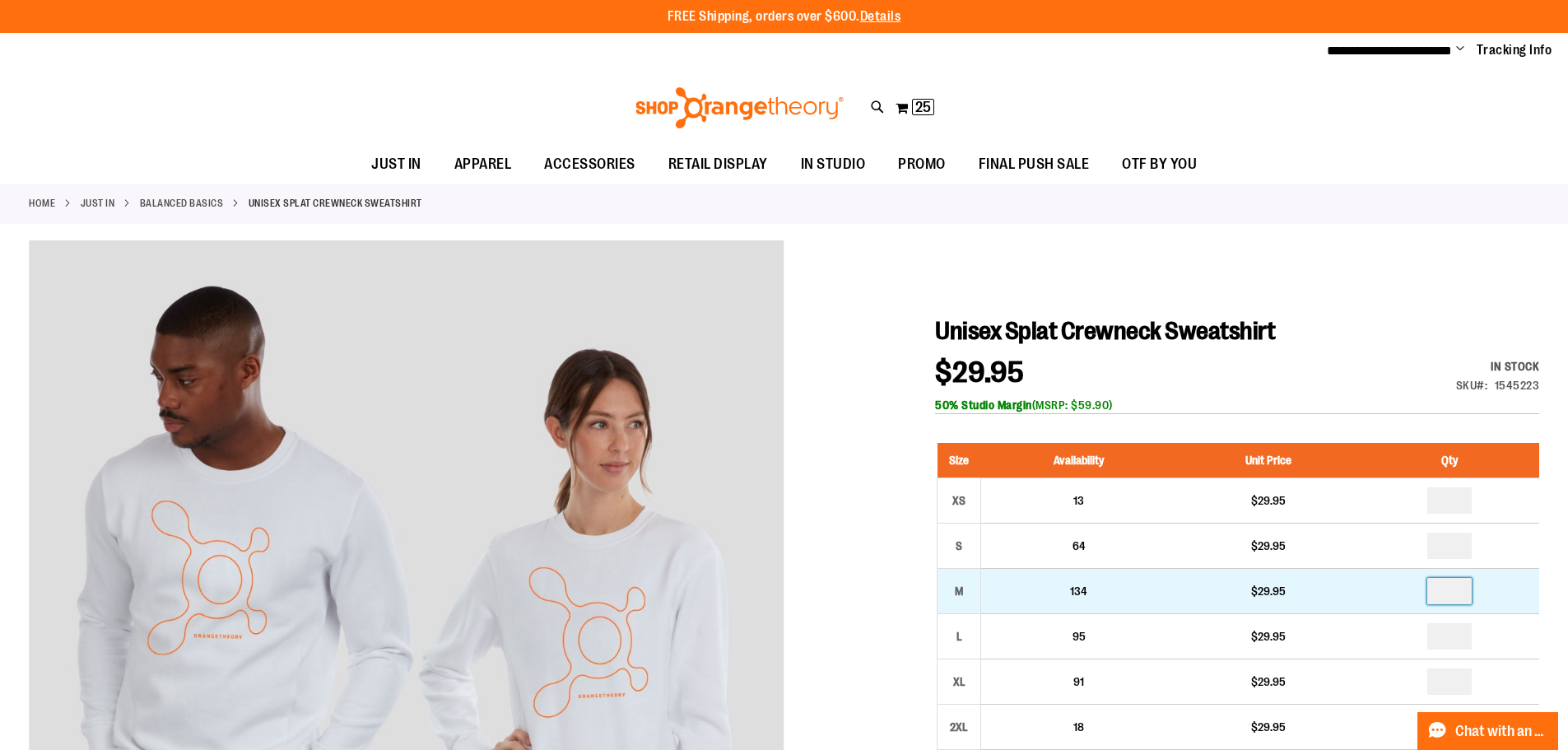
click at [1456, 590] on input "number" at bounding box center [1448, 591] width 44 height 27
type input "*"
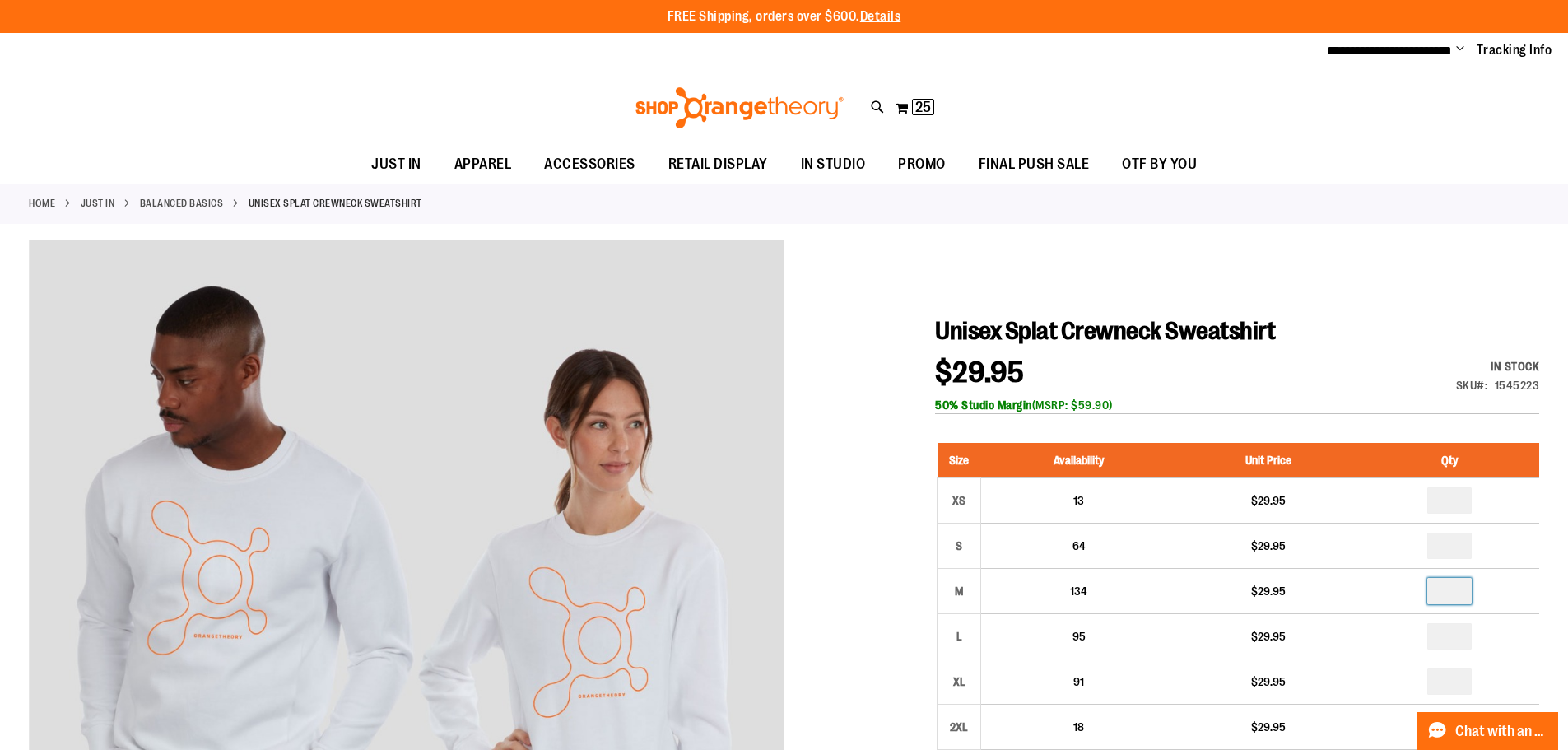
click at [1247, 155] on ul "JUST IN JUST IN Balanced Basics New for Women New for Men New Accessories New B…" at bounding box center [784, 164] width 1568 height 38
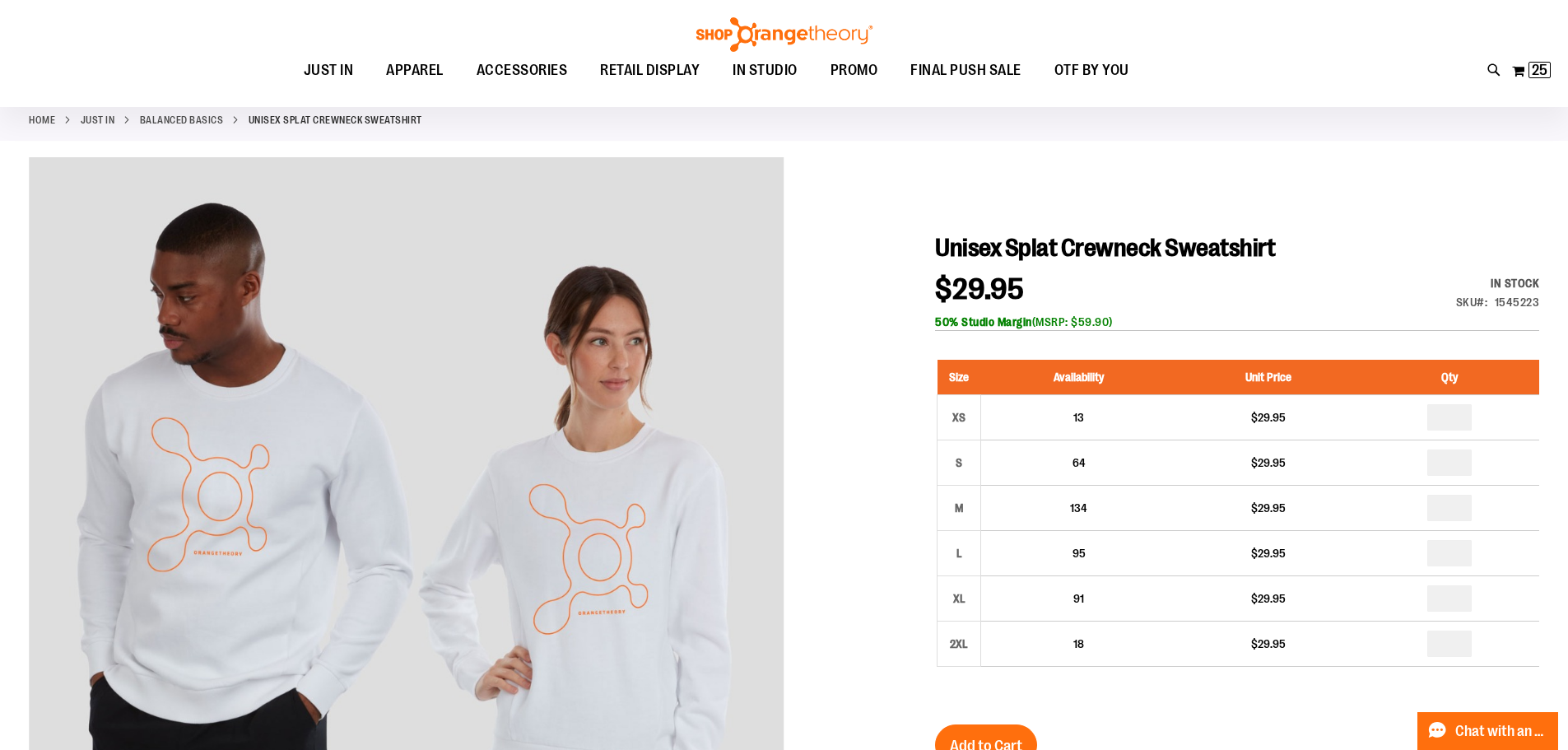
scroll to position [246, 0]
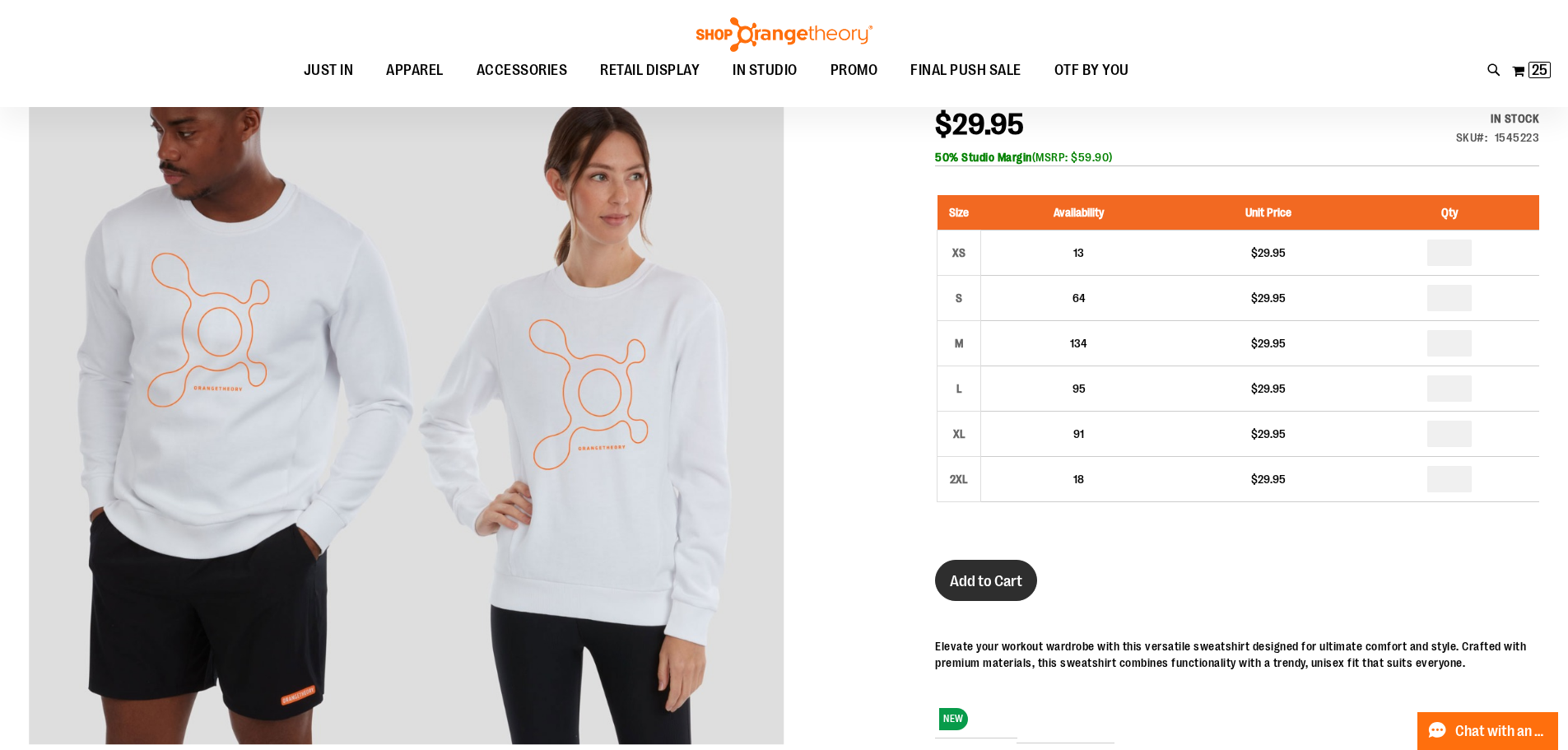
click at [983, 579] on span "Add to Cart" at bounding box center [986, 581] width 73 height 18
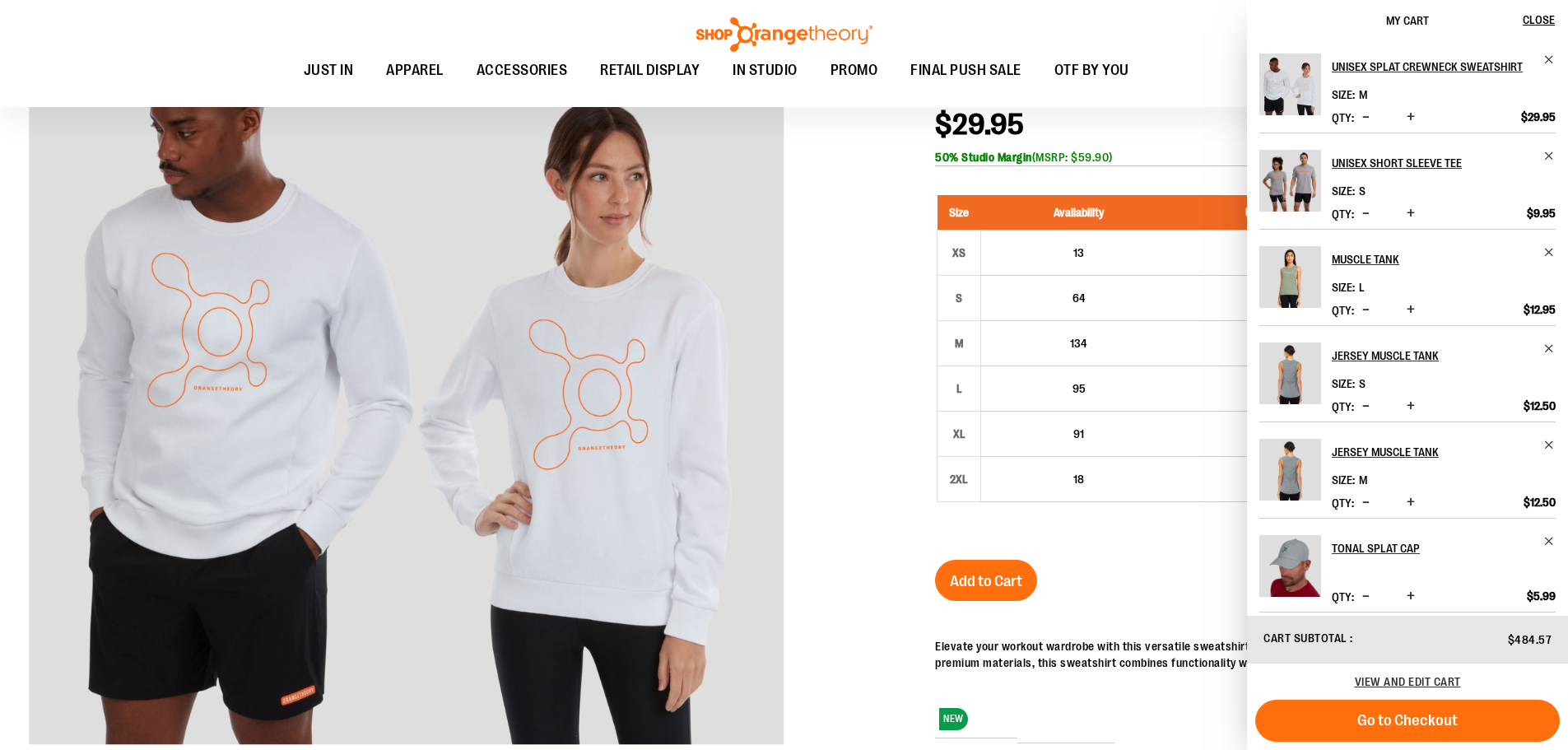
click at [1370, 670] on div "View and edit cart" at bounding box center [1407, 681] width 321 height 36
click at [1371, 677] on span "View and edit cart" at bounding box center [1408, 681] width 106 height 13
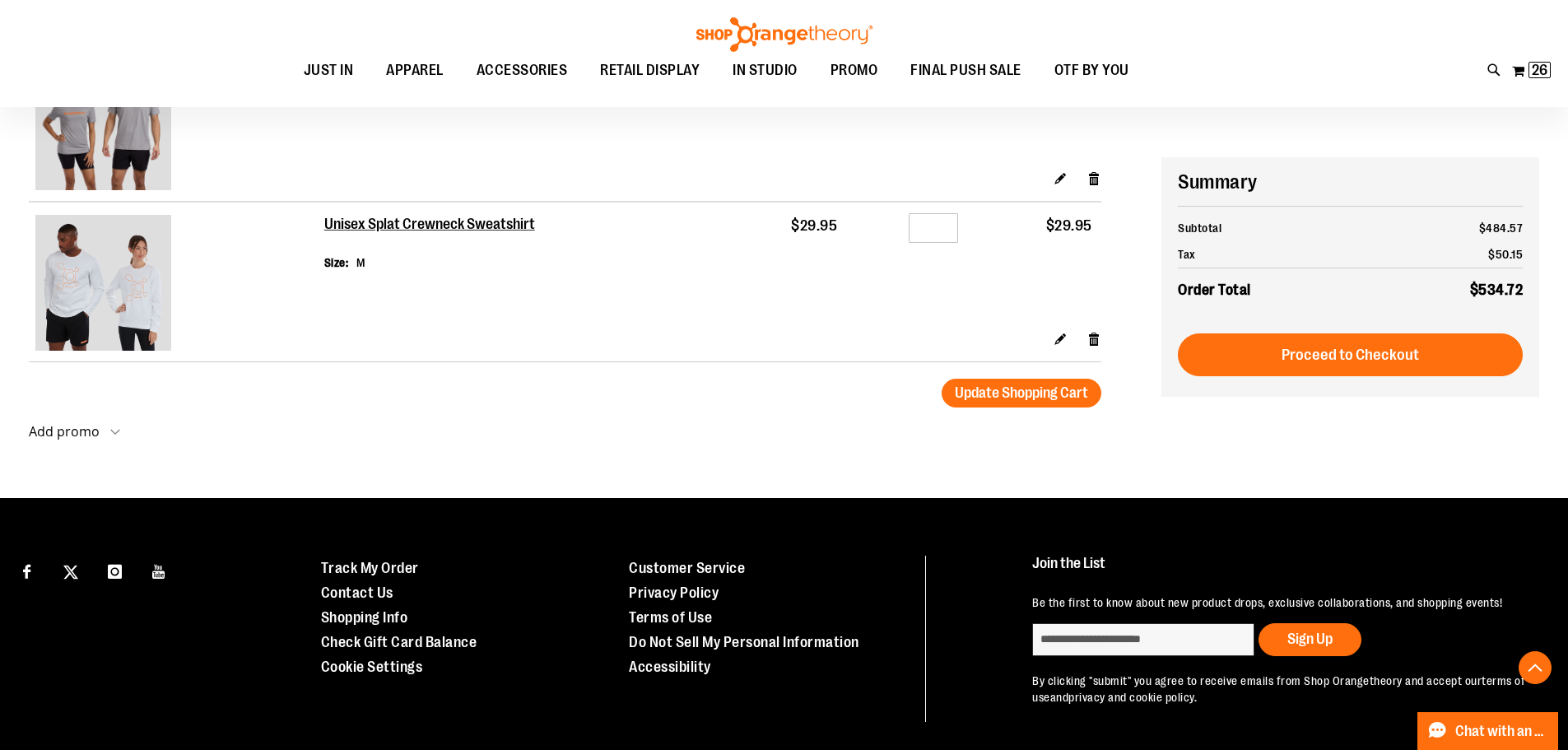
scroll to position [1588, 0]
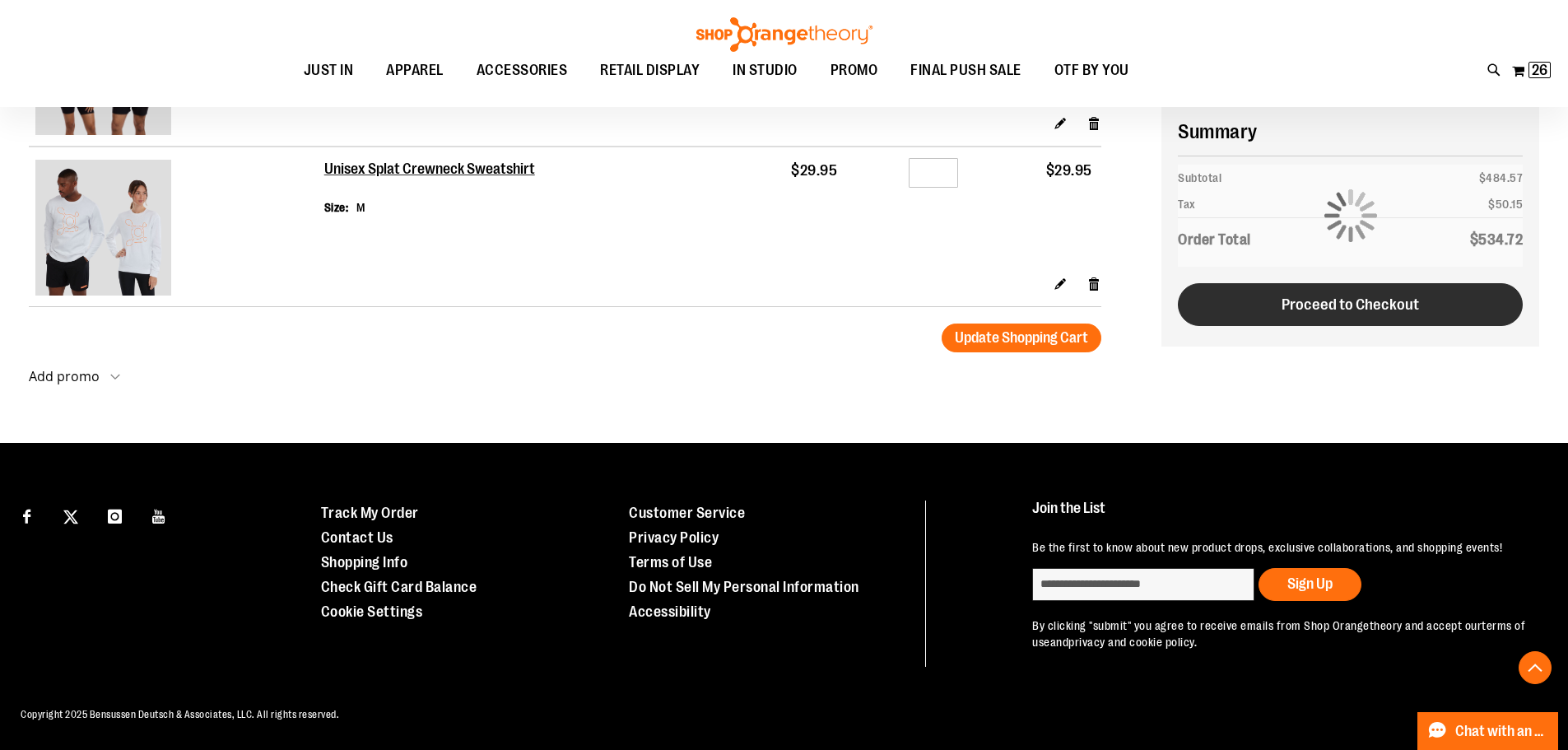
click at [1359, 312] on span "Proceed to Checkout" at bounding box center [1350, 305] width 138 height 18
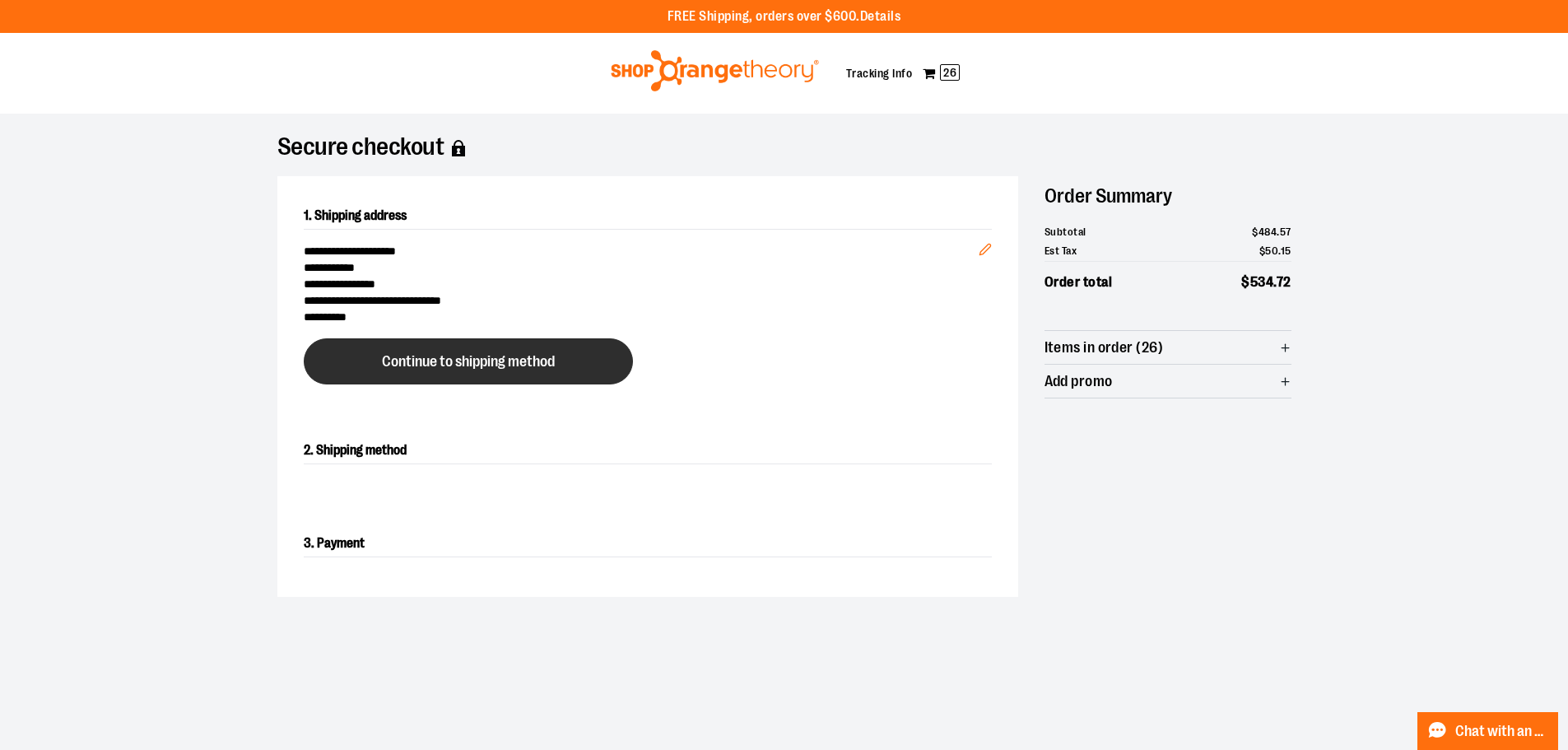
click at [476, 342] on button "Continue to shipping method" at bounding box center [468, 361] width 329 height 46
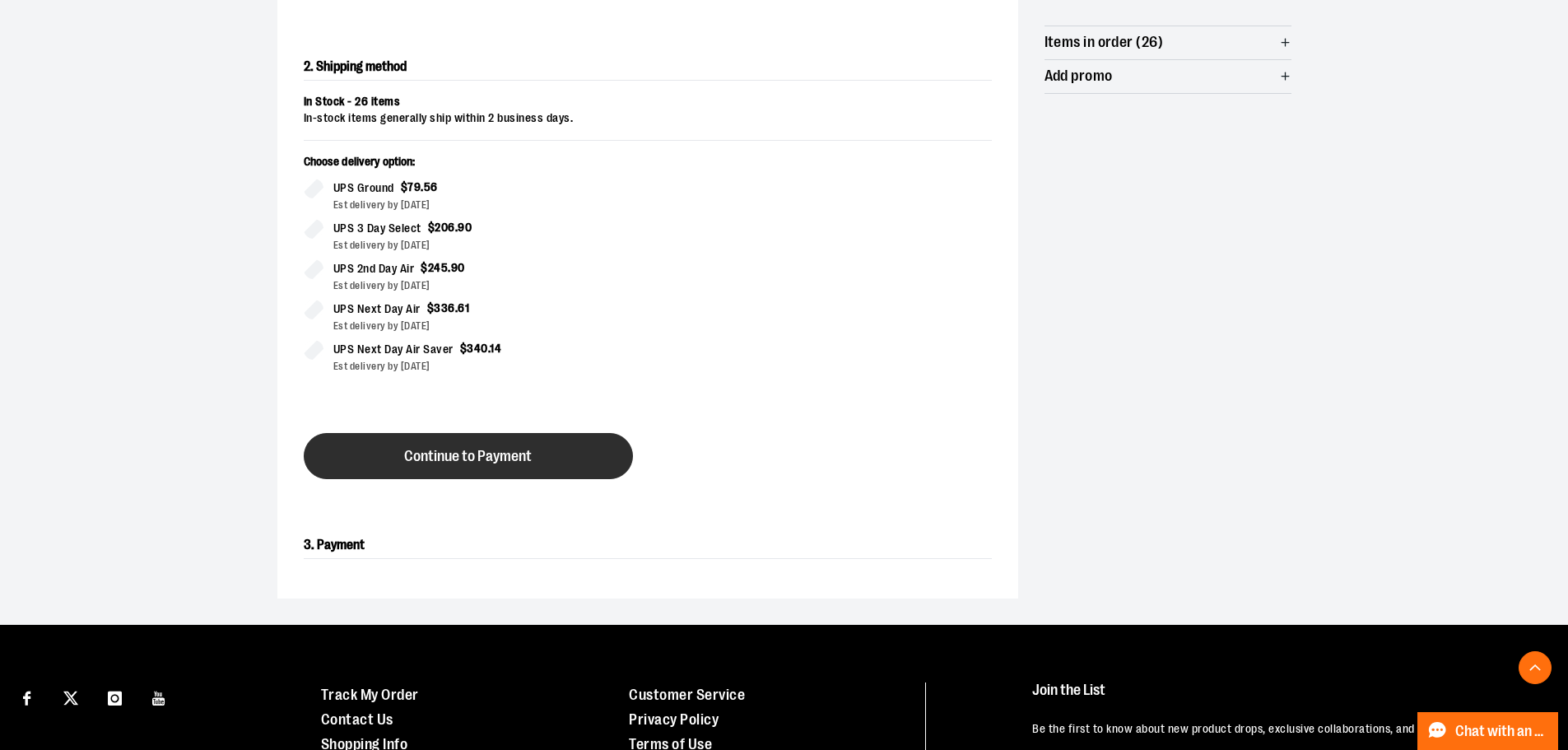
scroll to position [363, 0]
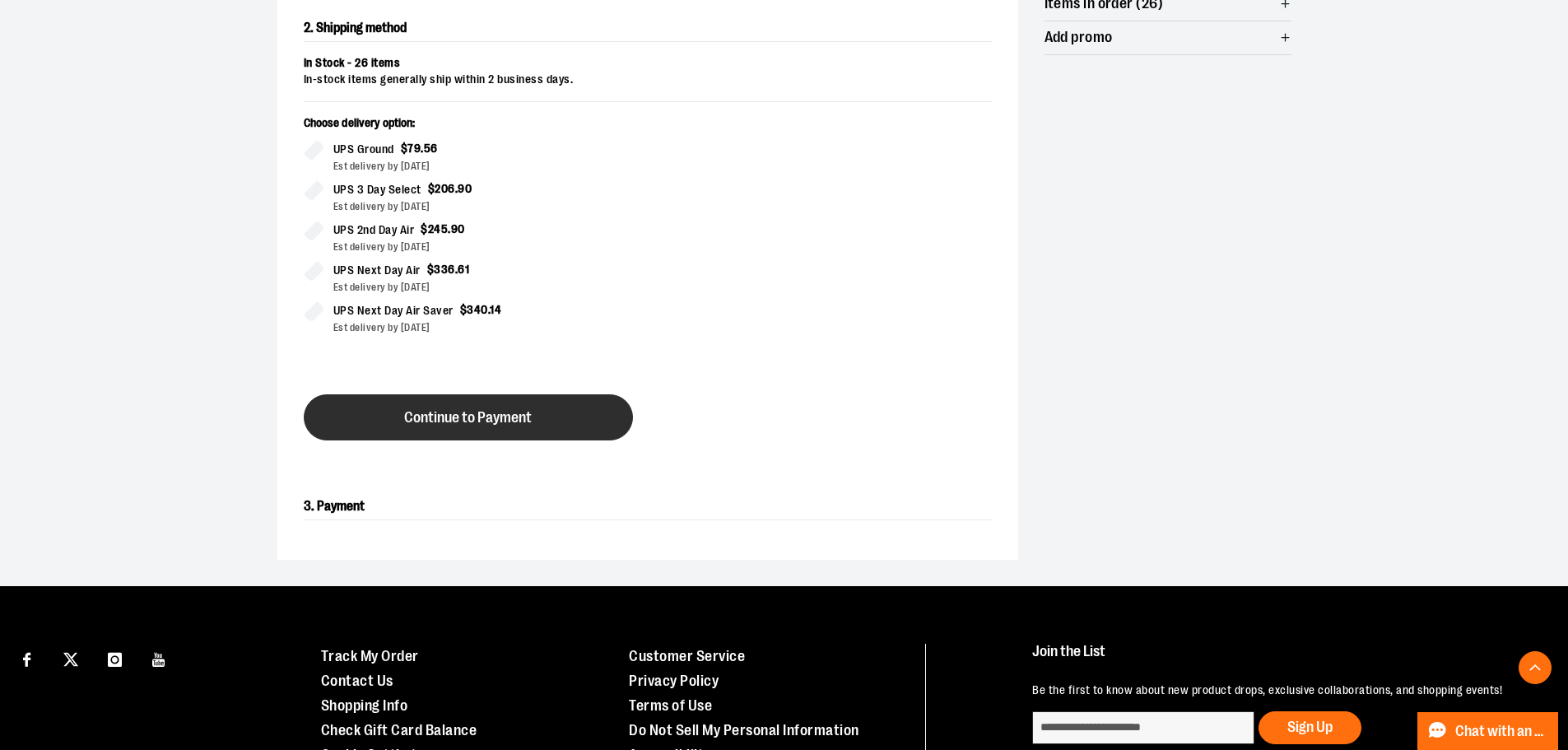
click at [521, 423] on span "Continue to Payment" at bounding box center [468, 418] width 128 height 16
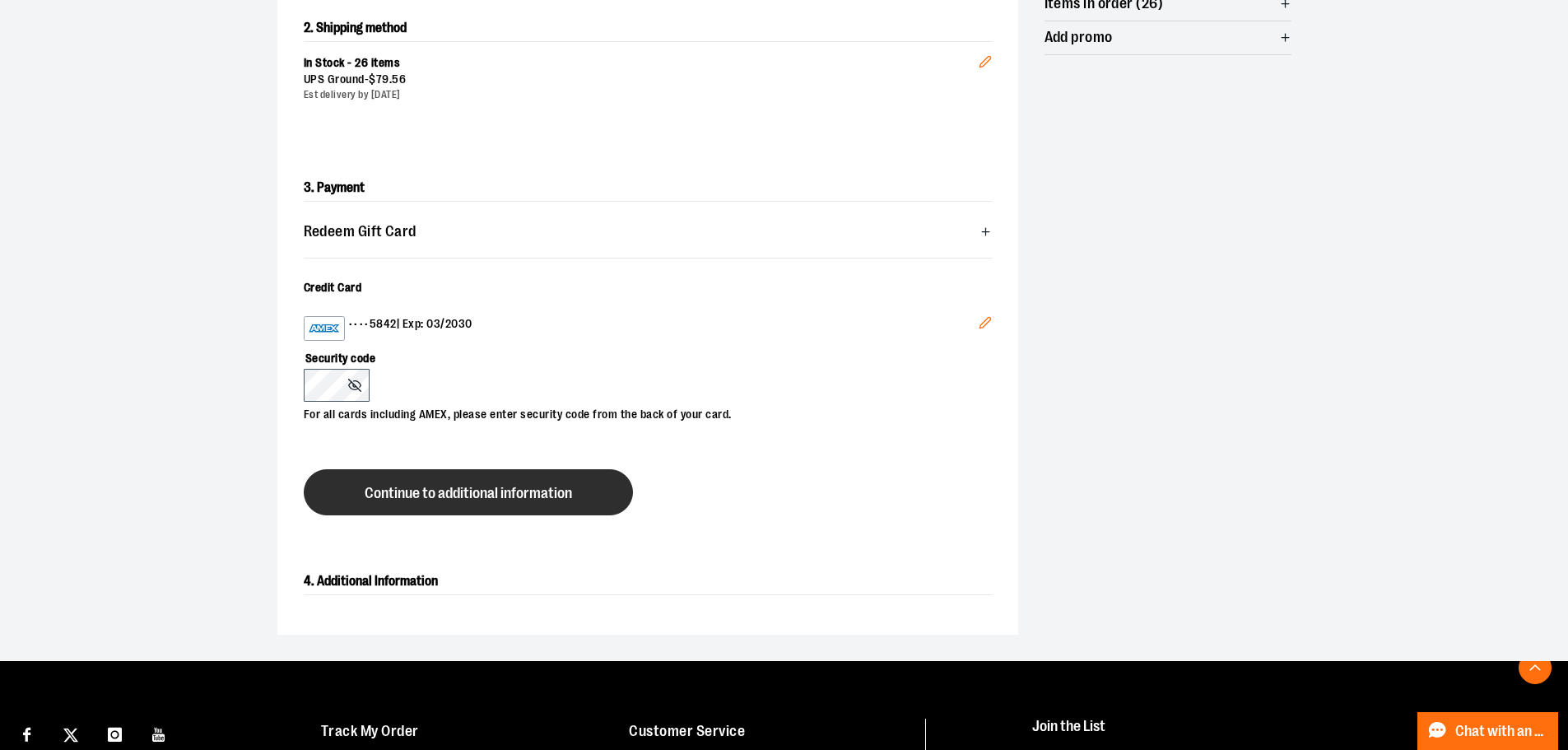
click at [423, 475] on button "Continue to additional information" at bounding box center [468, 491] width 329 height 46
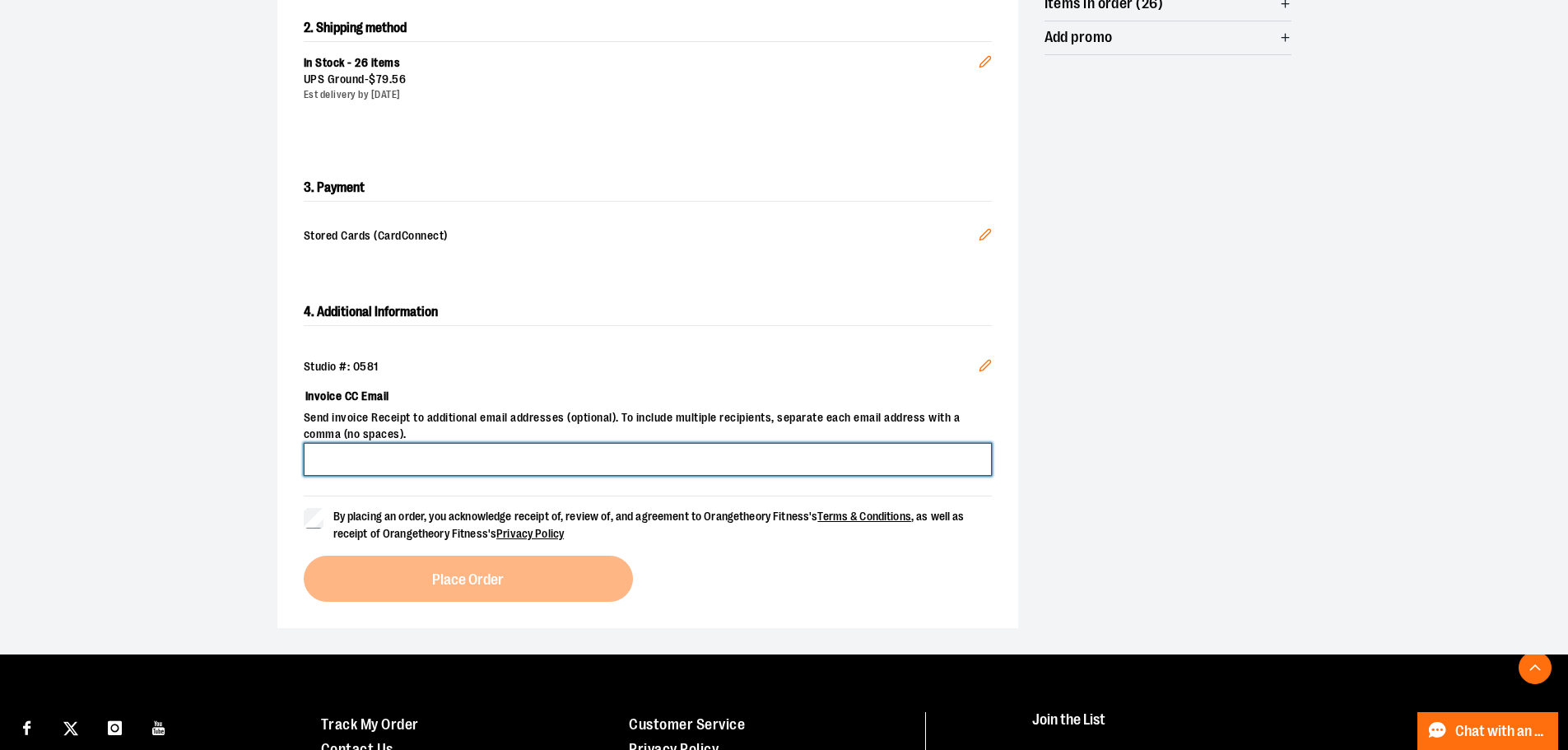
click at [515, 464] on input "Invoice CC Email" at bounding box center [647, 460] width 688 height 33
type input "**********"
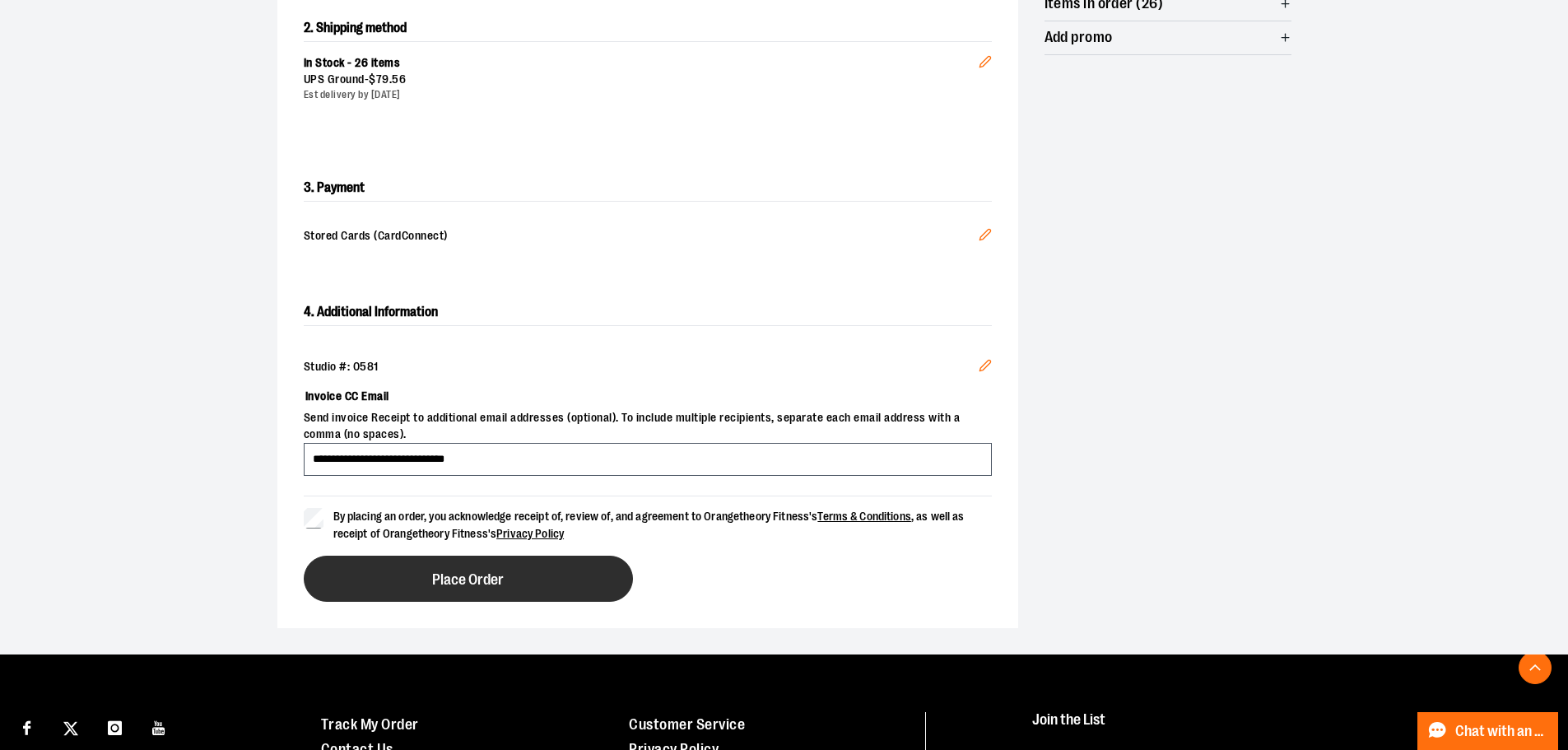
click at [439, 586] on button "Place Order" at bounding box center [468, 578] width 329 height 46
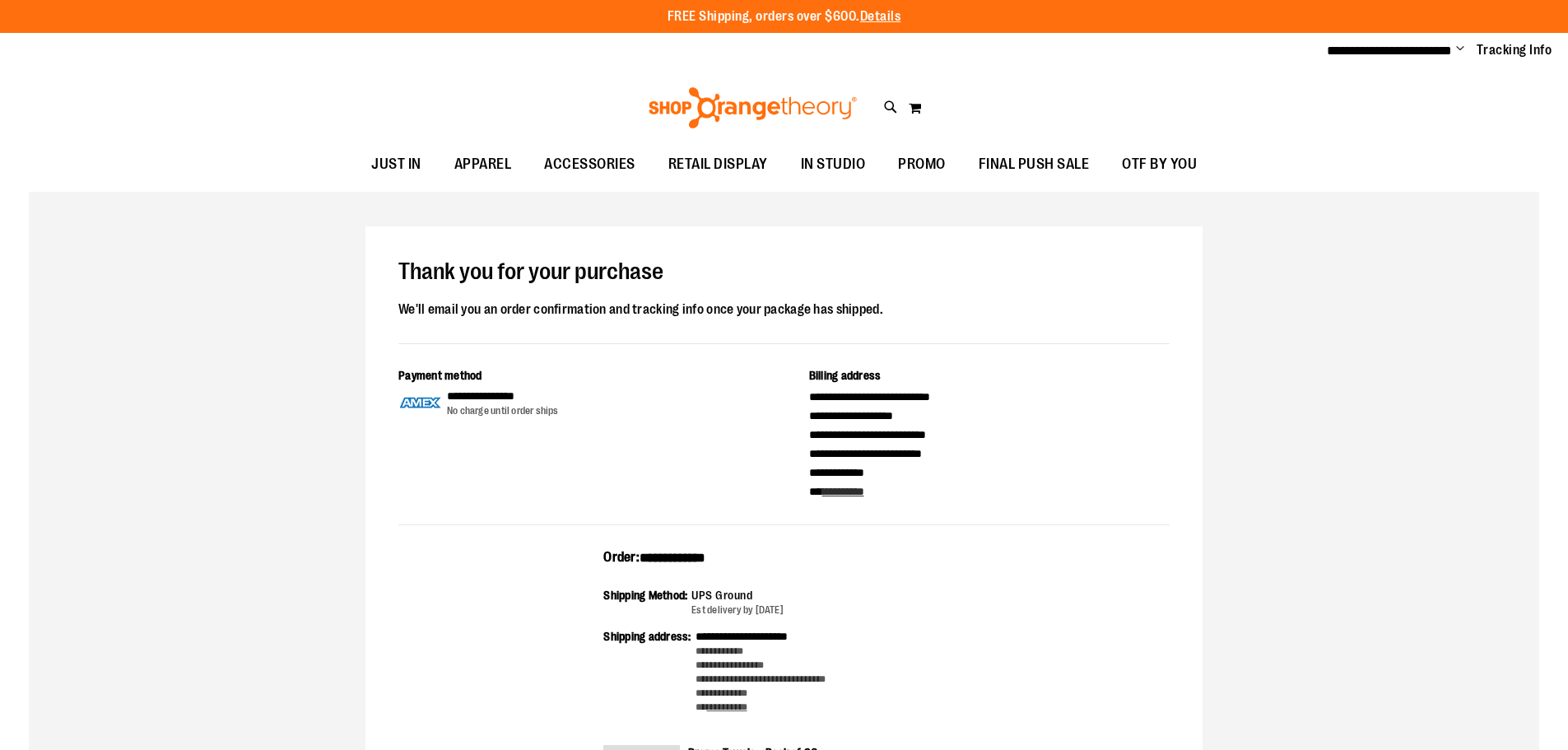
click at [689, 553] on span "**********" at bounding box center [672, 557] width 66 height 13
copy span "**********"
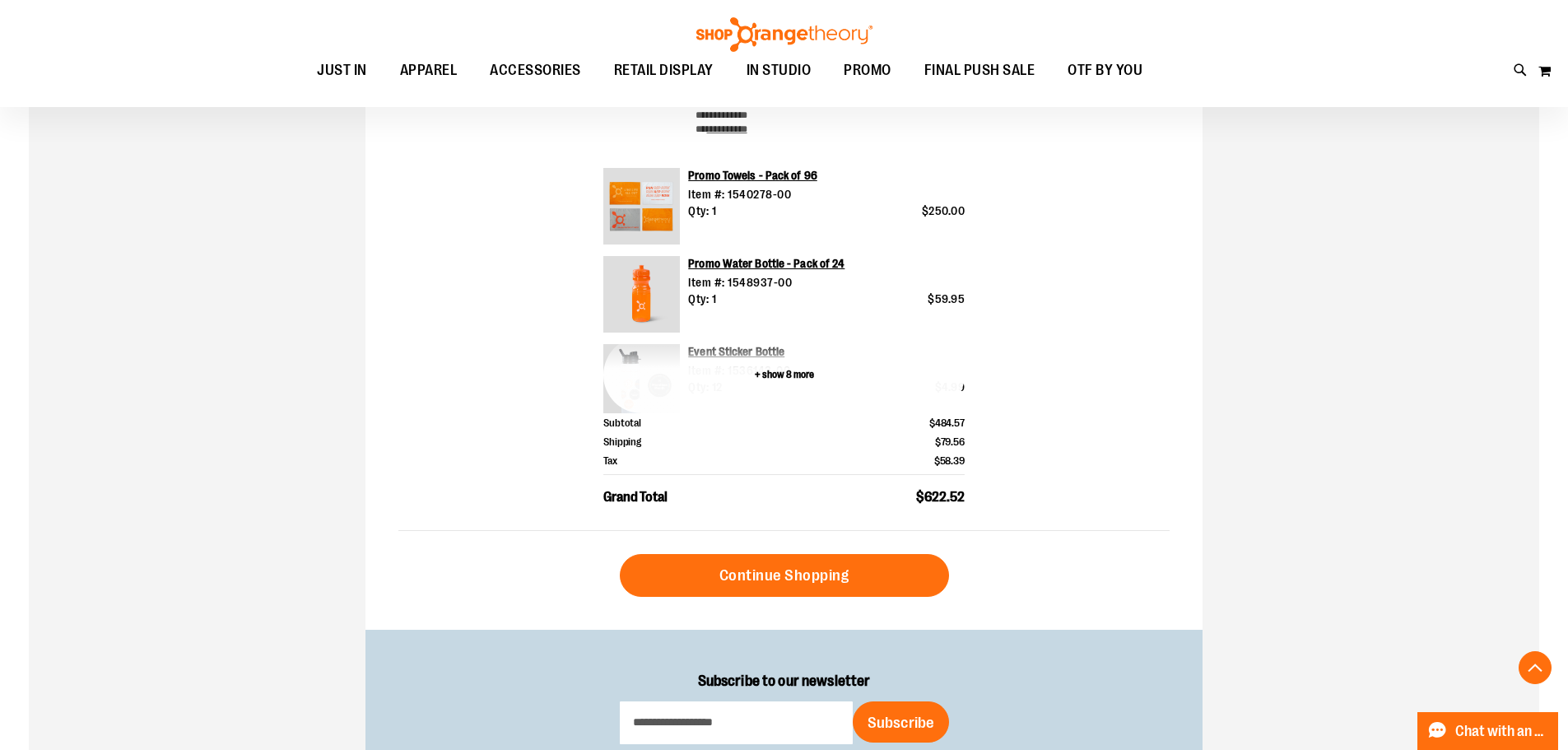
drag, startPoint x: 788, startPoint y: 379, endPoint x: 818, endPoint y: 390, distance: 32.0
click at [788, 379] on button "+ show 8 more" at bounding box center [784, 375] width 362 height 77
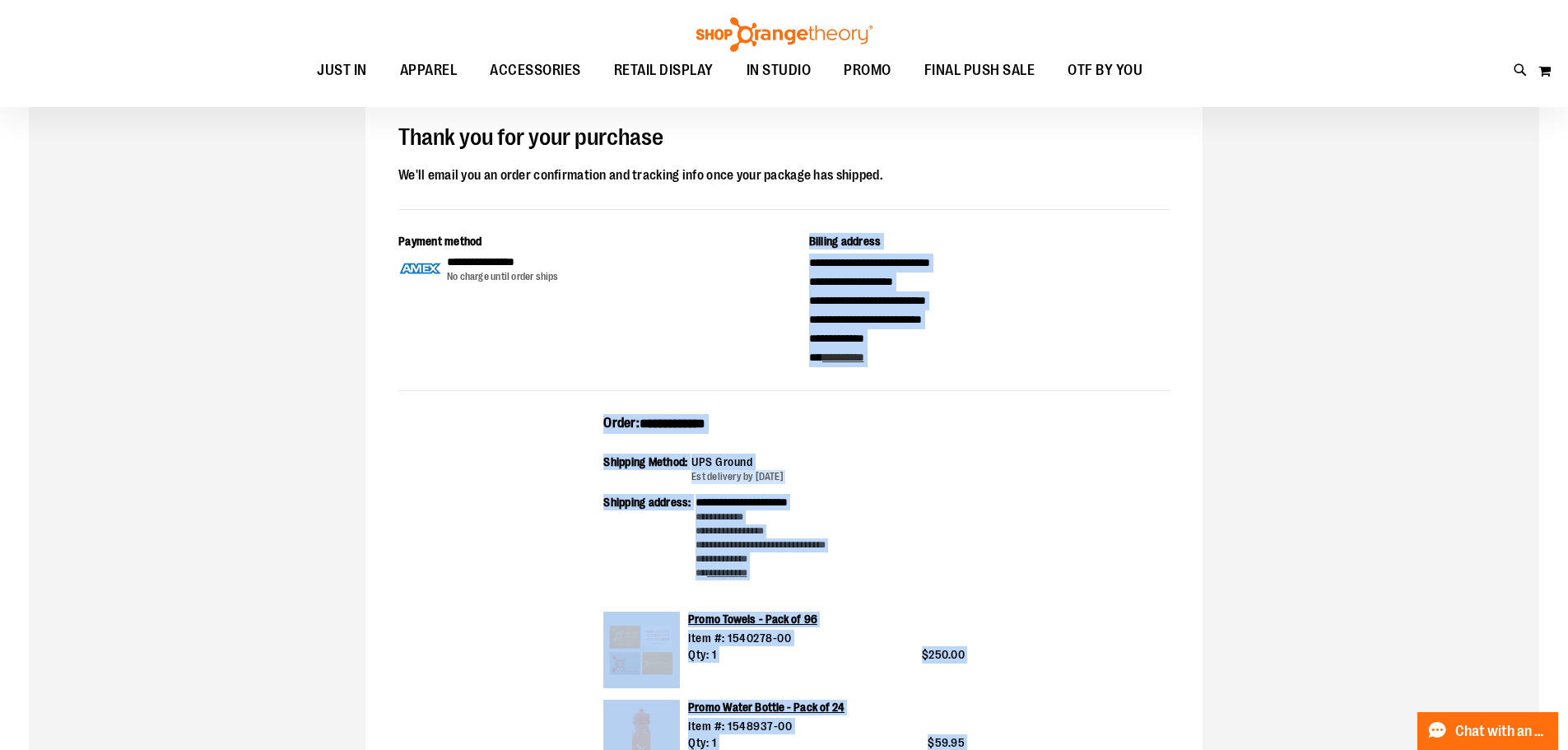
scroll to position [83, 0]
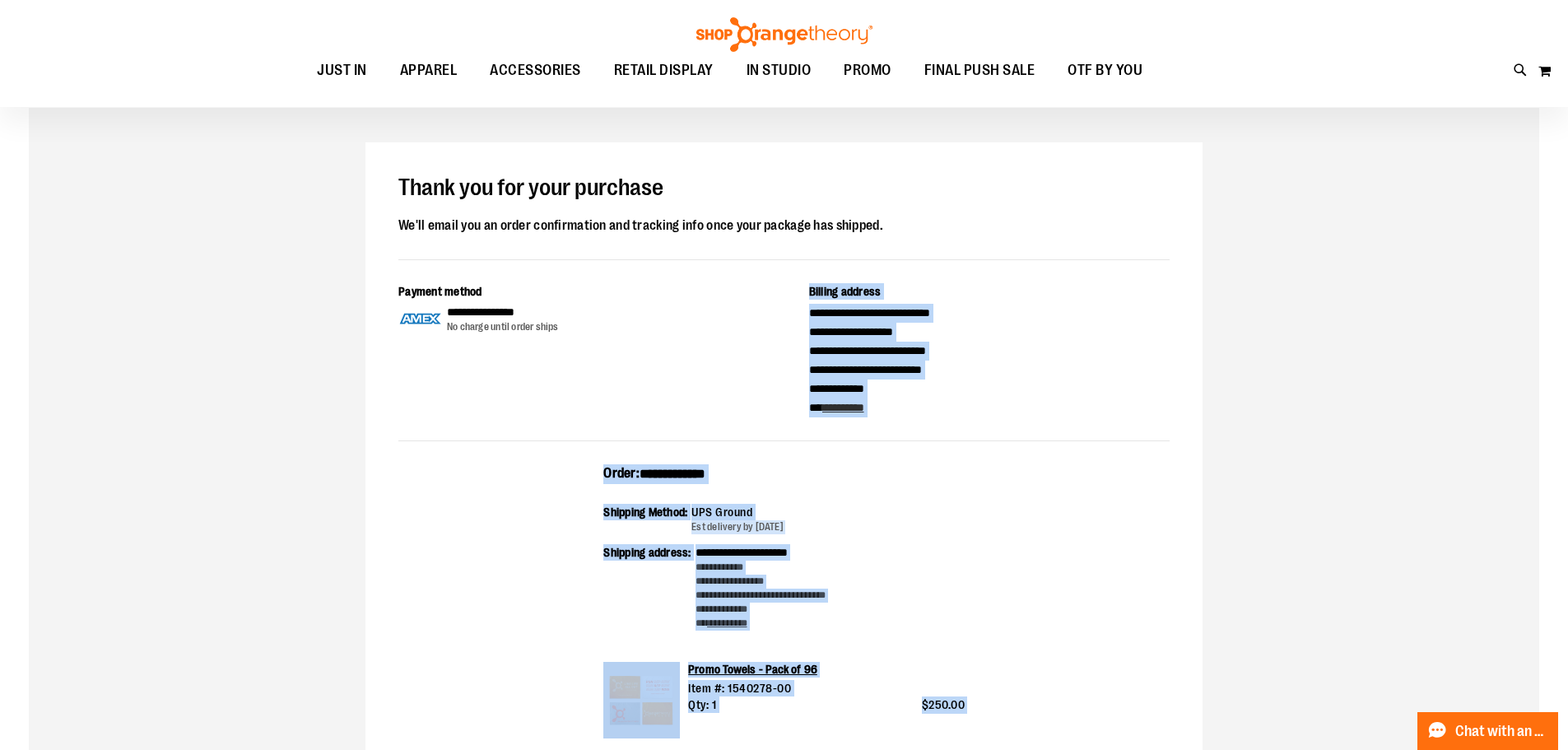
drag, startPoint x: 824, startPoint y: 400, endPoint x: 603, endPoint y: 467, distance: 230.9
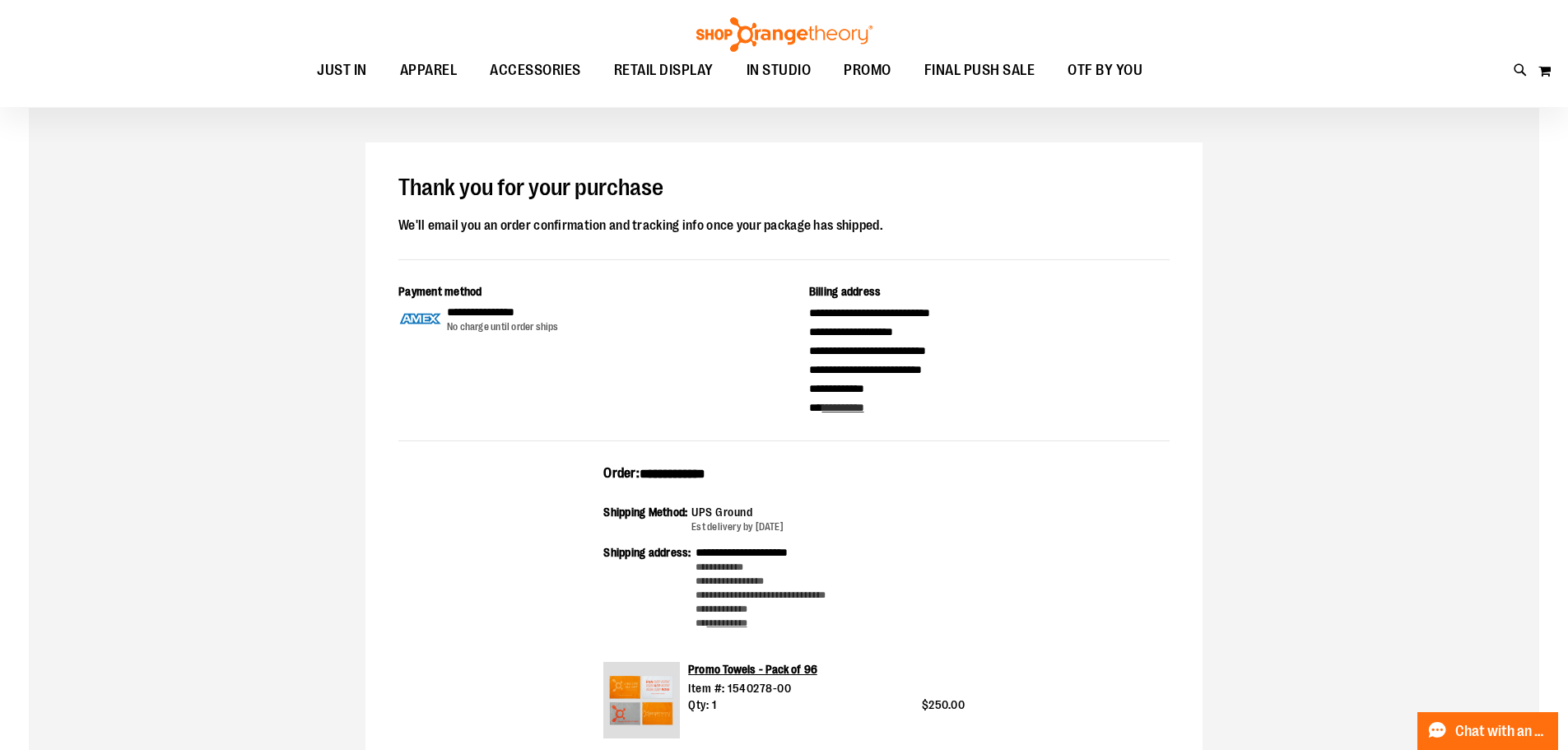
click at [992, 424] on div "**********" at bounding box center [783, 362] width 771 height 158
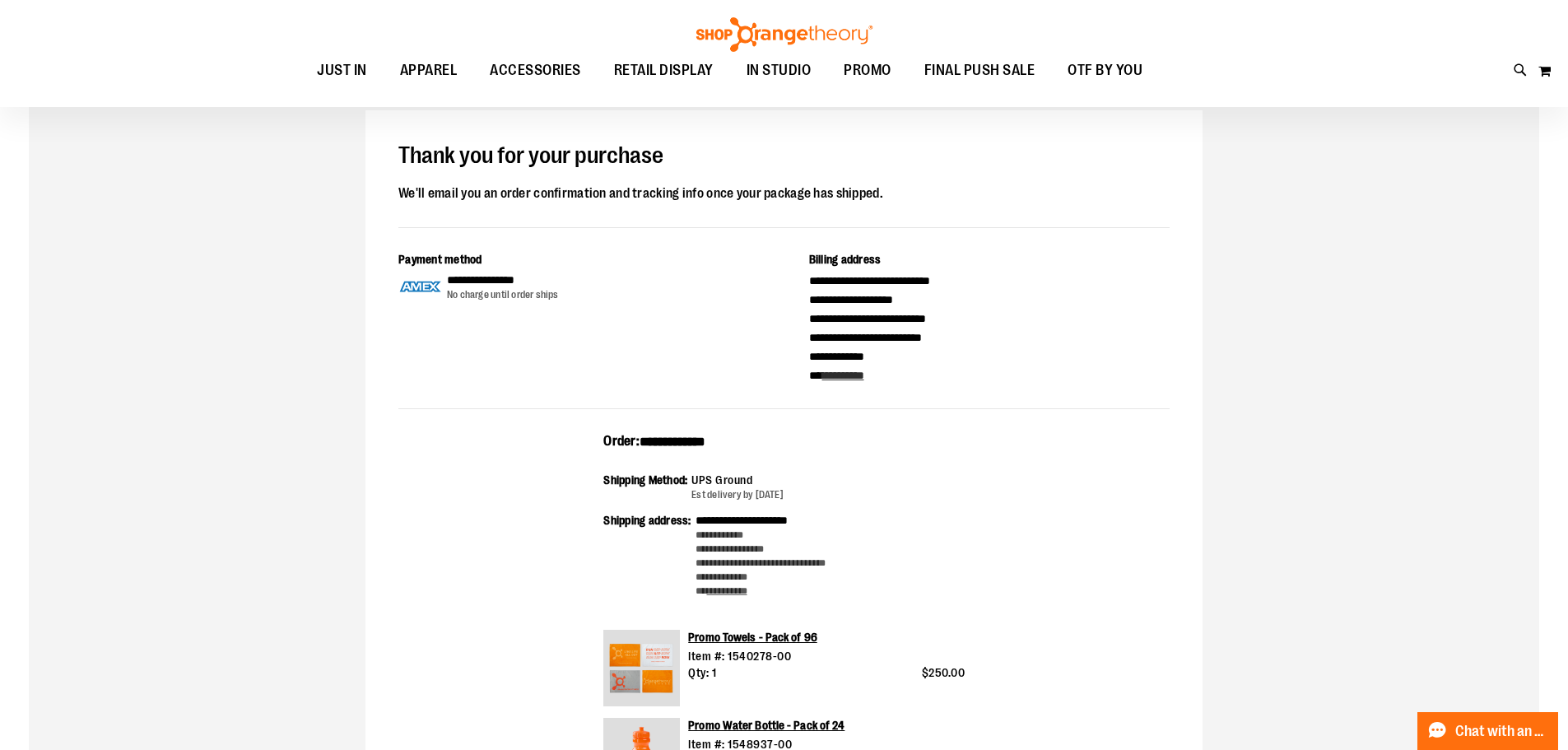
scroll to position [0, 0]
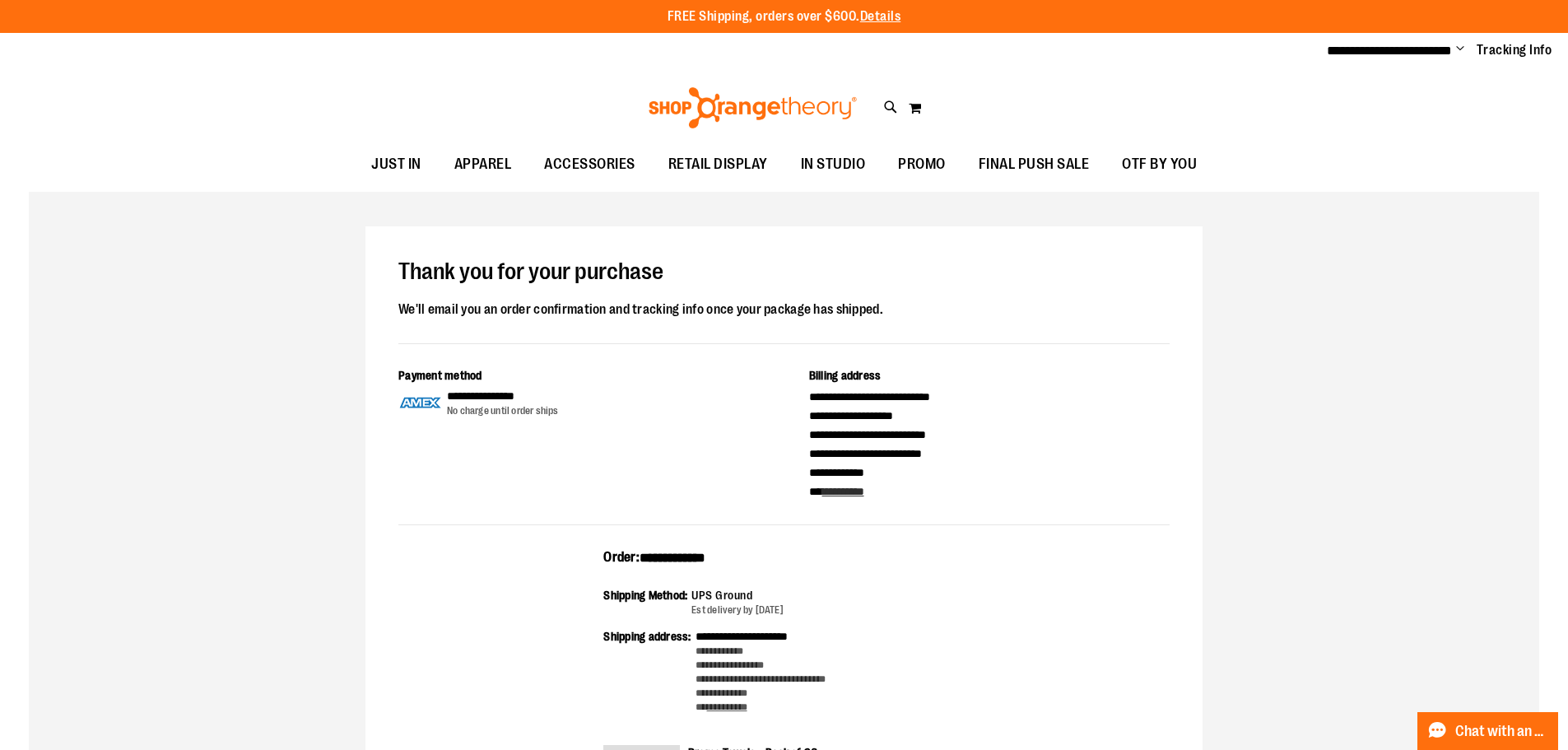
click at [1412, 58] on li "**********" at bounding box center [1388, 51] width 125 height 20
click at [1445, 51] on span "**********" at bounding box center [1388, 50] width 125 height 13
click at [1456, 48] on span "Change" at bounding box center [1460, 50] width 8 height 16
click at [1411, 116] on link "Sign Out" at bounding box center [1401, 111] width 144 height 31
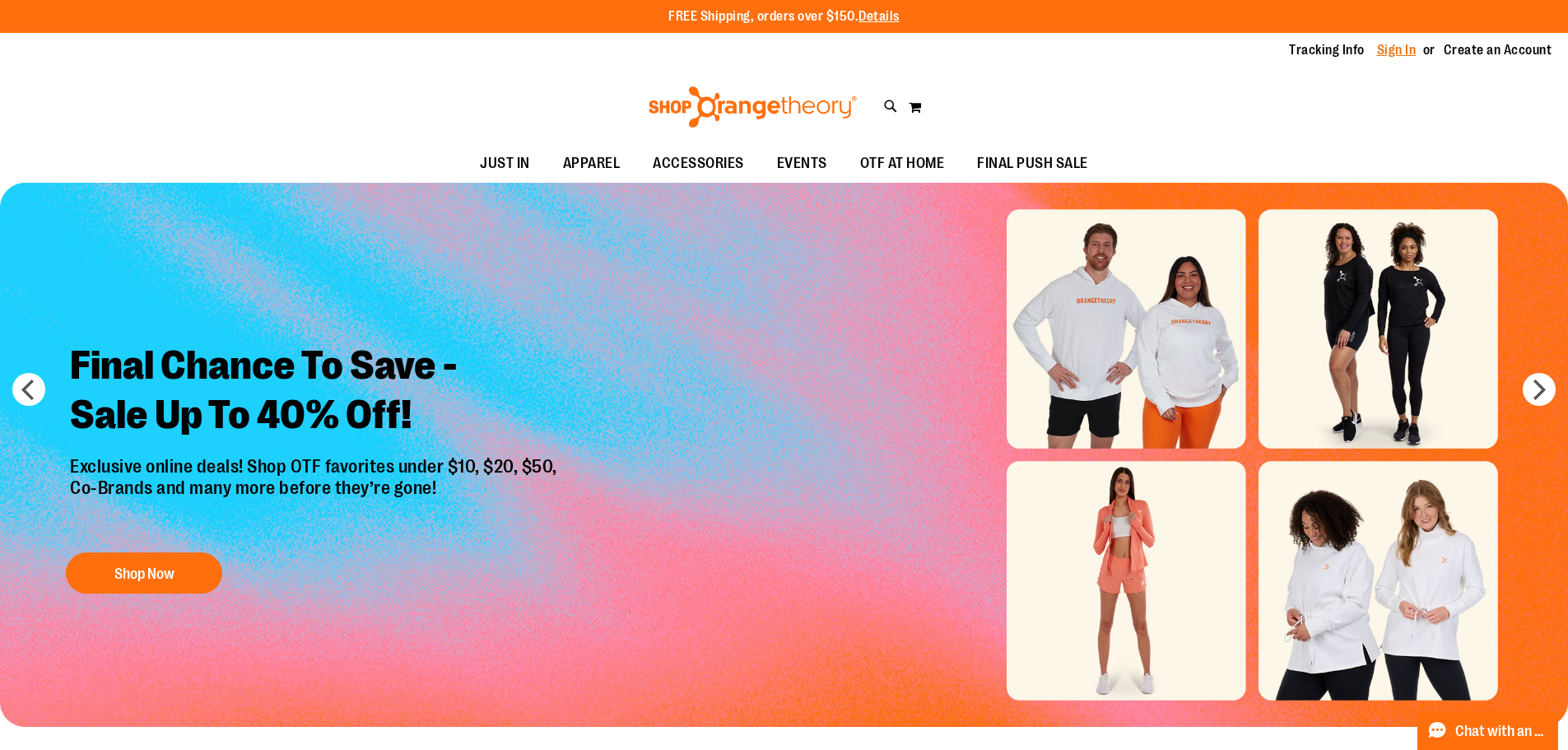
click at [1391, 53] on link "Sign In" at bounding box center [1396, 50] width 39 height 18
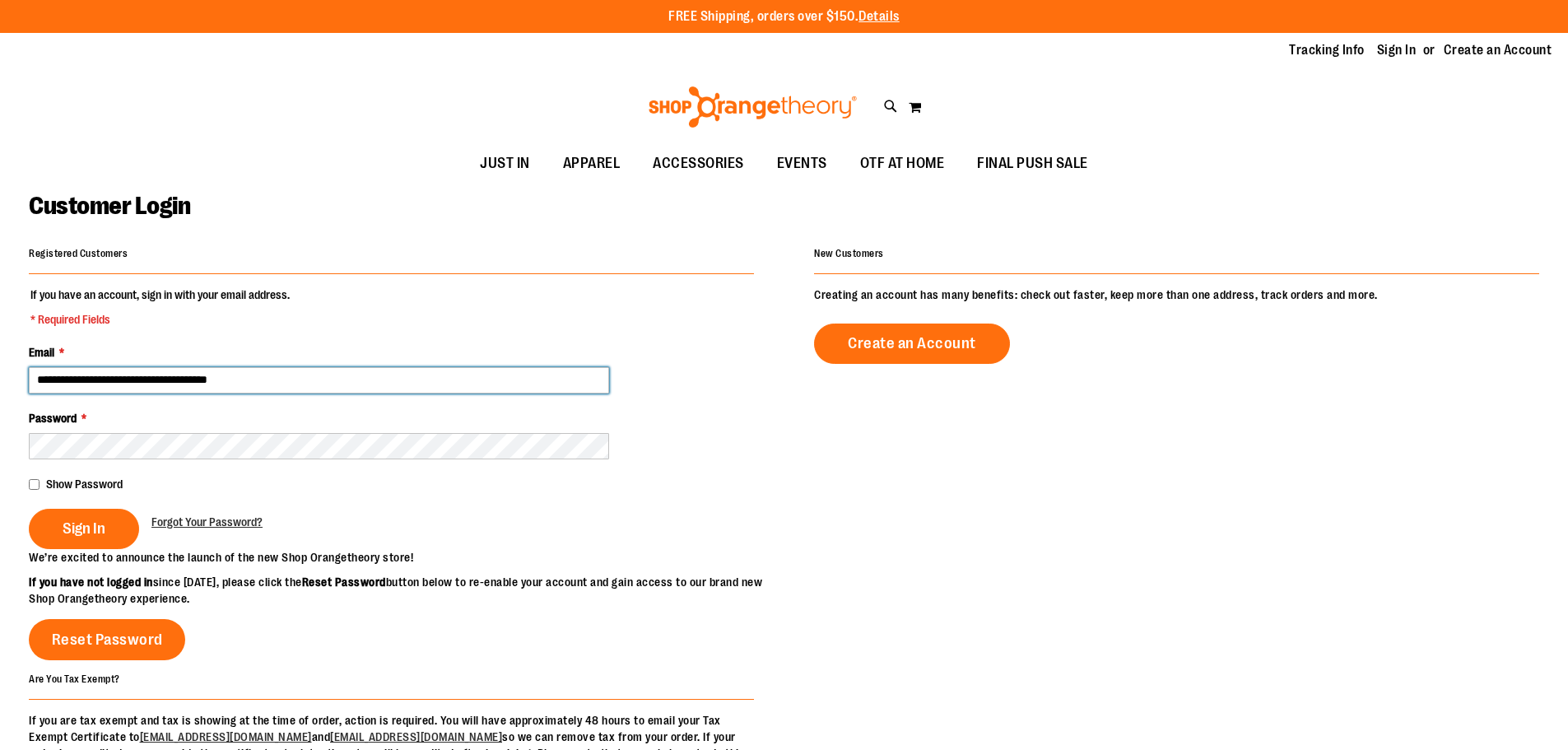
drag, startPoint x: 0, startPoint y: 0, endPoint x: 234, endPoint y: 375, distance: 442.0
click at [234, 375] on input "**********" at bounding box center [318, 380] width 581 height 27
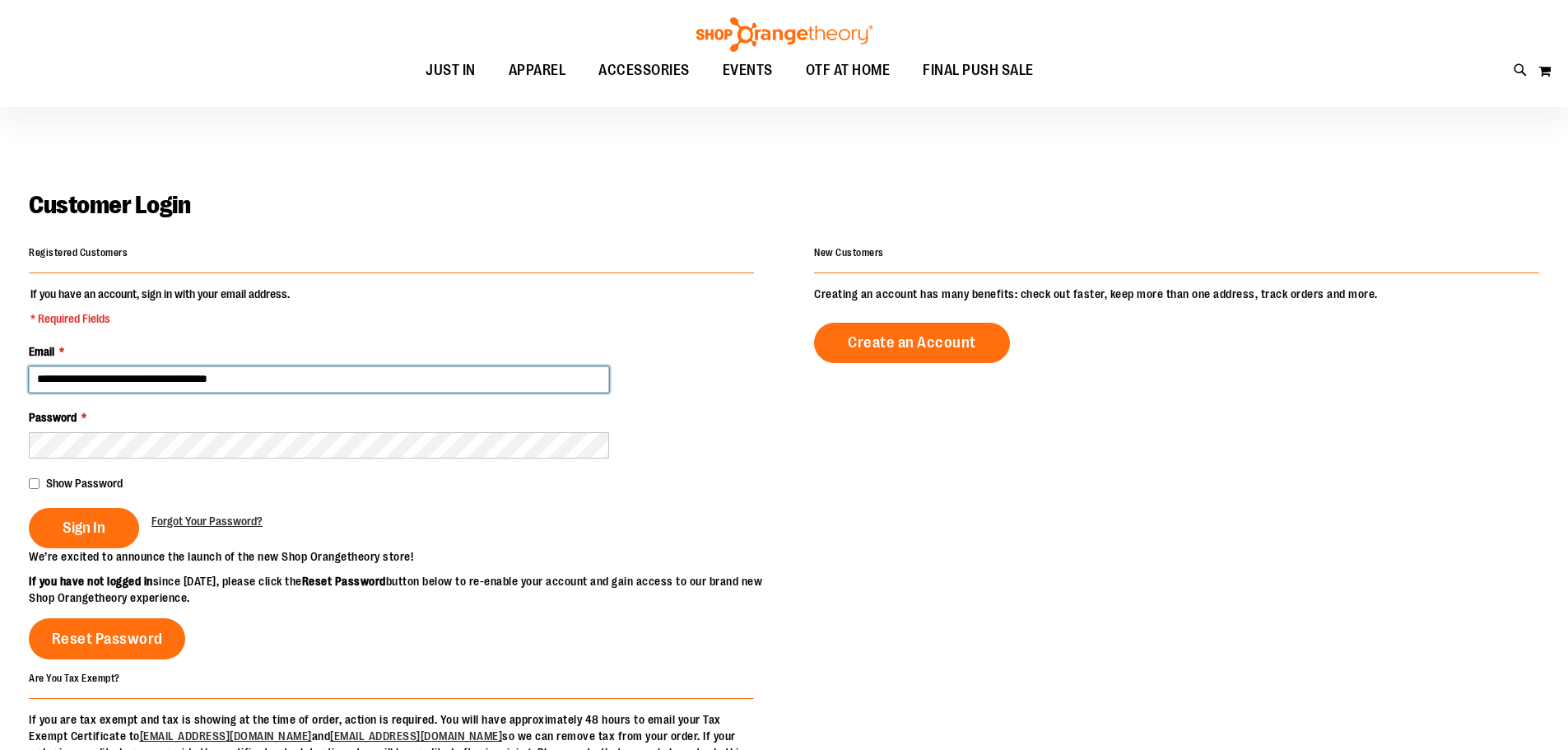
scroll to position [82, 0]
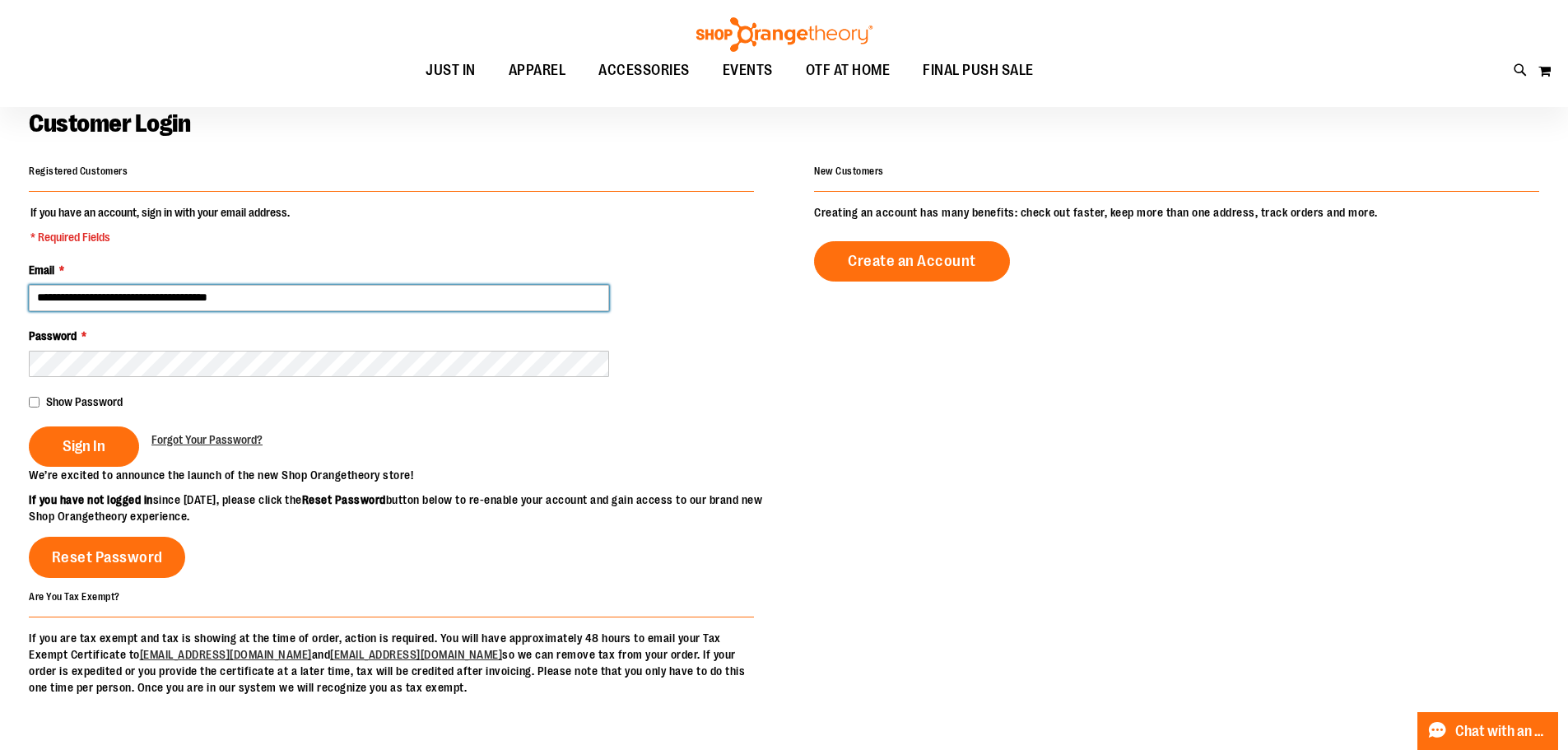
type input "**********"
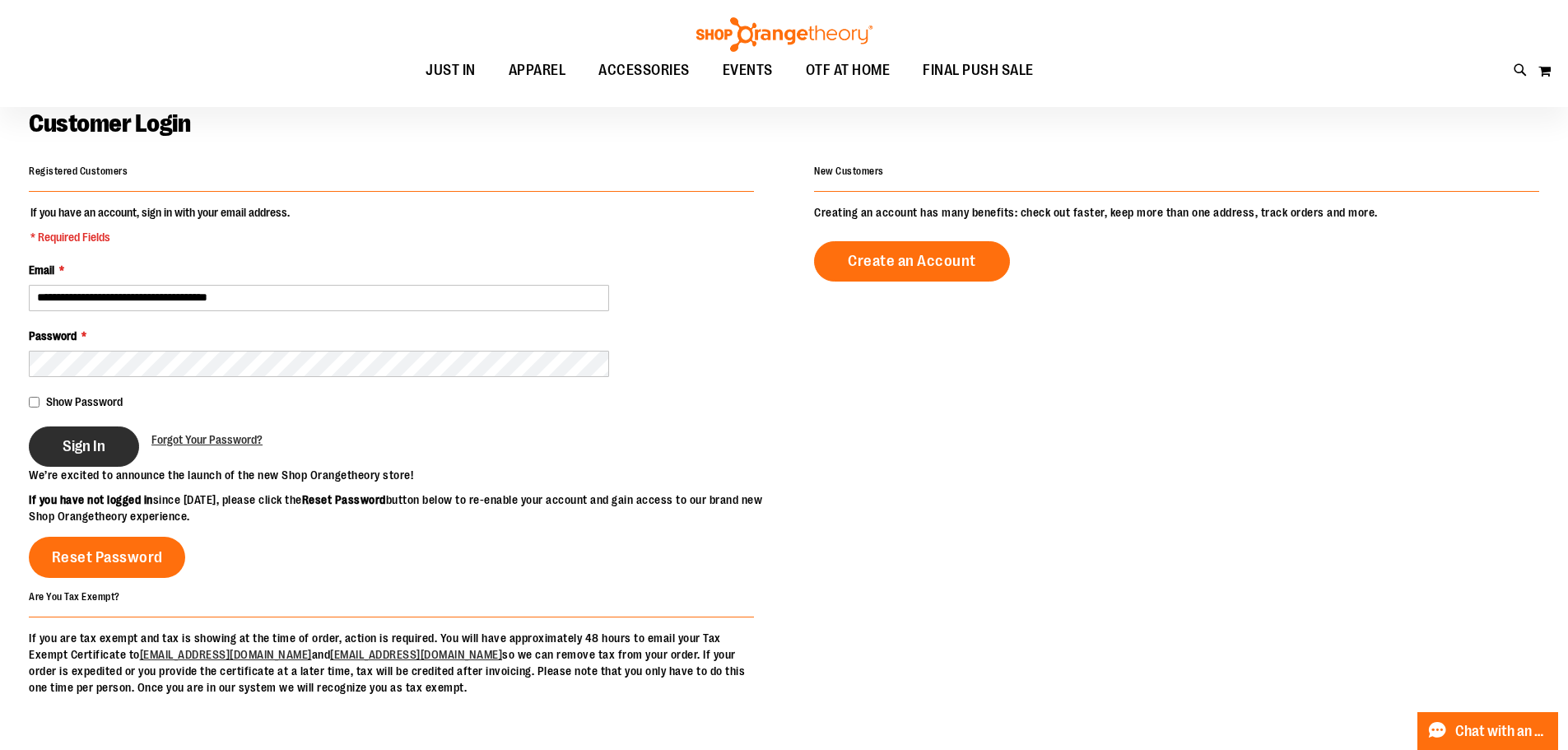
click at [104, 445] on span "Sign In" at bounding box center [84, 446] width 43 height 18
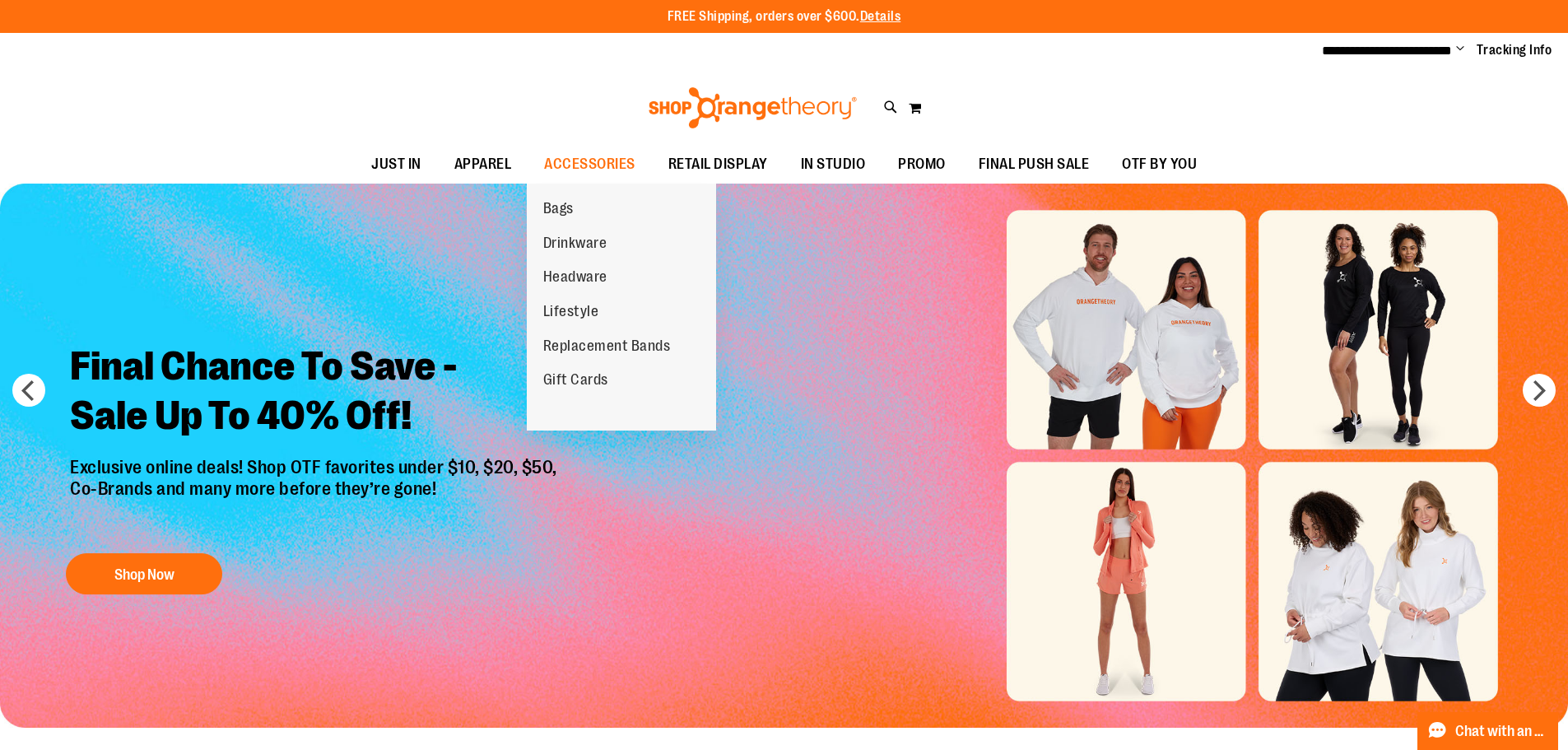
click at [588, 235] on span "Drinkware" at bounding box center [575, 245] width 64 height 21
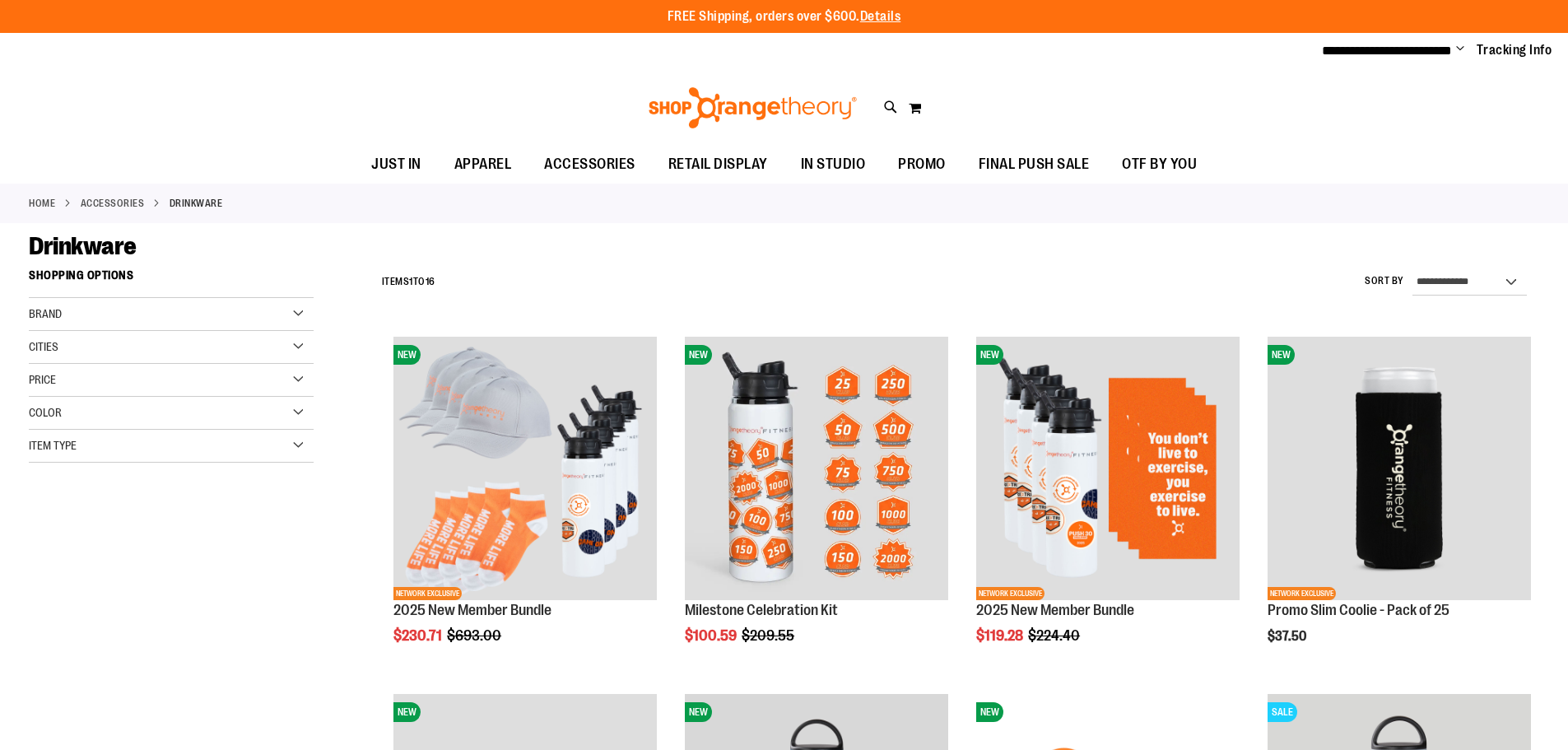
scroll to position [658, 0]
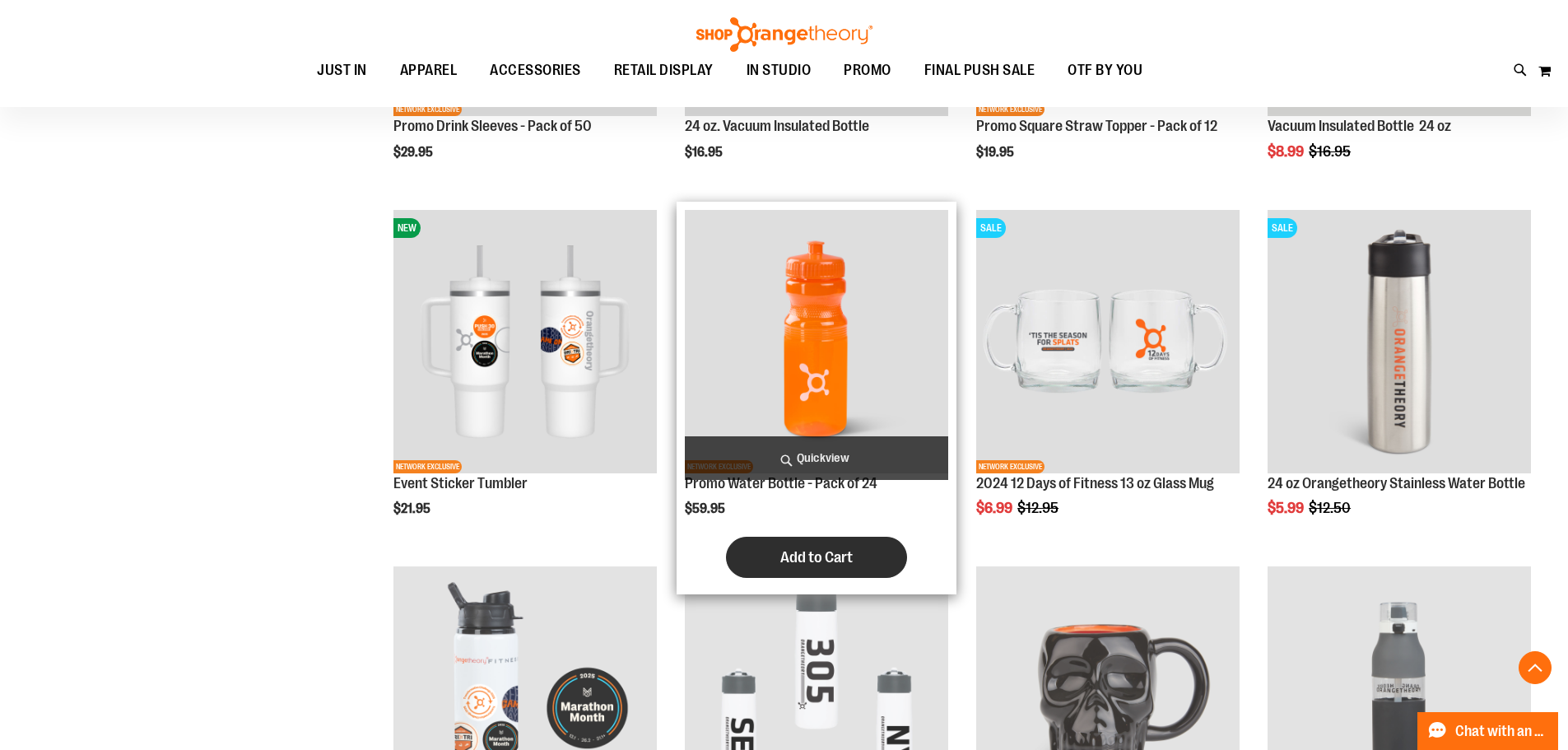
click at [791, 555] on span "Add to Cart" at bounding box center [816, 557] width 73 height 18
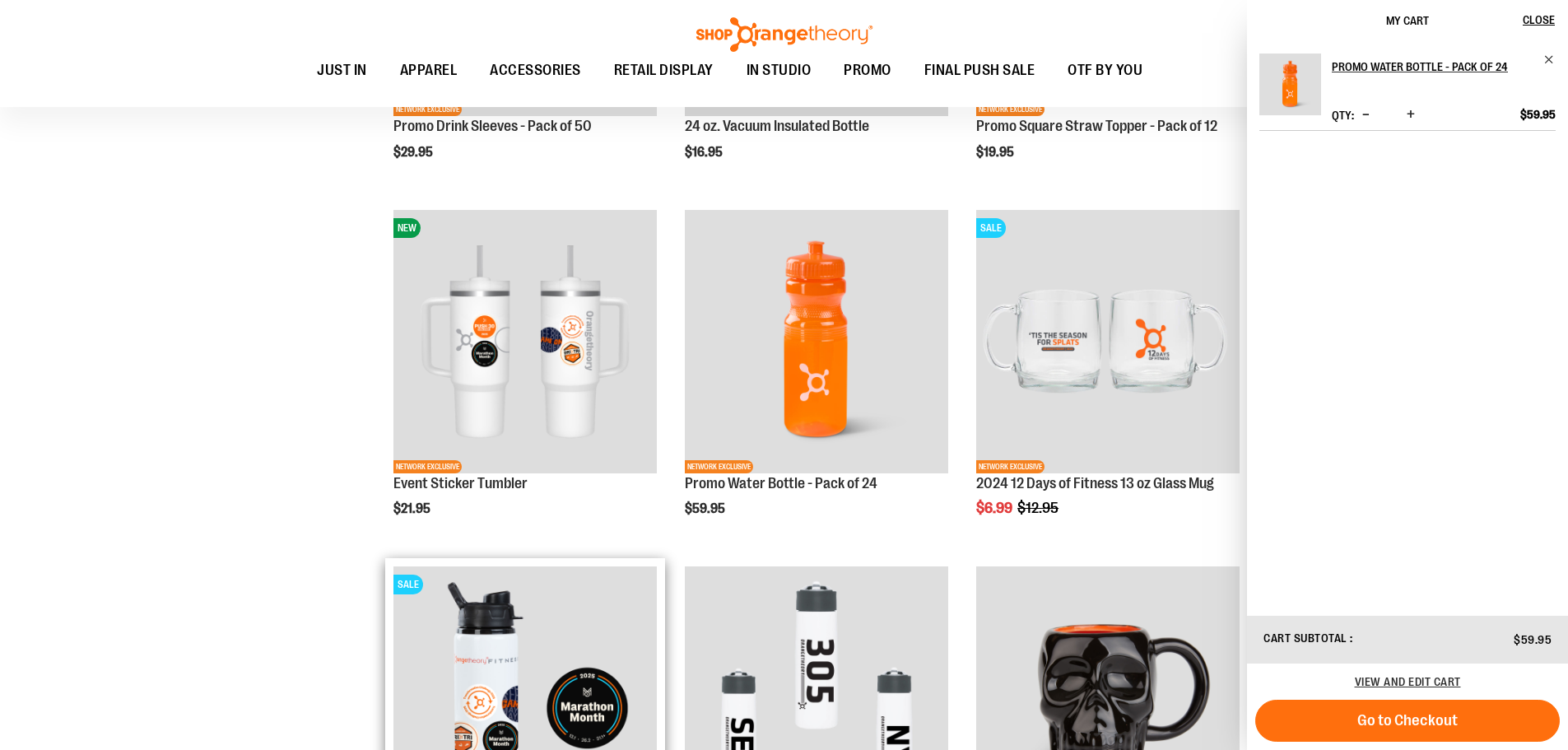
click at [560, 611] on img "product" at bounding box center [525, 698] width 263 height 263
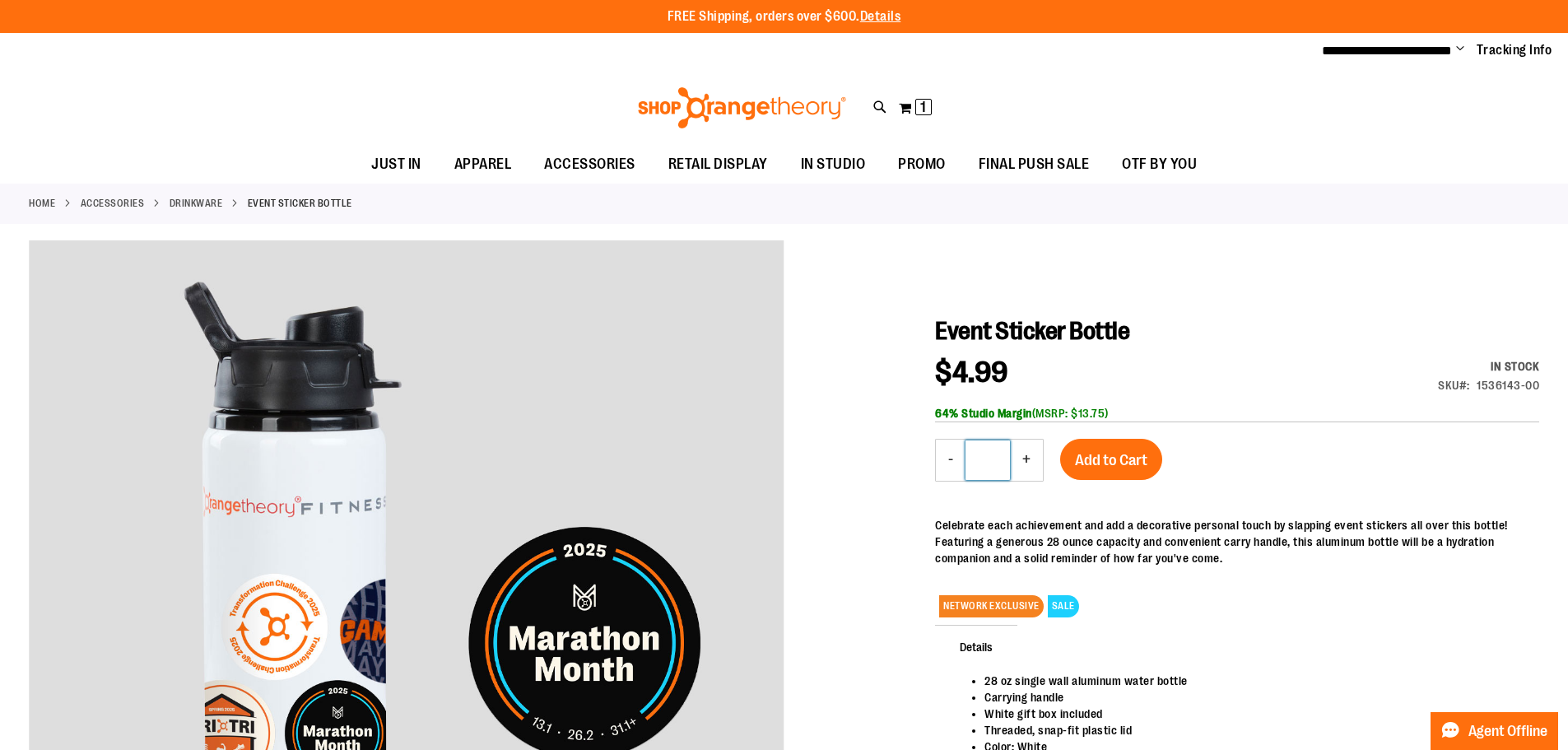
click at [1003, 460] on input "*" at bounding box center [987, 460] width 44 height 39
click at [1022, 455] on button "+" at bounding box center [1027, 460] width 33 height 41
type input "*"
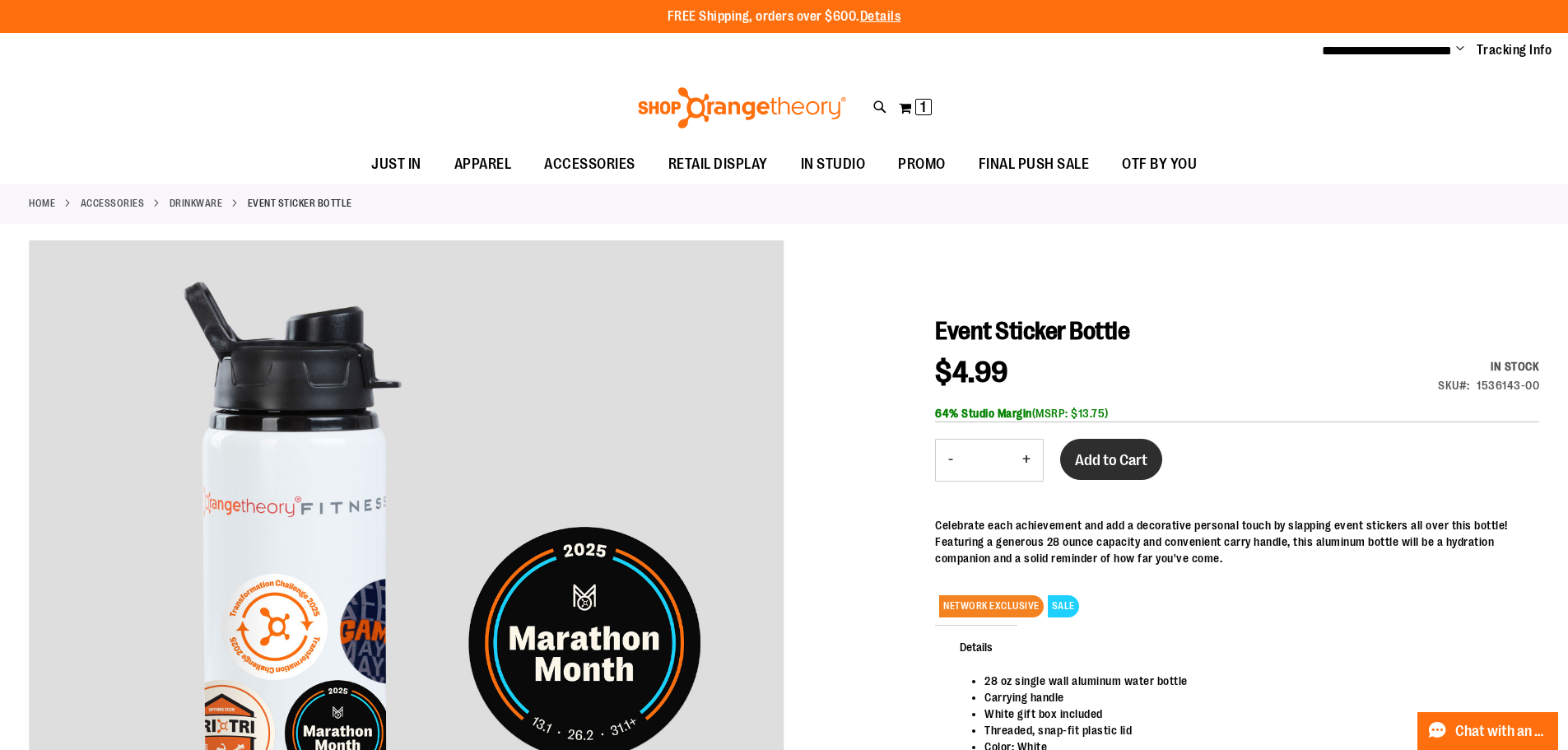
click at [1082, 453] on span "Add to Cart" at bounding box center [1111, 460] width 73 height 18
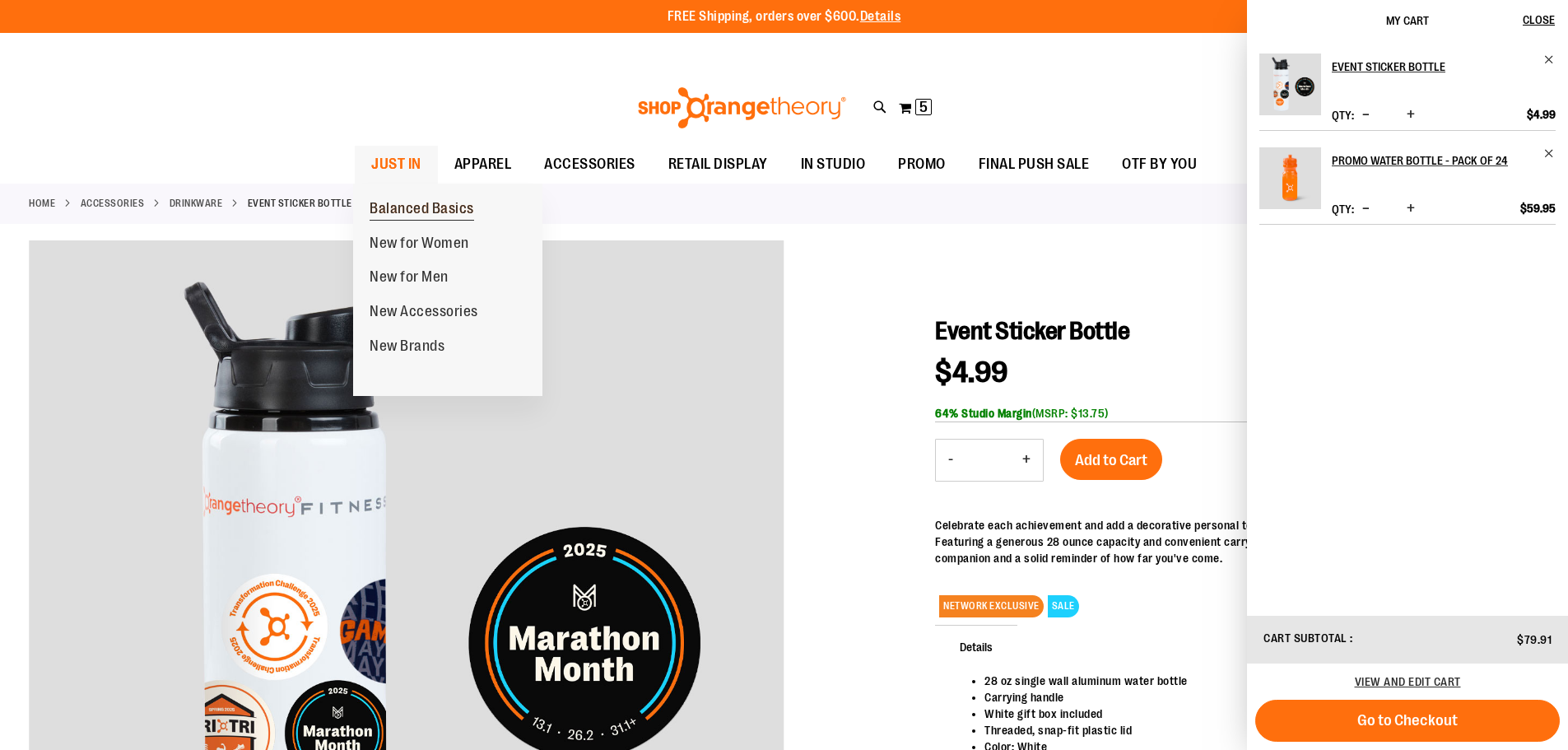
click at [414, 199] on link "Balanced Basics" at bounding box center [421, 208] width 138 height 34
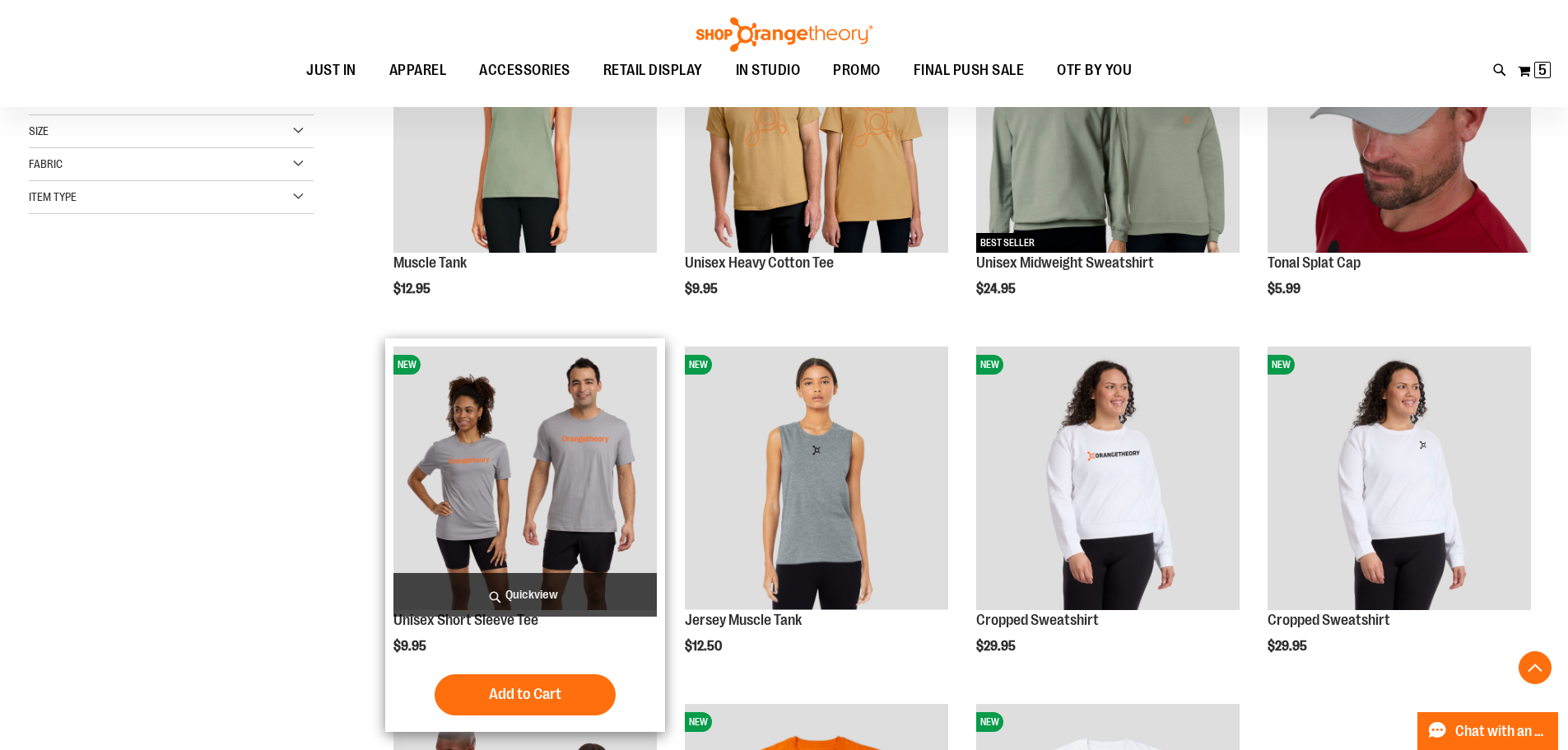
scroll to position [412, 0]
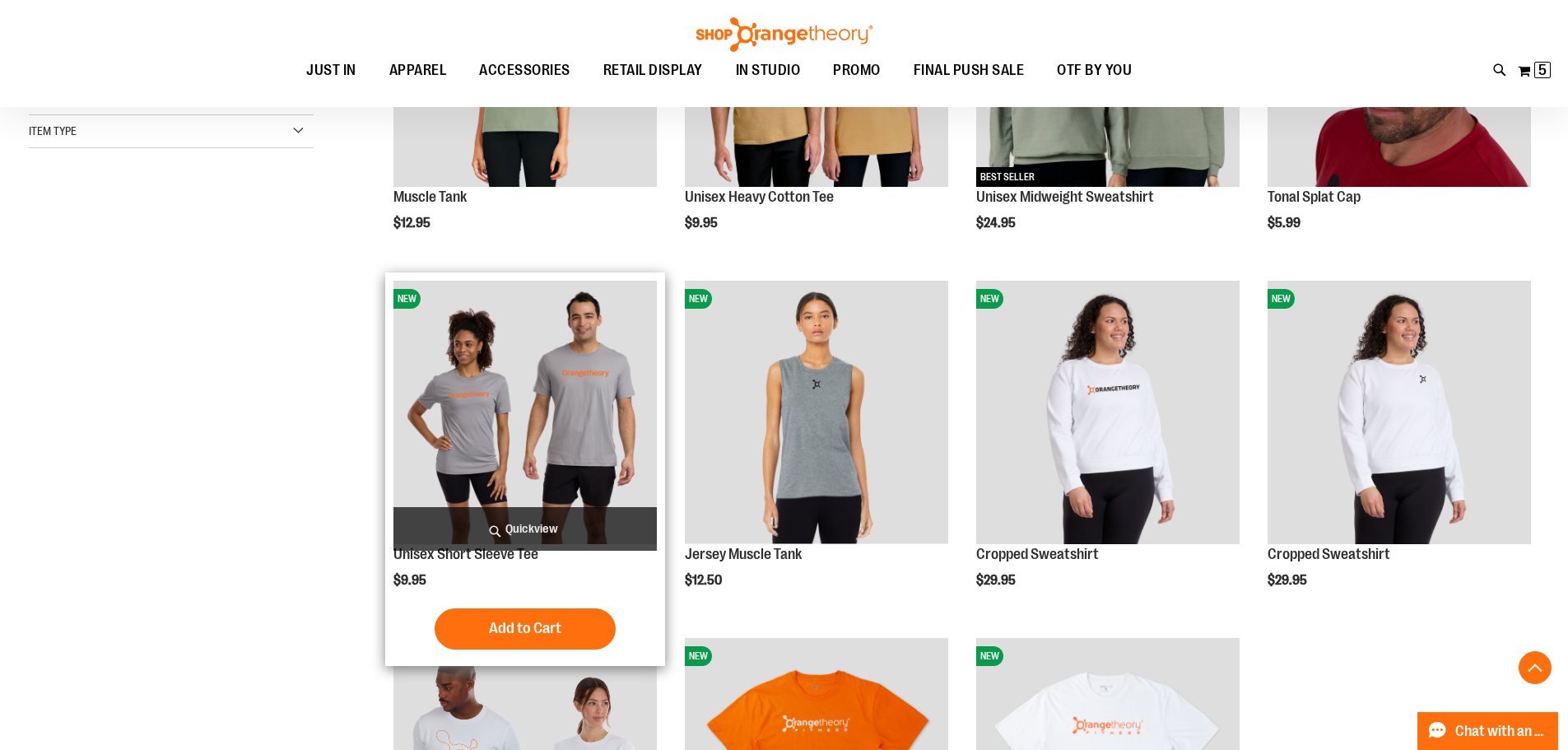
click at [530, 424] on img "product" at bounding box center [525, 413] width 263 height 263
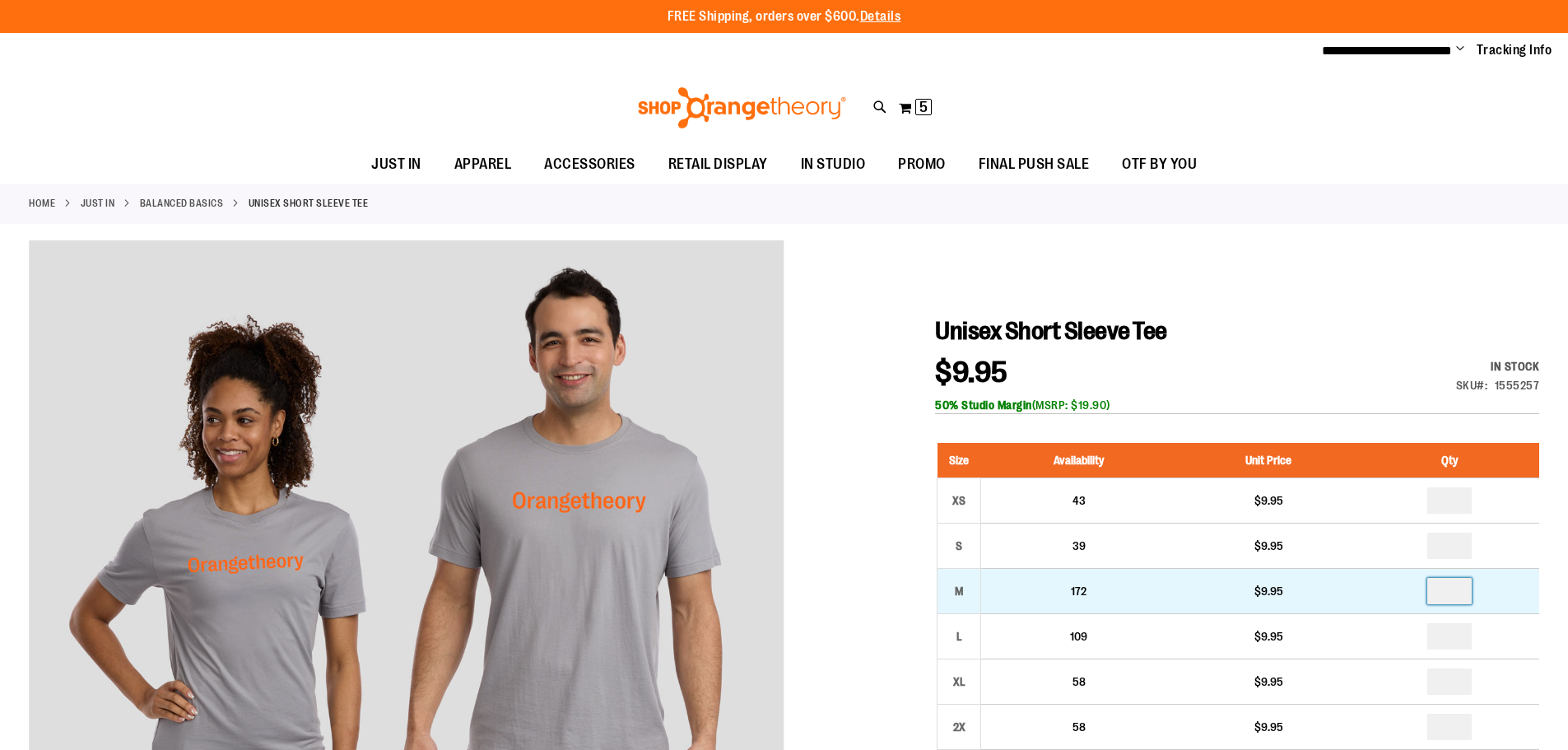
click at [1438, 596] on input "number" at bounding box center [1448, 591] width 44 height 27
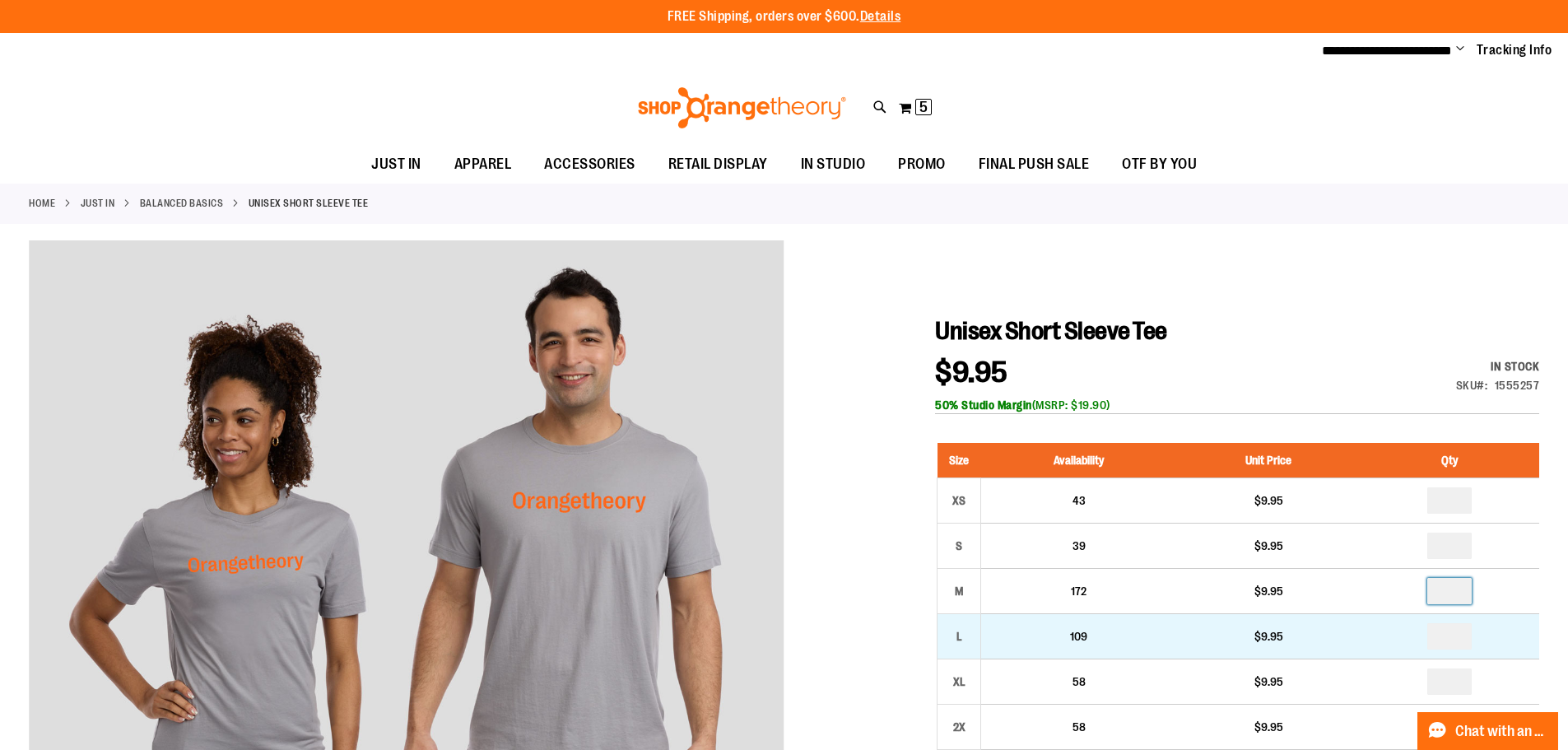
type input "*"
click at [1447, 640] on input "number" at bounding box center [1448, 636] width 44 height 27
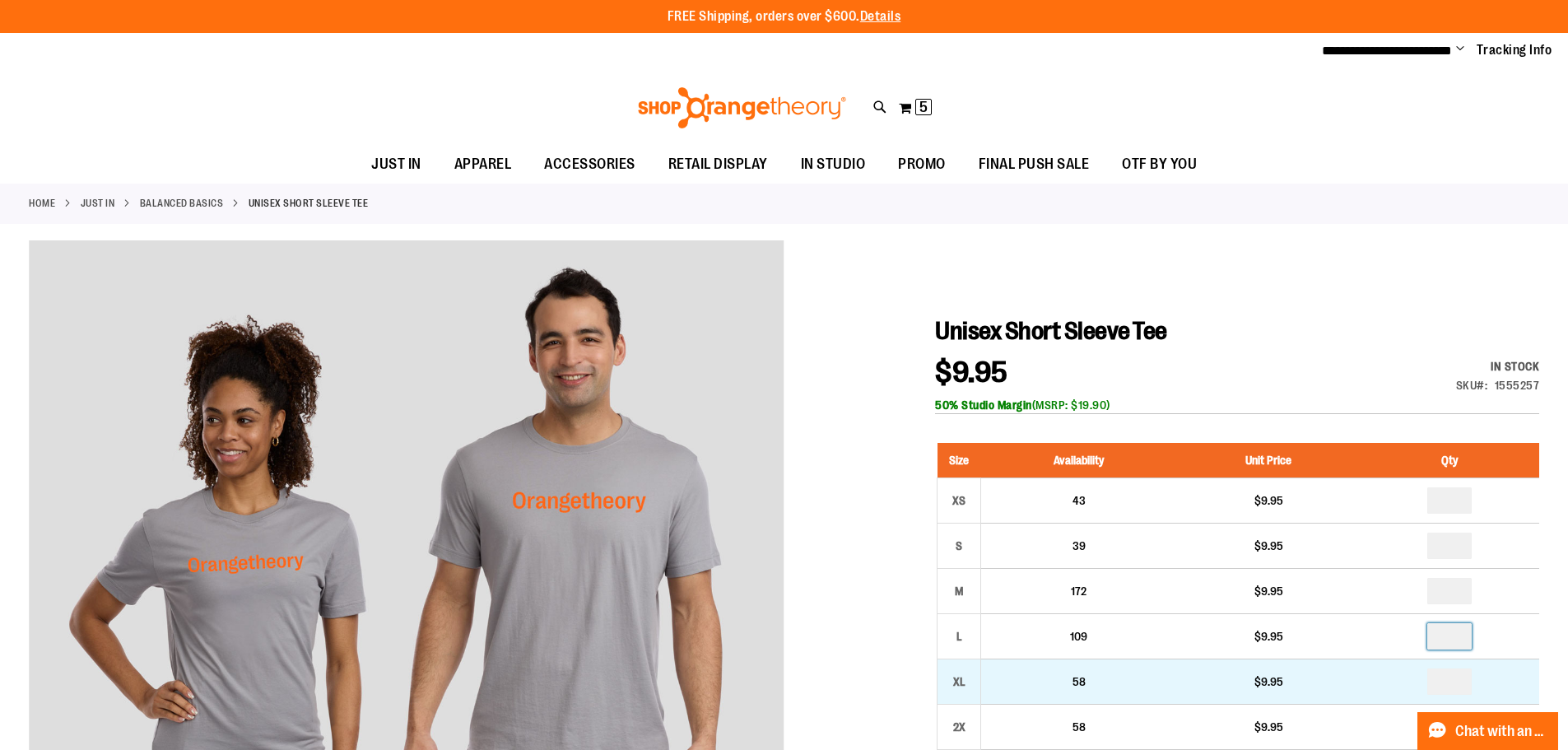
type input "*"
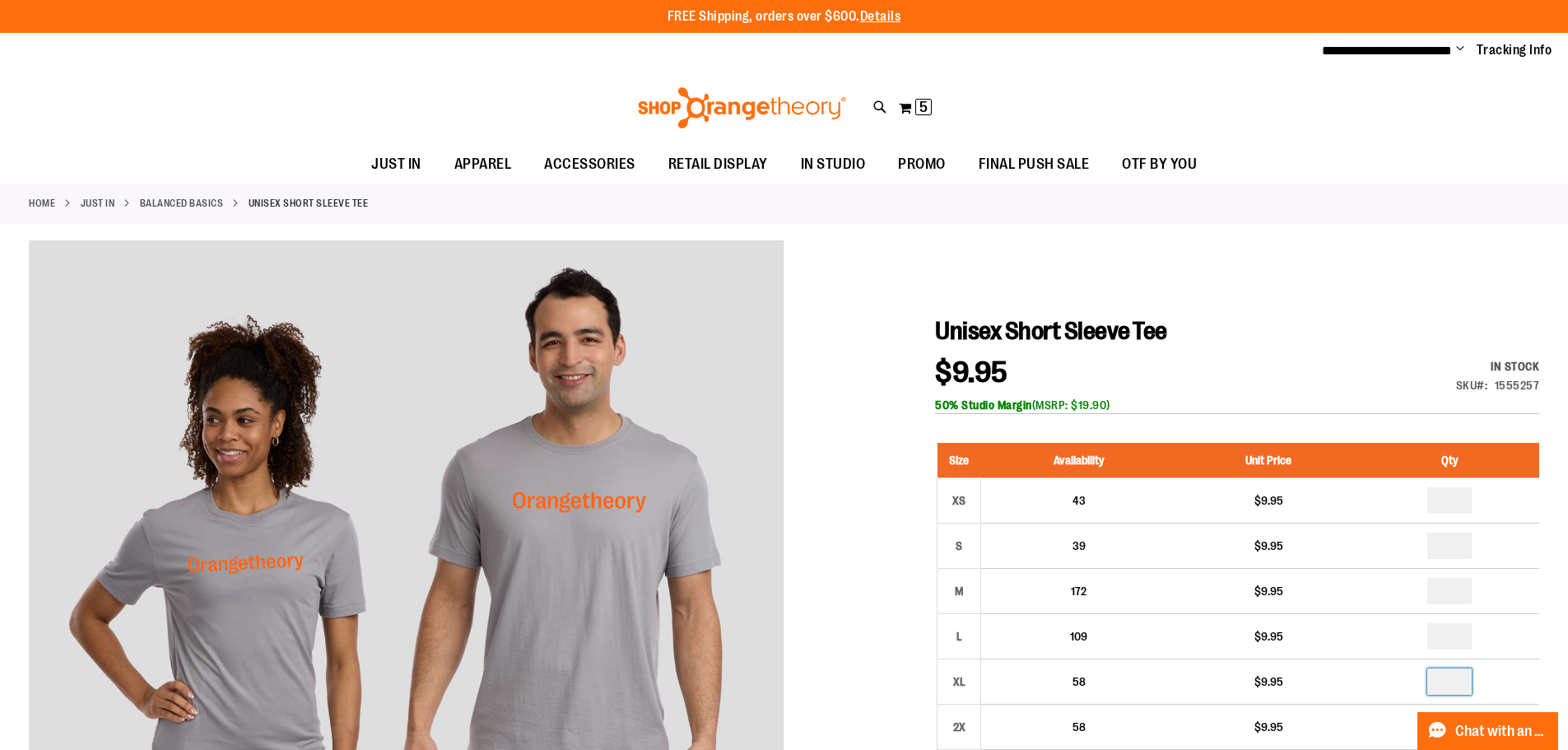
click at [1446, 673] on input "number" at bounding box center [1448, 681] width 44 height 27
type input "*"
click at [1340, 412] on div "50% Studio Margin (MSRP: $19.90)" at bounding box center [1237, 405] width 604 height 17
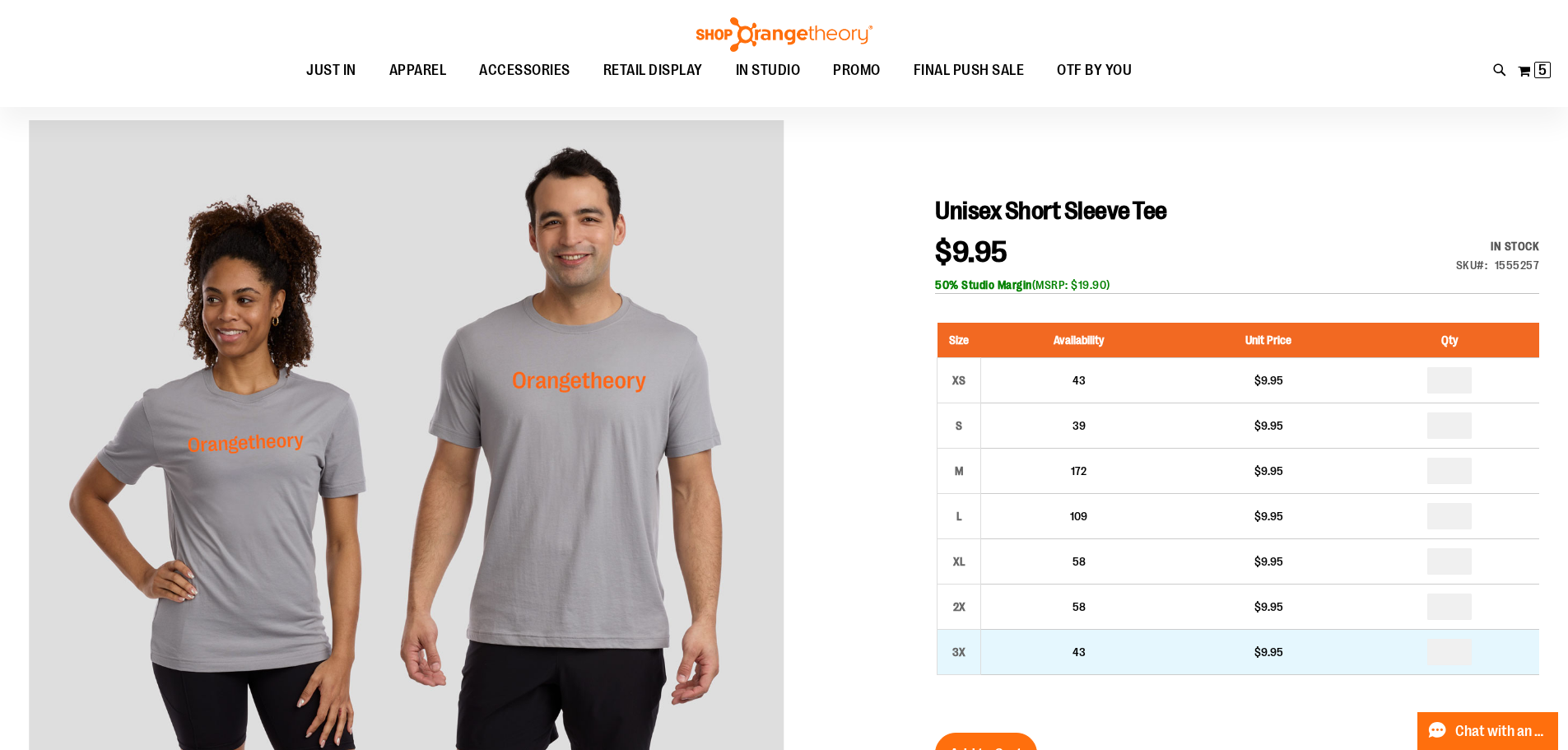
scroll to position [246, 0]
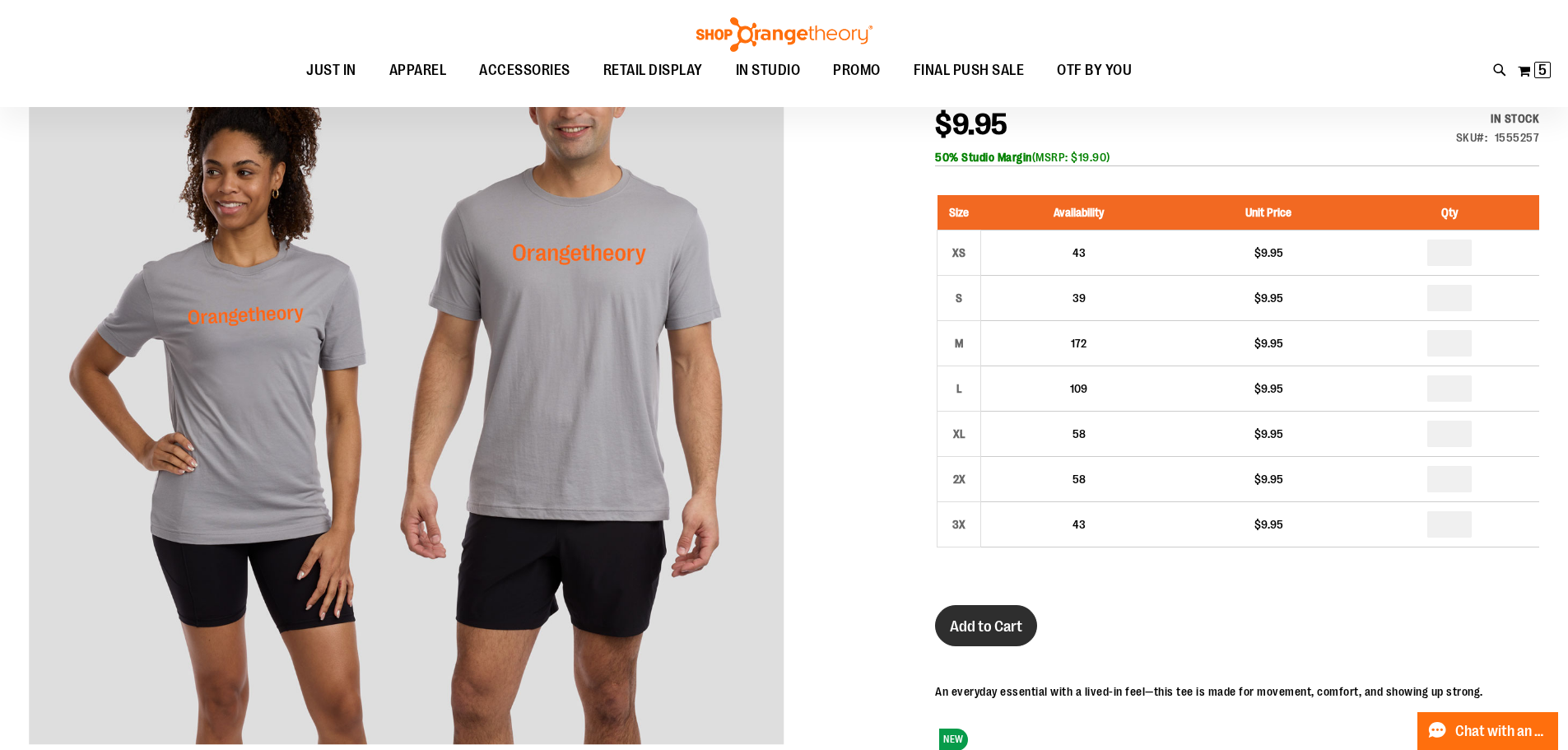
click at [995, 626] on span "Add to Cart" at bounding box center [986, 626] width 73 height 18
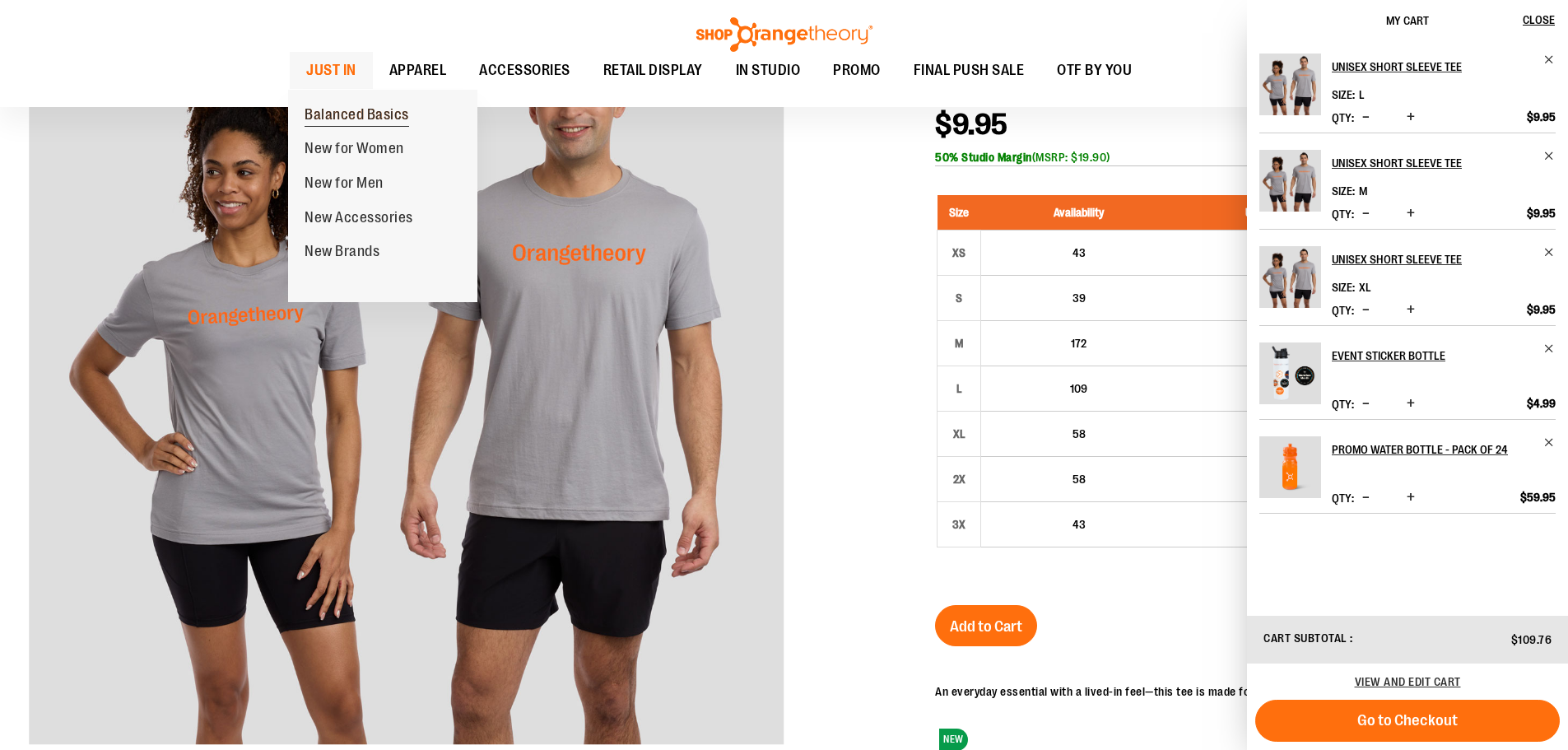
click at [351, 107] on span "Balanced Basics" at bounding box center [357, 116] width 104 height 21
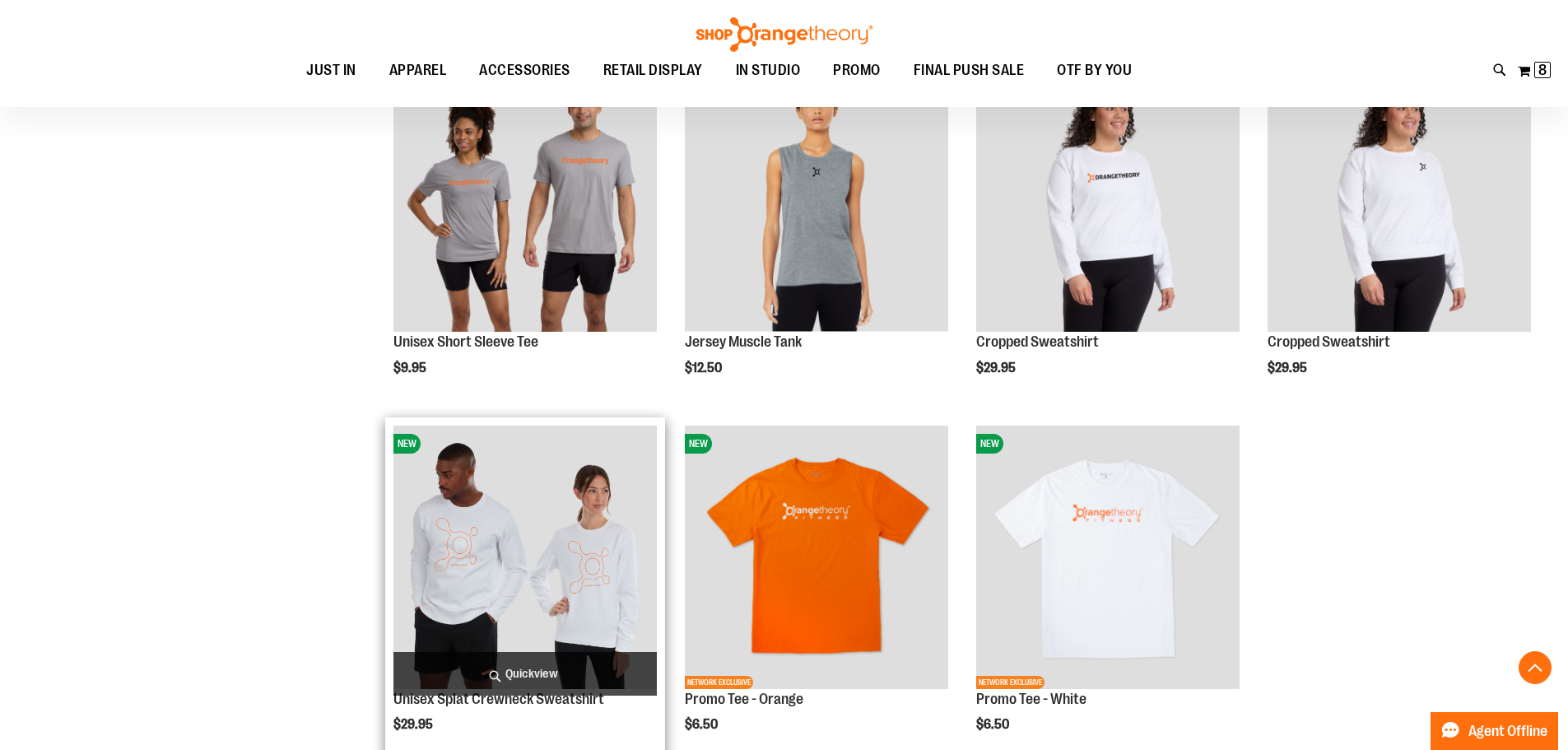
scroll to position [740, 0]
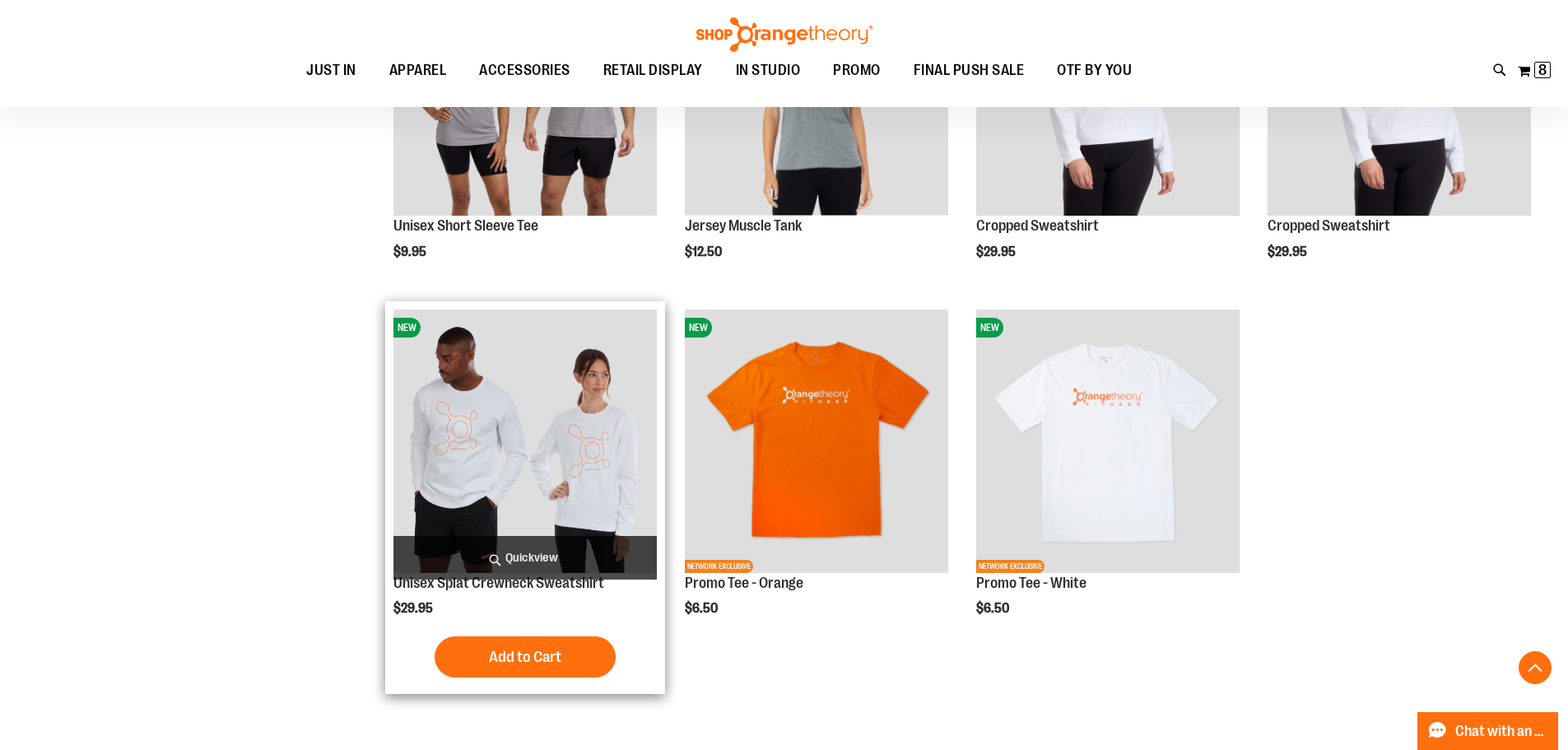
click at [507, 383] on img "product" at bounding box center [525, 441] width 263 height 263
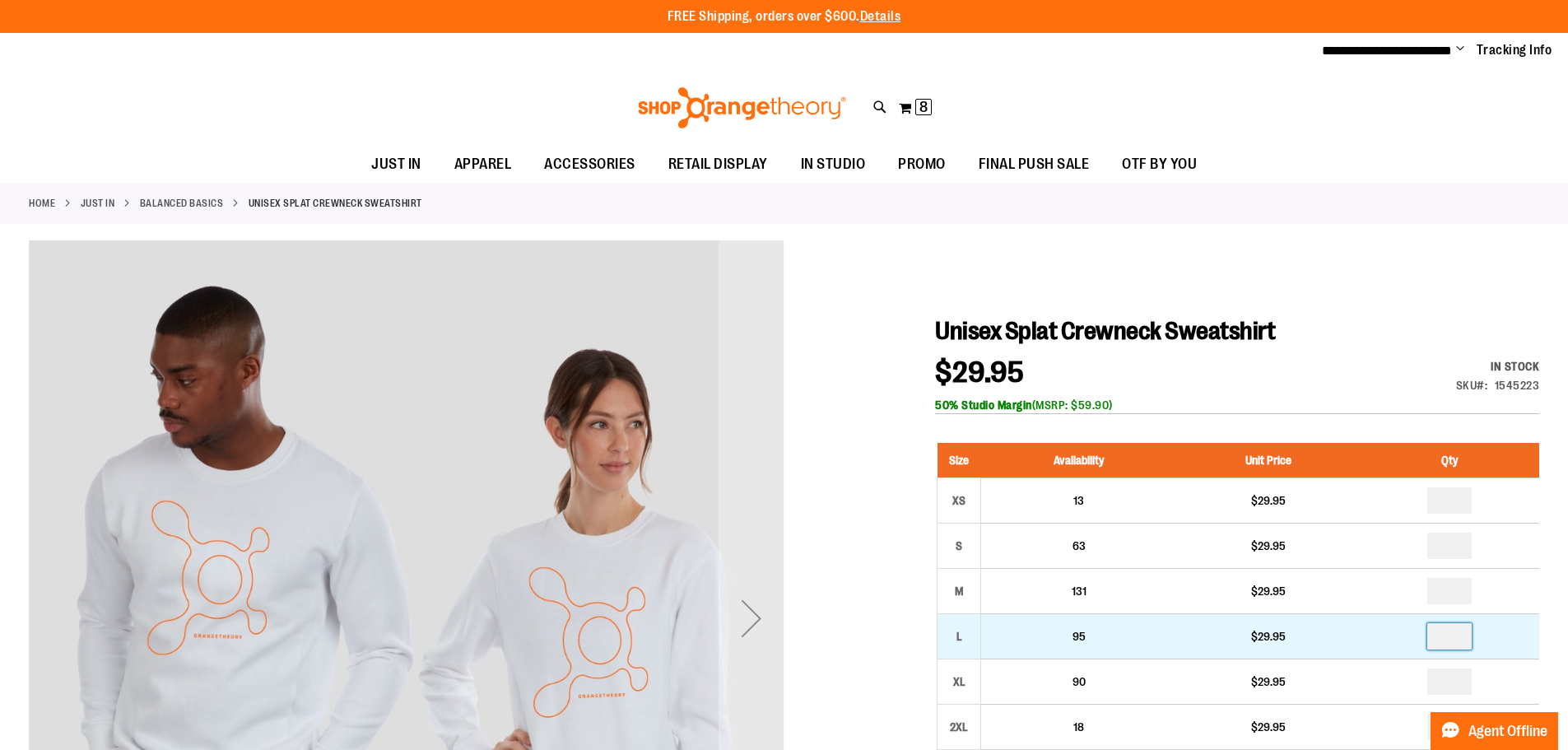
click at [1436, 630] on input "number" at bounding box center [1448, 636] width 44 height 27
type input "*"
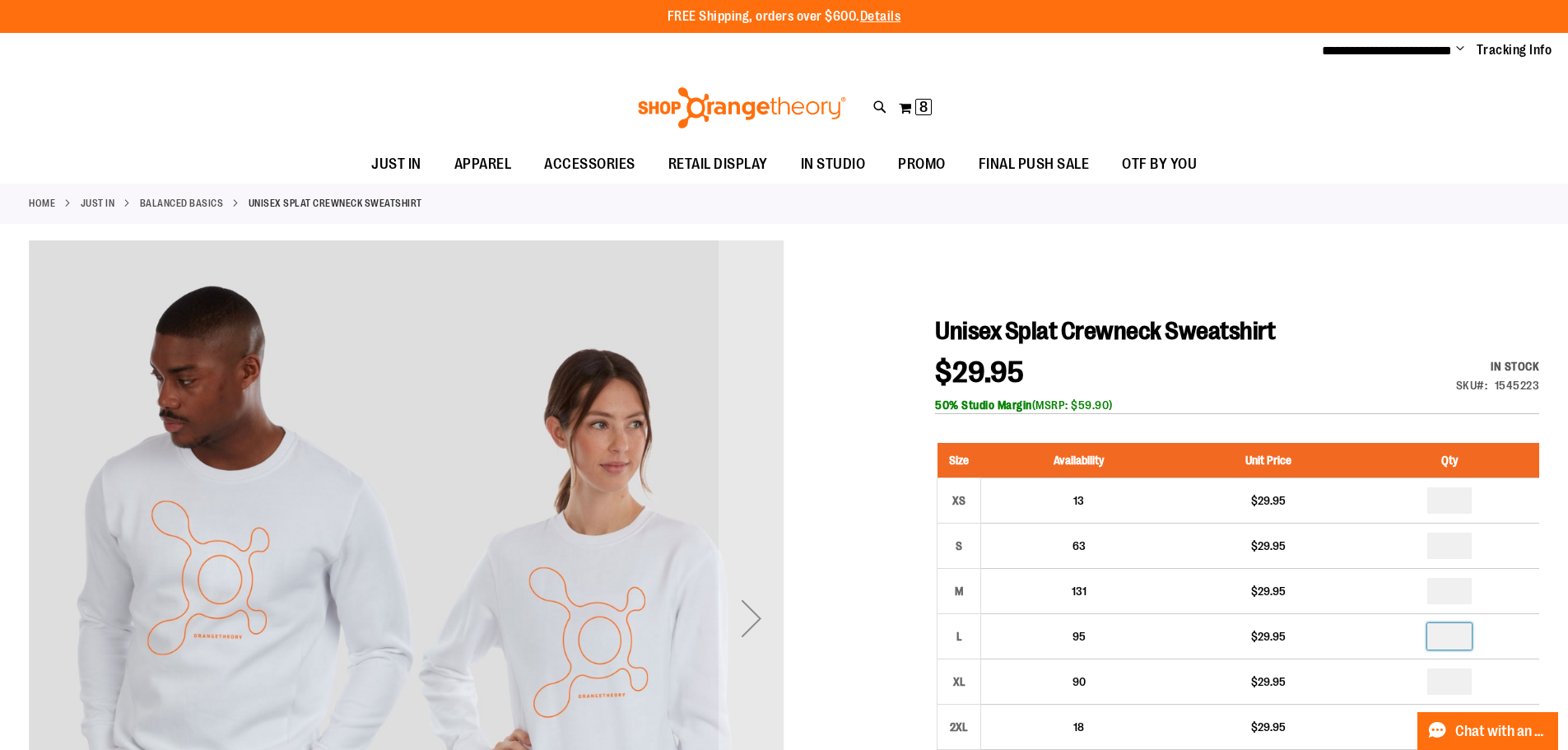
click at [1398, 330] on h1 "Unisex Splat Crewneck Sweatshirt" at bounding box center [1237, 331] width 604 height 29
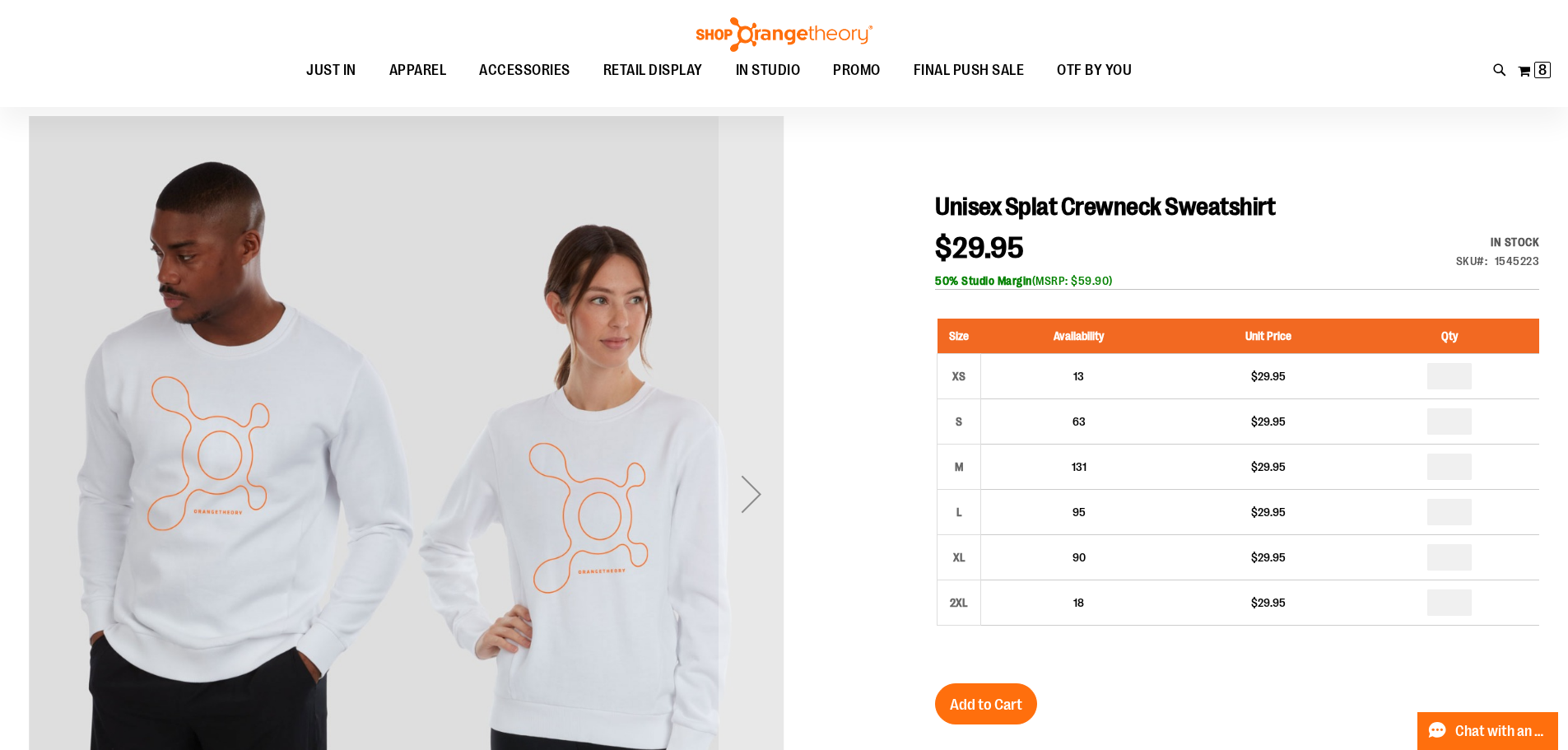
scroll to position [246, 0]
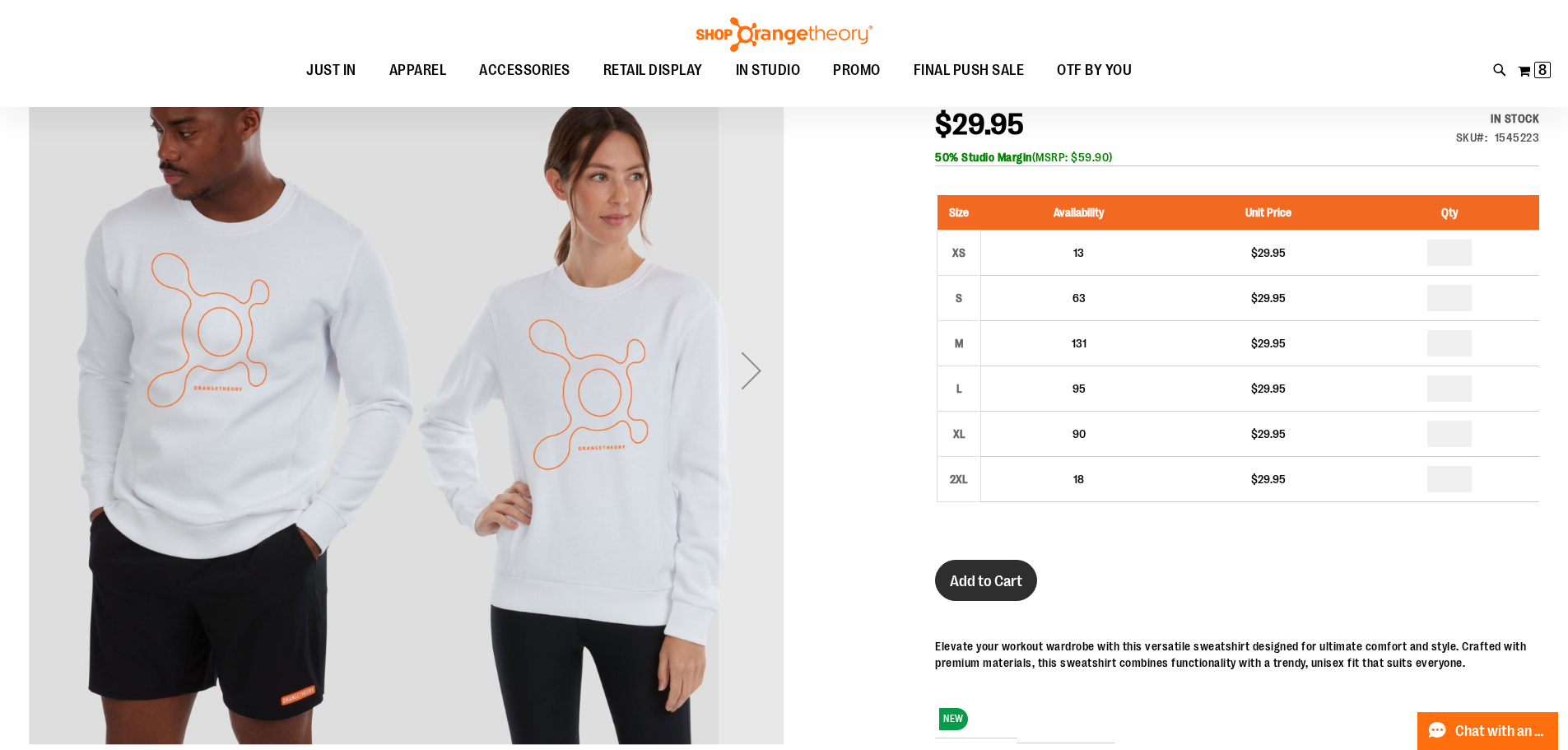
click at [1008, 583] on span "Add to Cart" at bounding box center [986, 581] width 73 height 18
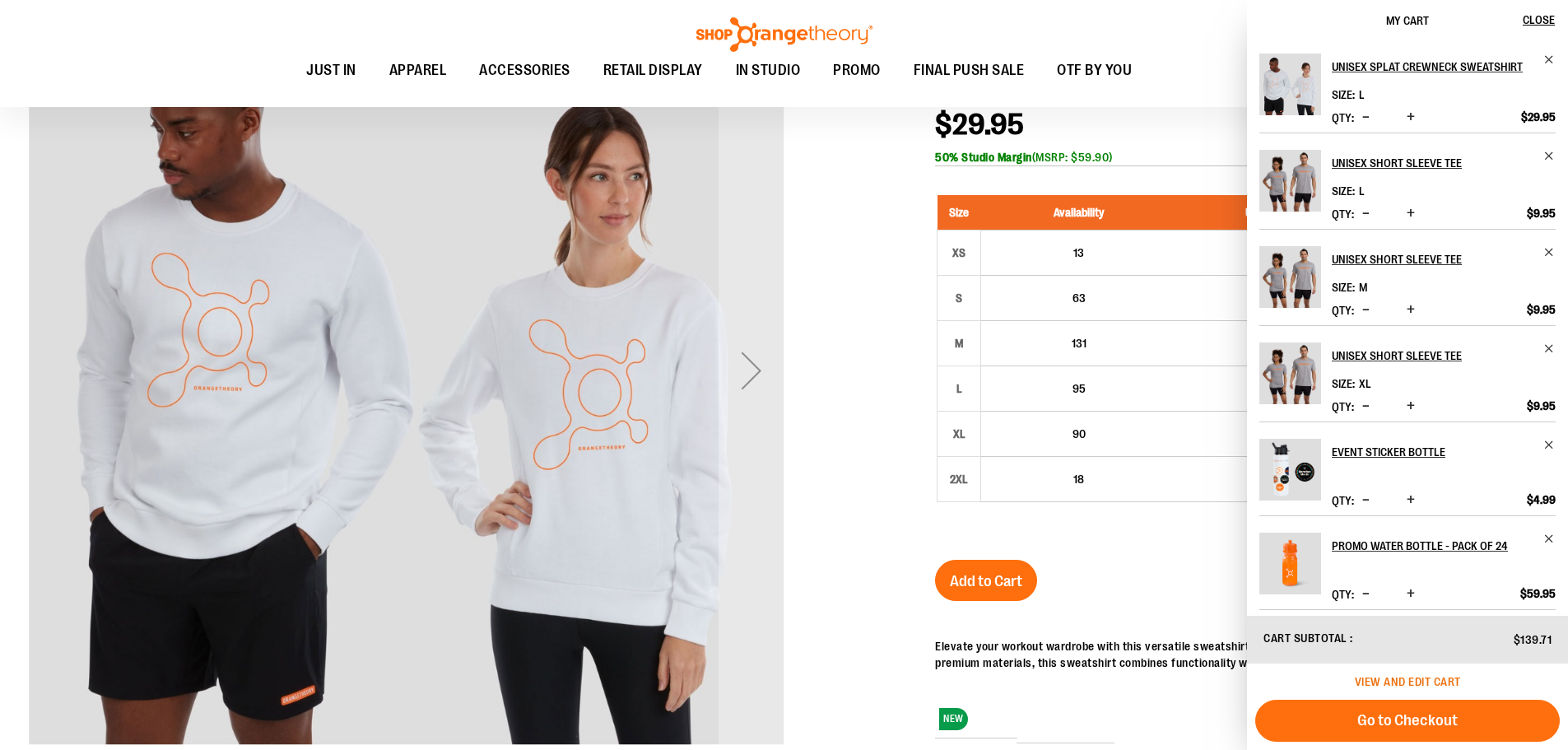
click at [1389, 682] on span "View and edit cart" at bounding box center [1408, 681] width 106 height 13
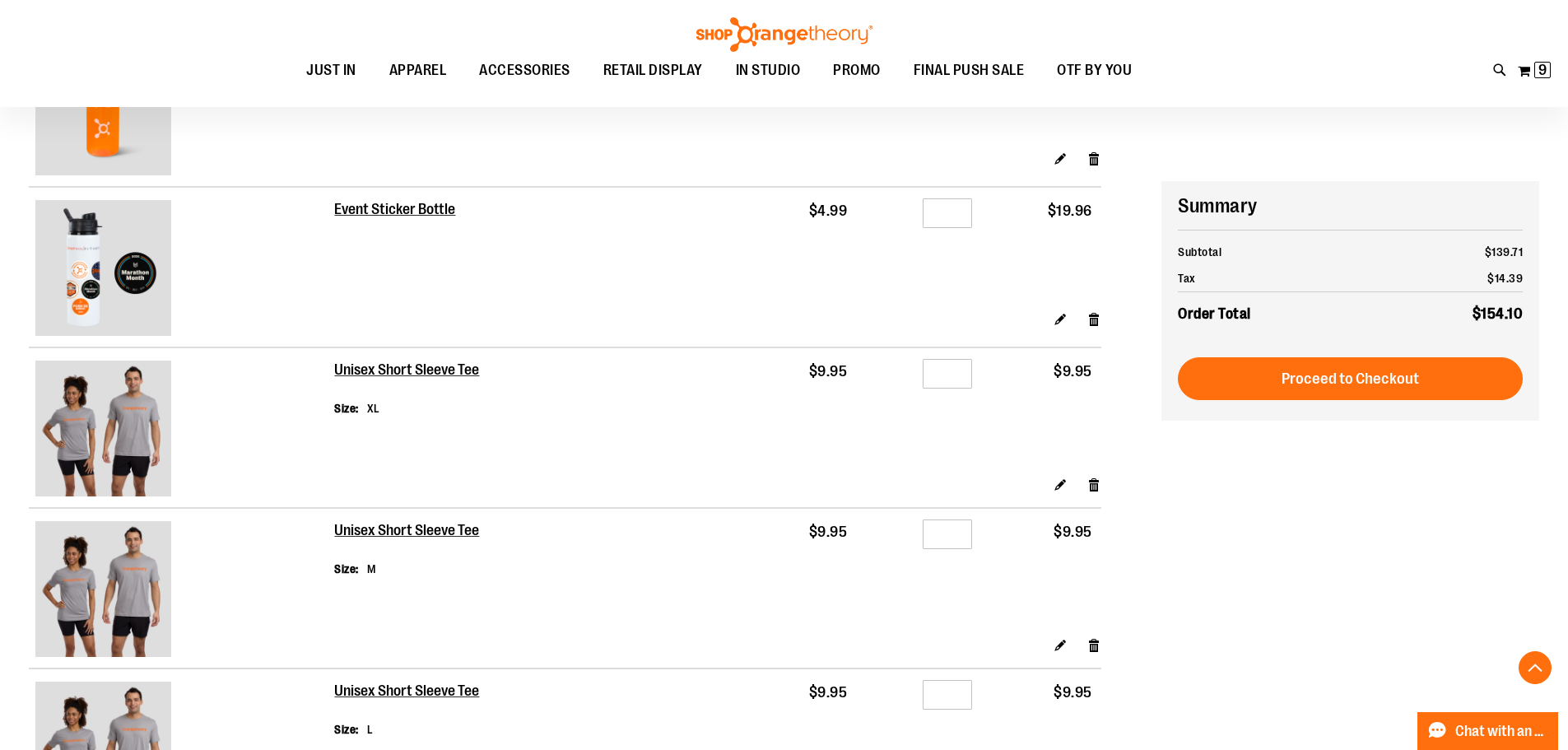
scroll to position [40, 0]
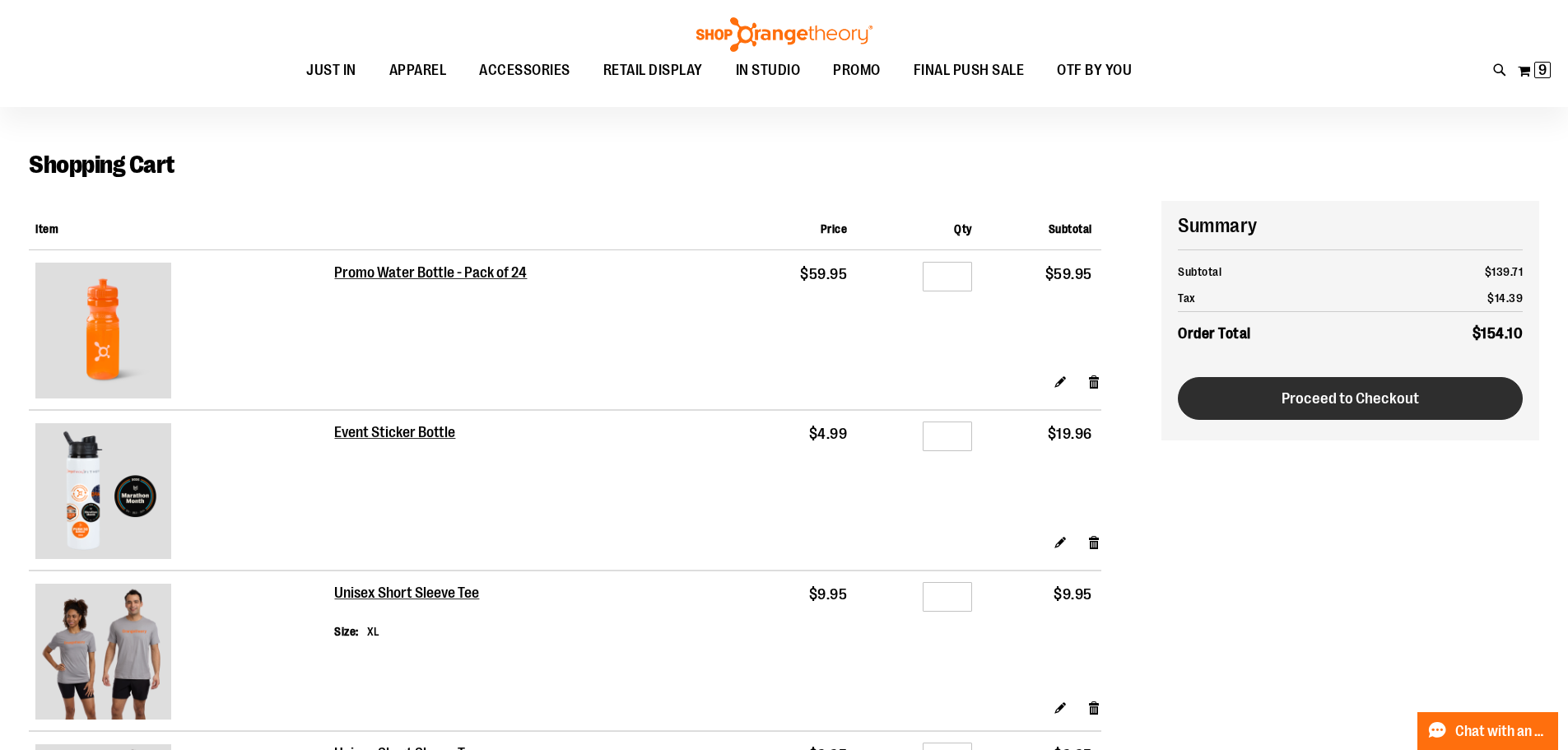
click at [1347, 415] on button "Proceed to Checkout" at bounding box center [1350, 399] width 345 height 43
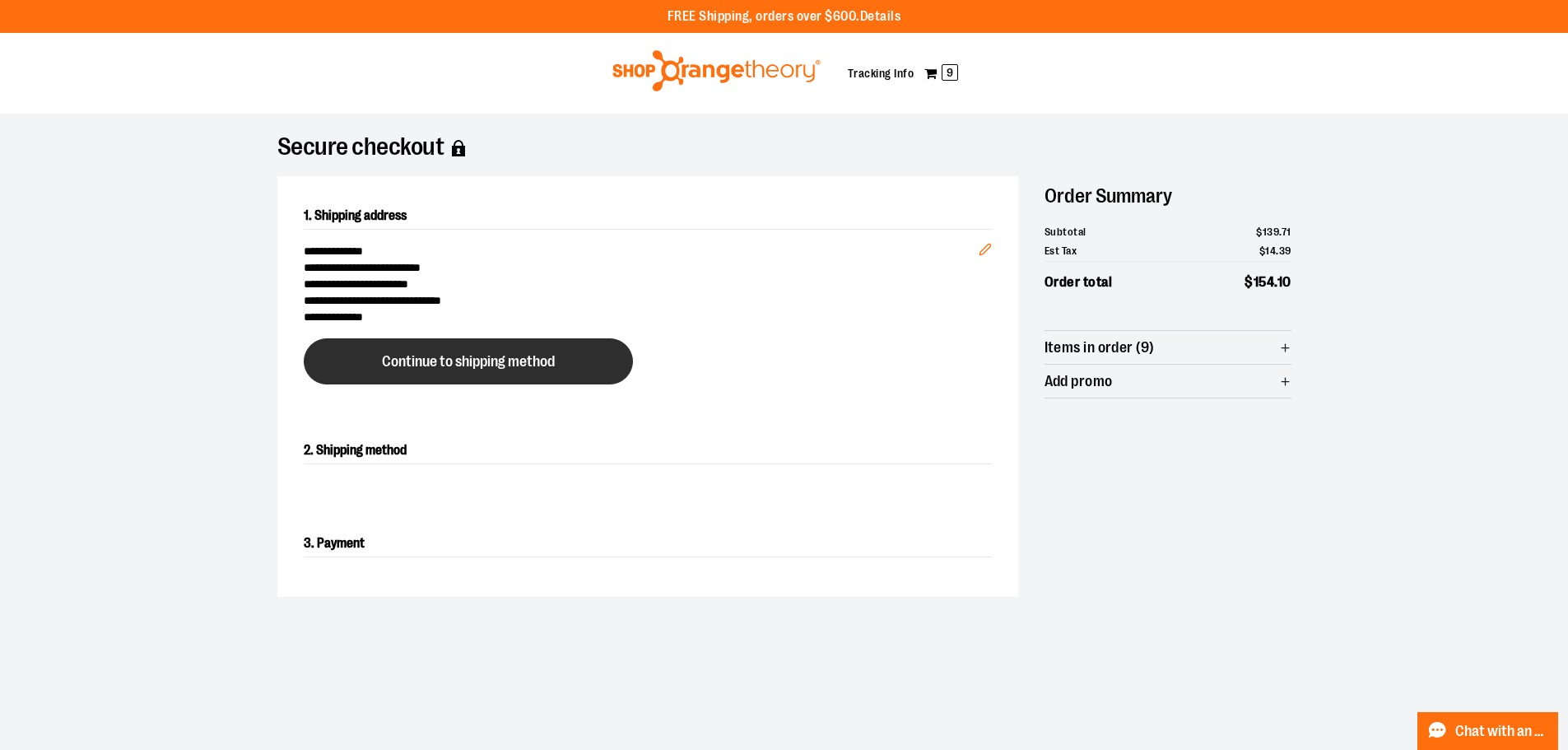
click at [459, 375] on button "Continue to shipping method" at bounding box center [468, 361] width 329 height 46
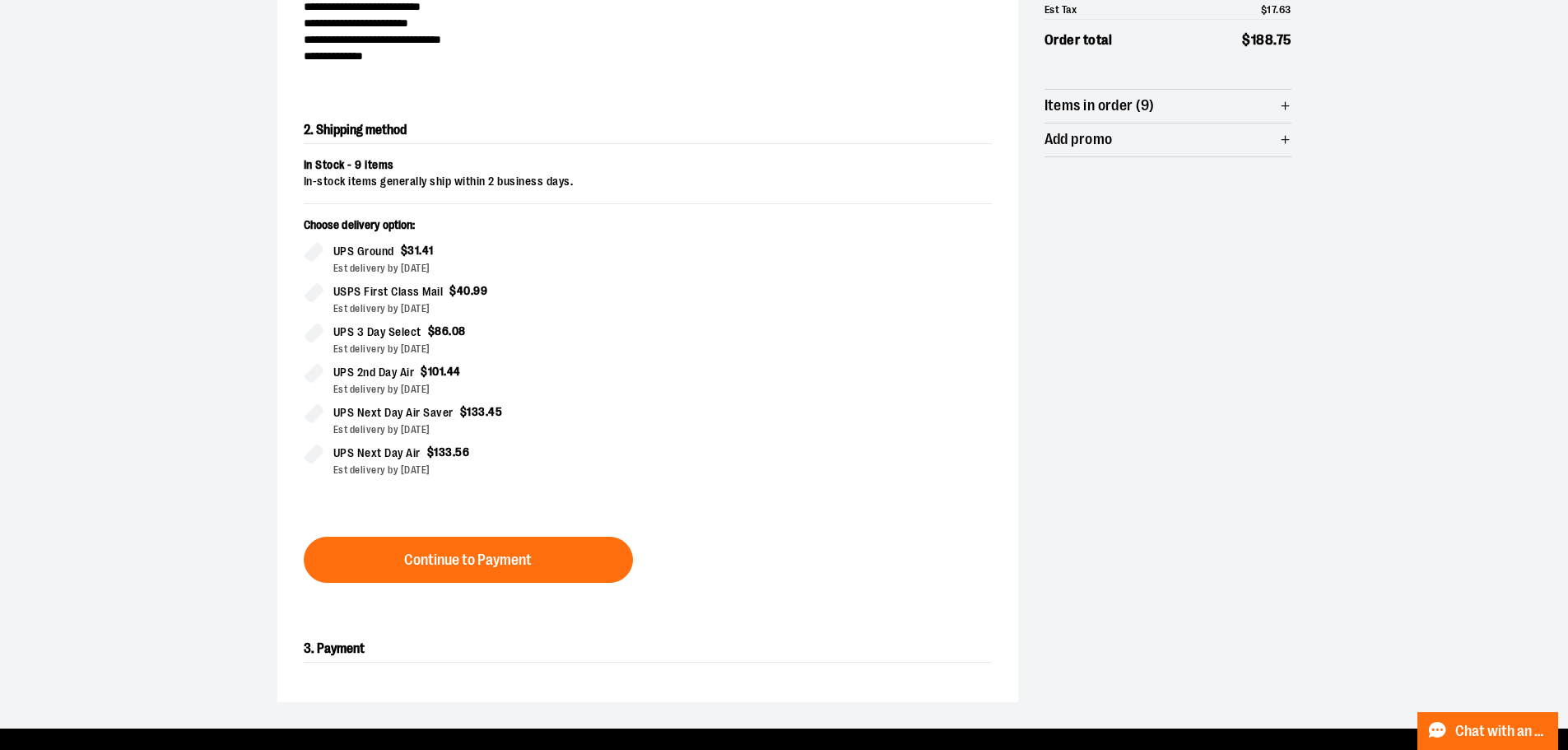
scroll to position [281, 0]
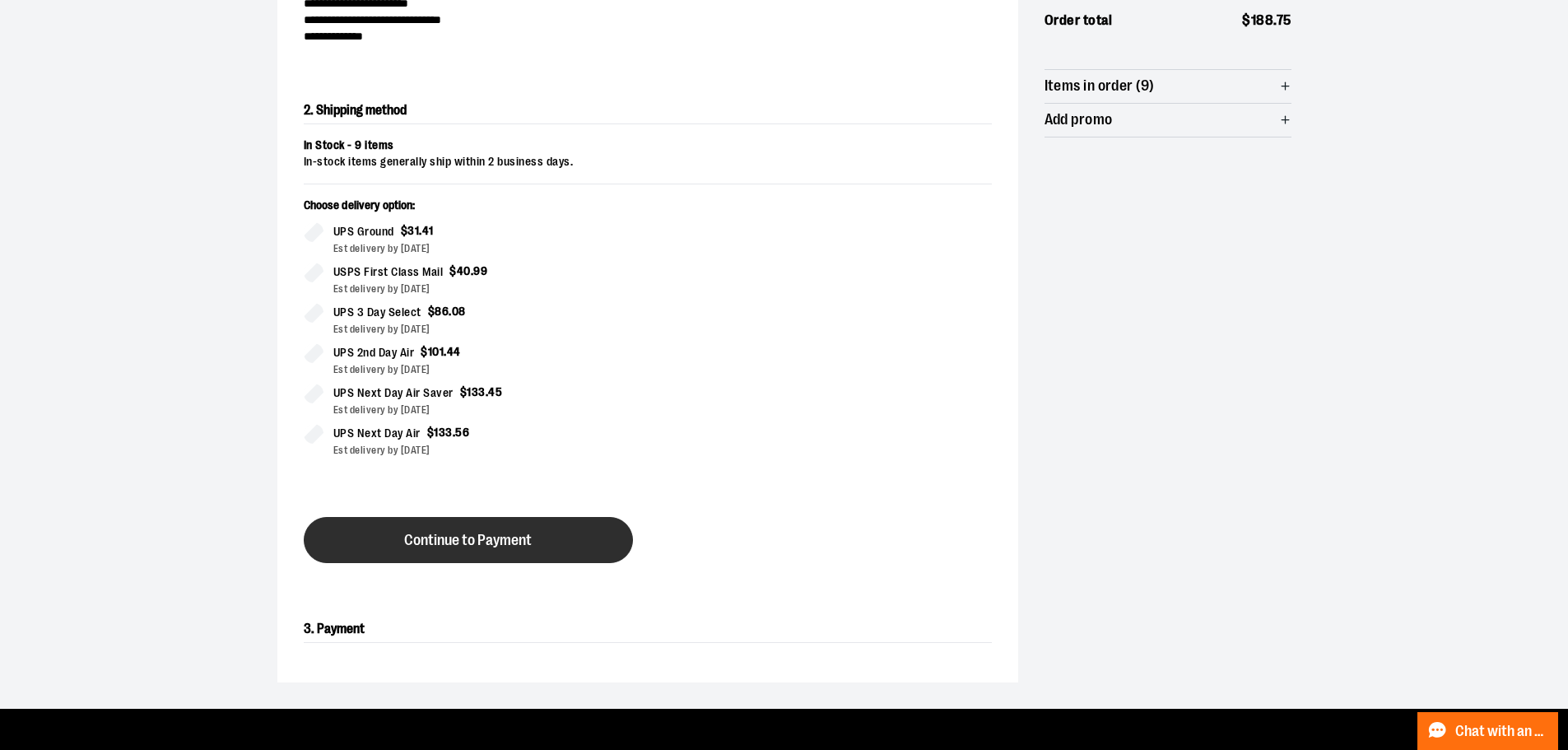
click at [513, 535] on span "Continue to Payment" at bounding box center [468, 541] width 128 height 16
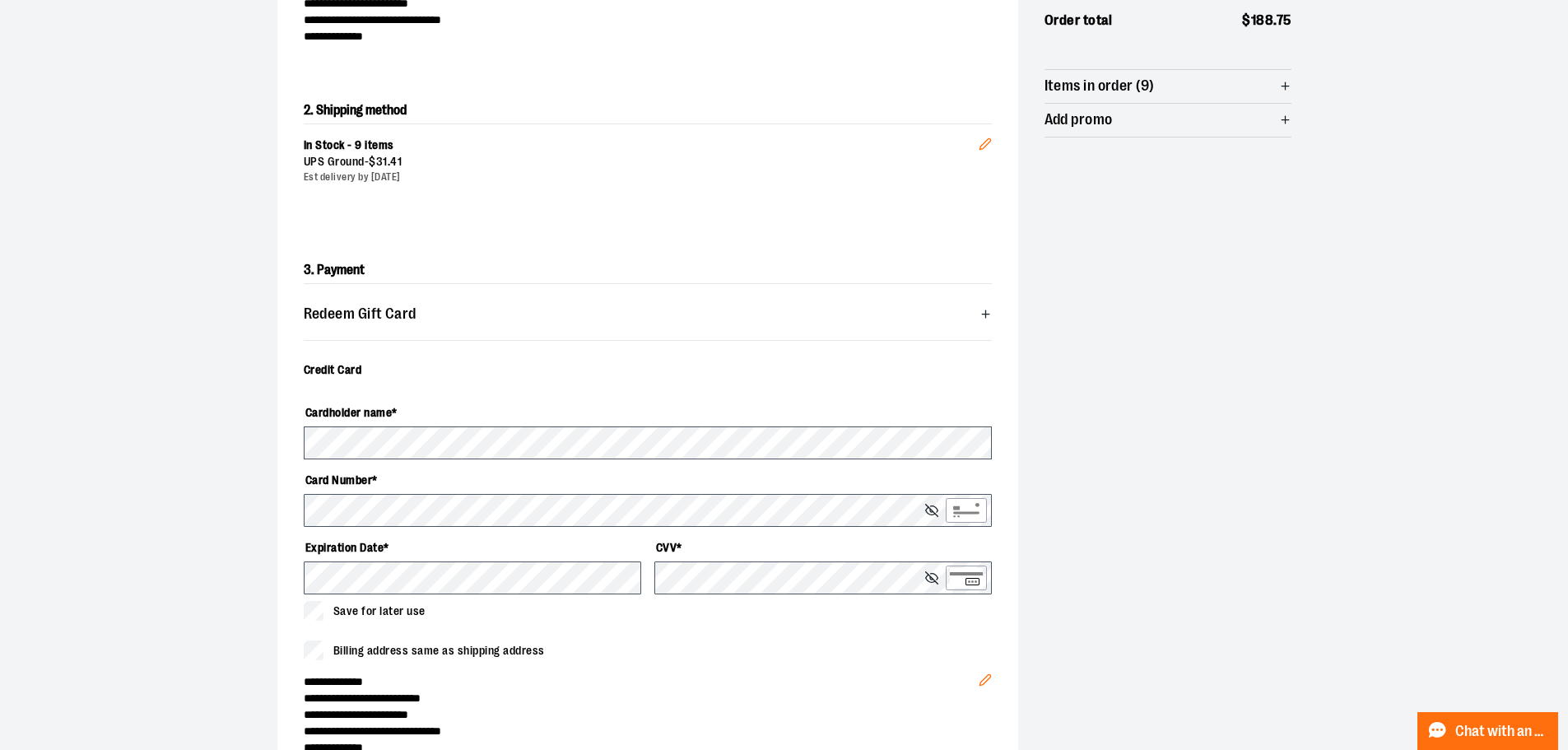
click at [1344, 388] on div "**********" at bounding box center [784, 403] width 1185 height 1141
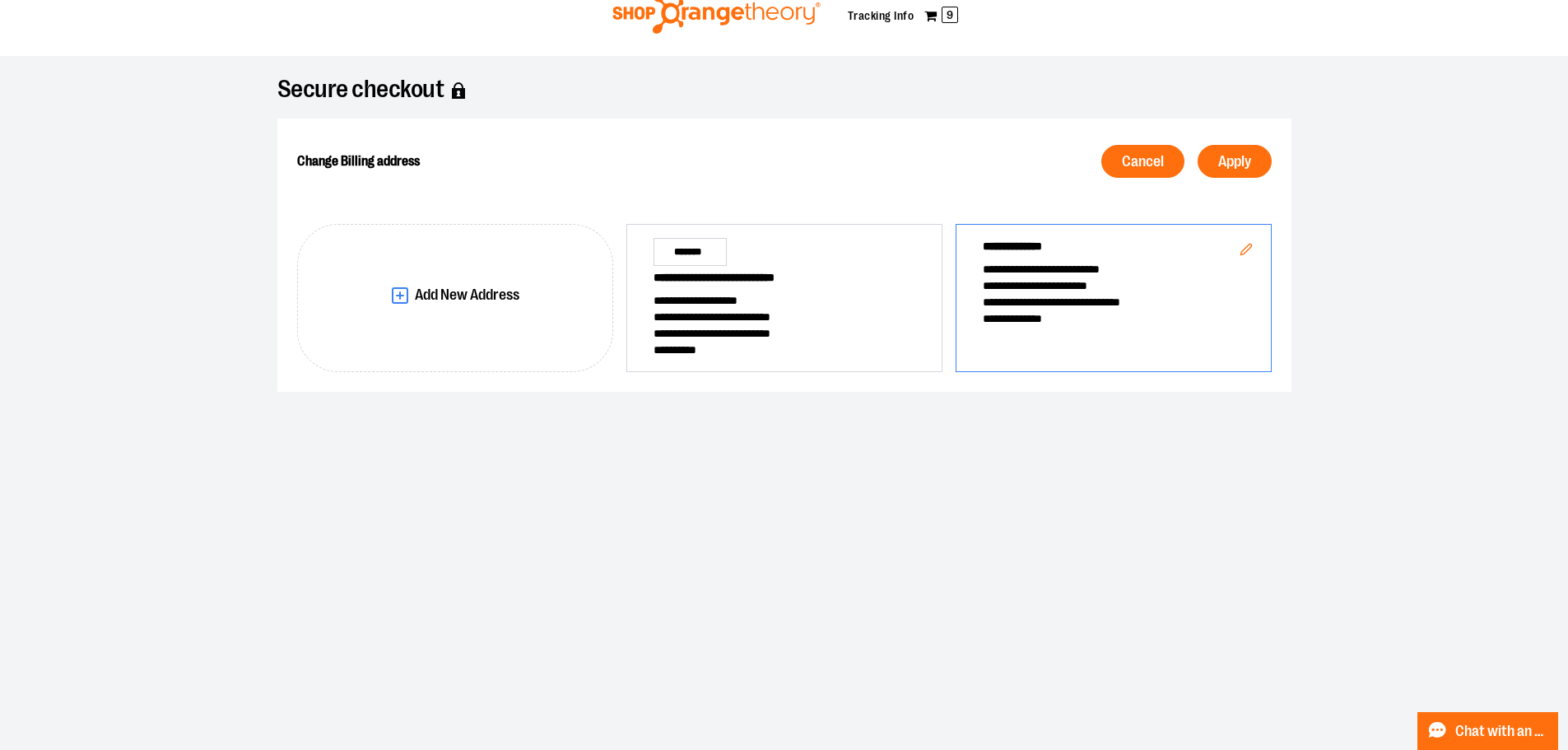
scroll to position [43, 0]
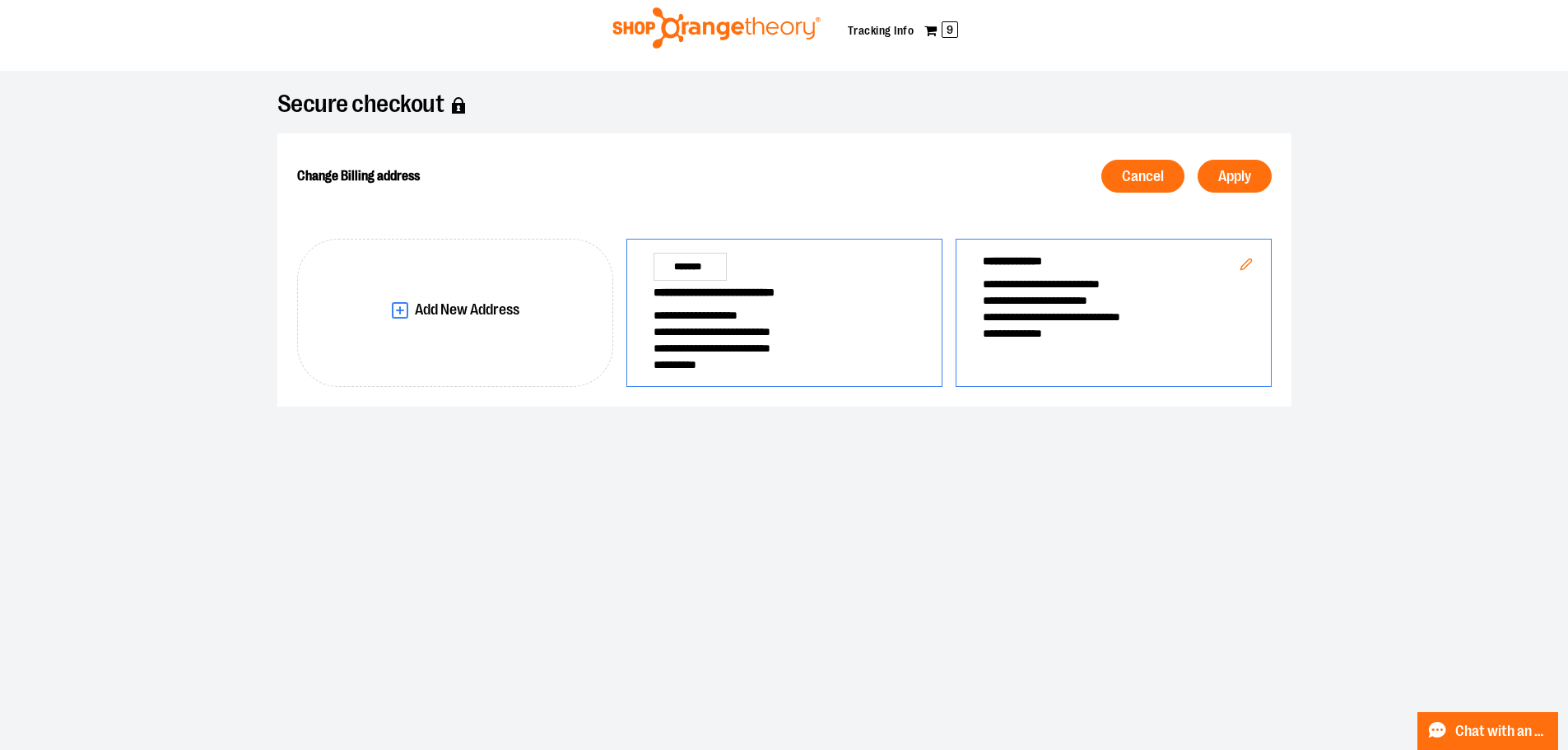
click at [847, 334] on span "**********" at bounding box center [784, 331] width 261 height 17
click at [1212, 189] on button "Apply" at bounding box center [1234, 176] width 74 height 33
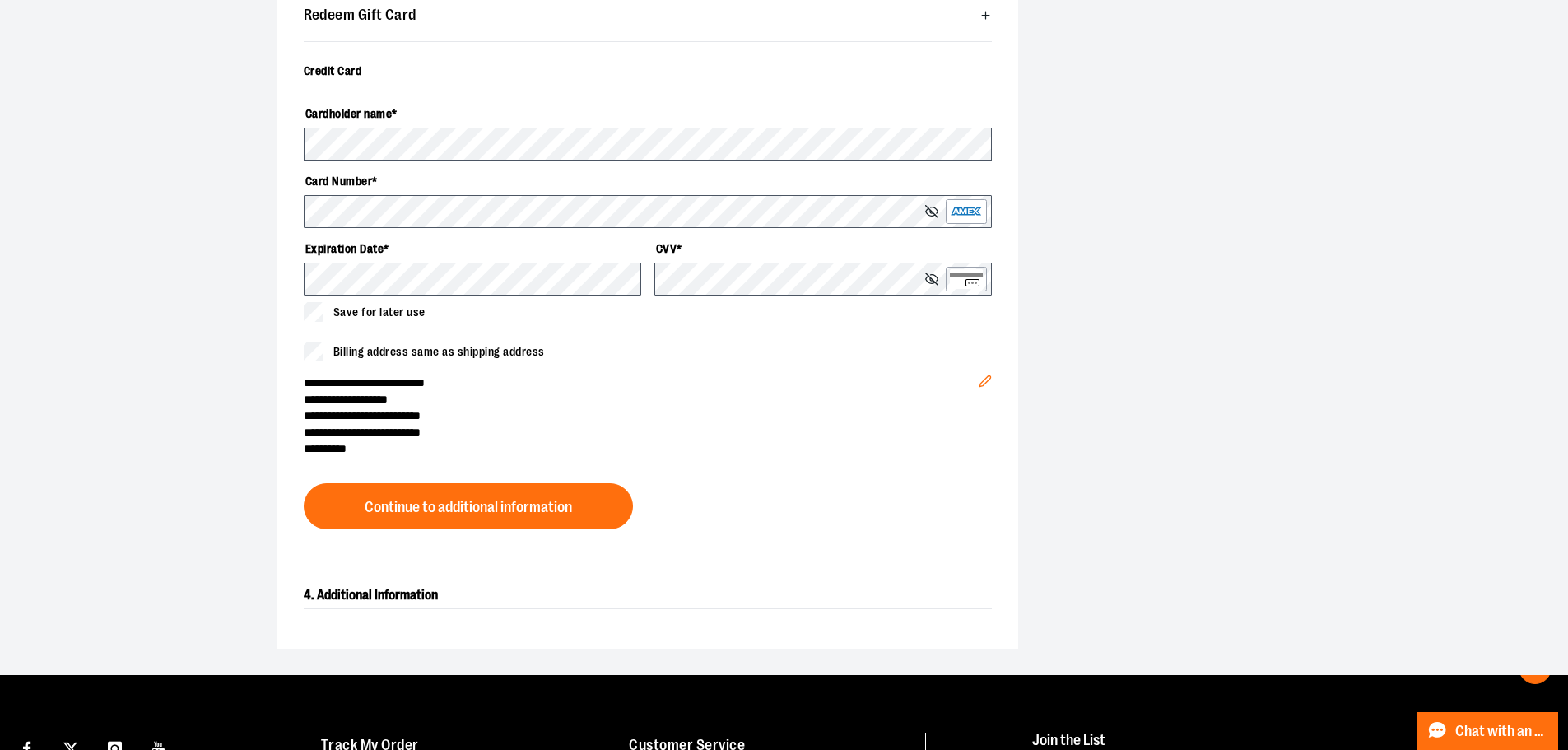
scroll to position [783, 0]
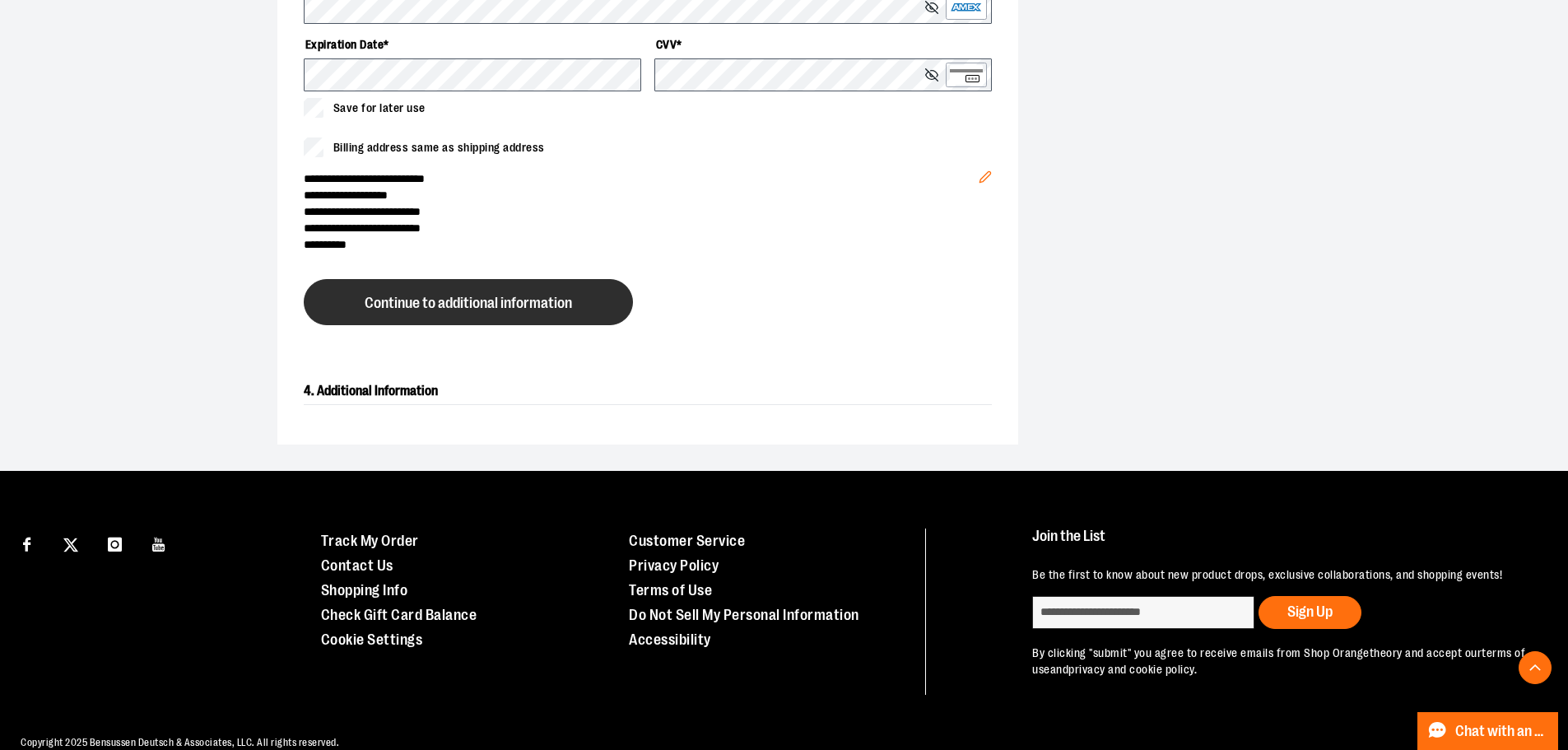
click at [421, 318] on button "Continue to additional information" at bounding box center [468, 302] width 329 height 46
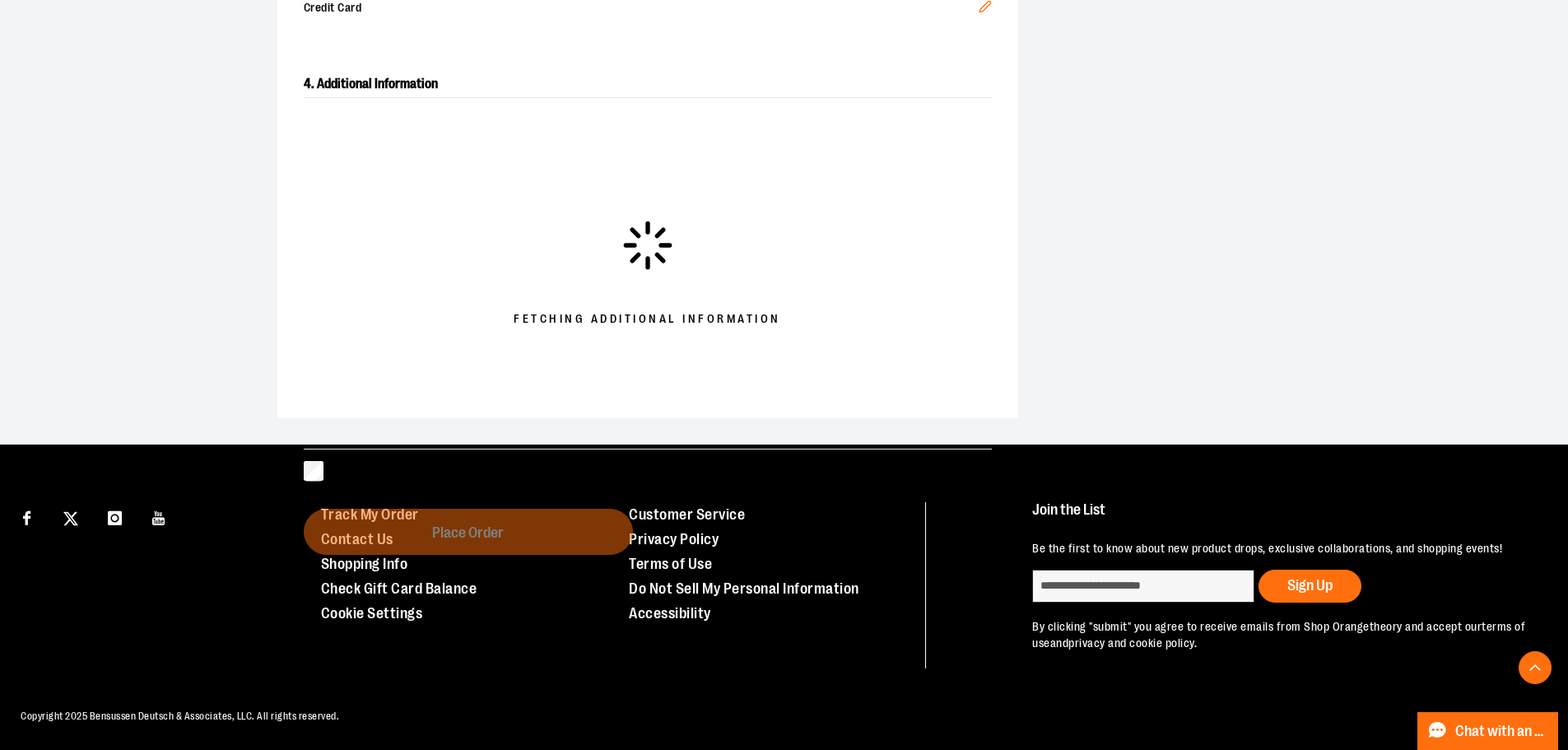
scroll to position [573, 0]
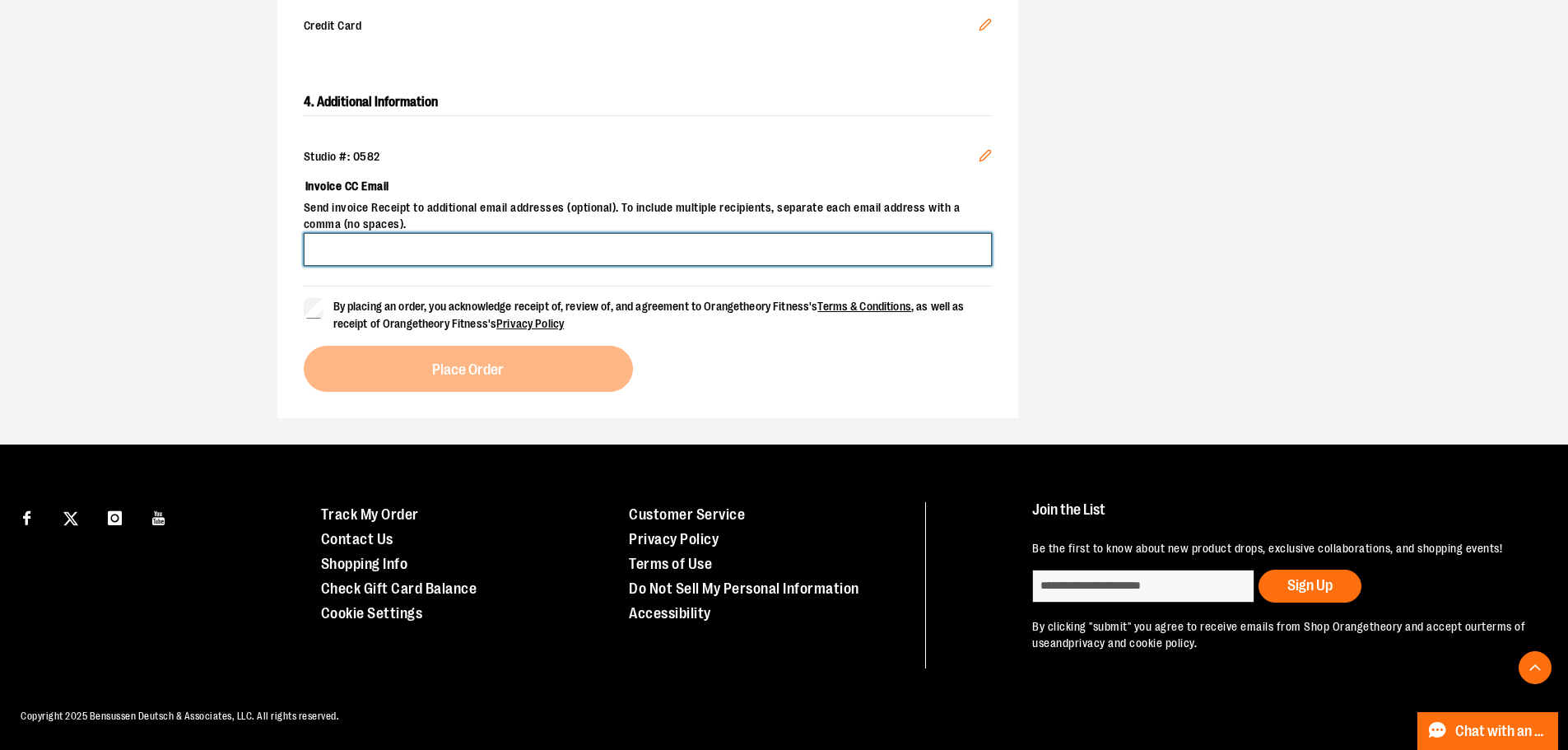
click at [352, 233] on input "Invoice CC Email" at bounding box center [647, 250] width 688 height 33
type input "**********"
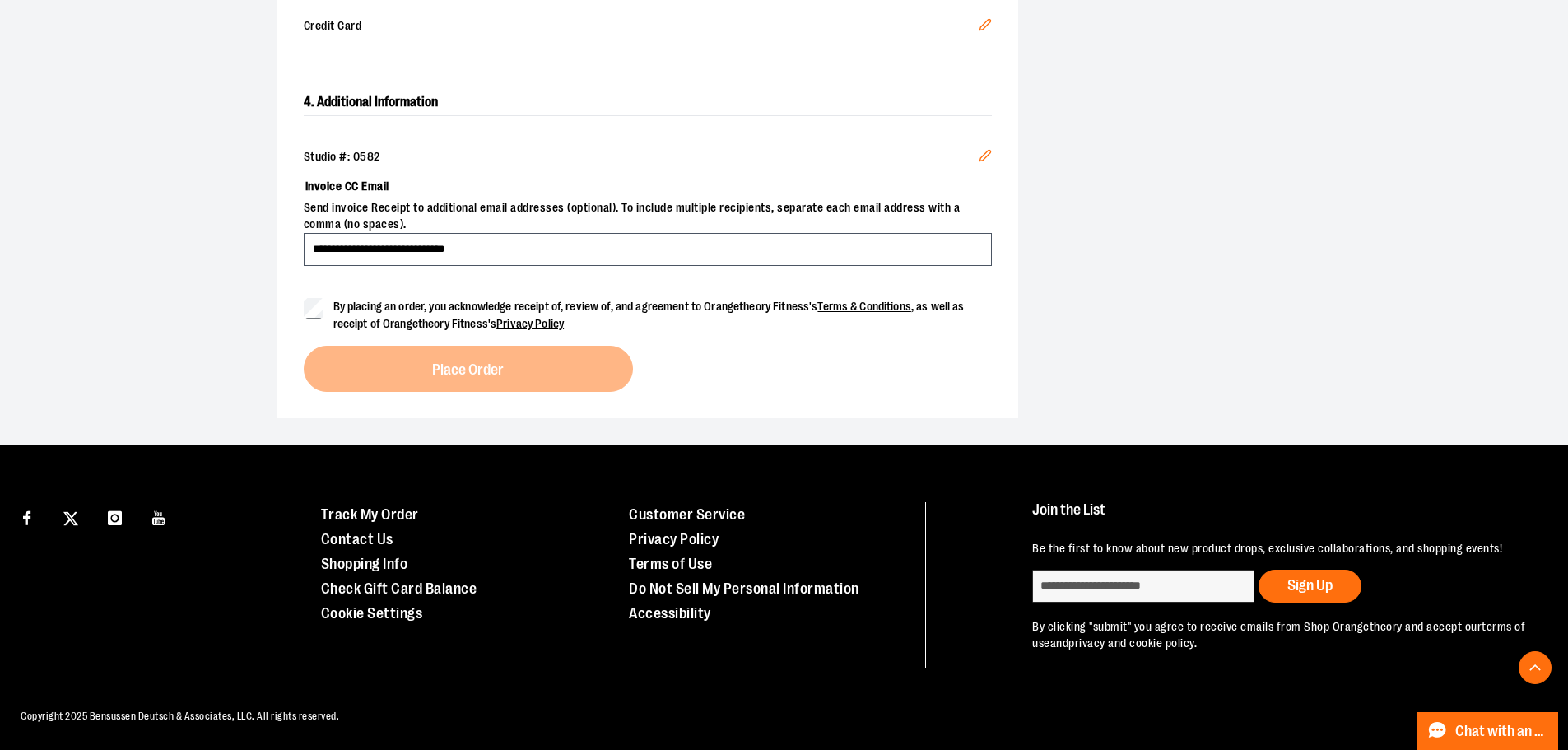
click at [329, 303] on label "By placing an order, you acknowledge receipt of, review of, and agreement to Or…" at bounding box center [647, 315] width 688 height 34
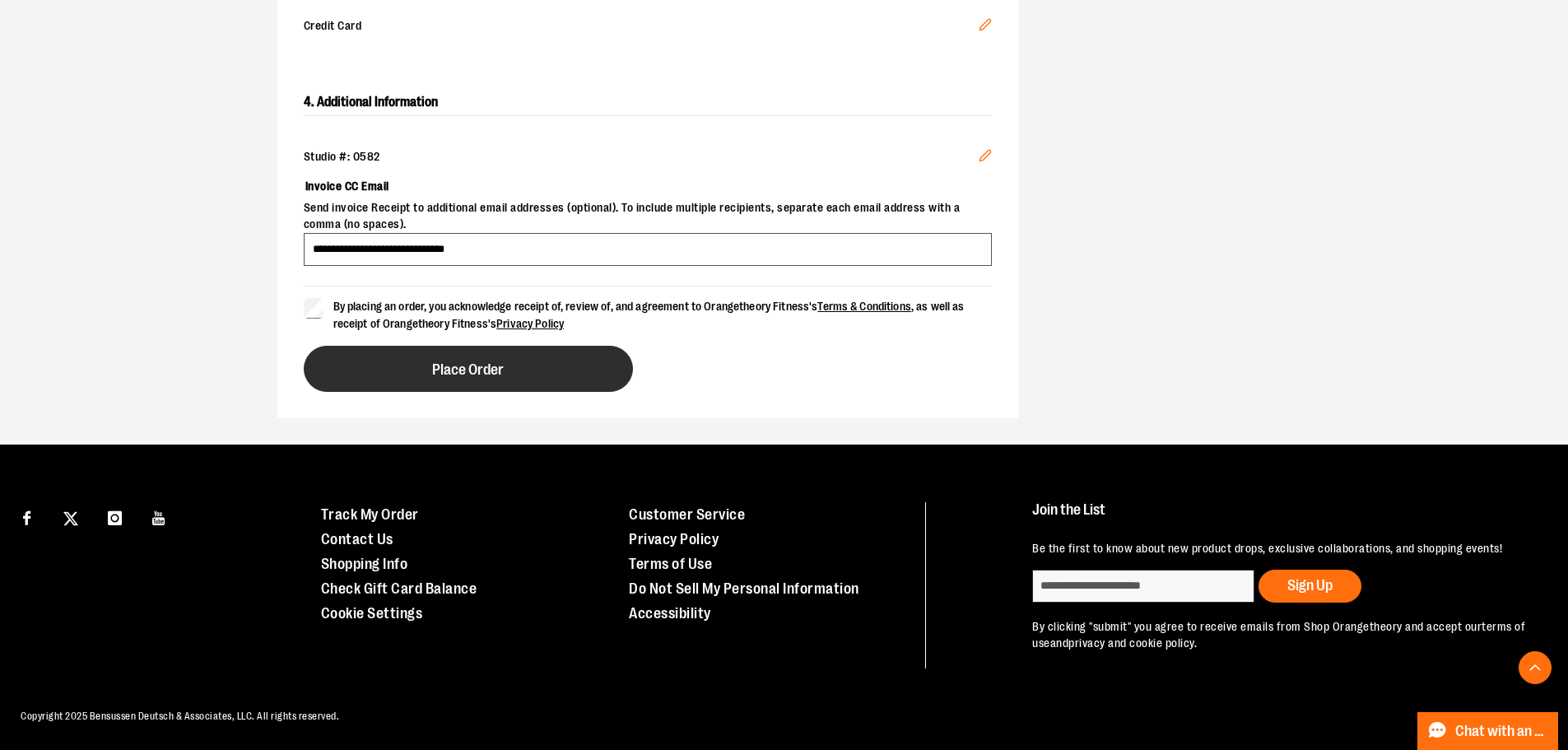
click at [410, 361] on button "Place Order" at bounding box center [468, 369] width 329 height 46
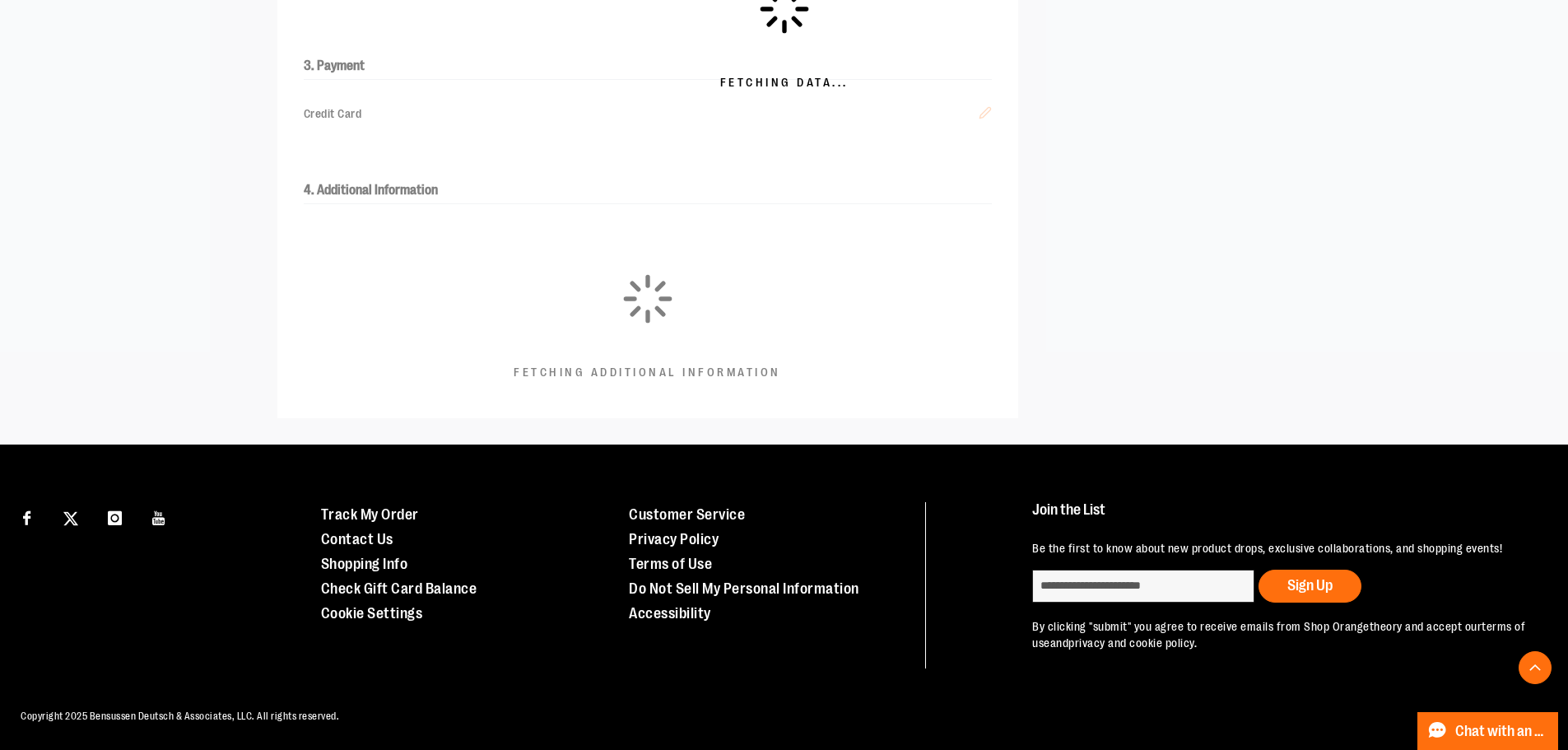
scroll to position [460, 0]
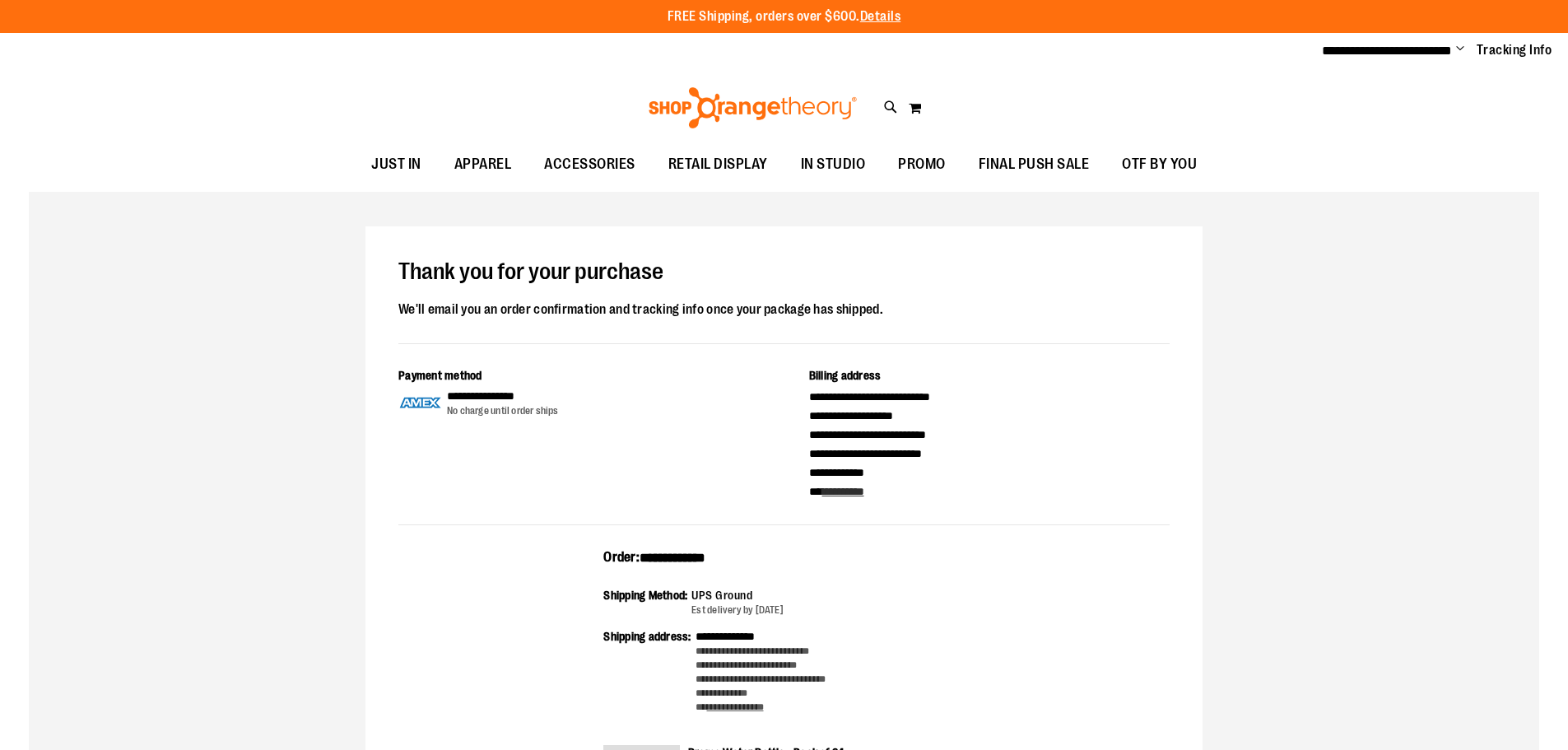
click at [704, 552] on span "**********" at bounding box center [672, 557] width 66 height 13
copy span "**********"
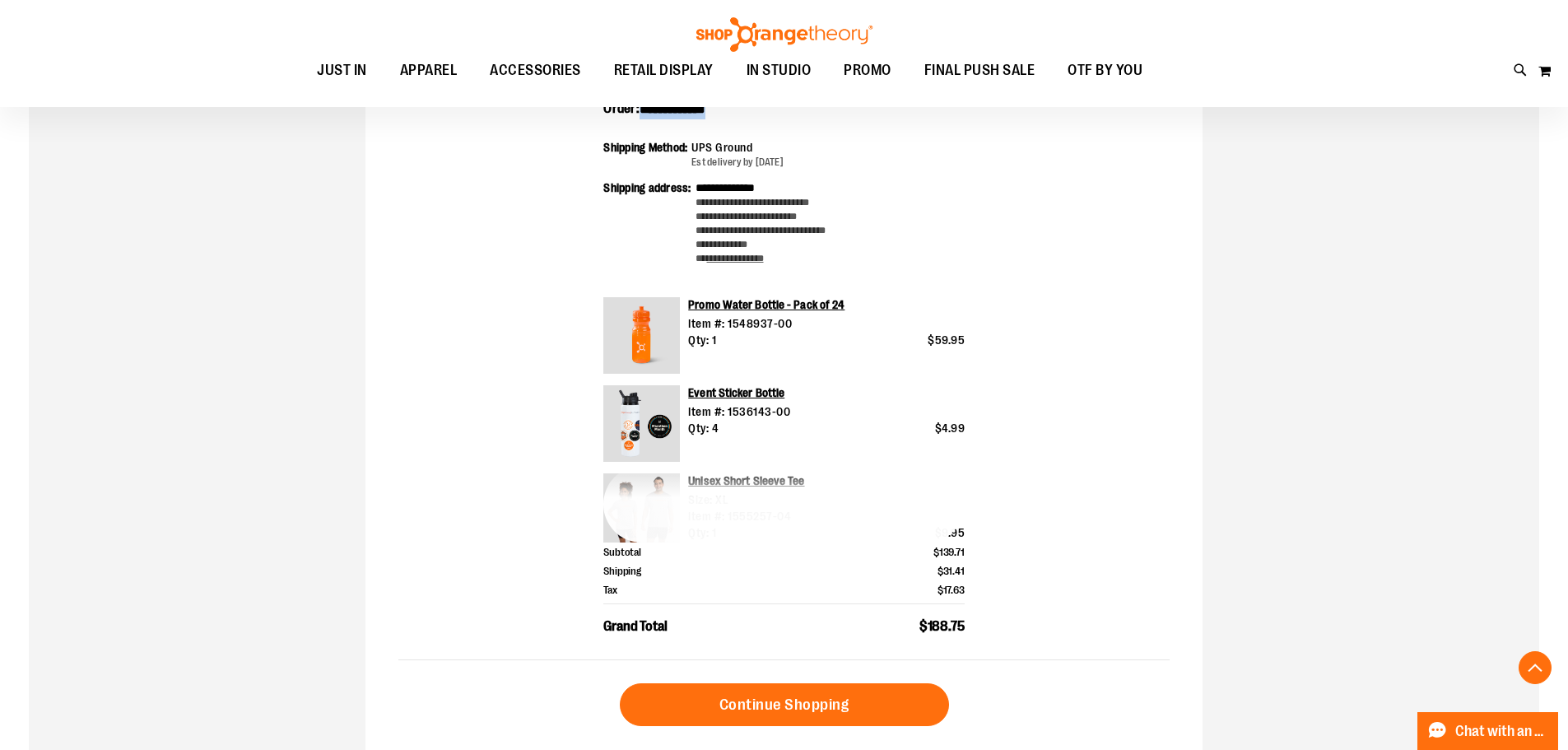
scroll to position [575, 0]
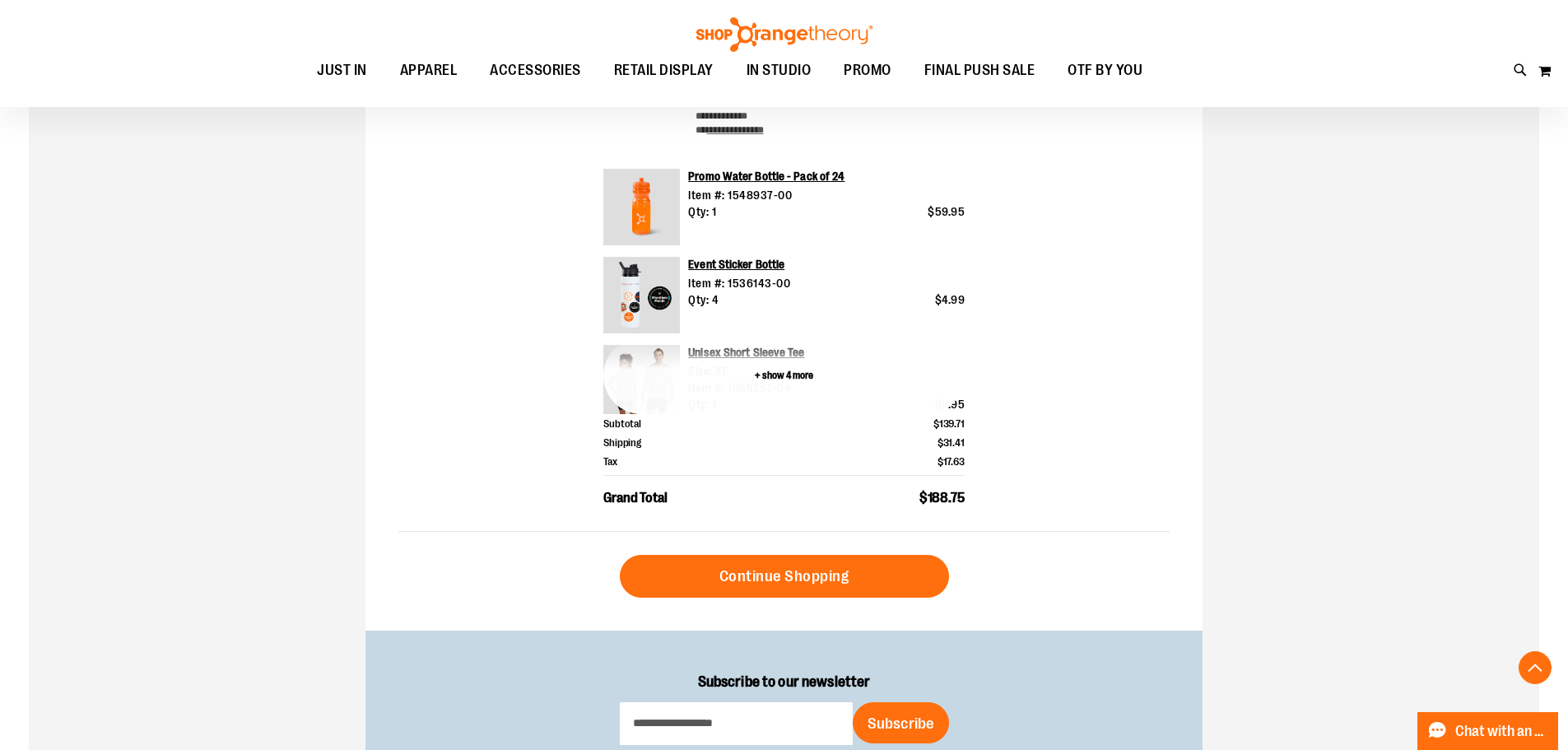
drag, startPoint x: 776, startPoint y: 371, endPoint x: 823, endPoint y: 390, distance: 50.7
click at [776, 371] on button "+ show 4 more" at bounding box center [784, 375] width 362 height 77
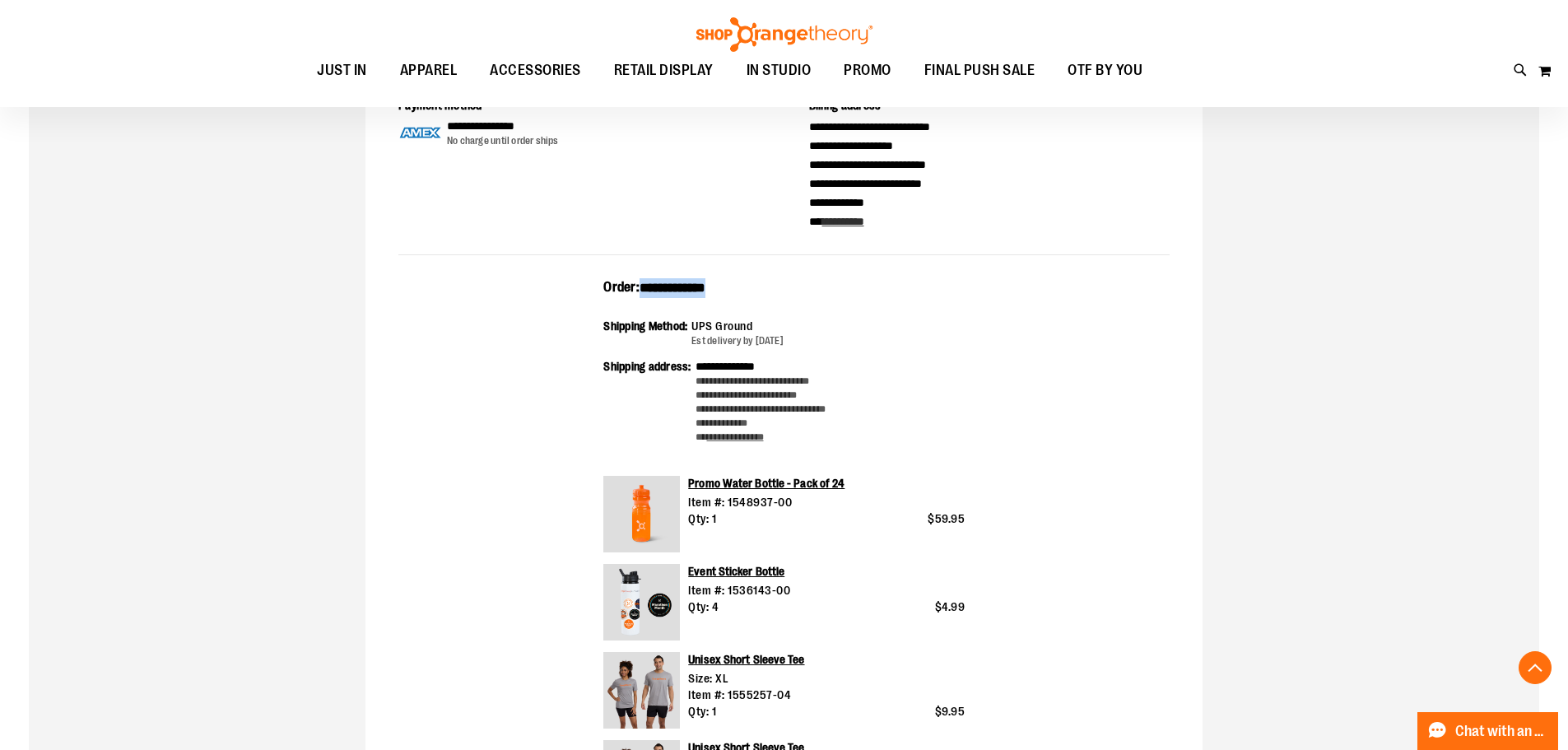
scroll to position [246, 0]
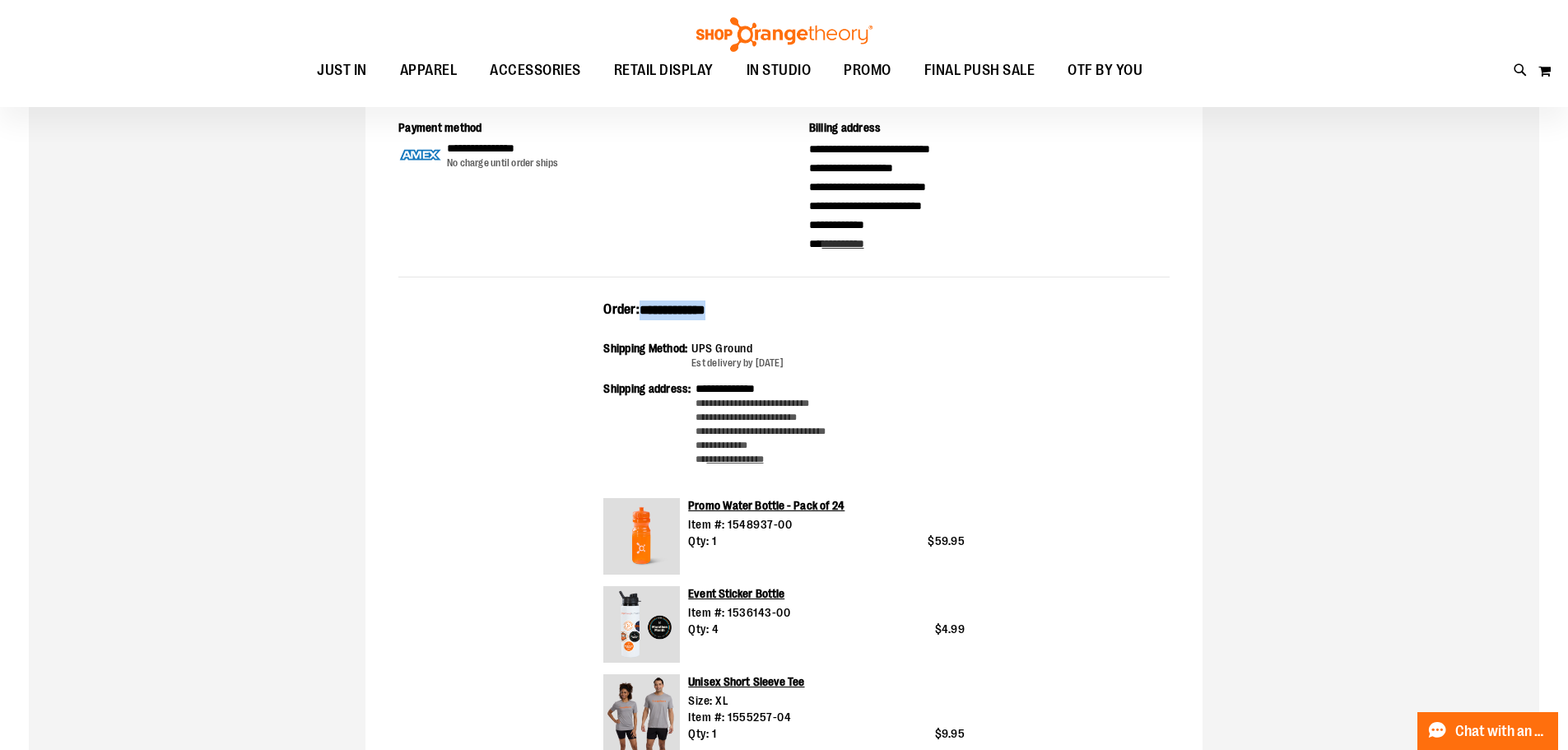
drag, startPoint x: 975, startPoint y: 401, endPoint x: 602, endPoint y: 308, distance: 384.4
click at [602, 308] on div "**********" at bounding box center [783, 739] width 771 height 877
click at [906, 274] on div "**********" at bounding box center [783, 198] width 771 height 158
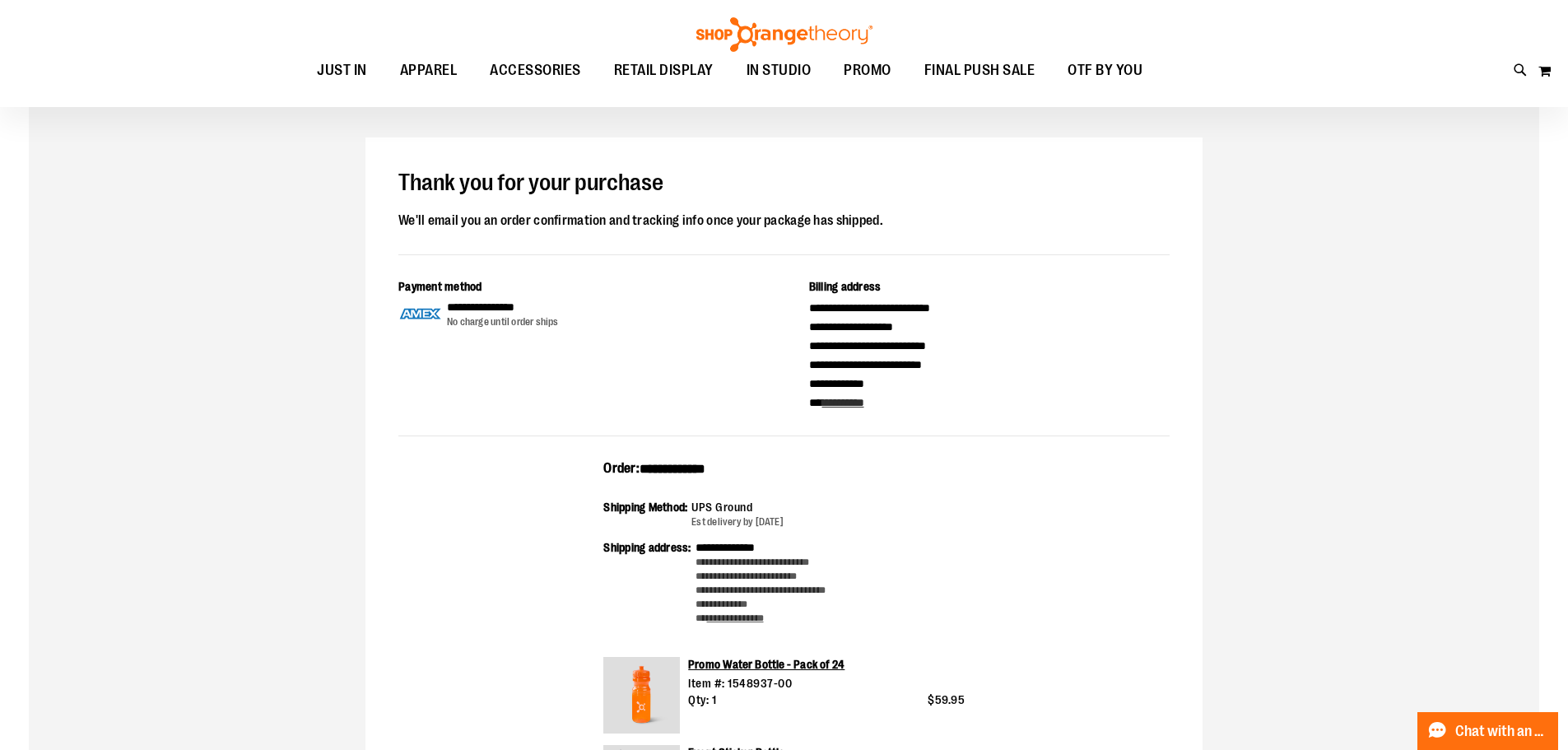
scroll to position [0, 0]
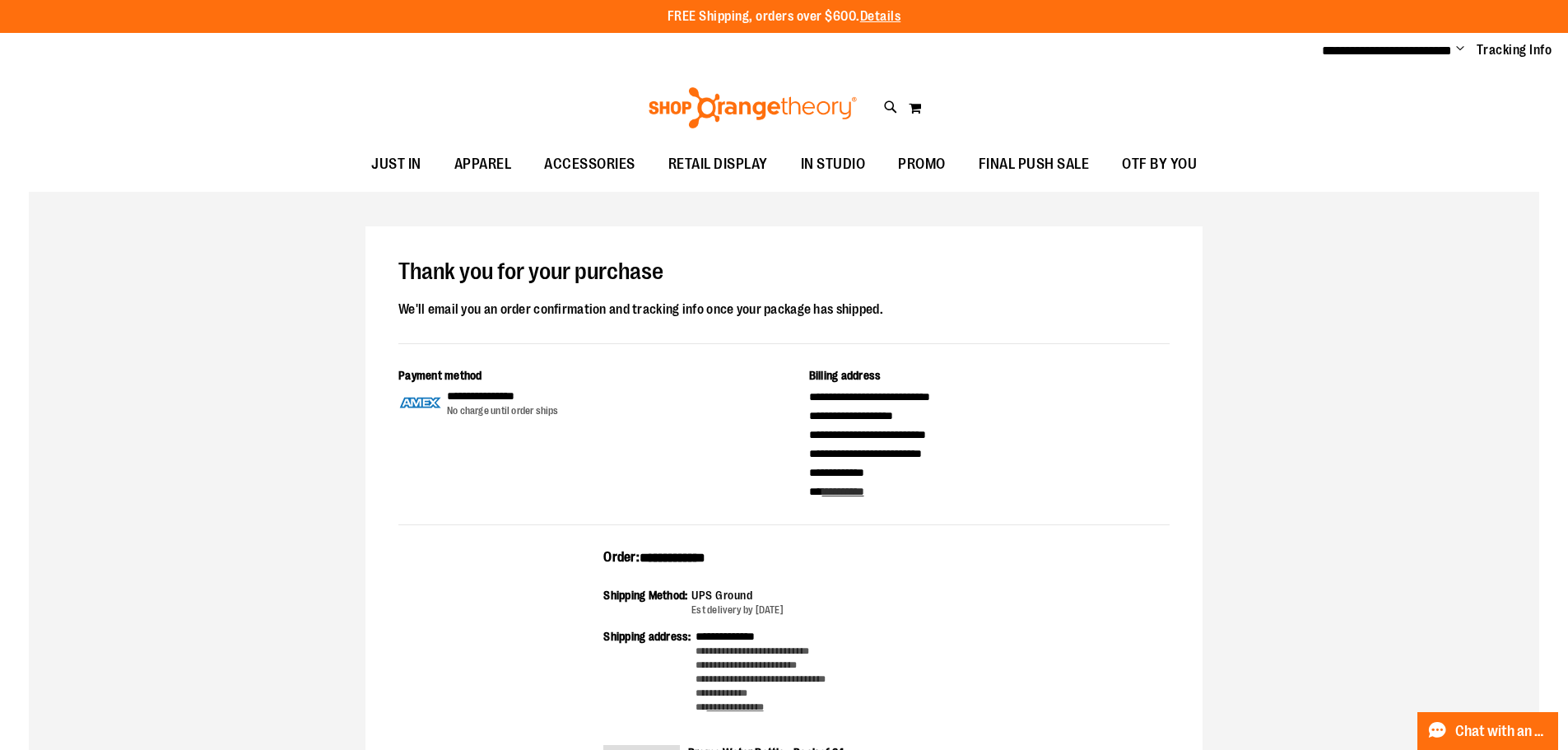
click at [1467, 49] on ul "**********" at bounding box center [1430, 51] width 243 height 20
click at [1457, 49] on span "Change" at bounding box center [1460, 50] width 8 height 16
click at [1407, 114] on link "Sign Out" at bounding box center [1401, 111] width 144 height 31
